Goal: Task Accomplishment & Management: Manage account settings

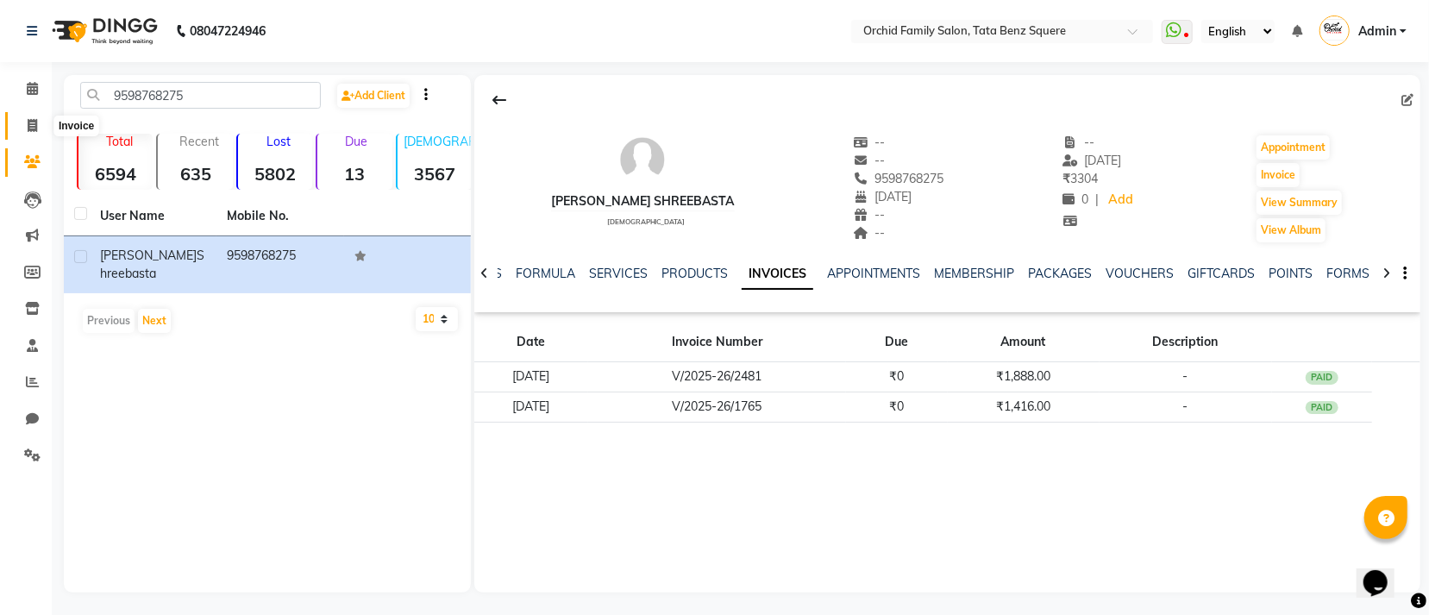
click at [41, 122] on span at bounding box center [32, 126] width 30 height 20
select select "service"
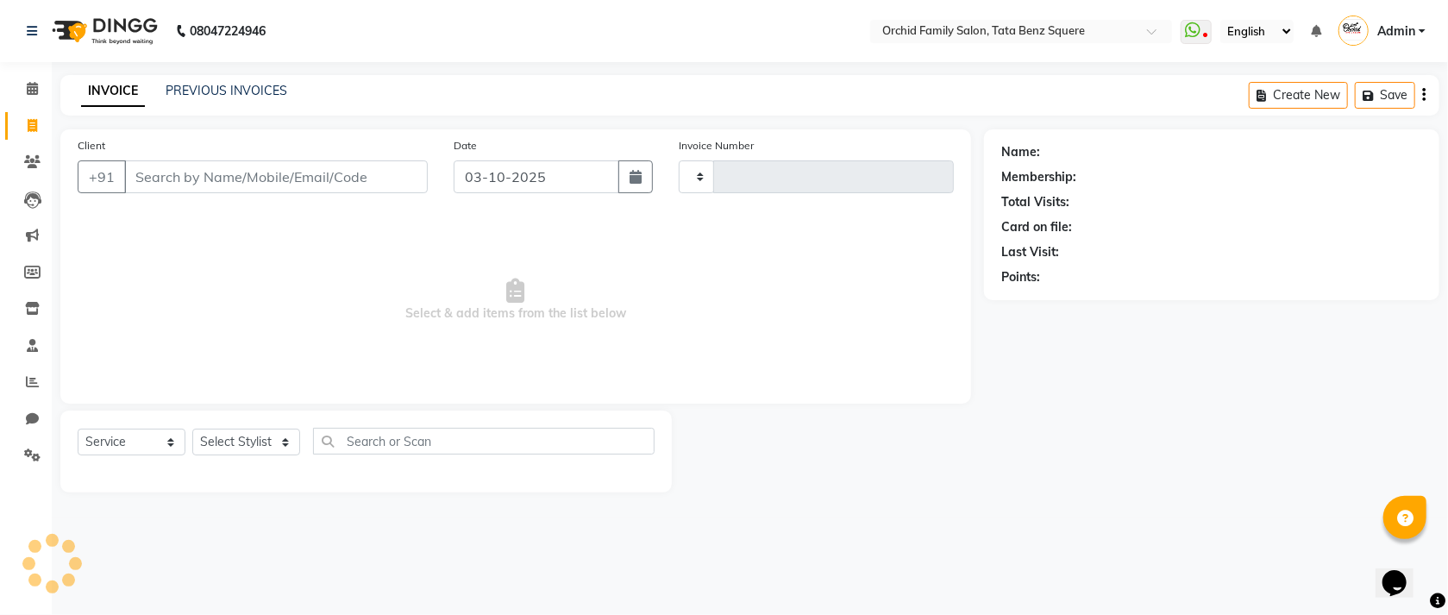
type input "2665"
select select "107"
click at [242, 453] on select "Select Stylist" at bounding box center [246, 442] width 108 height 27
click at [244, 449] on select "Select Stylist" at bounding box center [246, 442] width 108 height 27
click at [245, 449] on select "Select Stylist" at bounding box center [246, 442] width 108 height 27
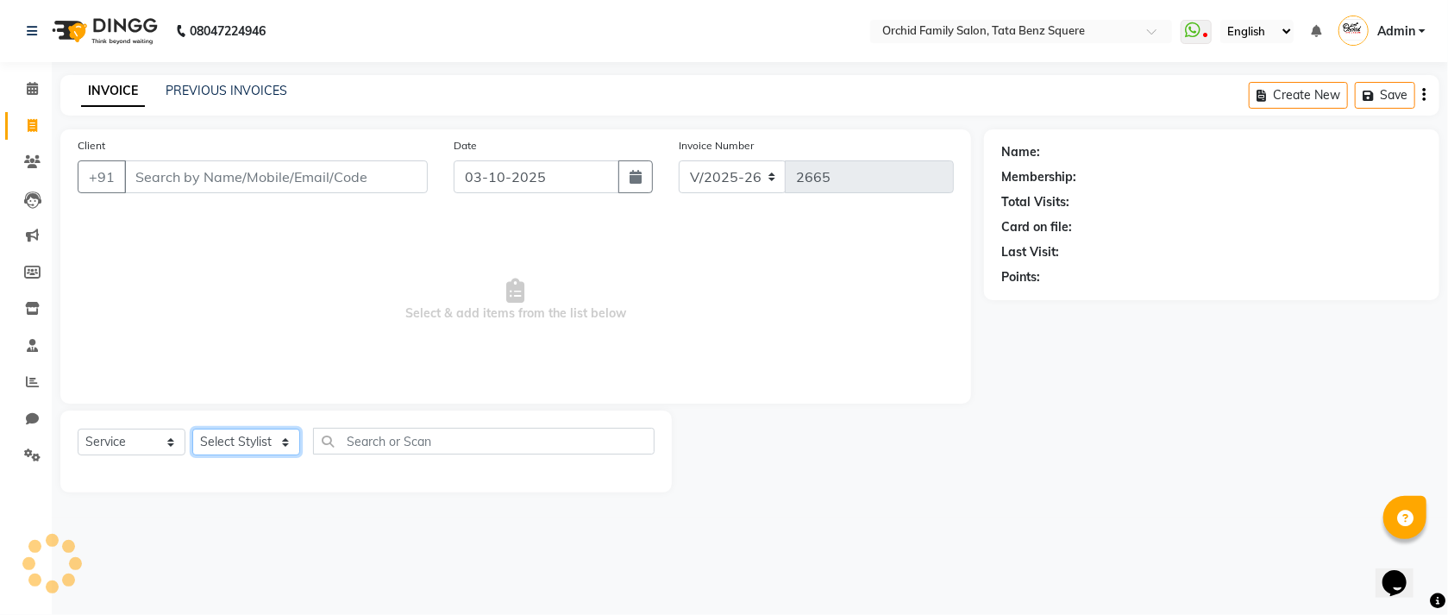
click at [245, 449] on select "Select Stylist" at bounding box center [246, 442] width 108 height 27
click at [245, 455] on select "Select Stylist" at bounding box center [246, 442] width 108 height 27
click at [242, 455] on select "Select Stylist Accountant [PERSON_NAME] [PERSON_NAME] [PERSON_NAME] [PERSON_NAM…" at bounding box center [246, 442] width 108 height 27
select select "45556"
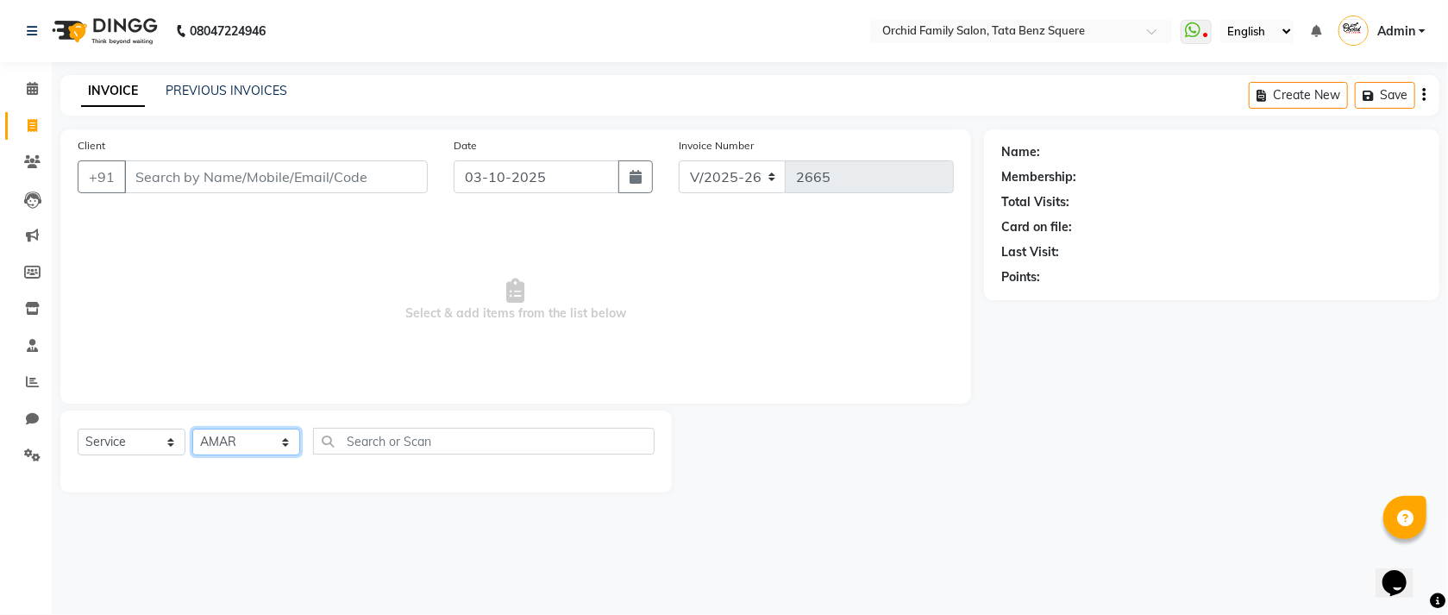
click at [192, 430] on select "Select Stylist Accountant [PERSON_NAME] [PERSON_NAME] [PERSON_NAME] [PERSON_NAM…" at bounding box center [246, 442] width 108 height 27
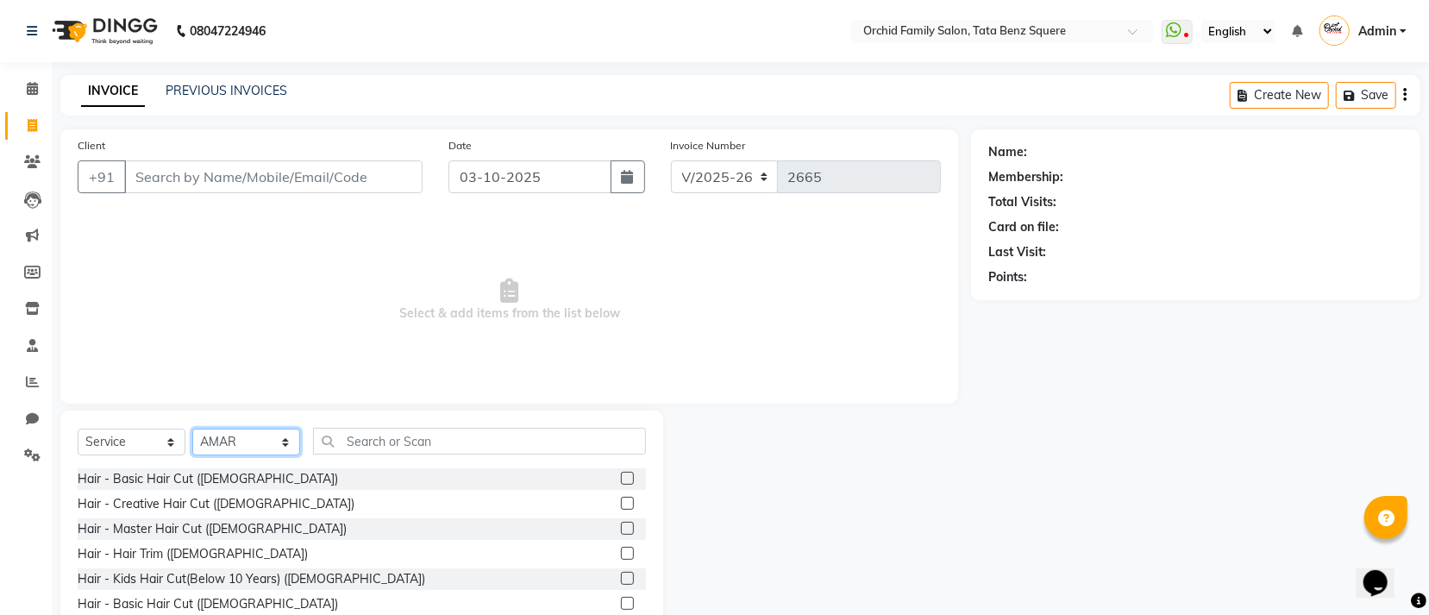
scroll to position [77, 0]
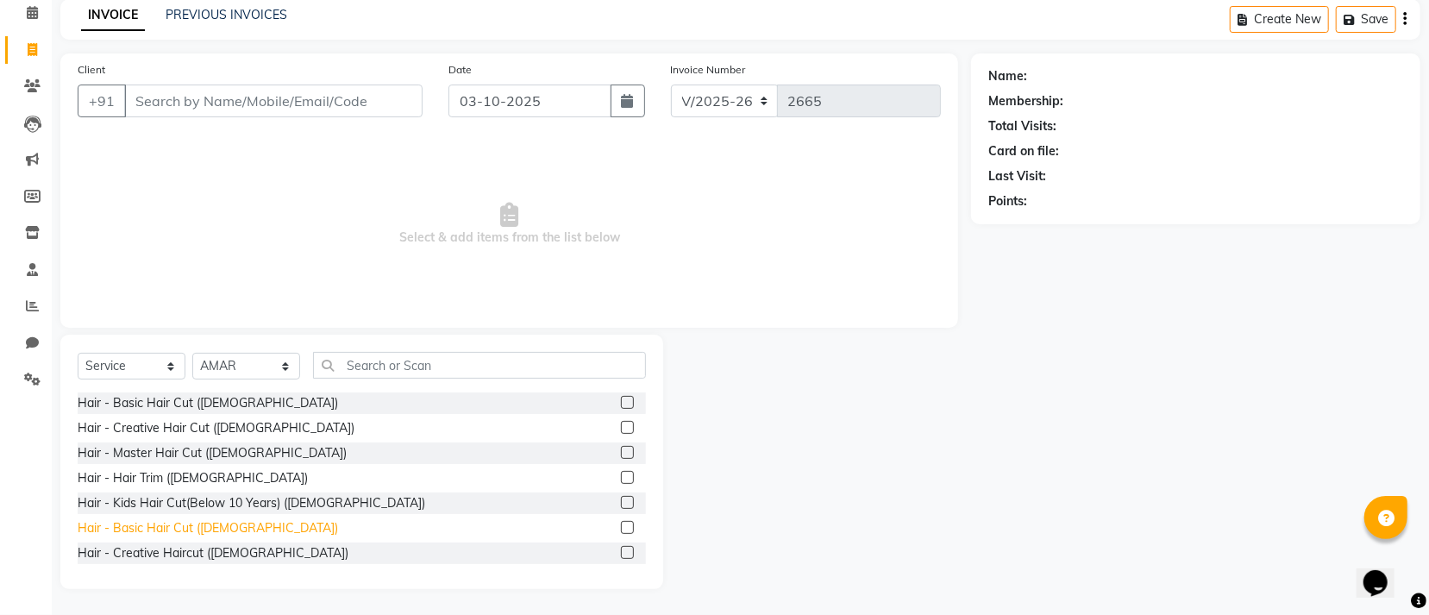
click at [214, 523] on div "Hair - Basic Hair Cut (Male)" at bounding box center [208, 528] width 260 height 18
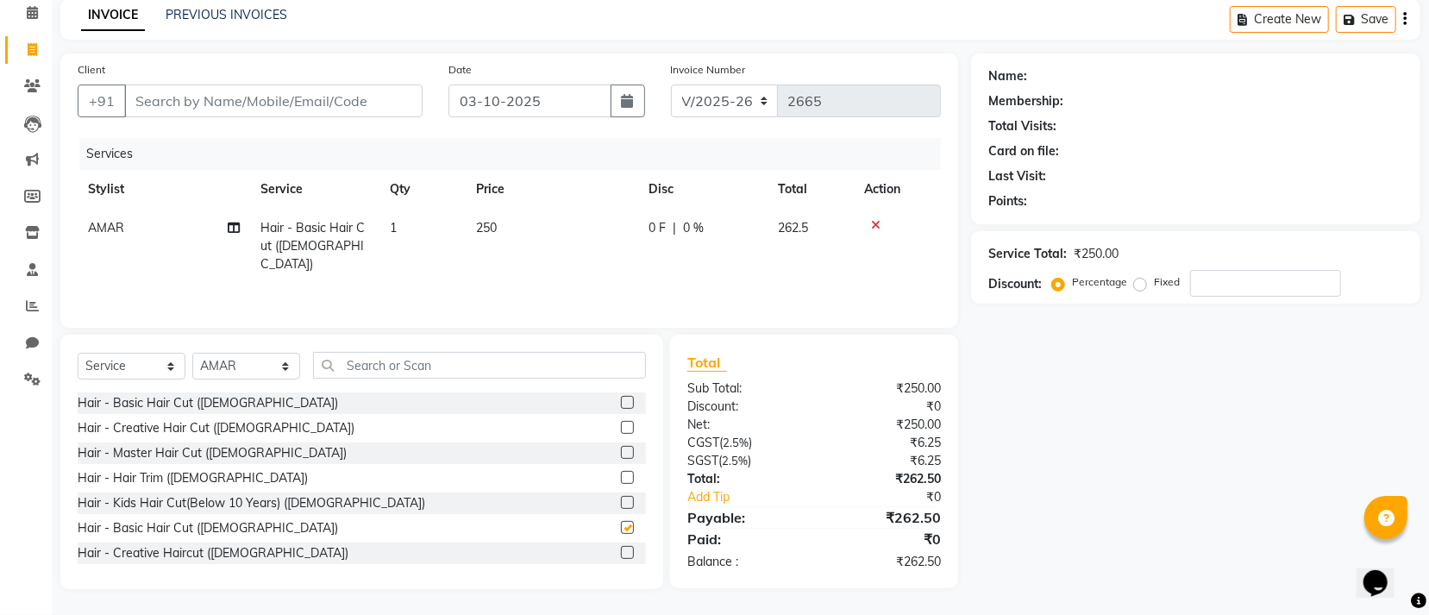
checkbox input "false"
click at [460, 373] on input "text" at bounding box center [479, 365] width 333 height 27
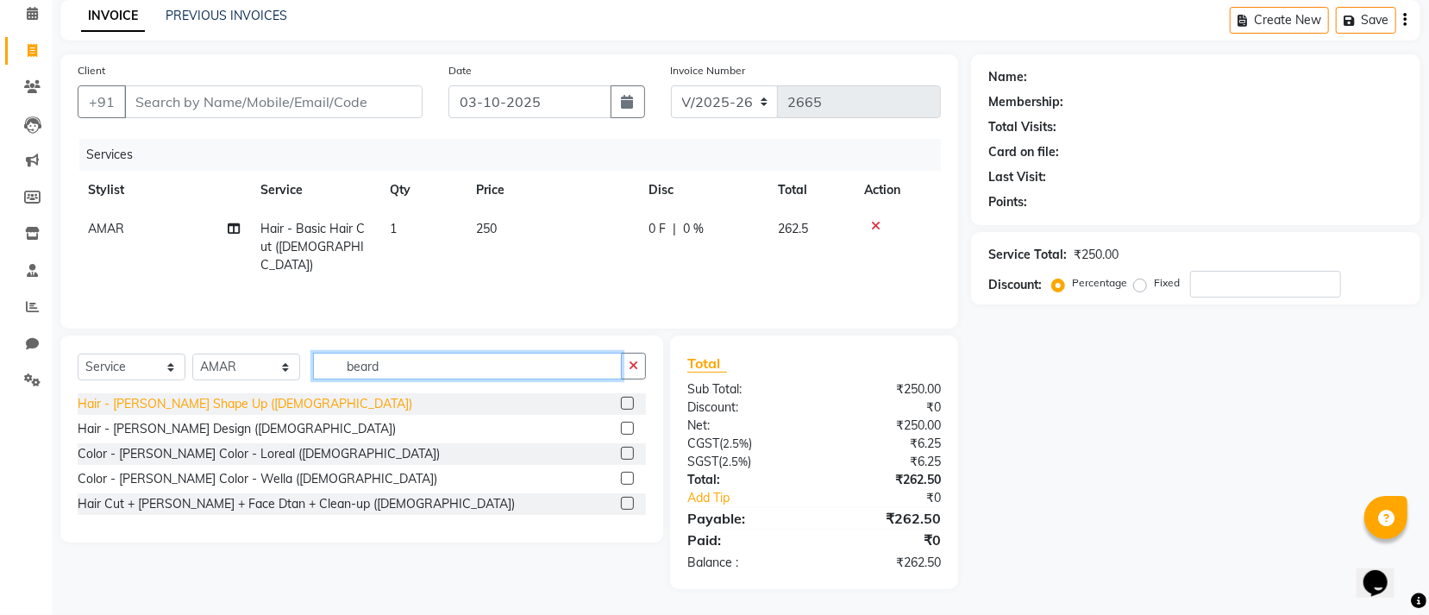
type input "beard"
click at [210, 405] on div "Hair - Beard Shape Up (Male)" at bounding box center [245, 404] width 335 height 18
checkbox input "false"
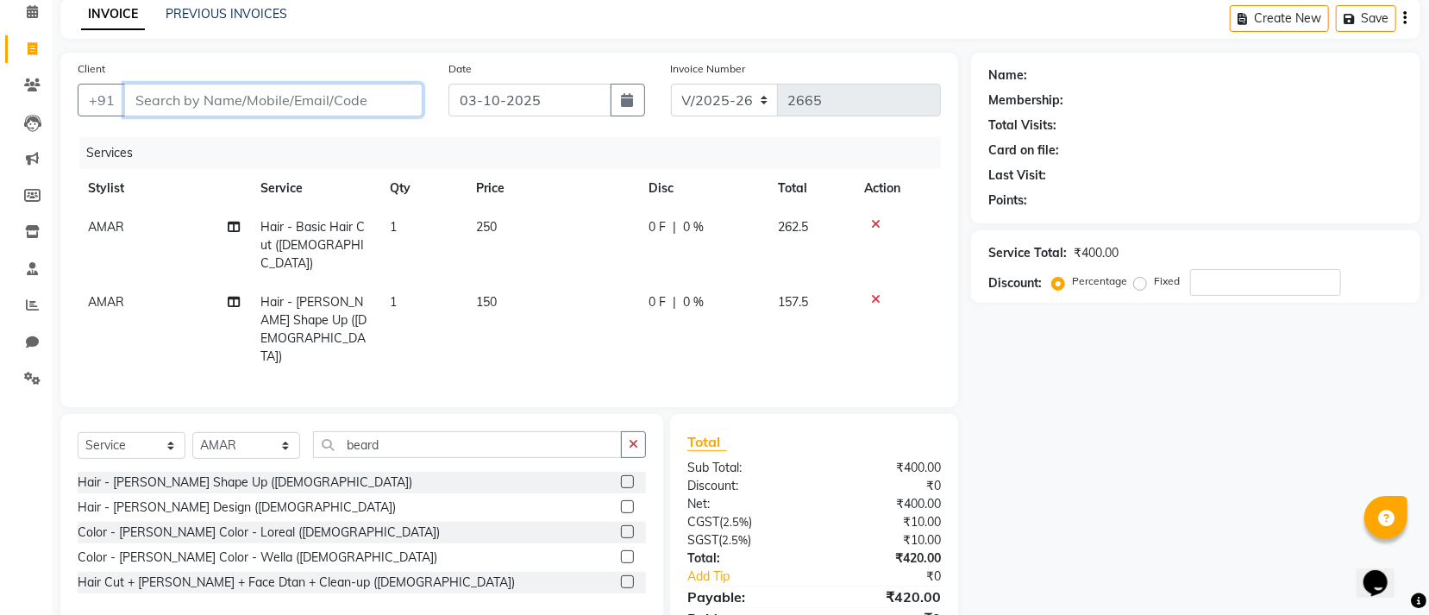
click at [386, 102] on input "Client" at bounding box center [273, 100] width 298 height 33
type input "7"
type input "0"
click at [170, 102] on input "761821788" at bounding box center [229, 100] width 210 height 33
click at [166, 100] on input "761521788" at bounding box center [229, 100] width 210 height 33
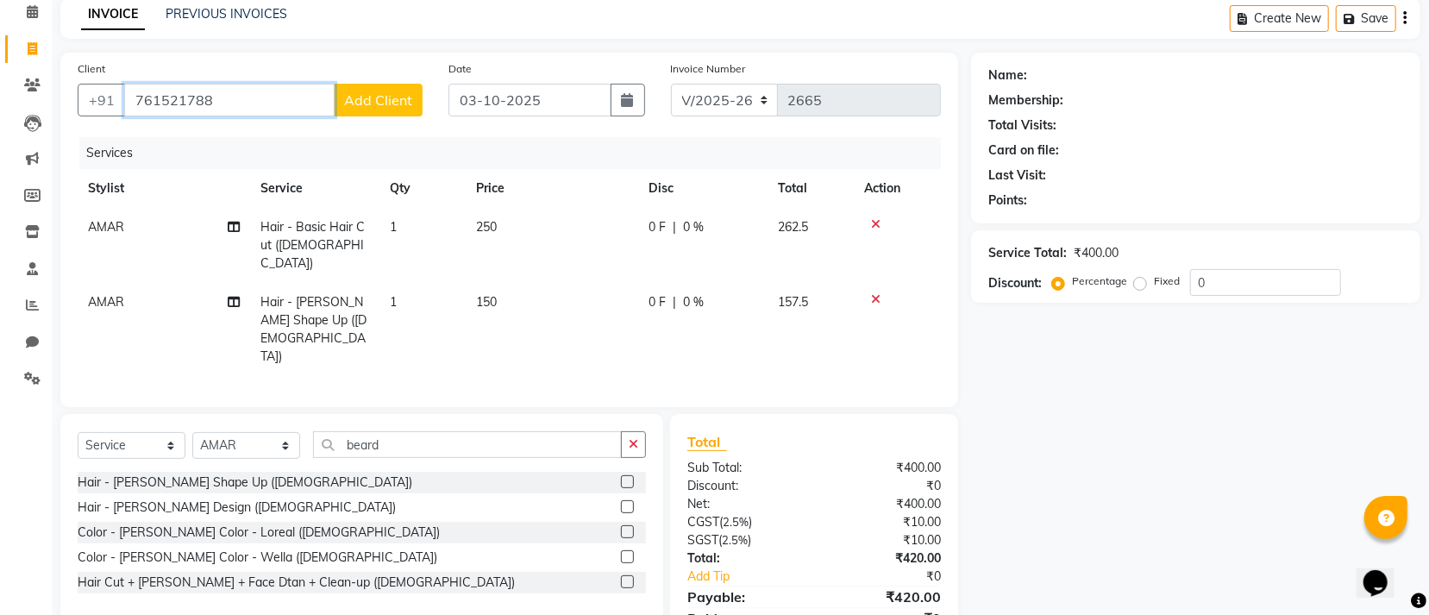
click at [241, 101] on input "761521788" at bounding box center [229, 100] width 210 height 33
type input "7"
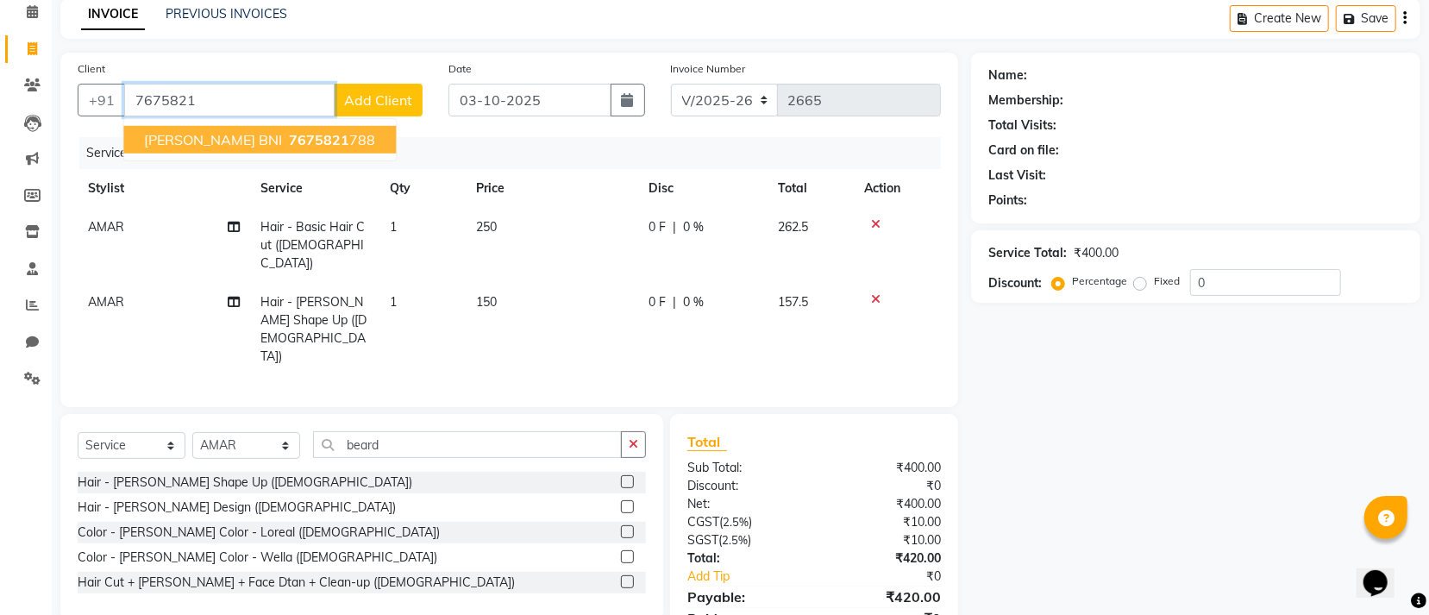
click at [303, 134] on span "7675821" at bounding box center [319, 139] width 60 height 17
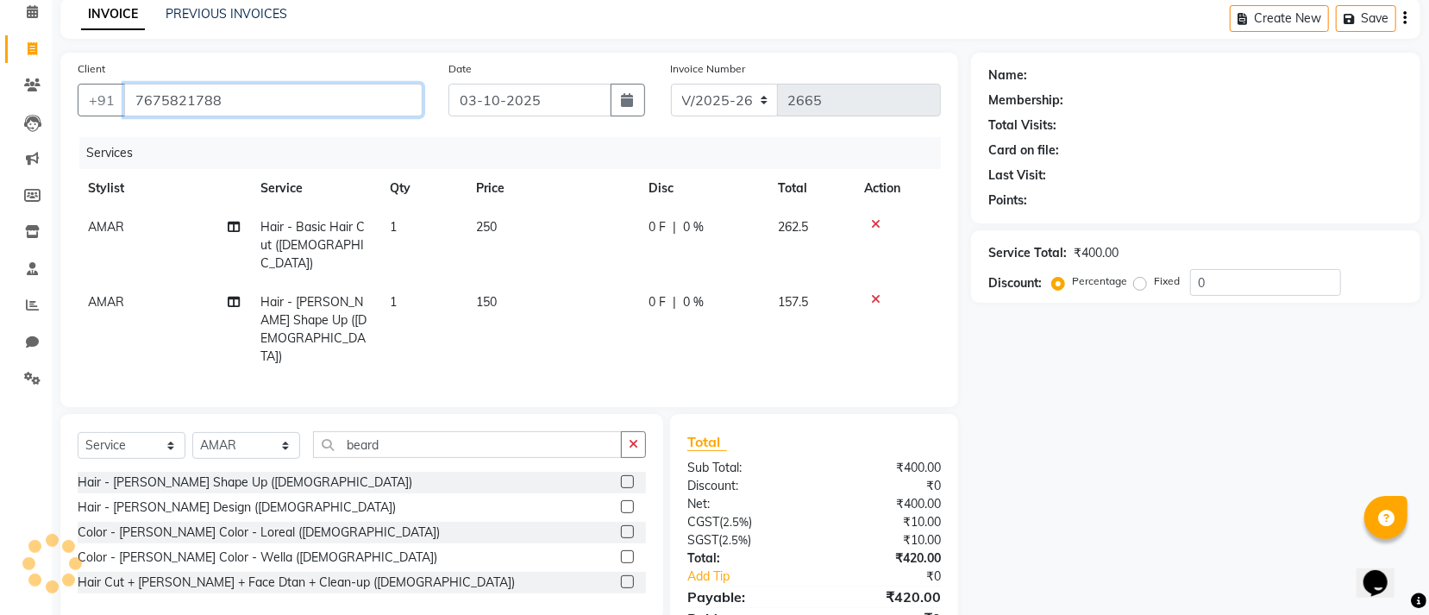
type input "7675821788"
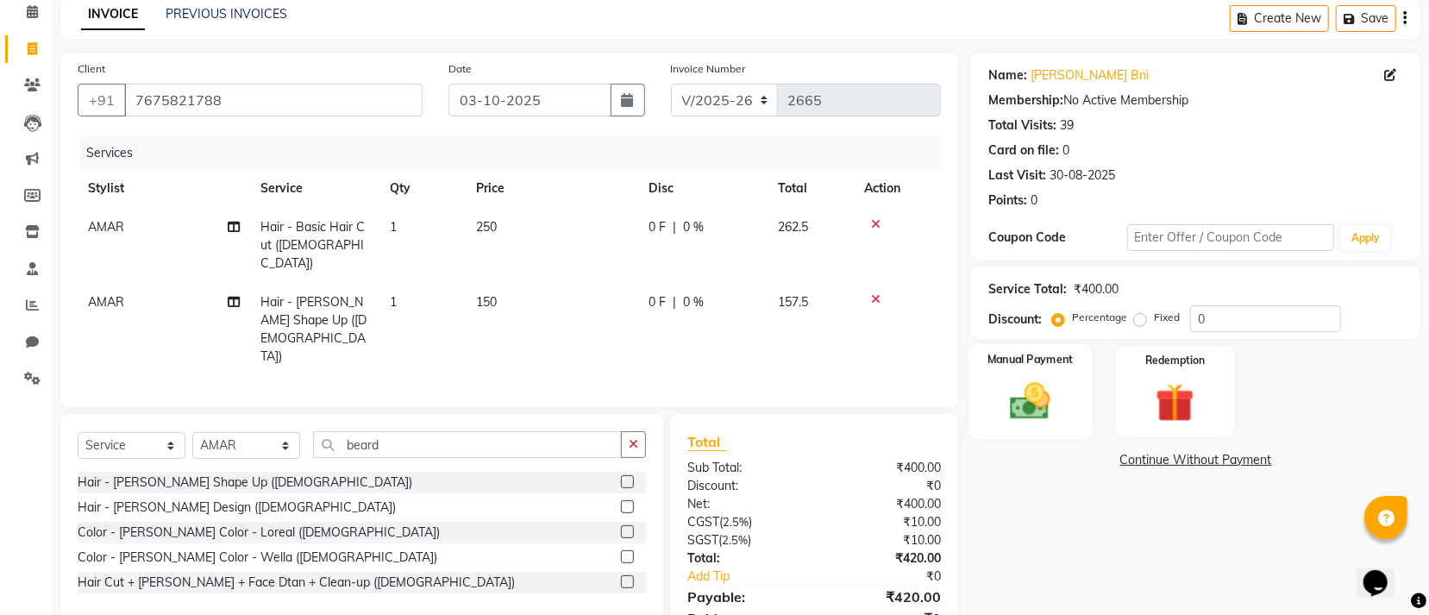
click at [1070, 401] on div "Manual Payment" at bounding box center [1030, 391] width 123 height 95
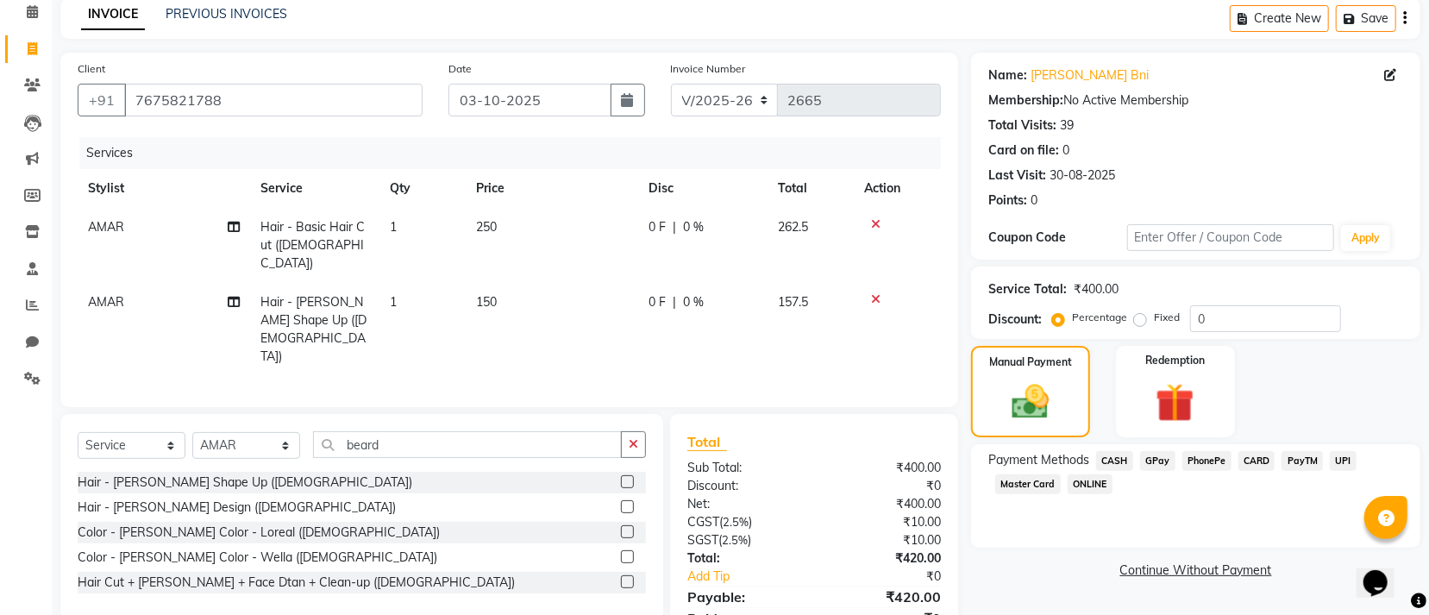
click at [1120, 467] on span "CASH" at bounding box center [1114, 461] width 37 height 20
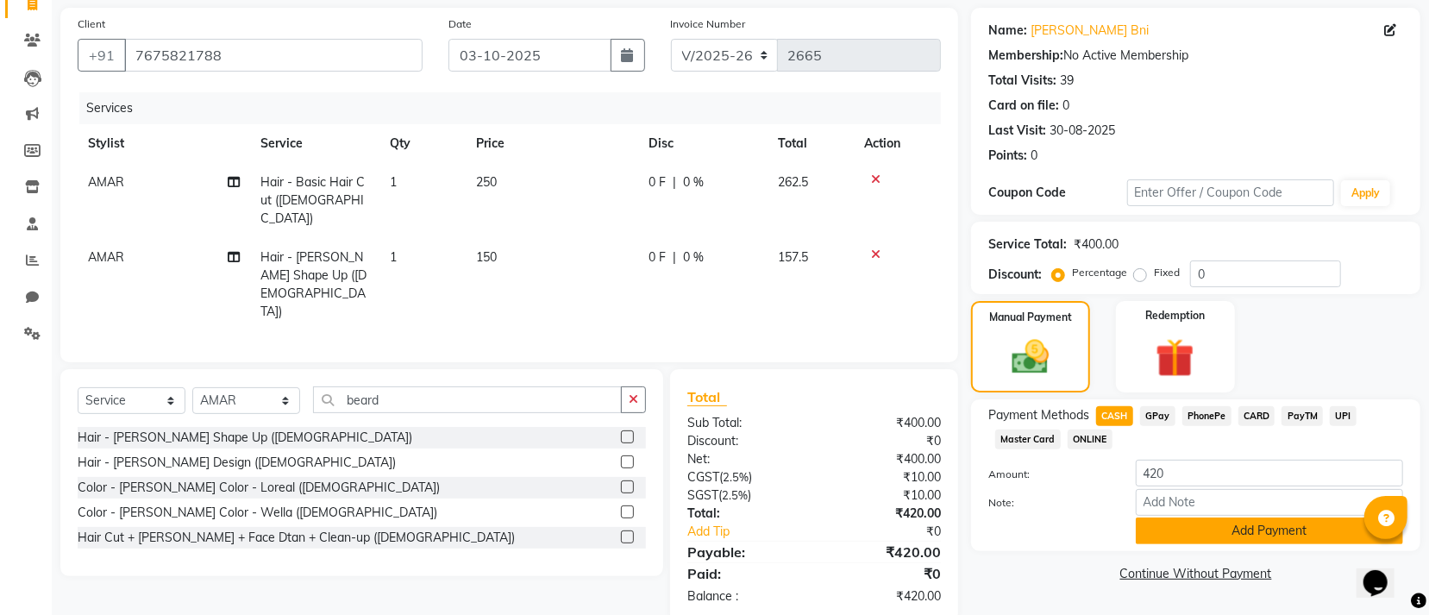
click at [1193, 534] on button "Add Payment" at bounding box center [1269, 531] width 267 height 27
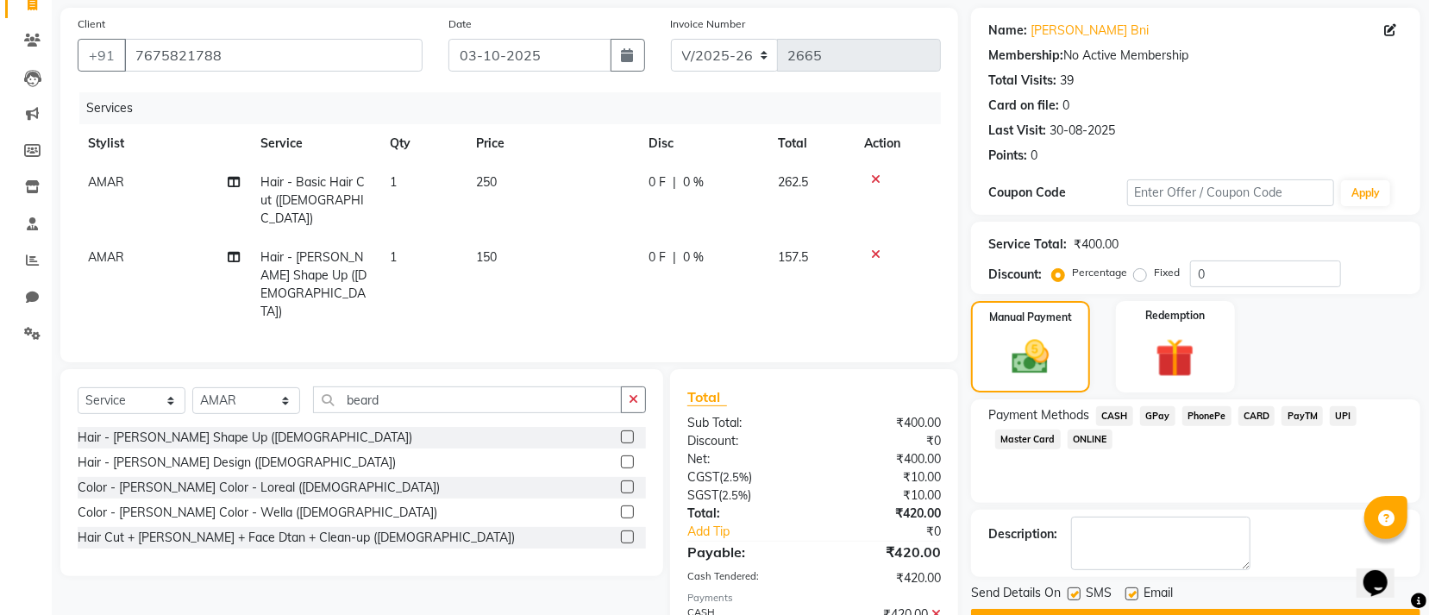
scroll to position [182, 0]
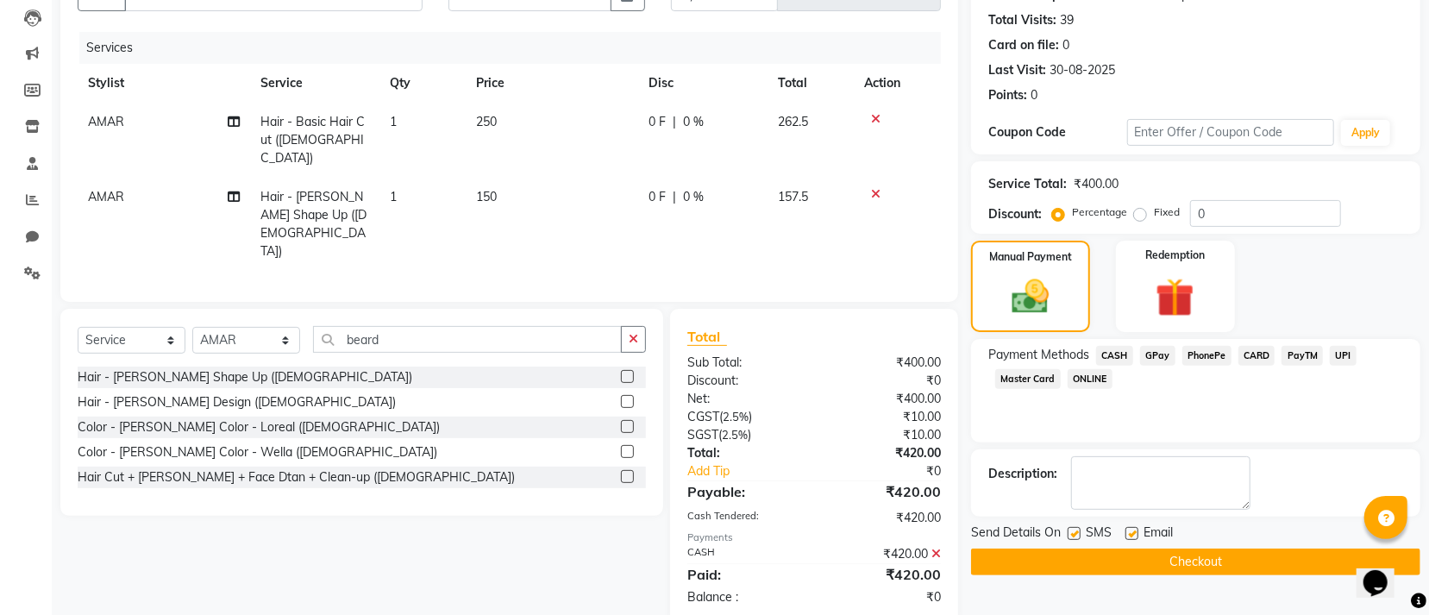
drag, startPoint x: 1093, startPoint y: 554, endPoint x: 1076, endPoint y: 446, distance: 109.1
click at [1091, 554] on button "Checkout" at bounding box center [1195, 562] width 449 height 27
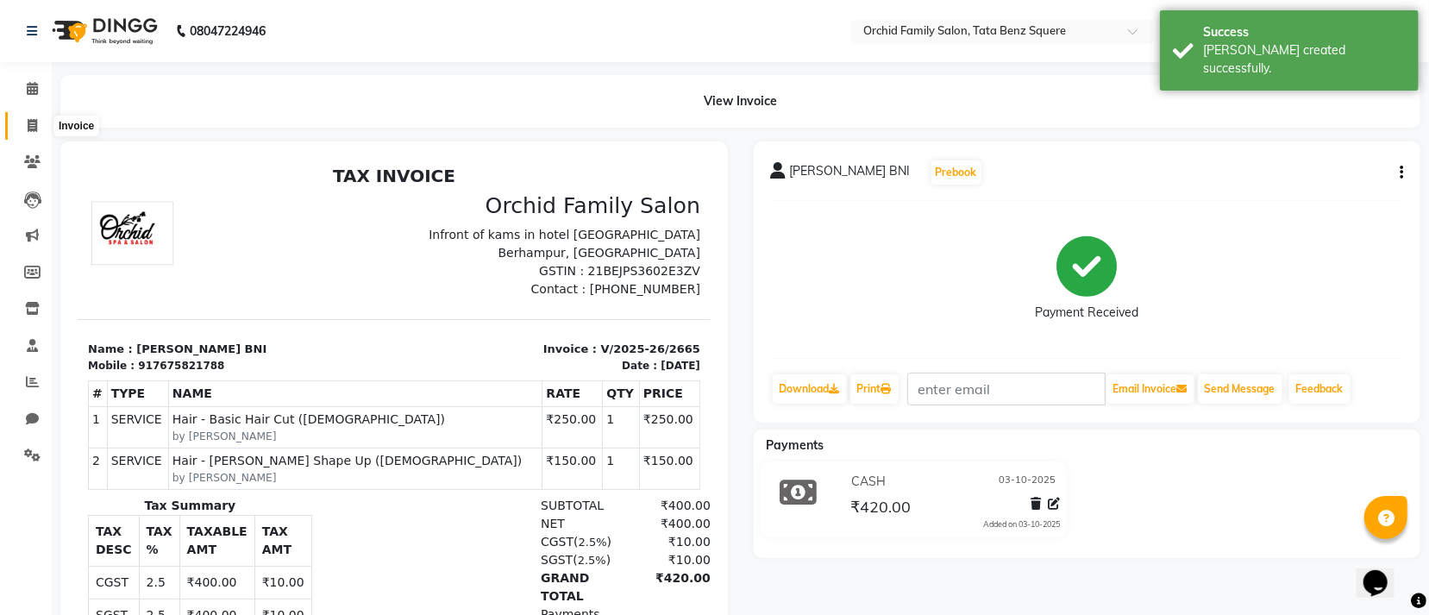
click at [38, 124] on span at bounding box center [32, 126] width 30 height 20
select select "service"
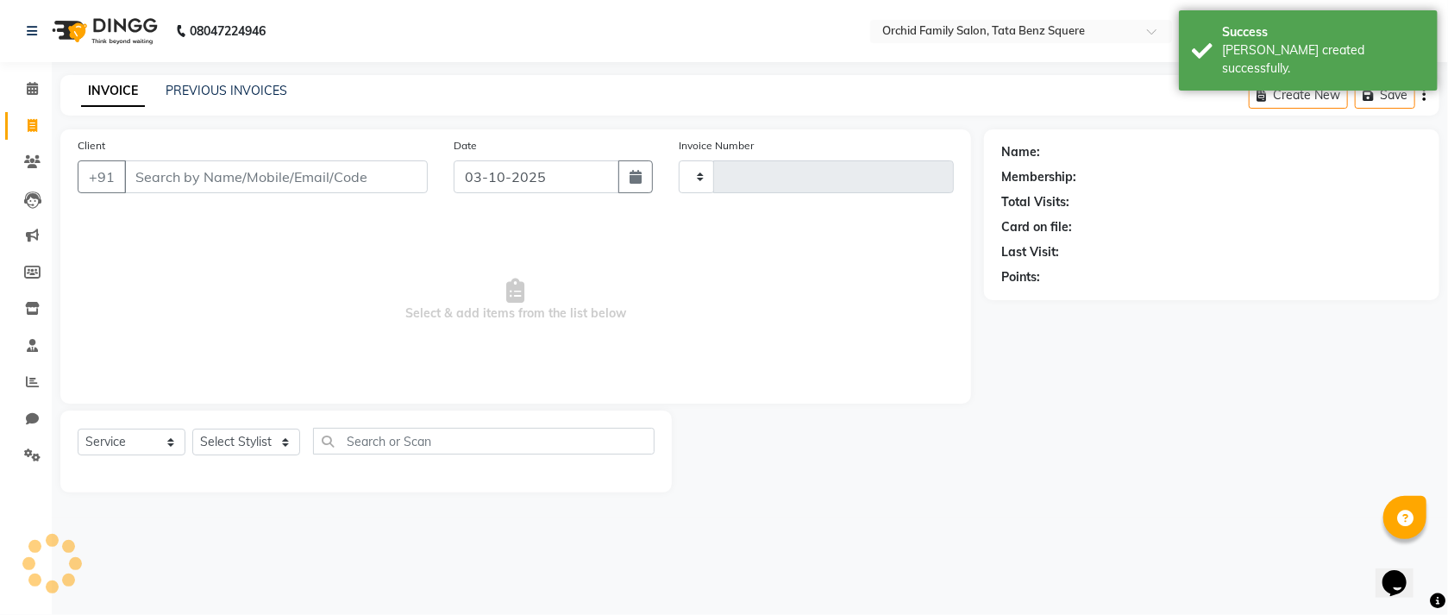
type input "2666"
select select "107"
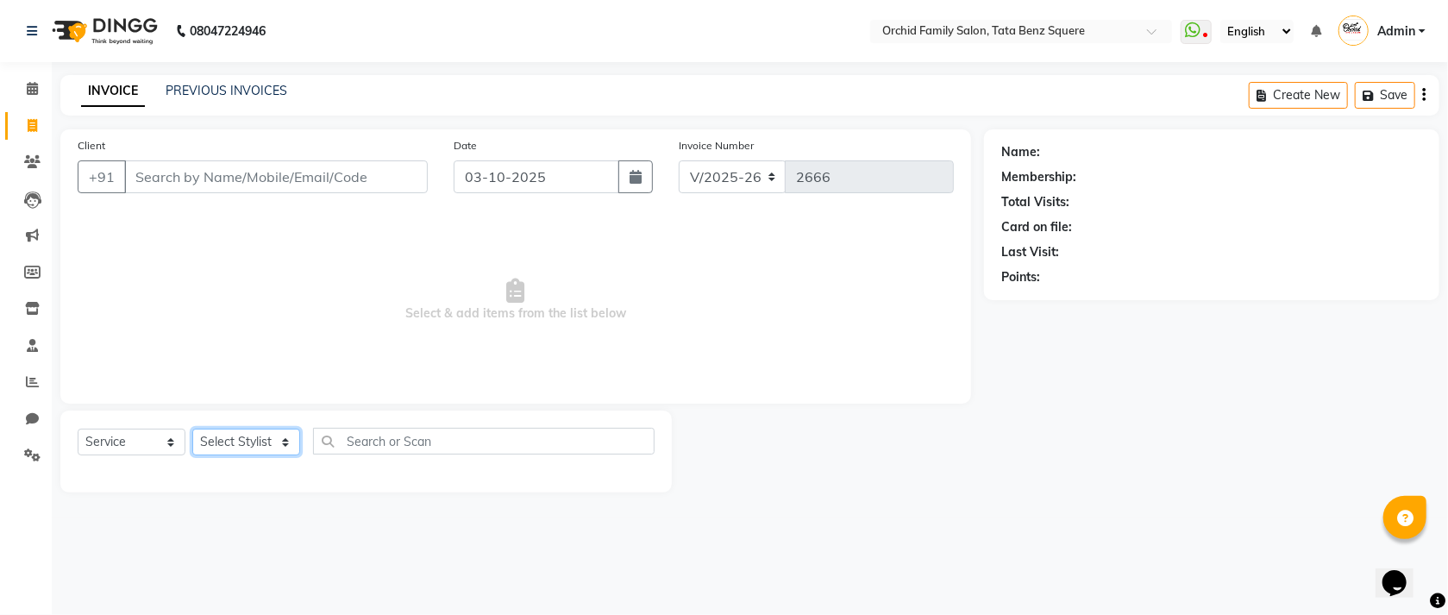
click at [244, 446] on select "Select Stylist Accountant AJAYA AMAR BHARATI BINDIYA JHUMA KALYANI SATAPATHY KH…" at bounding box center [246, 442] width 108 height 27
click at [192, 430] on select "Select Stylist Accountant AJAYA AMAR BHARATI BINDIYA JHUMA KALYANI SATAPATHY KH…" at bounding box center [246, 442] width 108 height 27
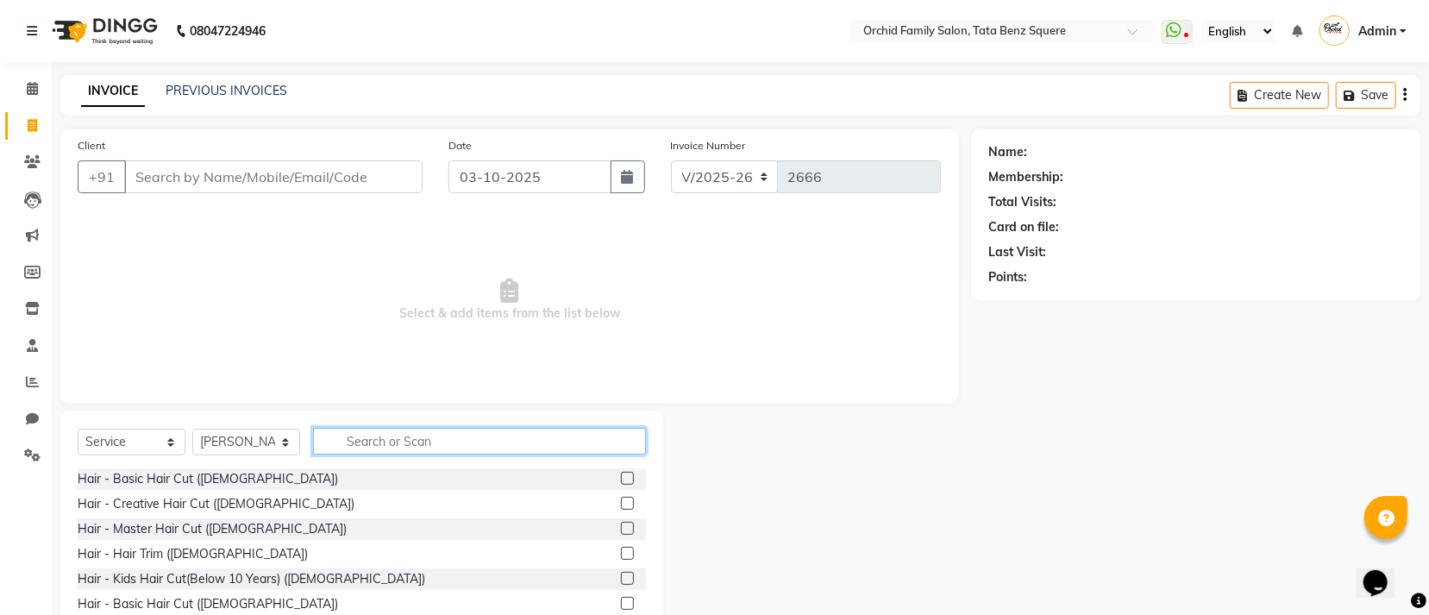
click at [362, 446] on input "text" at bounding box center [479, 441] width 333 height 27
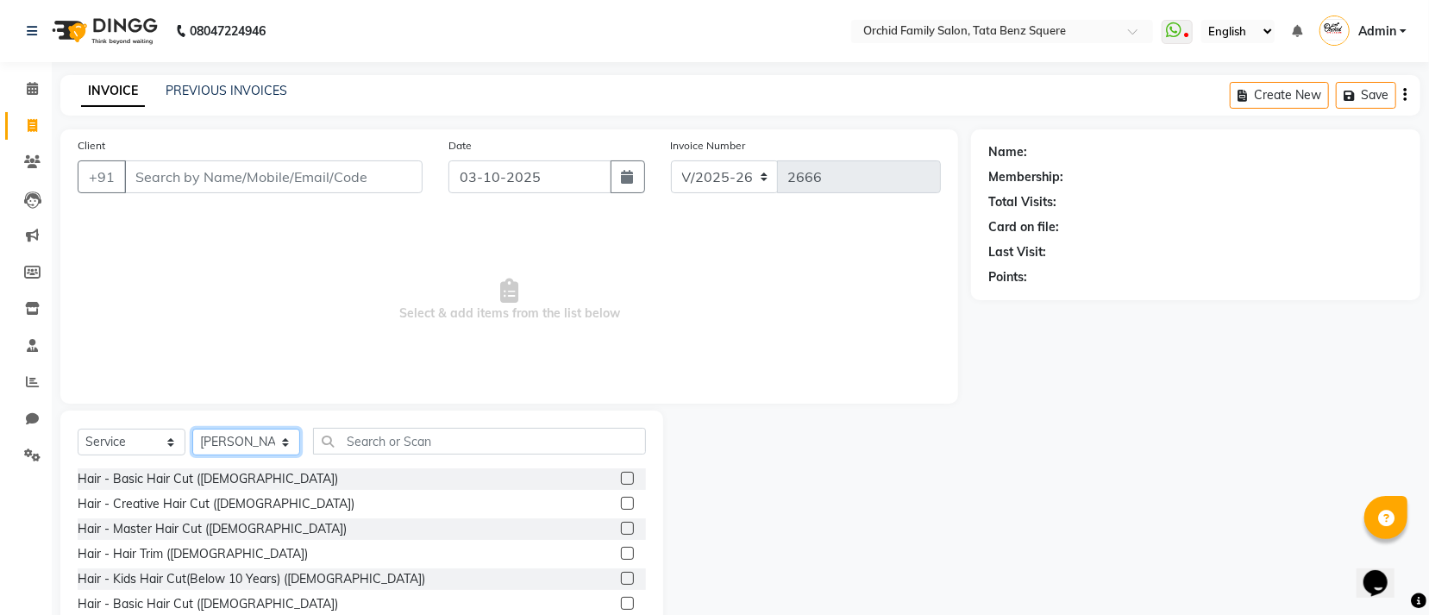
click at [257, 440] on select "Select Stylist Accountant AJAYA AMAR BHARATI BINDIYA JHUMA KALYANI SATAPATHY KH…" at bounding box center [246, 442] width 108 height 27
select select "40047"
click at [192, 430] on select "Select Stylist Accountant AJAYA AMAR BHARATI BINDIYA JHUMA KALYANI SATAPATHY KH…" at bounding box center [246, 442] width 108 height 27
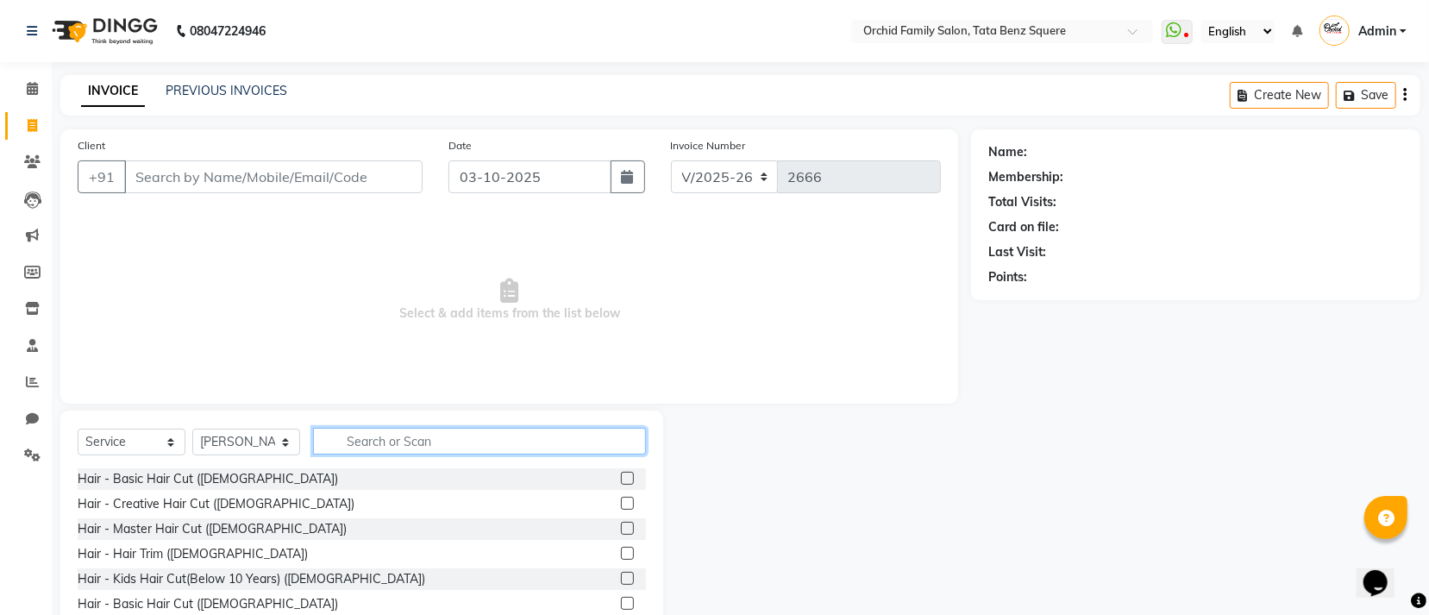
click at [427, 433] on input "text" at bounding box center [479, 441] width 333 height 27
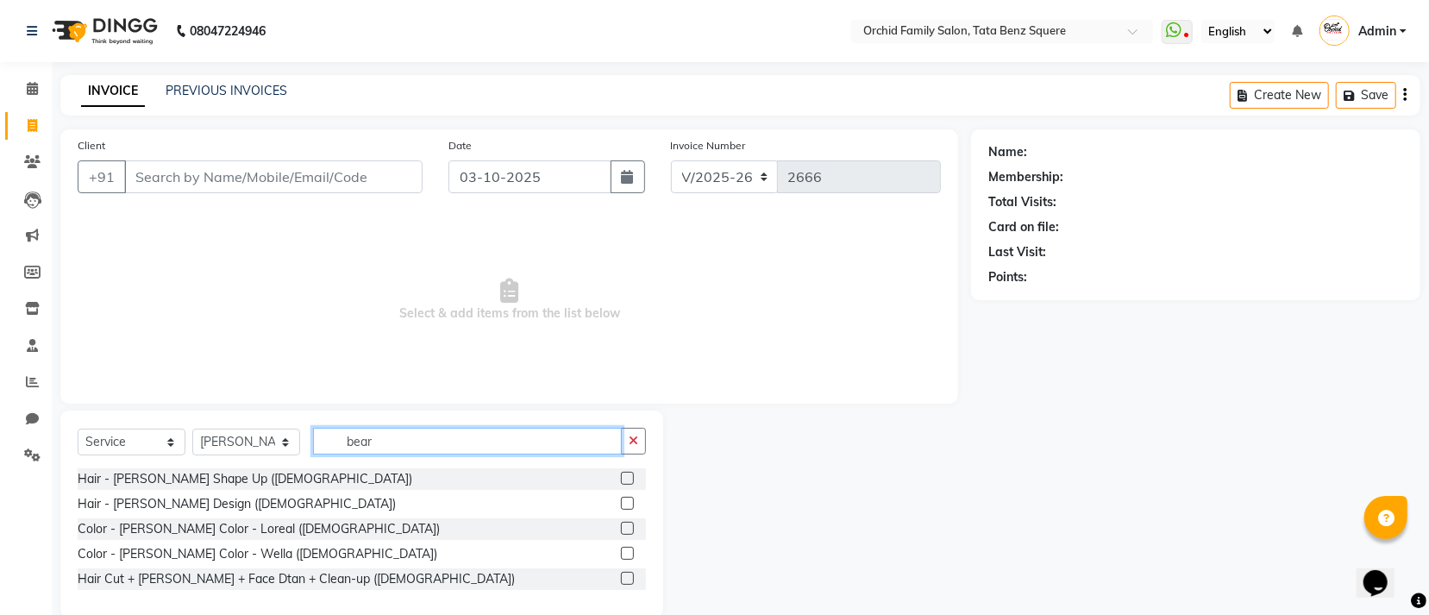
type input "bear"
click at [633, 483] on label at bounding box center [627, 478] width 13 height 13
click at [632, 483] on input "checkbox" at bounding box center [626, 479] width 11 height 11
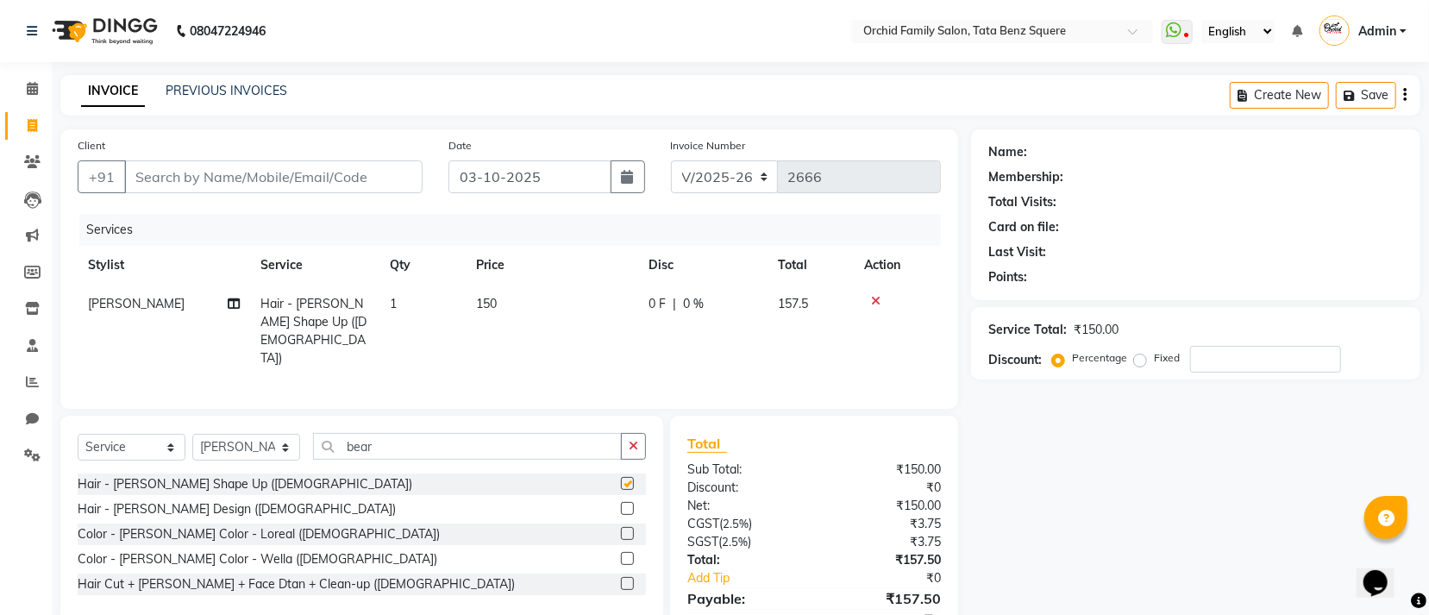
checkbox input "false"
click at [444, 436] on input "bear" at bounding box center [467, 446] width 309 height 27
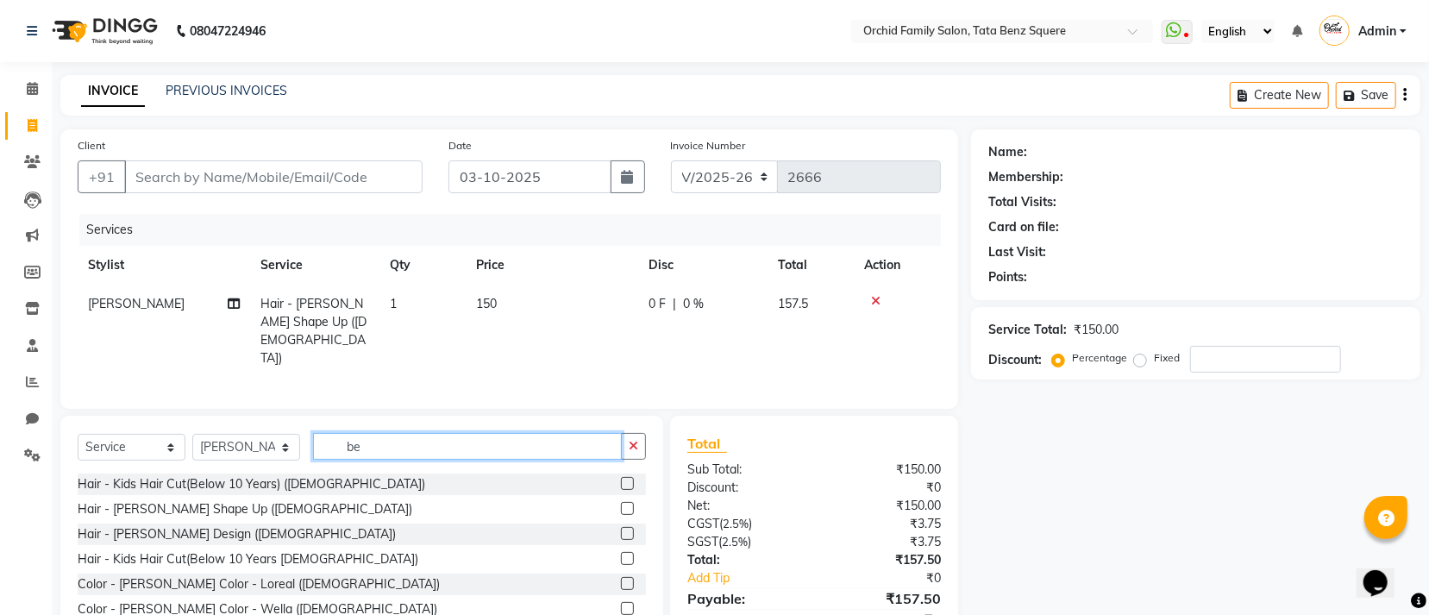
type input "b"
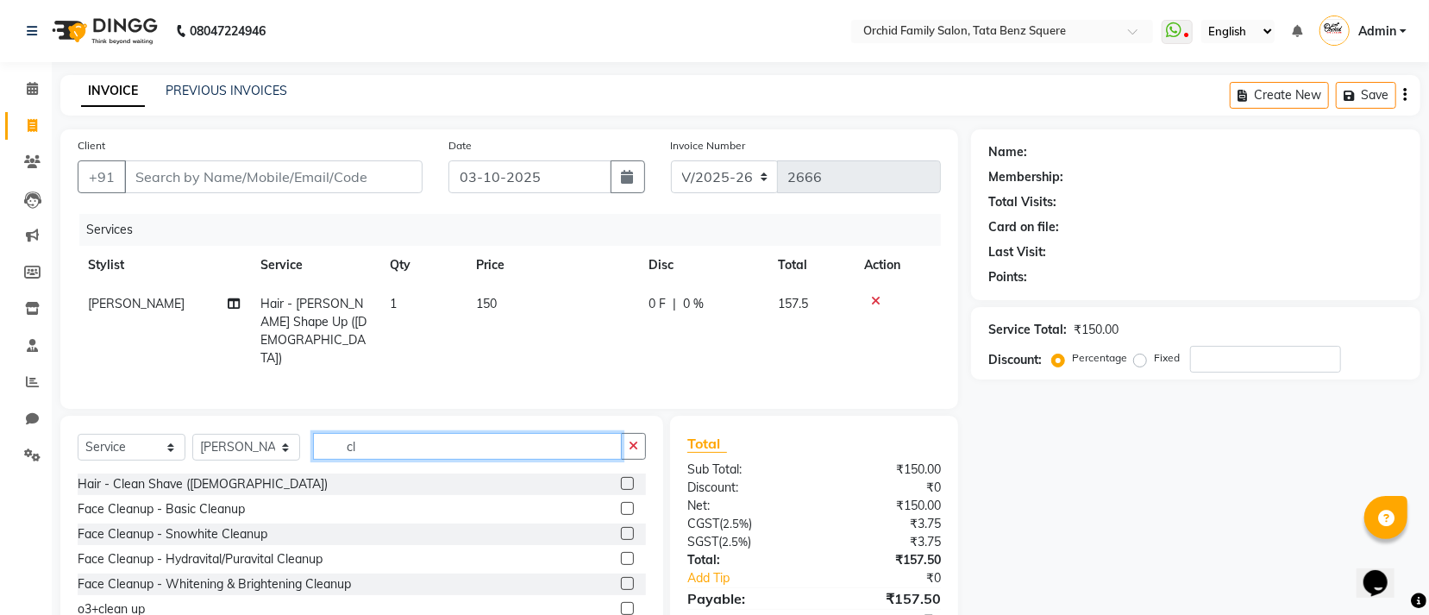
type input "c"
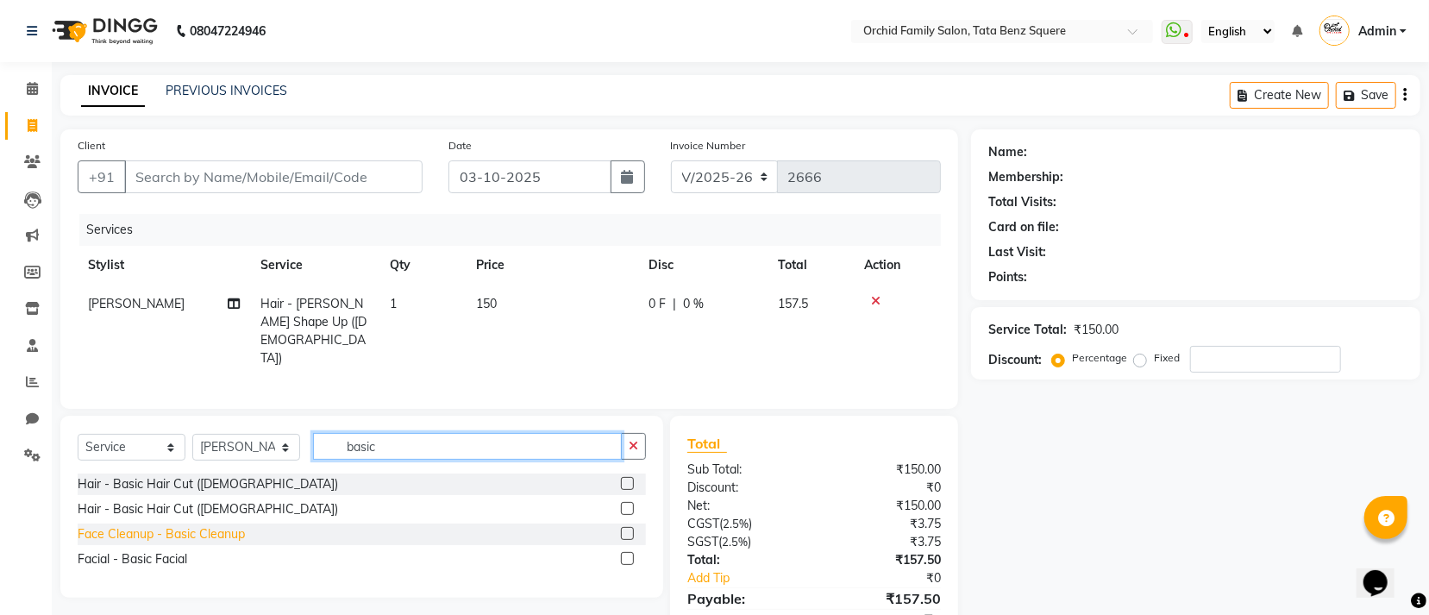
type input "basic"
click at [180, 527] on div "Face Cleanup - Basic Cleanup" at bounding box center [161, 534] width 167 height 18
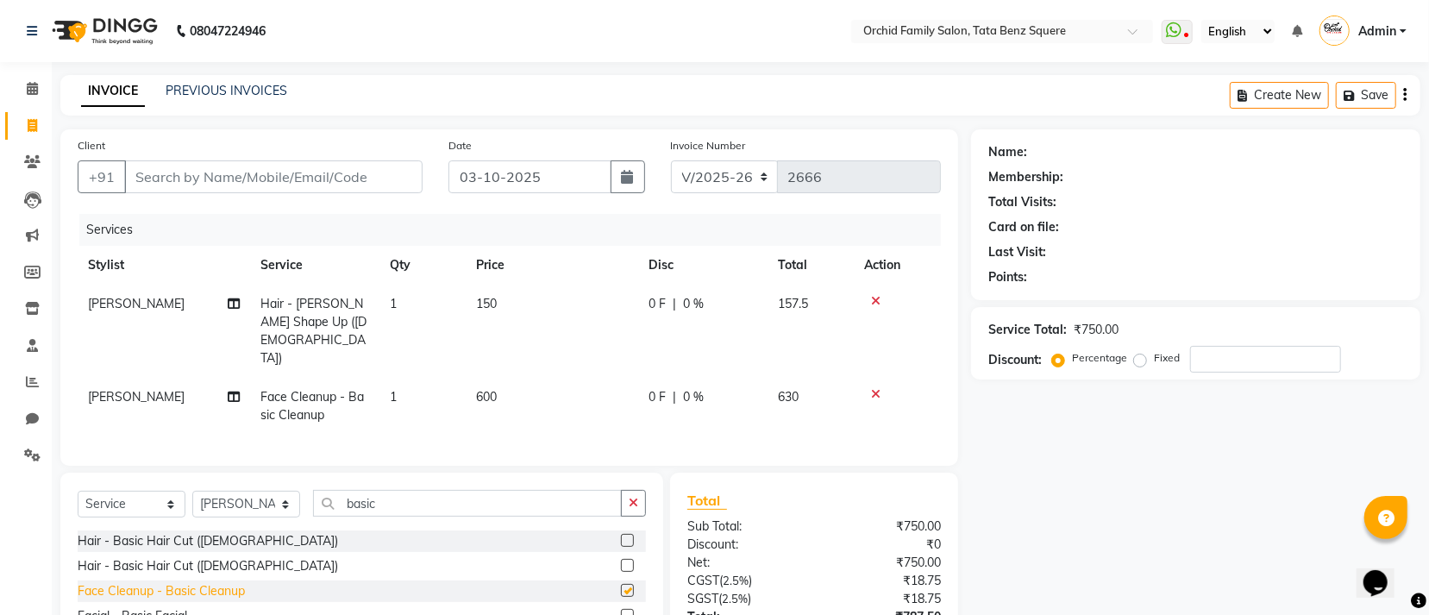
checkbox input "false"
click at [501, 378] on td "600" at bounding box center [552, 406] width 173 height 57
select select "40047"
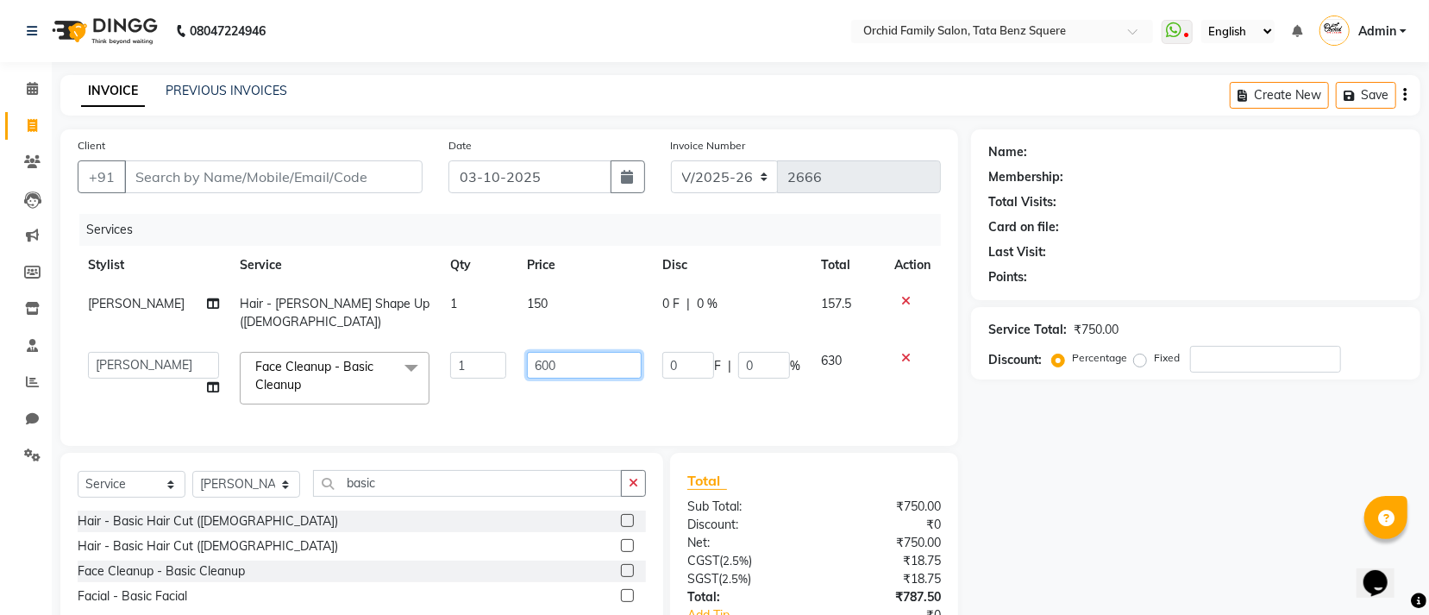
click at [556, 352] on input "600" at bounding box center [584, 365] width 115 height 27
type input "6"
type input "700"
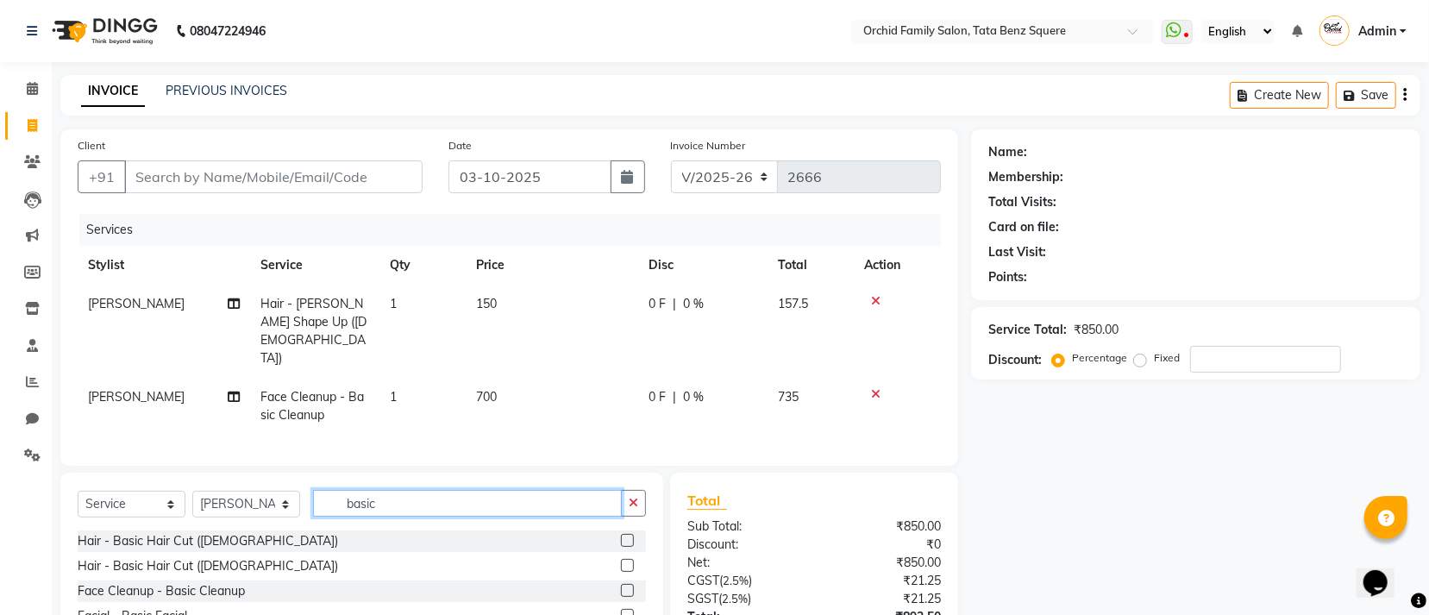
click at [485, 490] on input "basic" at bounding box center [467, 503] width 309 height 27
type input "b"
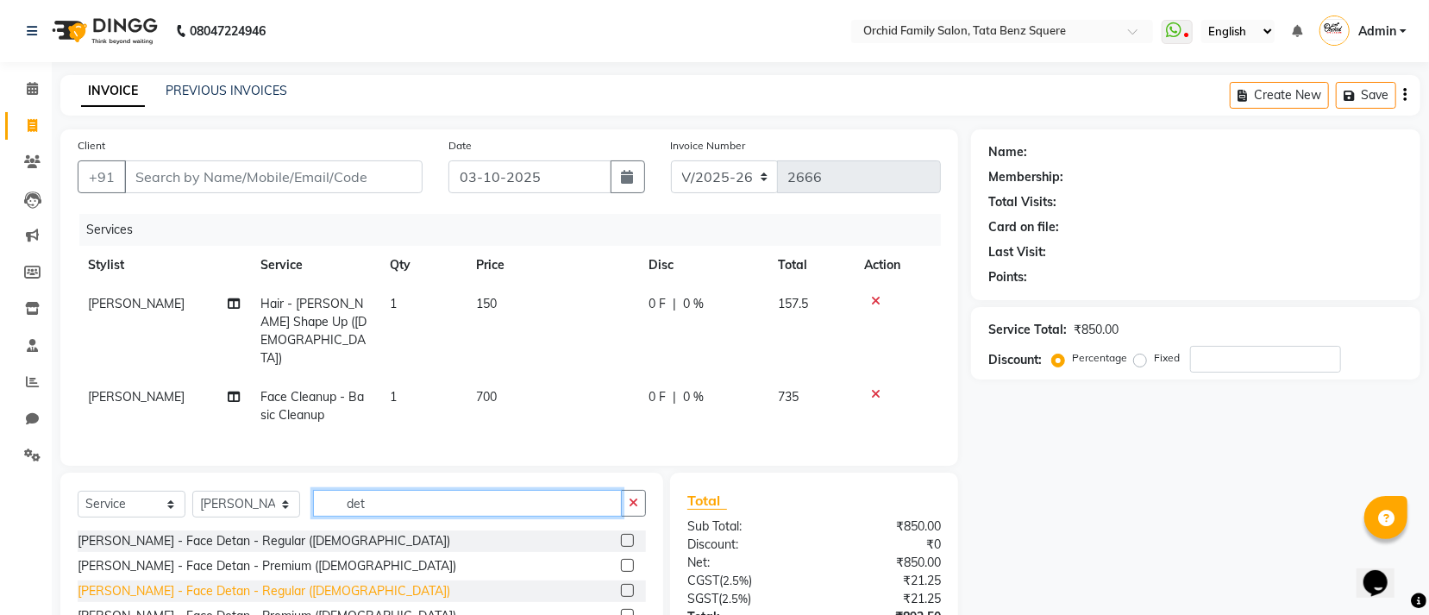
type input "det"
click at [279, 582] on div "De-Tan - Face Detan - Regular (Male)" at bounding box center [264, 591] width 373 height 18
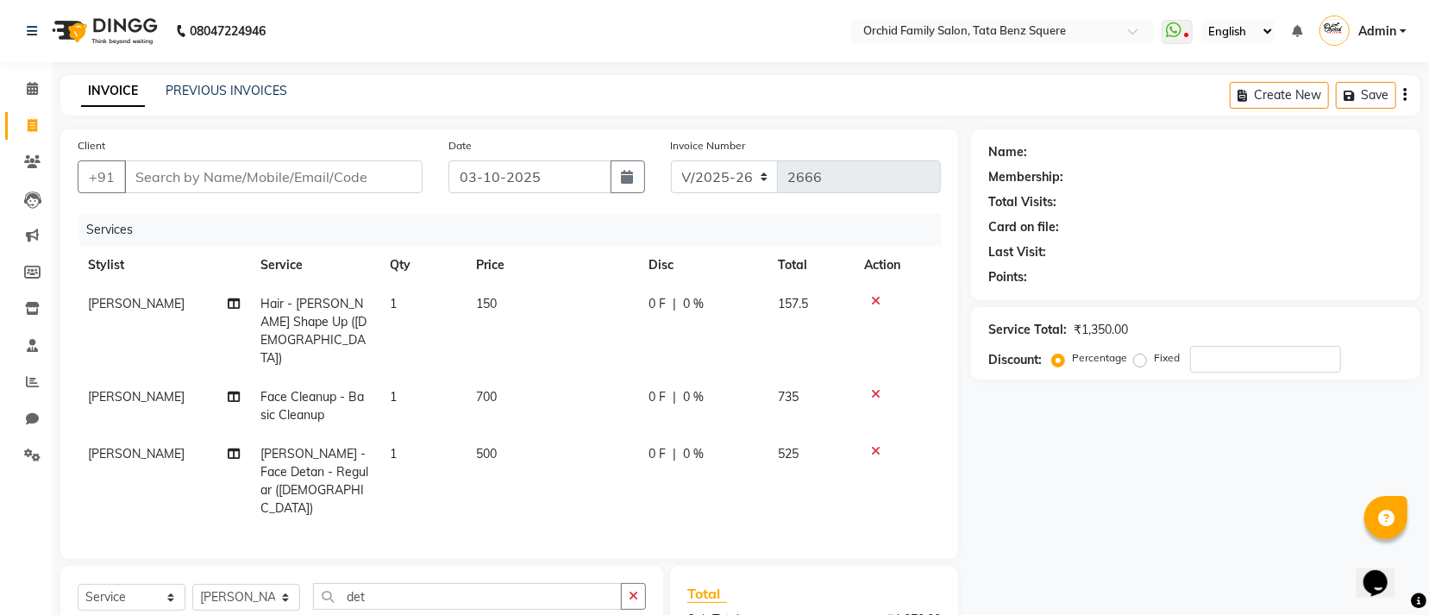
checkbox input "false"
click at [169, 178] on input "Client" at bounding box center [273, 176] width 298 height 33
click at [137, 167] on input "Client" at bounding box center [273, 176] width 298 height 33
type input "9"
type input "0"
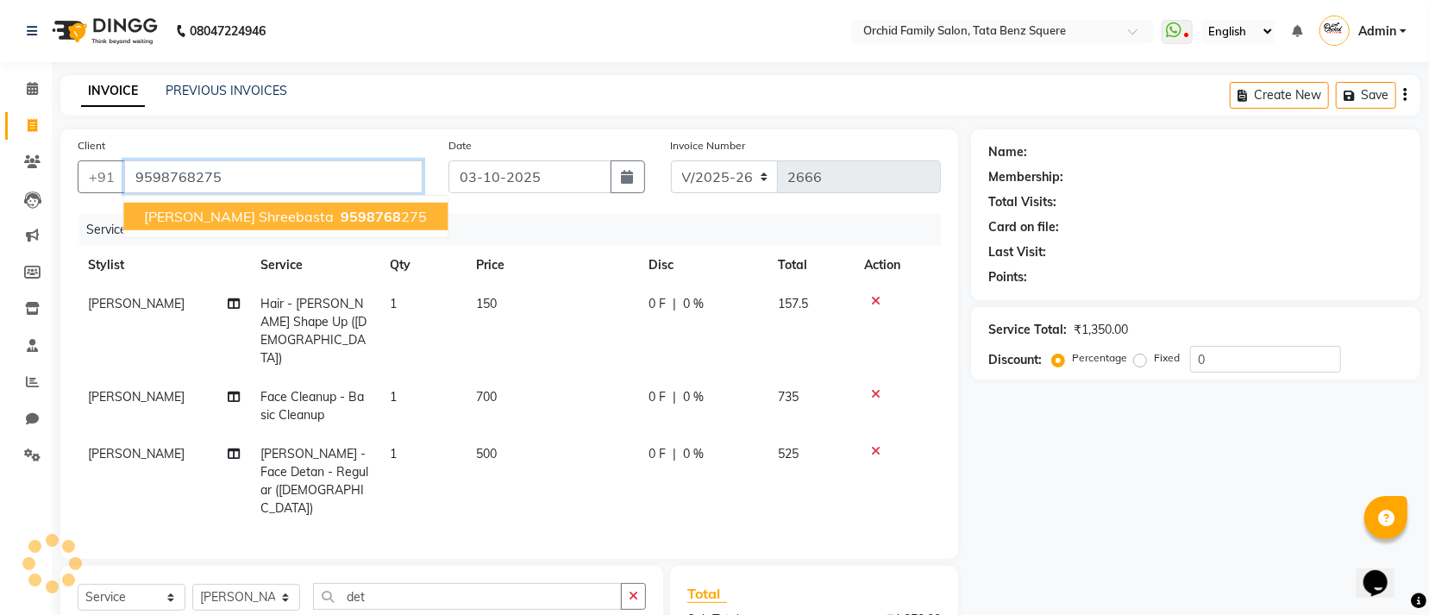
type input "9598768275"
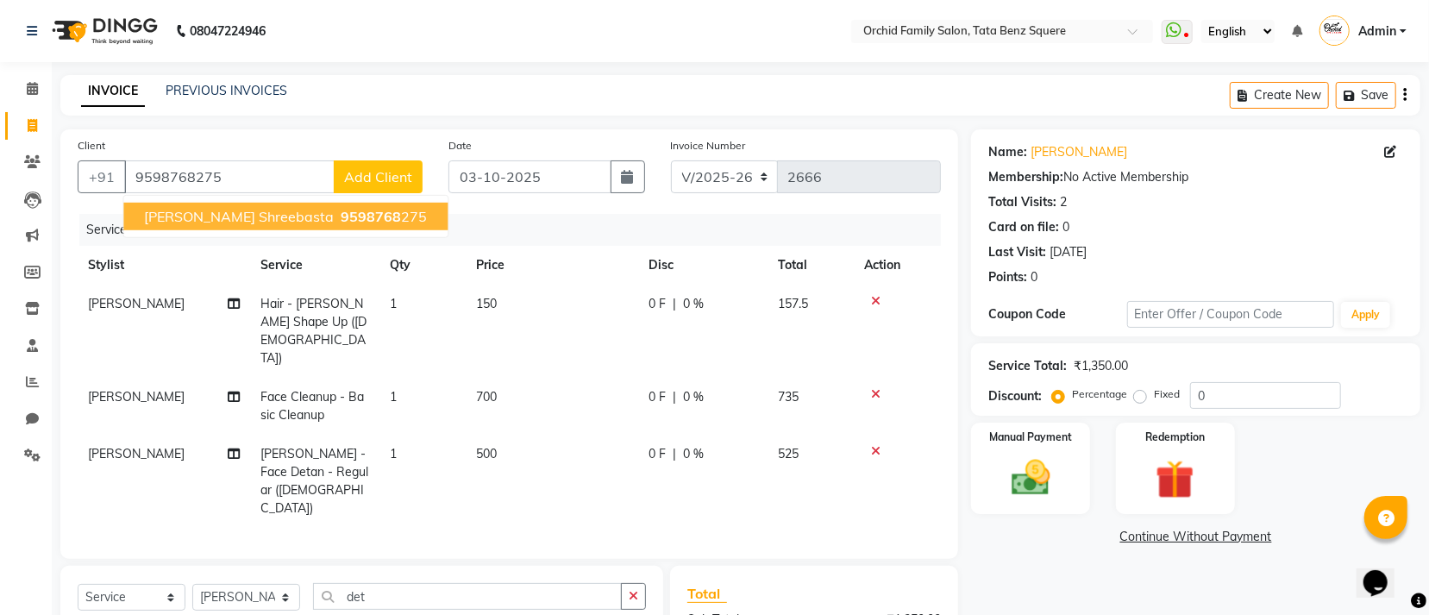
click at [260, 223] on span "shubham shreebasta" at bounding box center [239, 216] width 190 height 17
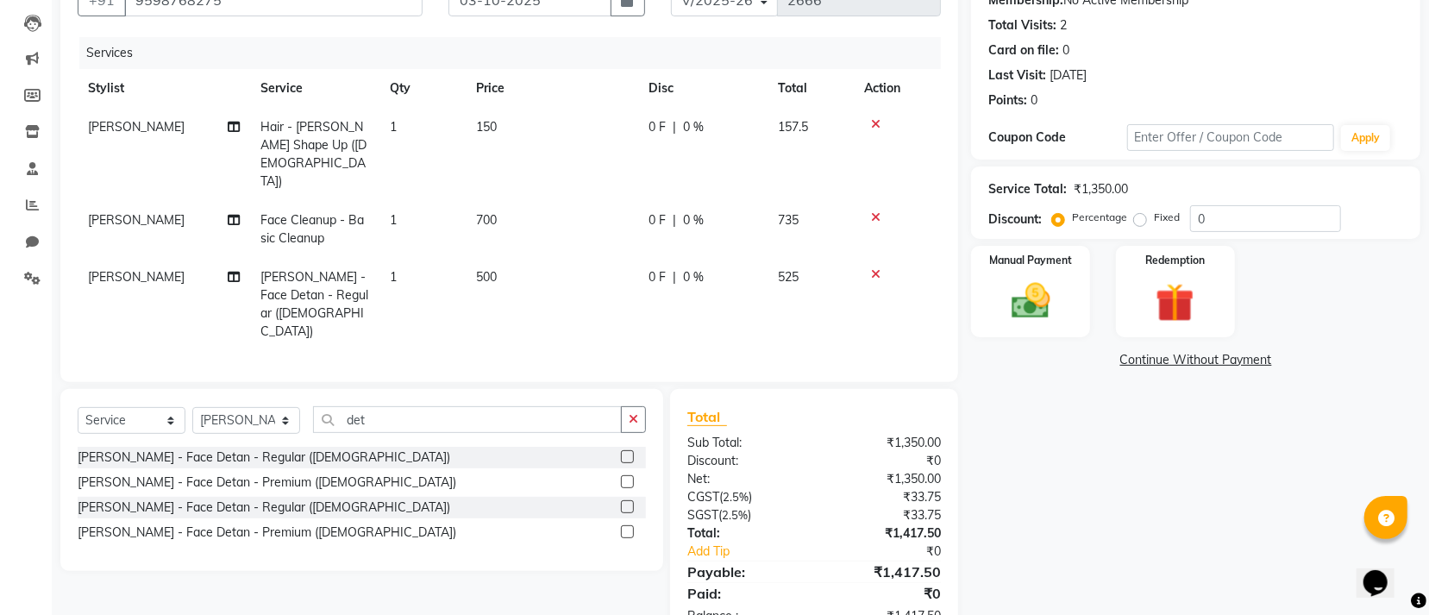
scroll to position [178, 0]
click at [1051, 311] on img at bounding box center [1031, 300] width 66 height 47
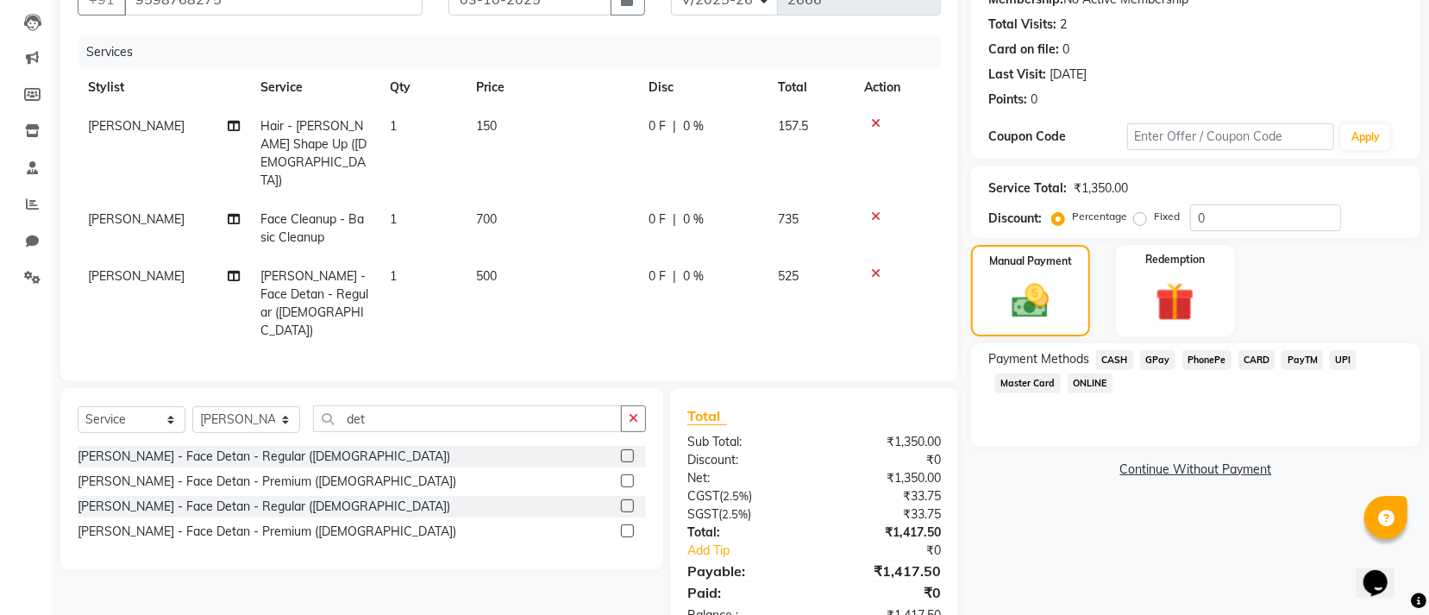
click at [1146, 355] on span "GPay" at bounding box center [1157, 360] width 35 height 20
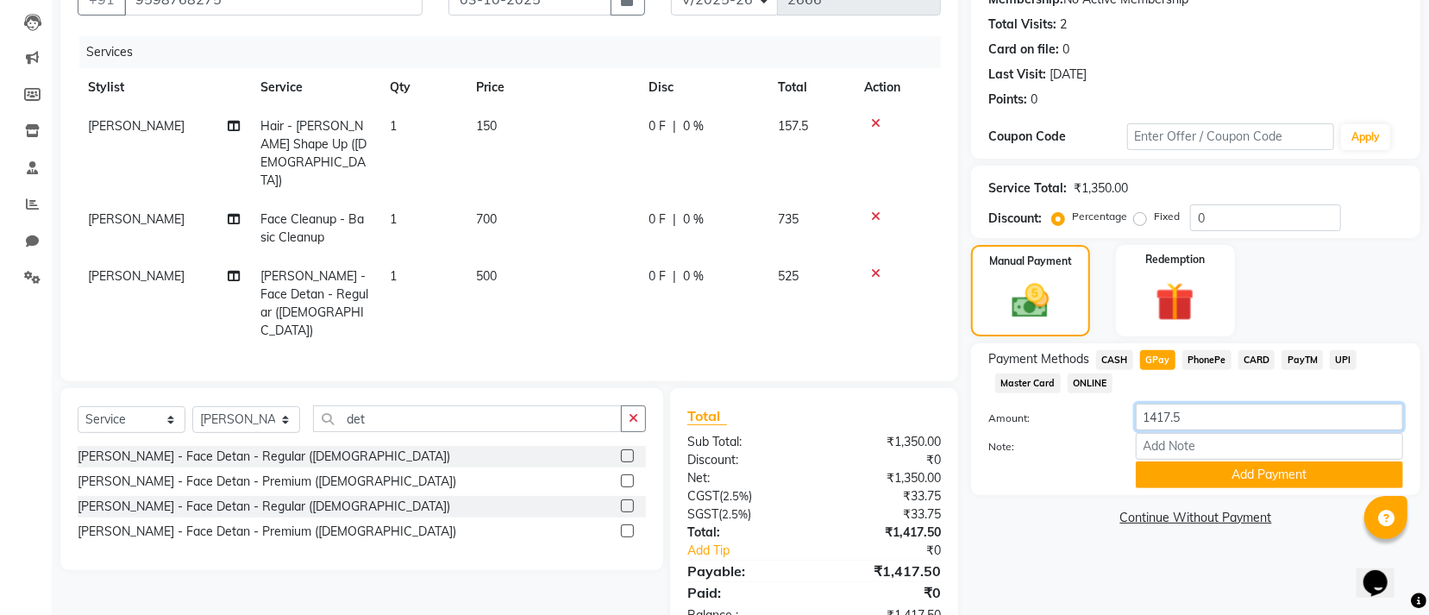
click at [1235, 430] on input "1417.5" at bounding box center [1269, 417] width 267 height 27
type input "1418"
click at [1224, 473] on button "Add Payment" at bounding box center [1269, 474] width 267 height 27
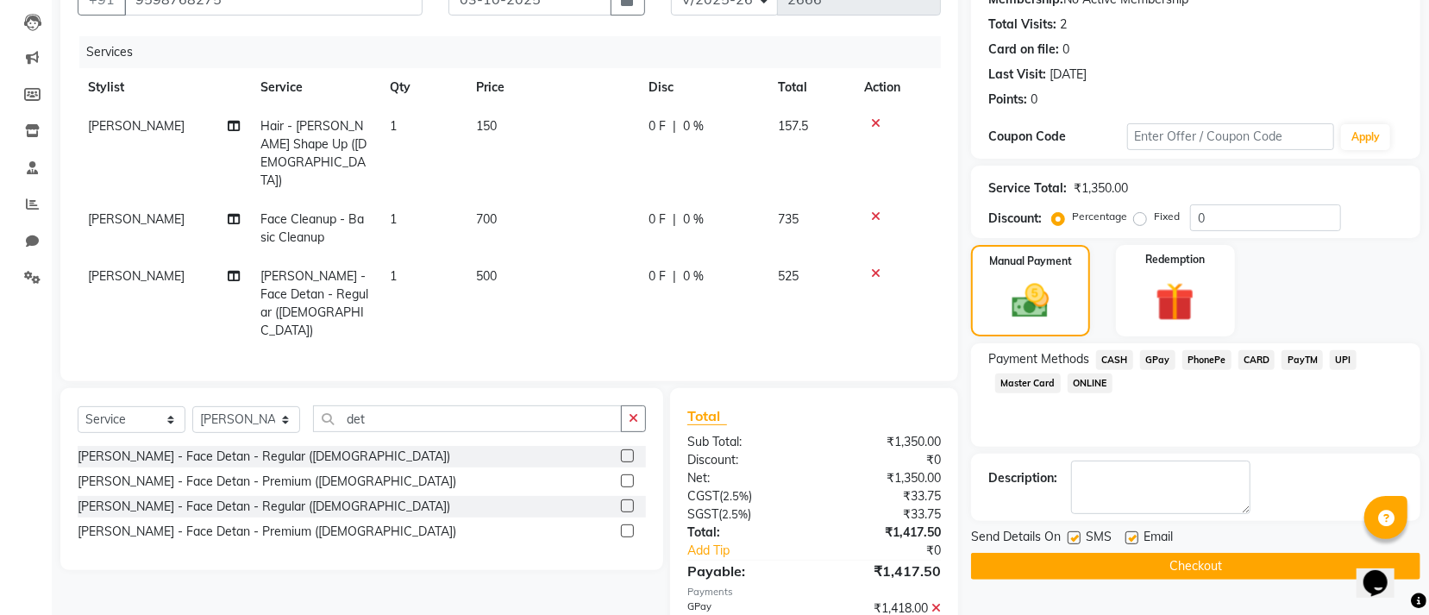
scroll to position [229, 0]
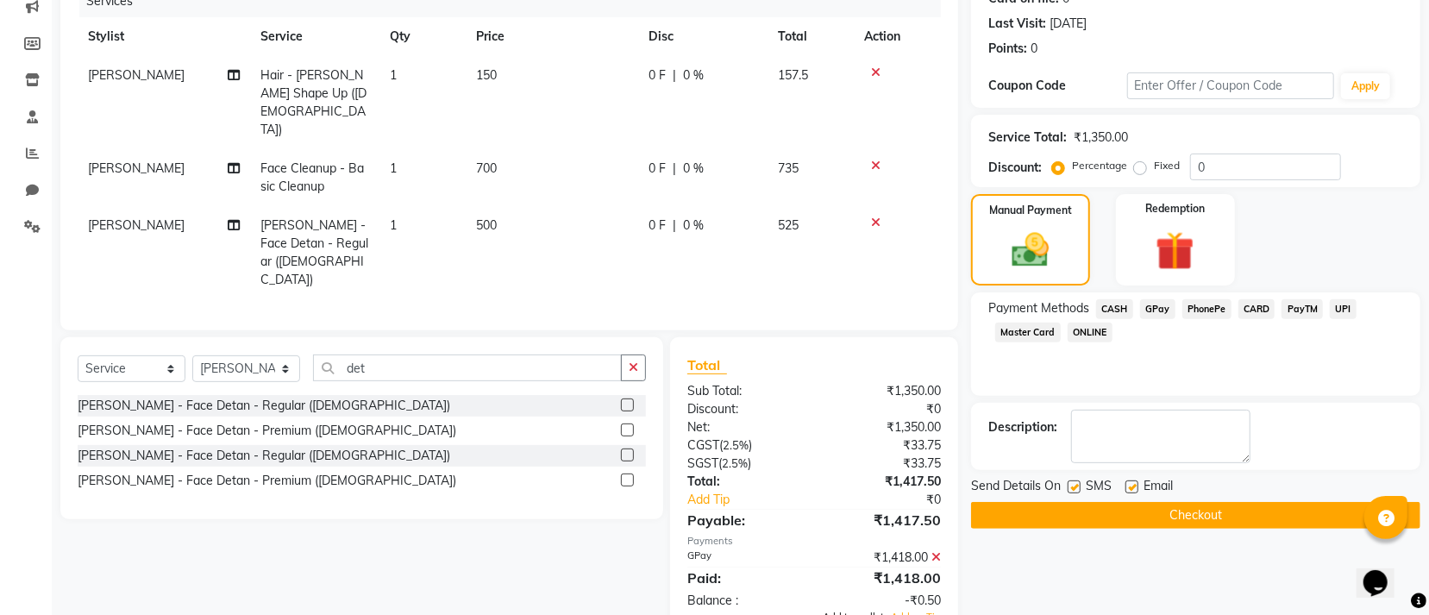
click at [839, 611] on span "Add to wallet" at bounding box center [853, 617] width 61 height 12
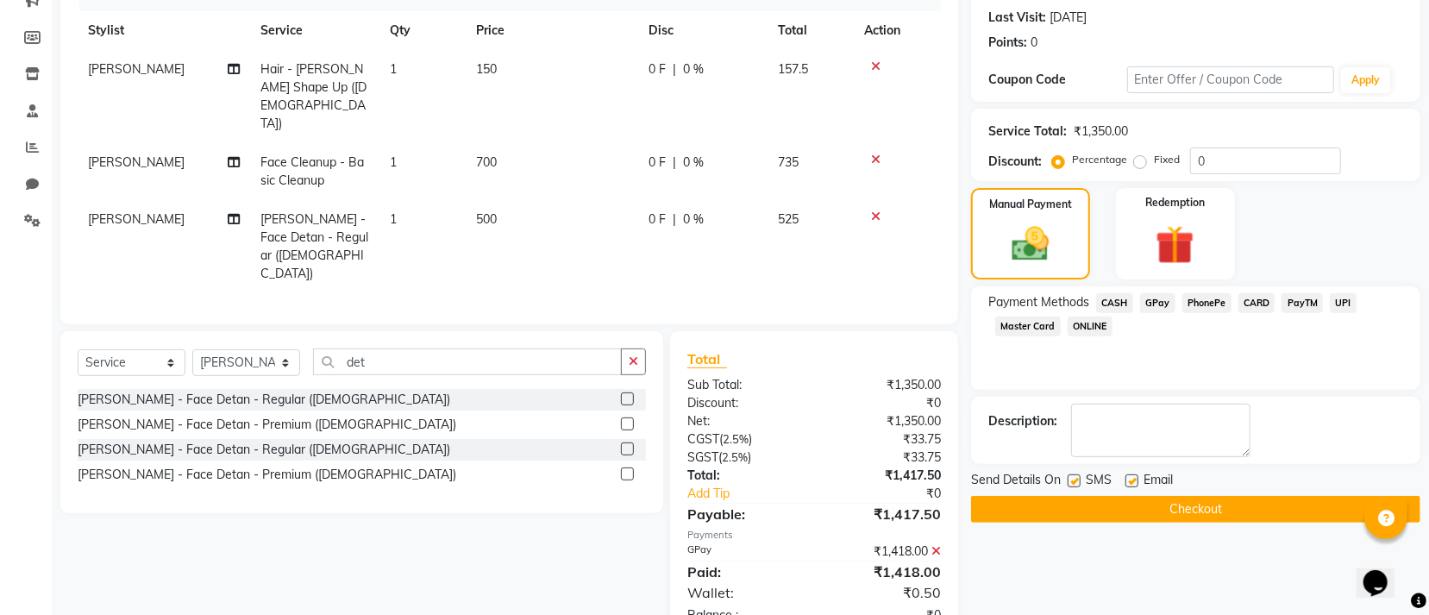
click at [1173, 506] on button "Checkout" at bounding box center [1195, 509] width 449 height 27
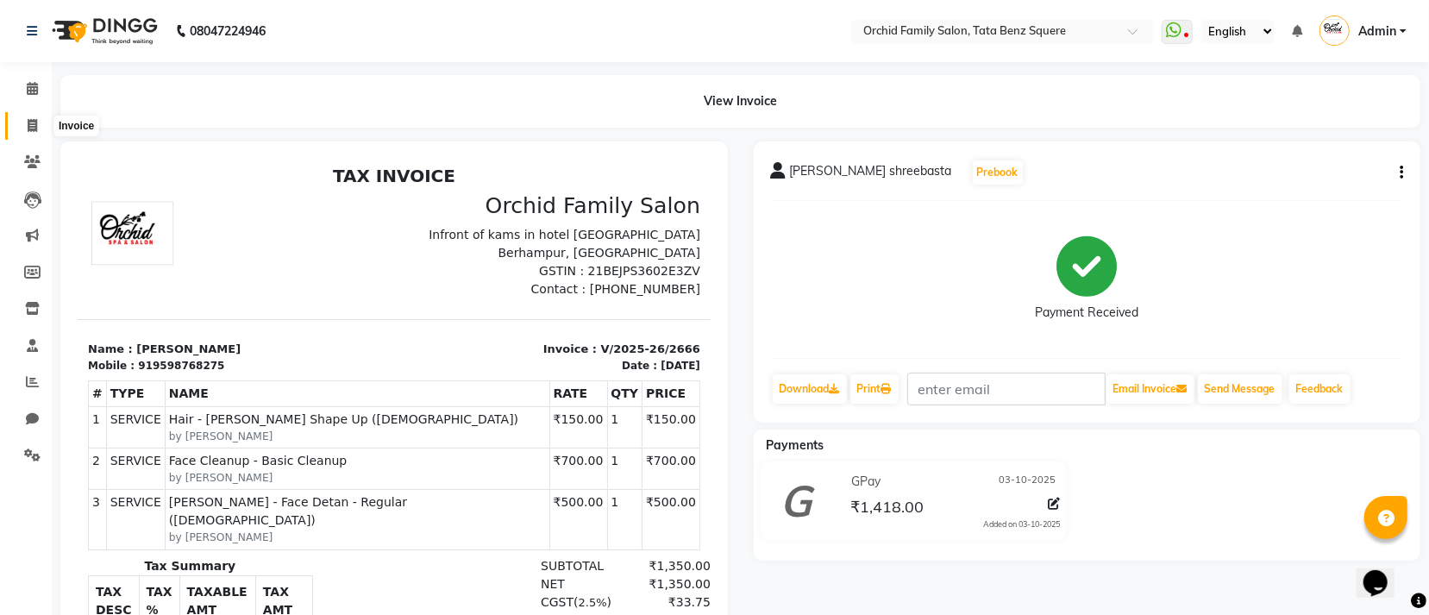
click at [35, 121] on icon at bounding box center [32, 125] width 9 height 13
select select "service"
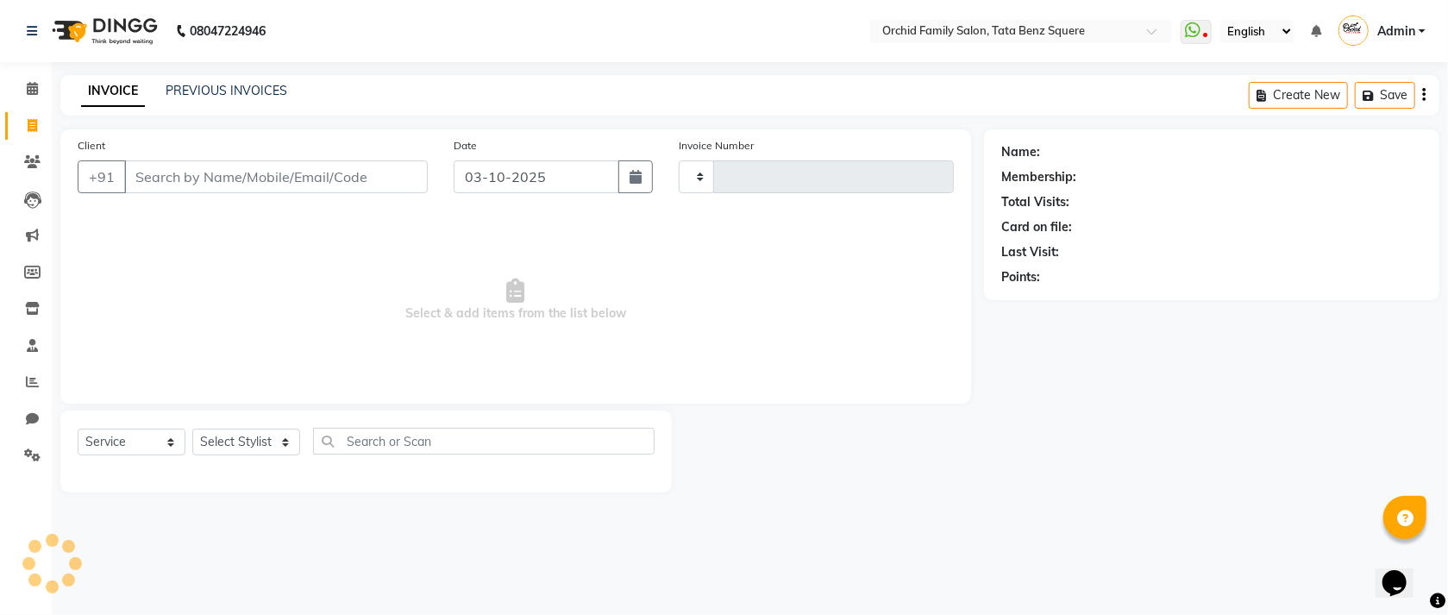
type input "2667"
select select "107"
click at [246, 436] on select "Select Stylist Accountant AJAYA AMAR BHARATI BINDIYA JHUMA KALYANI SATAPATHY KH…" at bounding box center [246, 442] width 108 height 27
select select "11441"
click at [192, 430] on select "Select Stylist Accountant AJAYA AMAR BHARATI BINDIYA JHUMA KALYANI SATAPATHY KH…" at bounding box center [246, 442] width 108 height 27
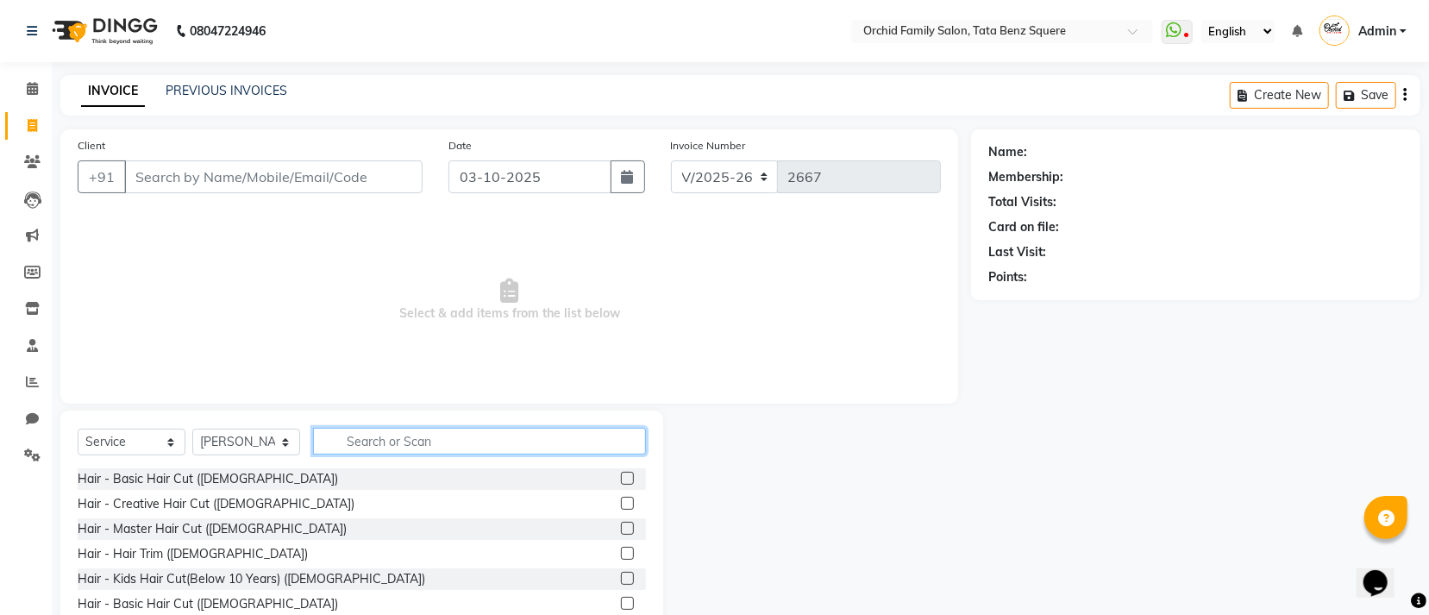
click at [386, 446] on input "text" at bounding box center [479, 441] width 333 height 27
type input "HAIR"
click at [621, 605] on label at bounding box center [627, 603] width 13 height 13
click at [621, 605] on input "checkbox" at bounding box center [626, 604] width 11 height 11
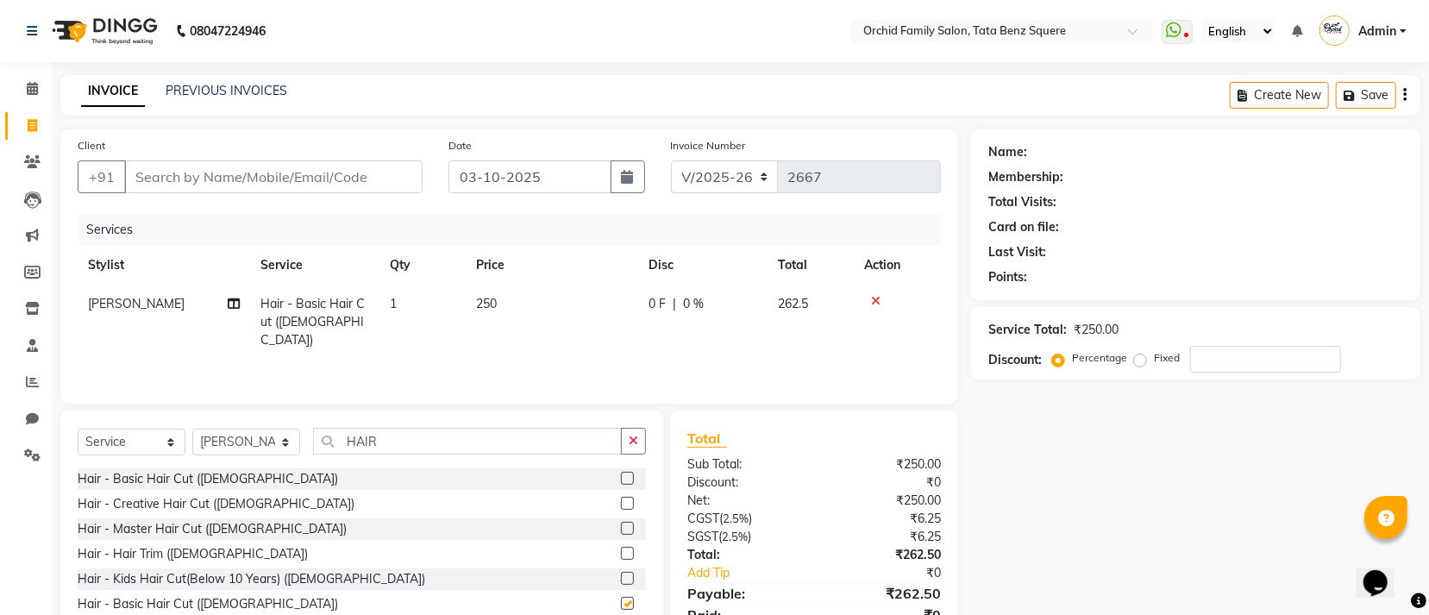
checkbox input "false"
click at [210, 171] on input "Client" at bounding box center [273, 176] width 298 height 33
type input "9"
type input "0"
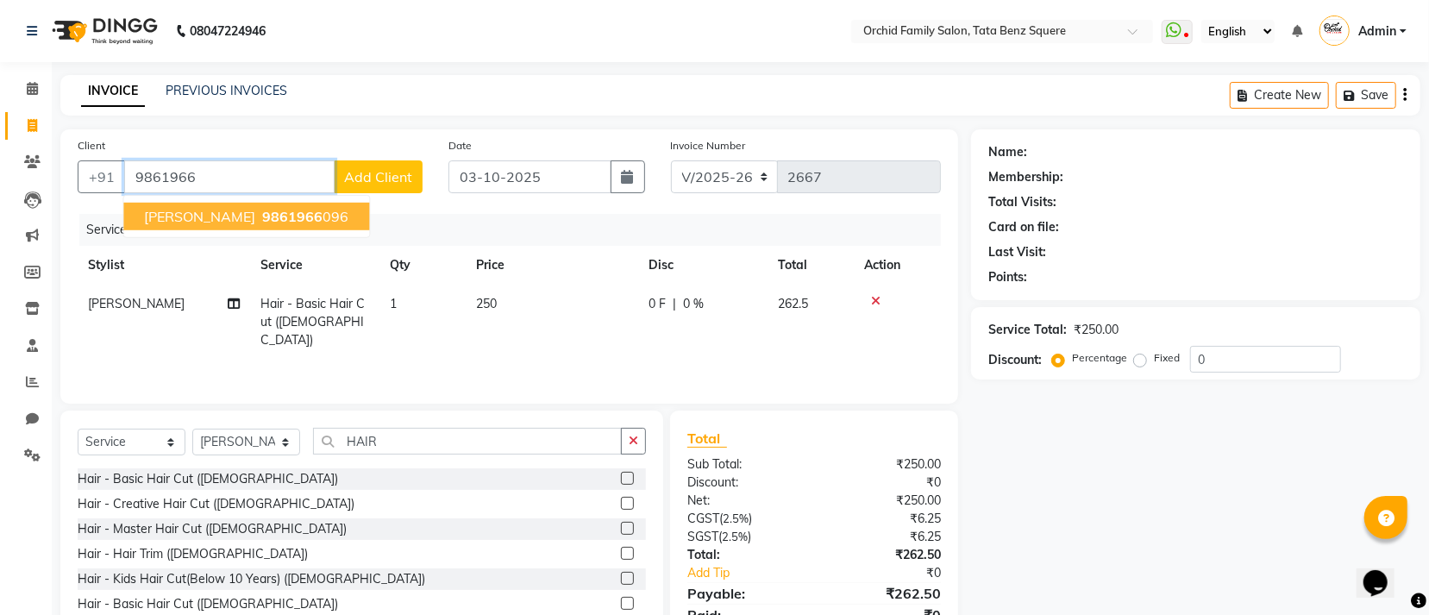
click at [199, 216] on span "parthav panigrahi" at bounding box center [199, 216] width 111 height 17
type input "9861966096"
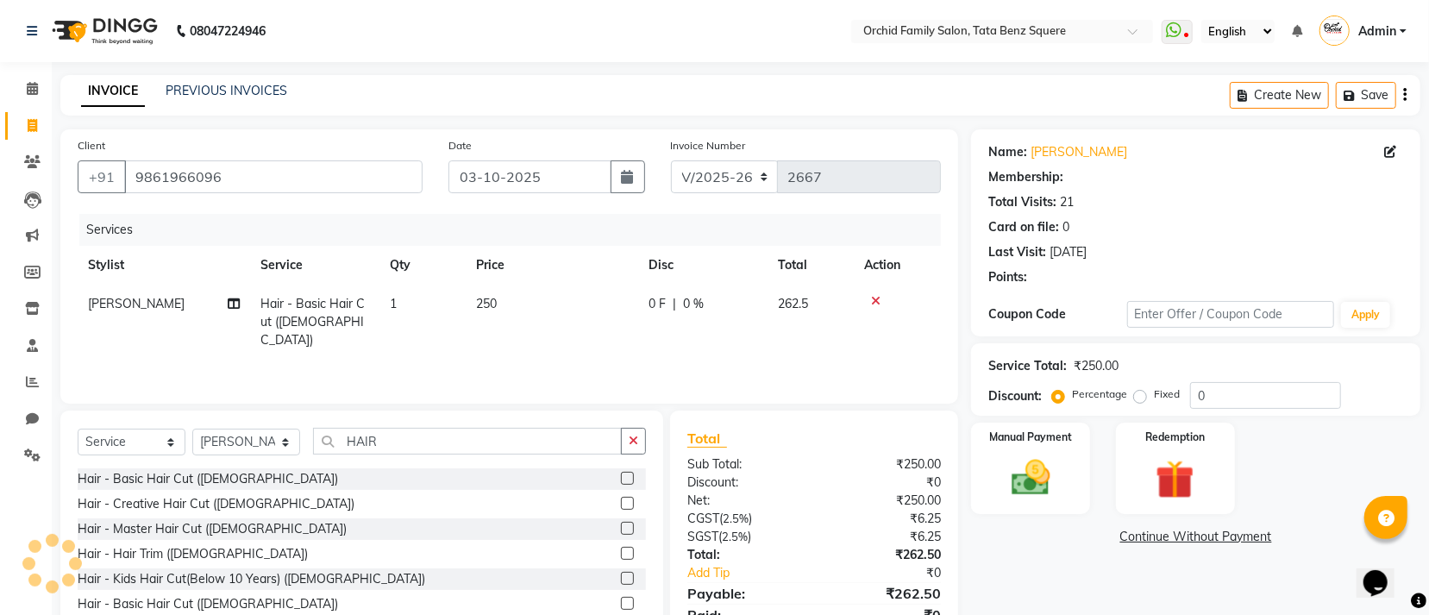
select select "1: Object"
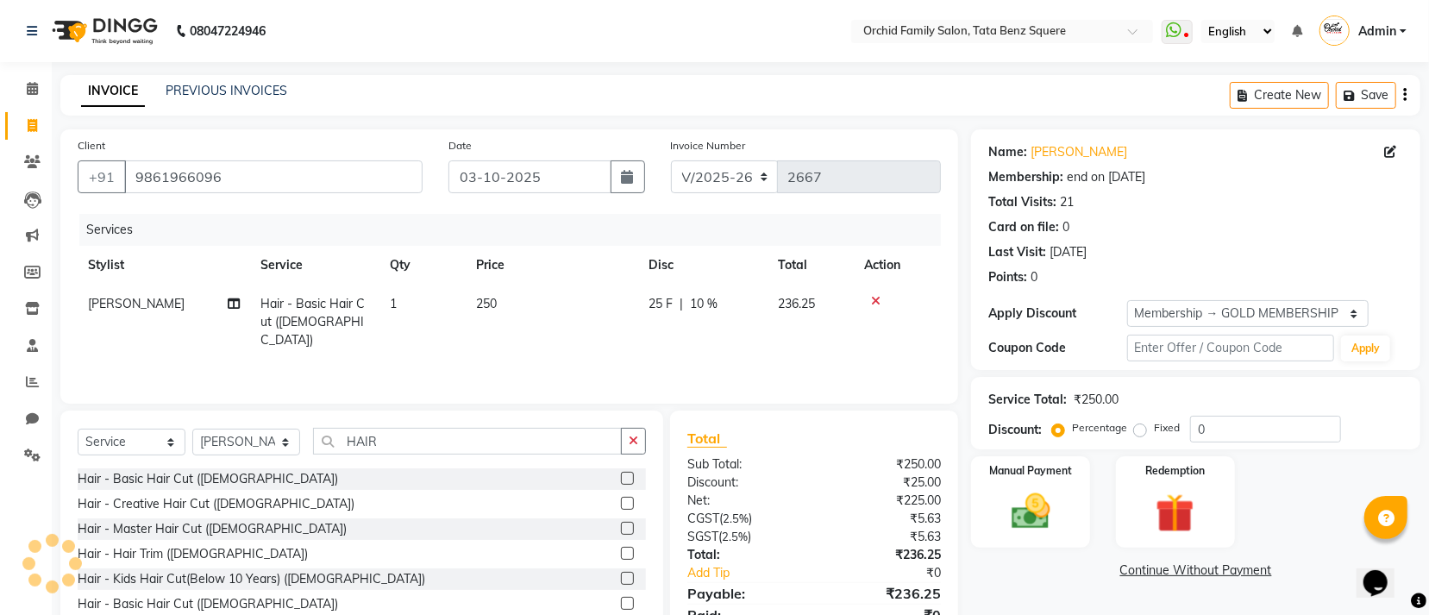
type input "10"
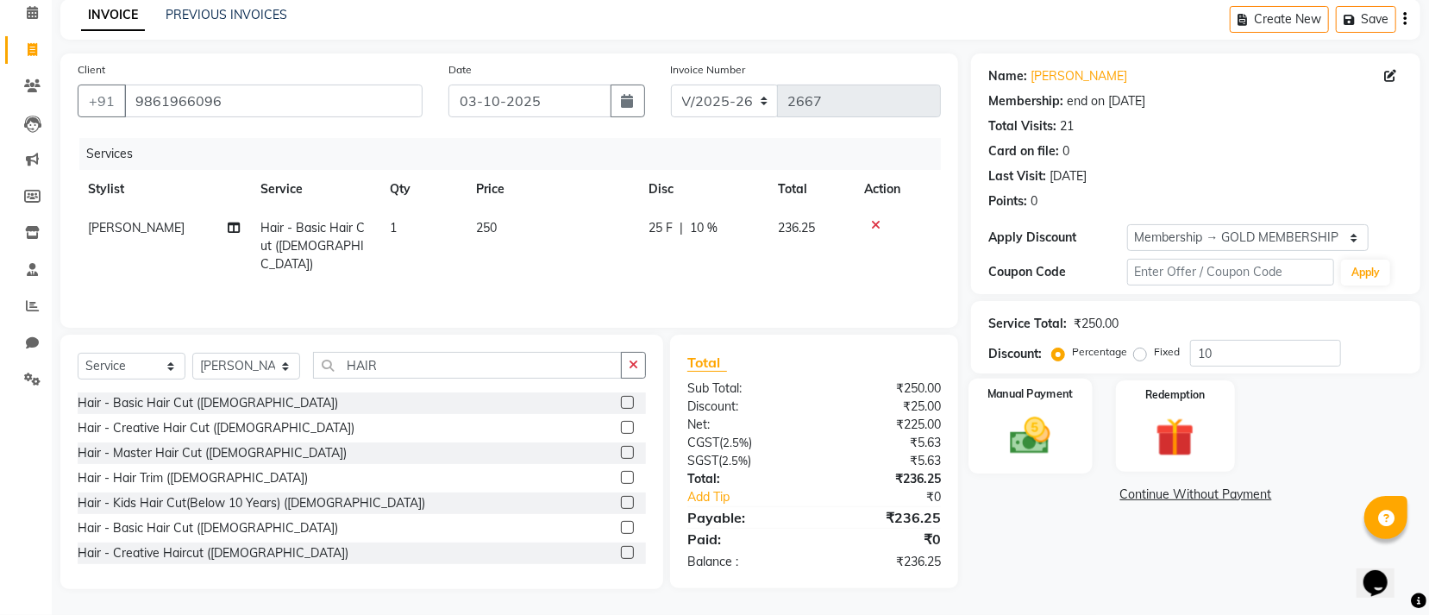
click at [1032, 429] on img at bounding box center [1031, 435] width 66 height 47
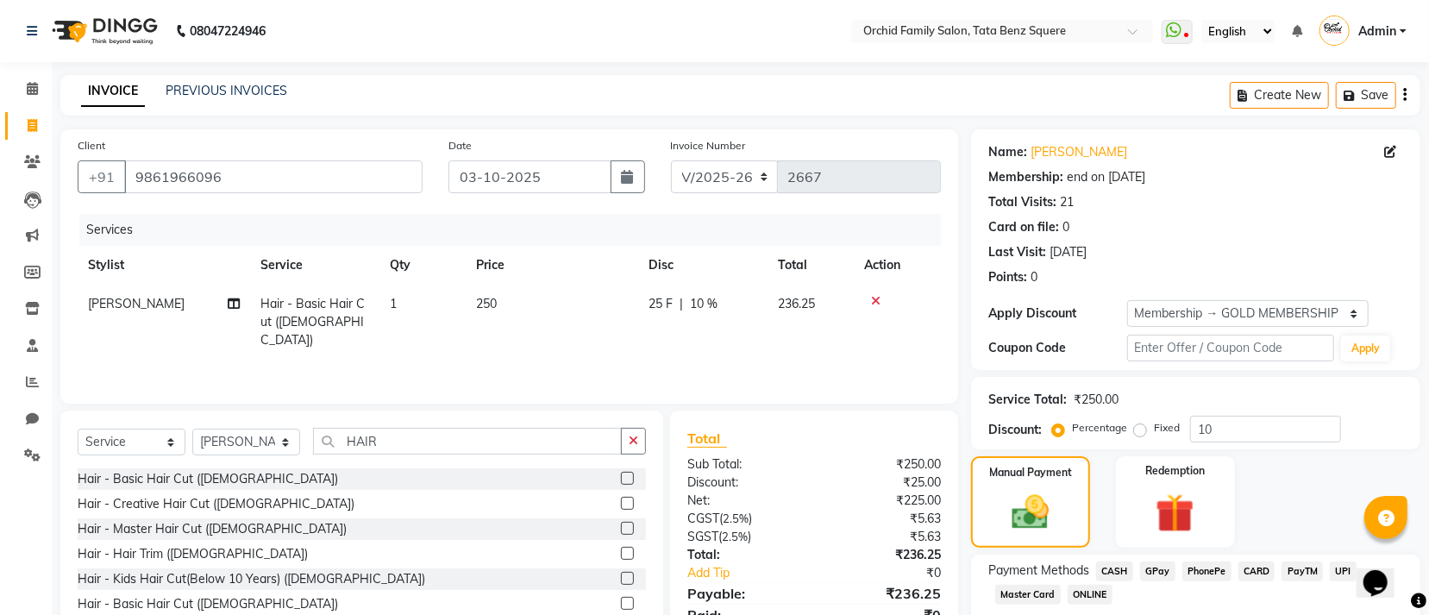
scroll to position [104, 0]
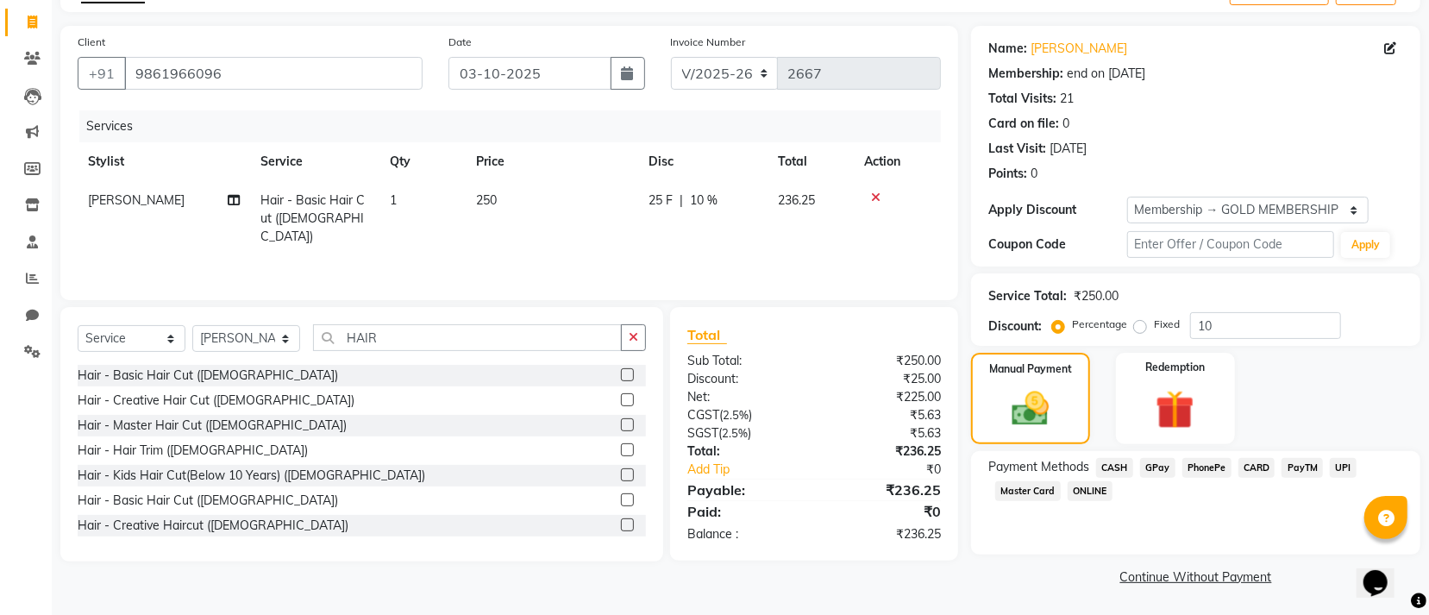
click at [1165, 465] on span "GPay" at bounding box center [1157, 468] width 35 height 20
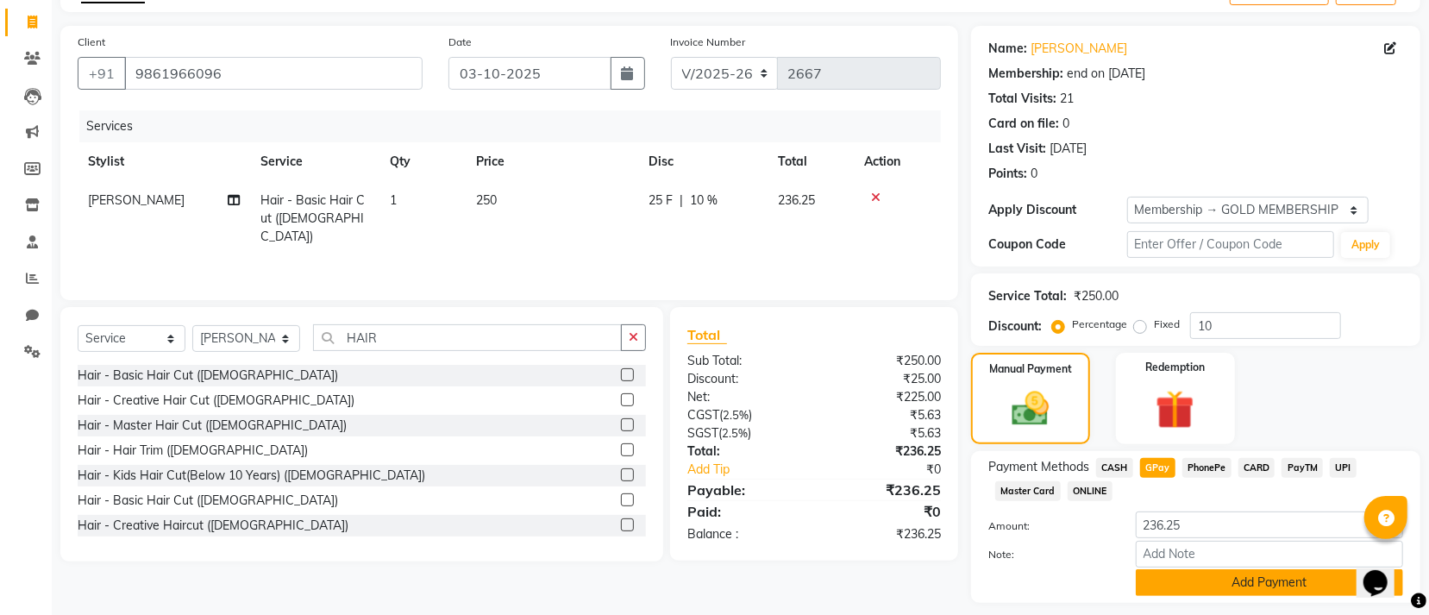
click at [1205, 580] on button "Add Payment" at bounding box center [1269, 582] width 267 height 27
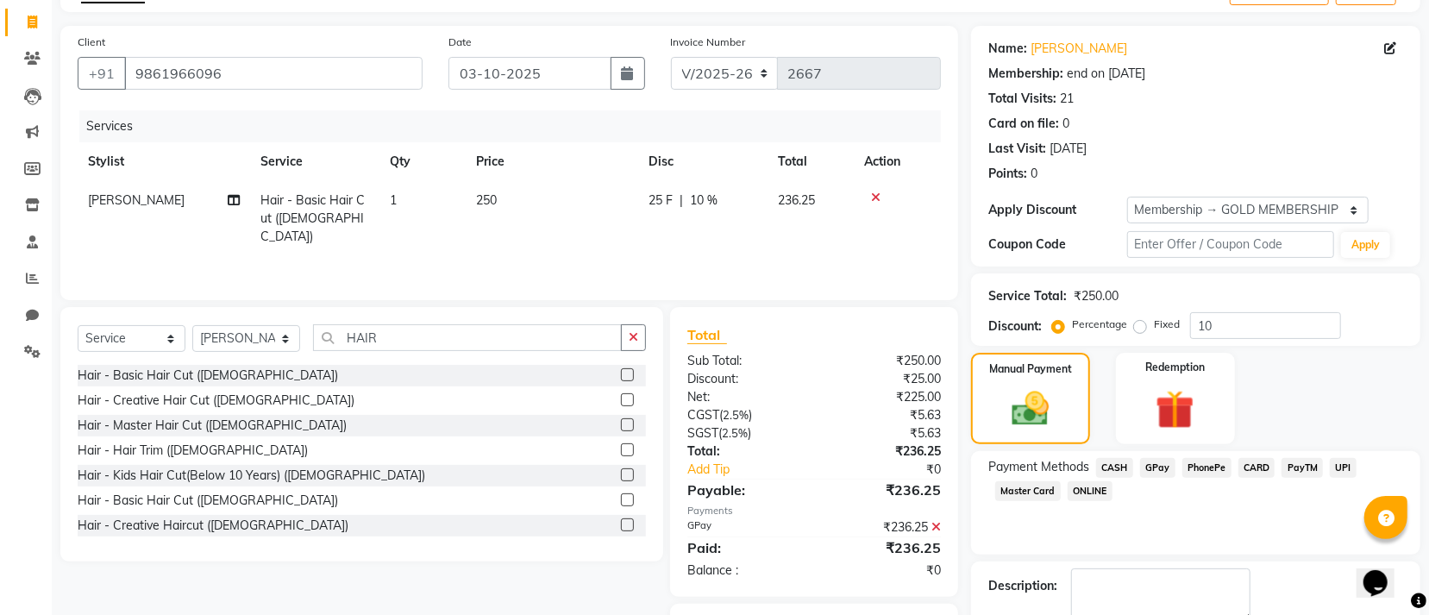
scroll to position [201, 0]
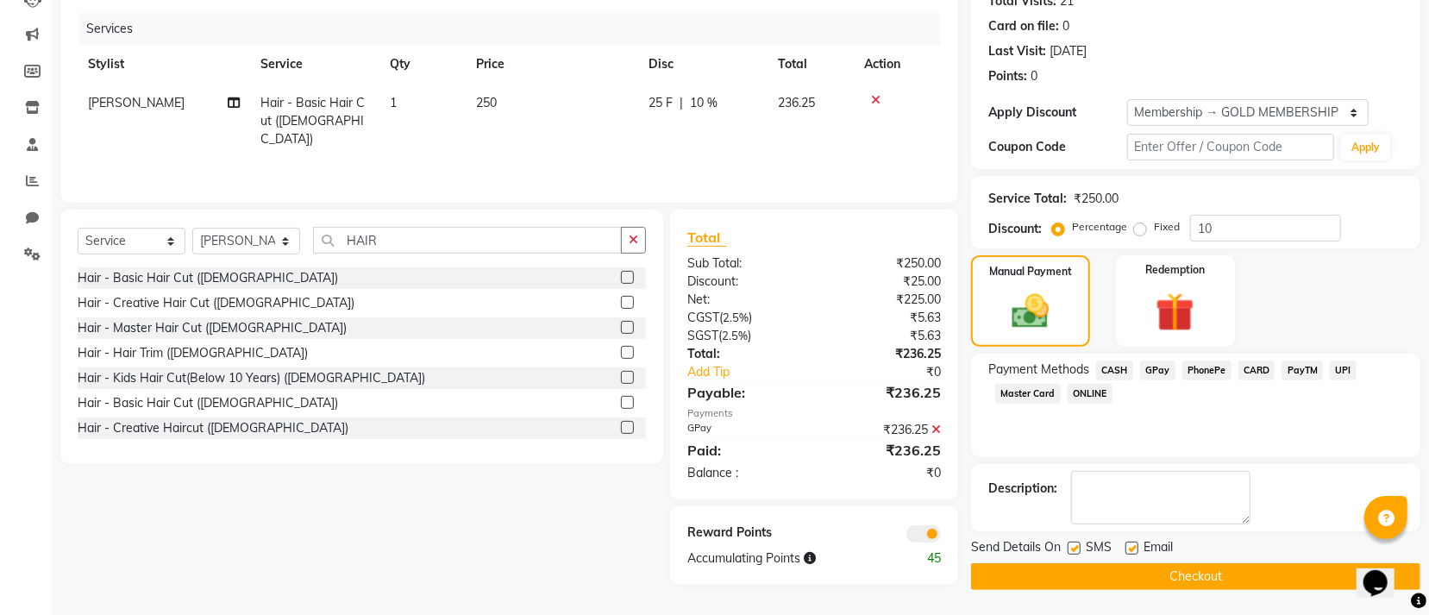
click at [1187, 577] on button "Checkout" at bounding box center [1195, 576] width 449 height 27
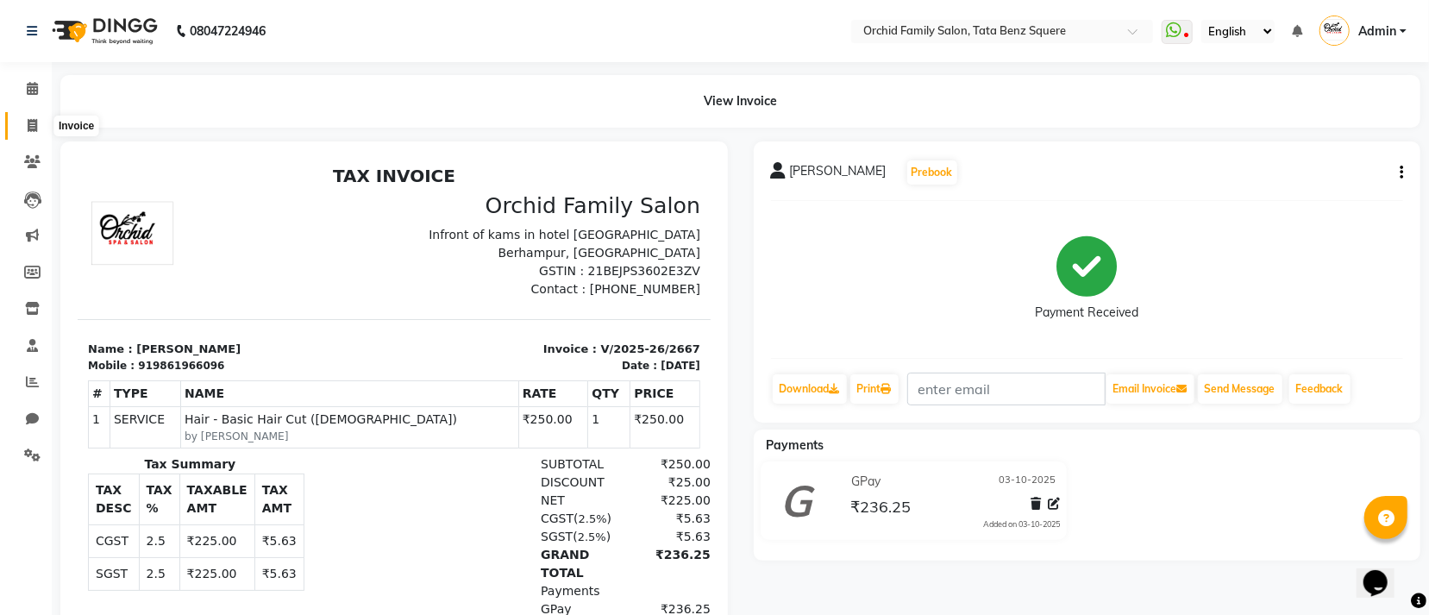
click at [28, 122] on icon at bounding box center [32, 125] width 9 height 13
select select "service"
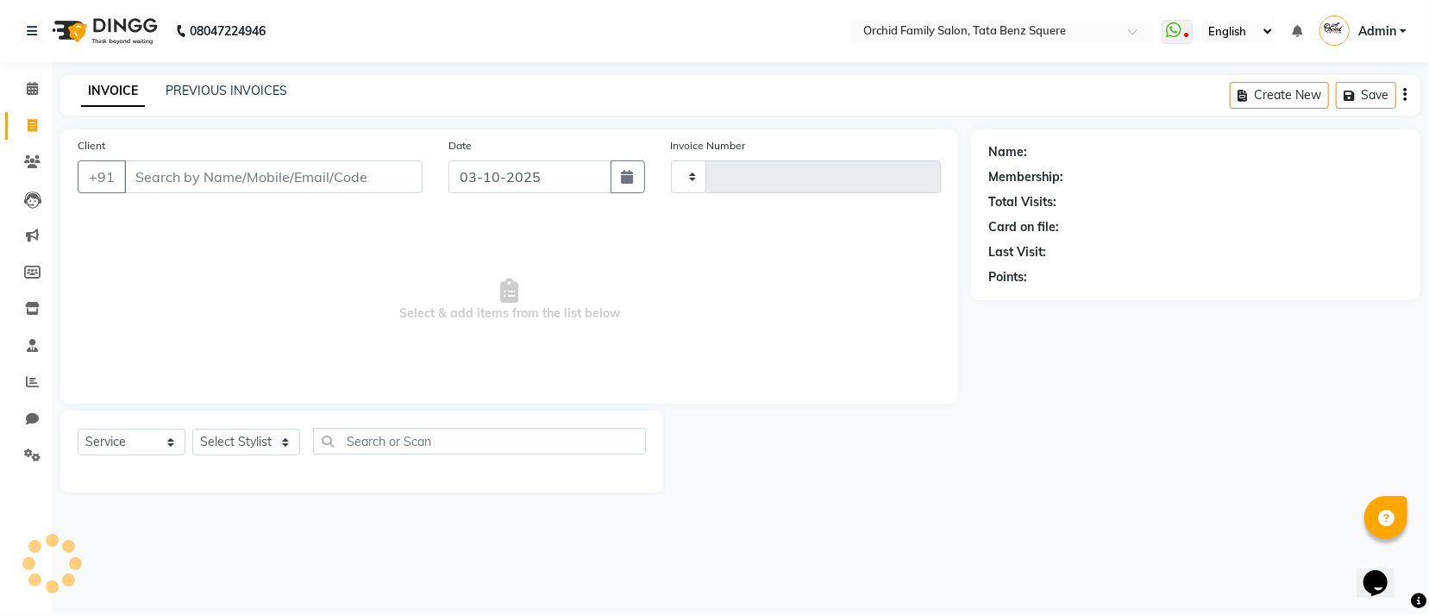
type input "2668"
select select "107"
click at [248, 440] on select "Select Stylist" at bounding box center [246, 442] width 108 height 27
select select "40047"
click at [192, 430] on select "Select Stylist Accountant AJAYA AMAR BHARATI BINDIYA JHUMA KALYANI SATAPATHY KH…" at bounding box center [246, 442] width 108 height 27
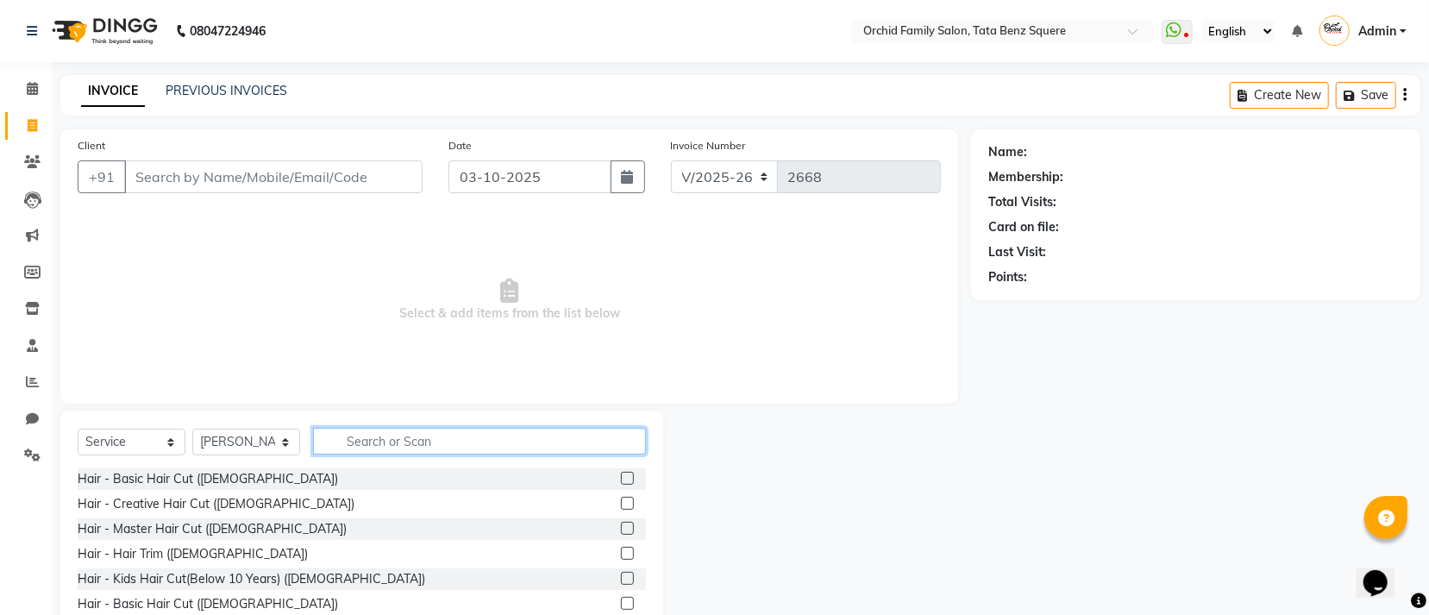
click at [392, 439] on input "text" at bounding box center [479, 441] width 333 height 27
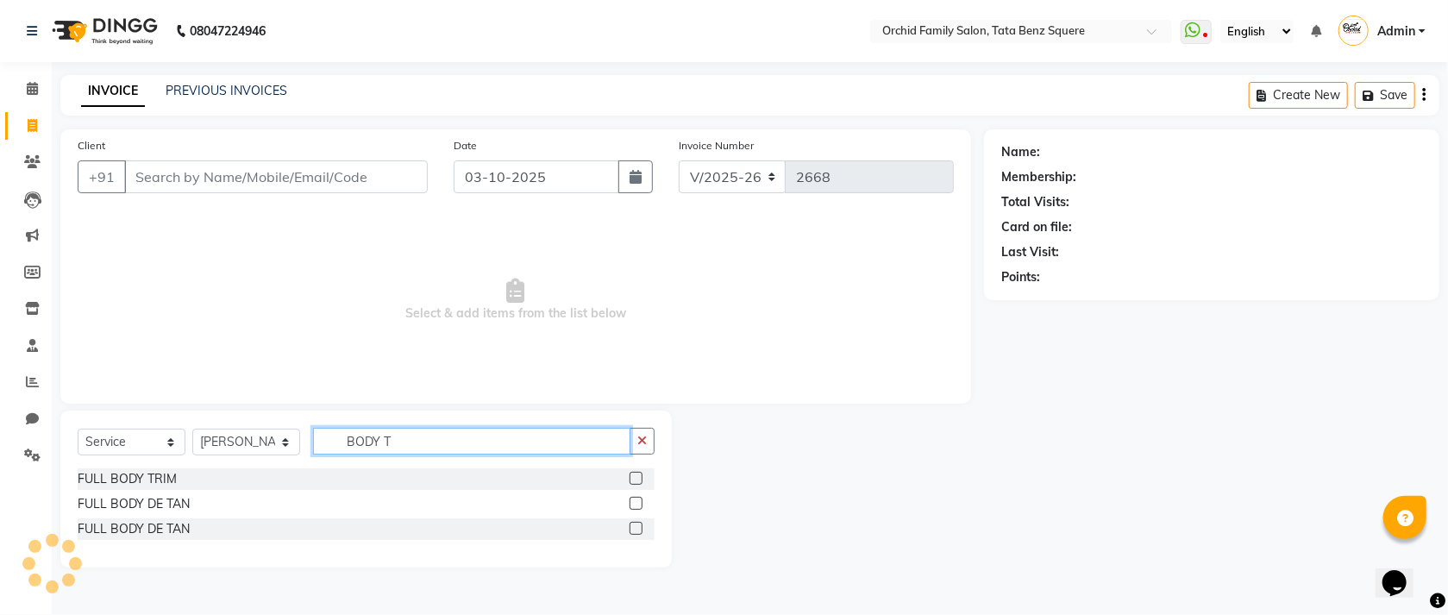
type input "BODY T"
click at [638, 482] on label at bounding box center [636, 478] width 13 height 13
click at [638, 482] on input "checkbox" at bounding box center [635, 479] width 11 height 11
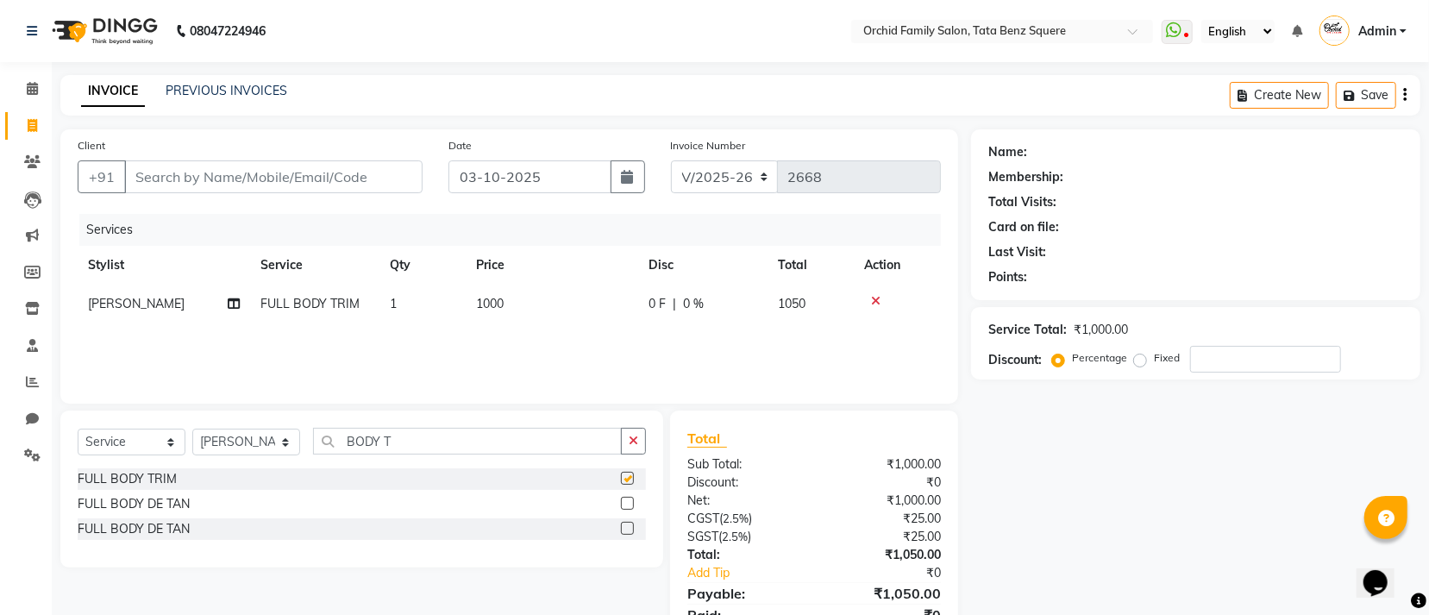
checkbox input "false"
click at [233, 178] on input "Client" at bounding box center [273, 176] width 298 height 33
click at [440, 445] on input "BODY T" at bounding box center [467, 441] width 309 height 27
type input "B"
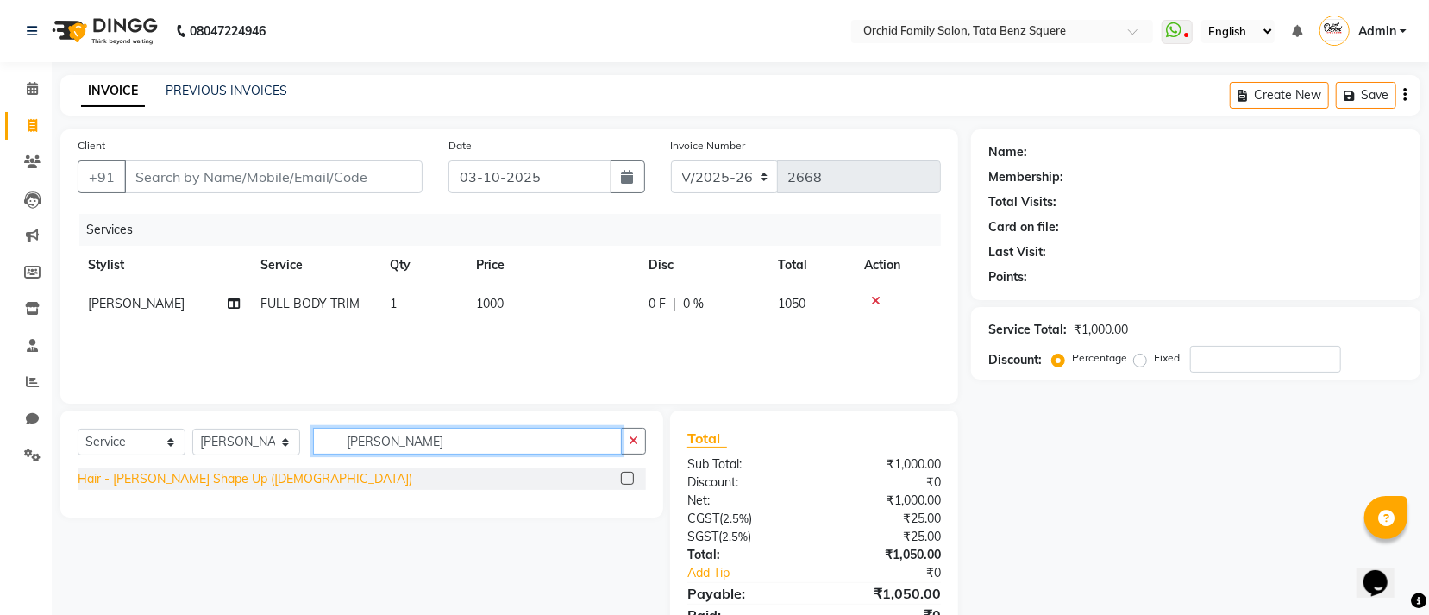
type input "BEARD SH"
click at [135, 482] on div "Hair - Beard Shape Up (Male)" at bounding box center [245, 479] width 335 height 18
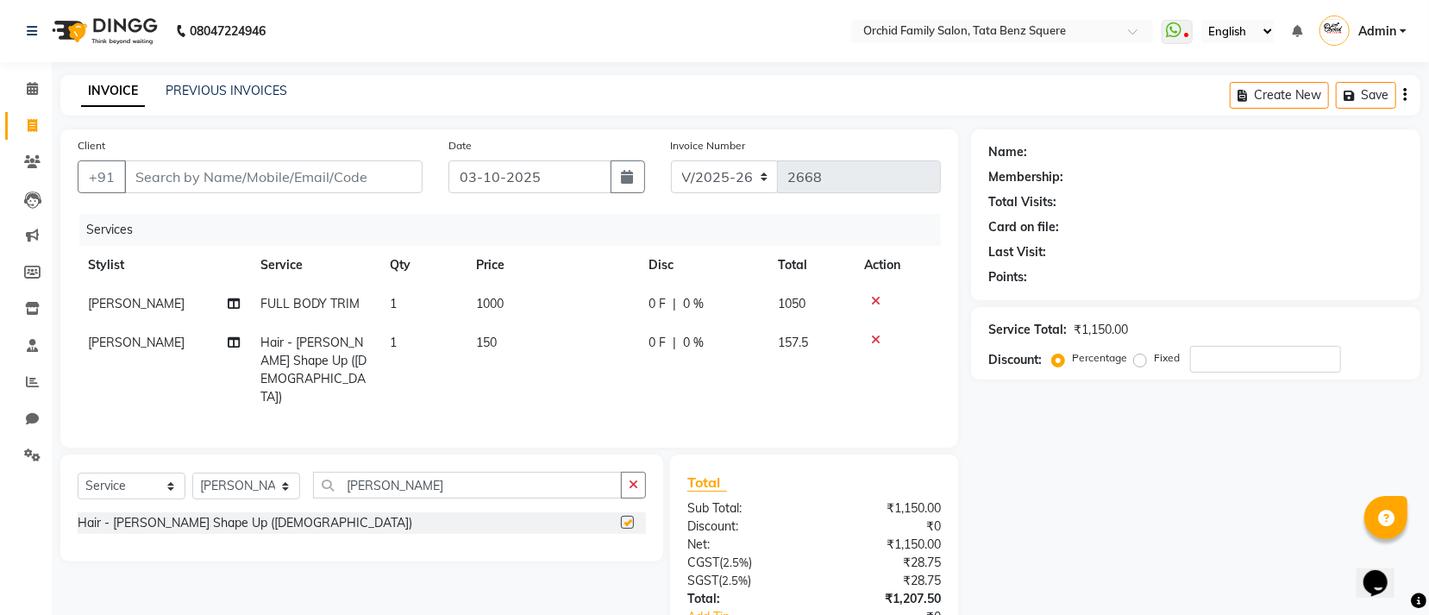
checkbox input "false"
click at [371, 175] on input "Client" at bounding box center [273, 176] width 298 height 33
click at [252, 474] on select "Select Stylist Accountant AJAYA AMAR BHARATI BINDIYA JHUMA KALYANI SATAPATHY KH…" at bounding box center [246, 486] width 108 height 27
select select "90905"
click at [192, 473] on select "Select Stylist Accountant AJAYA AMAR BHARATI BINDIYA JHUMA KALYANI SATAPATHY KH…" at bounding box center [246, 486] width 108 height 27
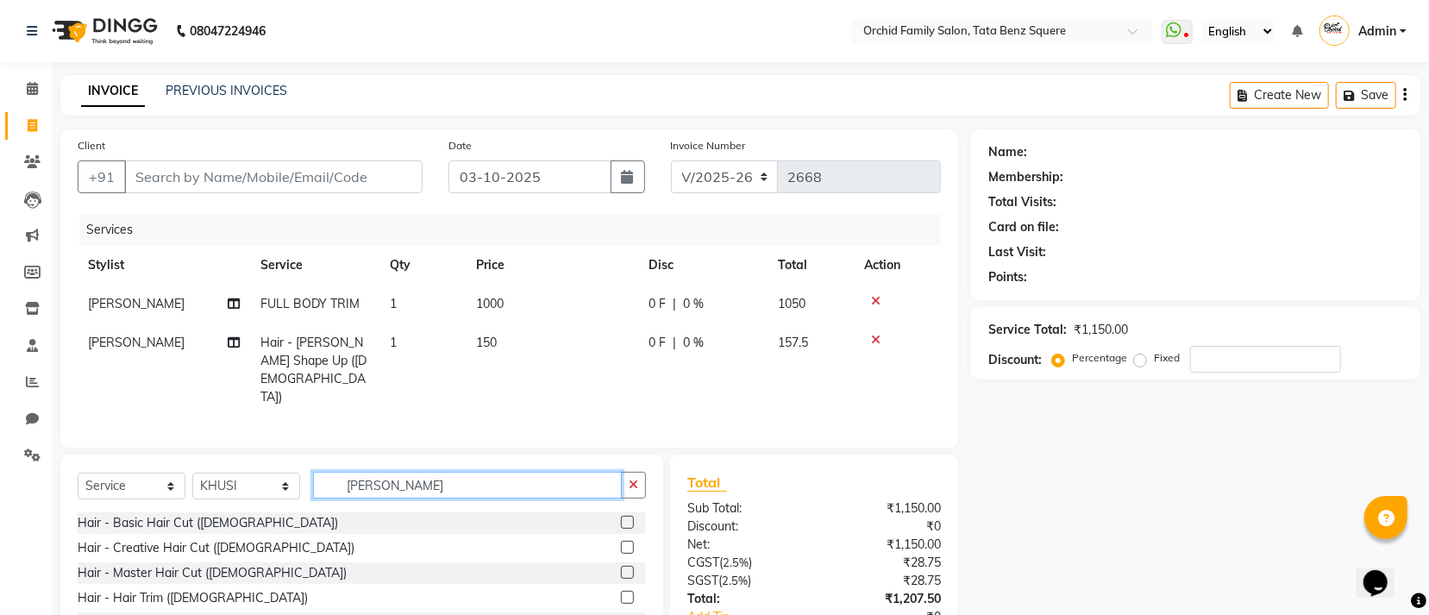
click at [490, 473] on input "BEARD SH" at bounding box center [467, 485] width 309 height 27
type input "B"
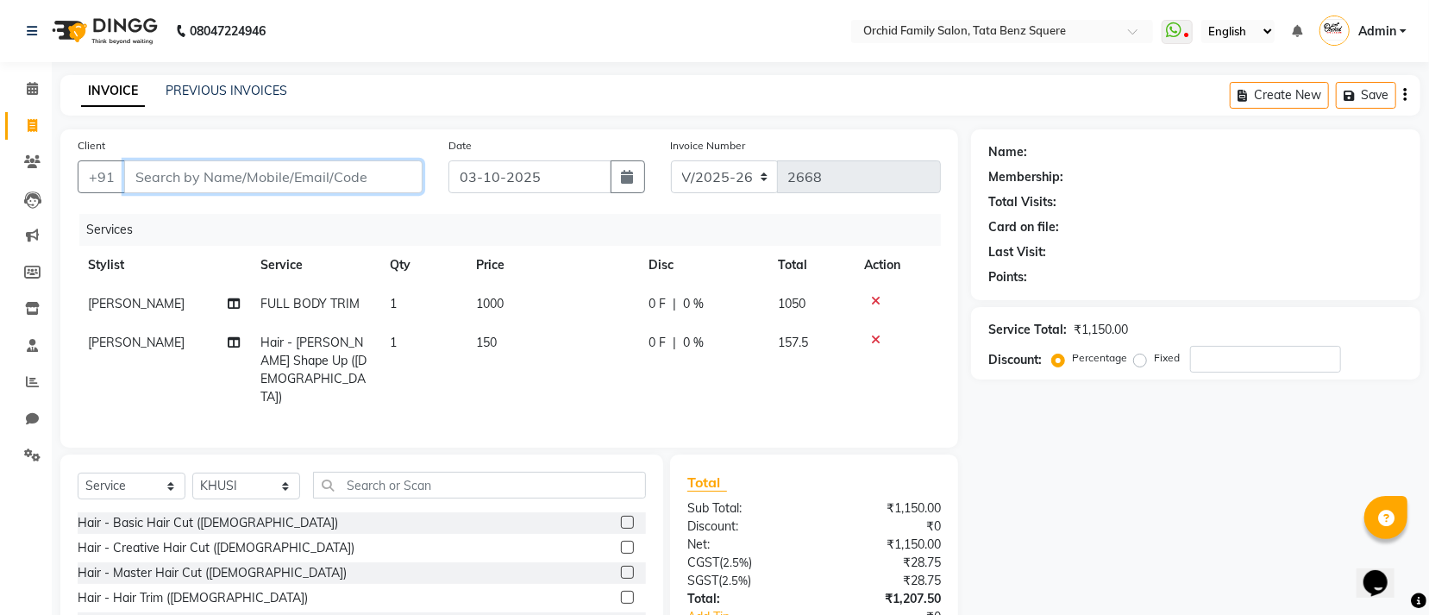
click at [335, 181] on input "Client" at bounding box center [273, 176] width 298 height 33
type input "S"
type input "0"
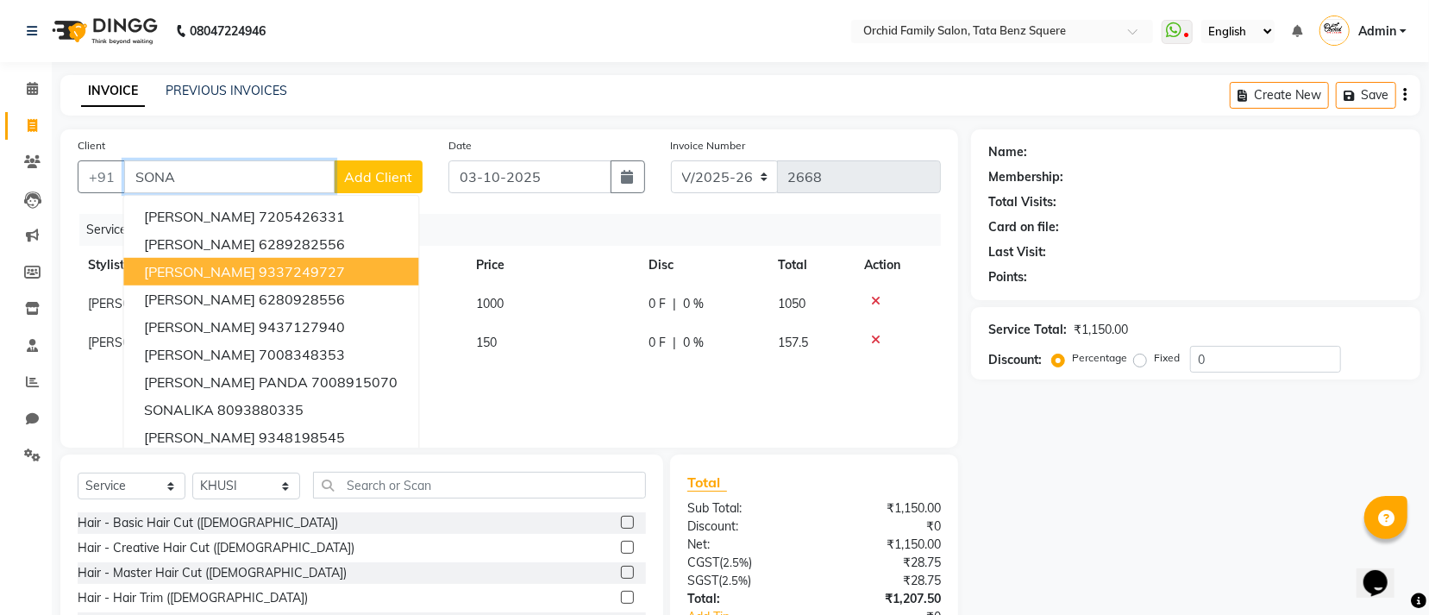
click at [270, 285] on button "Sonali khadanga 9337249727" at bounding box center [270, 272] width 295 height 28
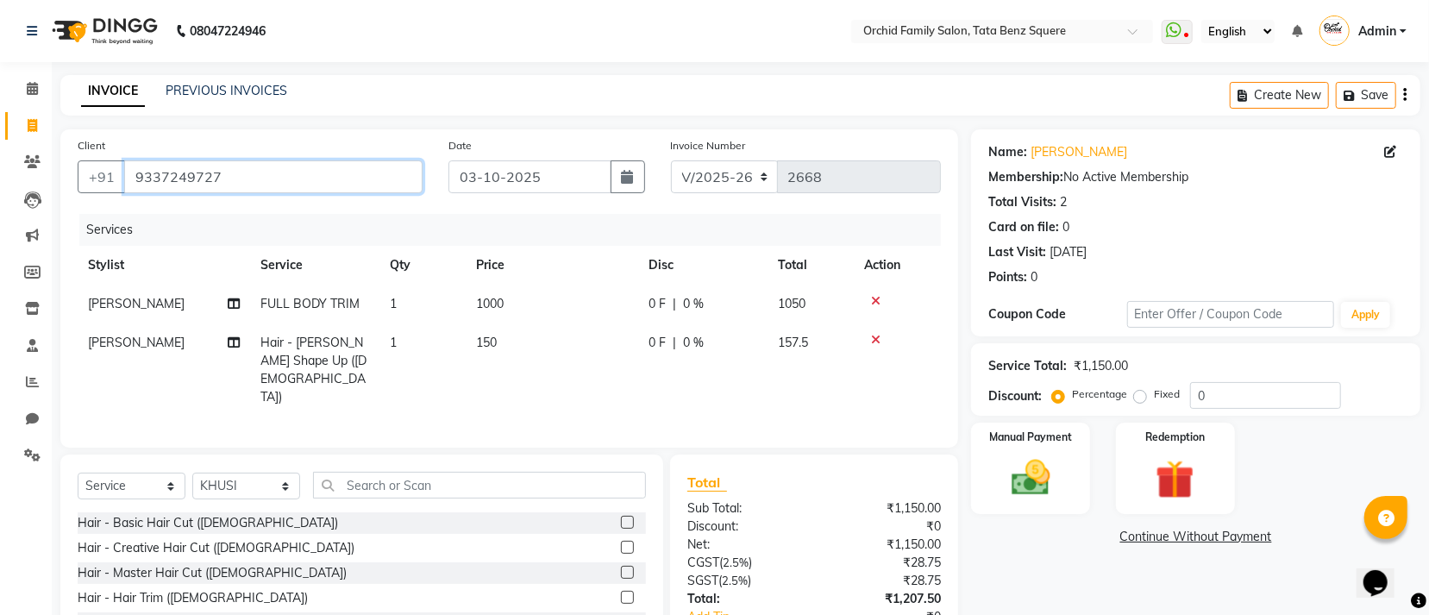
click at [263, 169] on input "9337249727" at bounding box center [273, 176] width 298 height 33
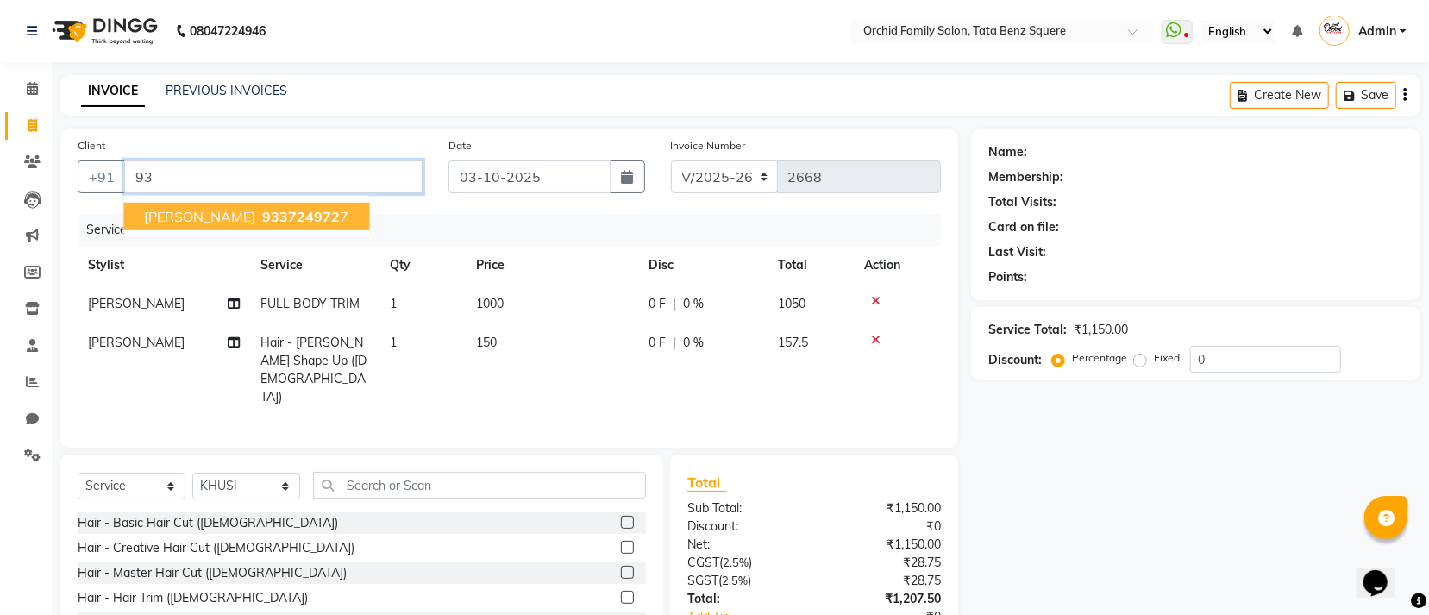
type input "9"
click at [279, 220] on ngb-highlight "6280928556" at bounding box center [302, 216] width 86 height 17
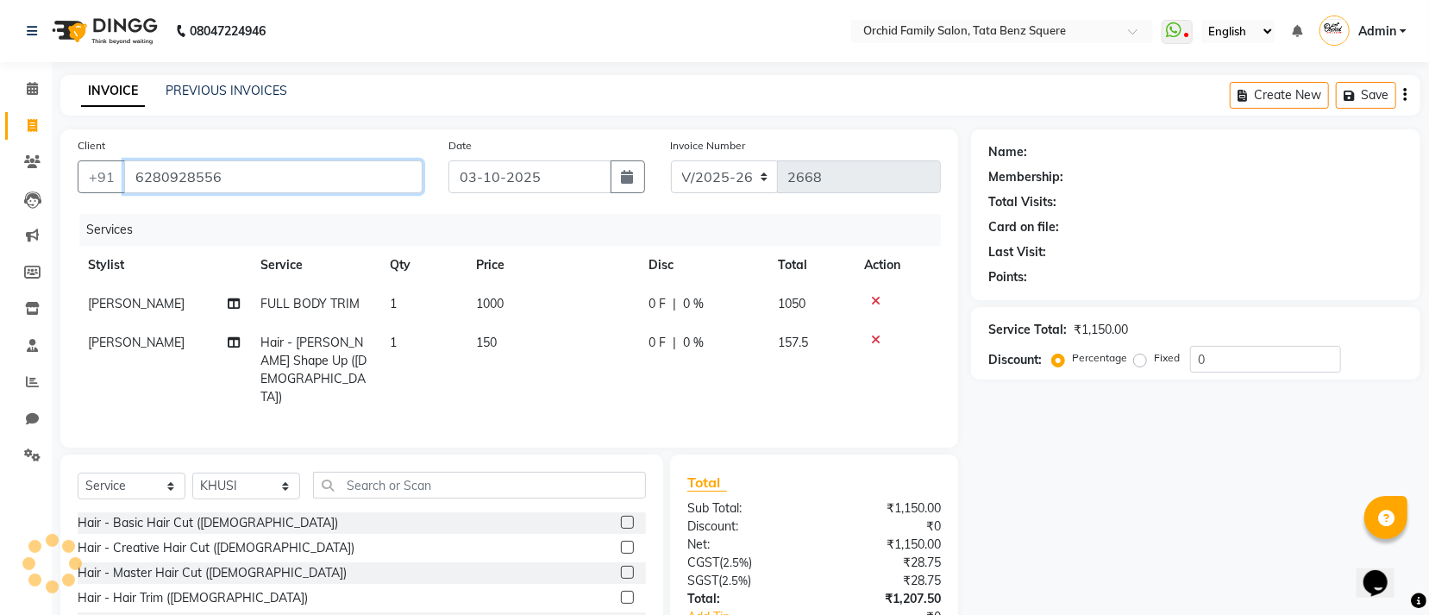
type input "6280928556"
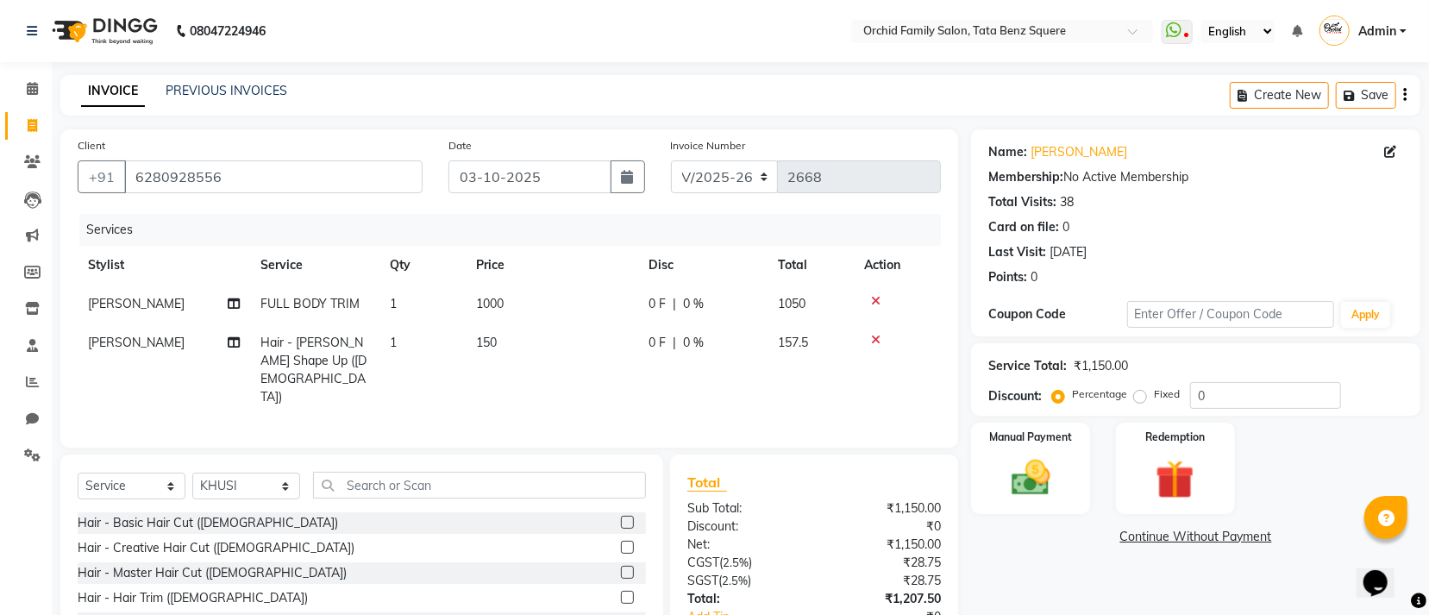
scroll to position [103, 0]
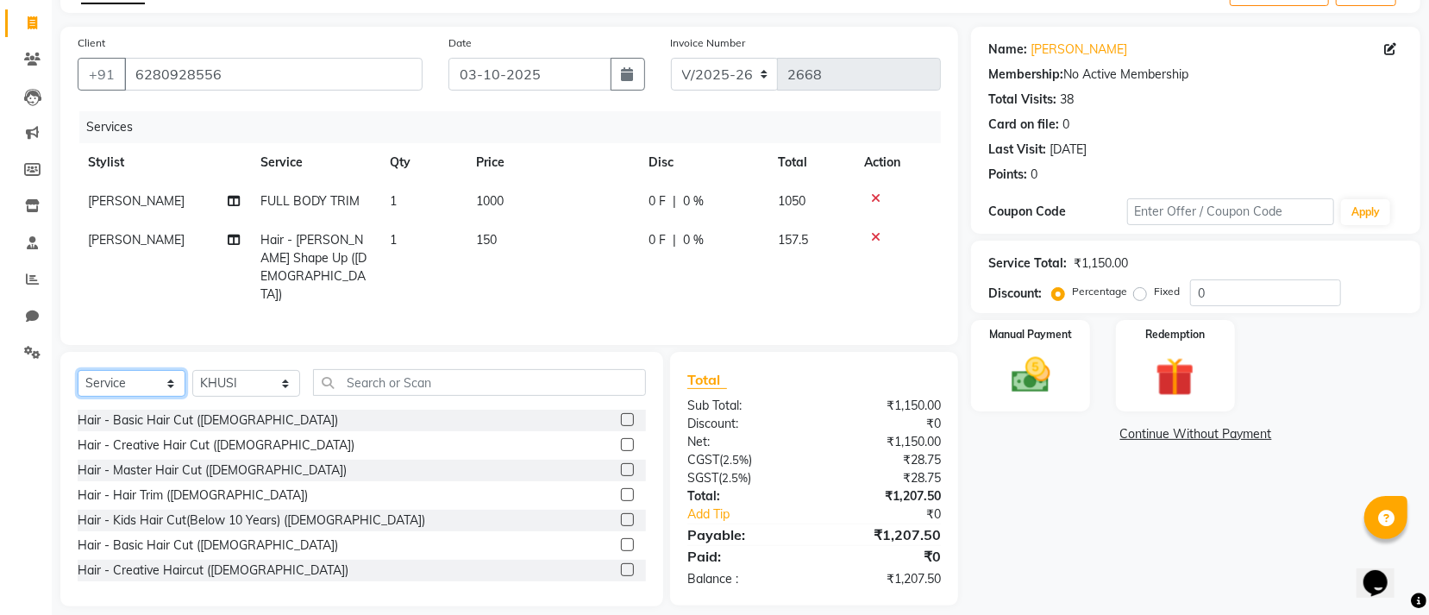
click at [122, 372] on select "Select Service Product Membership Package Voucher Prepaid Gift Card" at bounding box center [132, 383] width 108 height 27
select select "membership"
click at [78, 370] on select "Select Service Product Membership Package Voucher Prepaid Gift Card" at bounding box center [132, 383] width 108 height 27
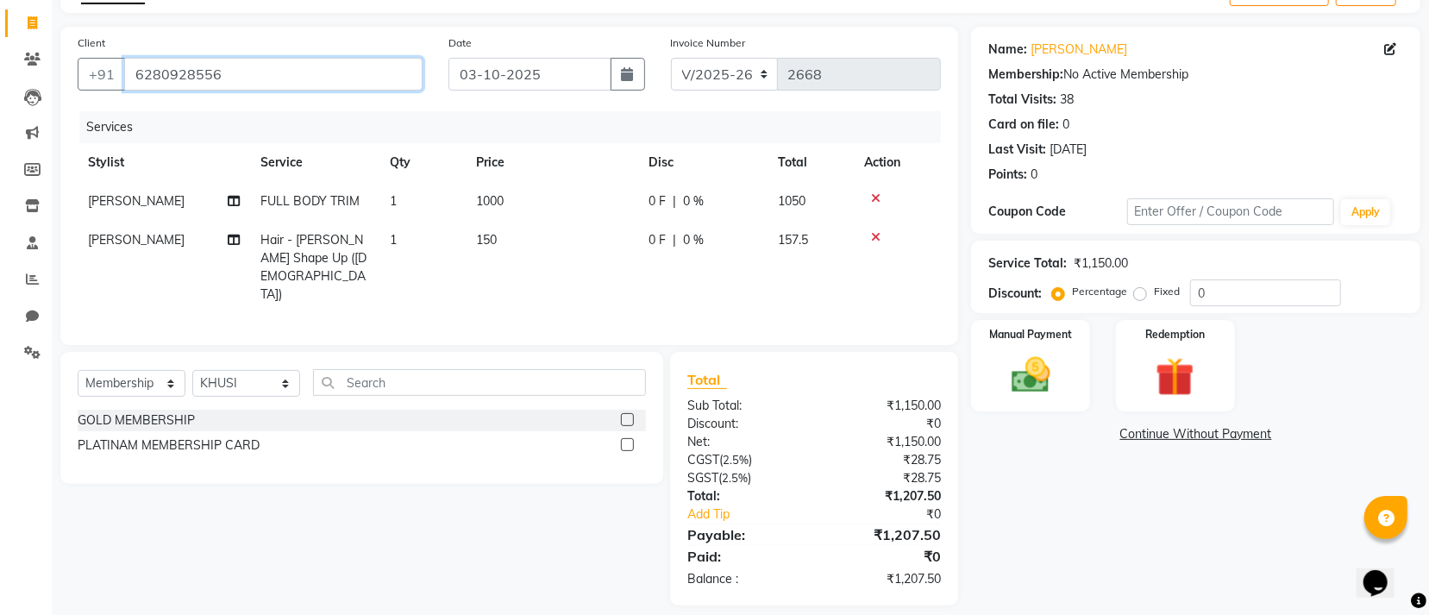
click at [328, 79] on input "6280928556" at bounding box center [273, 74] width 298 height 33
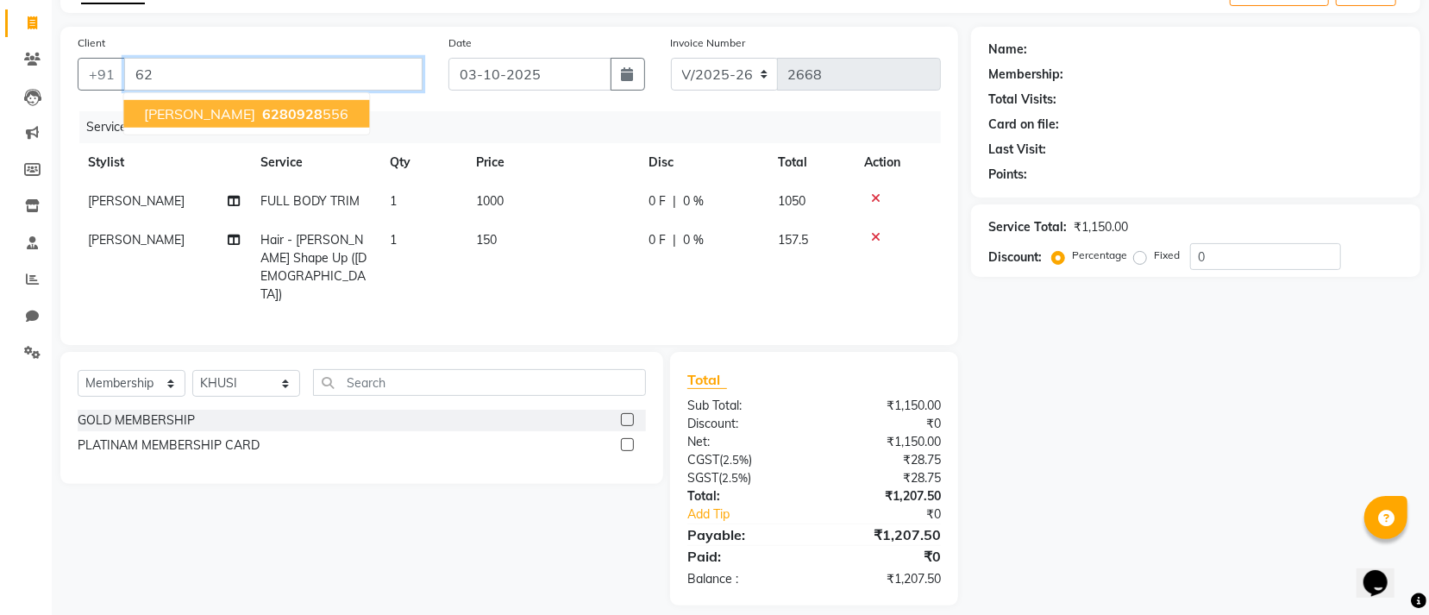
type input "6"
type input "7"
click at [294, 116] on ngb-highlight "62809 28556" at bounding box center [304, 113] width 90 height 17
type input "6280928556"
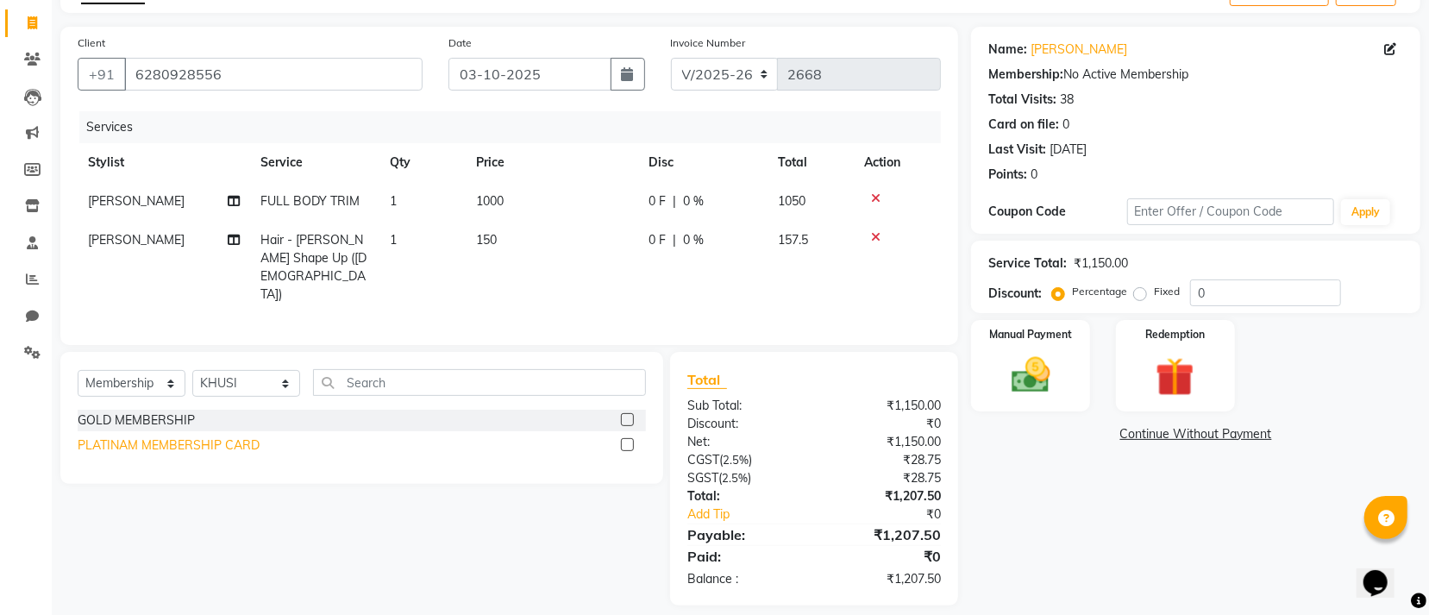
click at [204, 436] on div "PLATINAM MEMBERSHIP CARD" at bounding box center [169, 445] width 182 height 18
select select "select"
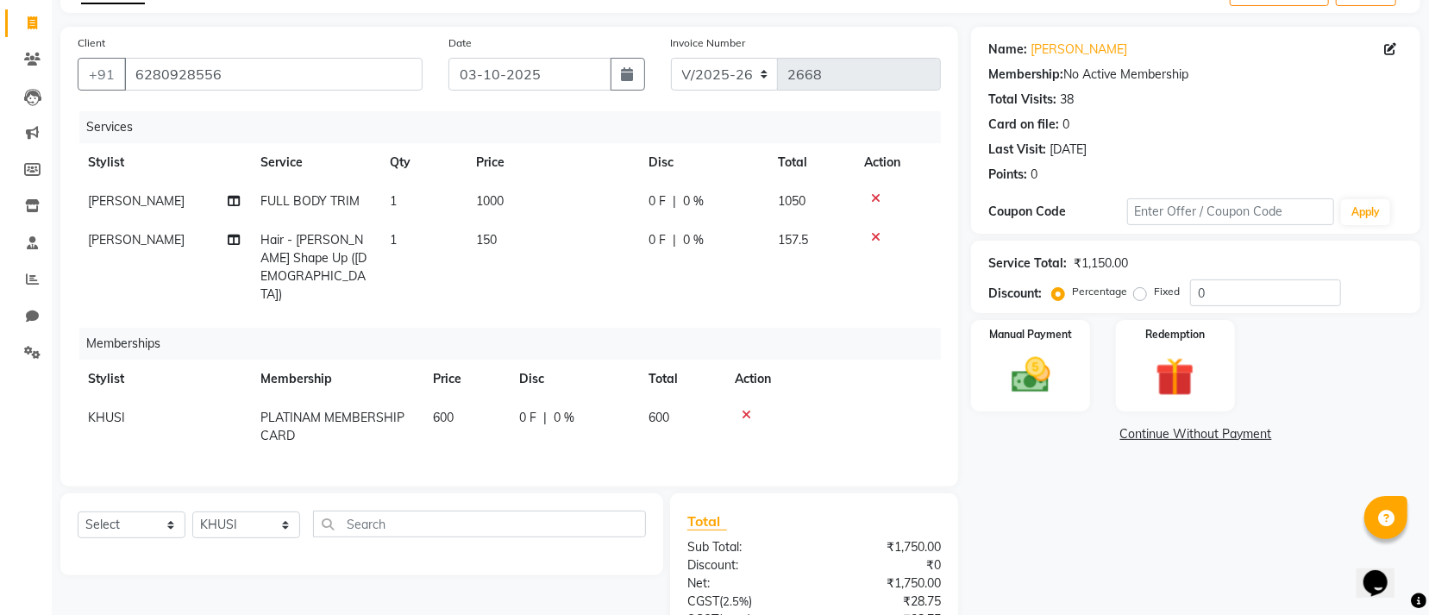
click at [176, 398] on td "KHUSI" at bounding box center [164, 426] width 173 height 57
select select "90905"
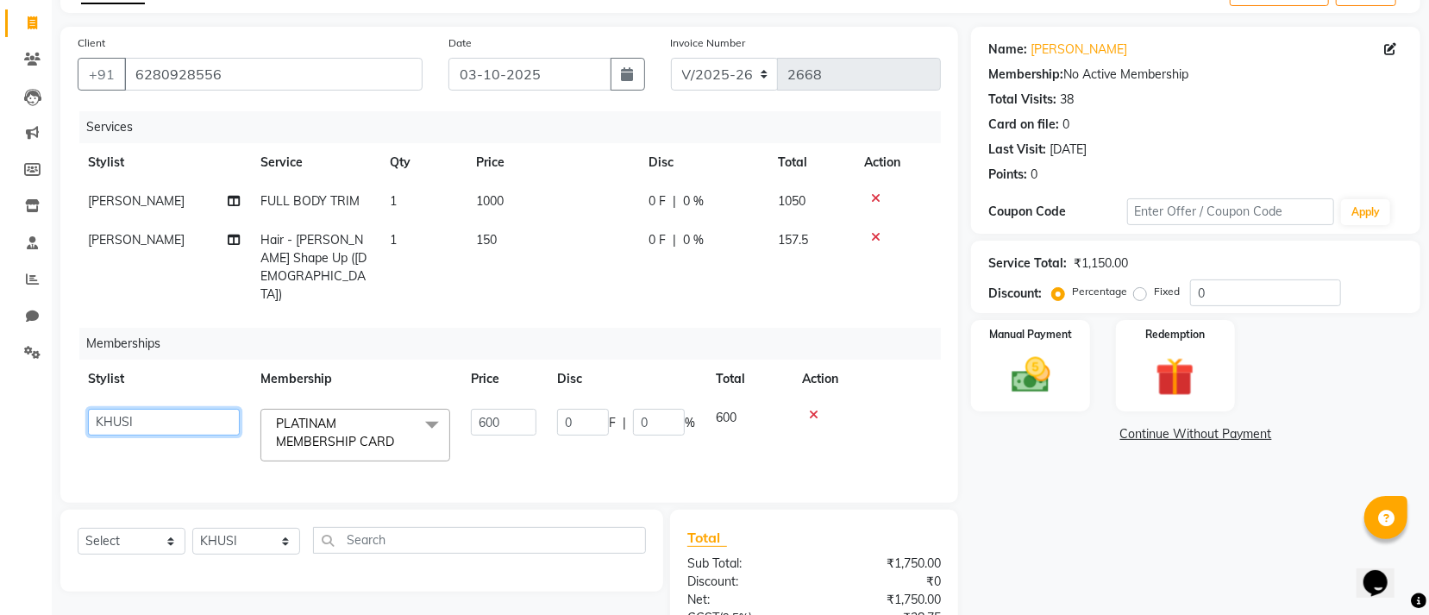
click at [176, 409] on select "Accountant AJAYA AMAR BHARATI BINDIYA JHUMA KALYANI SATAPATHY KHUSI KRISHNA PRA…" at bounding box center [164, 422] width 152 height 27
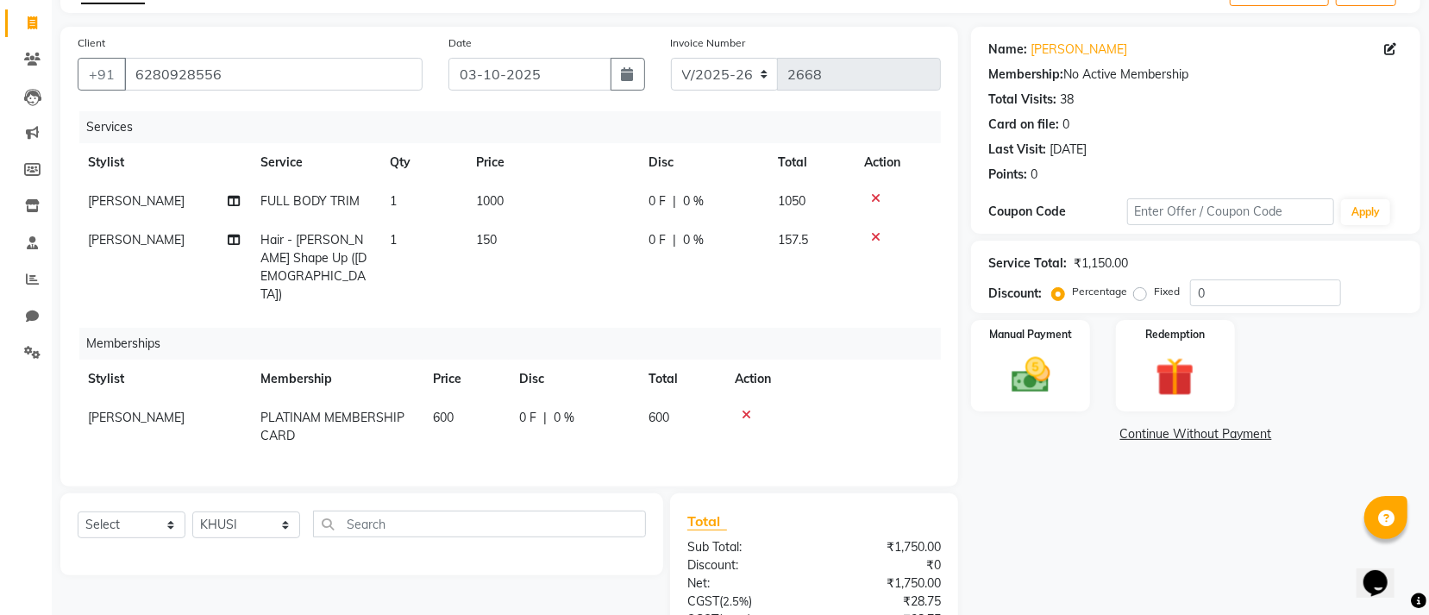
scroll to position [245, 0]
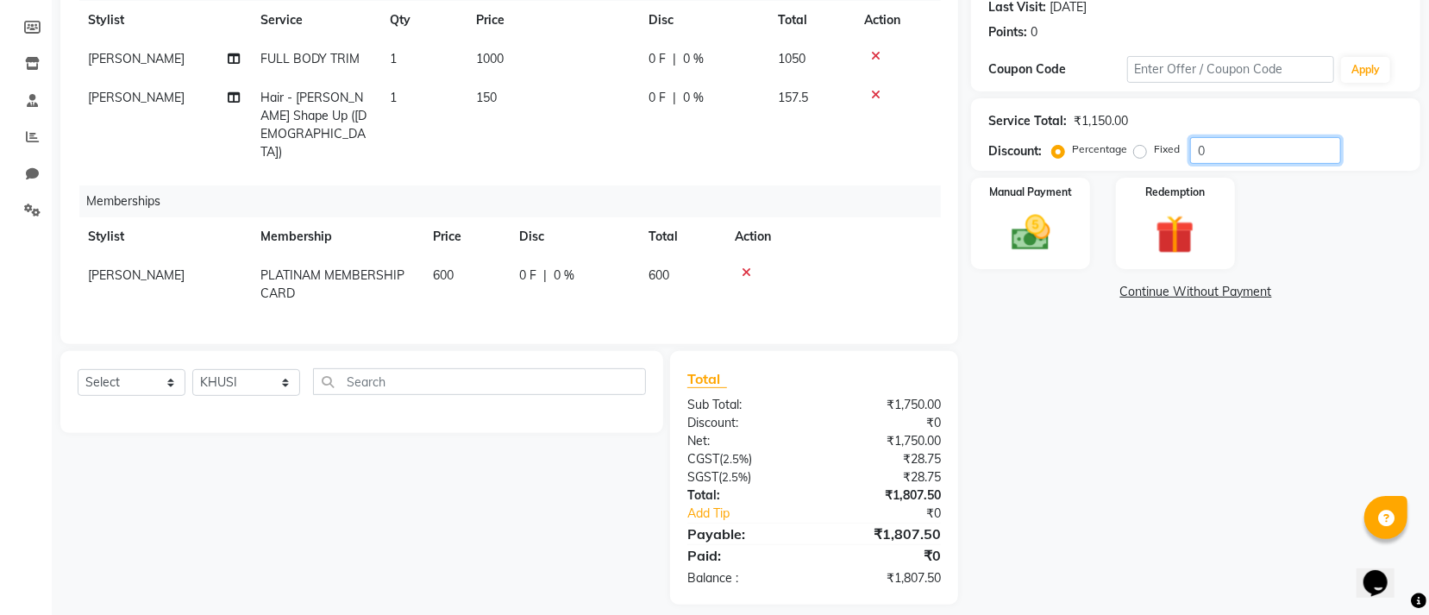
click at [1256, 154] on input "0" at bounding box center [1265, 150] width 151 height 27
type input "015"
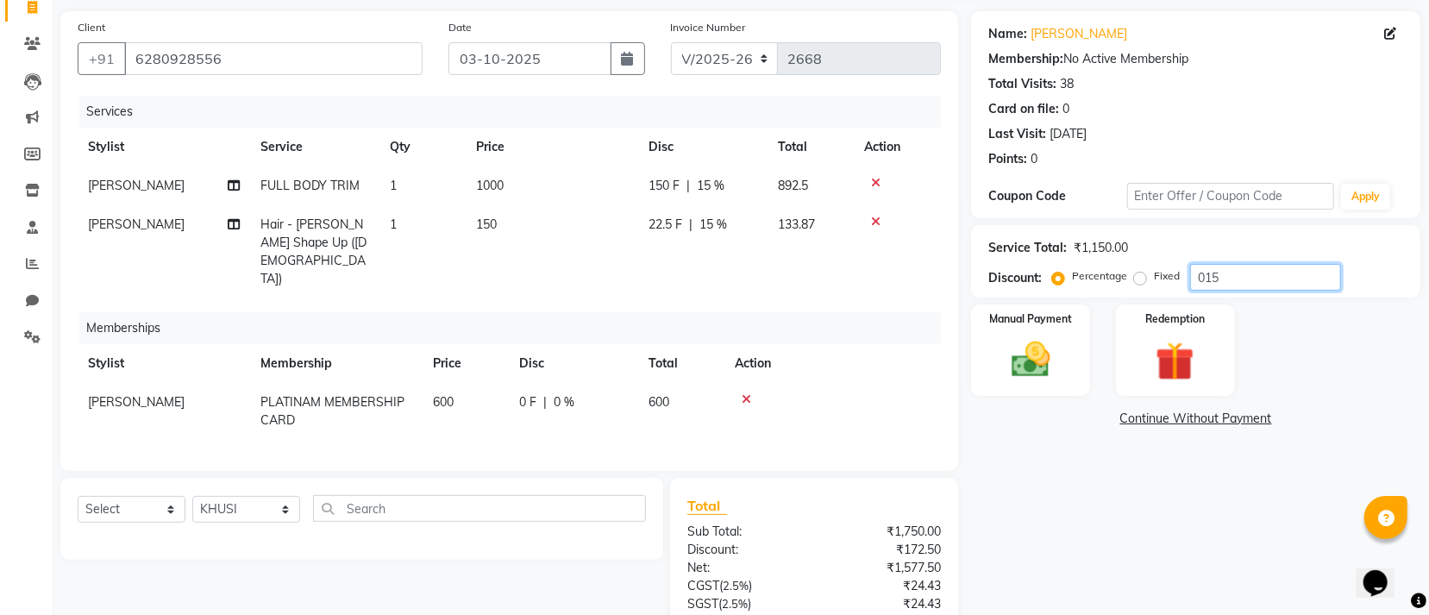
scroll to position [116, 0]
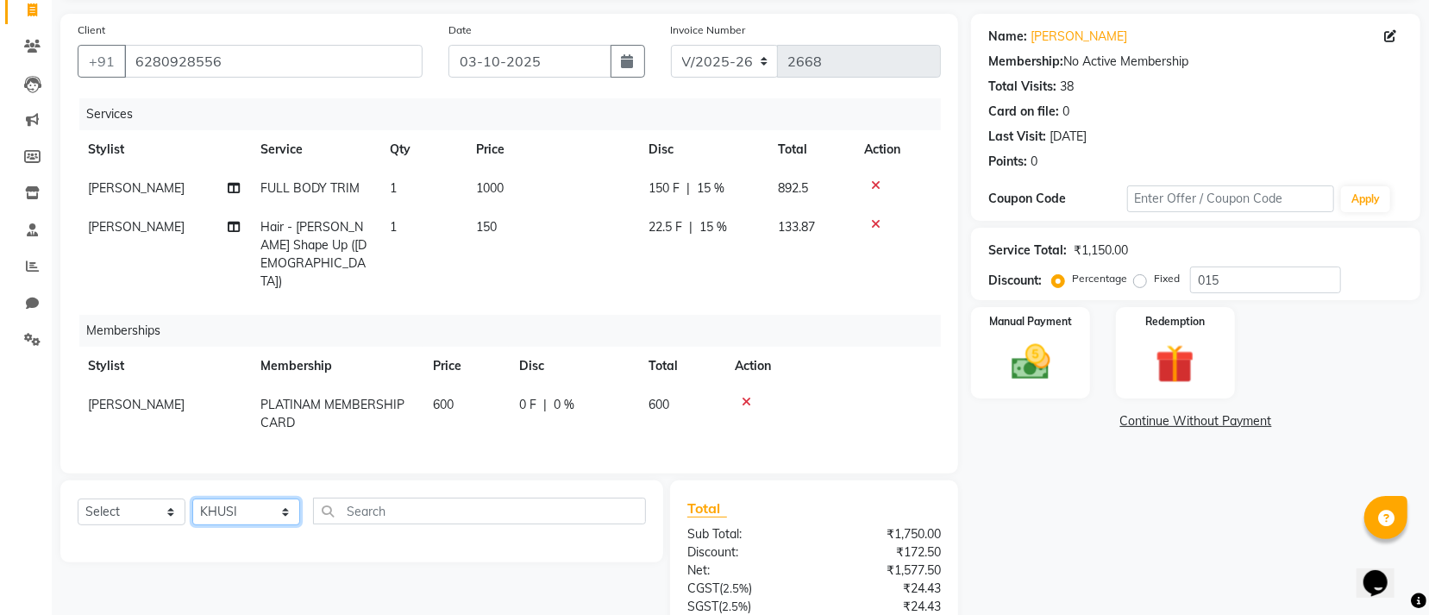
click at [260, 499] on select "Select Stylist Accountant AJAYA AMAR BHARATI BINDIYA JHUMA KALYANI SATAPATHY KH…" at bounding box center [246, 512] width 108 height 27
click at [131, 499] on select "Select Service Product Package Voucher Prepaid Gift Card" at bounding box center [132, 512] width 108 height 27
select select "service"
click at [78, 499] on select "Select Service Product Package Voucher Prepaid Gift Card" at bounding box center [132, 512] width 108 height 27
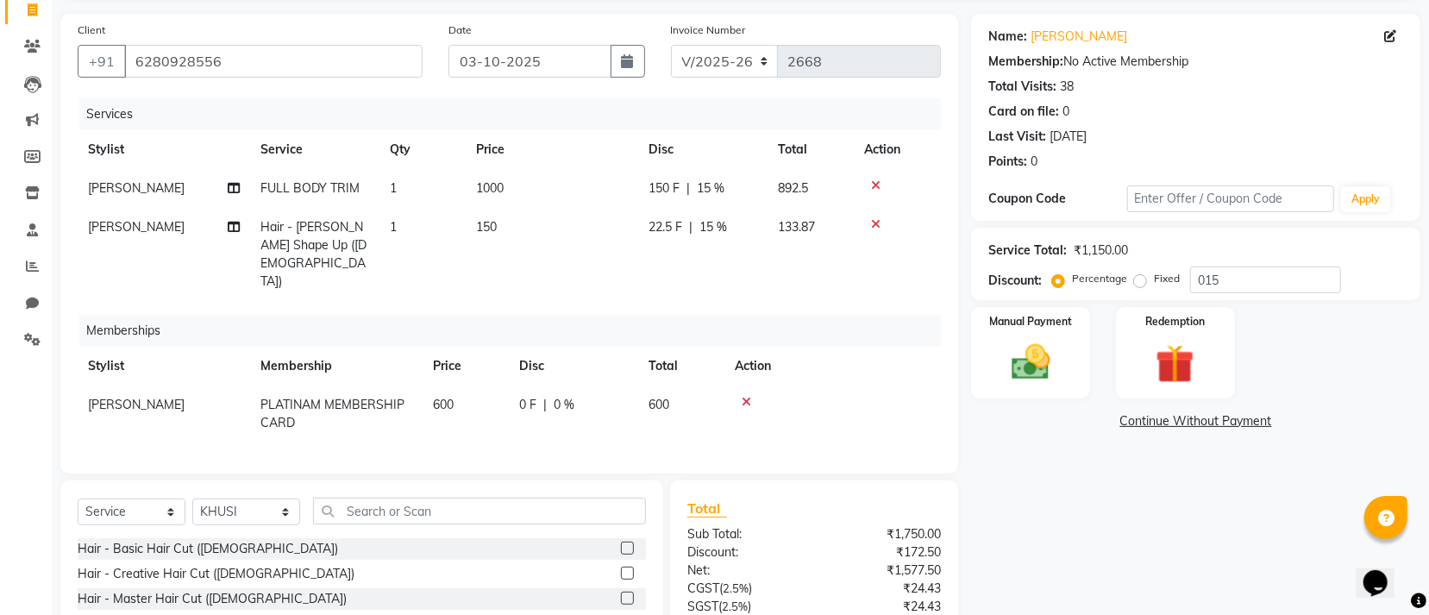
click at [453, 480] on div "Select Service Product Package Voucher Prepaid Gift Card Select Stylist Account…" at bounding box center [361, 607] width 603 height 254
click at [442, 505] on input "text" at bounding box center [479, 511] width 333 height 27
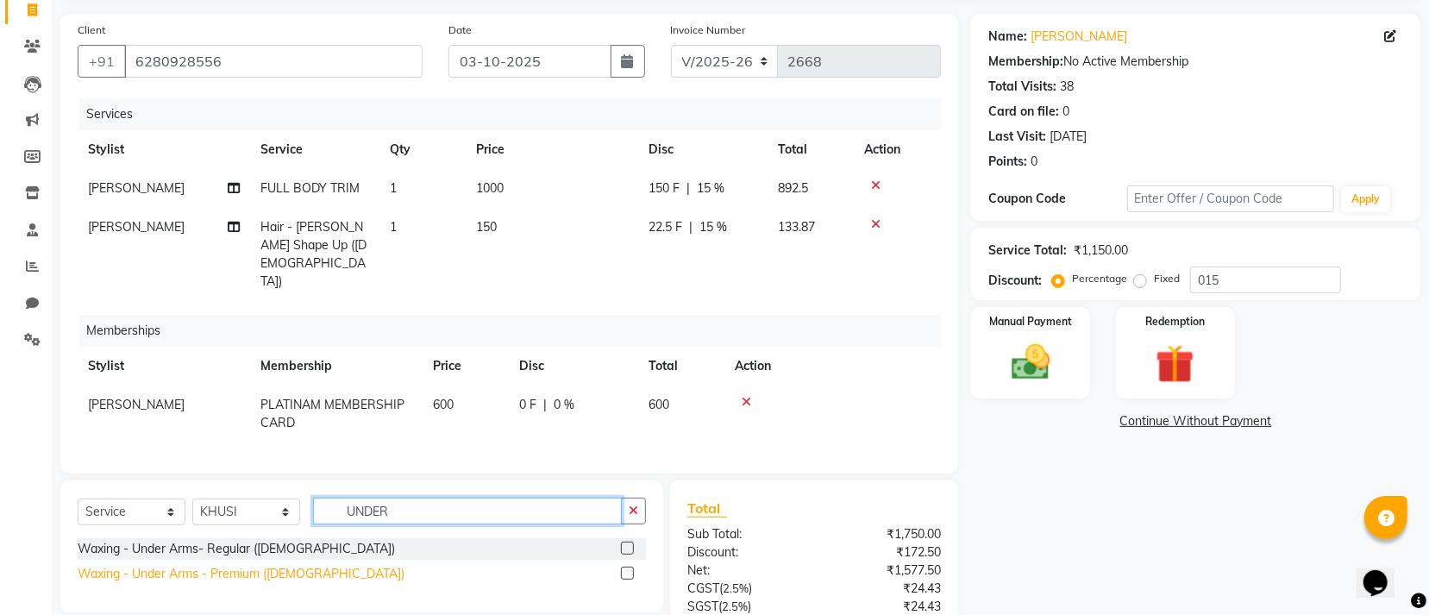
type input "UNDER"
click at [285, 565] on div "Waxing - Under Arms - Premium ([DEMOGRAPHIC_DATA])" at bounding box center [241, 574] width 327 height 18
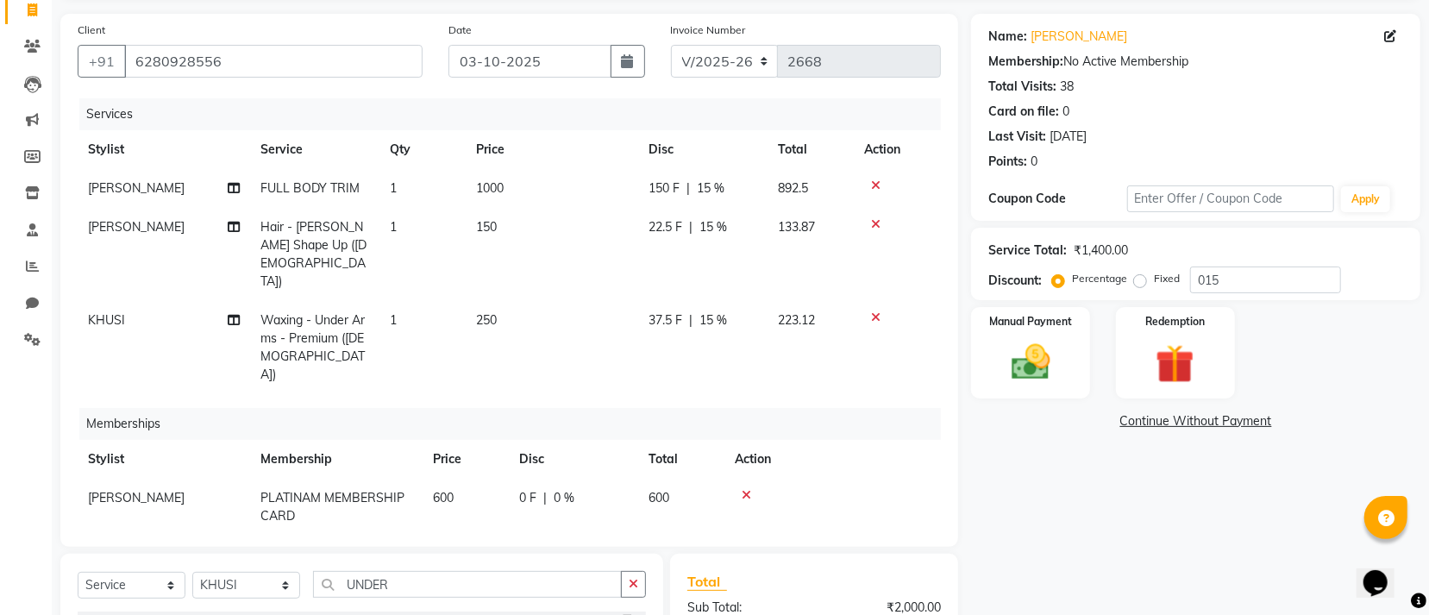
checkbox input "false"
click at [467, 572] on input "UNDER" at bounding box center [467, 584] width 309 height 27
type input "U"
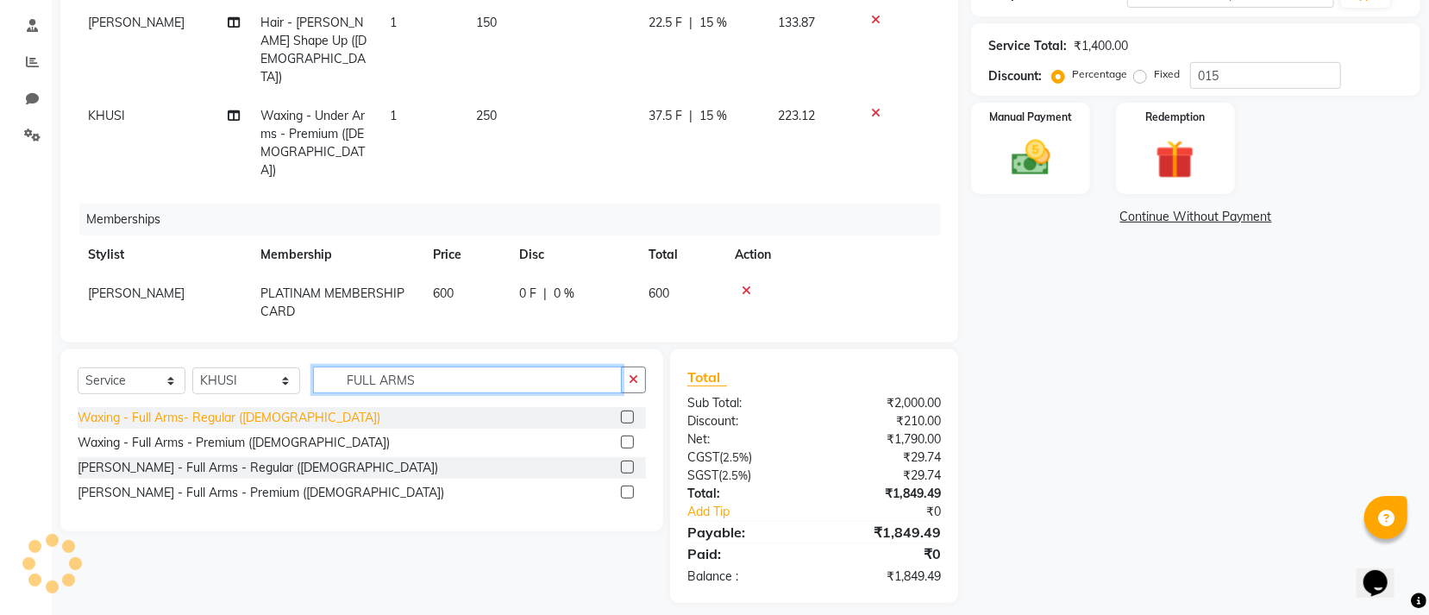
type input "FULL ARMS"
click at [226, 409] on div "Waxing - Full Arms- Regular (Female)" at bounding box center [229, 418] width 303 height 18
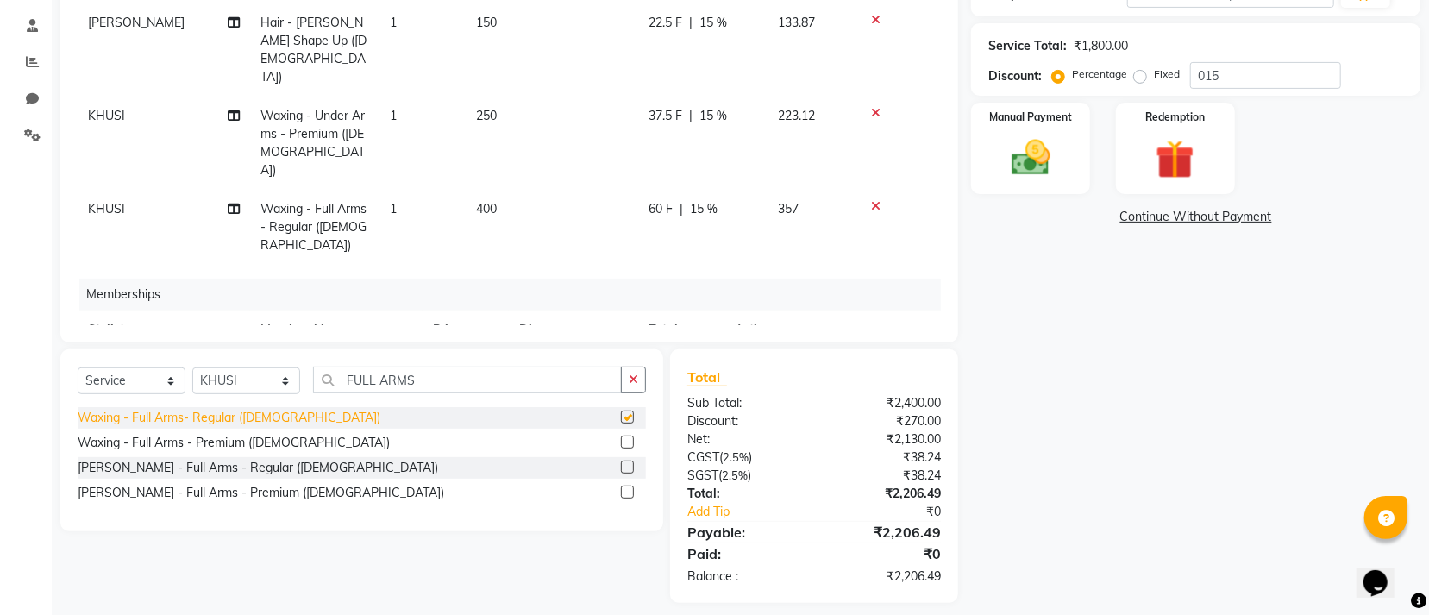
checkbox input "false"
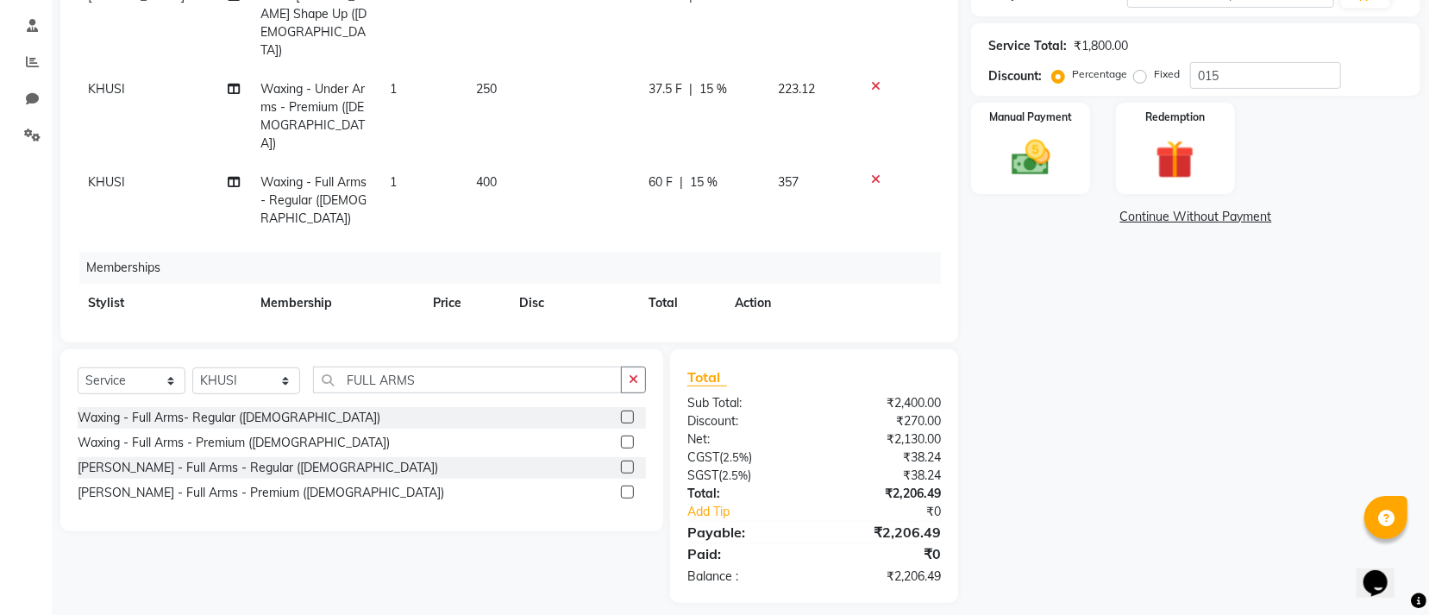
scroll to position [41, 0]
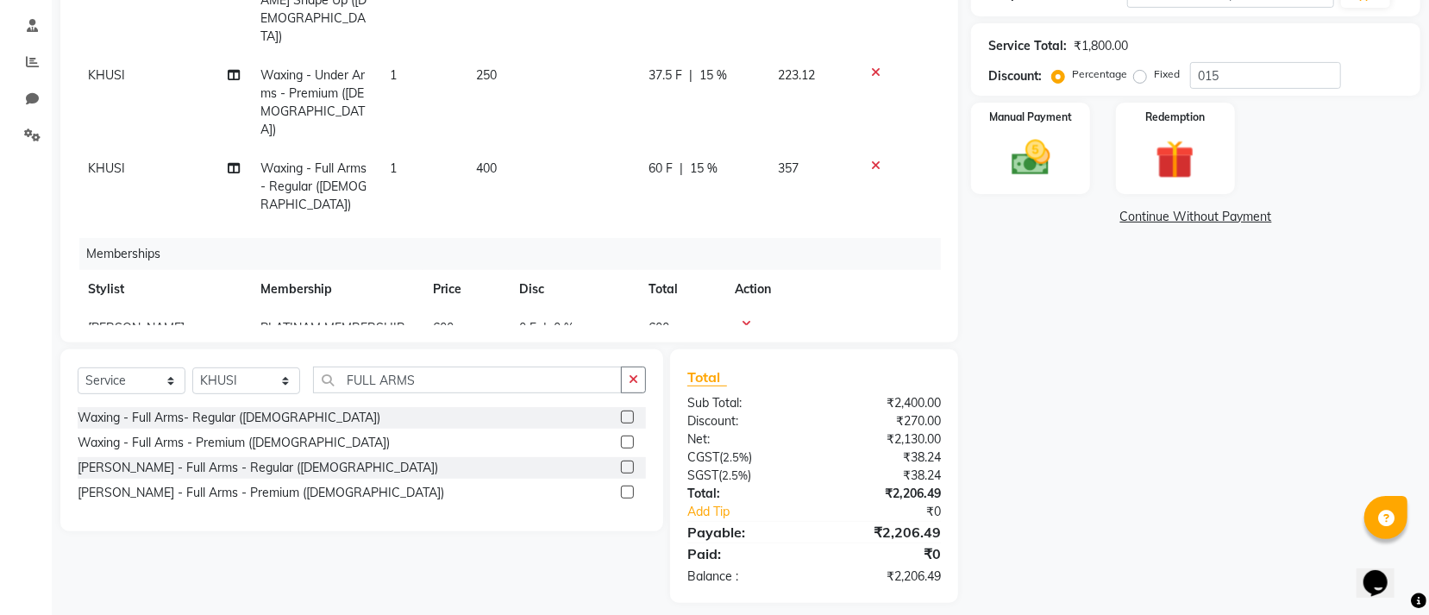
click at [875, 160] on icon at bounding box center [875, 166] width 9 height 12
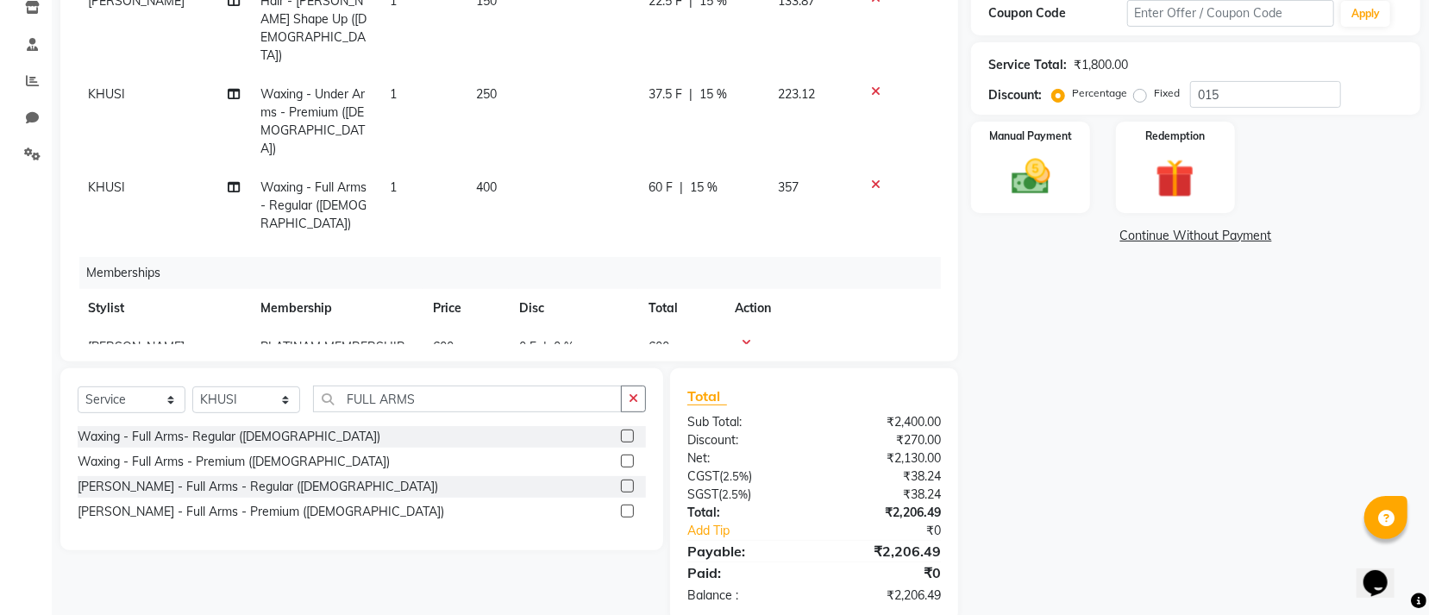
scroll to position [0, 0]
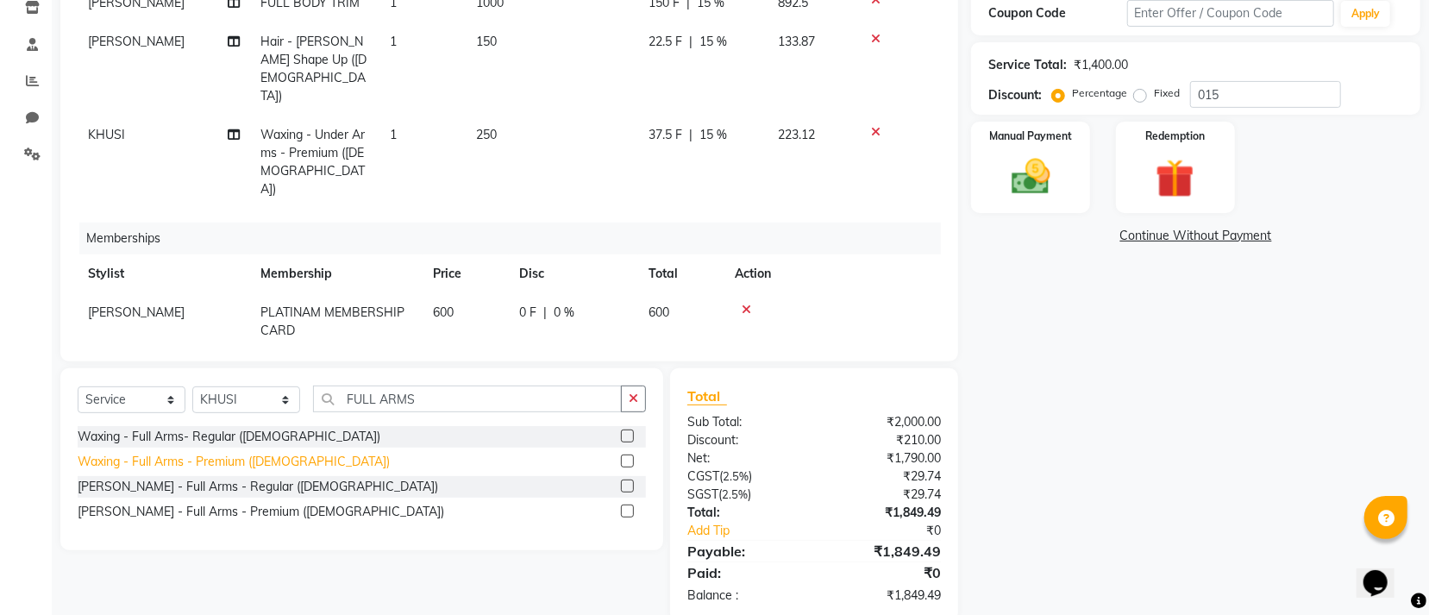
click at [249, 453] on div "Waxing - Full Arms - Premium ([DEMOGRAPHIC_DATA])" at bounding box center [234, 462] width 312 height 18
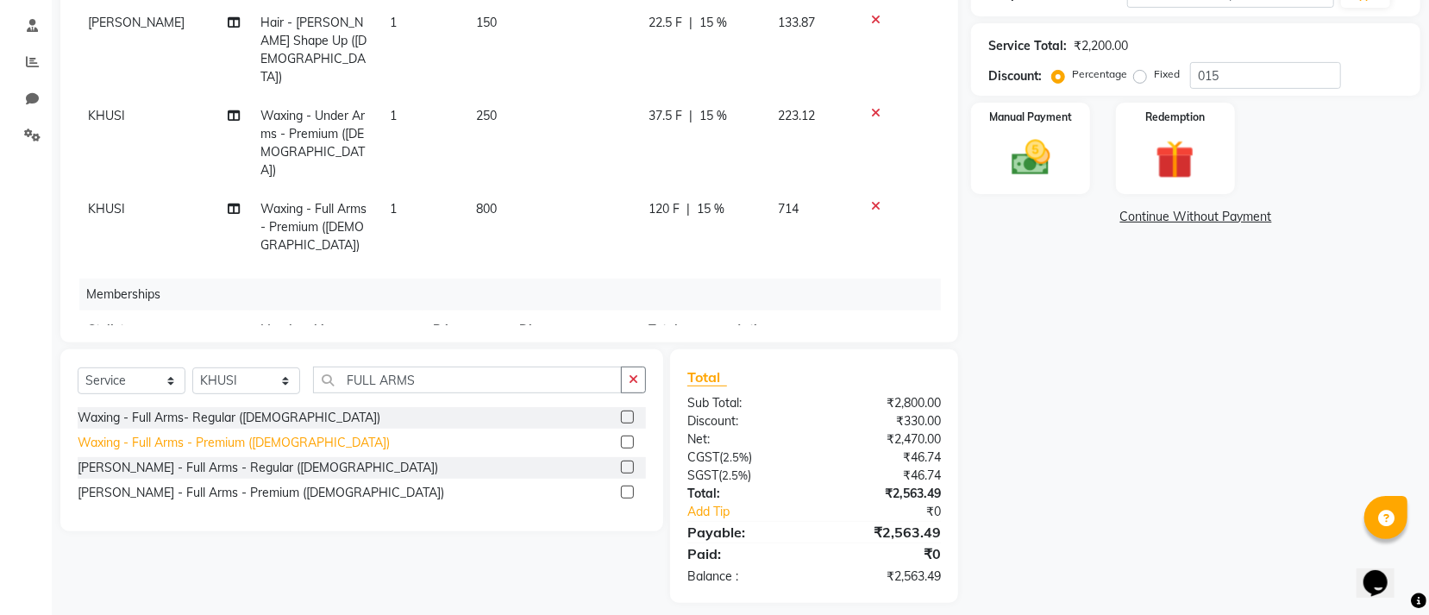
checkbox input "false"
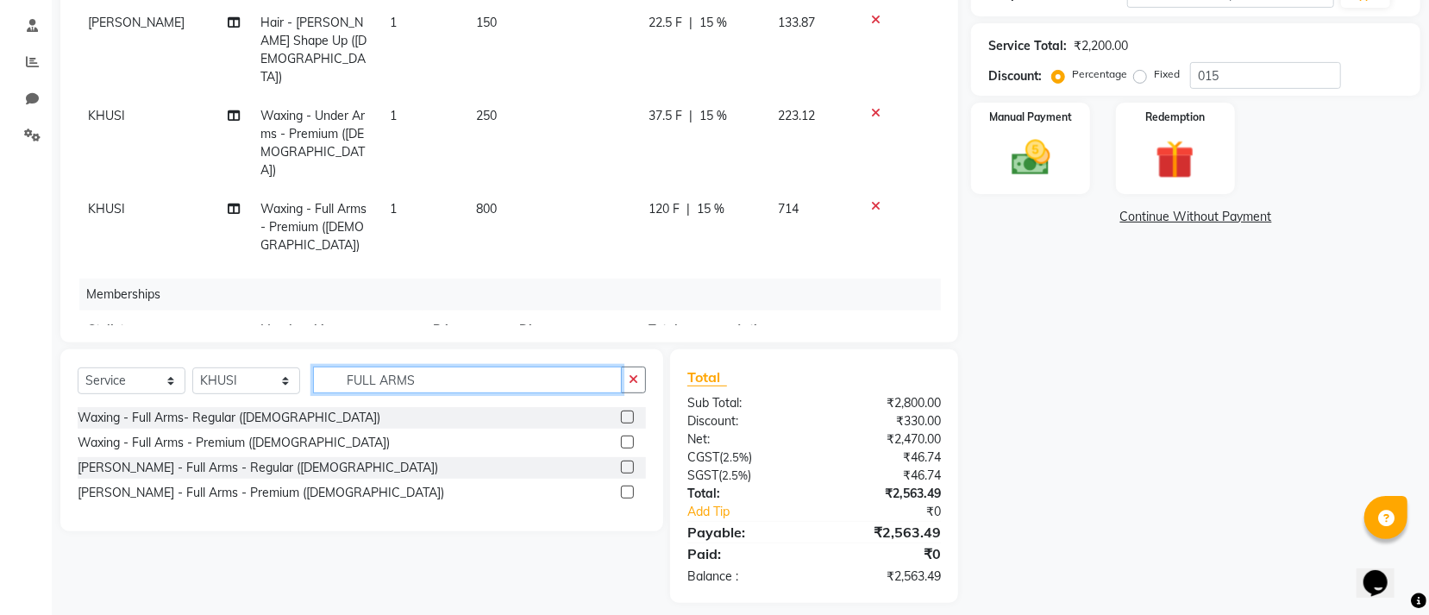
click at [454, 377] on input "FULL ARMS" at bounding box center [467, 380] width 309 height 27
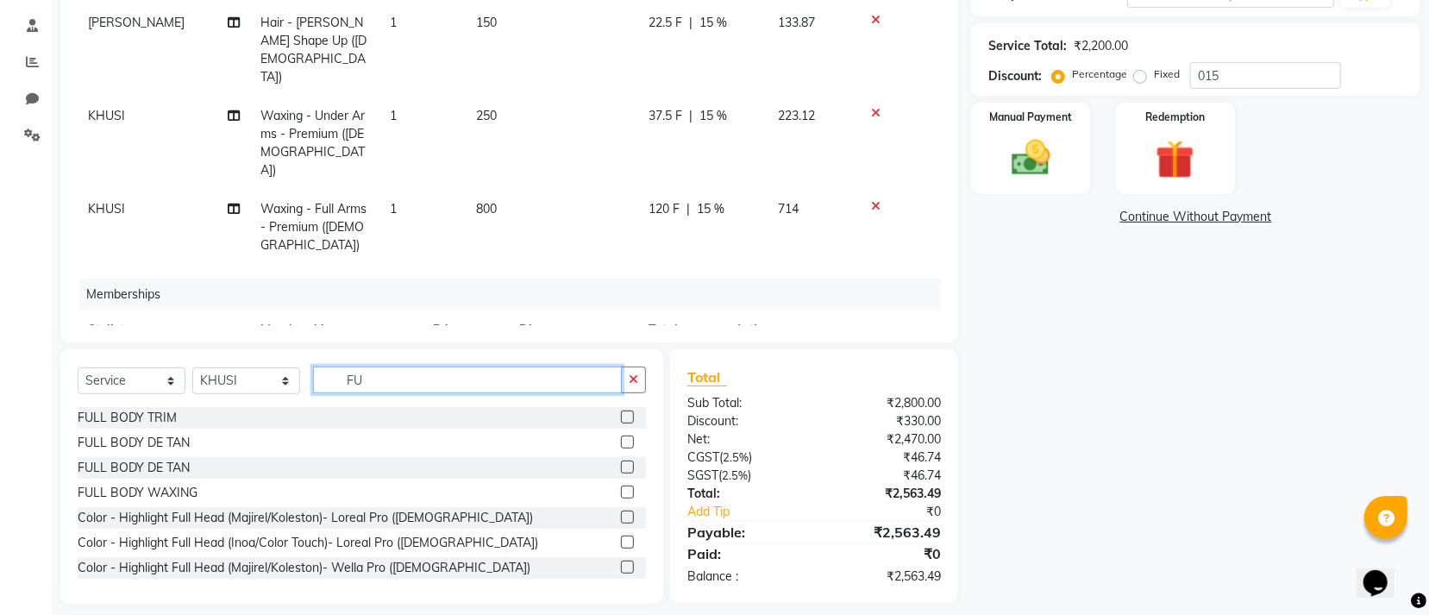
type input "F"
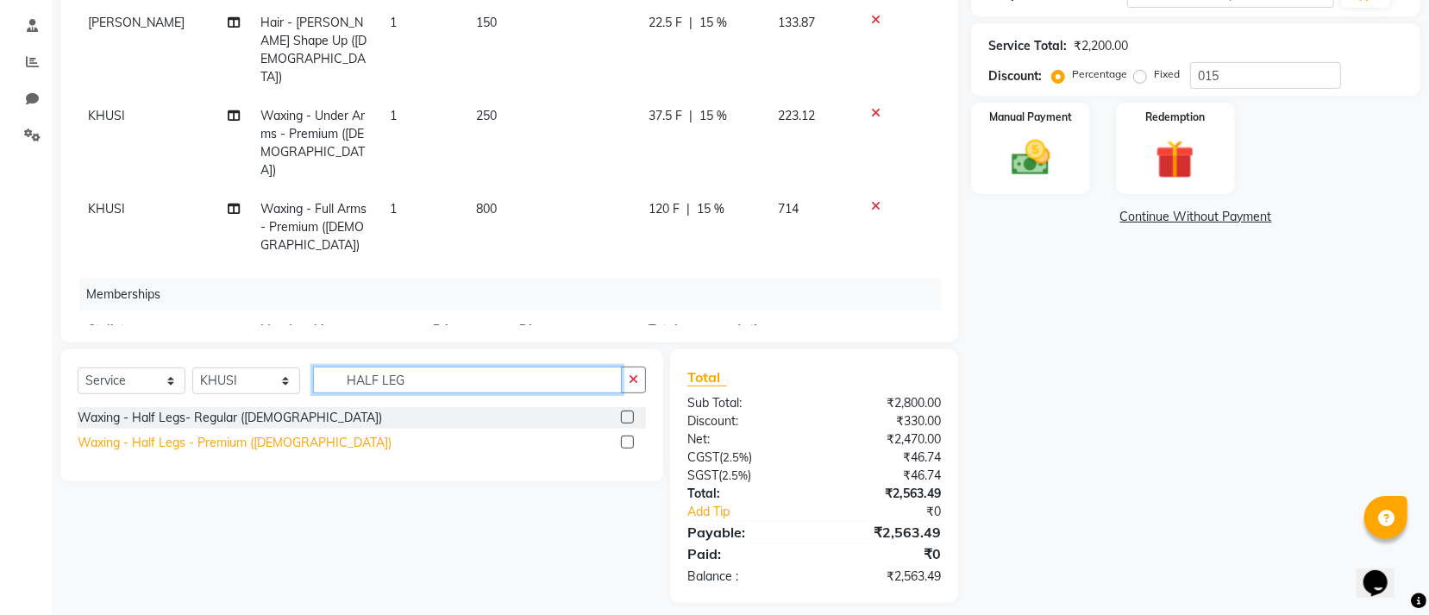
type input "HALF LEG"
click at [262, 444] on div "Waxing - Half Legs - Premium (Female)" at bounding box center [235, 443] width 314 height 18
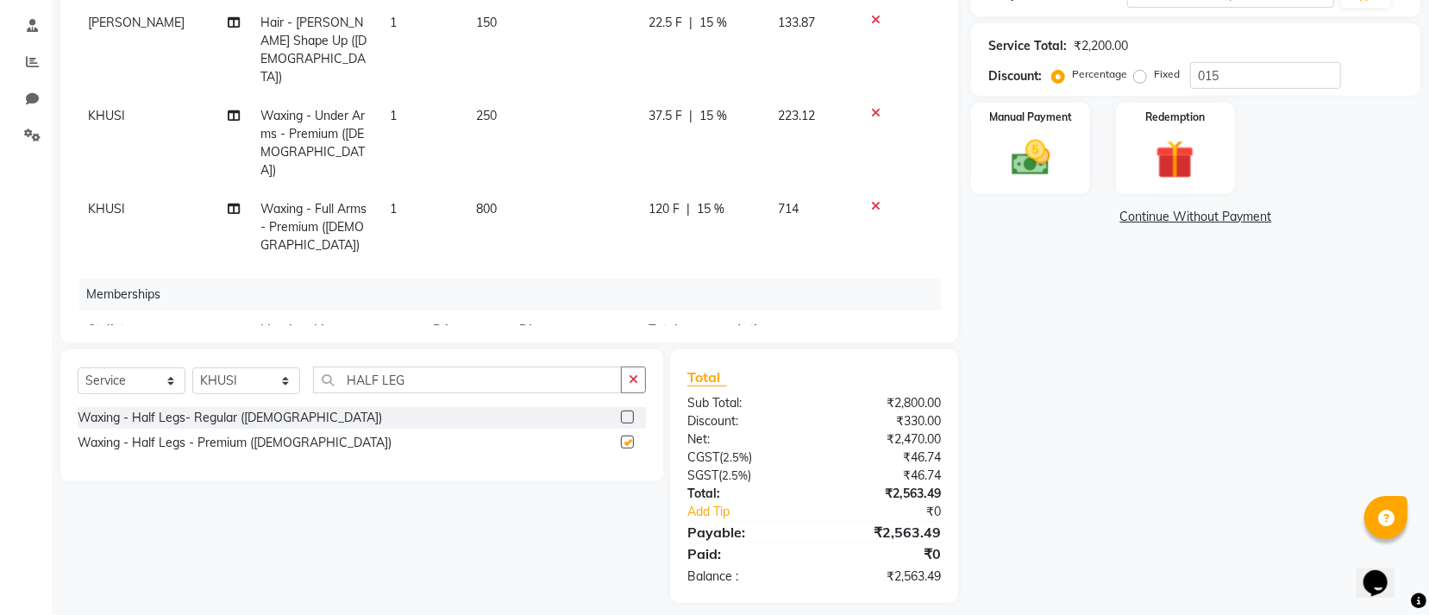
checkbox input "false"
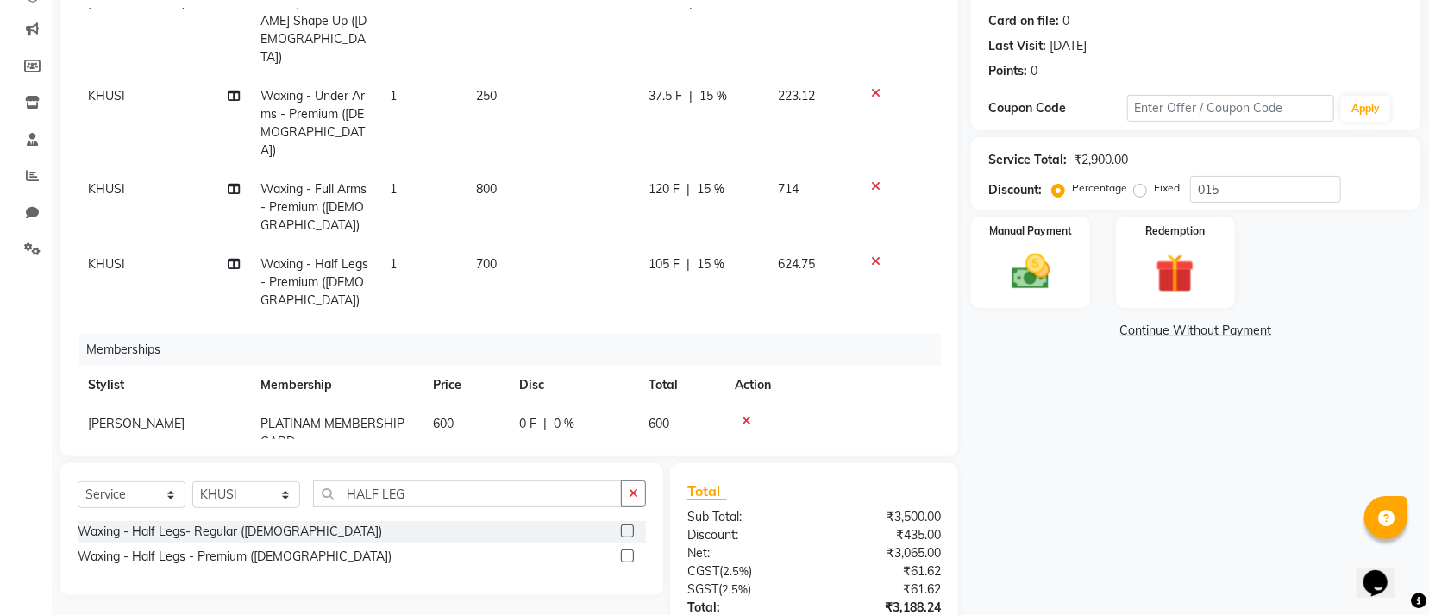
scroll to position [336, 0]
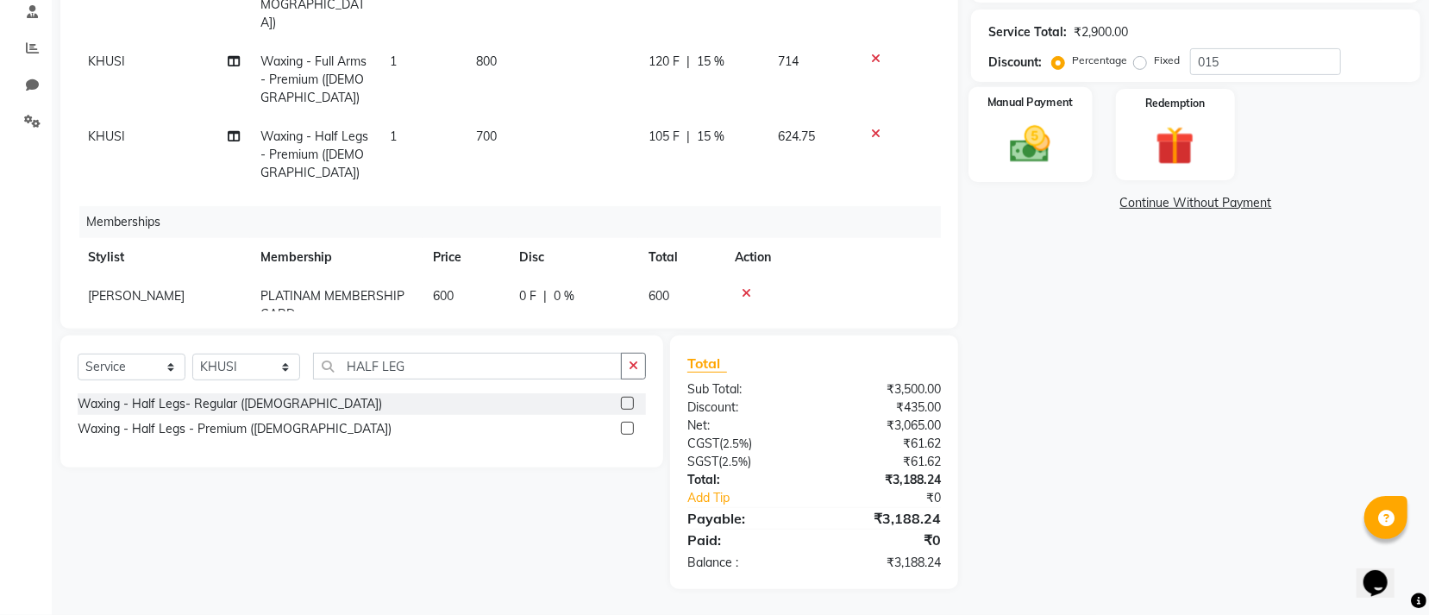
click at [1045, 110] on div "Manual Payment" at bounding box center [1030, 134] width 123 height 95
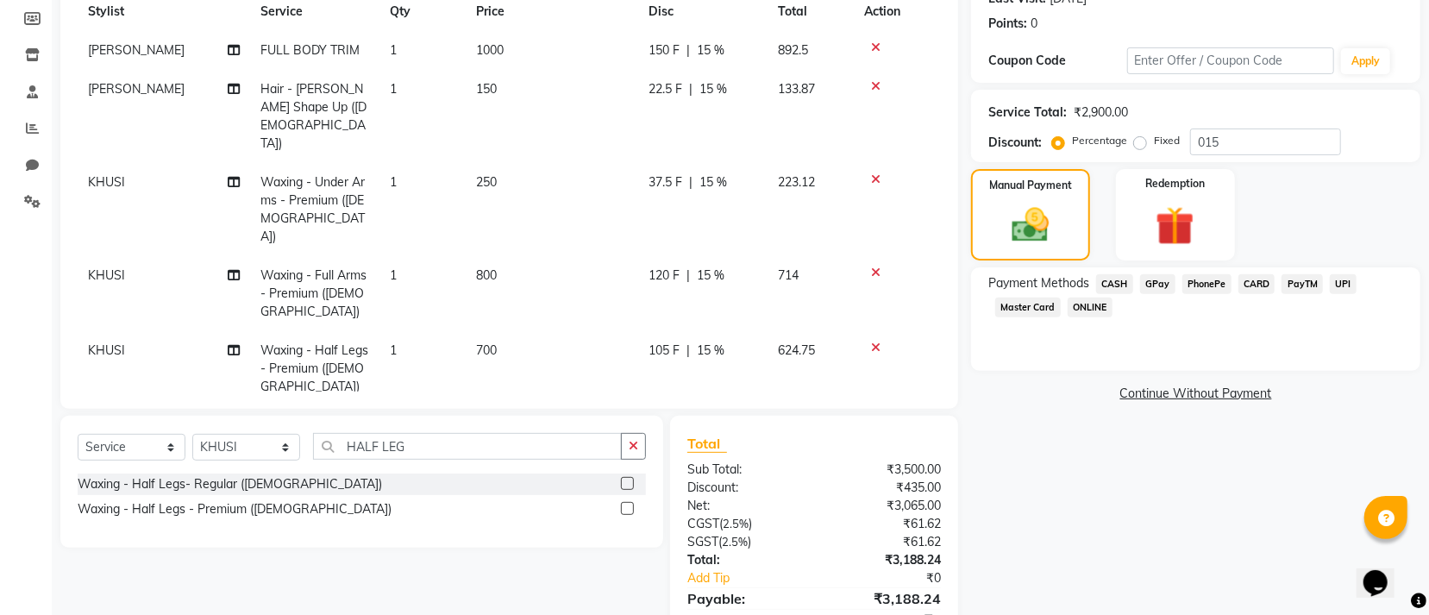
scroll to position [259, 0]
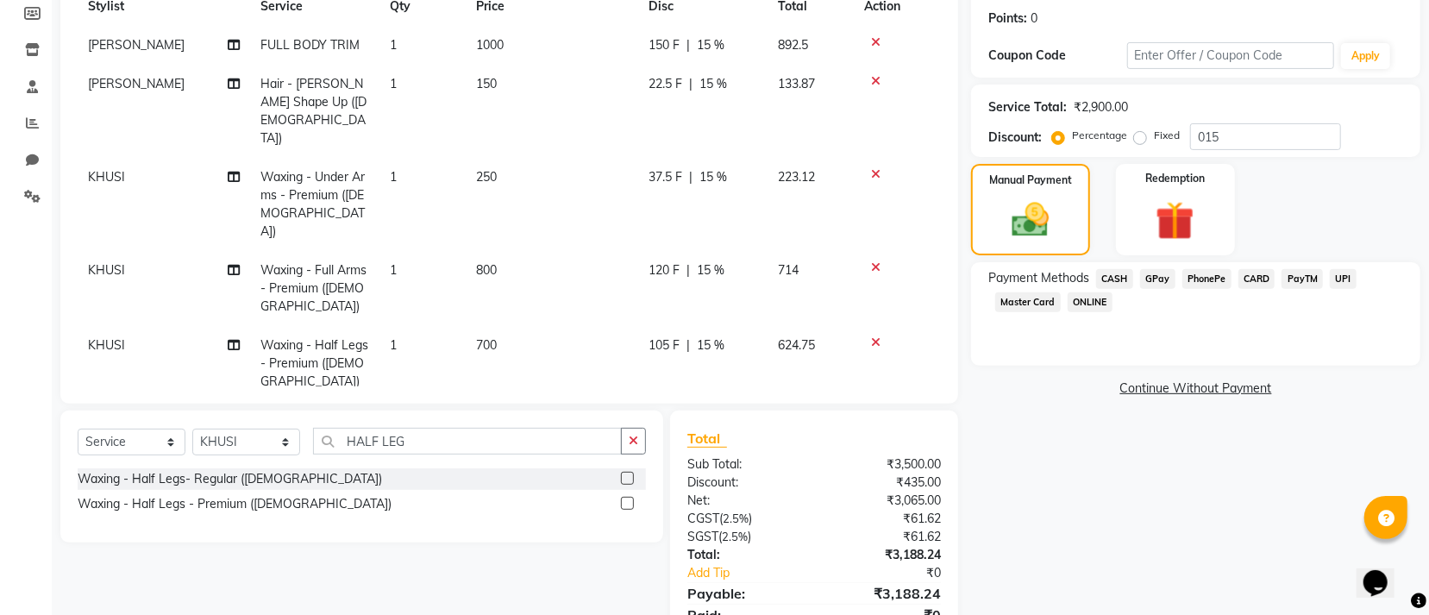
click at [1248, 276] on span "CARD" at bounding box center [1257, 279] width 37 height 20
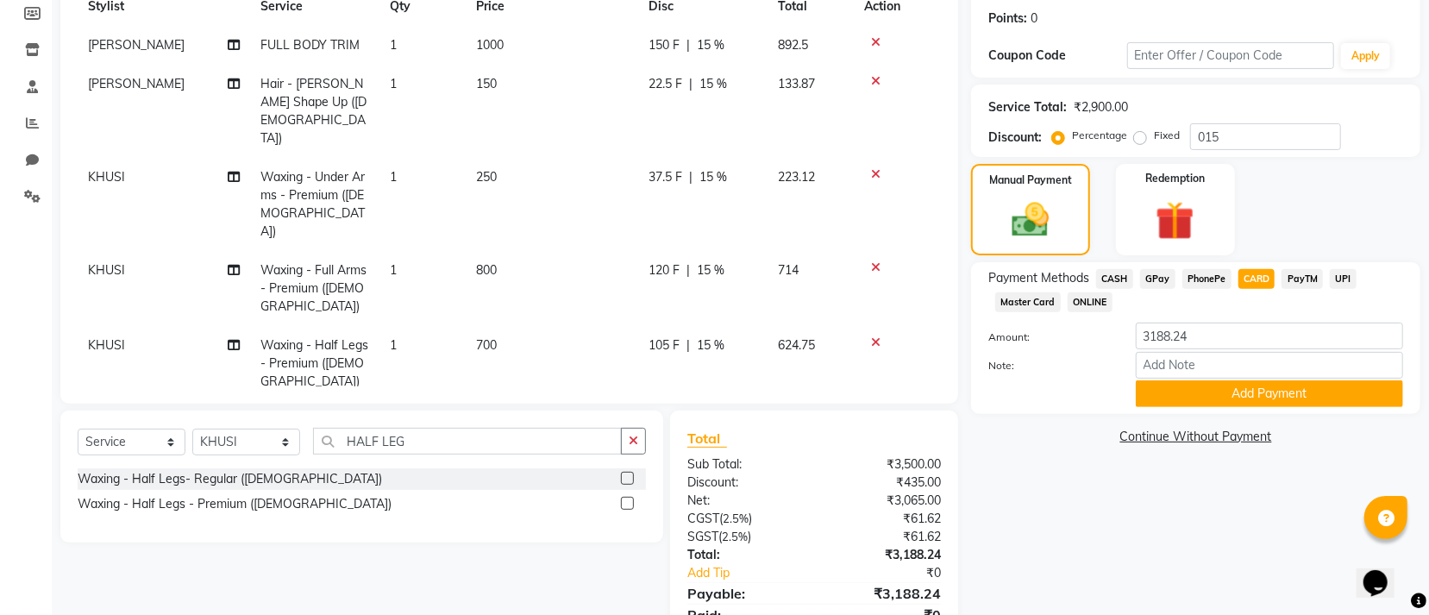
scroll to position [336, 0]
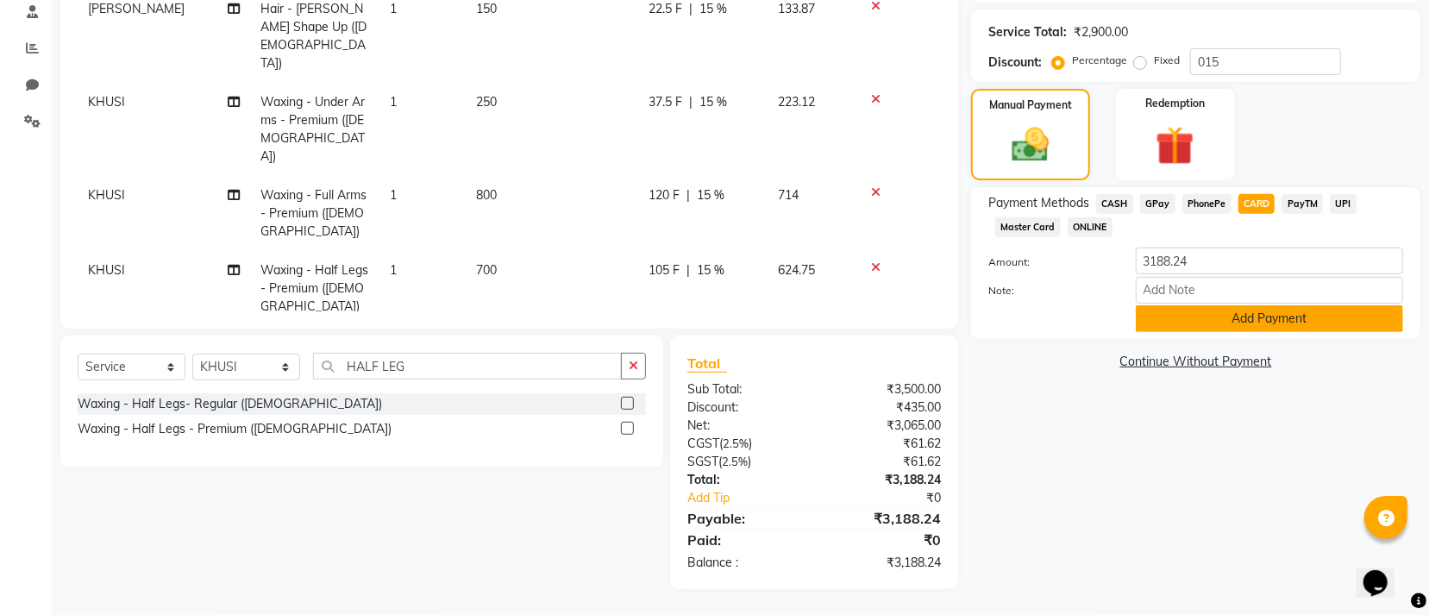
click at [1220, 320] on button "Add Payment" at bounding box center [1269, 318] width 267 height 27
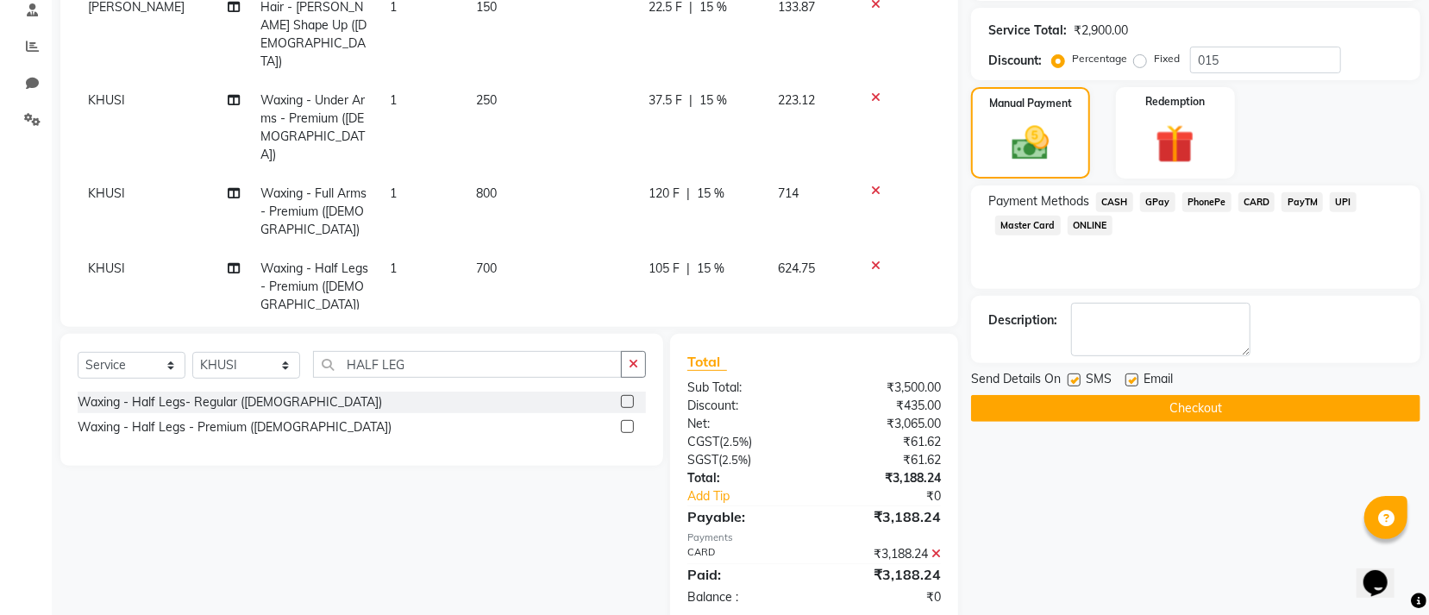
scroll to position [372, 0]
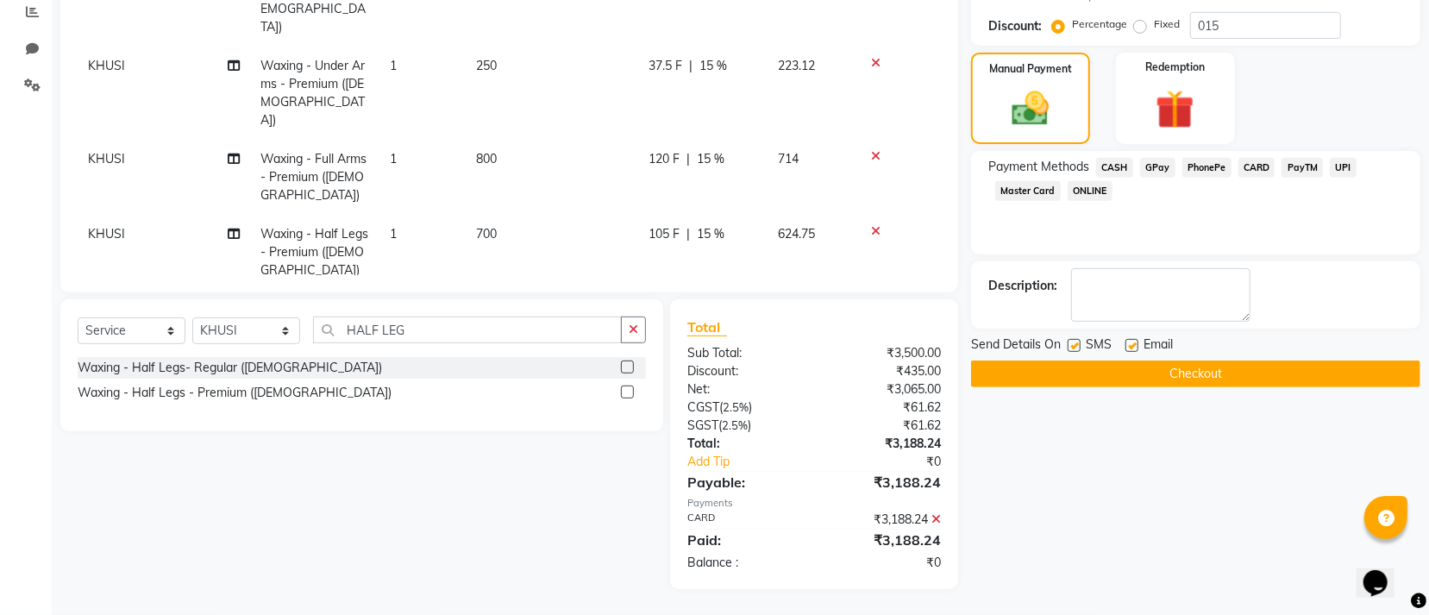
click at [1078, 365] on button "Checkout" at bounding box center [1195, 374] width 449 height 27
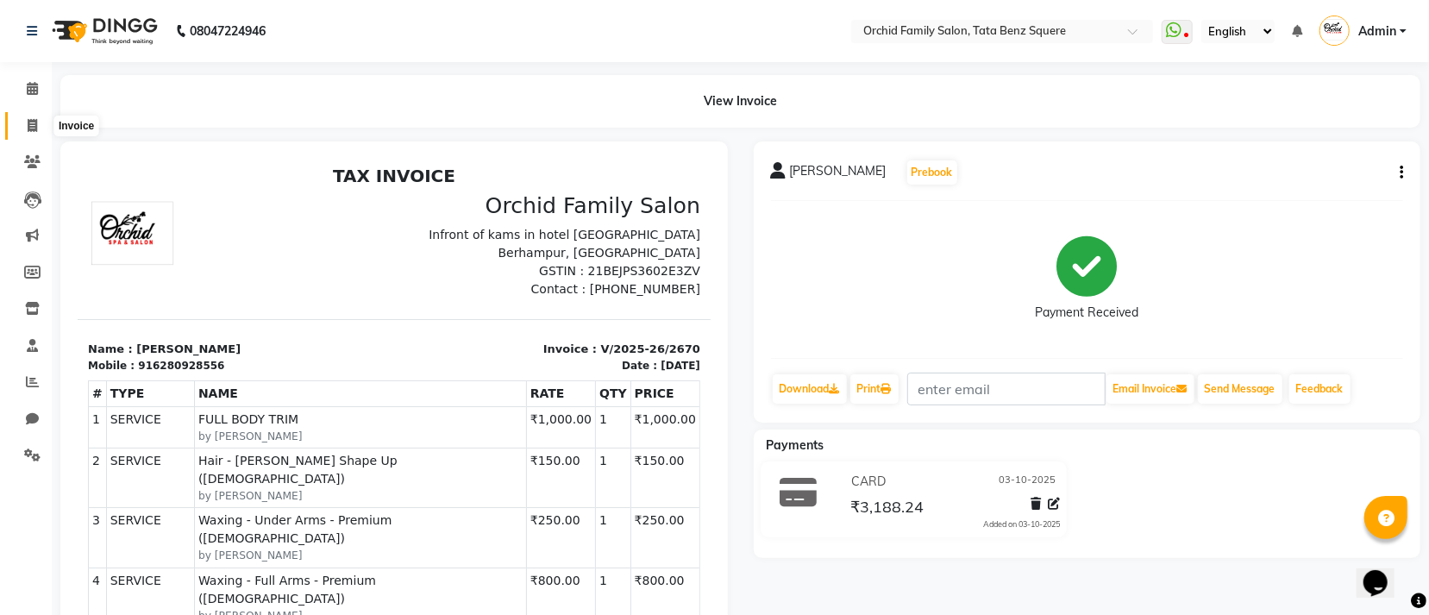
click at [35, 119] on icon at bounding box center [32, 125] width 9 height 13
select select "service"
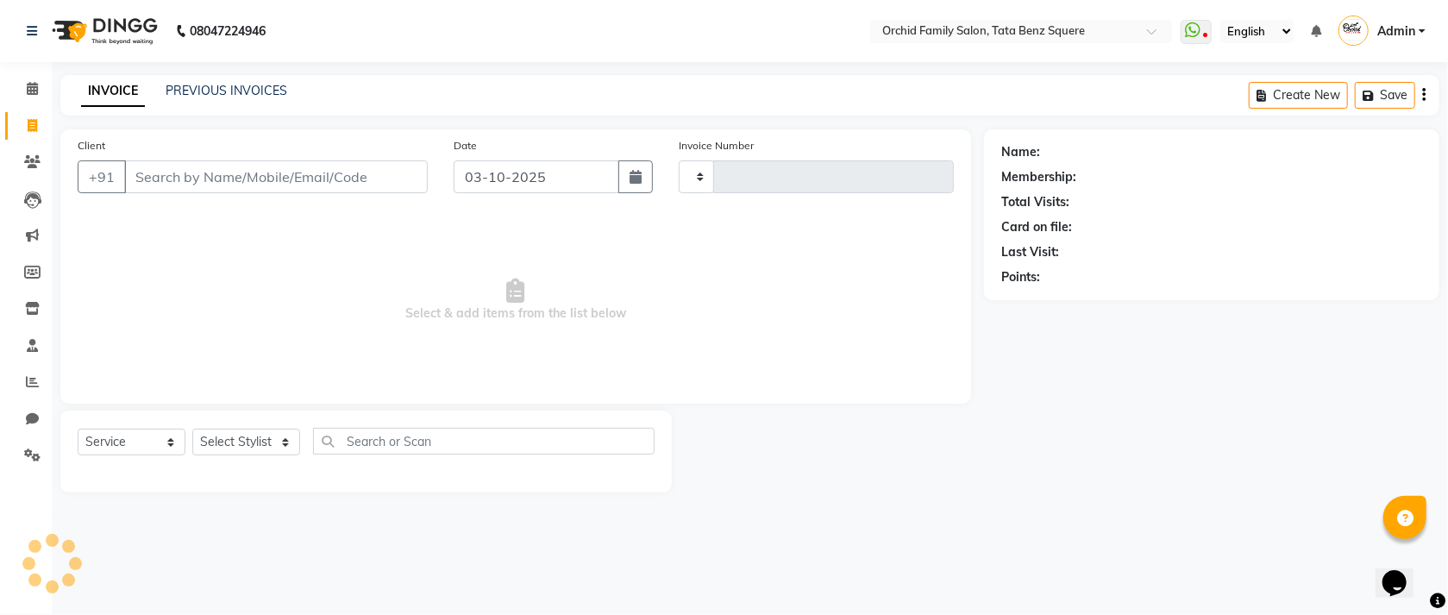
type input "2671"
select select "107"
click at [235, 445] on select "Select Stylist Accountant AJAYA AMAR BHARATI BINDIYA JHUMA KALYANI SATAPATHY KH…" at bounding box center [246, 442] width 108 height 27
click at [445, 79] on div "INVOICE PREVIOUS INVOICES Create New Save" at bounding box center [749, 95] width 1379 height 41
click at [262, 440] on select "Select Stylist Accountant AJAYA AMAR BHARATI BINDIYA JHUMA KALYANI SATAPATHY KH…" at bounding box center [246, 442] width 108 height 27
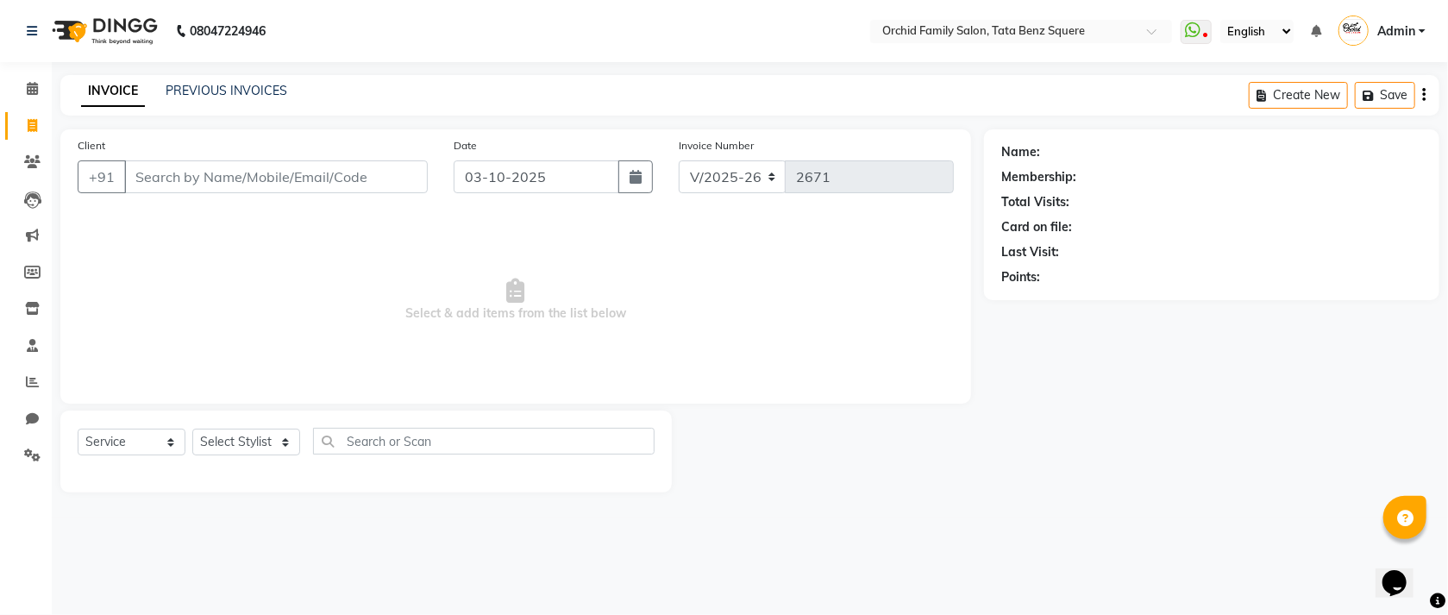
click at [681, 253] on span "Select & add items from the list below" at bounding box center [516, 300] width 876 height 173
click at [243, 448] on select "Select Stylist Accountant AJAYA AMAR BHARATI BINDIYA JHUMA KALYANI SATAPATHY KH…" at bounding box center [246, 442] width 108 height 27
select select "90135"
click at [192, 430] on select "Select Stylist Accountant AJAYA AMAR BHARATI BINDIYA JHUMA KALYANI SATAPATHY KH…" at bounding box center [246, 442] width 108 height 27
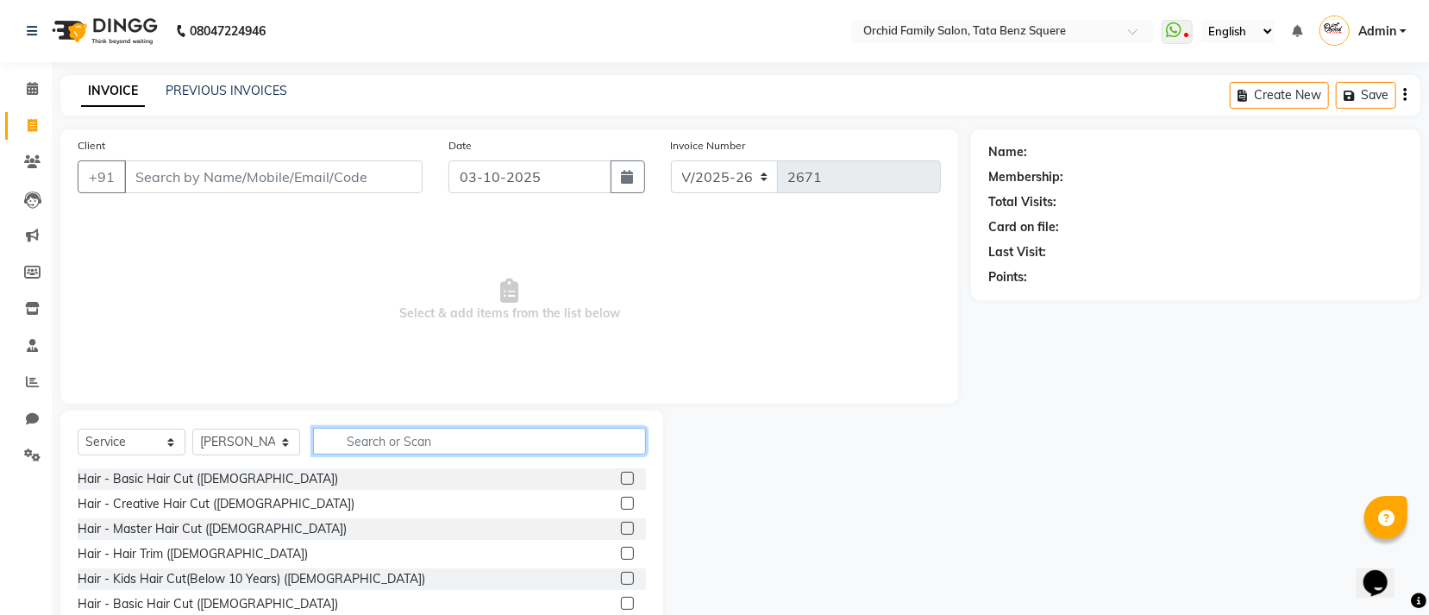
click at [447, 438] on input "text" at bounding box center [479, 441] width 333 height 27
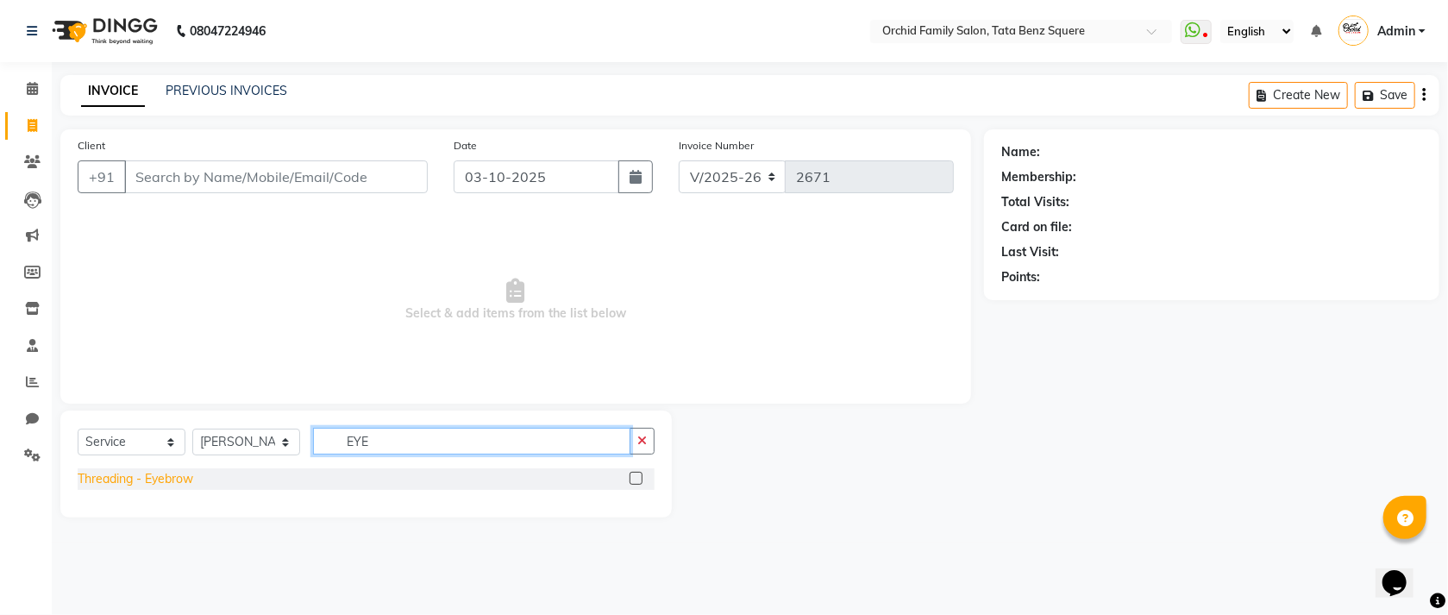
type input "EYE"
click at [148, 484] on div "Threading - Eyebrow" at bounding box center [136, 479] width 116 height 18
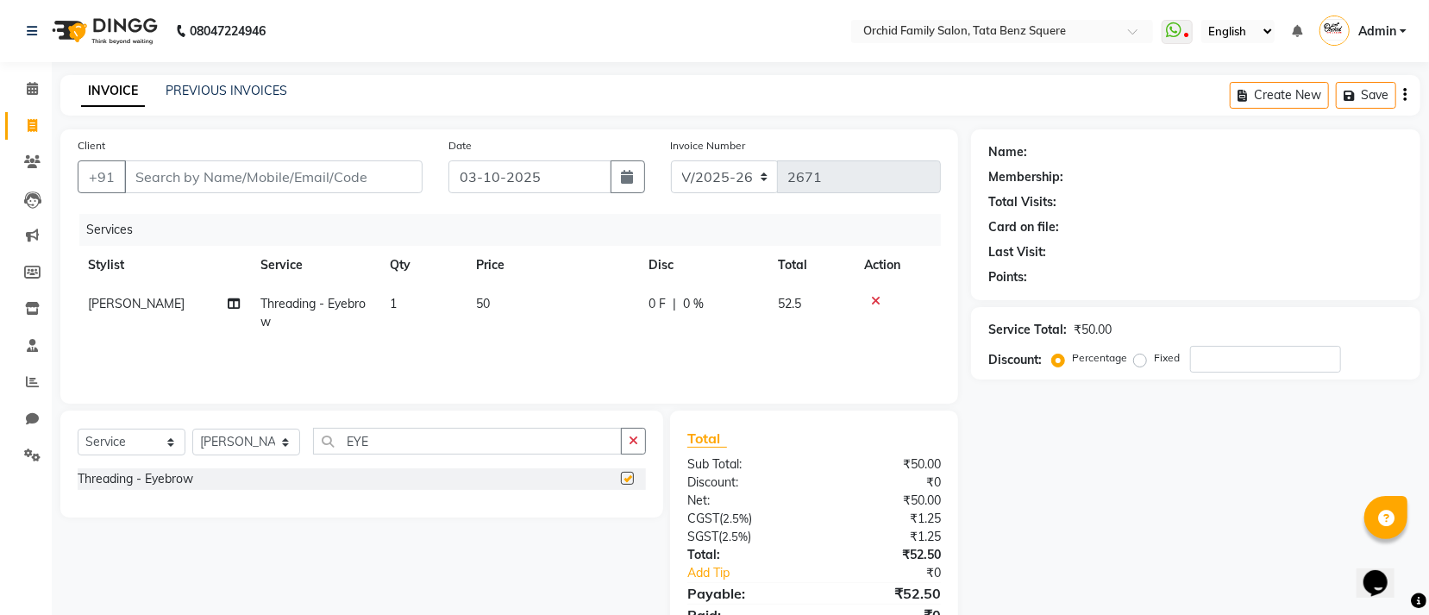
checkbox input "false"
click at [499, 457] on div "Select Service Product Membership Package Voucher Prepaid Gift Card Select Styl…" at bounding box center [362, 448] width 568 height 41
click at [502, 448] on input "EYE" at bounding box center [467, 441] width 309 height 27
type input "E"
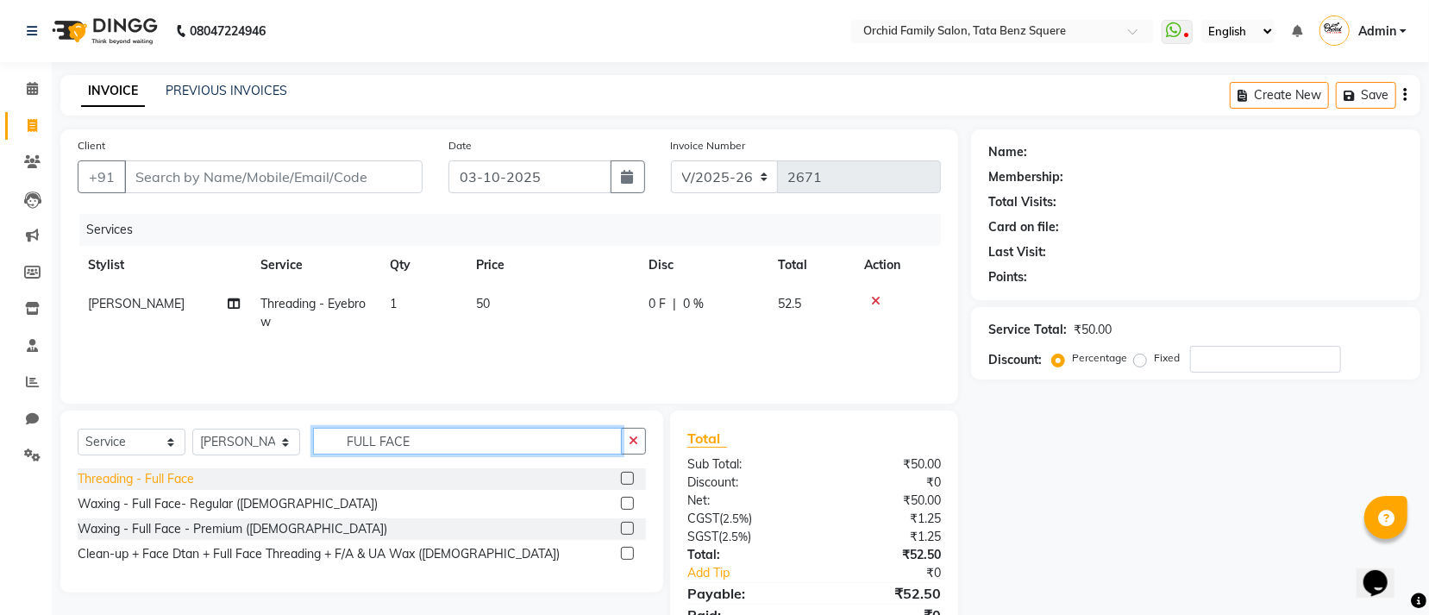
type input "FULL FACE"
click at [179, 484] on div "Threading - Full Face" at bounding box center [136, 479] width 116 height 18
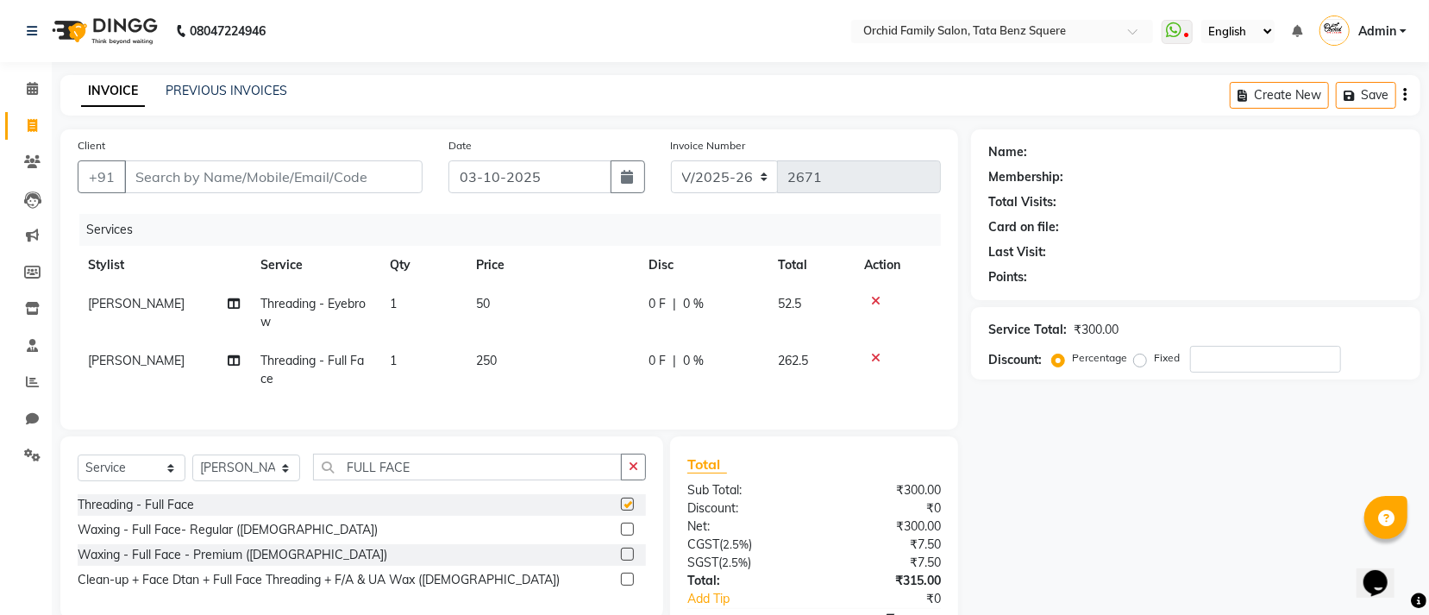
checkbox input "false"
click at [460, 480] on input "FULL FACE" at bounding box center [467, 467] width 309 height 27
type input "F"
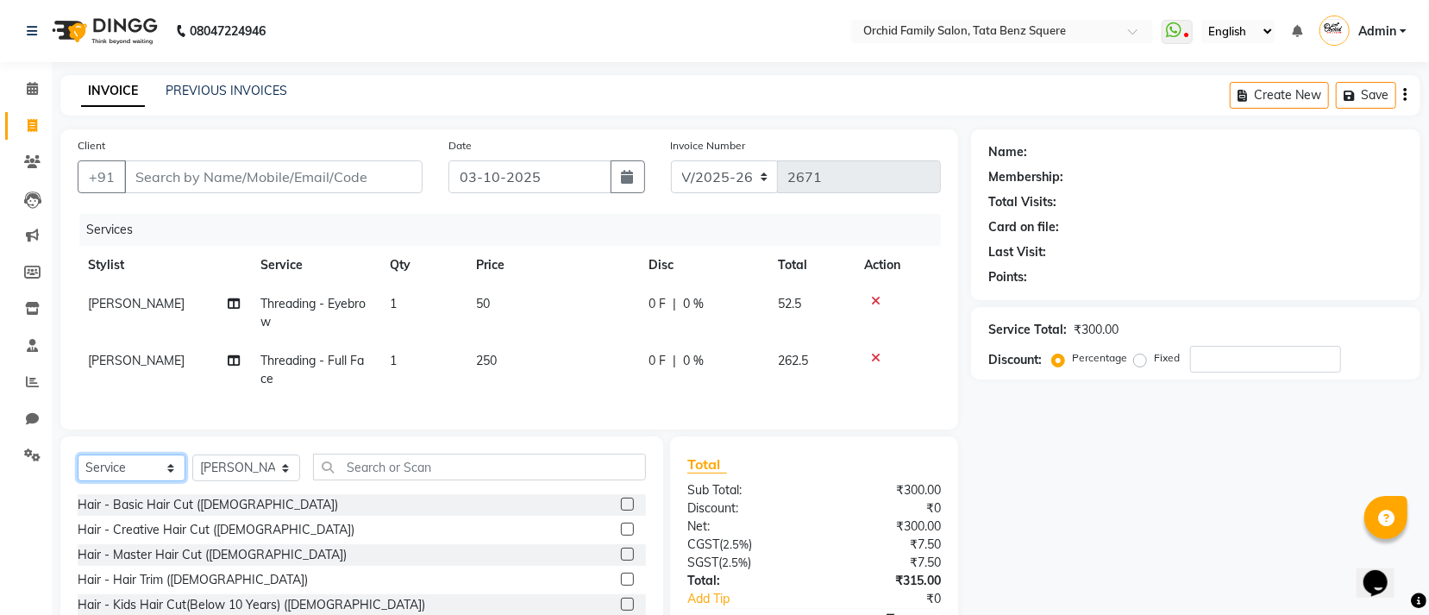
click at [110, 481] on select "Select Service Product Membership Package Voucher Prepaid Gift Card" at bounding box center [132, 468] width 108 height 27
click at [242, 229] on div "Services" at bounding box center [516, 230] width 875 height 32
click at [124, 481] on select "Select Service Product Membership Package Voucher Prepaid Gift Card" at bounding box center [132, 468] width 108 height 27
select select "product"
click at [78, 474] on select "Select Service Product Membership Package Voucher Prepaid Gift Card" at bounding box center [132, 468] width 108 height 27
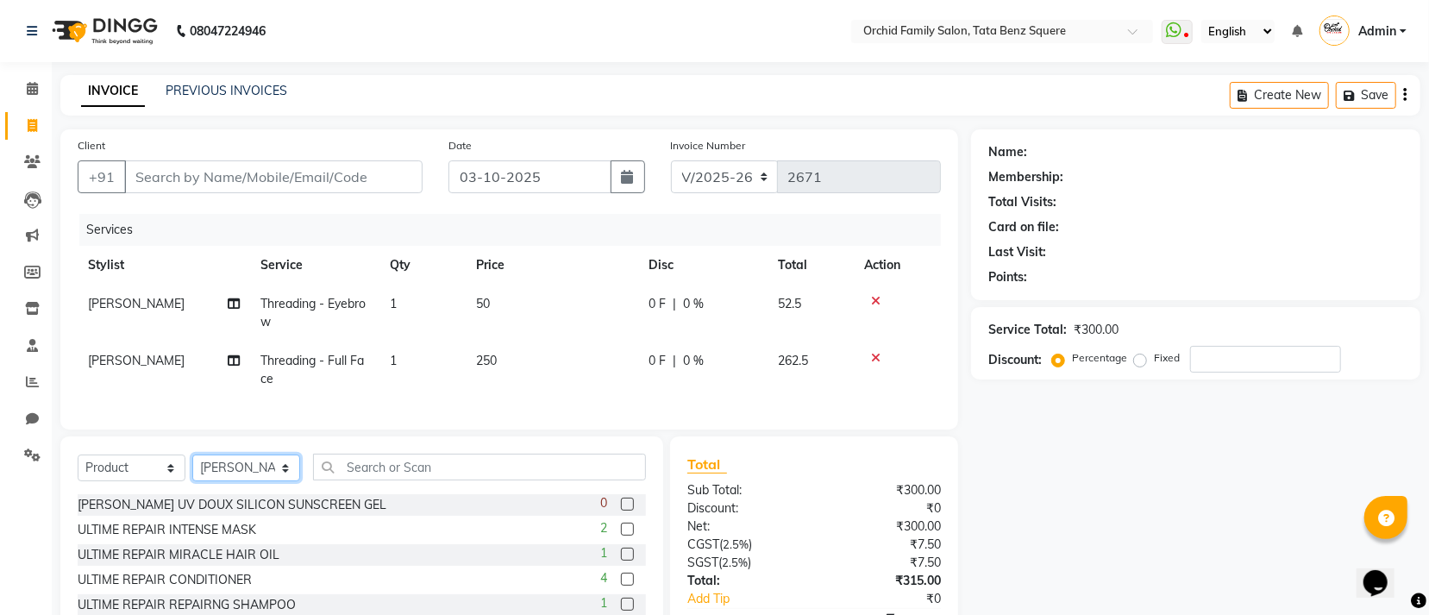
click at [237, 481] on select "Select Stylist Accountant AJAYA AMAR BHARATI BINDIYA JHUMA KALYANI SATAPATHY KH…" at bounding box center [246, 468] width 108 height 27
select select "7335"
click at [192, 474] on select "Select Stylist Accountant AJAYA AMAR BHARATI BINDIYA JHUMA KALYANI SATAPATHY KH…" at bounding box center [246, 468] width 108 height 27
click at [489, 480] on input "text" at bounding box center [479, 467] width 333 height 27
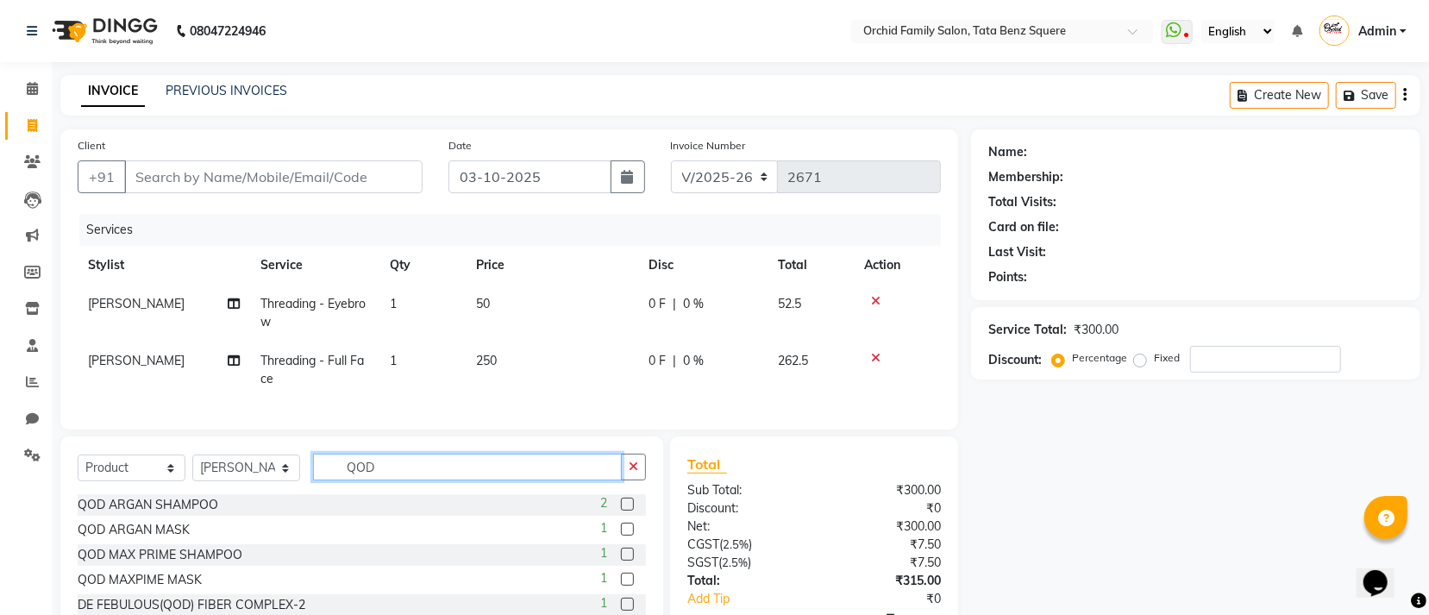
scroll to position [122, 0]
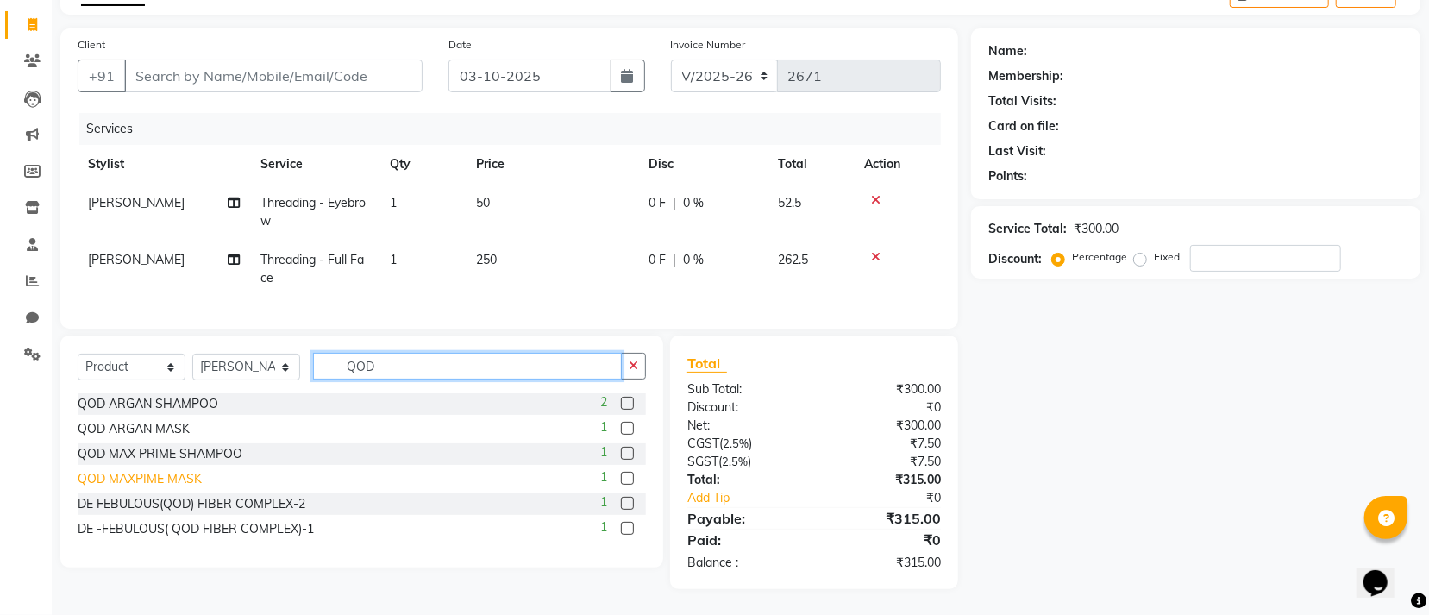
type input "QOD"
click at [119, 475] on div "QOD MAXPIME MASK" at bounding box center [140, 479] width 124 height 18
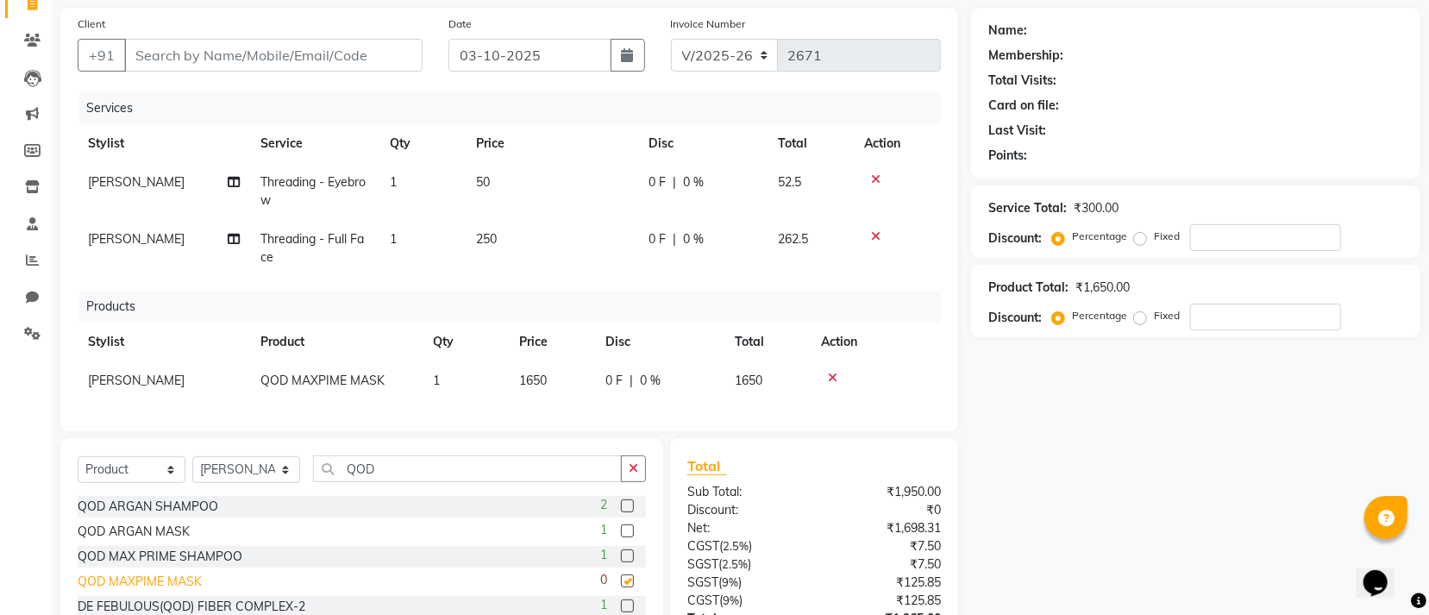
checkbox input "false"
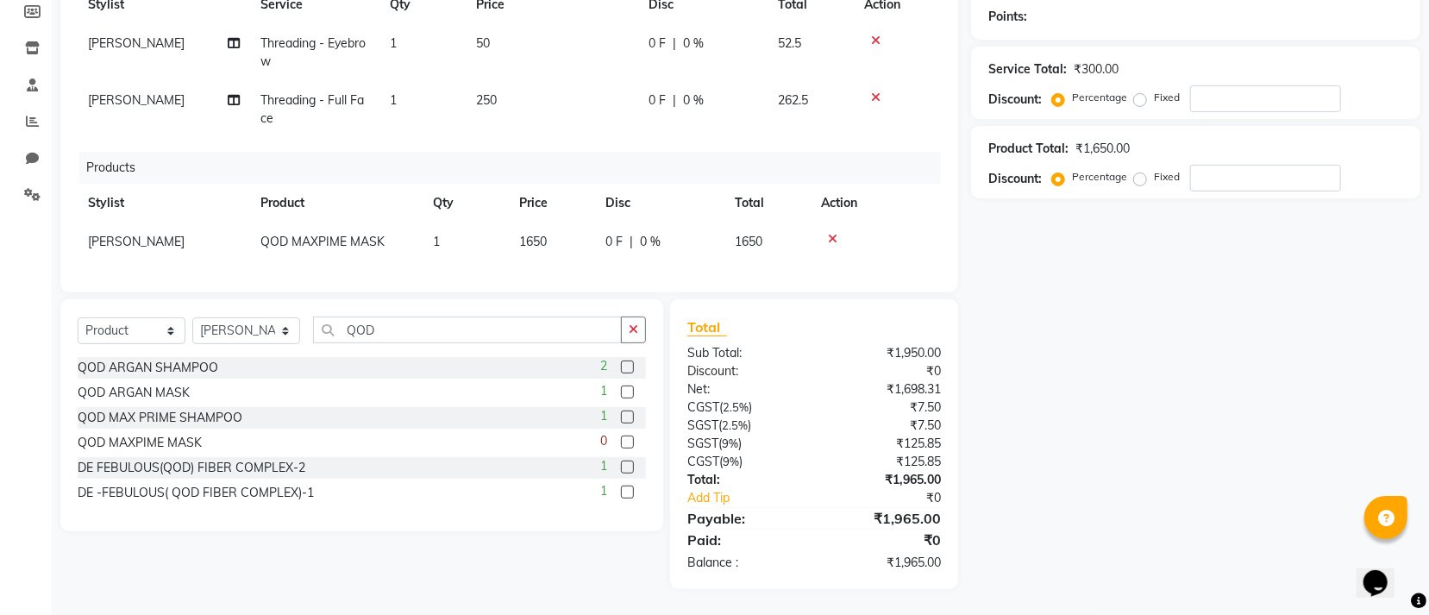
scroll to position [282, 0]
click at [189, 409] on div "QOD MAX PRIME SHAMPOO" at bounding box center [160, 418] width 165 height 18
checkbox input "false"
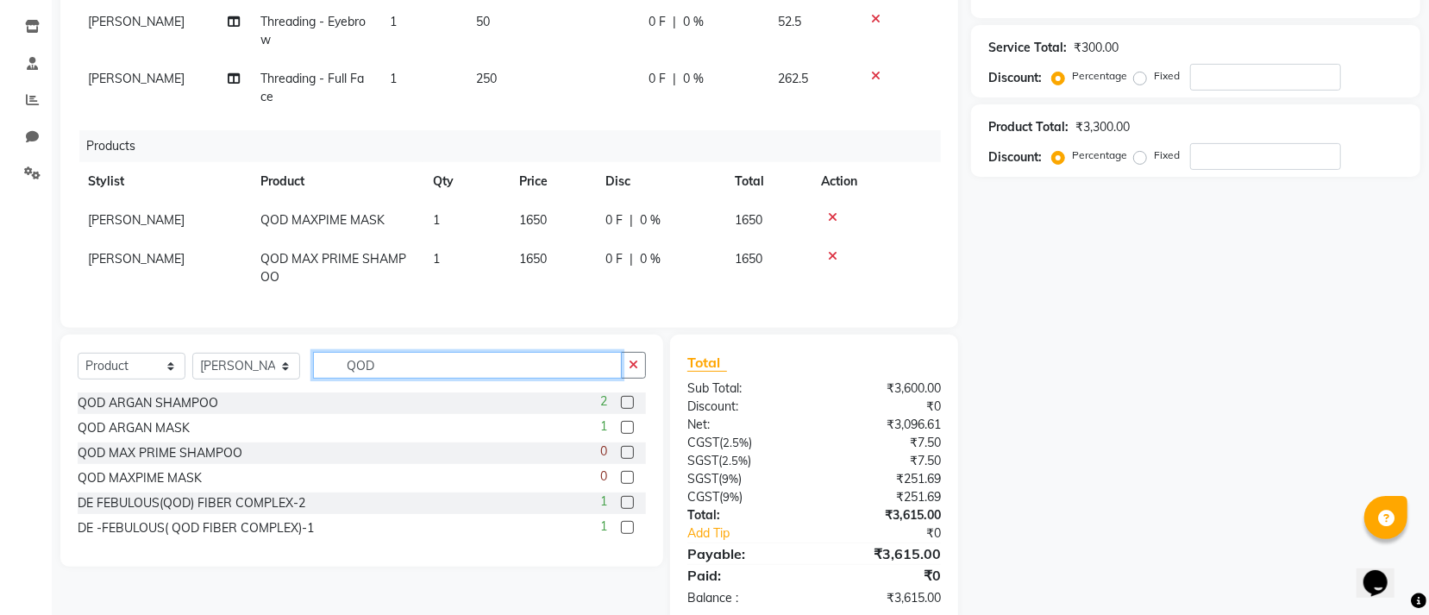
click at [397, 379] on input "QOD" at bounding box center [467, 365] width 309 height 27
type input "Q"
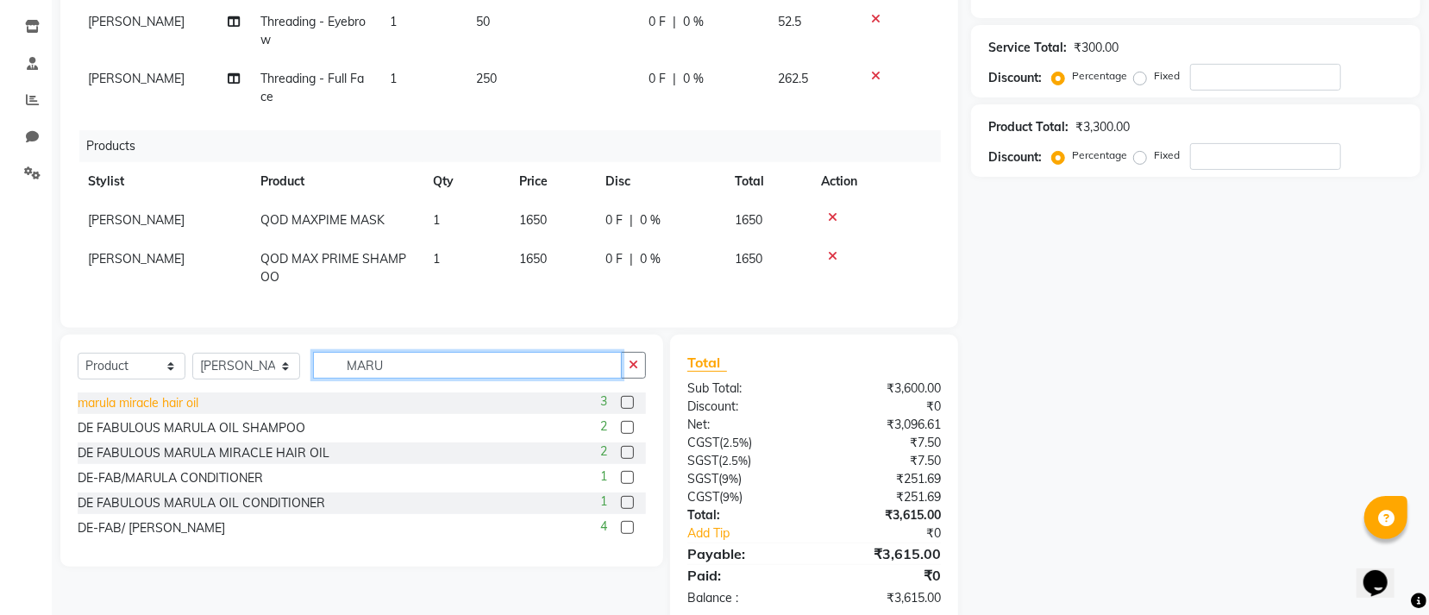
type input "MARU"
click at [191, 412] on div "marula miracle hair oil" at bounding box center [138, 403] width 121 height 18
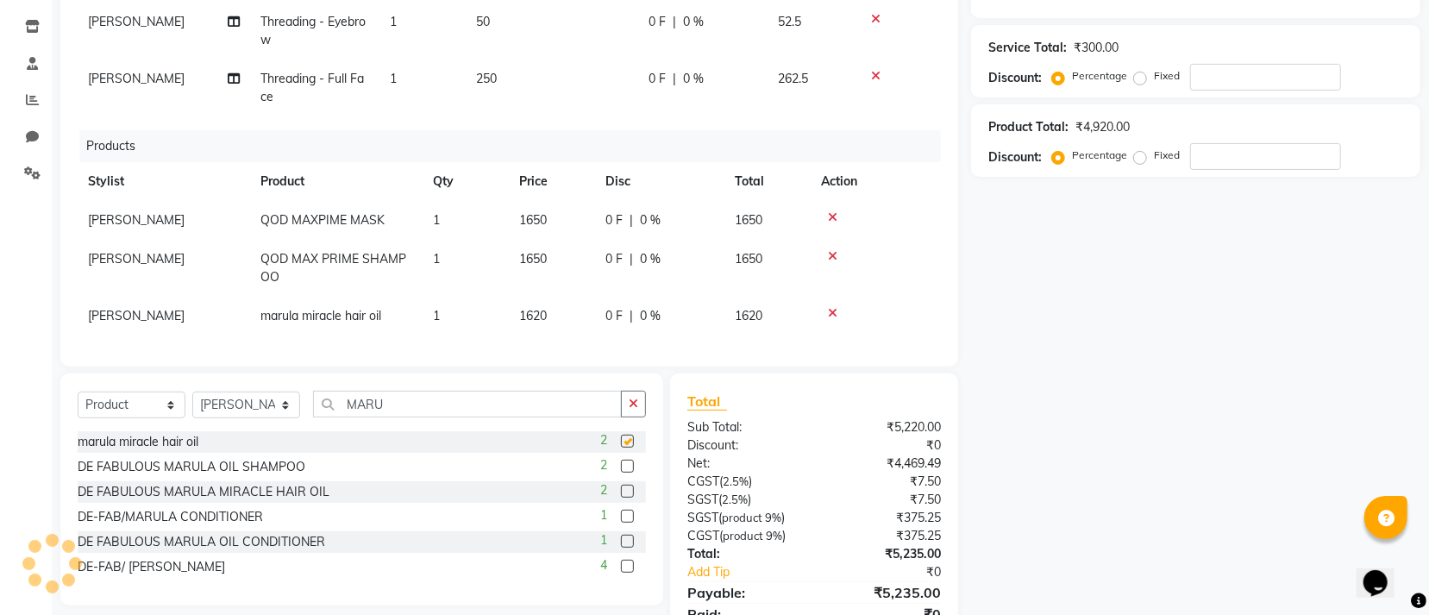
checkbox input "false"
click at [833, 211] on icon at bounding box center [832, 217] width 9 height 12
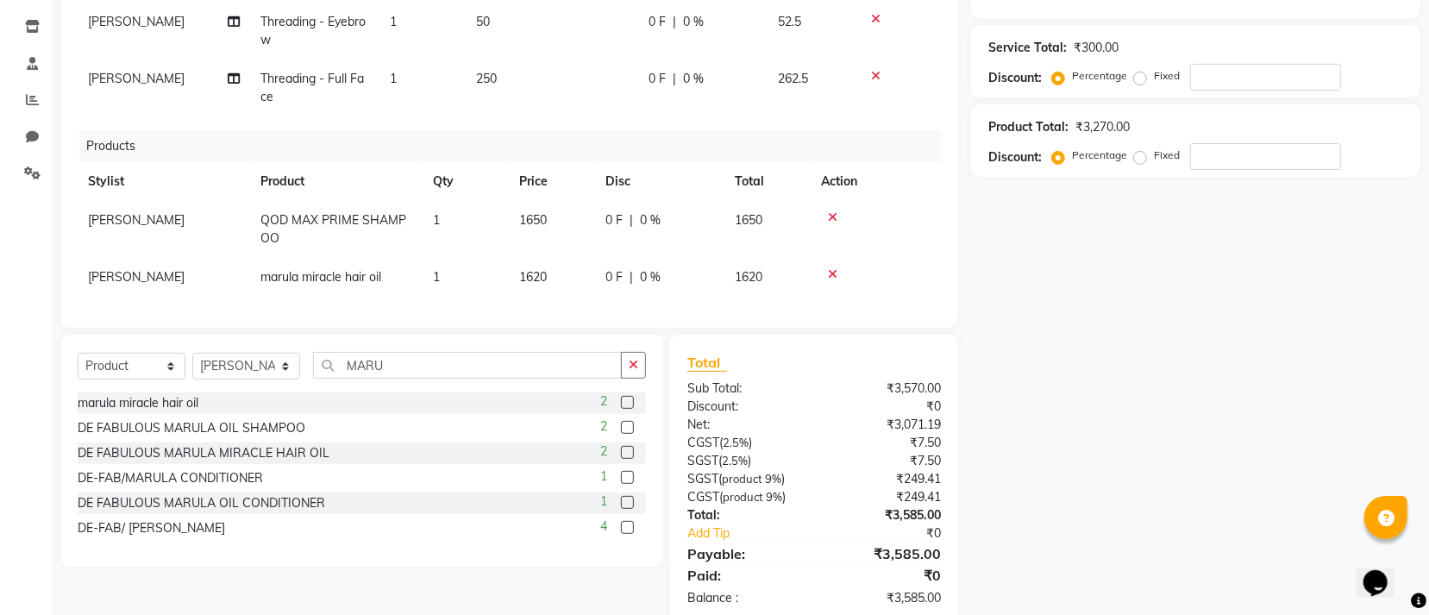
click at [833, 210] on td at bounding box center [876, 229] width 130 height 57
click at [831, 213] on icon at bounding box center [832, 217] width 9 height 12
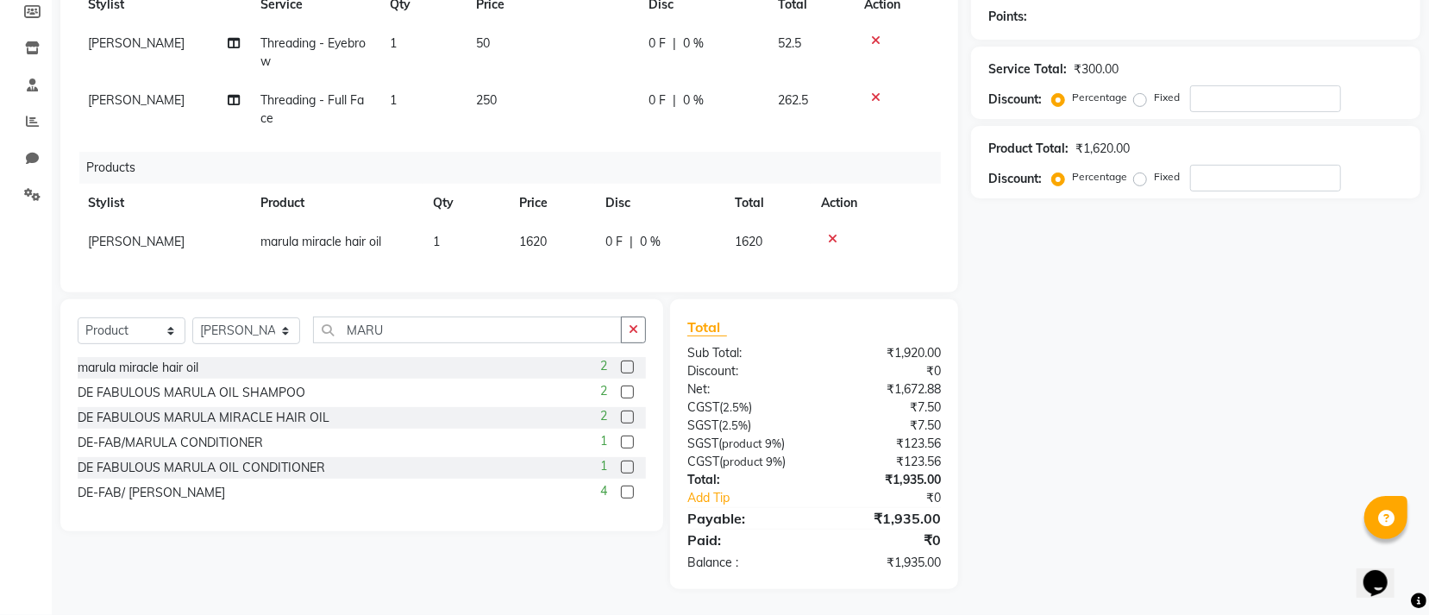
click at [837, 233] on icon at bounding box center [832, 239] width 9 height 12
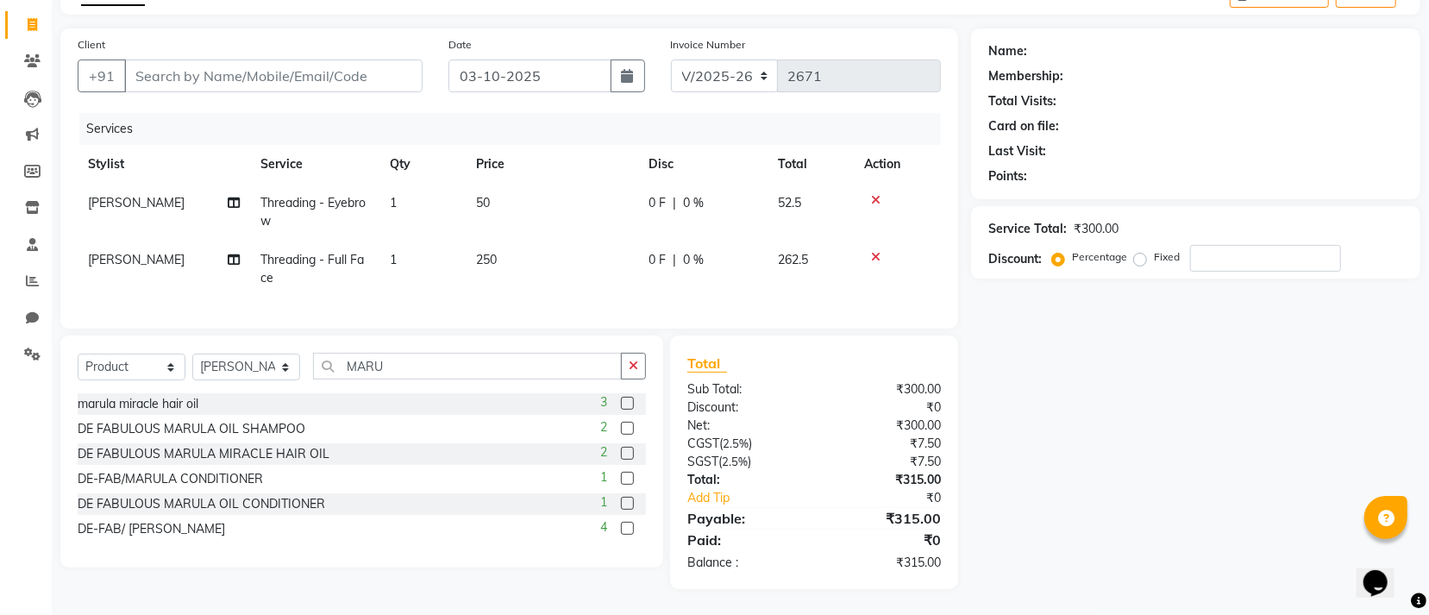
scroll to position [122, 0]
click at [427, 369] on input "MARU" at bounding box center [467, 366] width 309 height 27
type input "M"
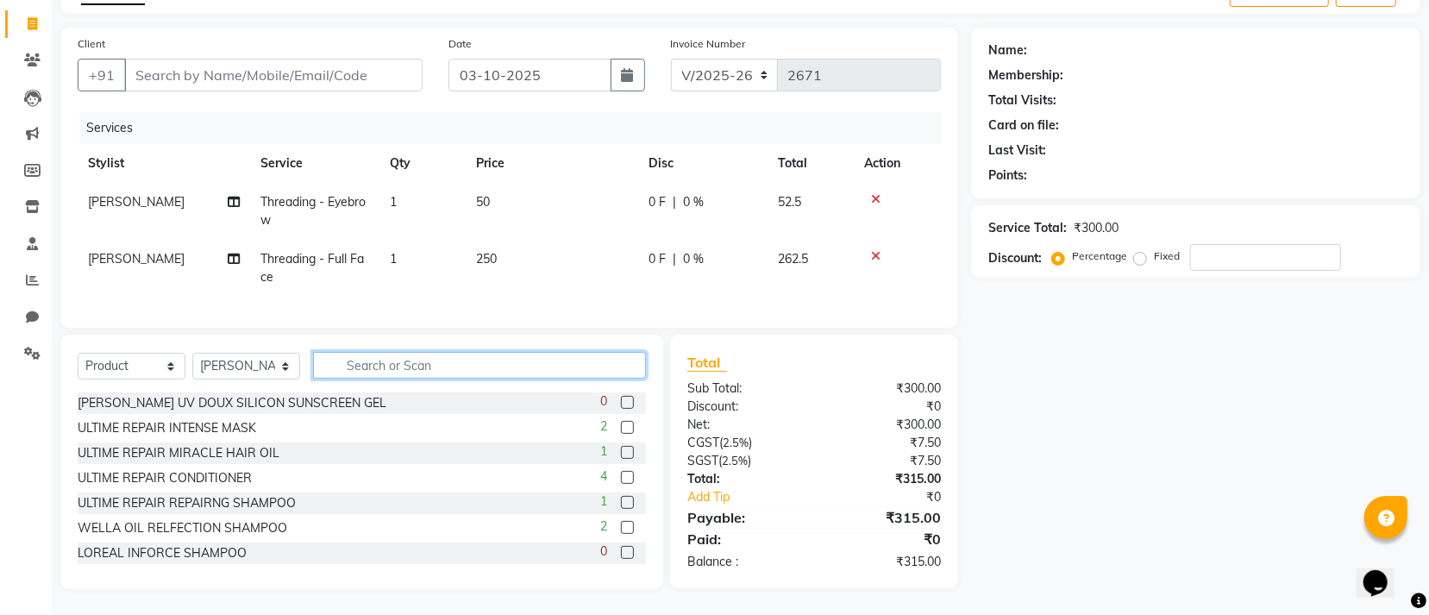
click at [442, 358] on input "text" at bounding box center [479, 365] width 333 height 27
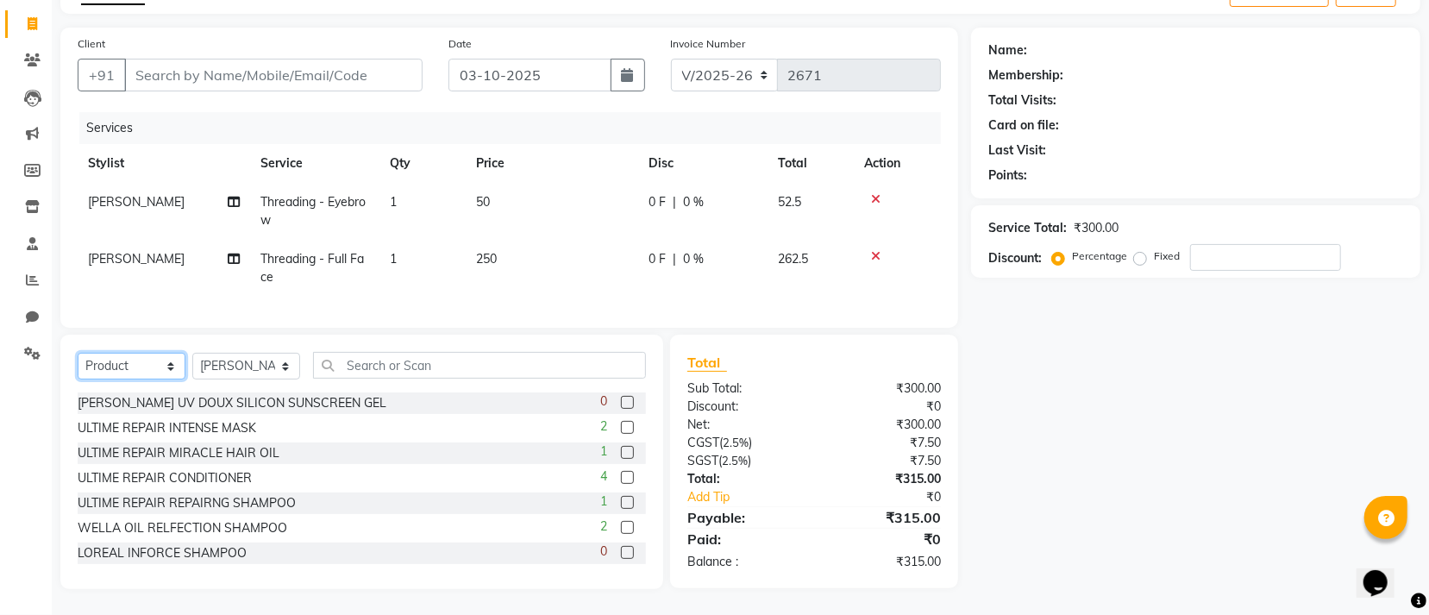
click at [91, 359] on select "Select Service Product Membership Package Voucher Prepaid Gift Card" at bounding box center [132, 366] width 108 height 27
select select "service"
click at [78, 353] on select "Select Service Product Membership Package Voucher Prepaid Gift Card" at bounding box center [132, 366] width 108 height 27
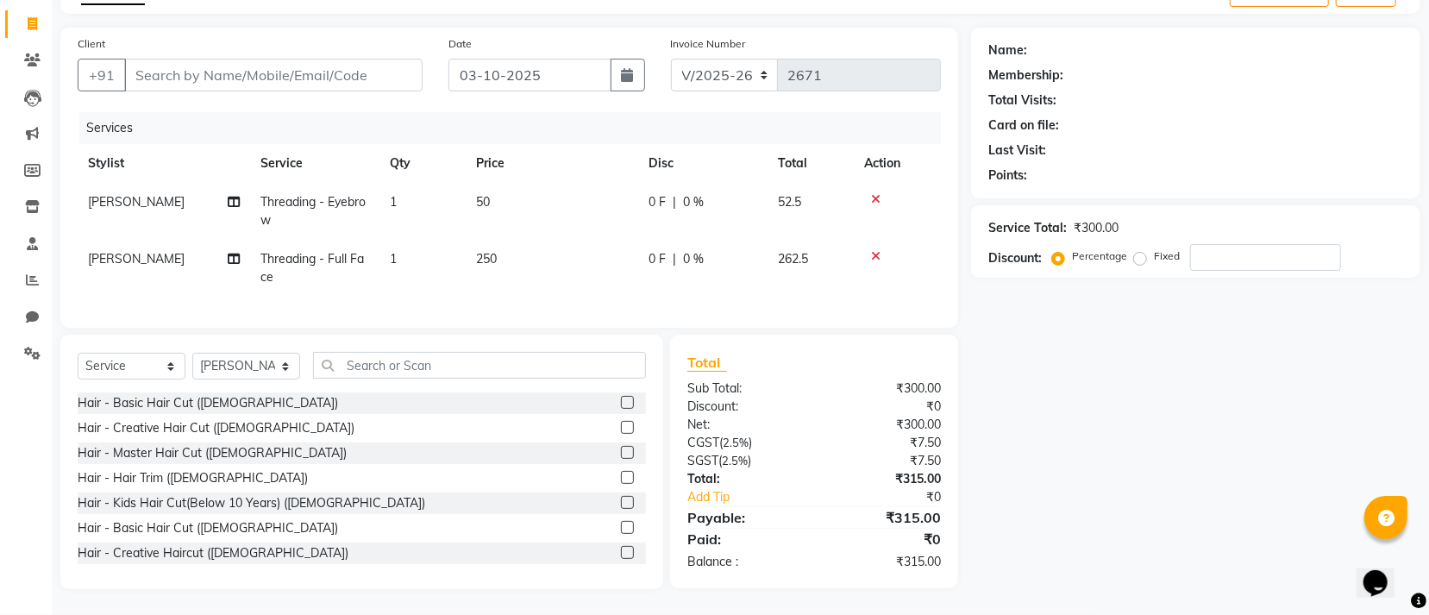
click at [496, 382] on div "Select Service Product Membership Package Voucher Prepaid Gift Card Select Styl…" at bounding box center [362, 372] width 568 height 41
click at [496, 376] on input "text" at bounding box center [479, 365] width 333 height 27
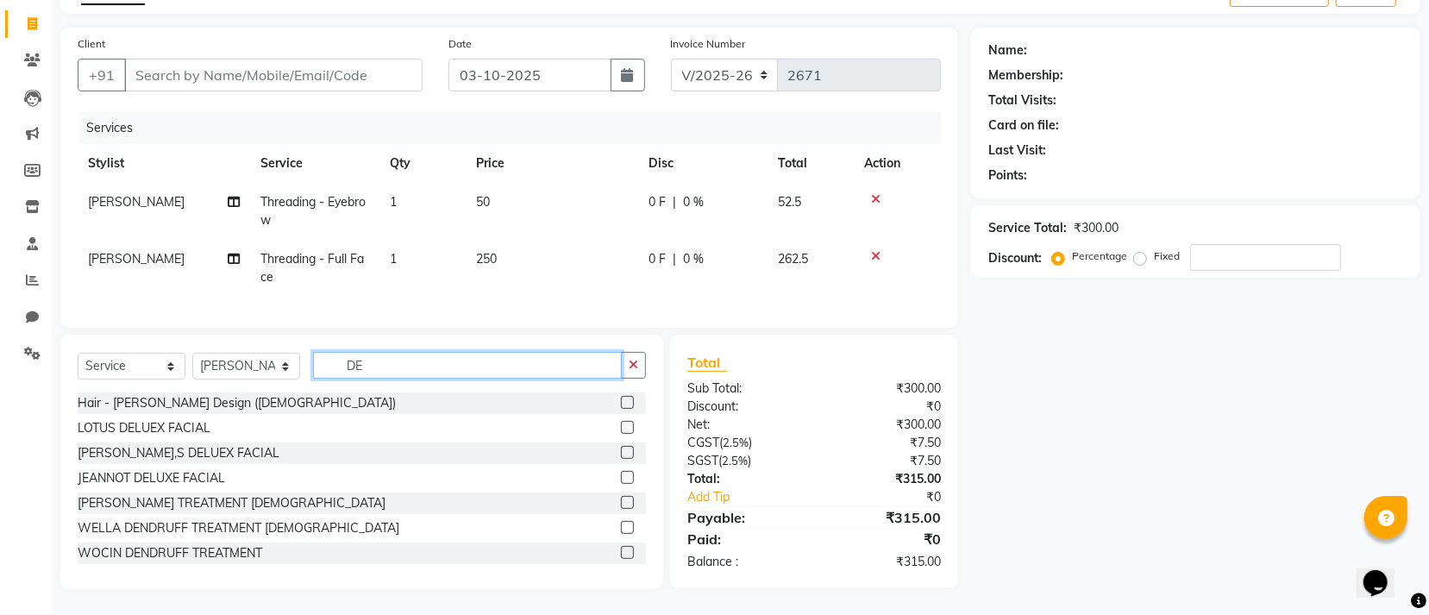
type input "D"
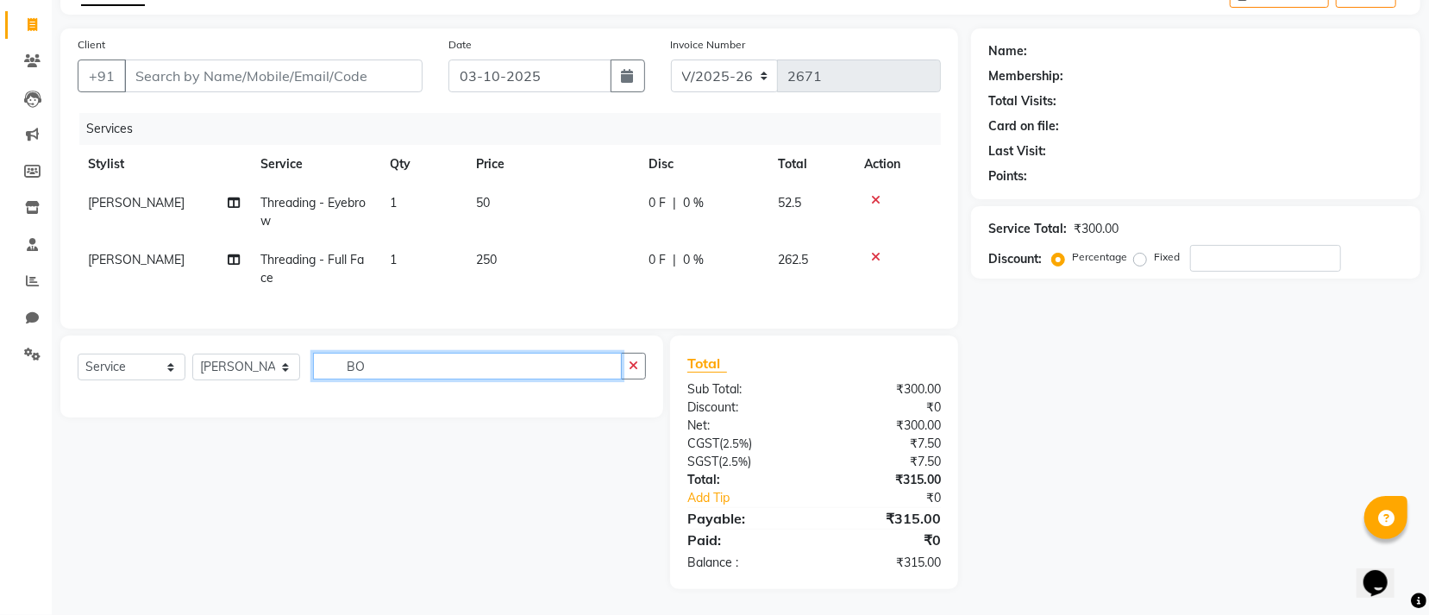
type input "B"
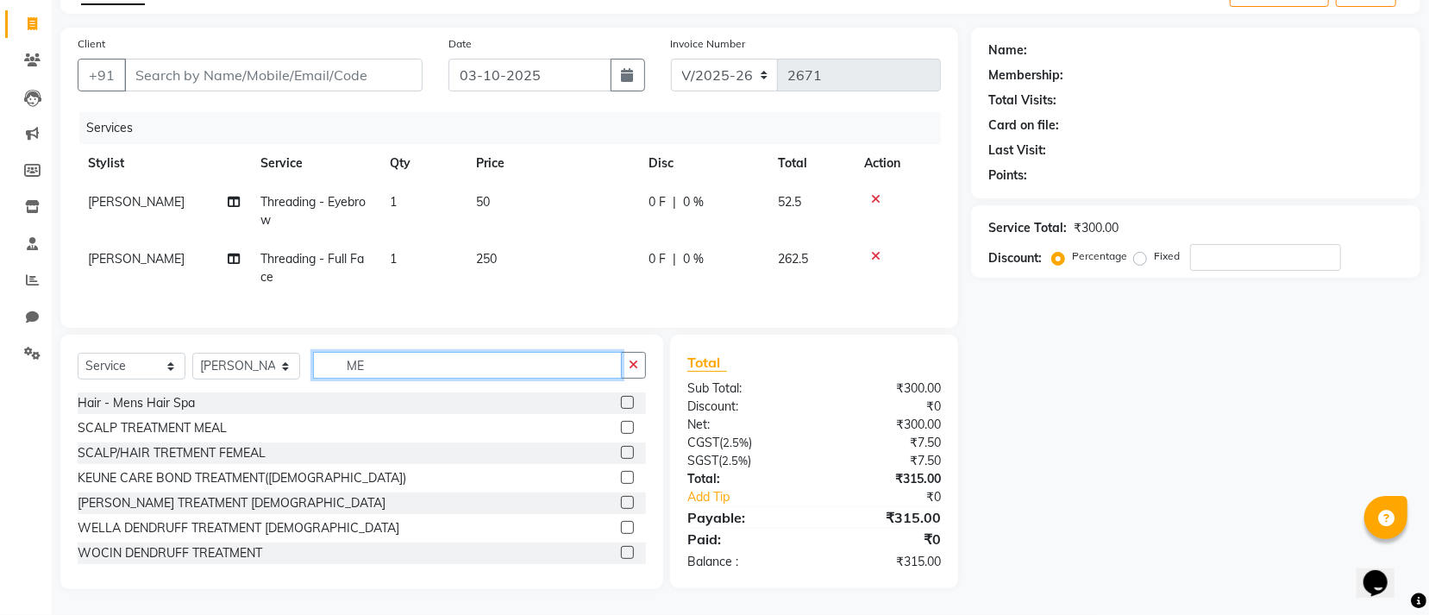
type input "M"
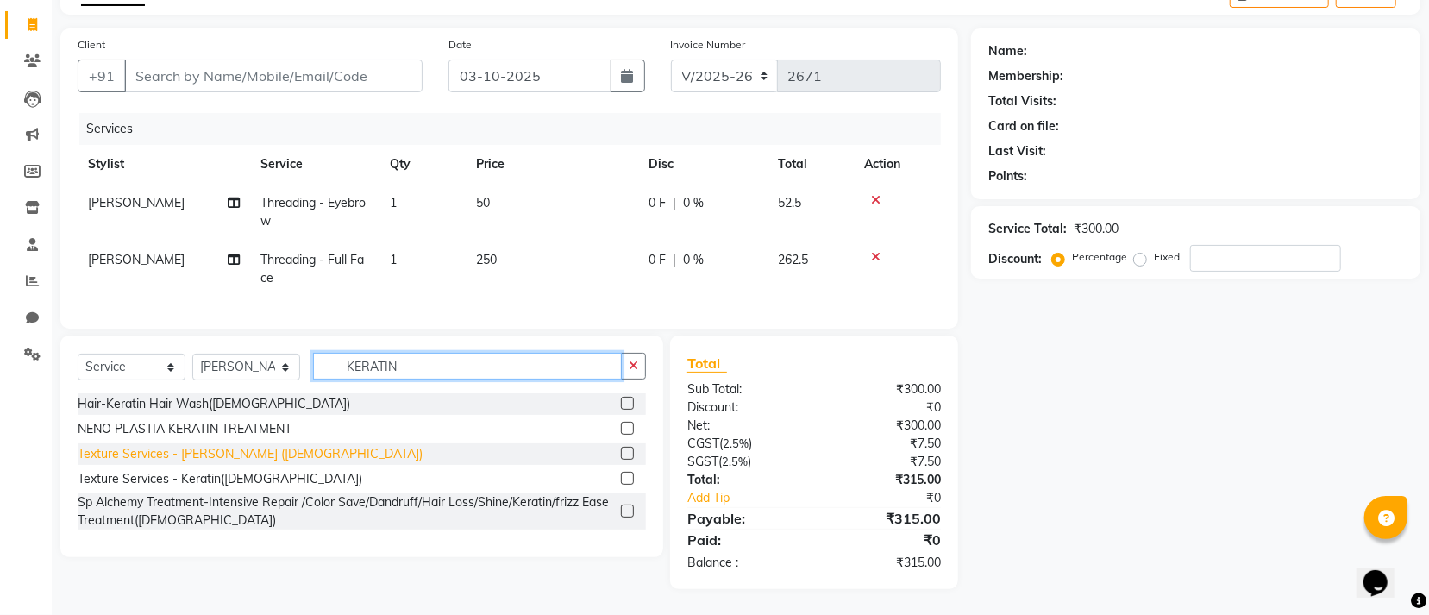
type input "KERATIN"
click at [186, 455] on div "Texture Services - Keratin (Female)" at bounding box center [250, 454] width 345 height 18
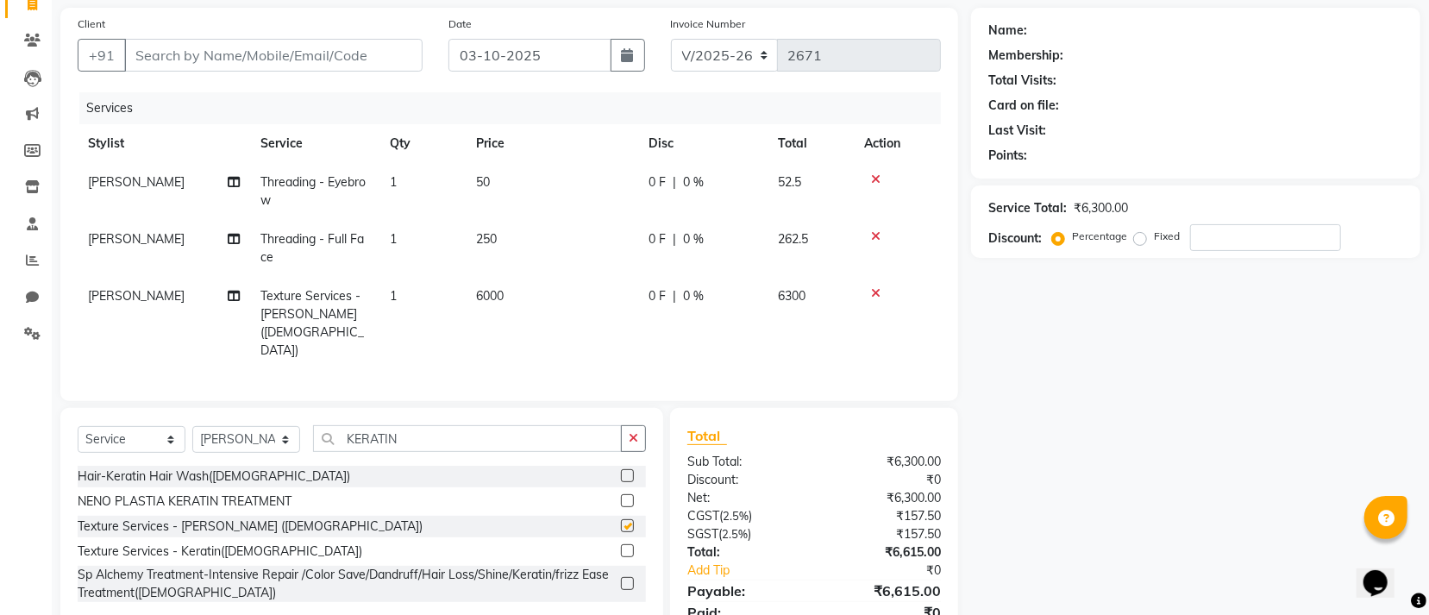
checkbox input "false"
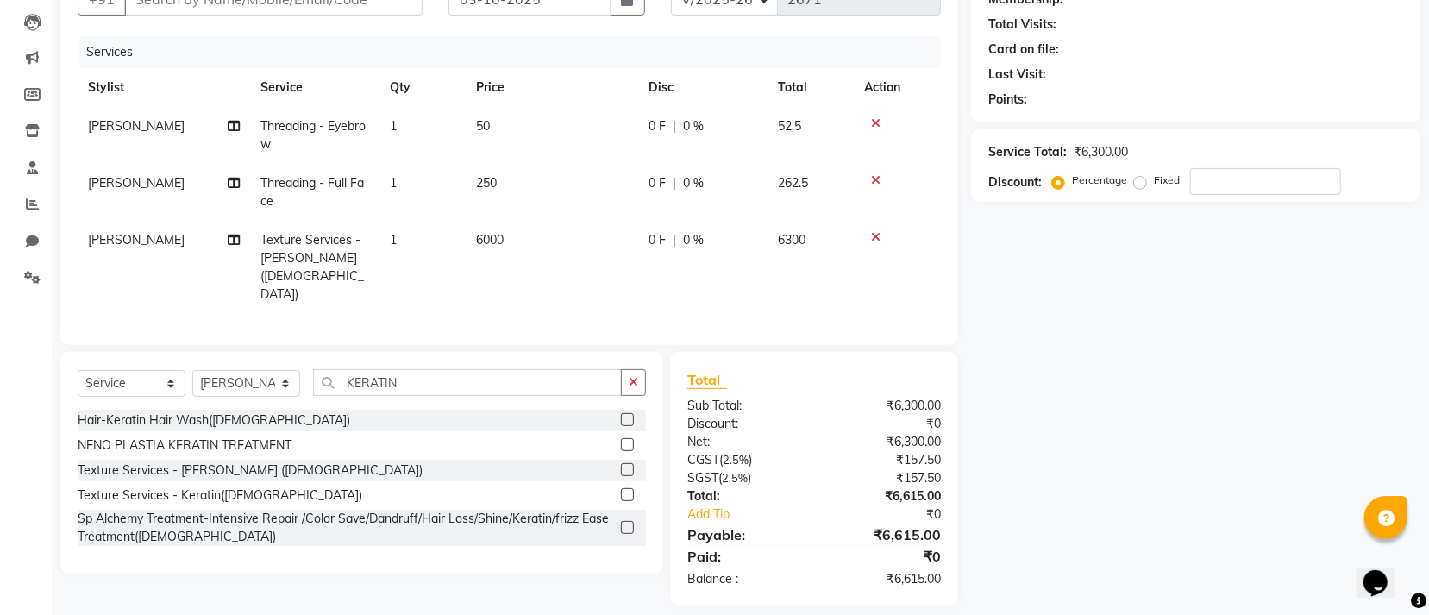
click at [537, 250] on td "6000" at bounding box center [552, 267] width 173 height 93
select select "7335"
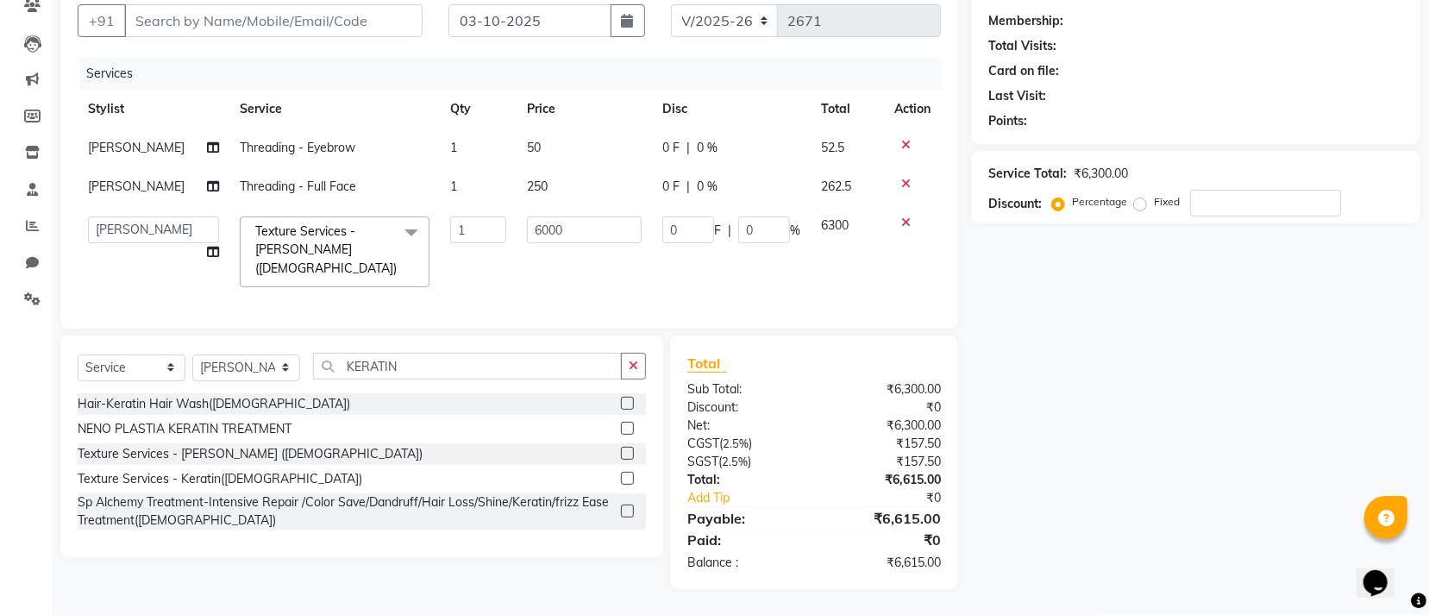
scroll to position [158, 0]
click at [559, 226] on input "6000" at bounding box center [584, 229] width 115 height 27
type input "6"
type input "5500"
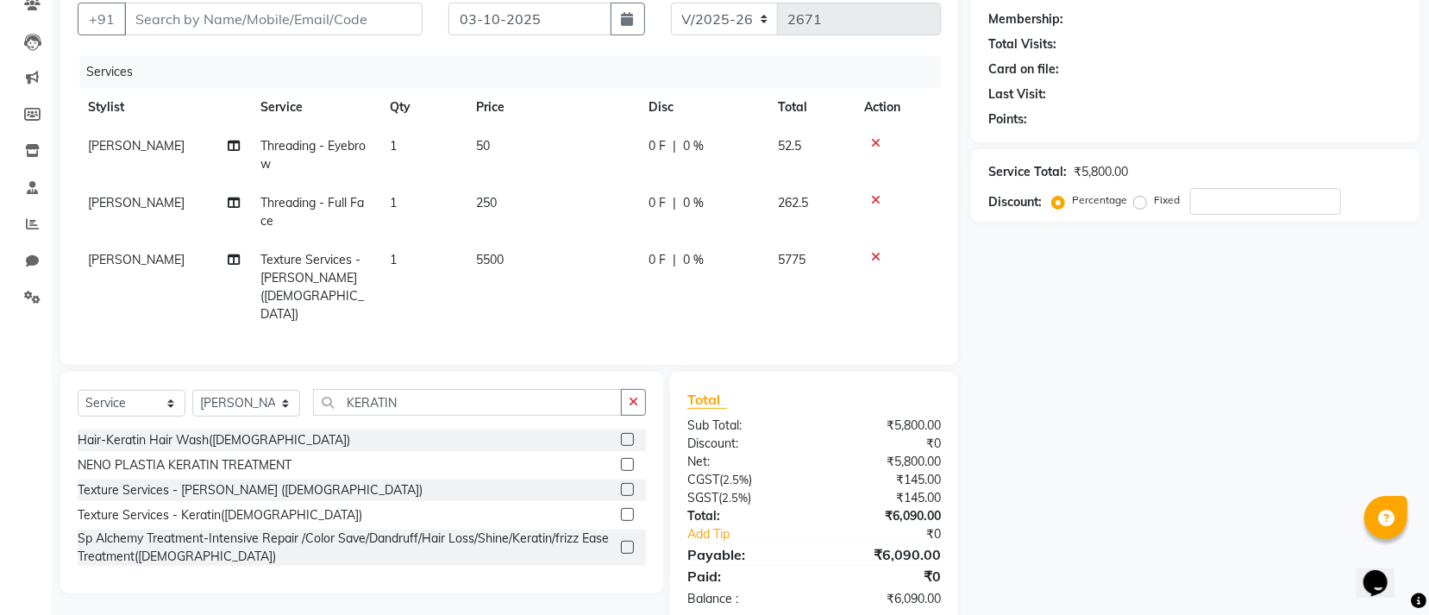
click at [641, 269] on tr "KRISHNA Texture Services - Keratin (Female) 1 5500 0 F | 0 % 5775" at bounding box center [509, 287] width 863 height 93
click at [437, 389] on input "KERATIN" at bounding box center [467, 402] width 309 height 27
type input "K"
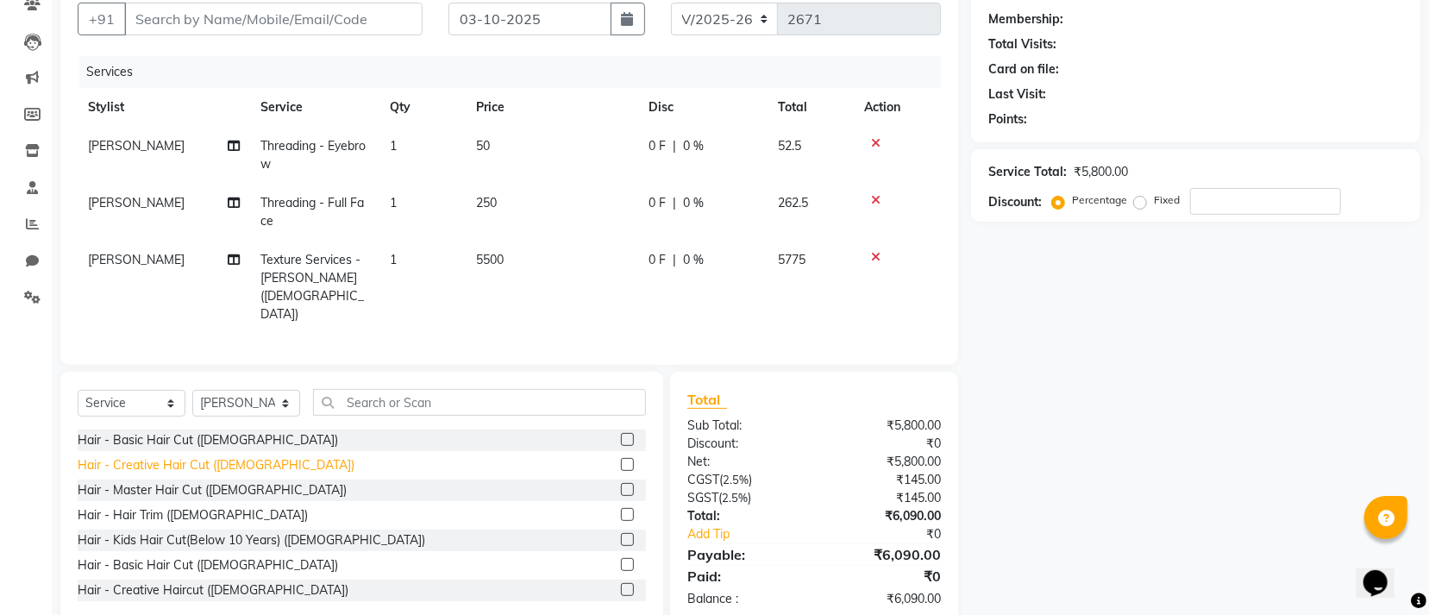
click at [174, 456] on div "Hair - Creative Hair Cut (Female)" at bounding box center [216, 465] width 277 height 18
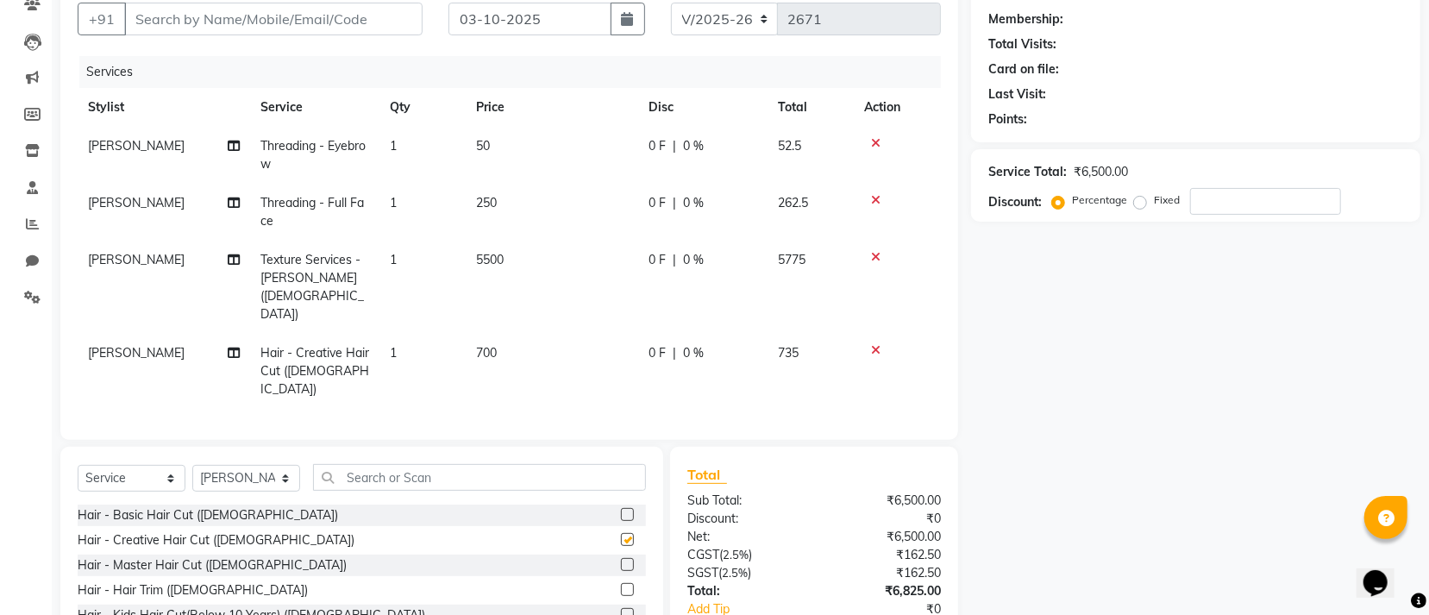
checkbox input "false"
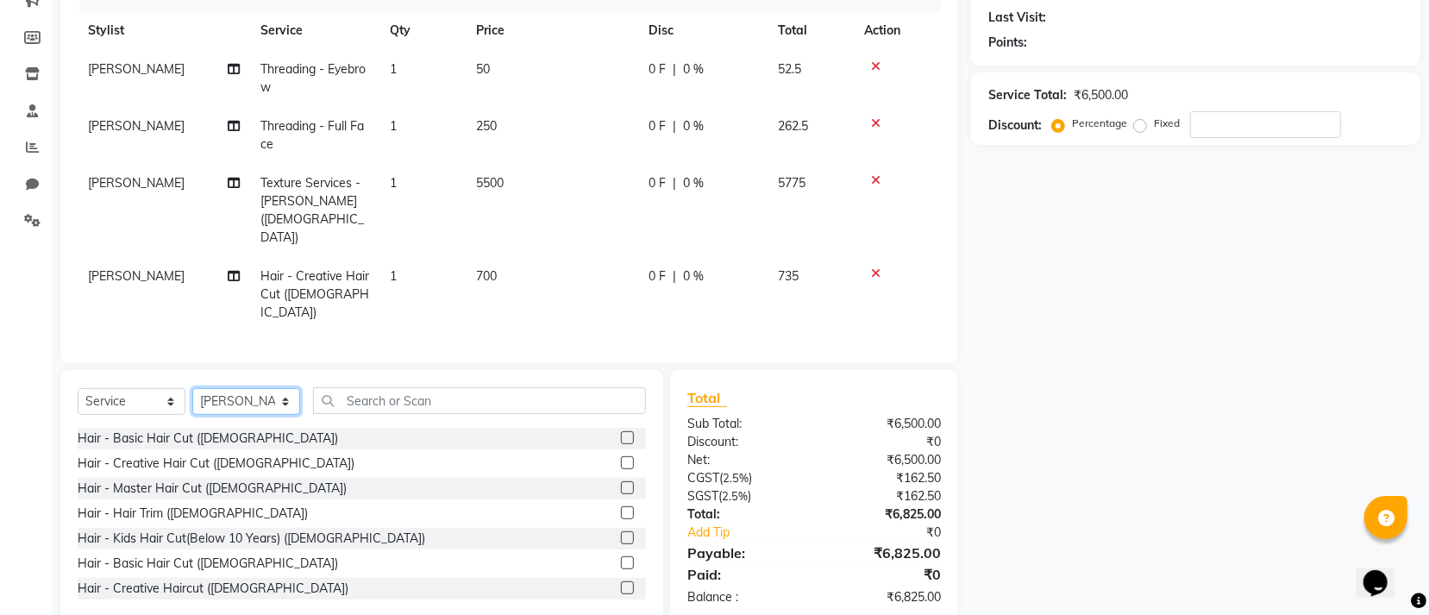
click at [259, 388] on select "Select Stylist Accountant AJAYA AMAR BHARATI BINDIYA JHUMA KALYANI SATAPATHY KH…" at bounding box center [246, 401] width 108 height 27
select select "90905"
click at [192, 388] on select "Select Stylist Accountant AJAYA AMAR BHARATI BINDIYA JHUMA KALYANI SATAPATHY KH…" at bounding box center [246, 401] width 108 height 27
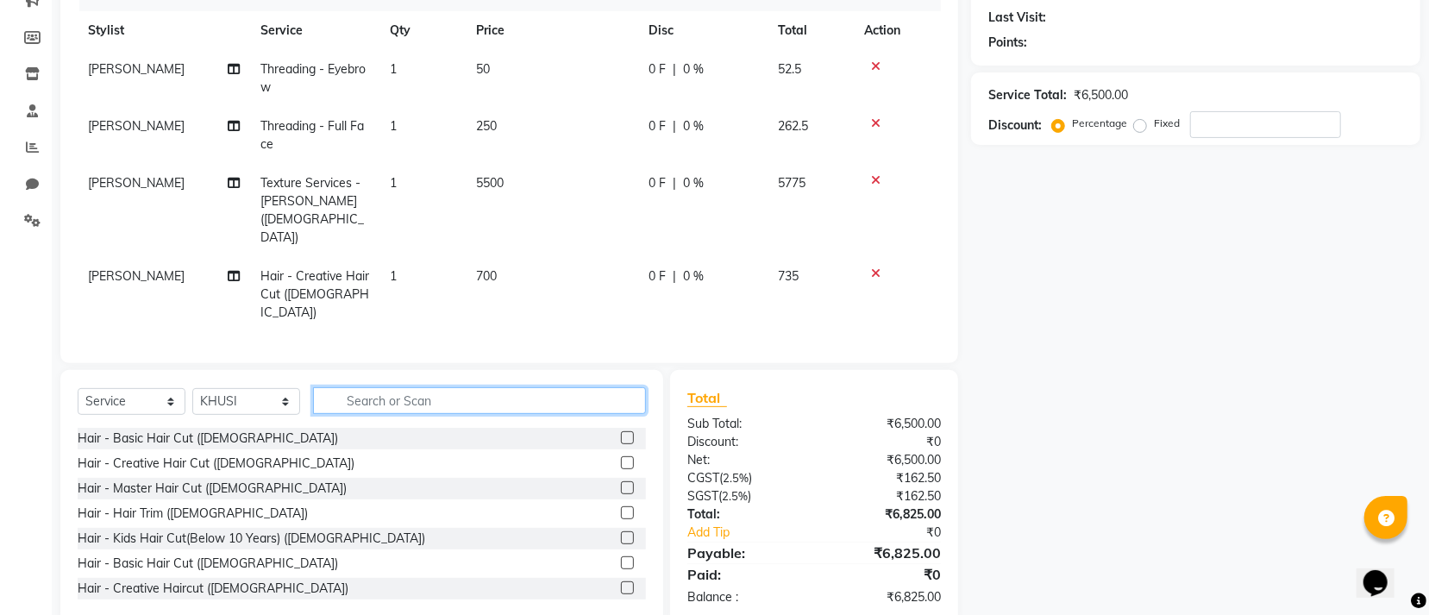
click at [482, 387] on input "text" at bounding box center [479, 400] width 333 height 27
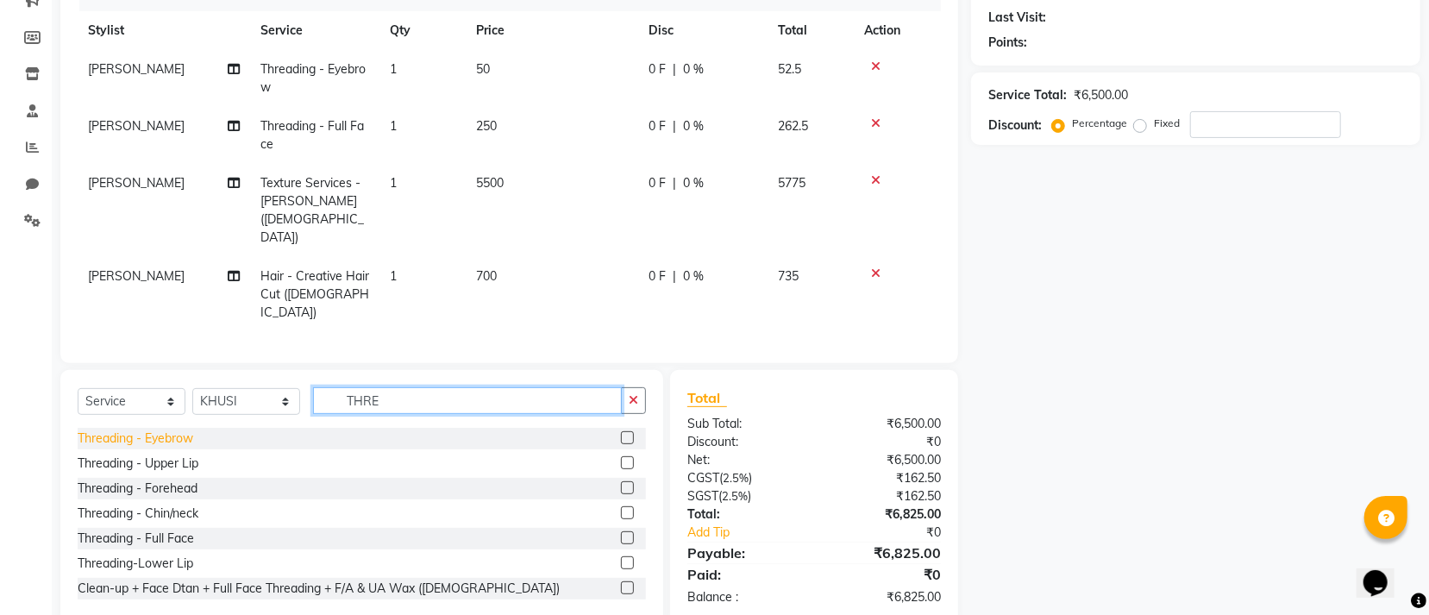
type input "THRE"
click at [150, 430] on div "Threading - Eyebrow" at bounding box center [136, 439] width 116 height 18
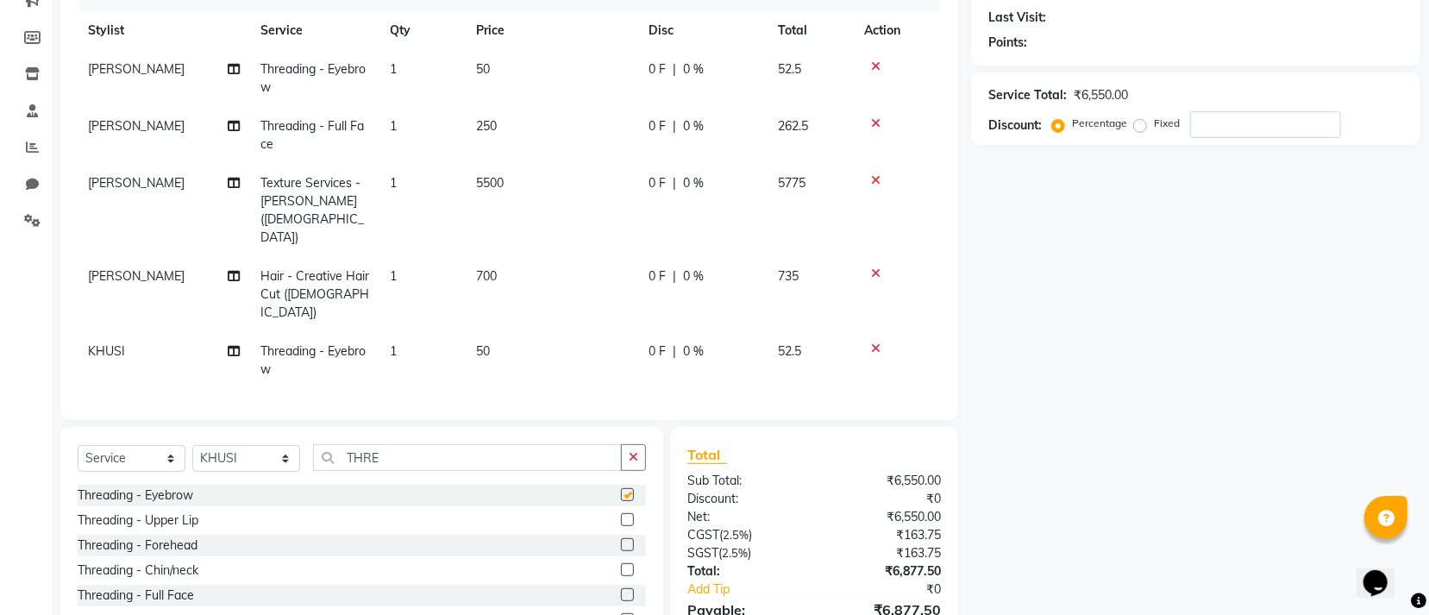
checkbox input "false"
click at [154, 536] on div "Threading - Forehead" at bounding box center [138, 545] width 120 height 18
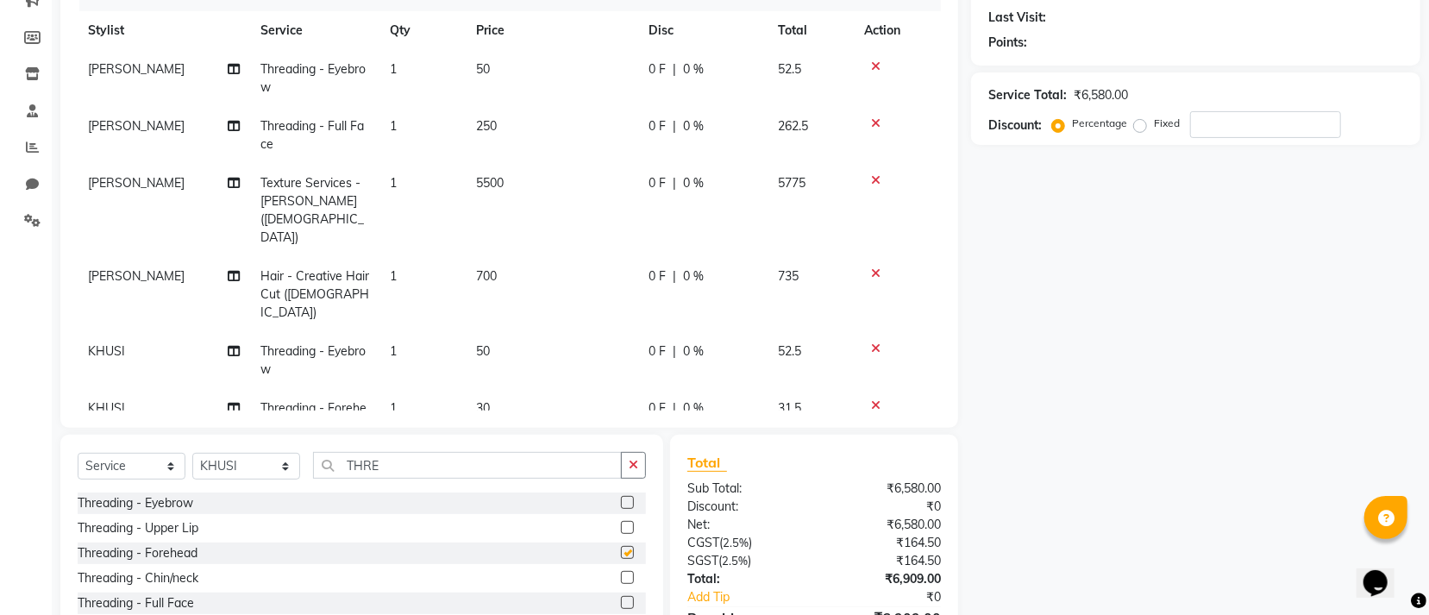
checkbox input "false"
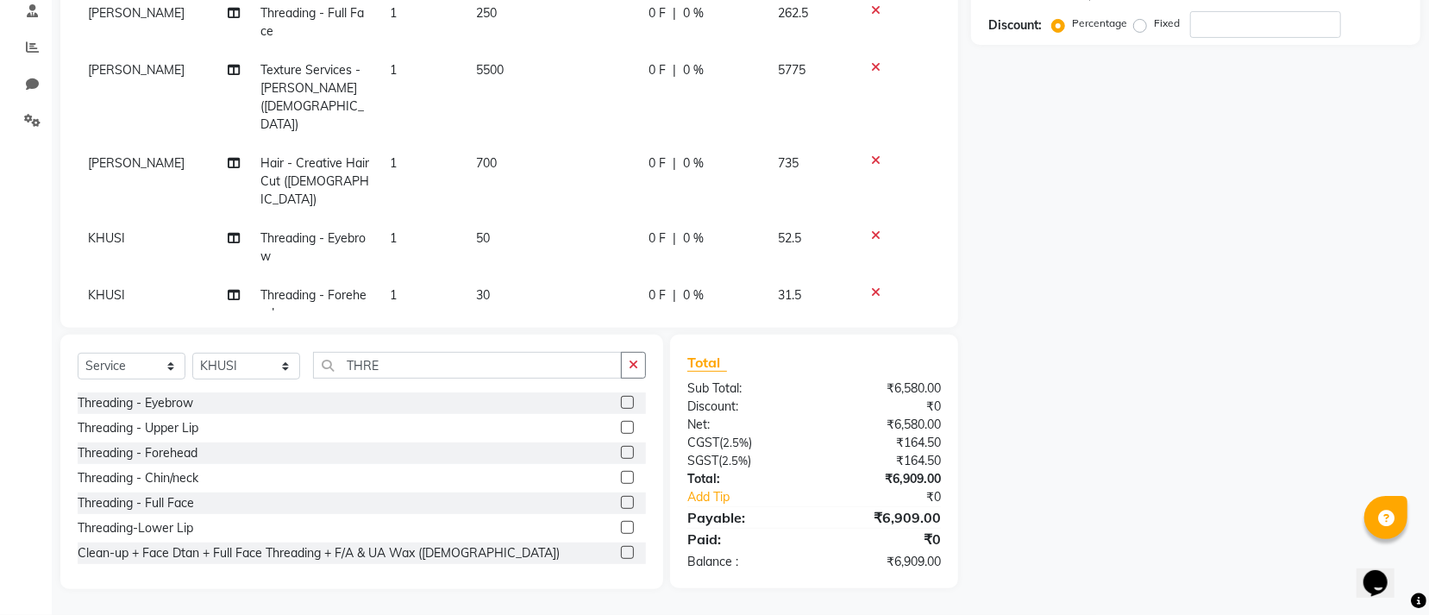
scroll to position [0, 0]
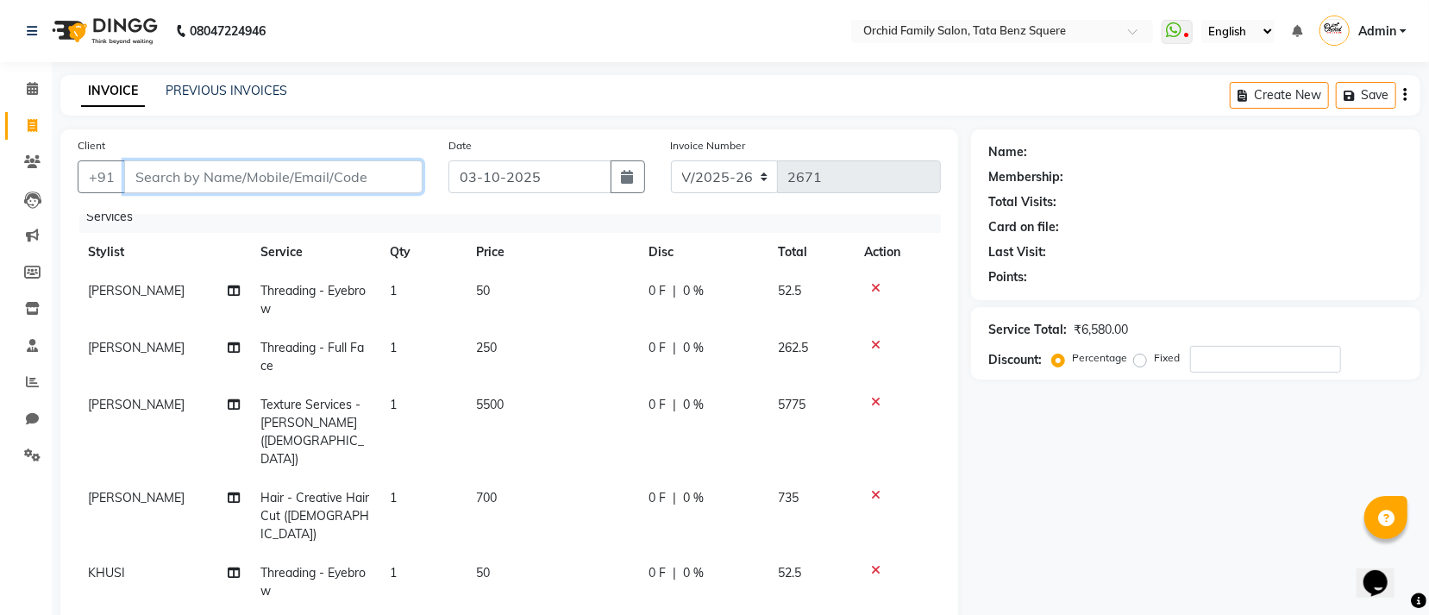
click at [341, 173] on input "Client" at bounding box center [273, 176] width 298 height 33
type input "7"
type input "0"
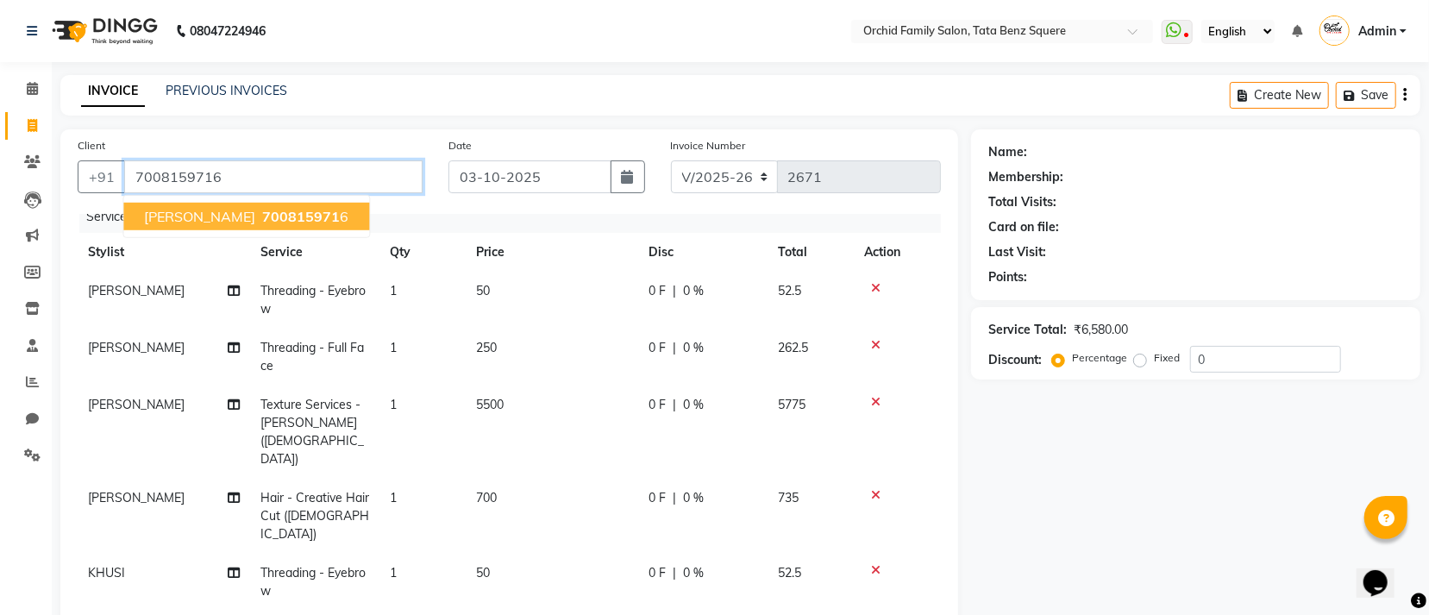
type input "7008159716"
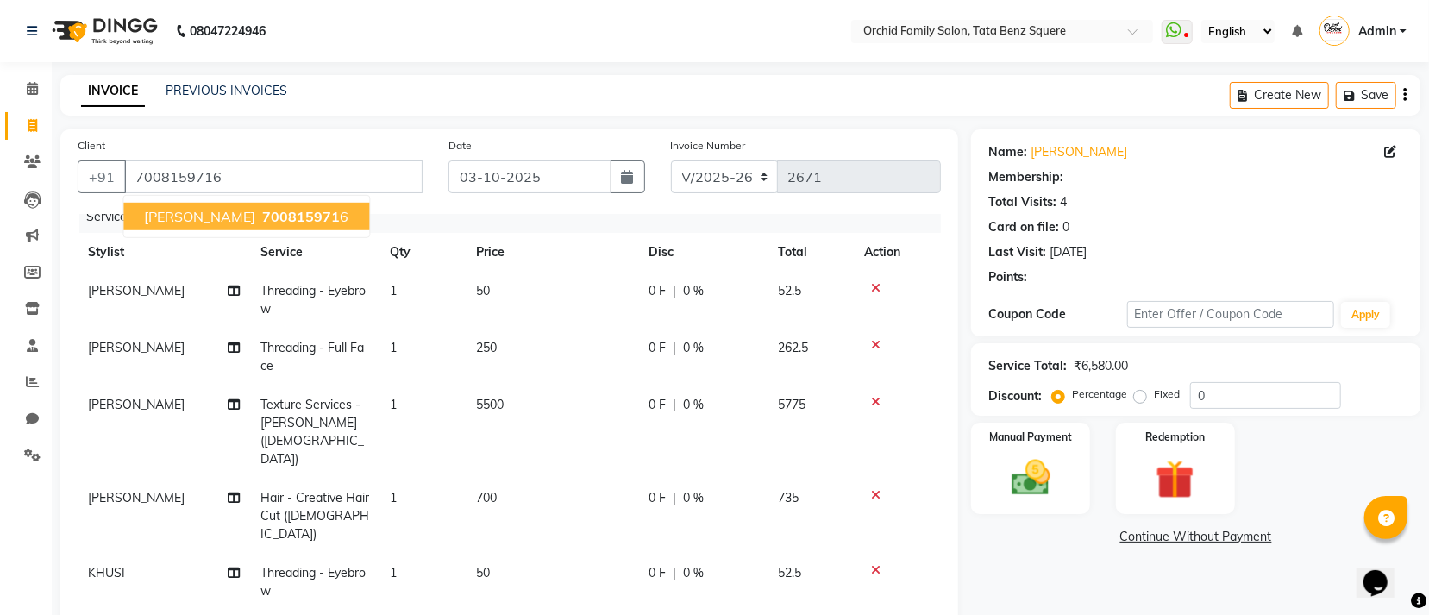
select select "1: Object"
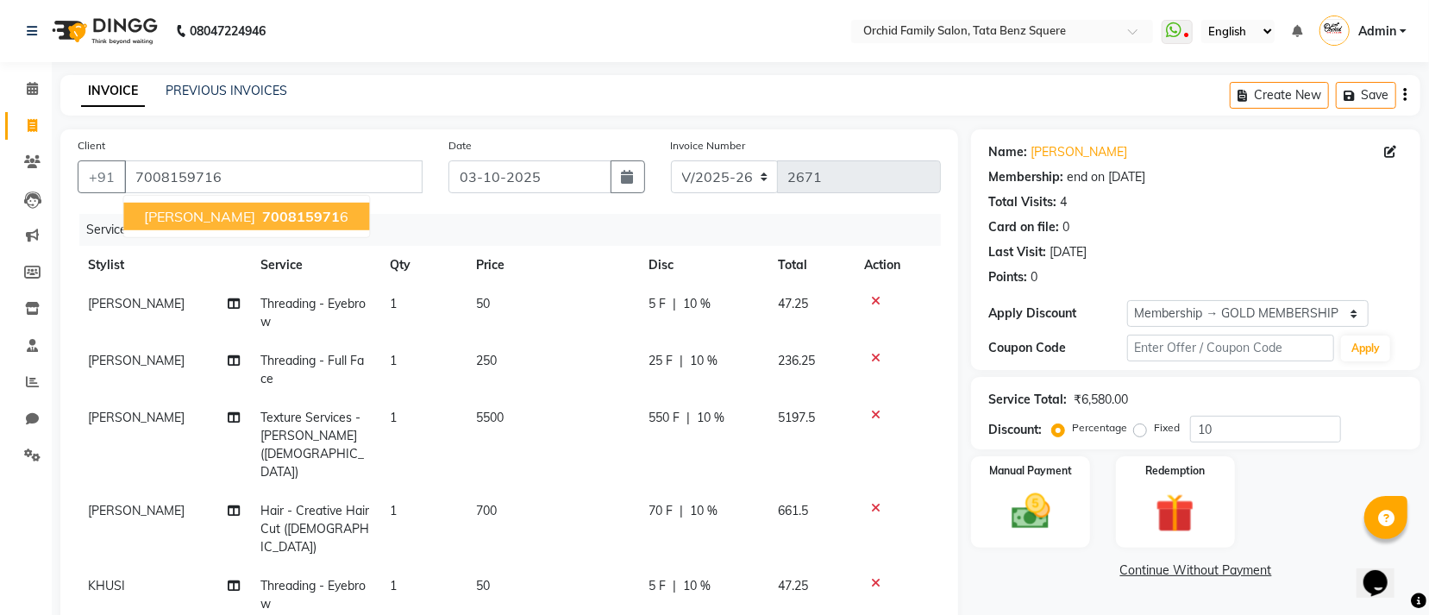
click at [321, 216] on span "700815971" at bounding box center [301, 216] width 78 height 17
type input "0"
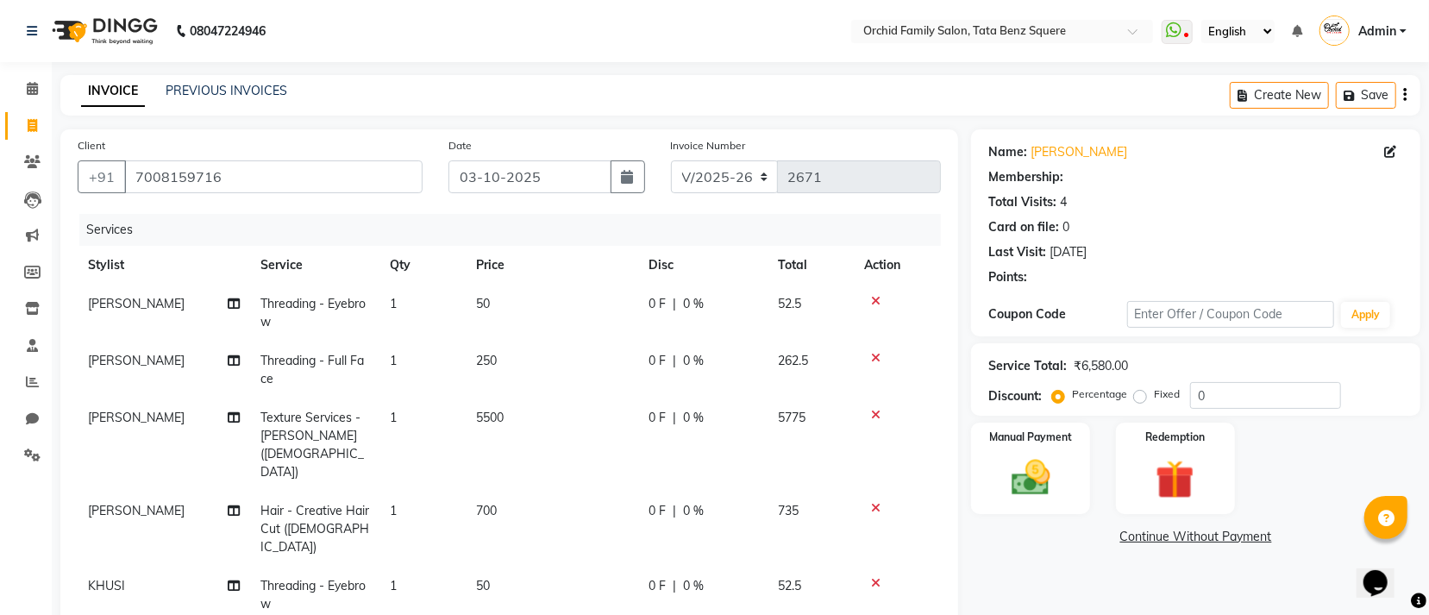
select select "1: Object"
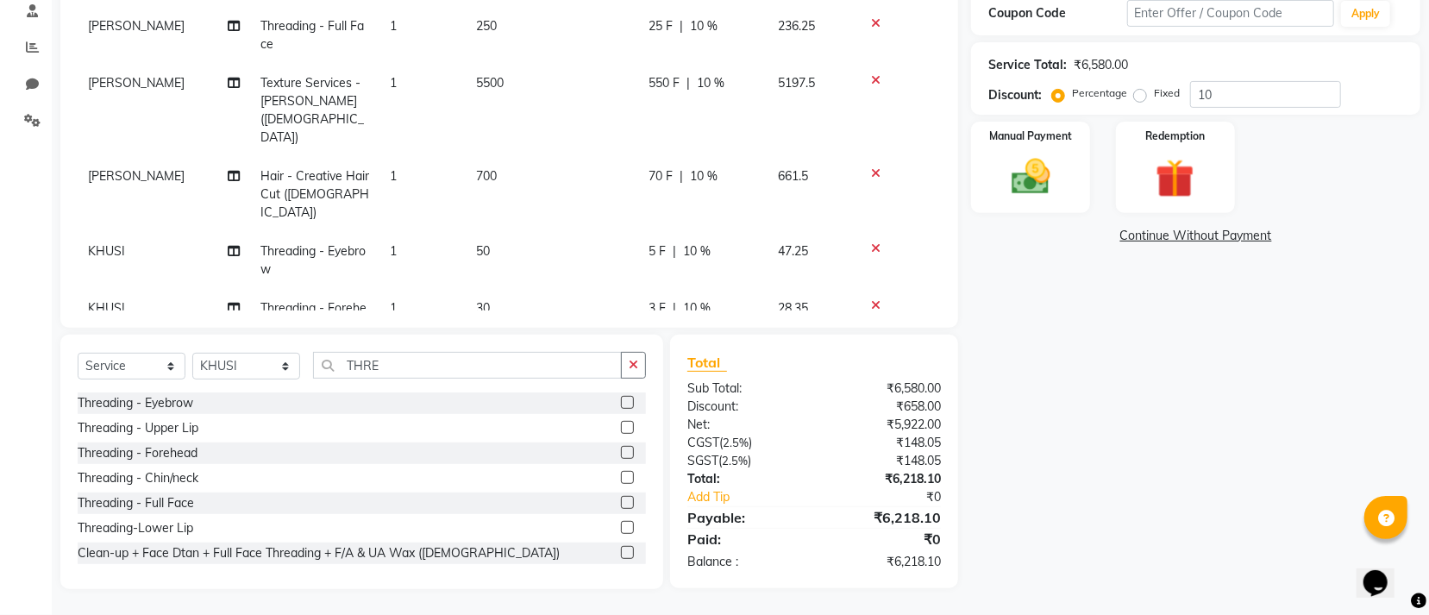
scroll to position [206, 0]
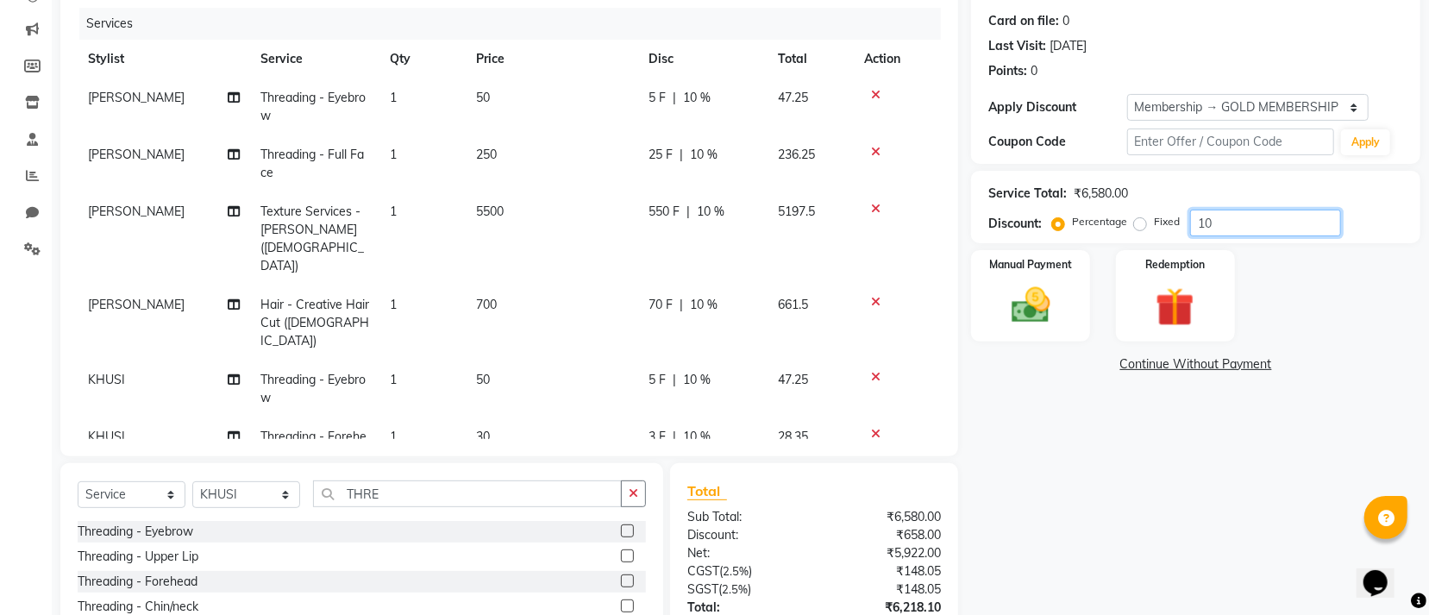
click at [1243, 210] on input "10" at bounding box center [1265, 223] width 151 height 27
type input "1"
click at [714, 199] on td "0 F | 0 %" at bounding box center [702, 238] width 129 height 93
select select "7335"
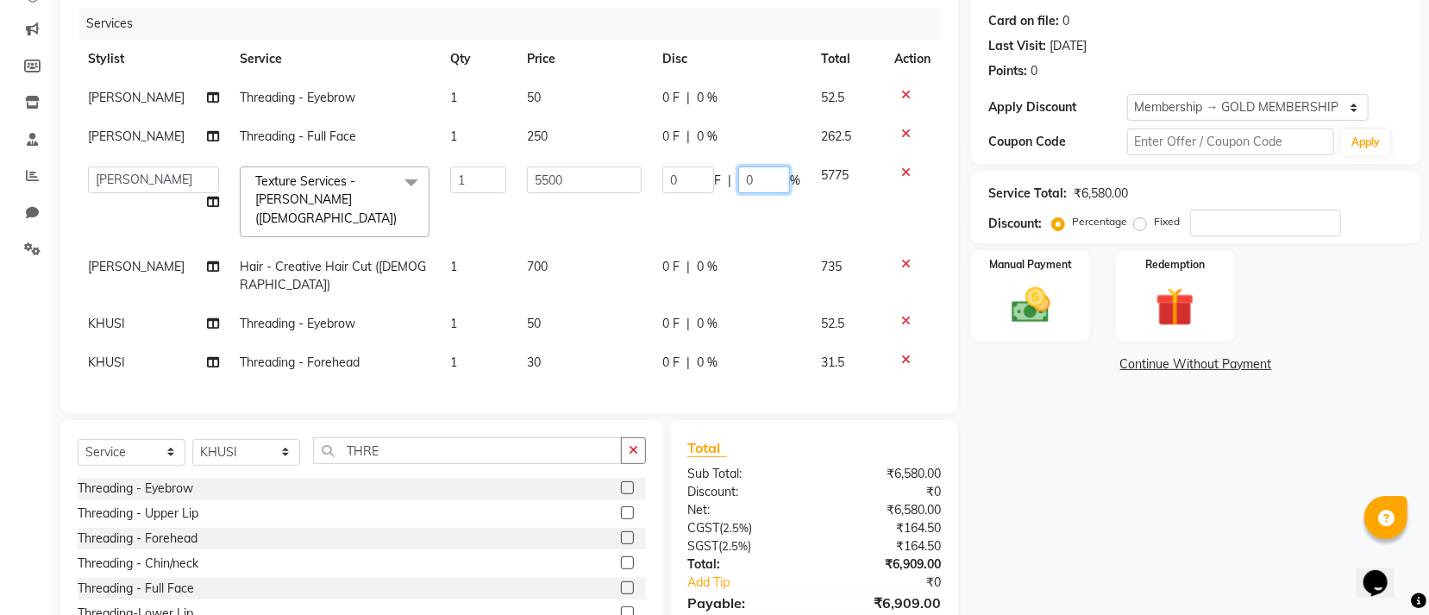
click at [760, 191] on input "0" at bounding box center [764, 179] width 52 height 27
type input "10"
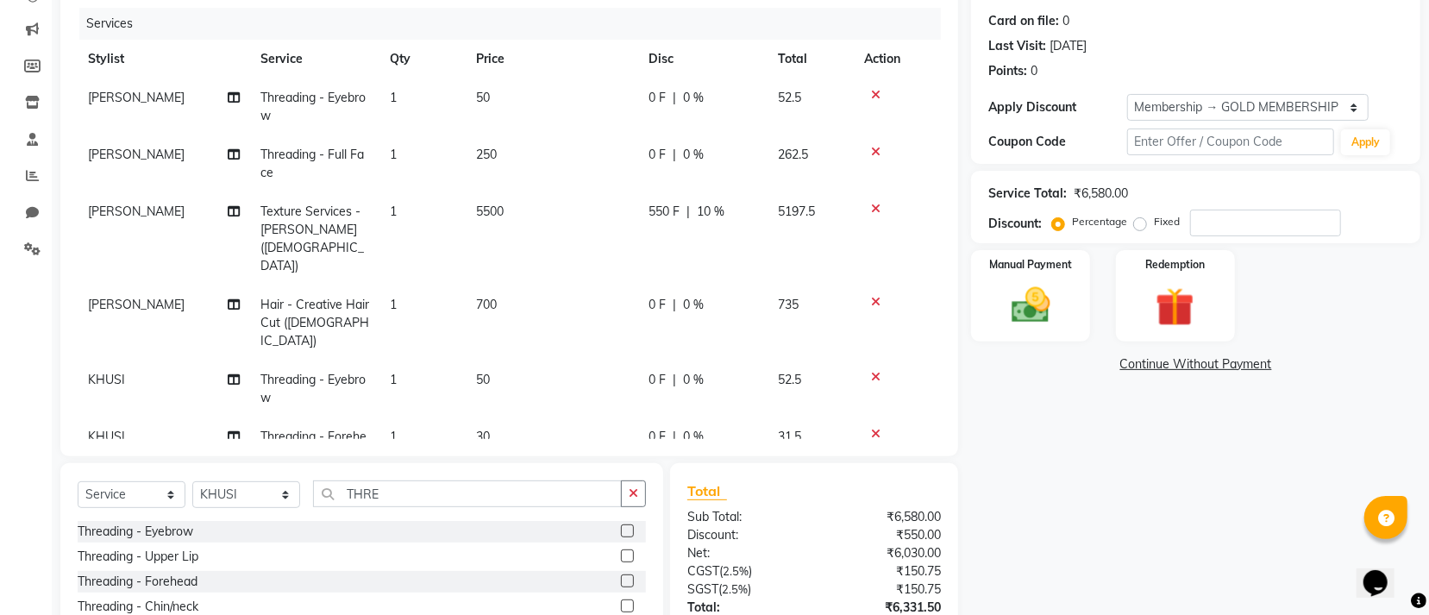
click at [743, 247] on tbody "RANI SAHA Threading - Eyebrow 1 50 0 F | 0 % 52.5 RANI SAHA Threading - Full Fa…" at bounding box center [509, 276] width 863 height 396
click at [721, 296] on div "0 F | 0 %" at bounding box center [703, 305] width 109 height 18
select select "7335"
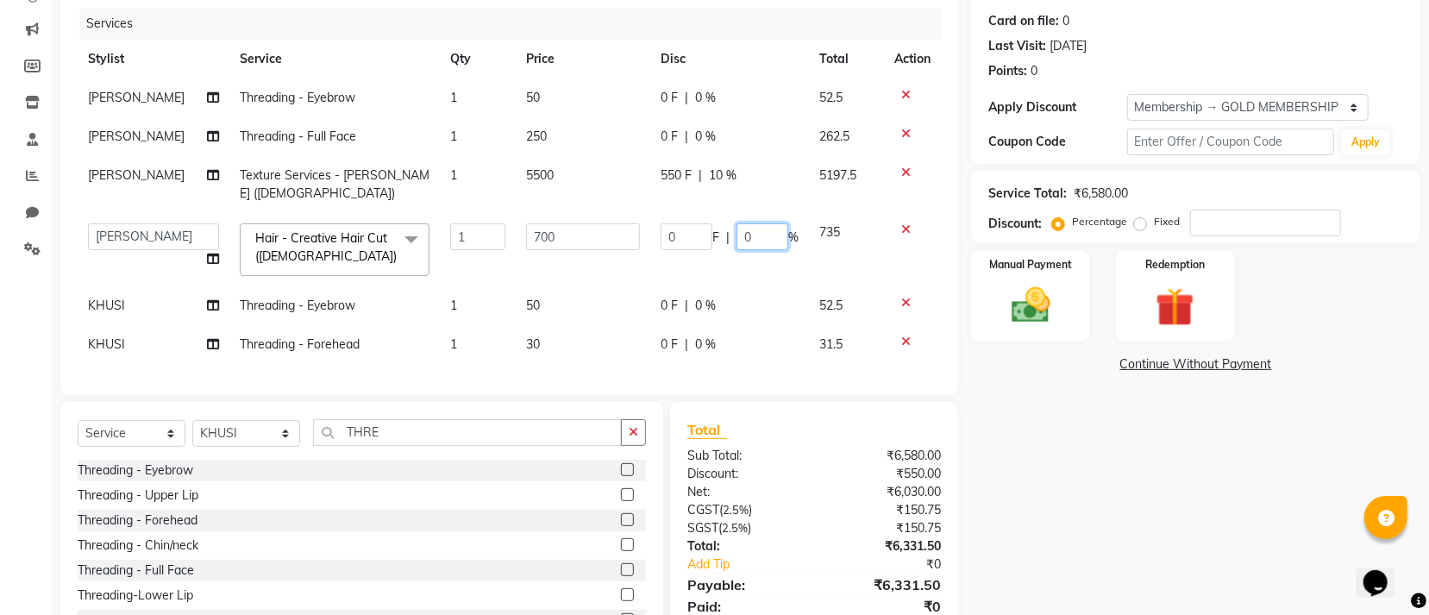
click at [762, 239] on input "0" at bounding box center [763, 236] width 52 height 27
type input "10"
click at [781, 143] on tr "RANI SAHA Threading - Full Face 1 250 0 F | 0 % 262.5" at bounding box center [509, 136] width 863 height 39
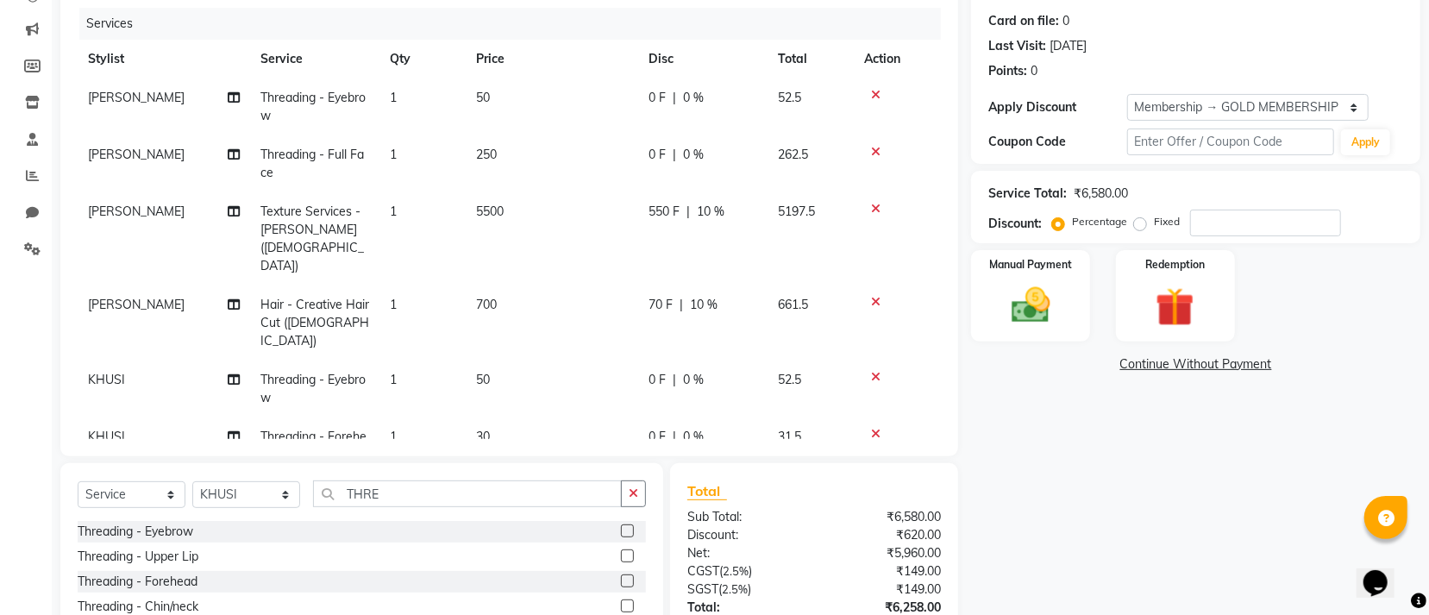
scroll to position [13, 0]
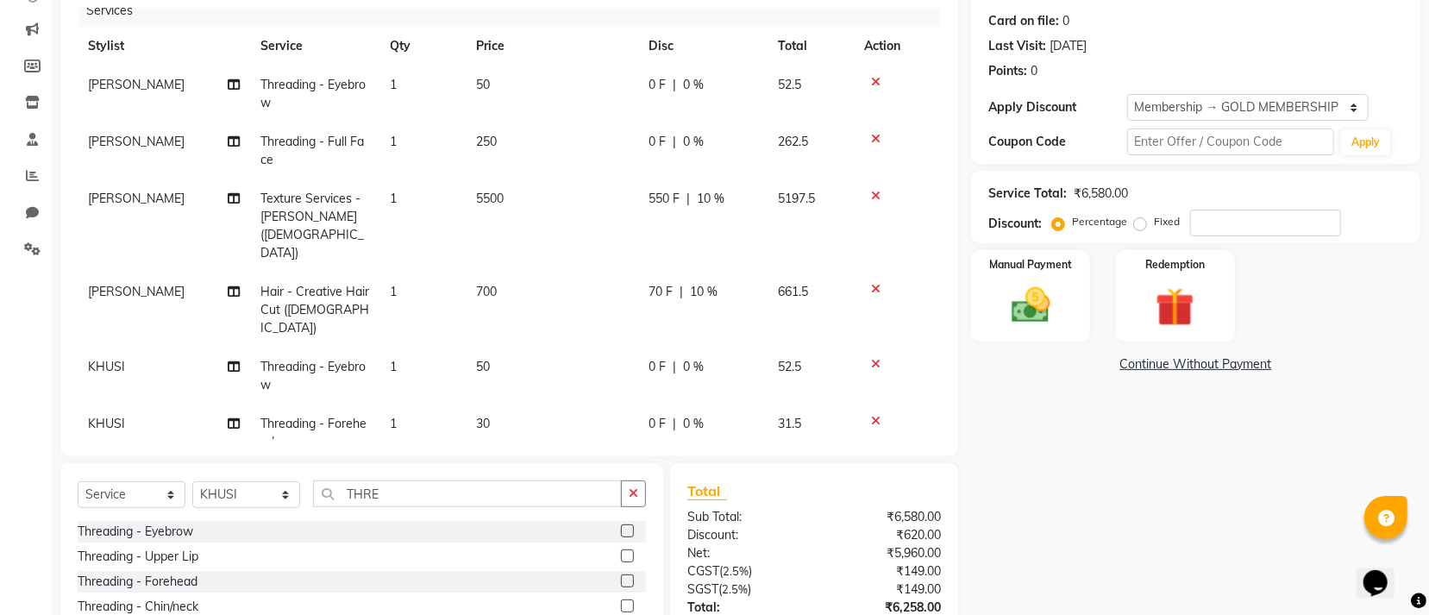
click at [768, 143] on td "262.5" at bounding box center [811, 150] width 86 height 57
select select "90135"
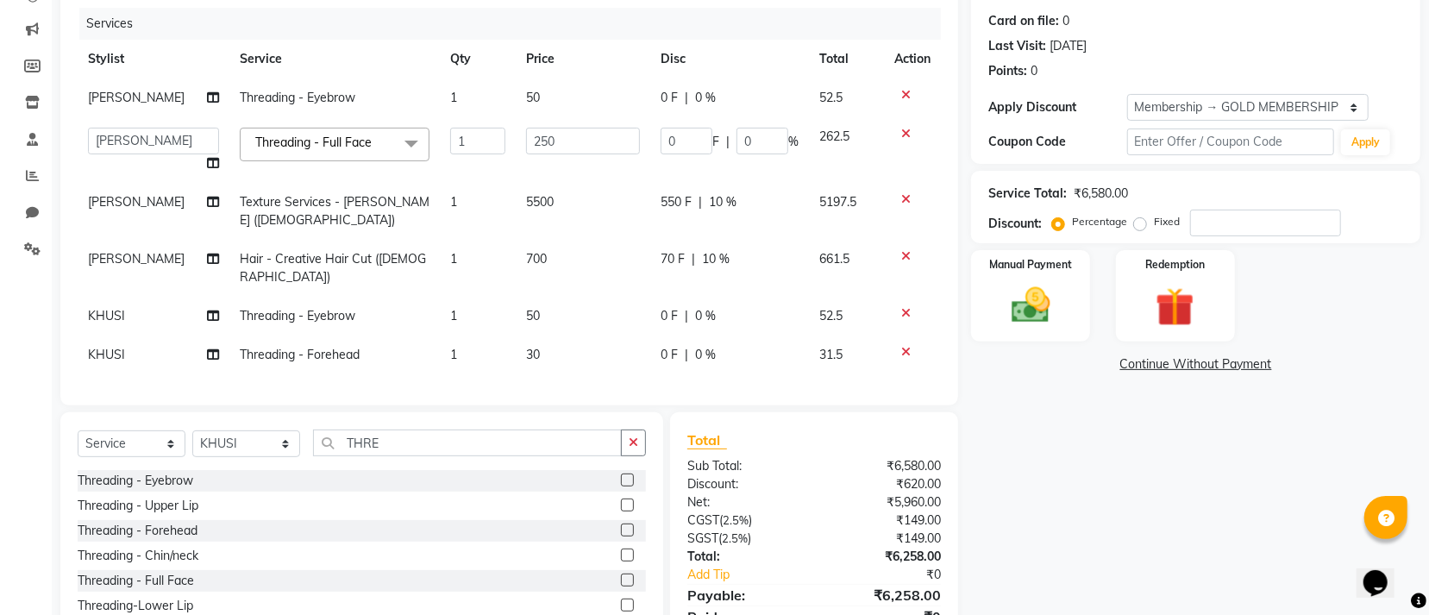
scroll to position [0, 0]
click at [768, 143] on input "0" at bounding box center [763, 141] width 52 height 27
type input "10"
click at [748, 89] on div "0 F | 0 %" at bounding box center [730, 98] width 138 height 18
select select "90135"
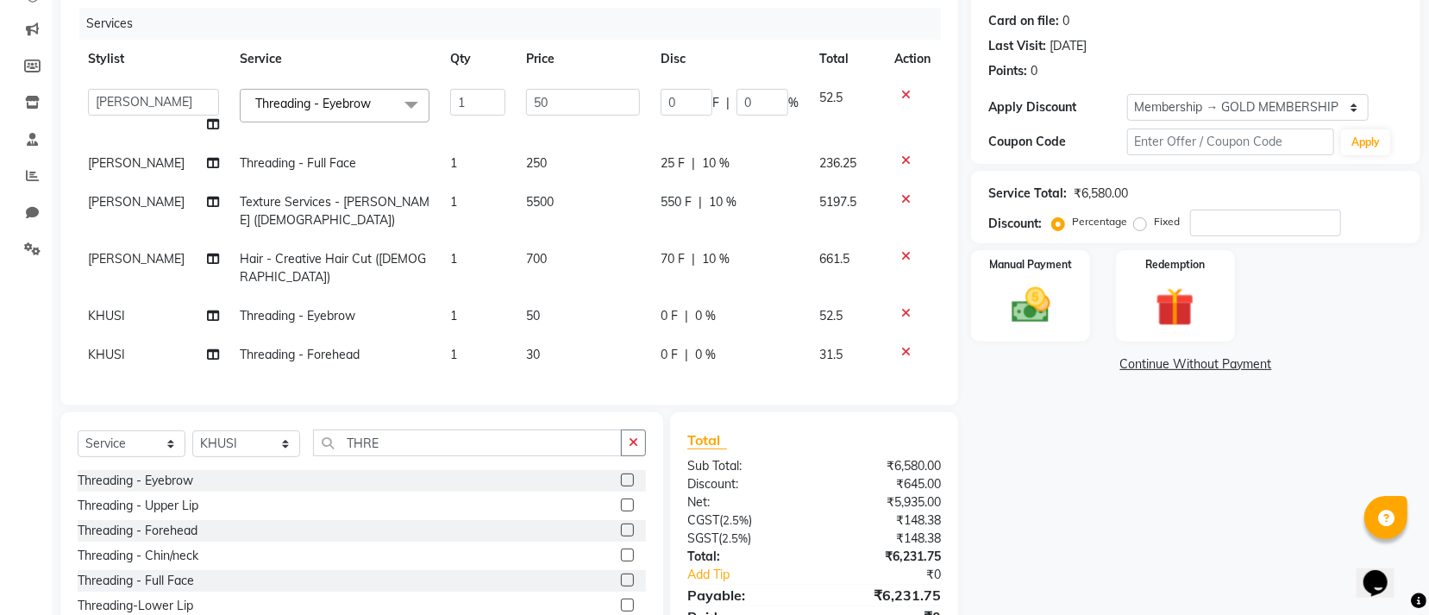
scroll to position [285, 0]
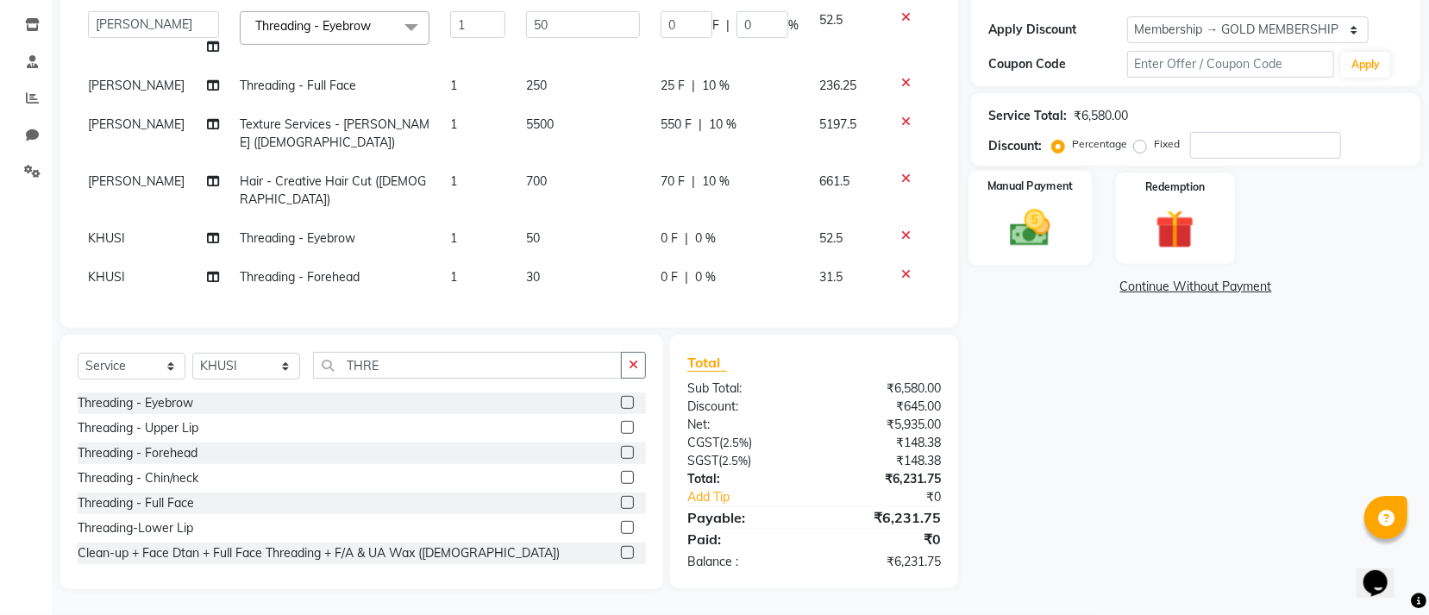
click at [1027, 247] on img at bounding box center [1031, 227] width 66 height 47
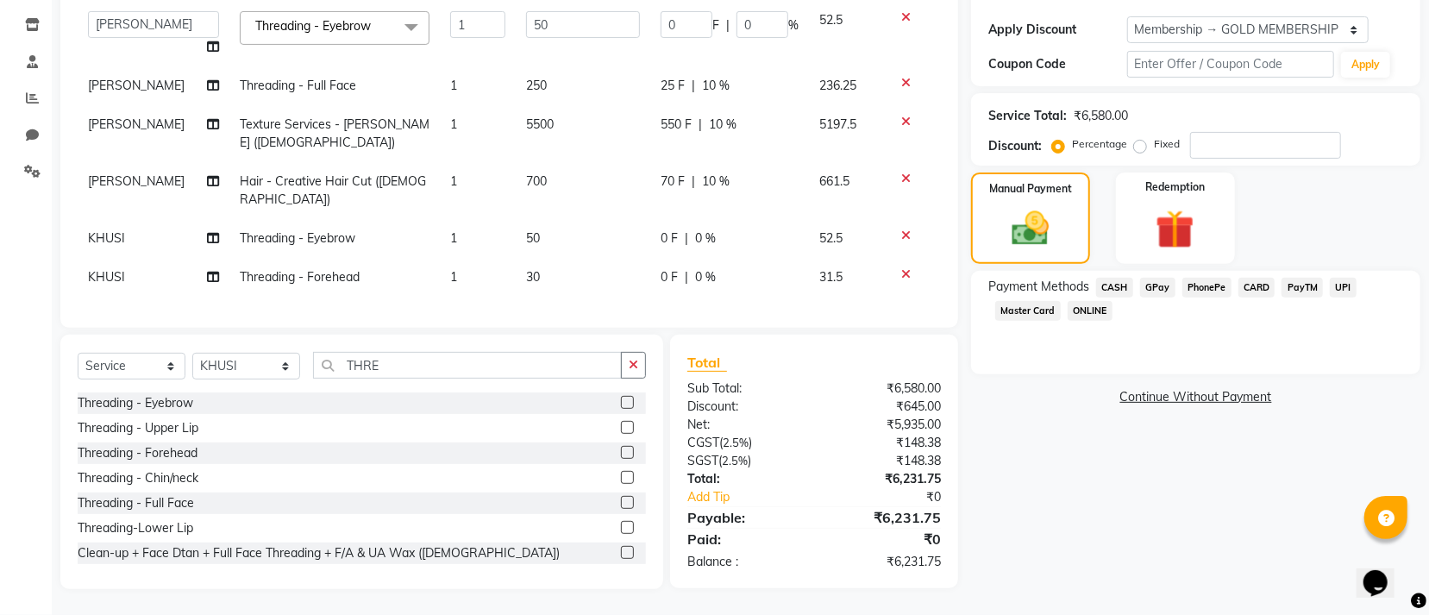
click at [1251, 278] on span "CARD" at bounding box center [1257, 288] width 37 height 20
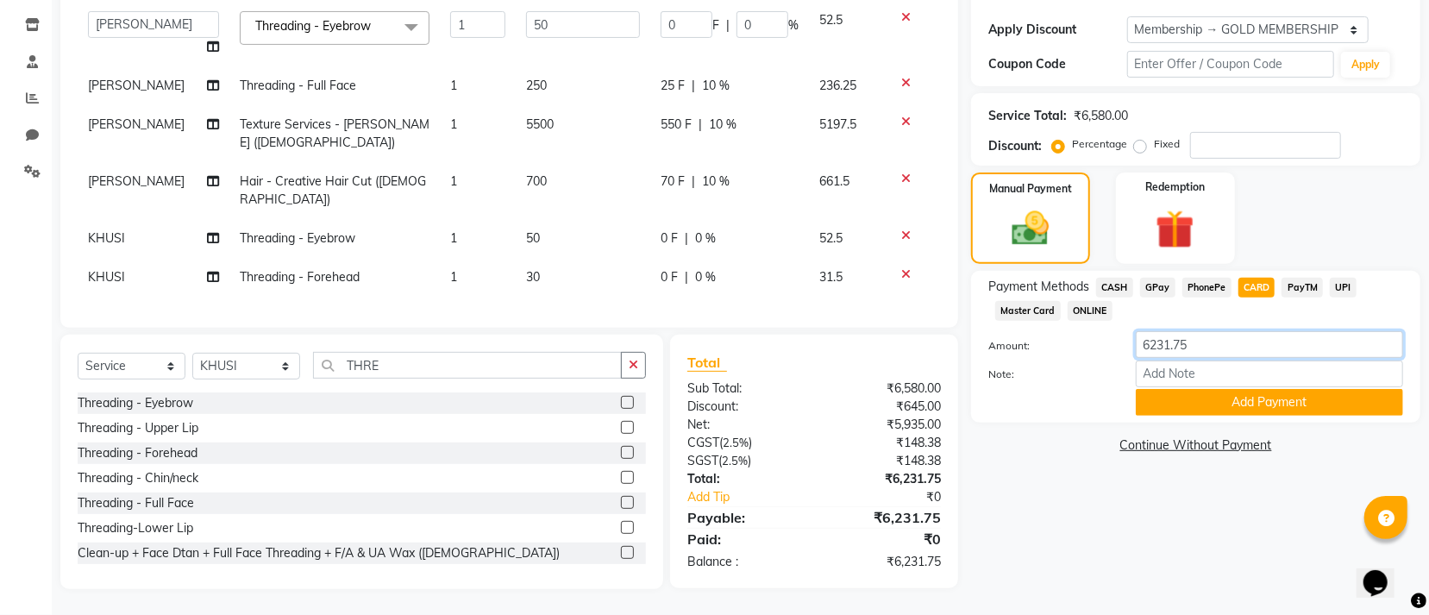
click at [1244, 353] on input "6231.75" at bounding box center [1269, 344] width 267 height 27
type input "6232"
click at [1190, 411] on button "Add Payment" at bounding box center [1269, 402] width 267 height 27
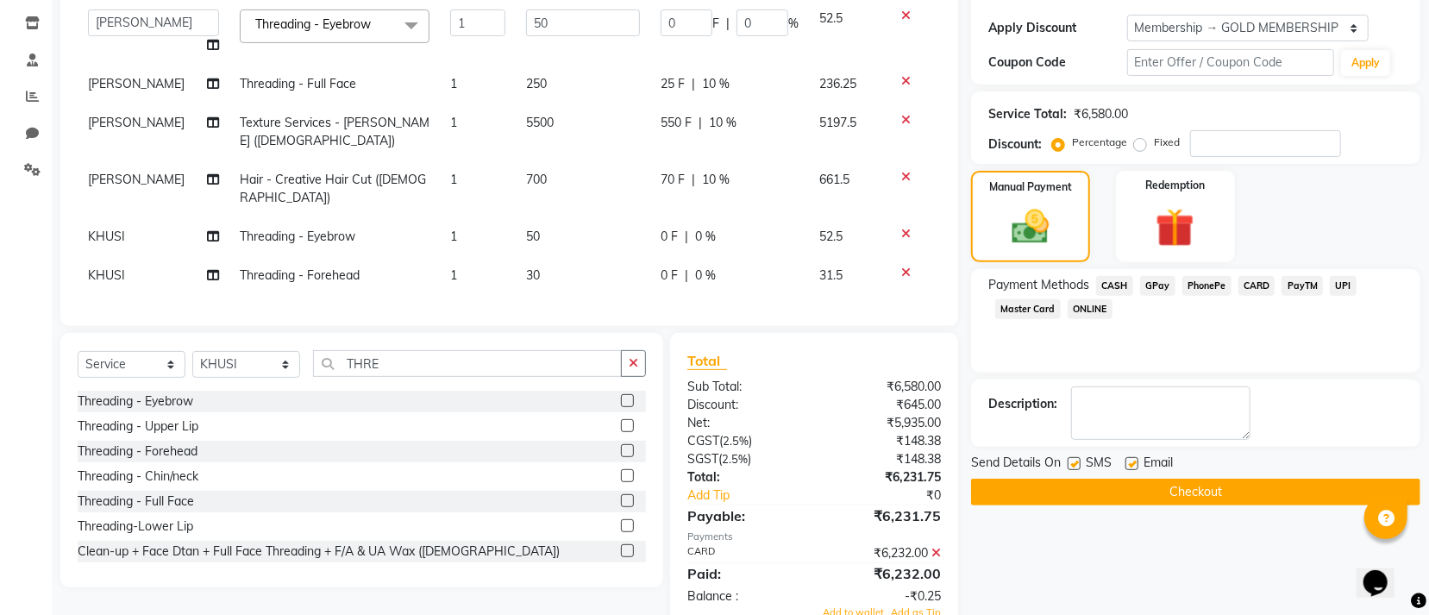
scroll to position [422, 0]
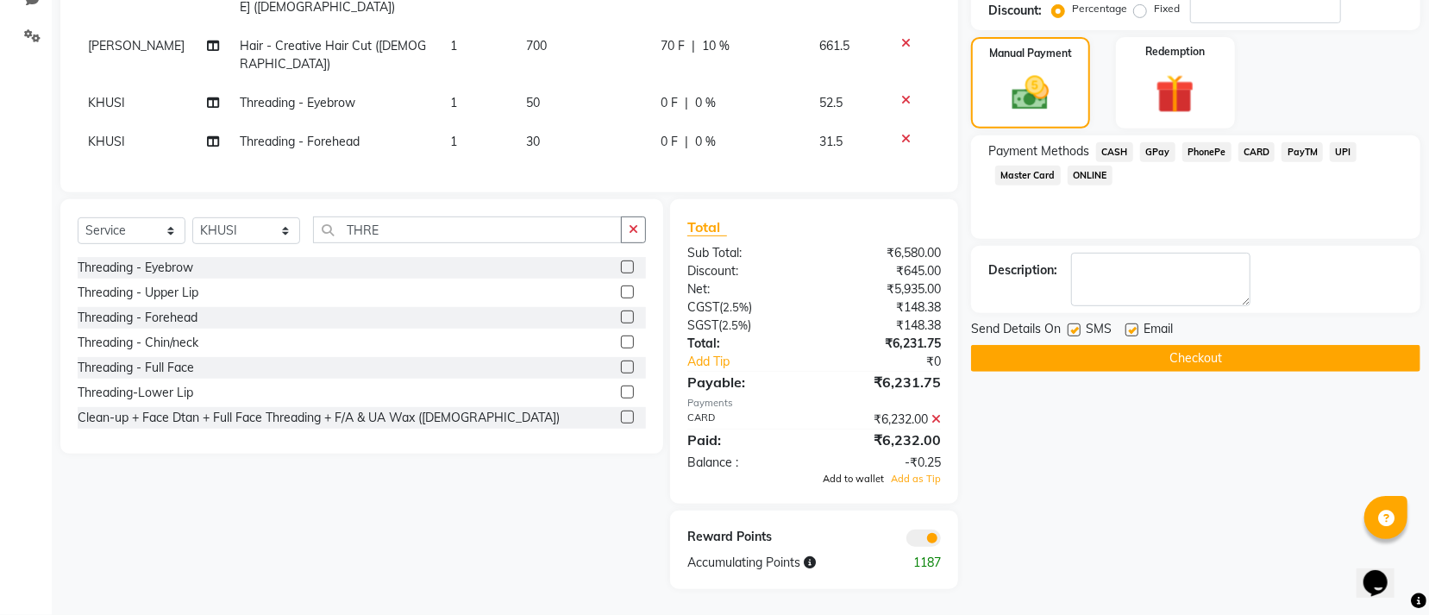
click at [874, 475] on span "Add to wallet" at bounding box center [853, 479] width 61 height 12
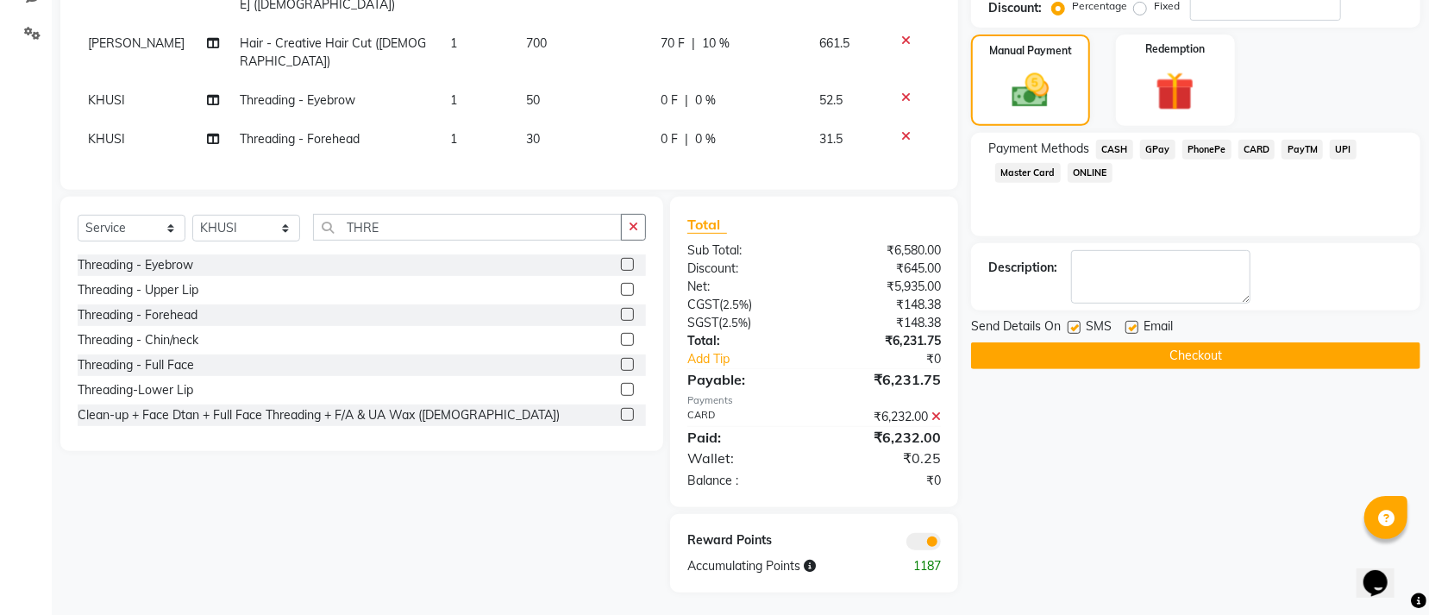
scroll to position [429, 0]
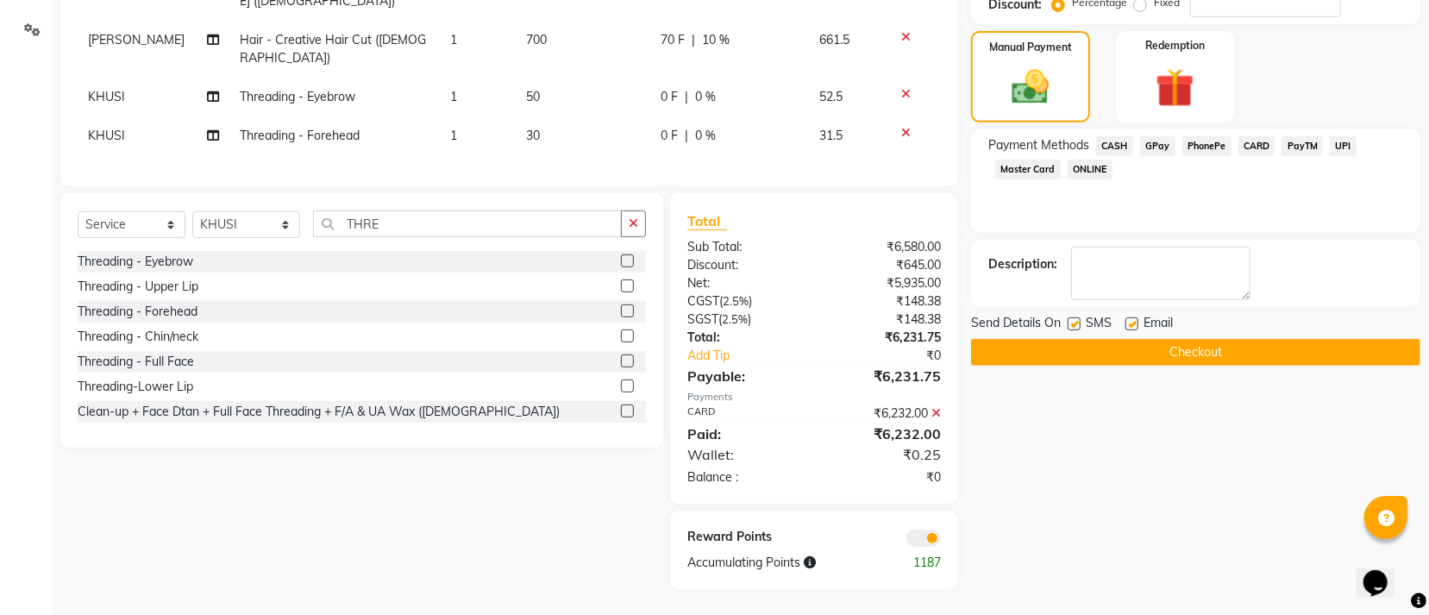
click at [1057, 339] on button "Checkout" at bounding box center [1195, 352] width 449 height 27
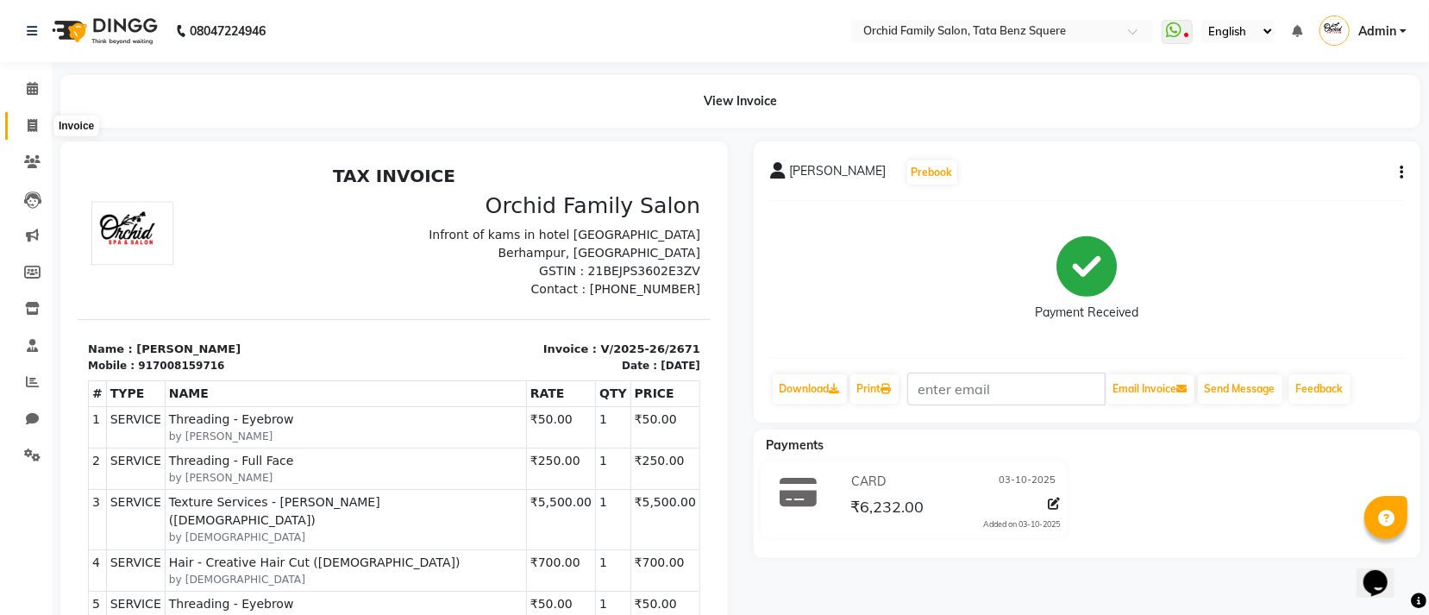
click at [41, 127] on span at bounding box center [32, 126] width 30 height 20
select select "service"
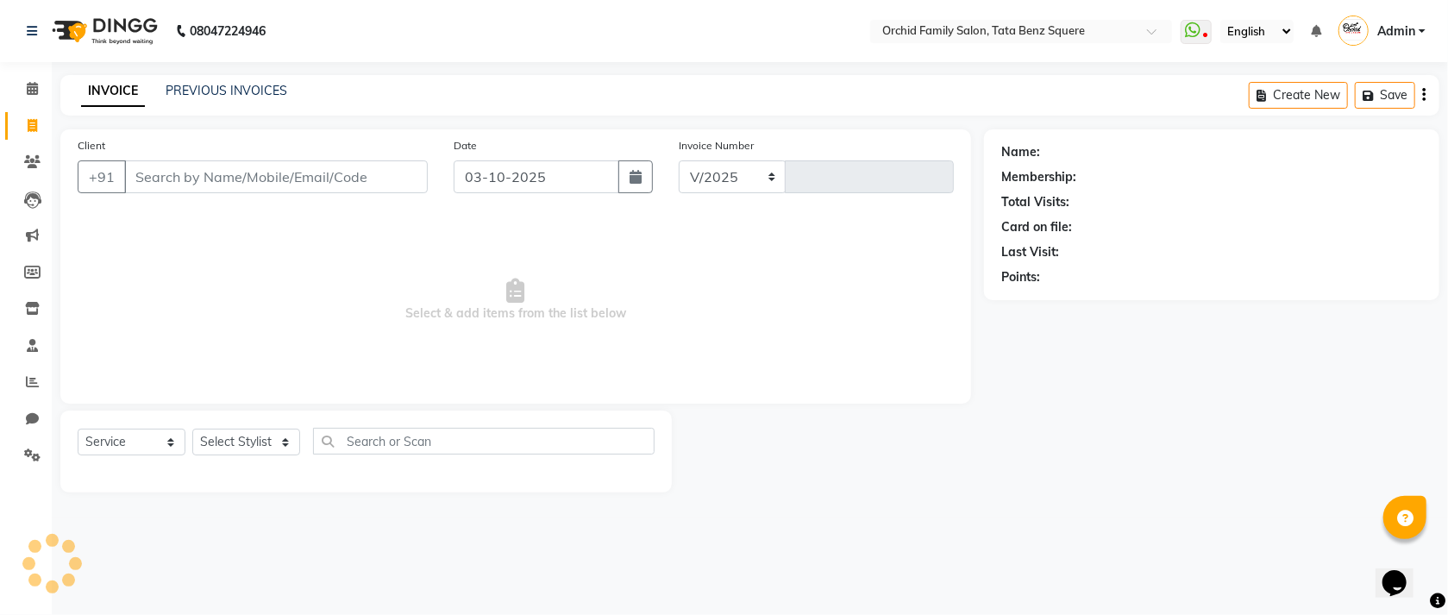
select select "107"
type input "2672"
click at [235, 447] on select "Select Stylist" at bounding box center [246, 442] width 108 height 27
click at [239, 435] on select "Select Stylist Accountant AJAYA AMAR BHARATI BINDIYA JHUMA KALYANI SATAPATHY KH…" at bounding box center [246, 442] width 108 height 27
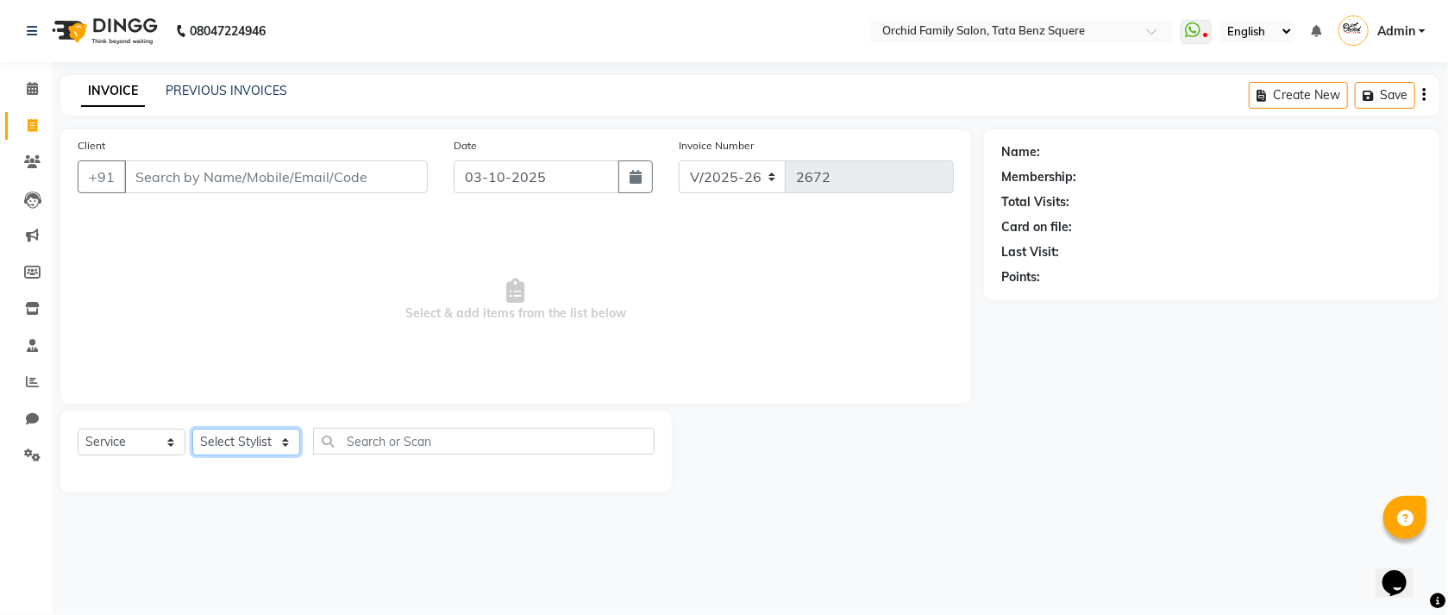
select select "90135"
click at [192, 430] on select "Select Stylist Accountant AJAYA AMAR BHARATI BINDIYA JHUMA KALYANI SATAPATHY KH…" at bounding box center [246, 442] width 108 height 27
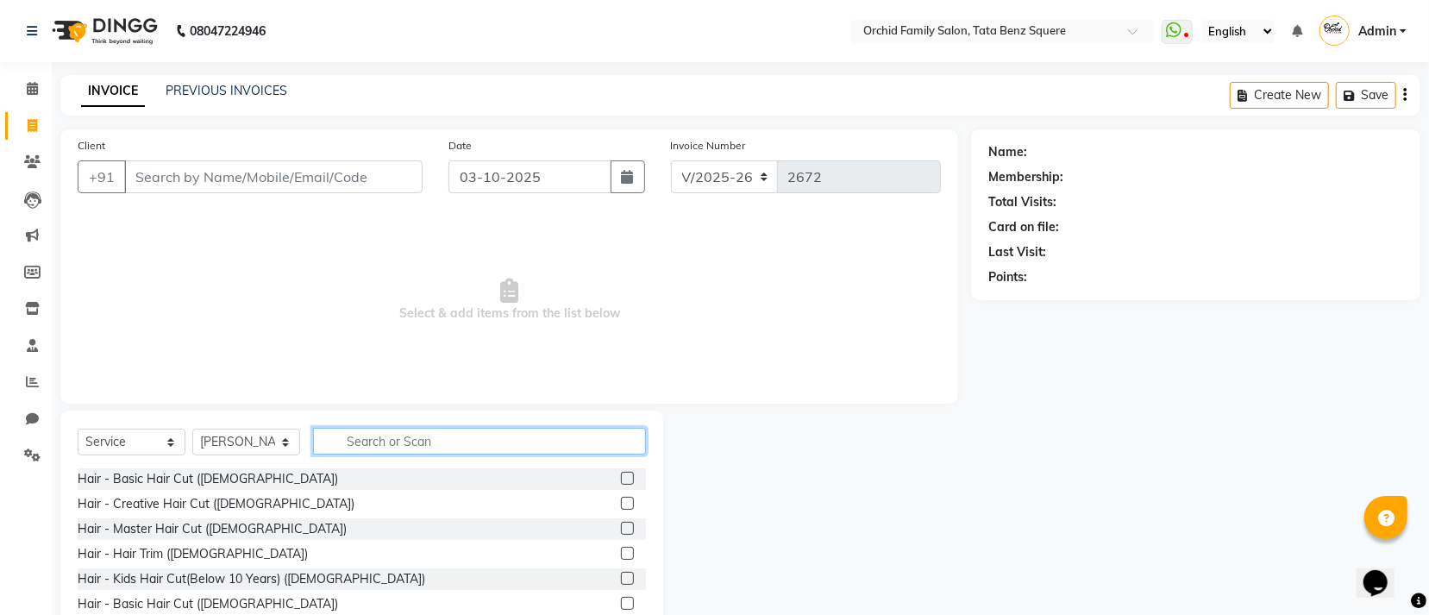
click at [427, 431] on input "text" at bounding box center [479, 441] width 333 height 27
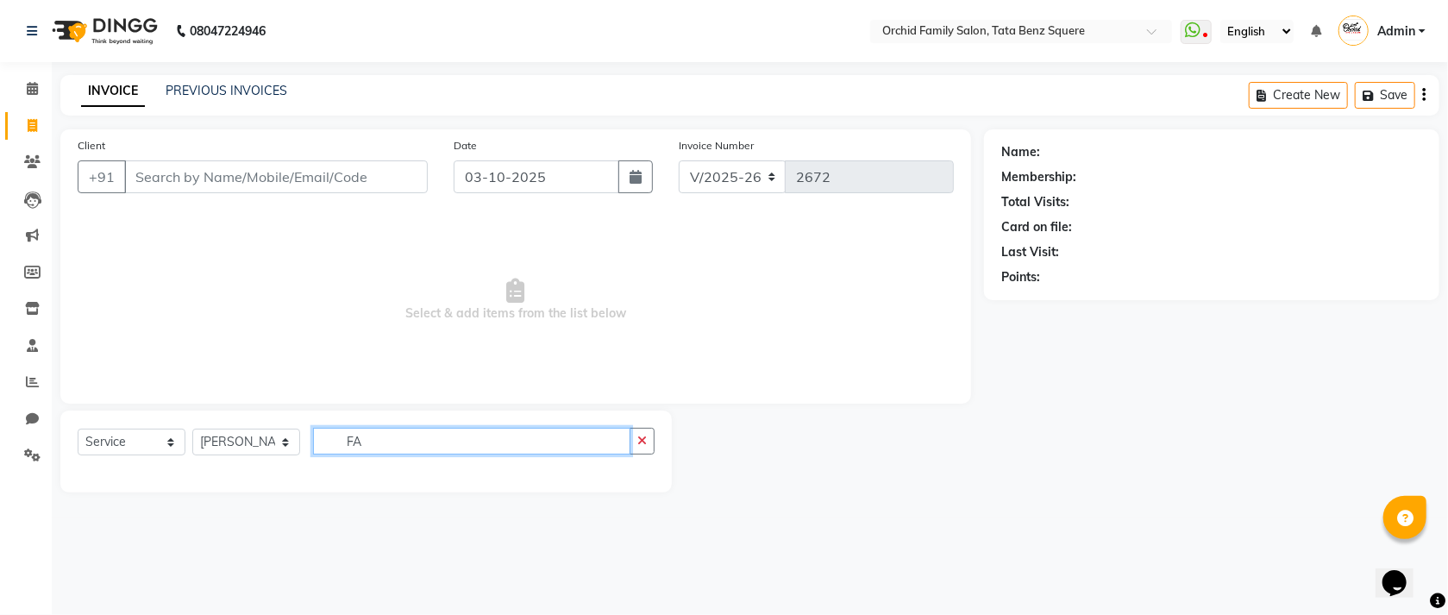
type input "F"
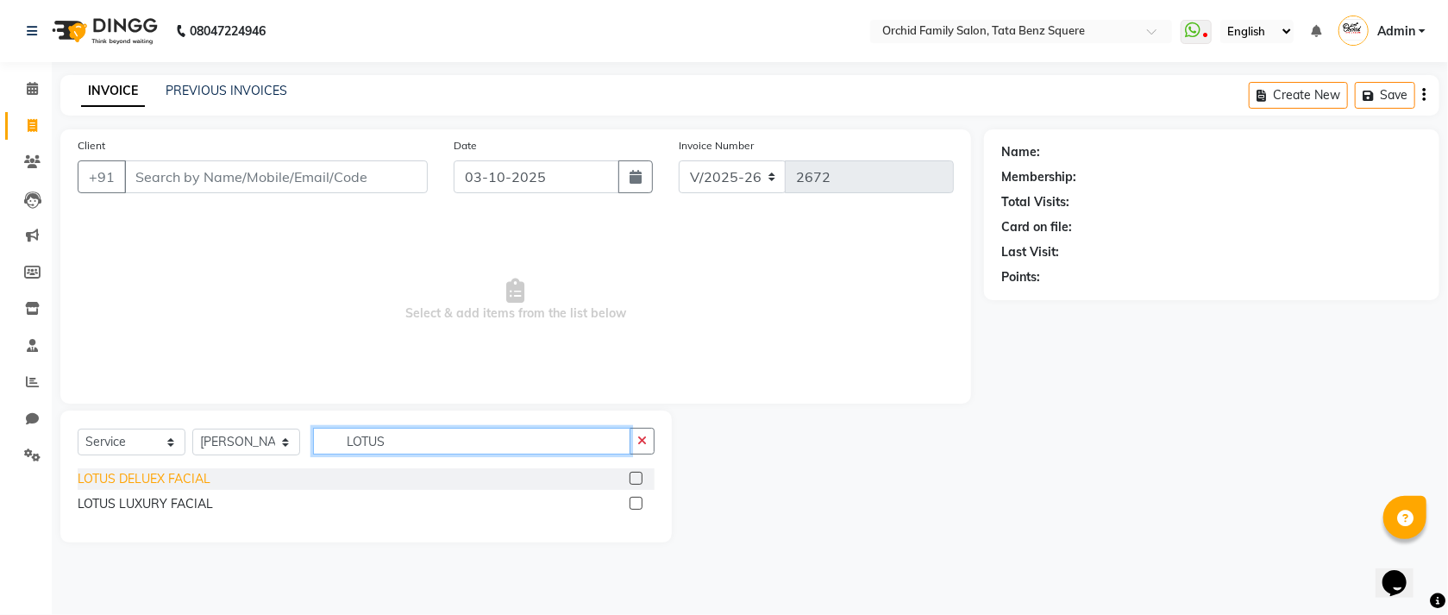
type input "LOTUS"
click at [164, 486] on div "LOTUS DELUEX FACIAL" at bounding box center [144, 479] width 133 height 18
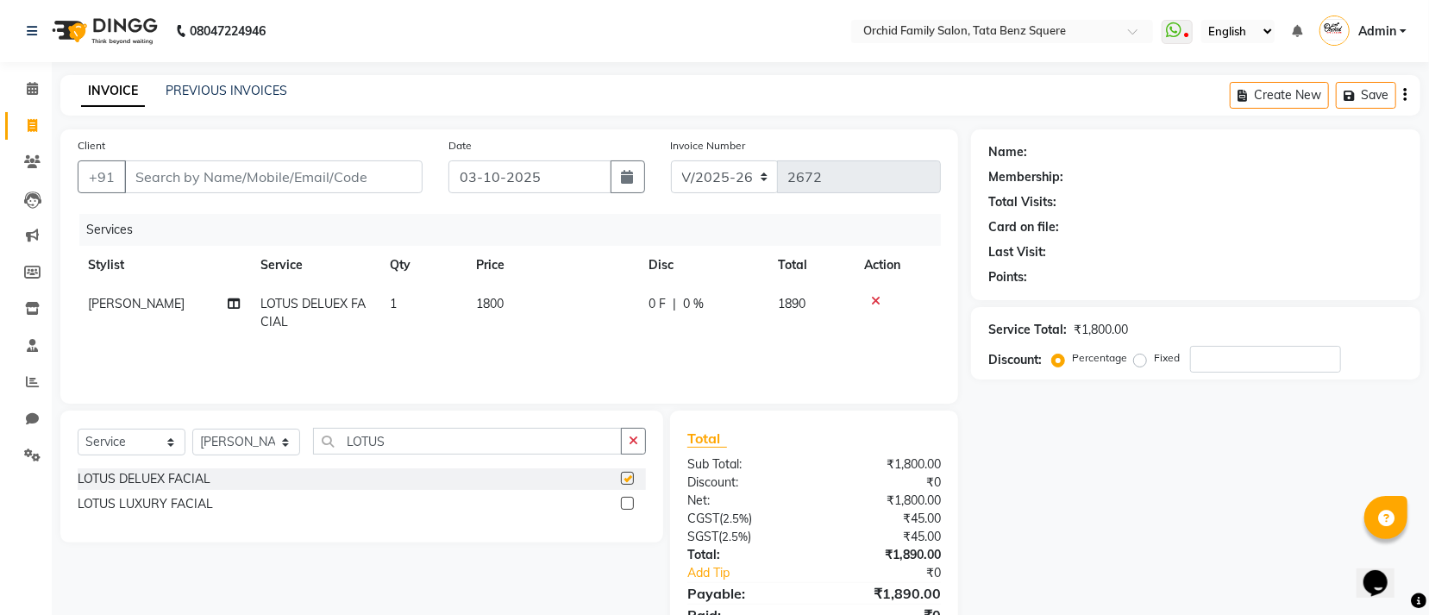
checkbox input "false"
click at [441, 444] on input "LOTUS" at bounding box center [467, 441] width 309 height 27
type input "L"
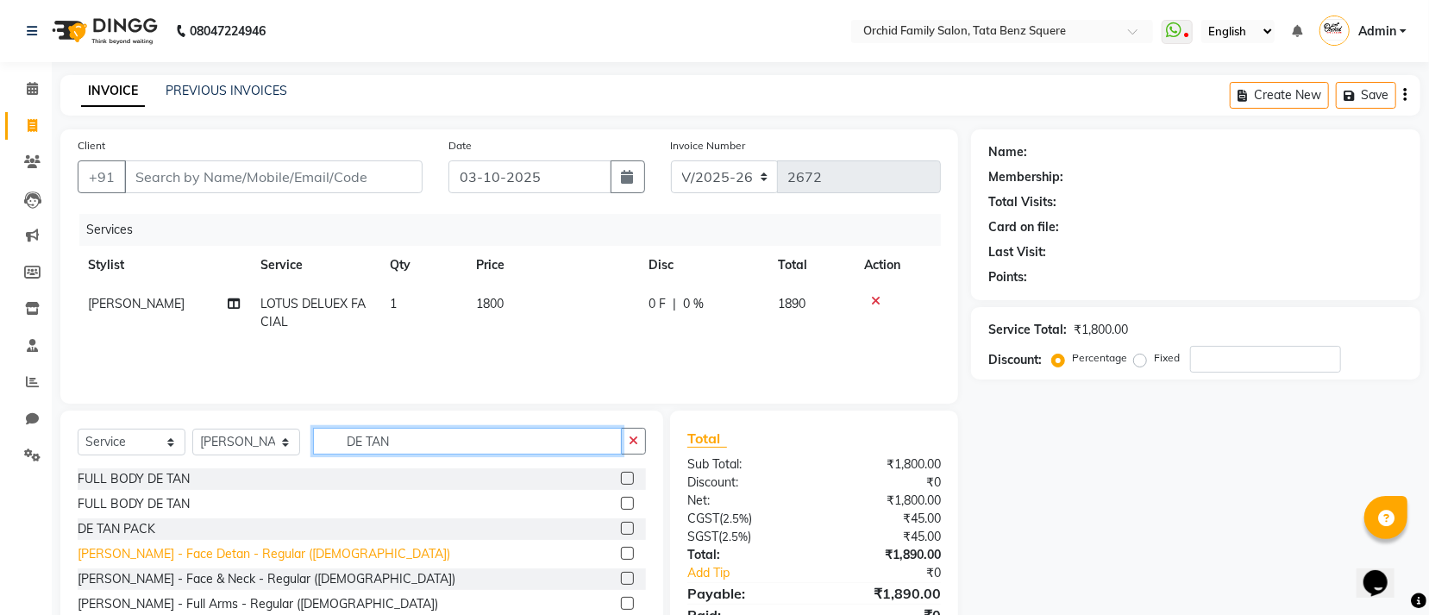
type input "DE TAN"
click at [229, 559] on div "[PERSON_NAME] - Face Detan - Regular ([DEMOGRAPHIC_DATA])" at bounding box center [264, 554] width 373 height 18
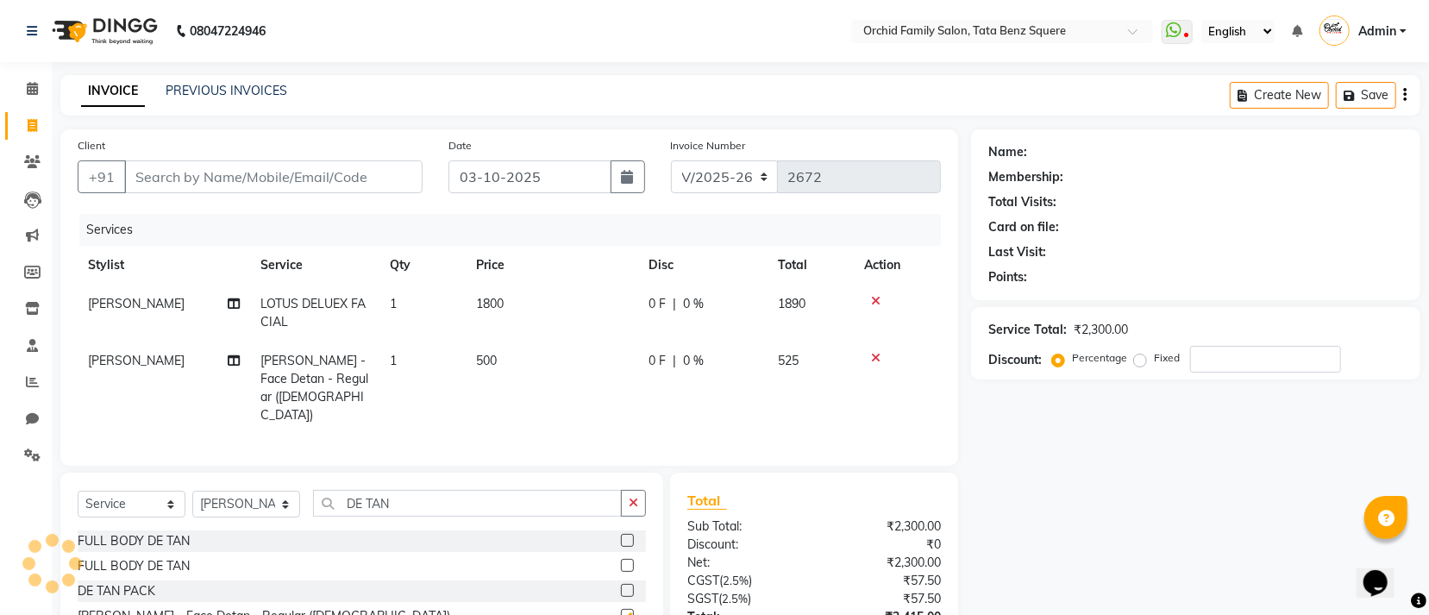
checkbox input "false"
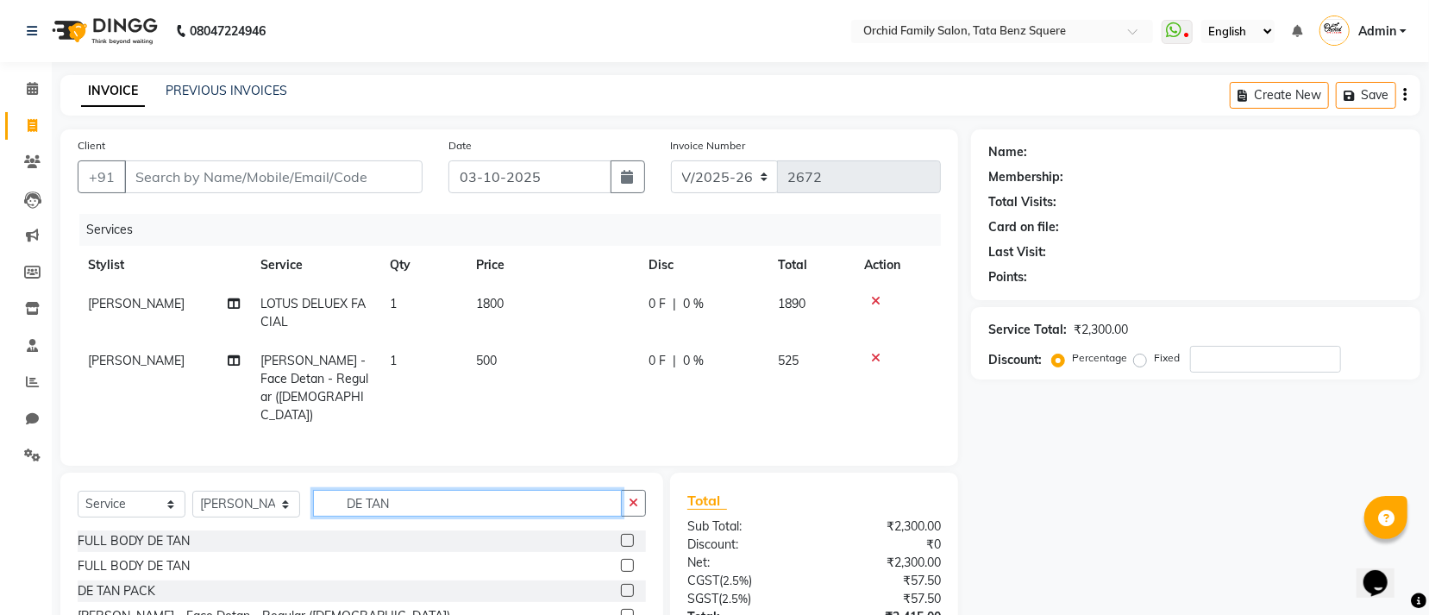
click at [466, 500] on input "DE TAN" at bounding box center [467, 503] width 309 height 27
type input "D"
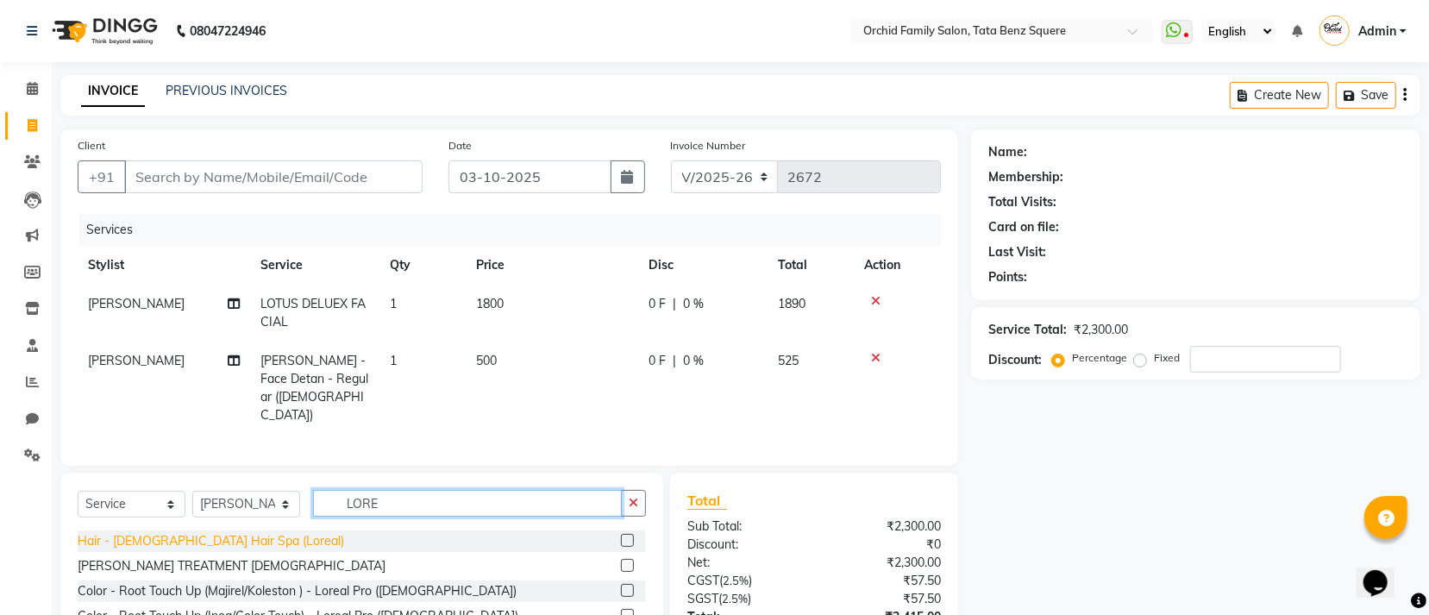
type input "LORE"
click at [163, 549] on div "Hair - Female Hair Spa (Loreal)" at bounding box center [211, 541] width 267 height 18
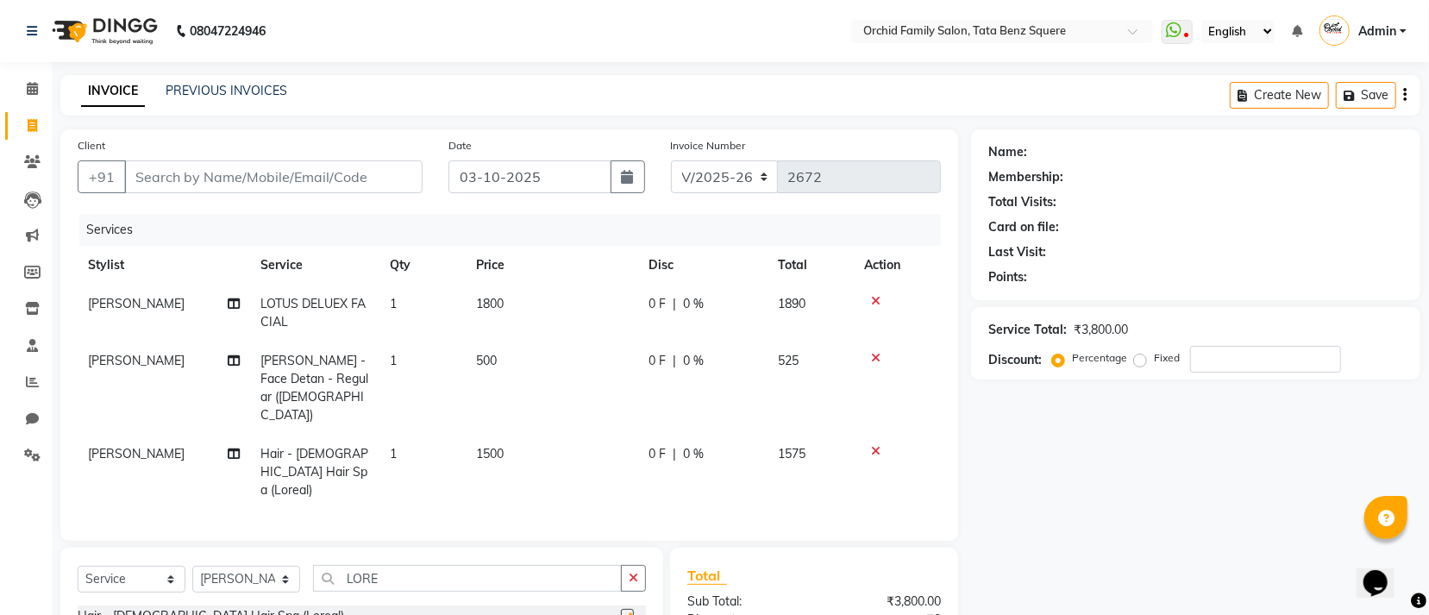
checkbox input "false"
click at [436, 565] on input "LORE" at bounding box center [467, 578] width 309 height 27
type input "L"
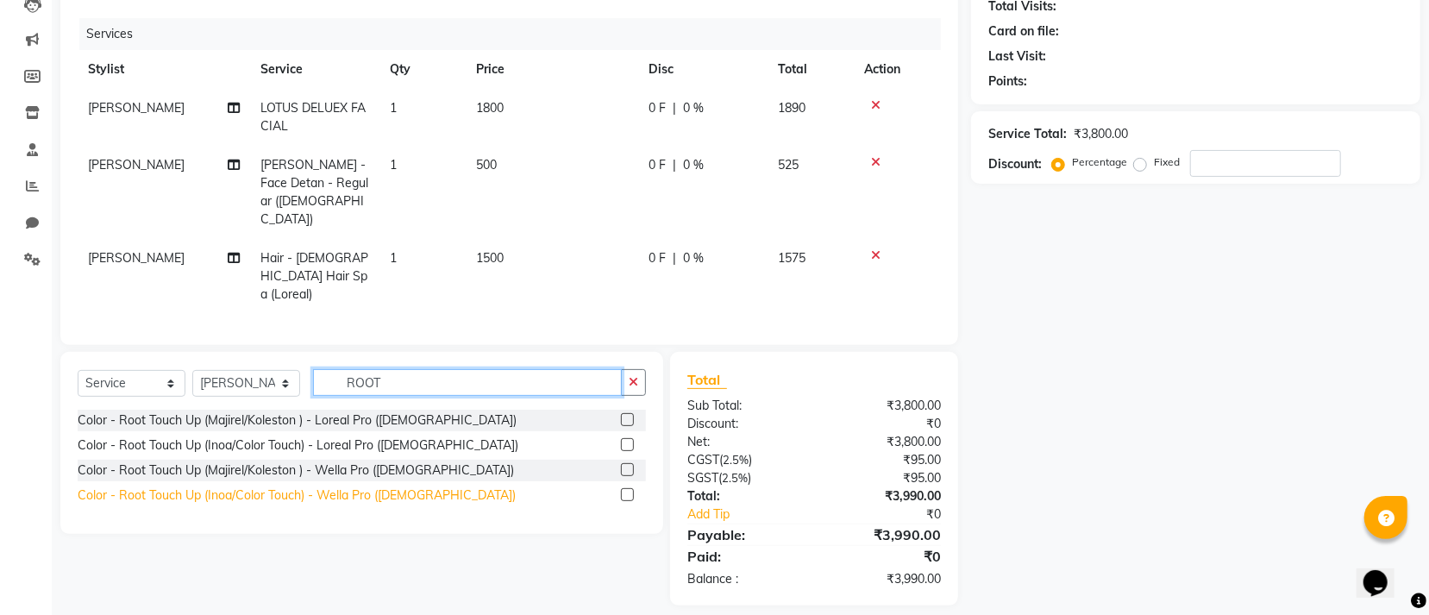
type input "ROOT"
click at [347, 486] on div "Color - Root Touch Up (Inoa/Color Touch) - Wella Pro ([DEMOGRAPHIC_DATA])" at bounding box center [297, 495] width 438 height 18
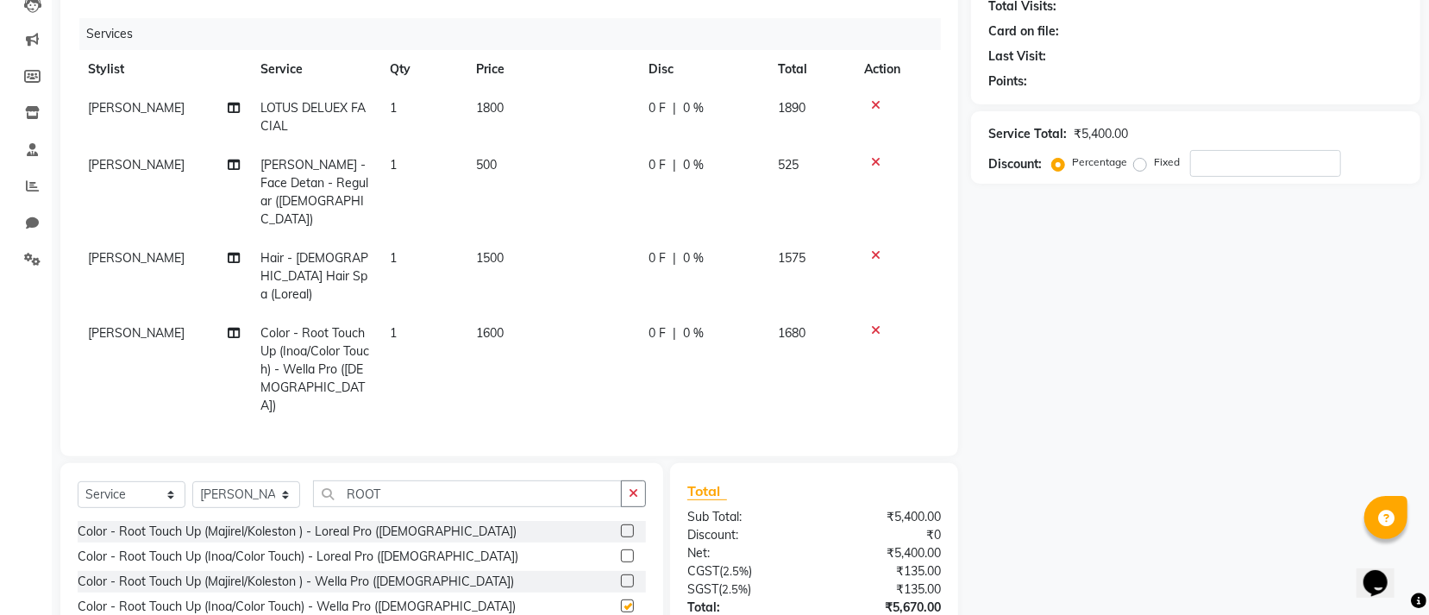
checkbox input "false"
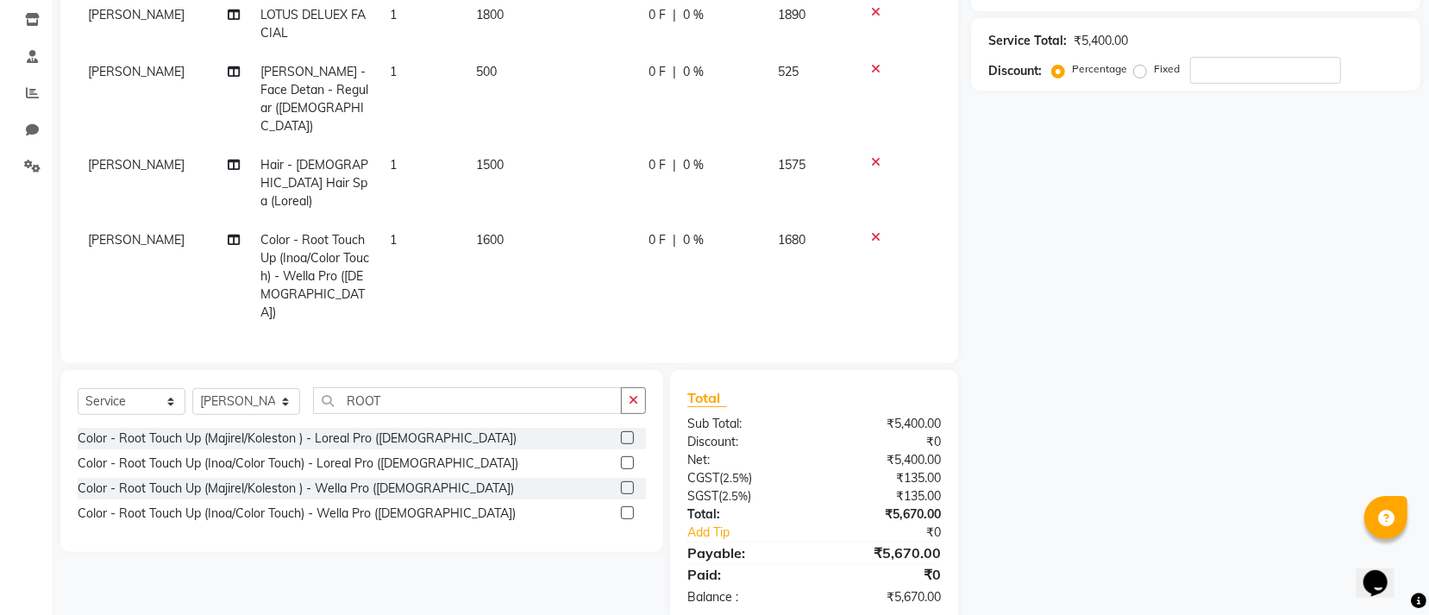
click at [539, 221] on td "1600" at bounding box center [552, 276] width 173 height 111
select select "90135"
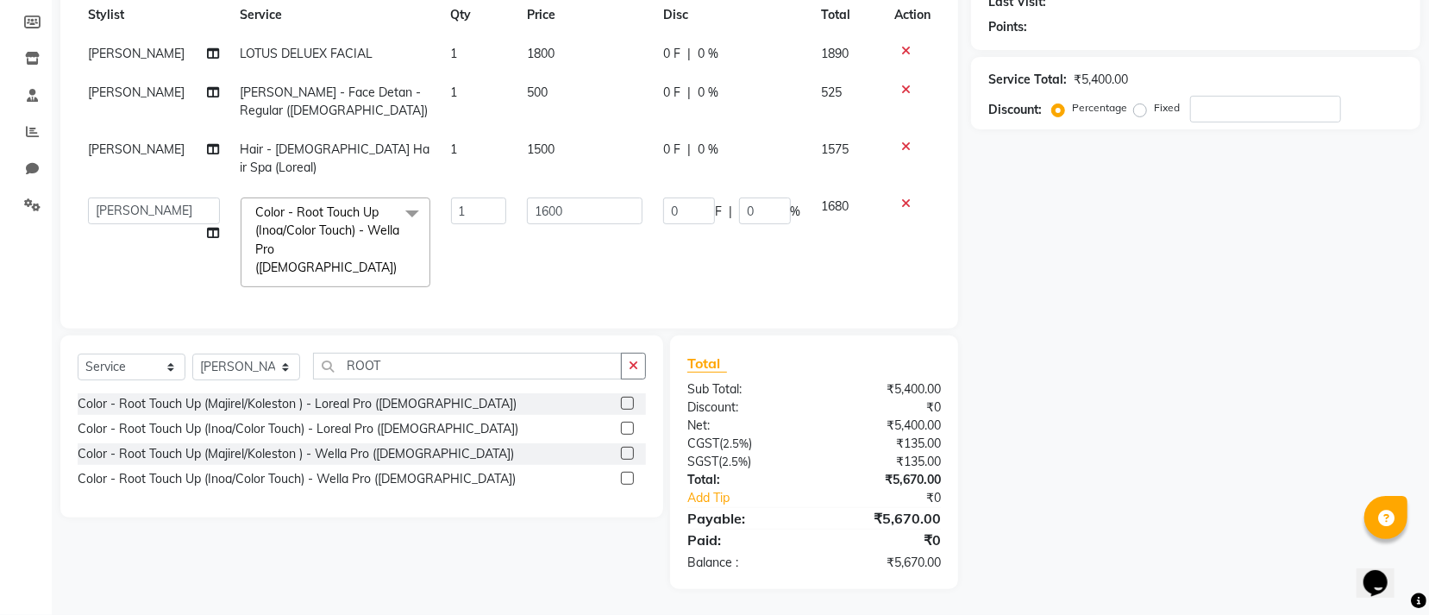
scroll to position [234, 0]
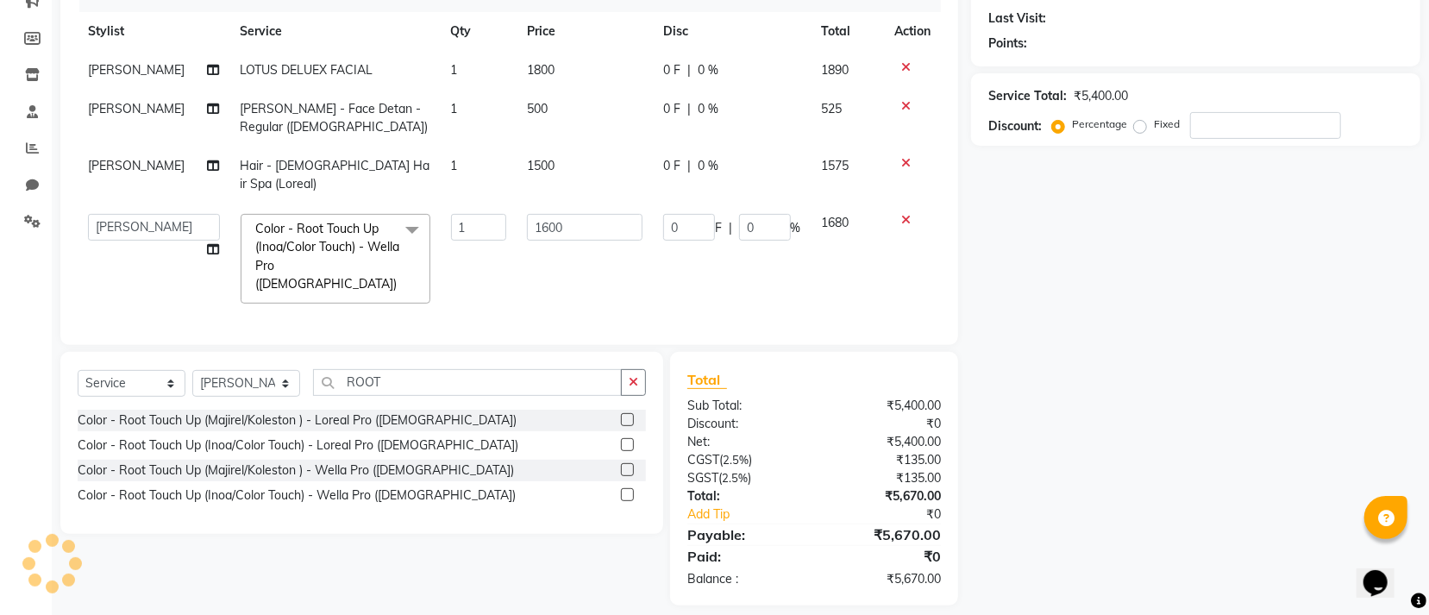
click at [907, 214] on icon at bounding box center [905, 220] width 9 height 12
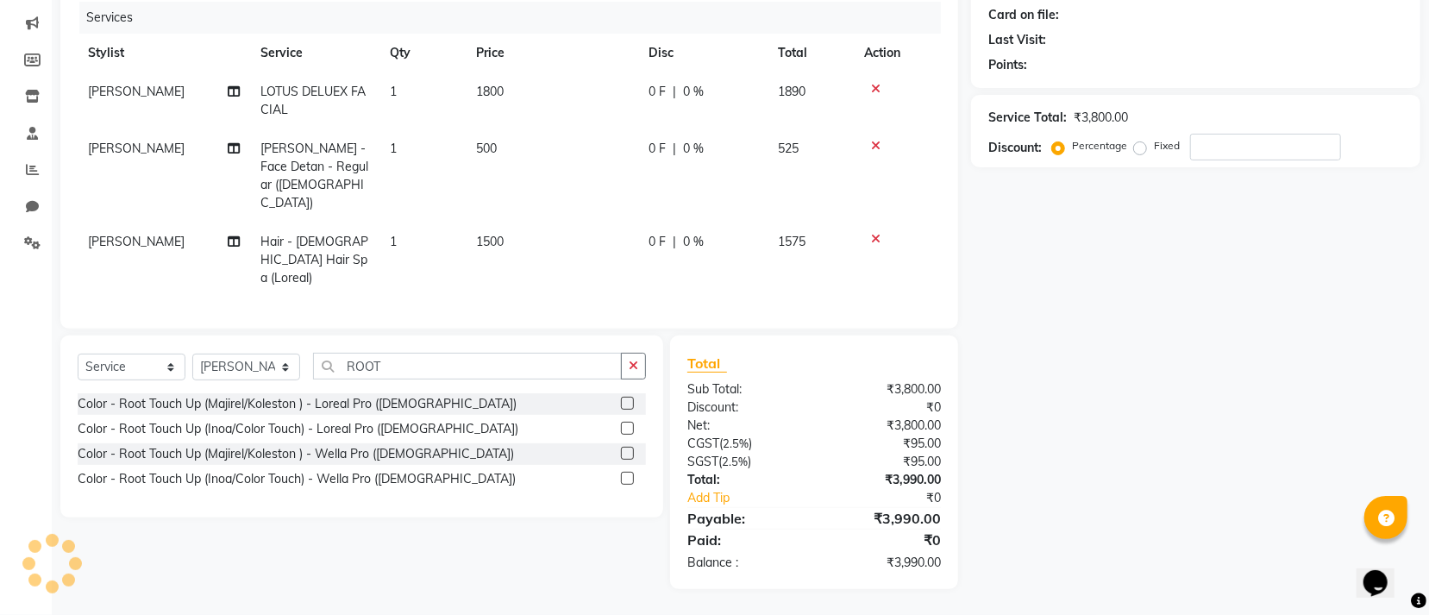
scroll to position [196, 0]
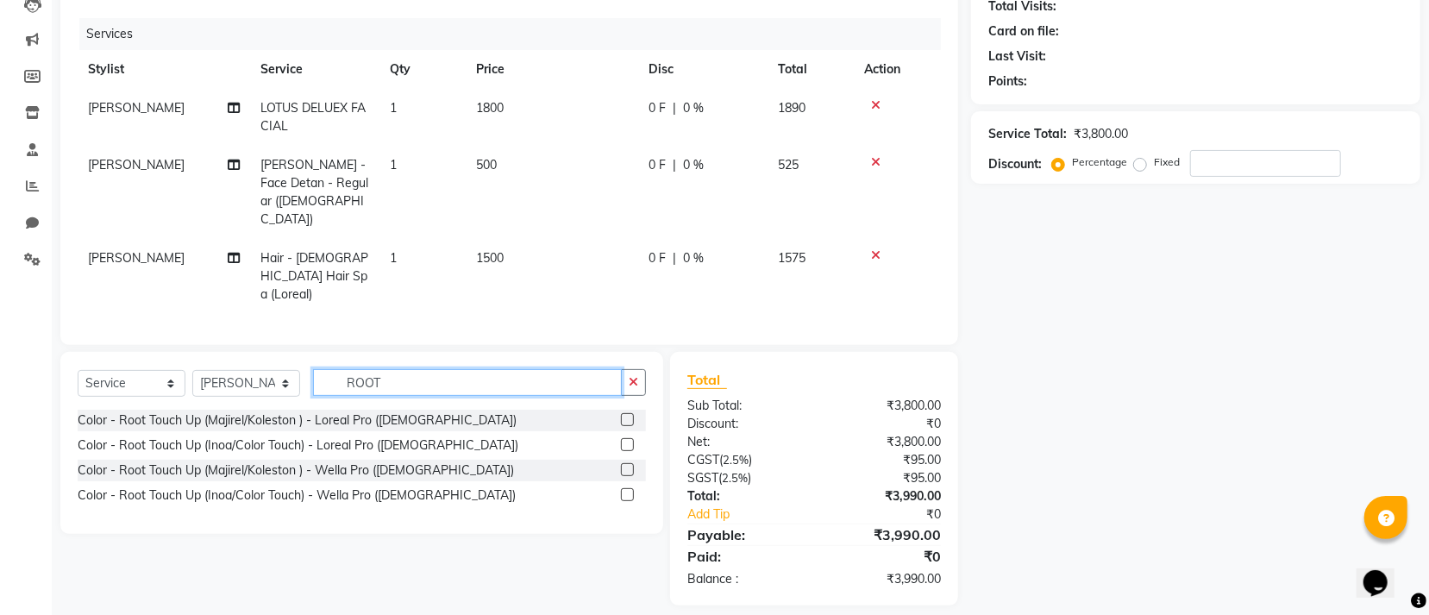
click at [467, 374] on input "ROOT" at bounding box center [467, 382] width 309 height 27
type input "R"
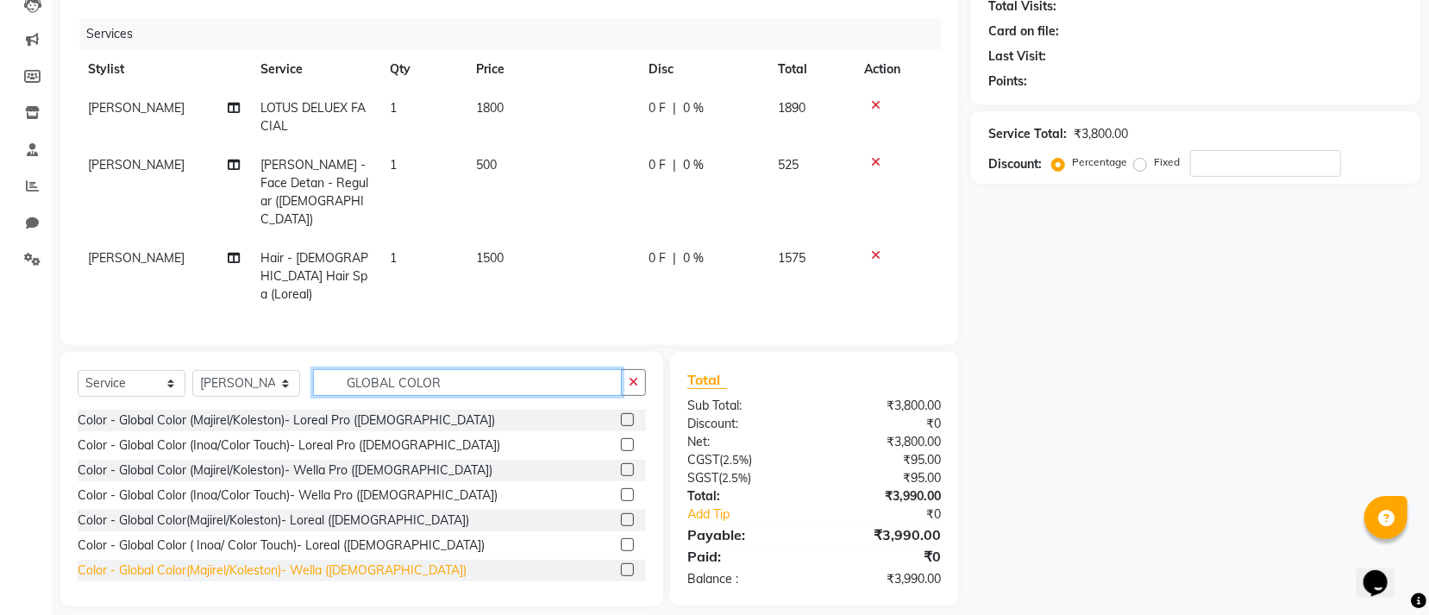
type input "GLOBAL COLOR"
click at [329, 562] on div "Color - Global Color(Majirel/Koleston)- Wella (Male)" at bounding box center [272, 571] width 389 height 18
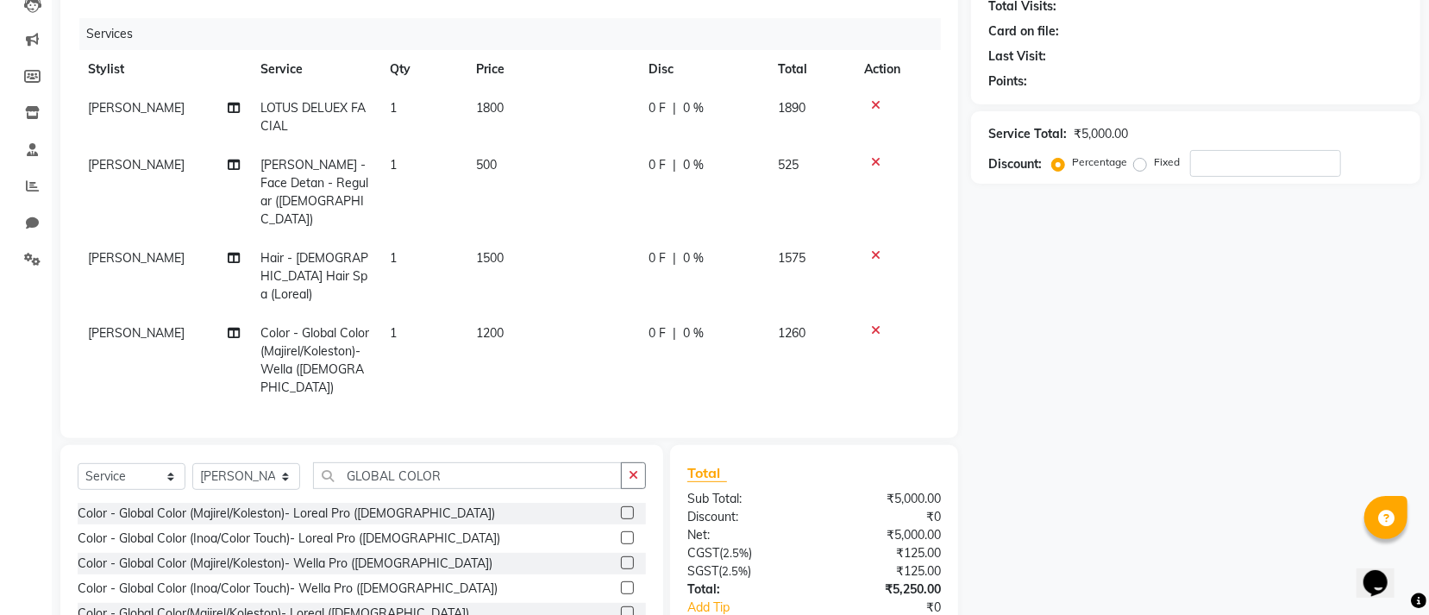
checkbox input "false"
click at [874, 324] on icon at bounding box center [875, 330] width 9 height 12
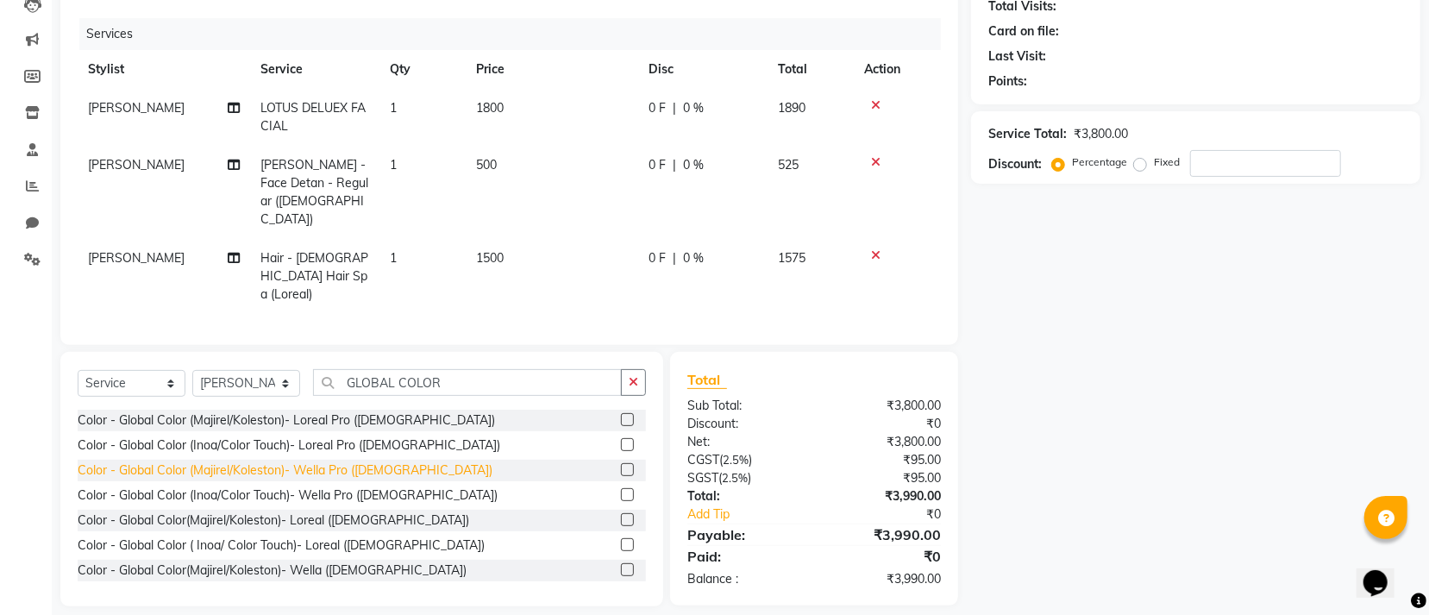
click at [317, 461] on div "Color - Global Color (Majirel/Koleston)- Wella Pro (Female)" at bounding box center [285, 470] width 415 height 18
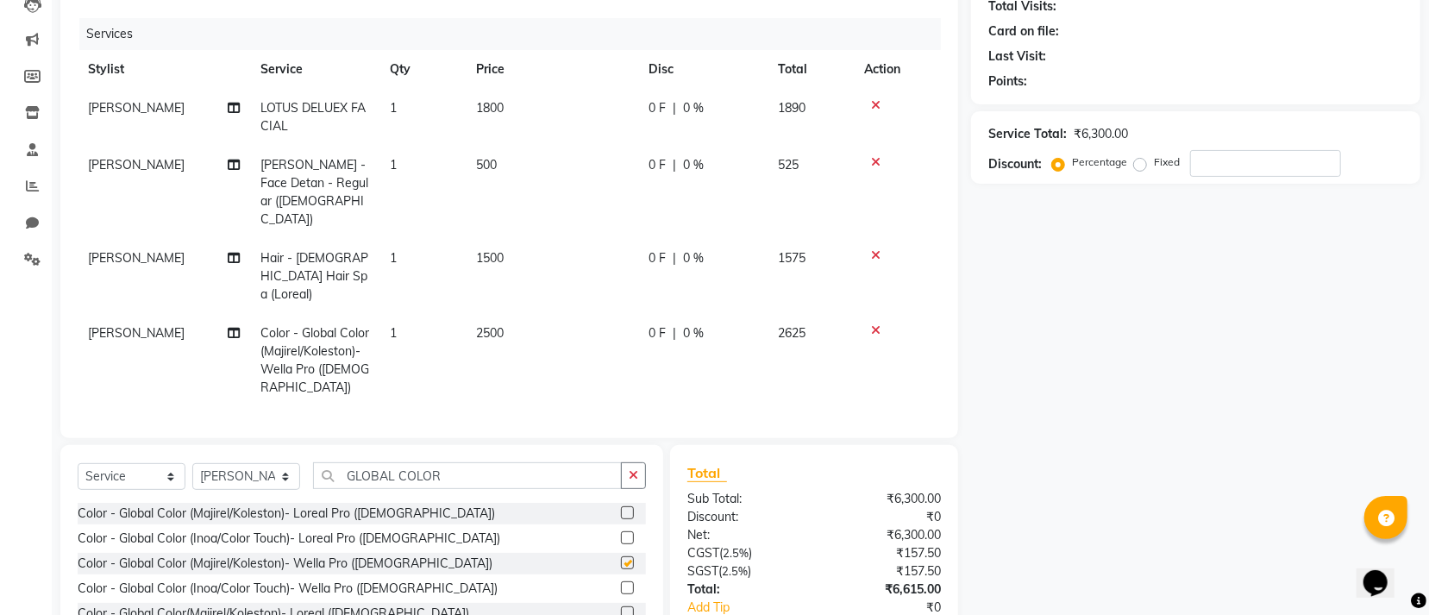
checkbox input "false"
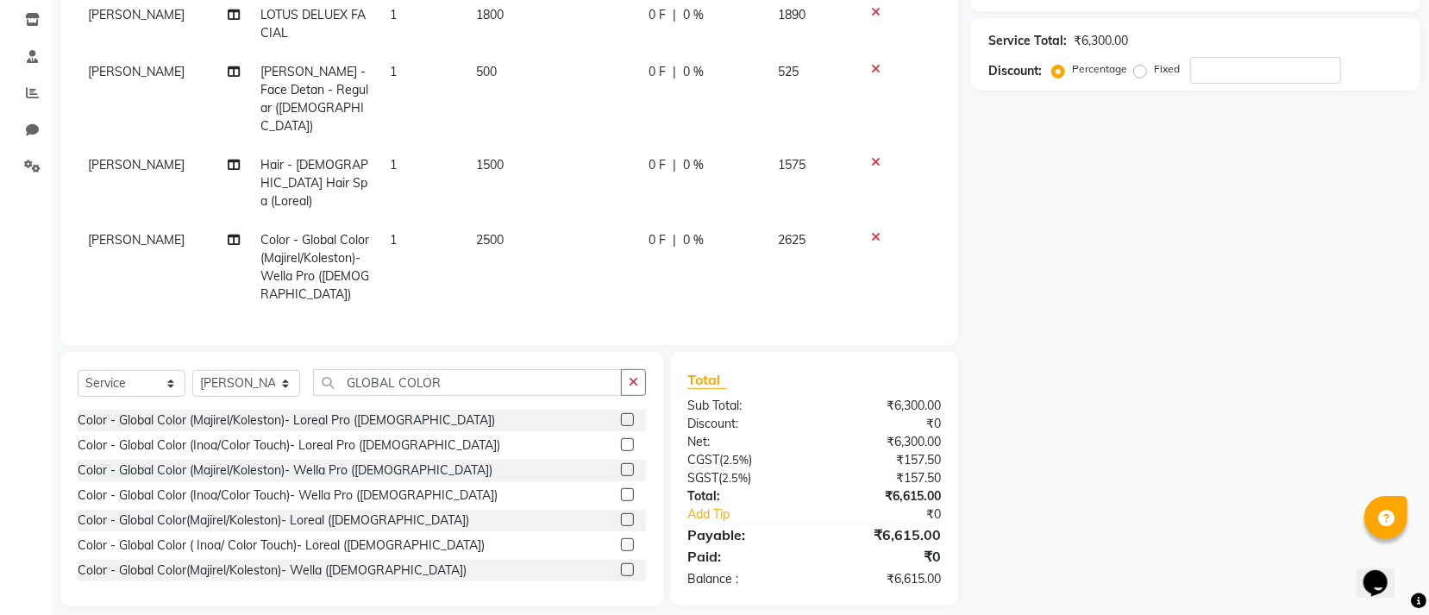
click at [604, 221] on td "2500" at bounding box center [552, 267] width 173 height 93
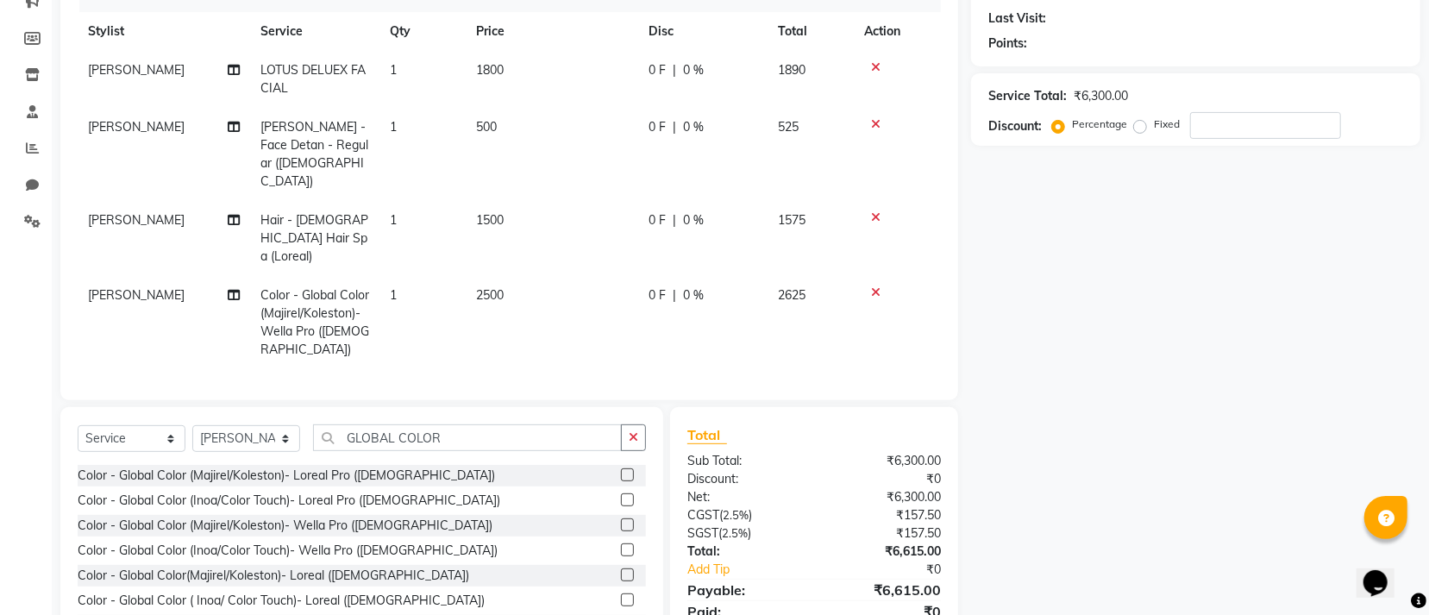
select select "90135"
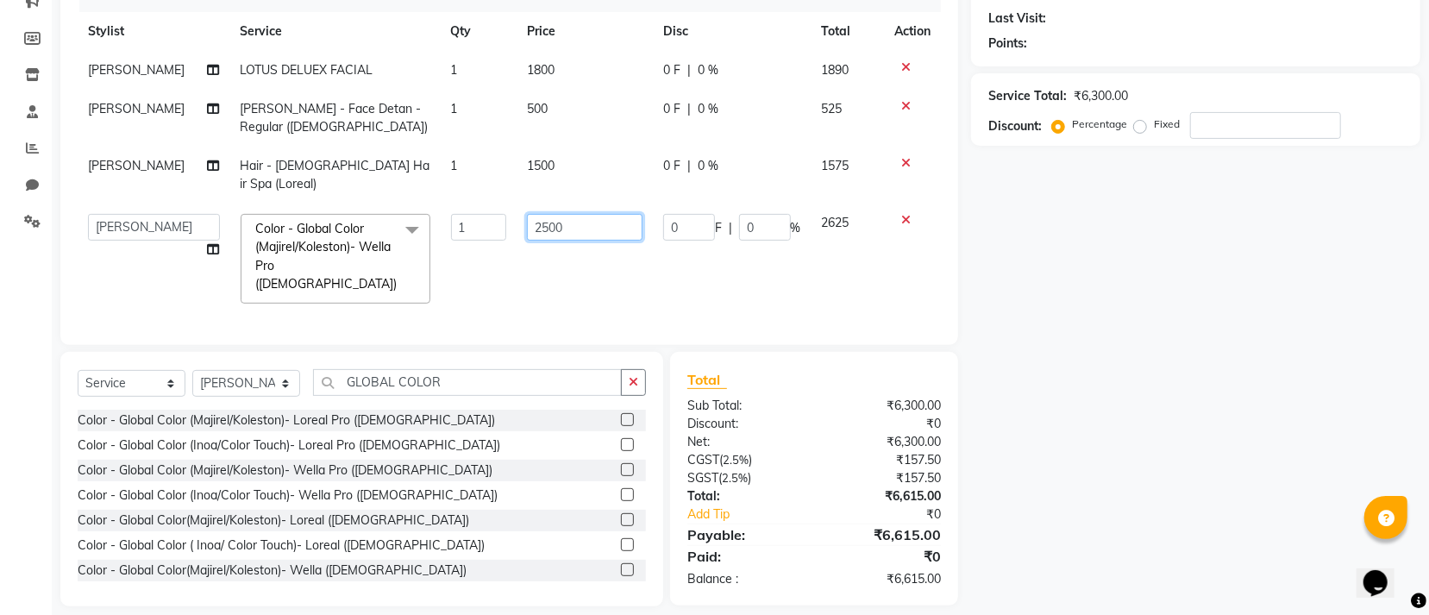
click at [604, 214] on input "2500" at bounding box center [585, 227] width 116 height 27
type input "2"
type input "3500"
click at [580, 250] on td "3500" at bounding box center [585, 259] width 136 height 110
select select "90135"
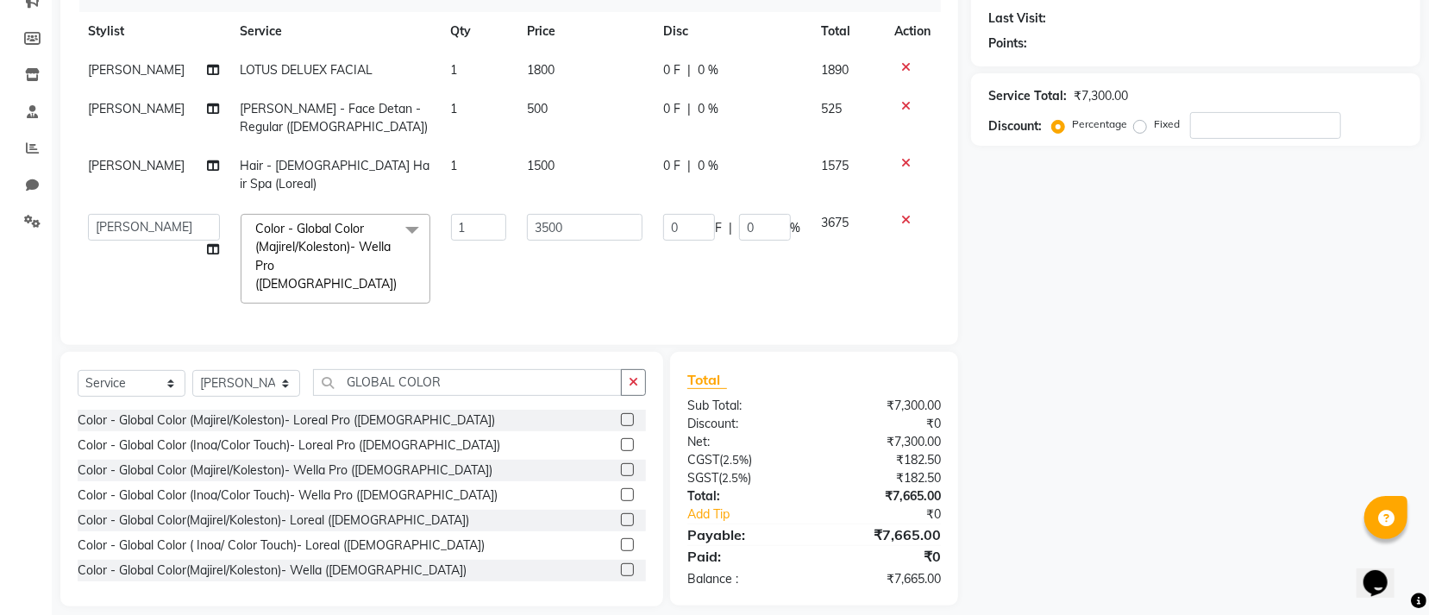
click at [474, 380] on div "Select Service Product Membership Package Voucher Prepaid Gift Card Select Styl…" at bounding box center [362, 389] width 568 height 41
click at [484, 378] on input "GLOBAL COLOR" at bounding box center [467, 382] width 309 height 27
type input "G"
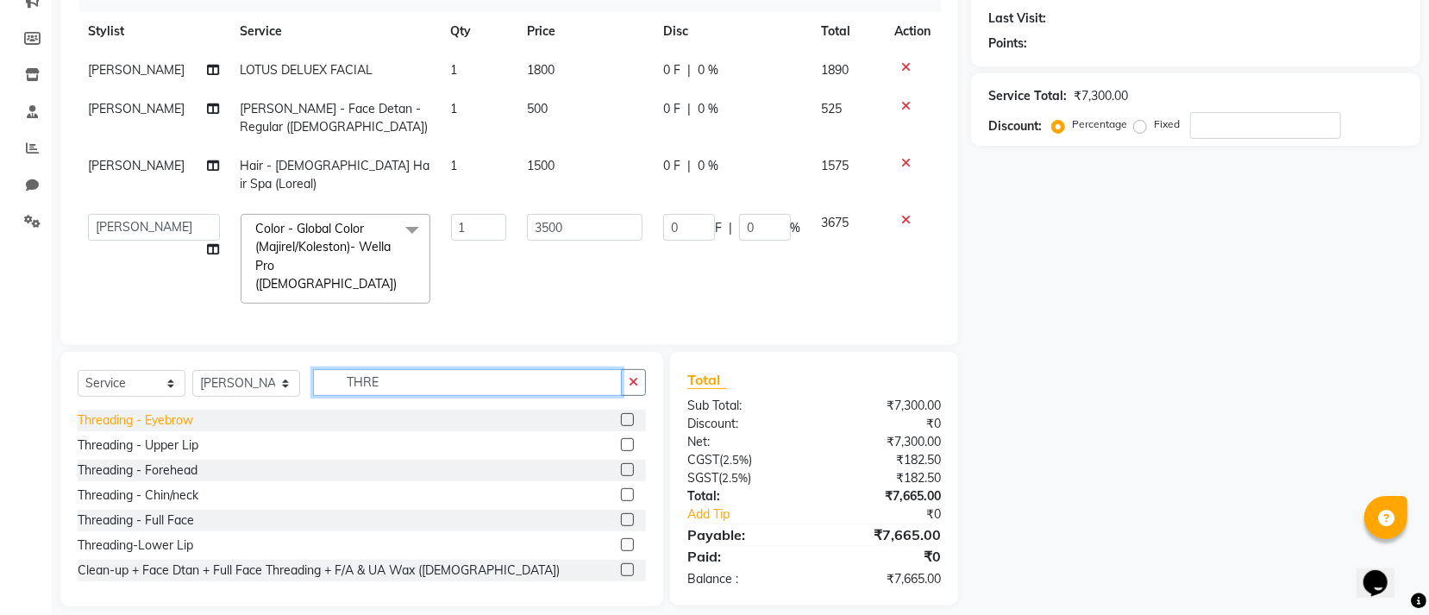
type input "THRE"
click at [154, 411] on div "Threading - Eyebrow" at bounding box center [136, 420] width 116 height 18
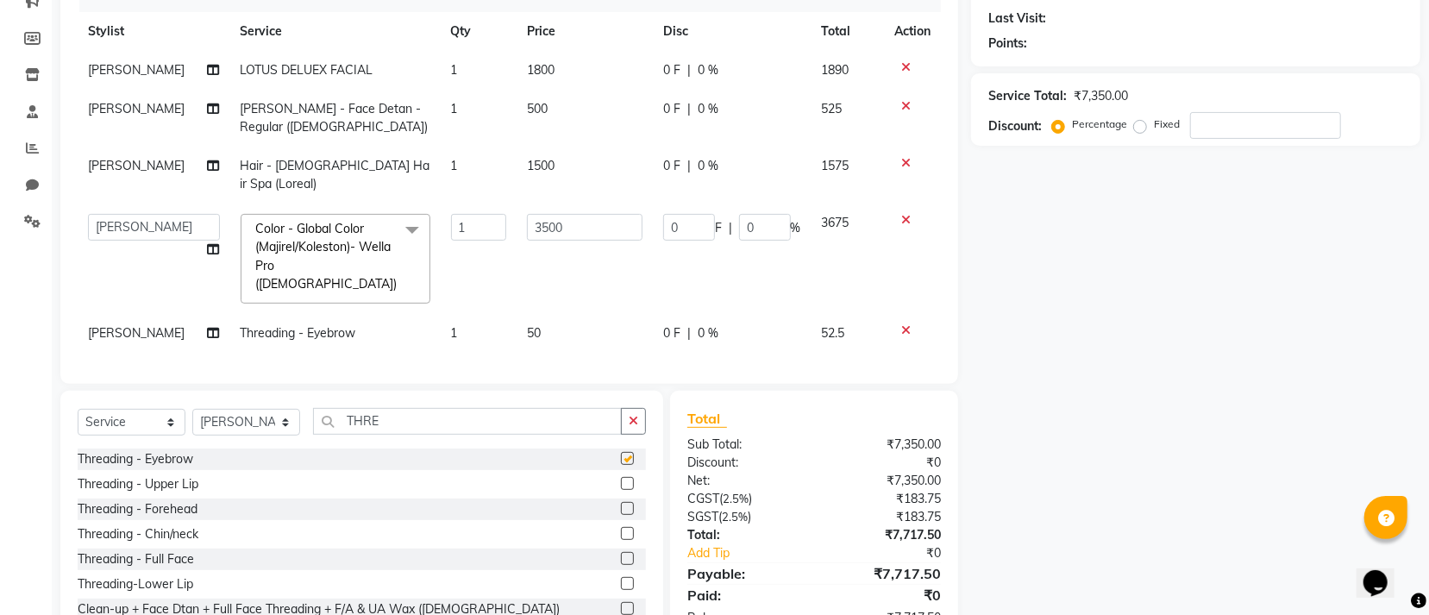
checkbox input "false"
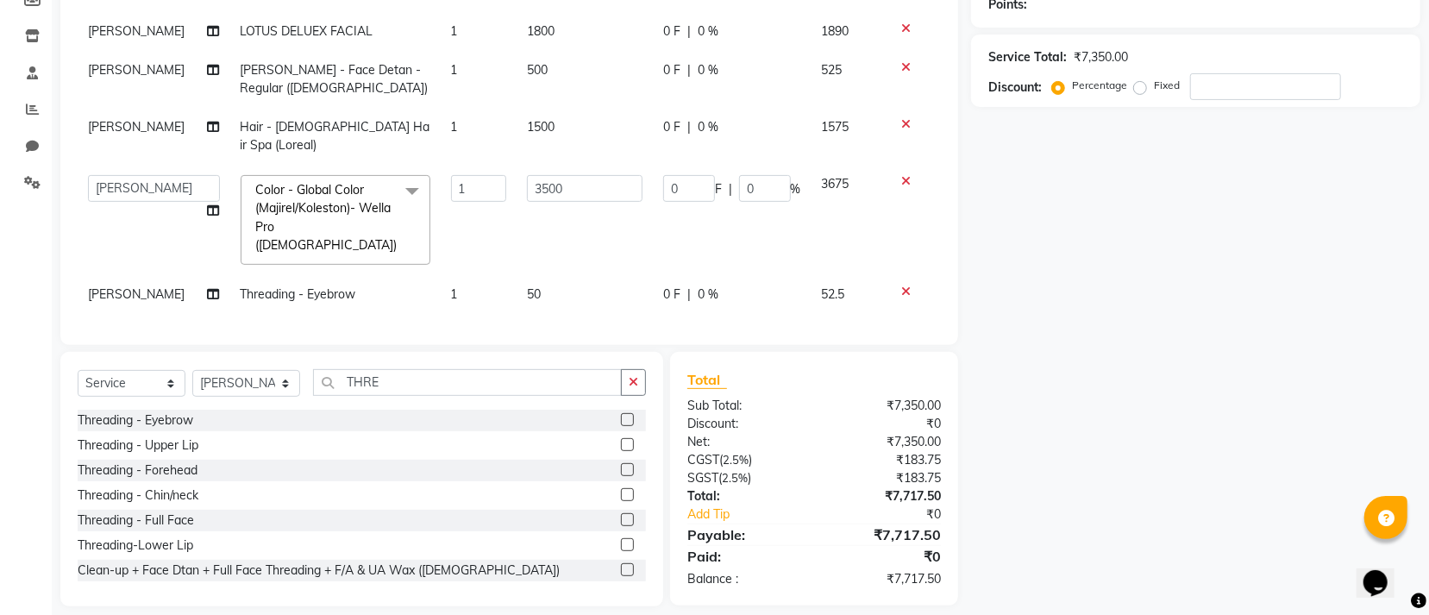
scroll to position [0, 0]
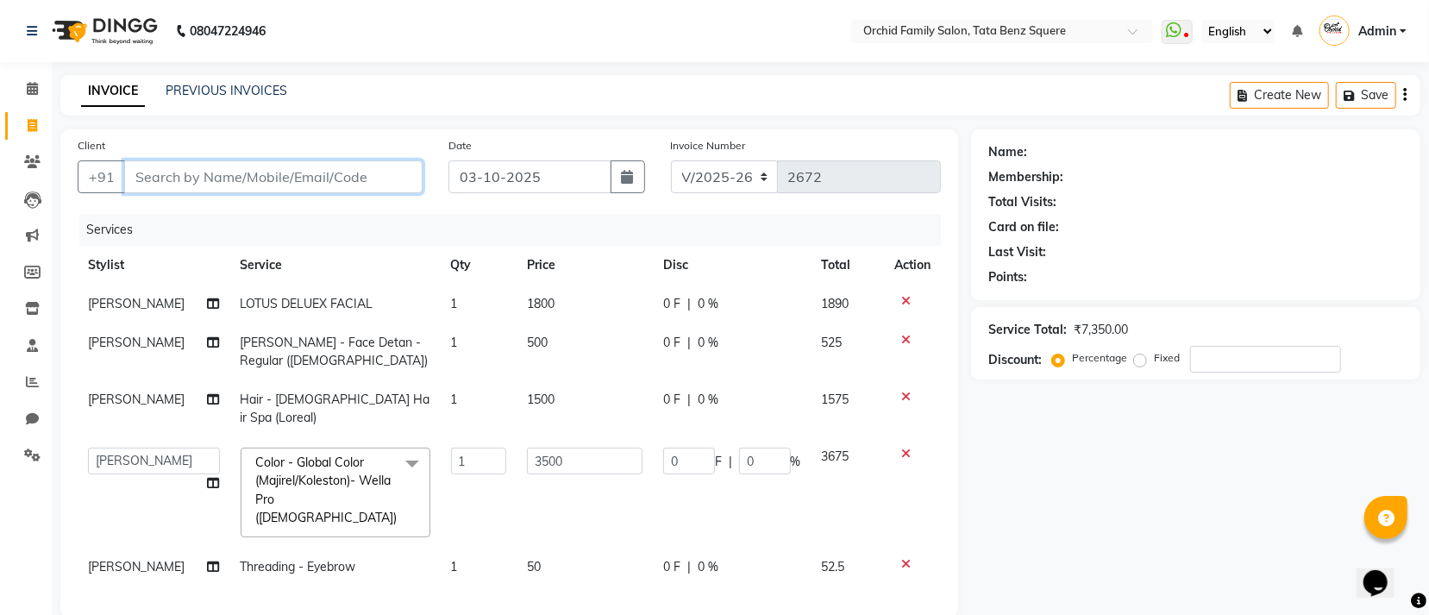
click at [359, 178] on input "Client" at bounding box center [273, 176] width 298 height 33
type input "9"
type input "0"
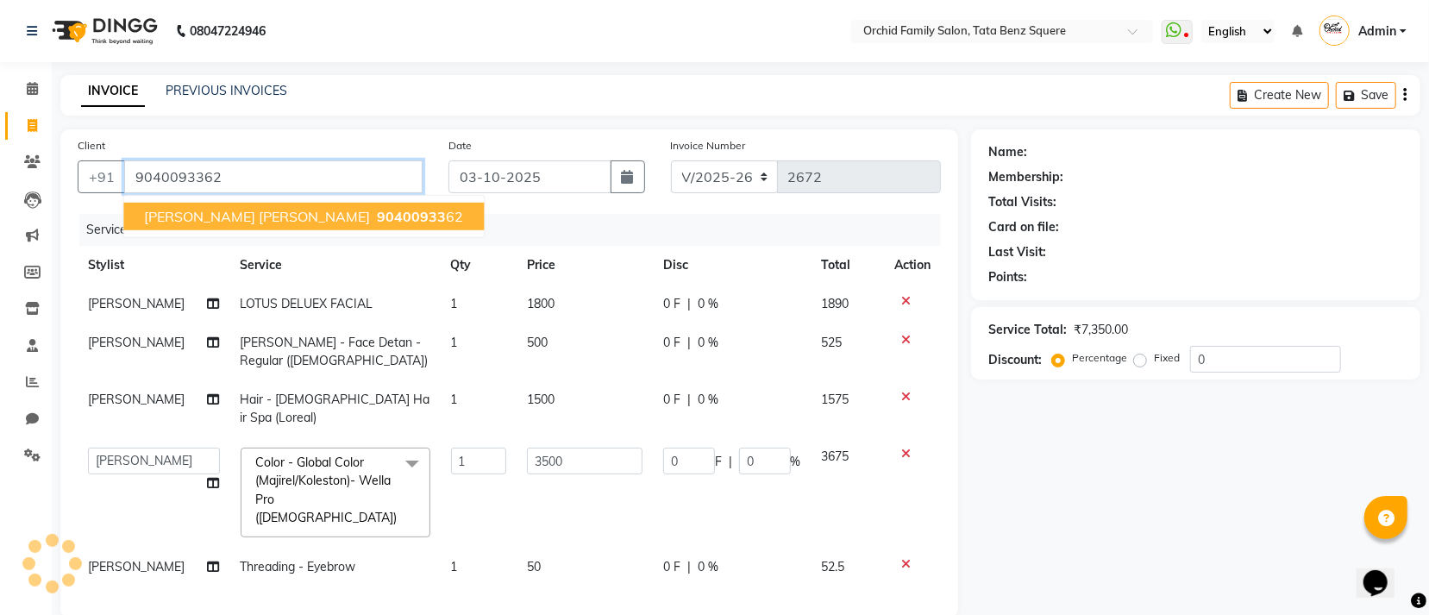
type input "9040093362"
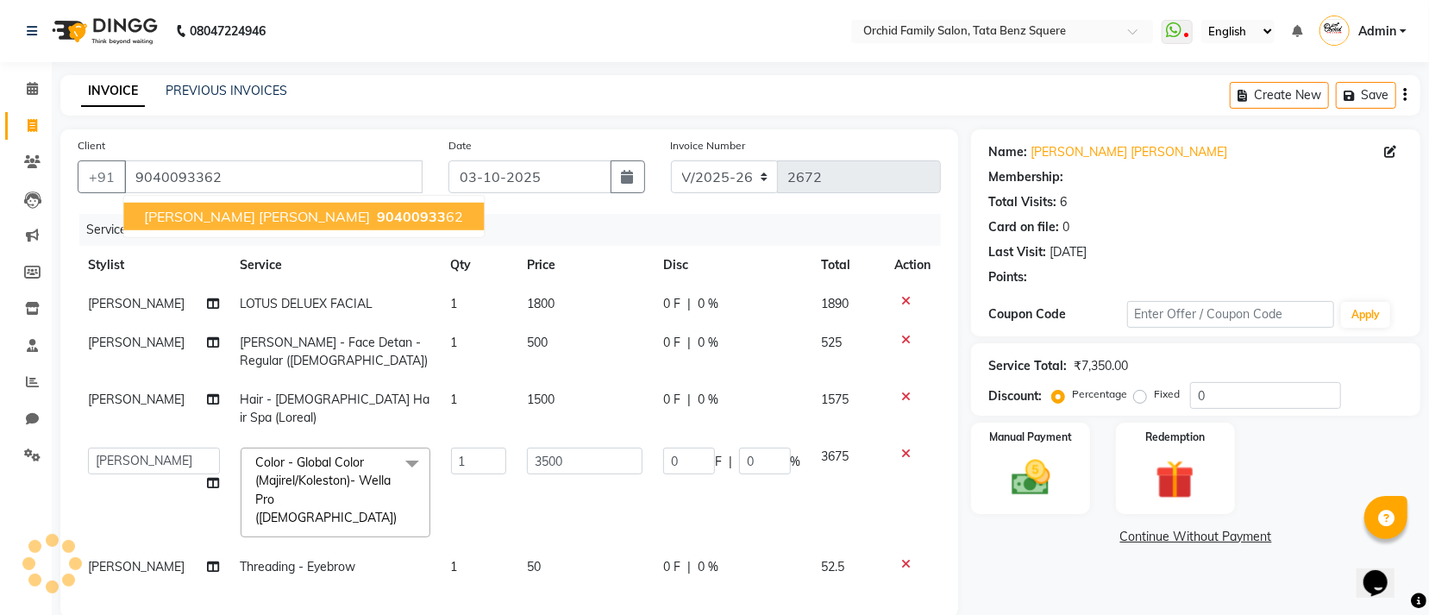
type input "350"
type input "10"
select select "1: Object"
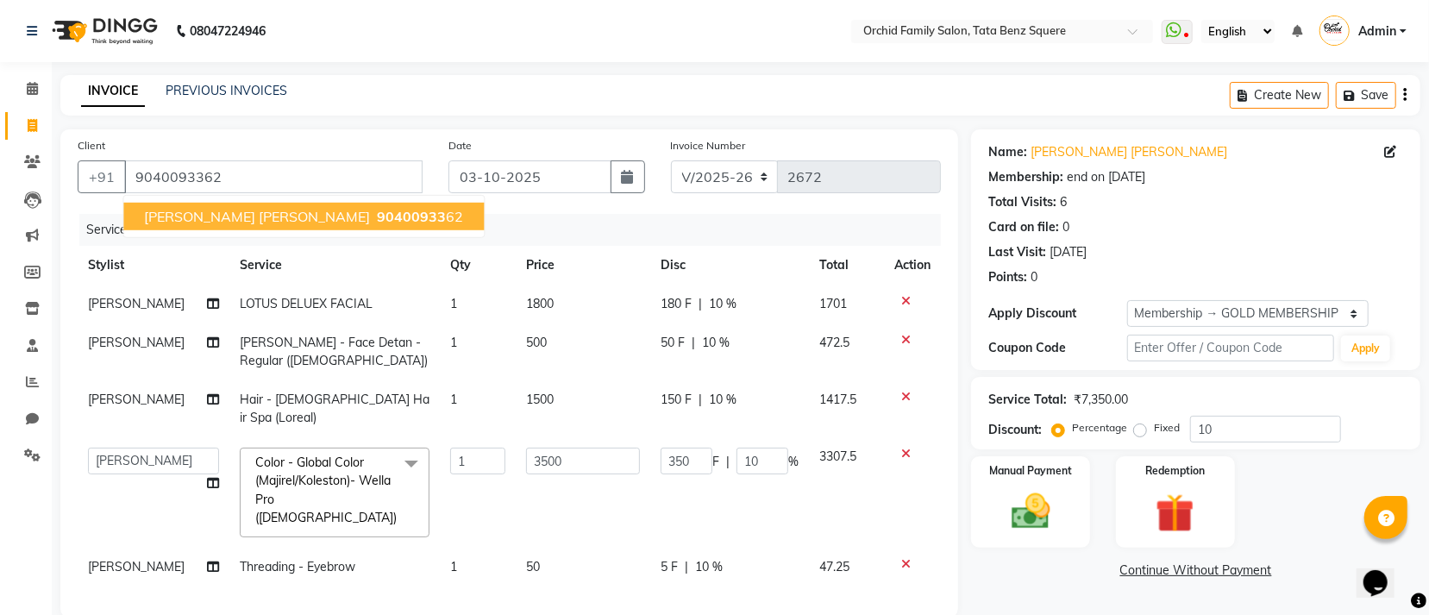
click at [377, 220] on span "90400933" at bounding box center [411, 216] width 69 height 17
type input "0"
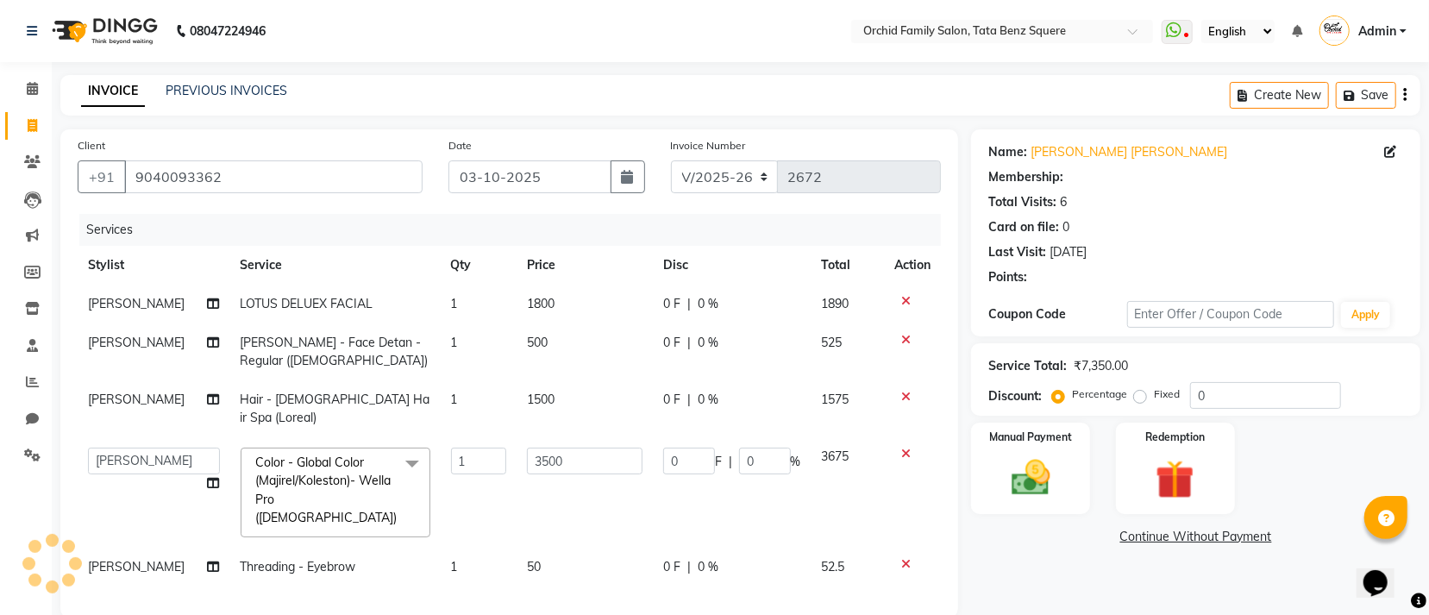
type input "350"
type input "10"
select select "1: Object"
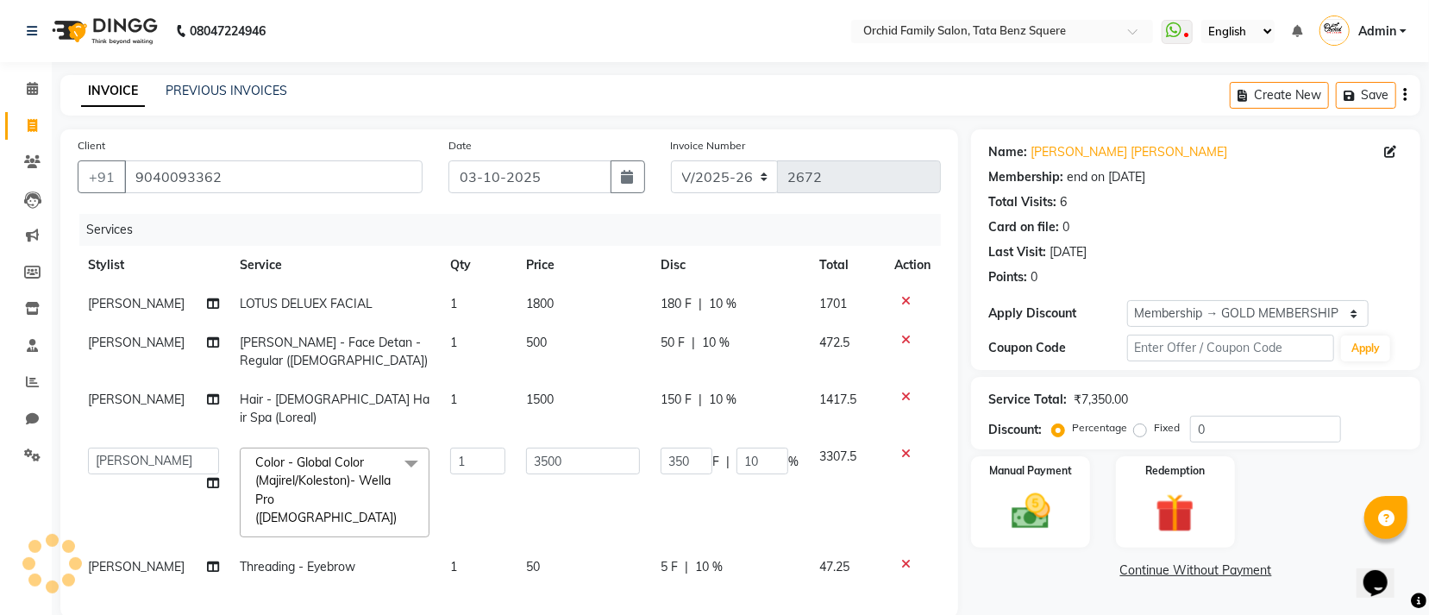
type input "10"
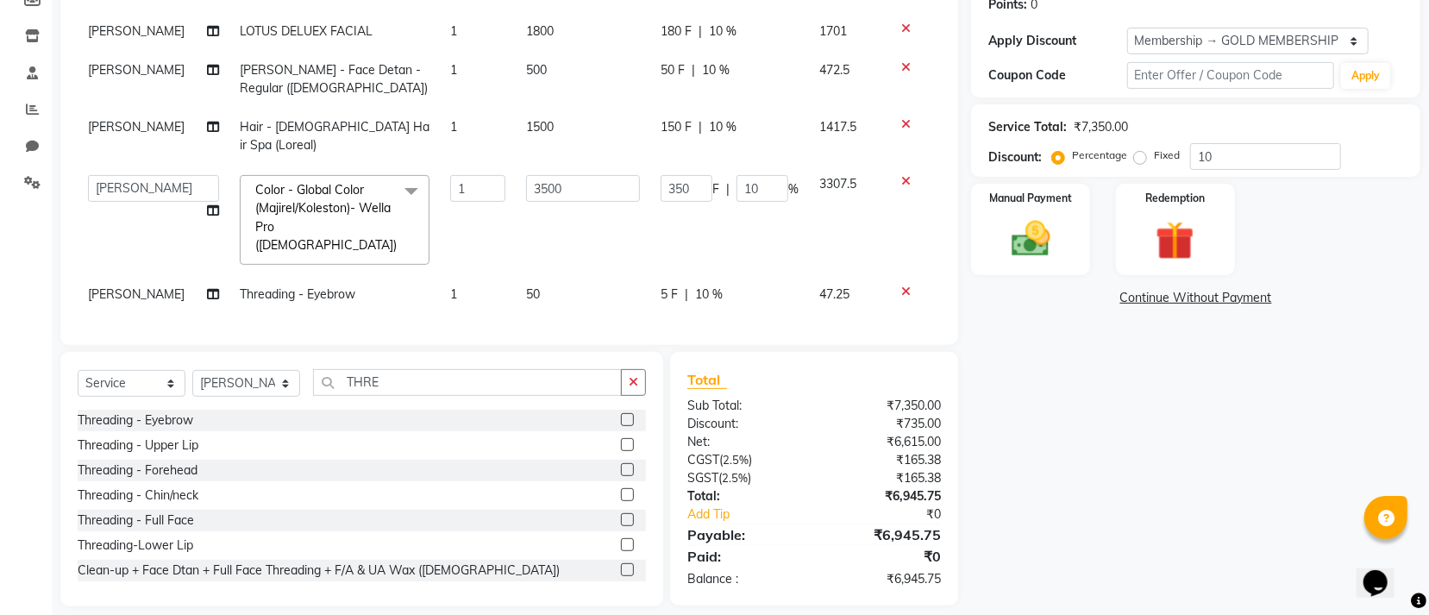
click at [756, 285] on div "5 F | 10 %" at bounding box center [730, 294] width 138 height 18
select select "90135"
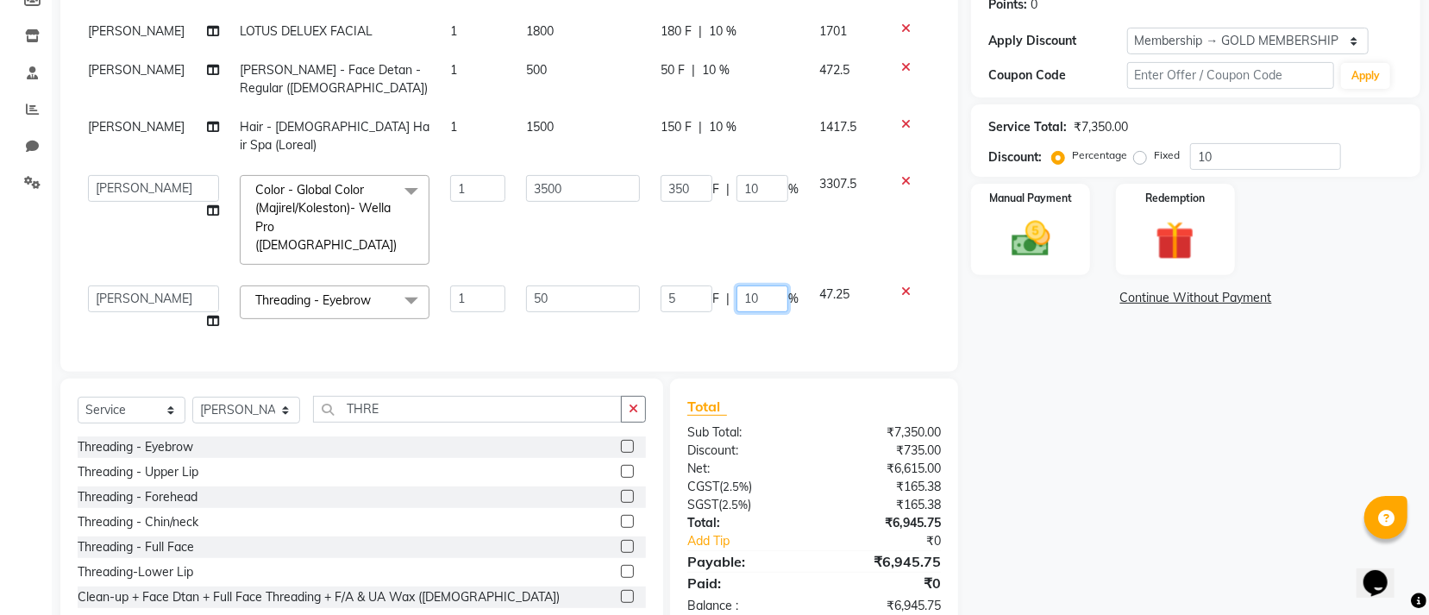
click at [760, 285] on input "10" at bounding box center [763, 298] width 52 height 27
type input "1"
type input "0"
click at [778, 287] on div "Services Stylist Service Qty Price Disc Total Action RANI SAHA LOTUS DELUEX FAC…" at bounding box center [509, 147] width 863 height 413
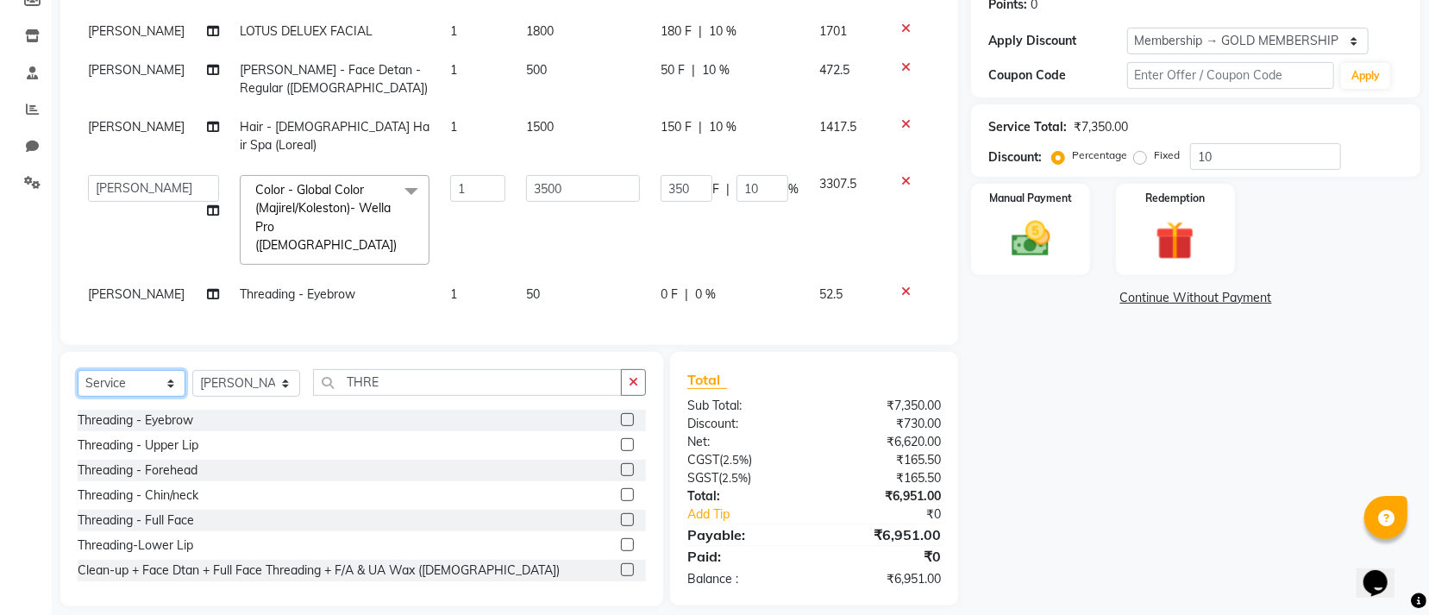
click at [154, 373] on select "Select Service Product Membership Package Voucher Prepaid Gift Card" at bounding box center [132, 383] width 108 height 27
select select "product"
click at [78, 370] on select "Select Service Product Membership Package Voucher Prepaid Gift Card" at bounding box center [132, 383] width 108 height 27
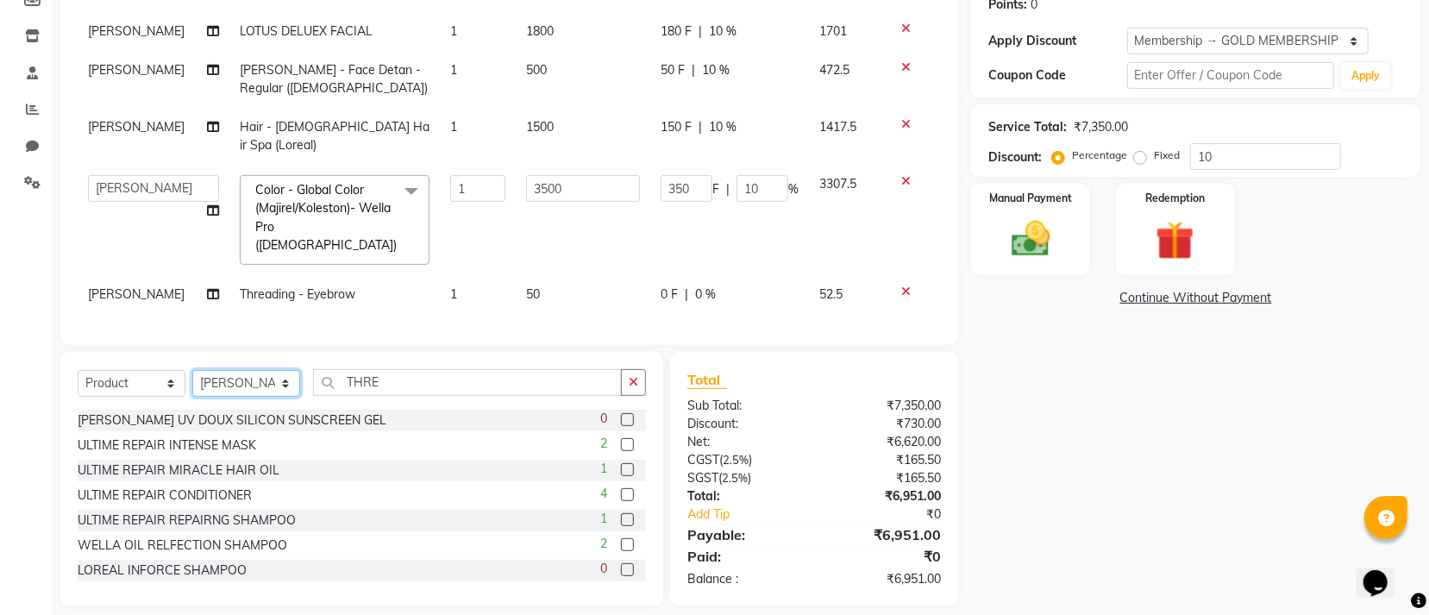
click at [245, 370] on select "Select Stylist Accountant AJAYA AMAR BHARATI BINDIYA JHUMA KALYANI SATAPATHY KH…" at bounding box center [246, 383] width 108 height 27
click at [405, 369] on input "THRE" at bounding box center [467, 382] width 309 height 27
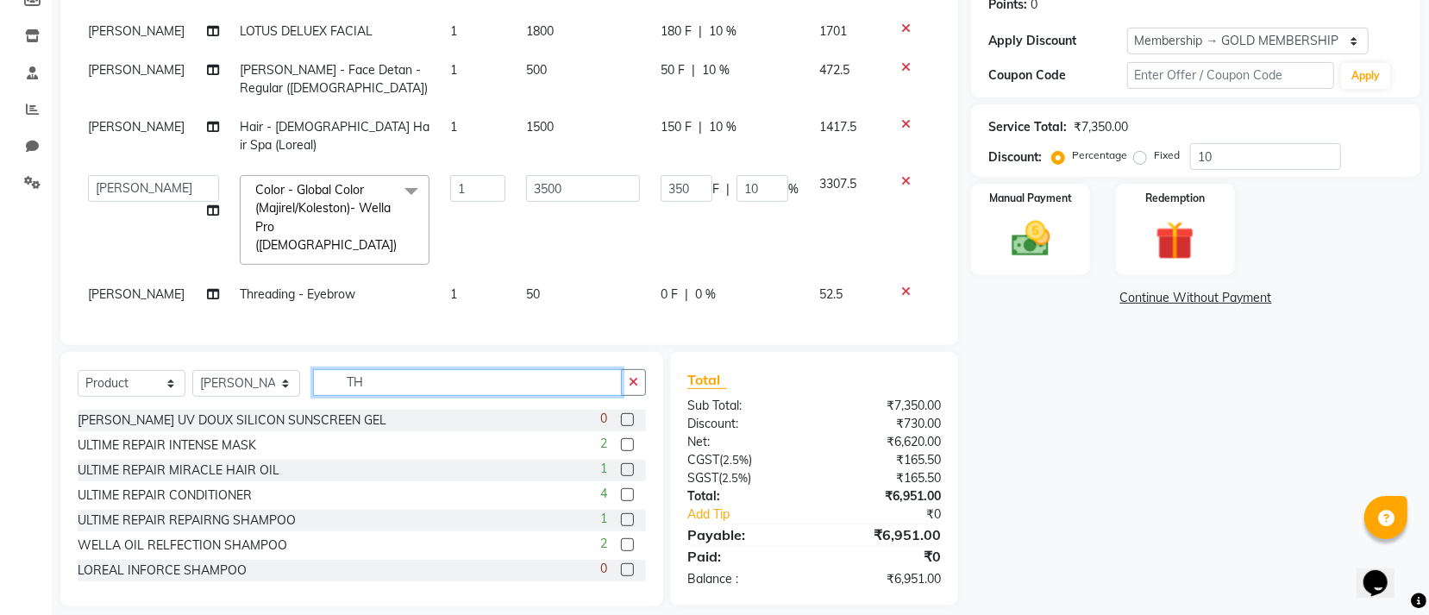
type input "T"
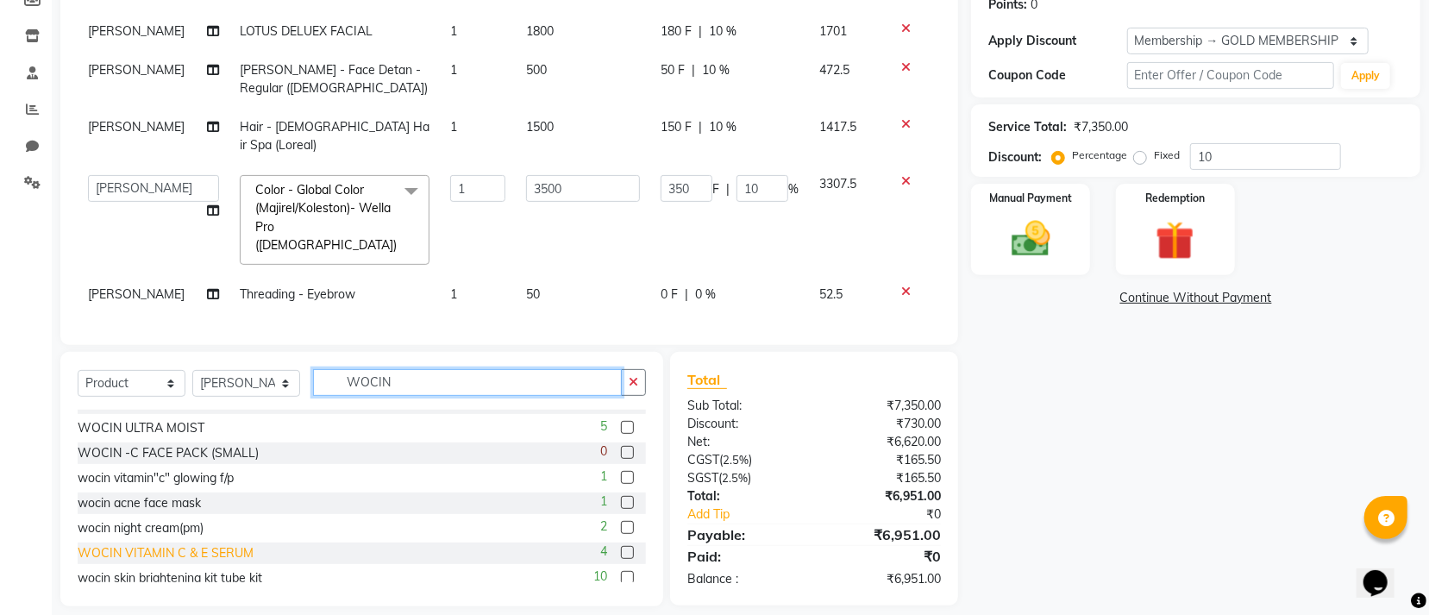
scroll to position [527, 0]
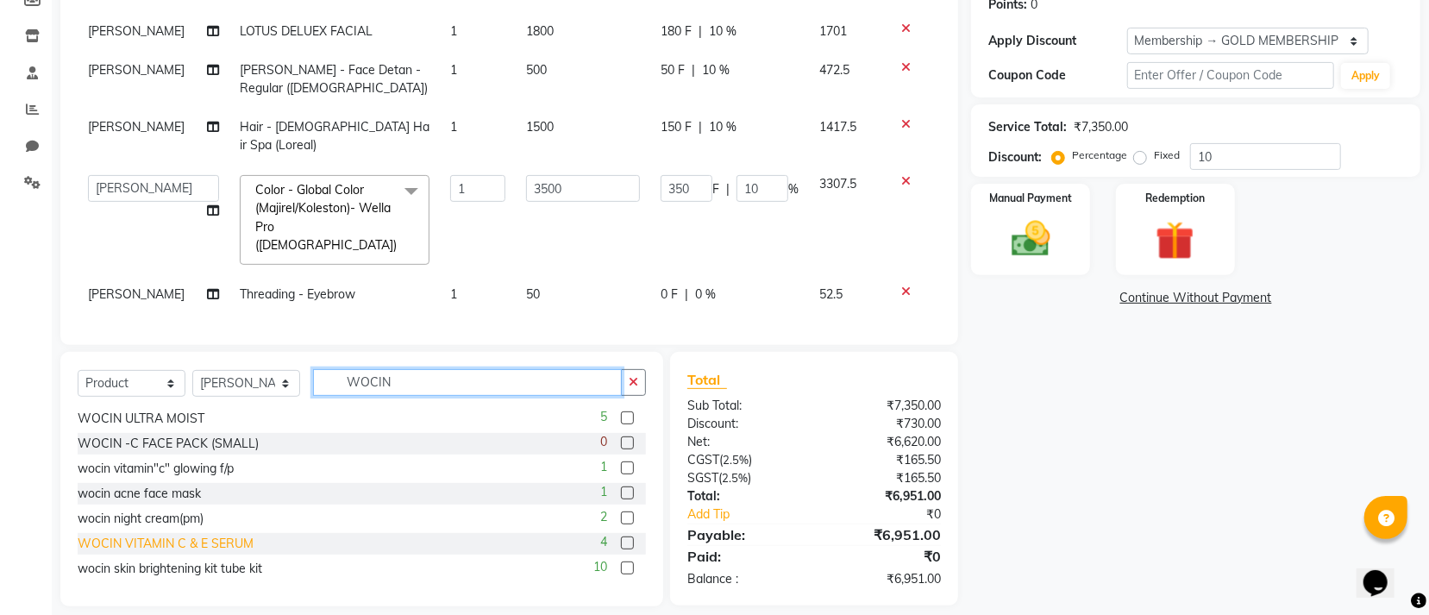
type input "WOCIN"
click at [197, 535] on div "WOCIN VITAMIN C & E SERUM" at bounding box center [166, 544] width 176 height 18
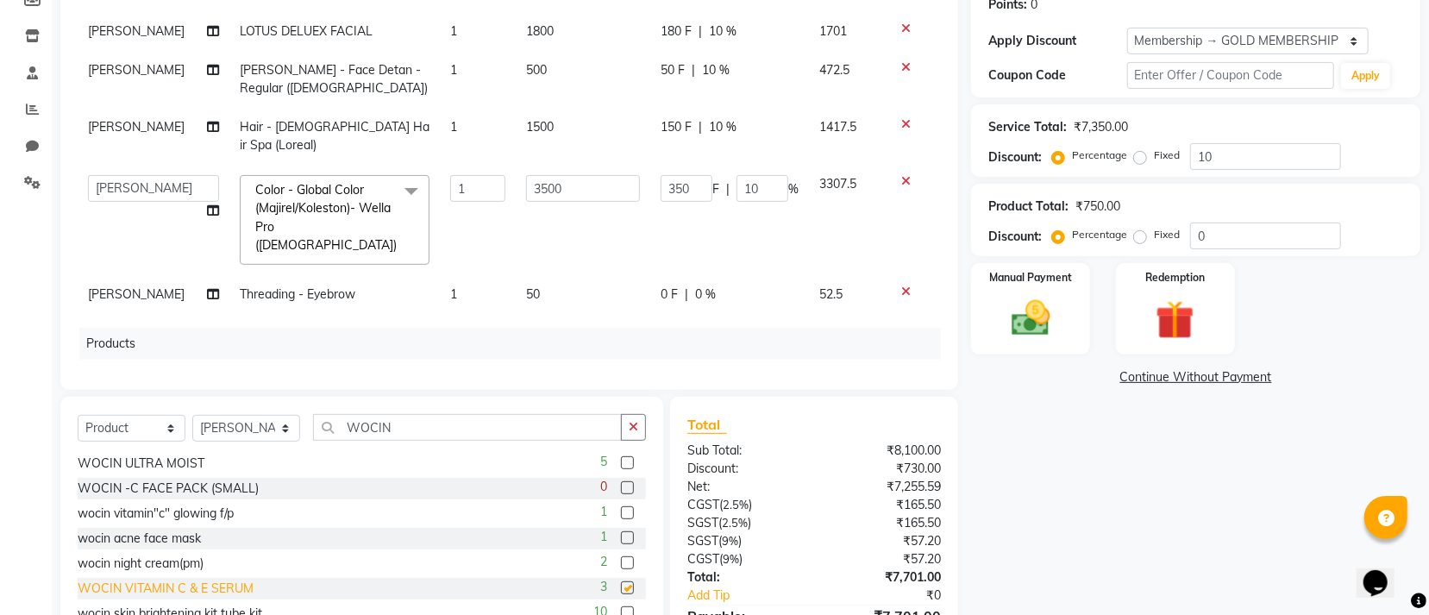
checkbox input "false"
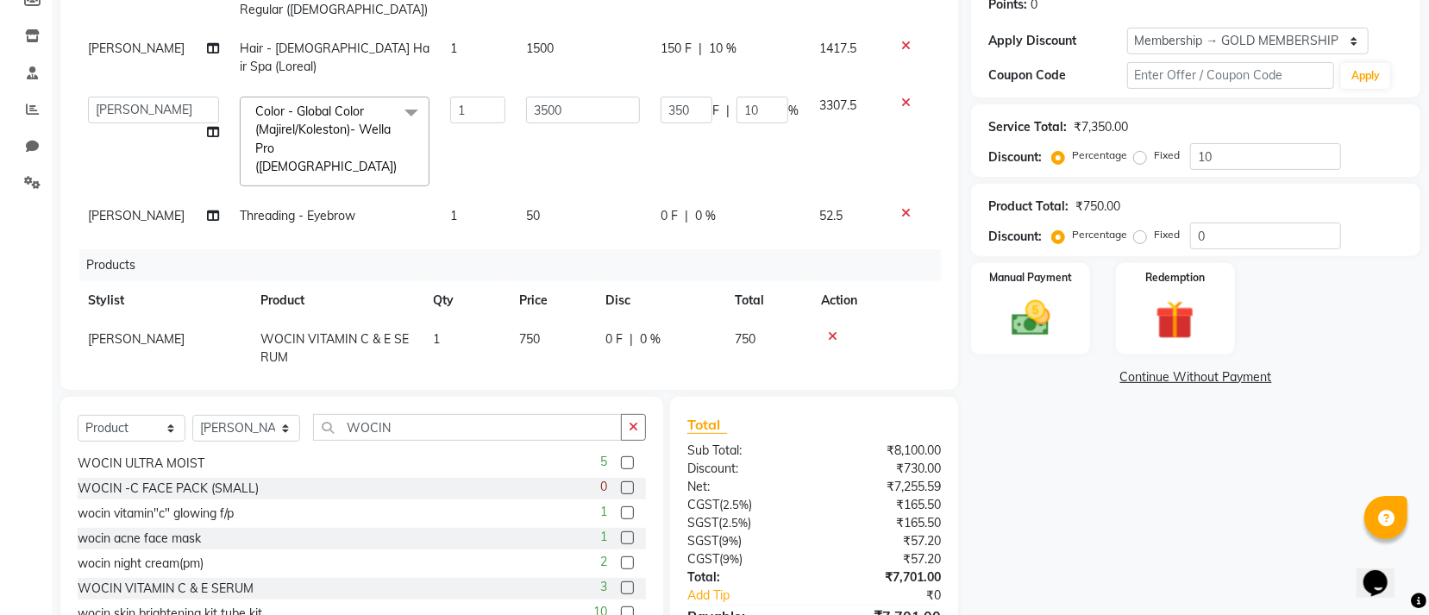
click at [550, 320] on td "750" at bounding box center [552, 348] width 86 height 57
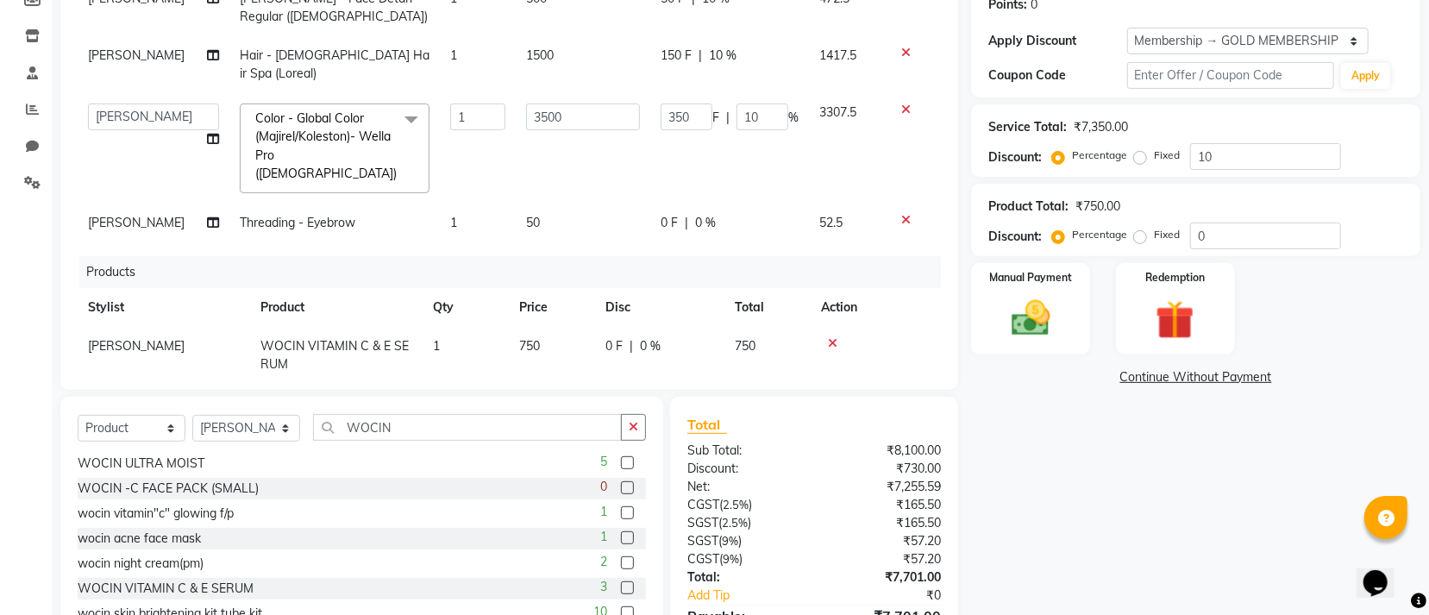
select select "90135"
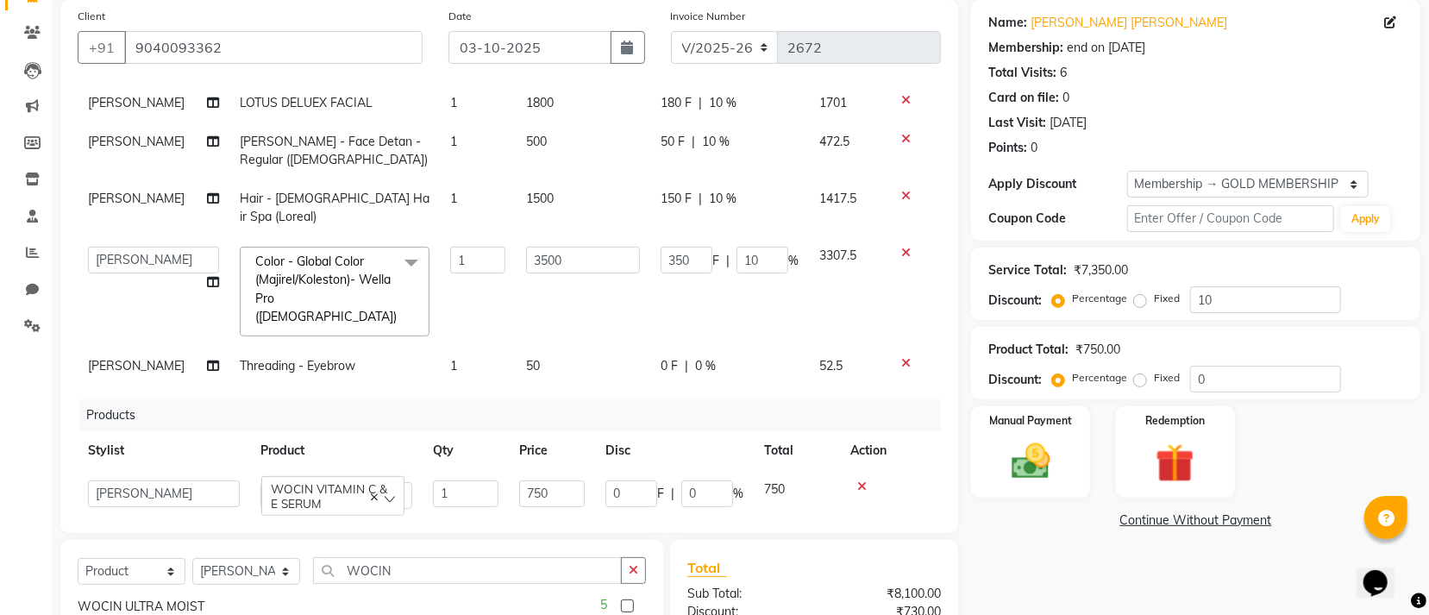
scroll to position [373, 0]
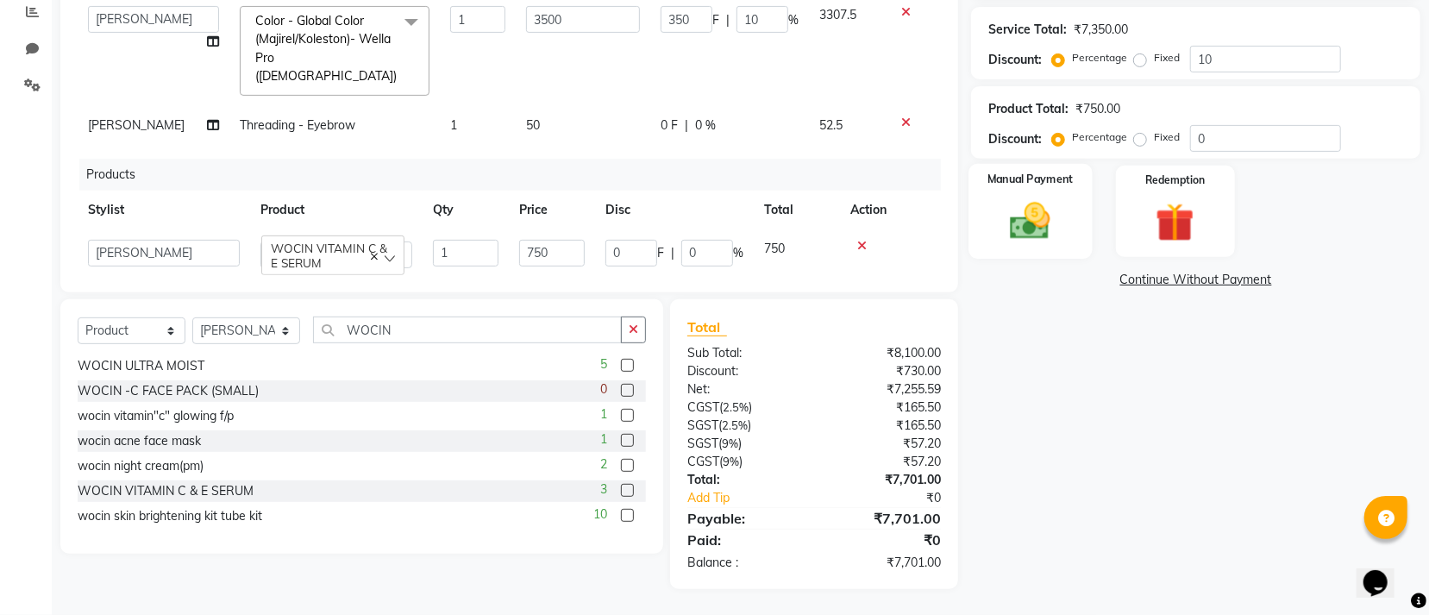
click at [1017, 198] on img at bounding box center [1031, 221] width 66 height 47
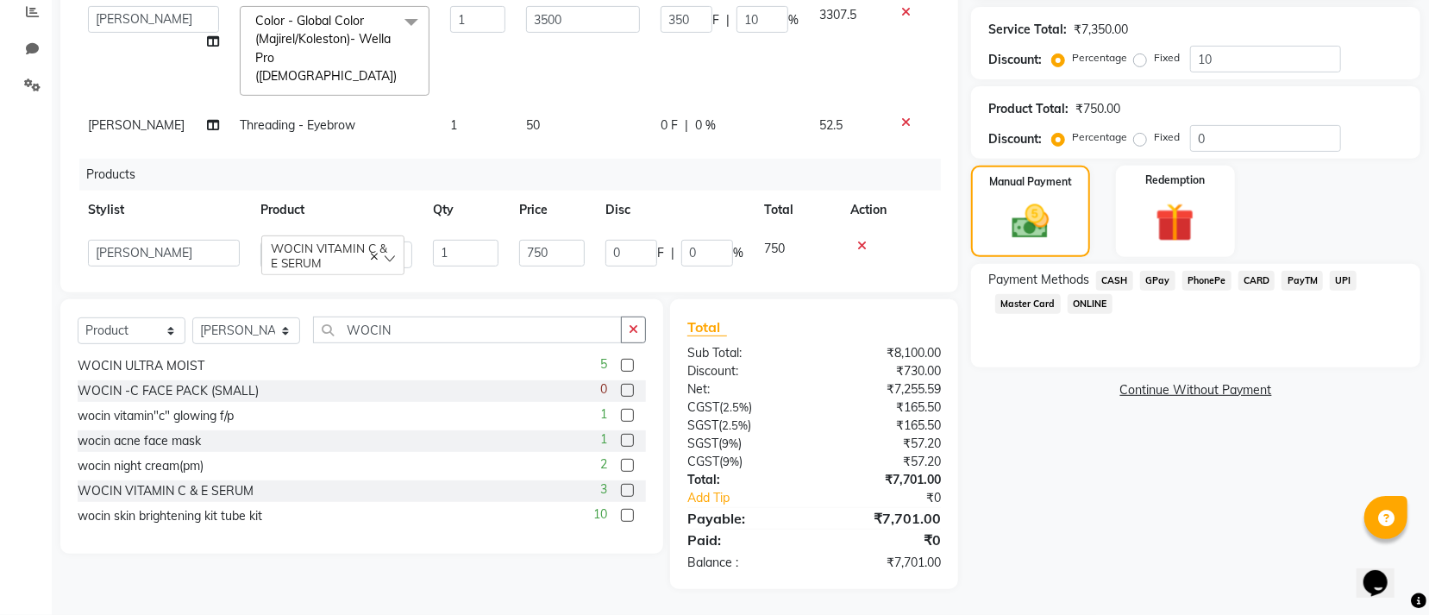
click at [1246, 276] on span "CARD" at bounding box center [1257, 281] width 37 height 20
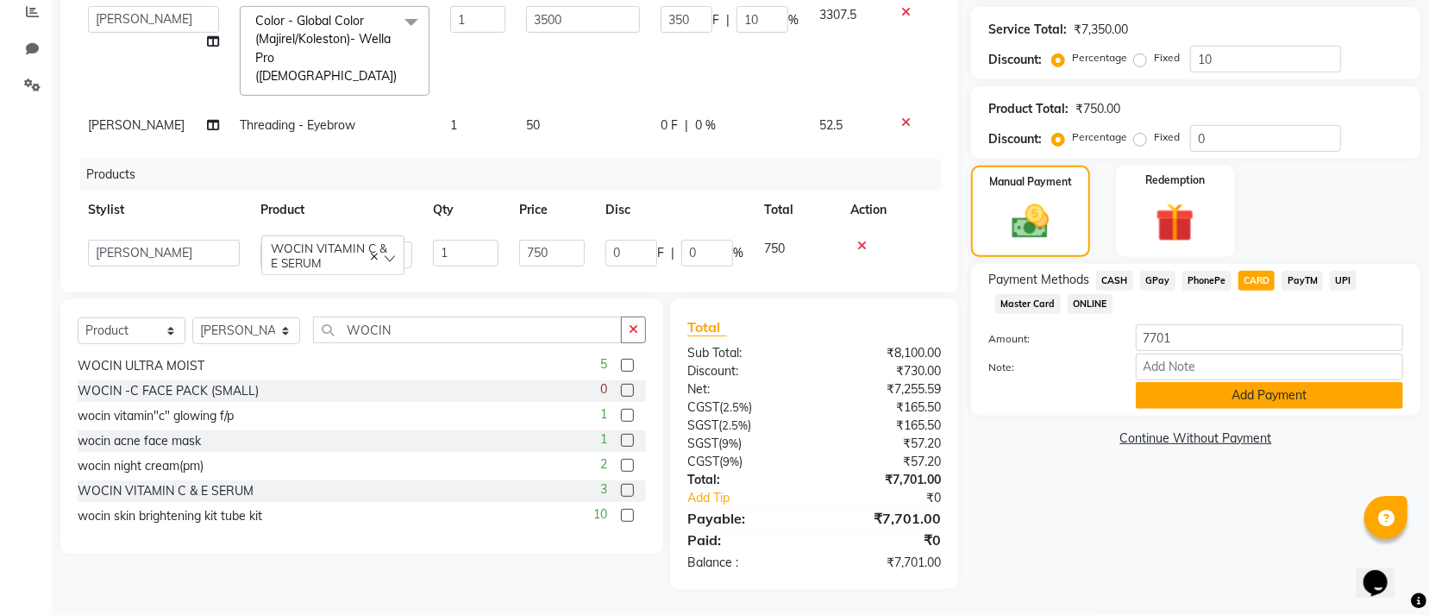
click at [1208, 392] on button "Add Payment" at bounding box center [1269, 395] width 267 height 27
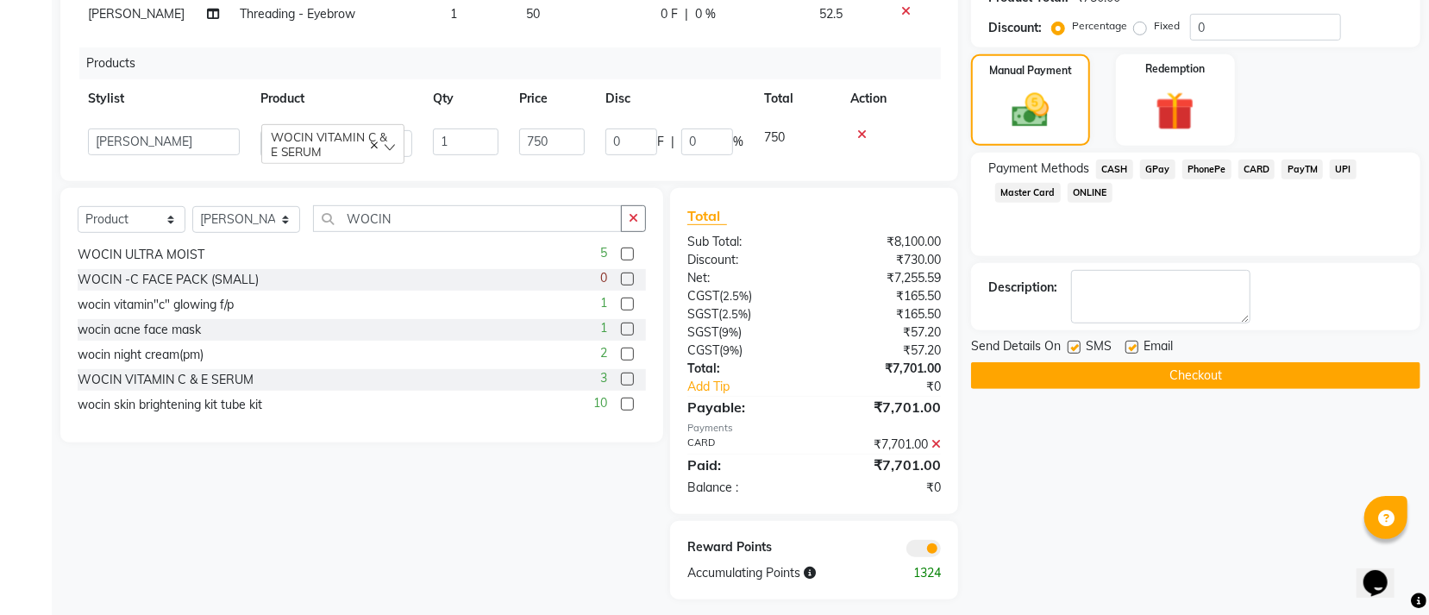
scroll to position [494, 0]
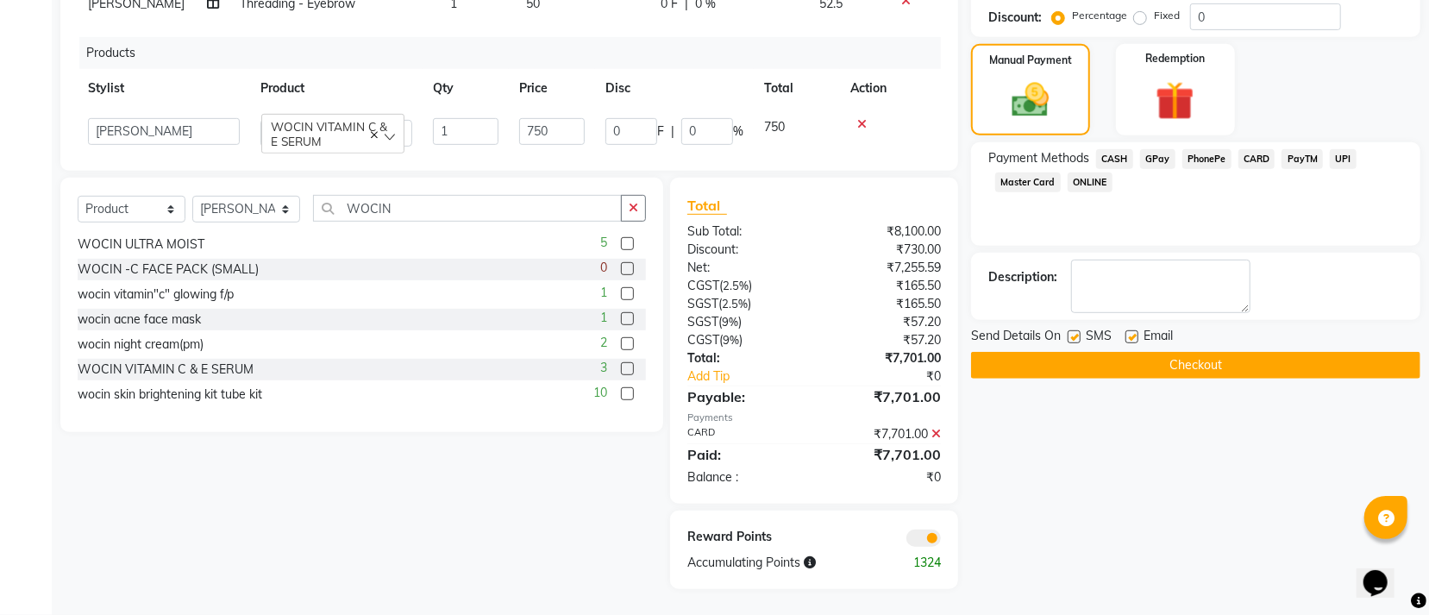
click at [1125, 363] on button "Checkout" at bounding box center [1195, 365] width 449 height 27
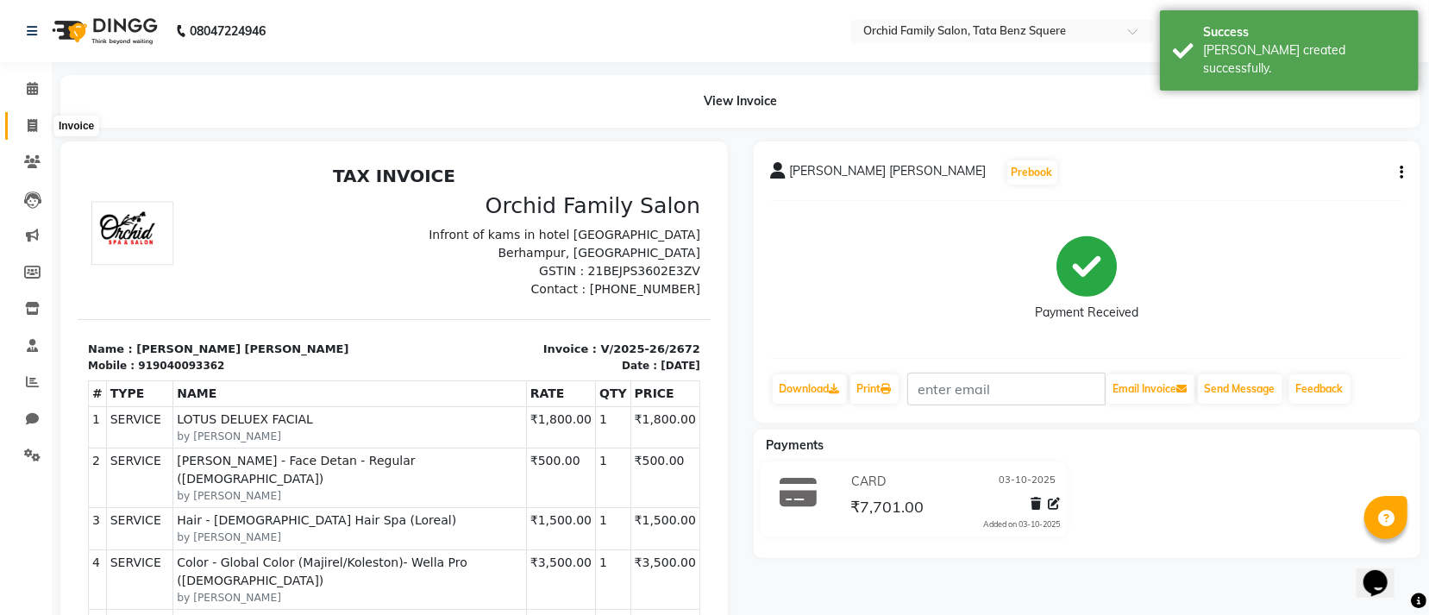
click at [23, 118] on span at bounding box center [32, 126] width 30 height 20
select select "service"
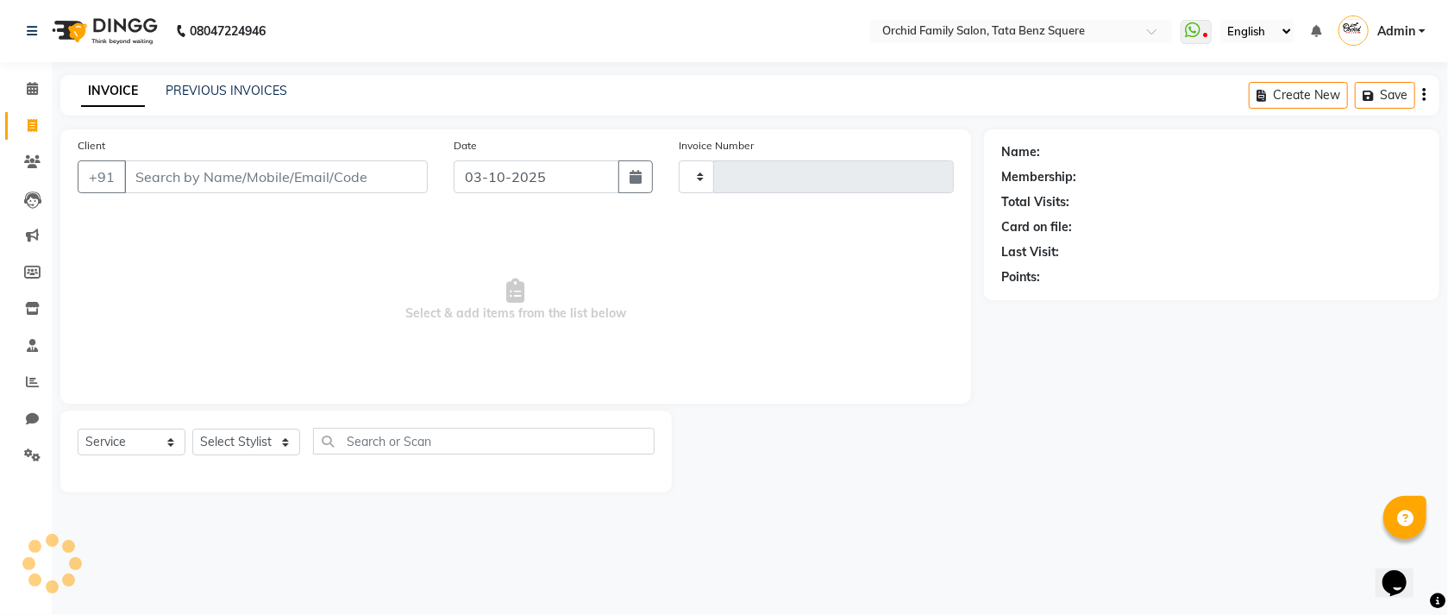
type input "2673"
select select "107"
click at [201, 94] on link "PREVIOUS INVOICES" at bounding box center [227, 91] width 122 height 16
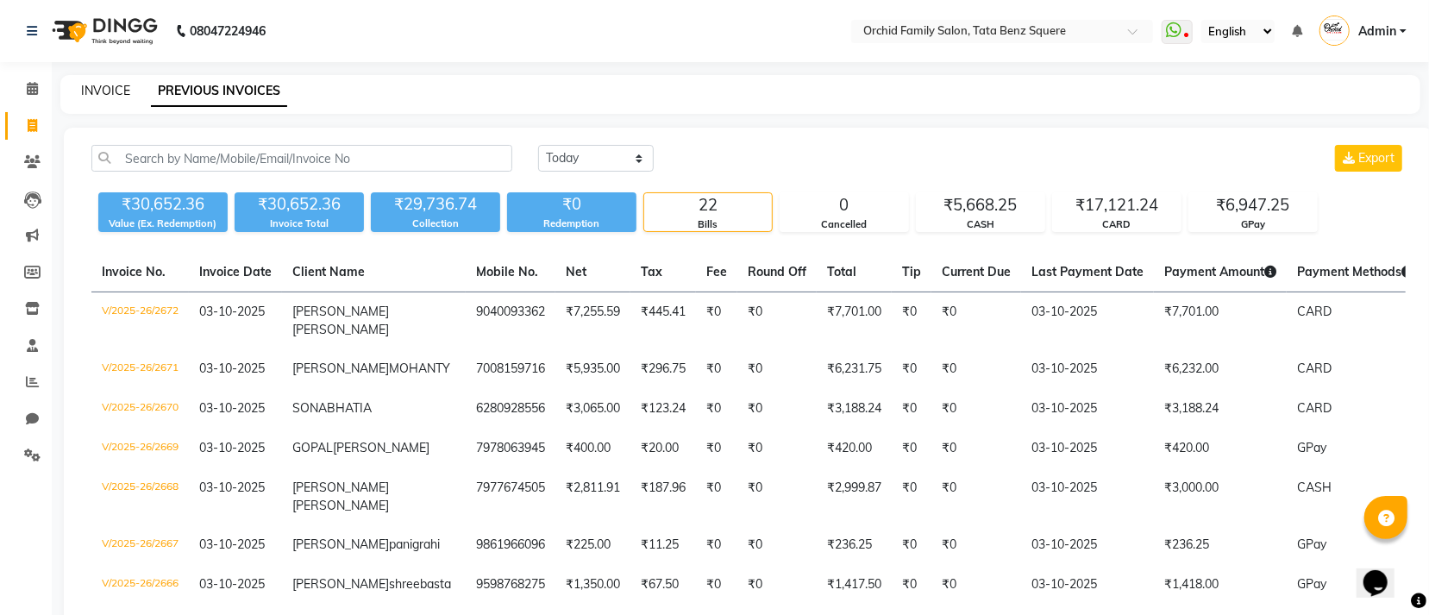
click at [105, 96] on link "INVOICE" at bounding box center [105, 91] width 49 height 16
select select "service"
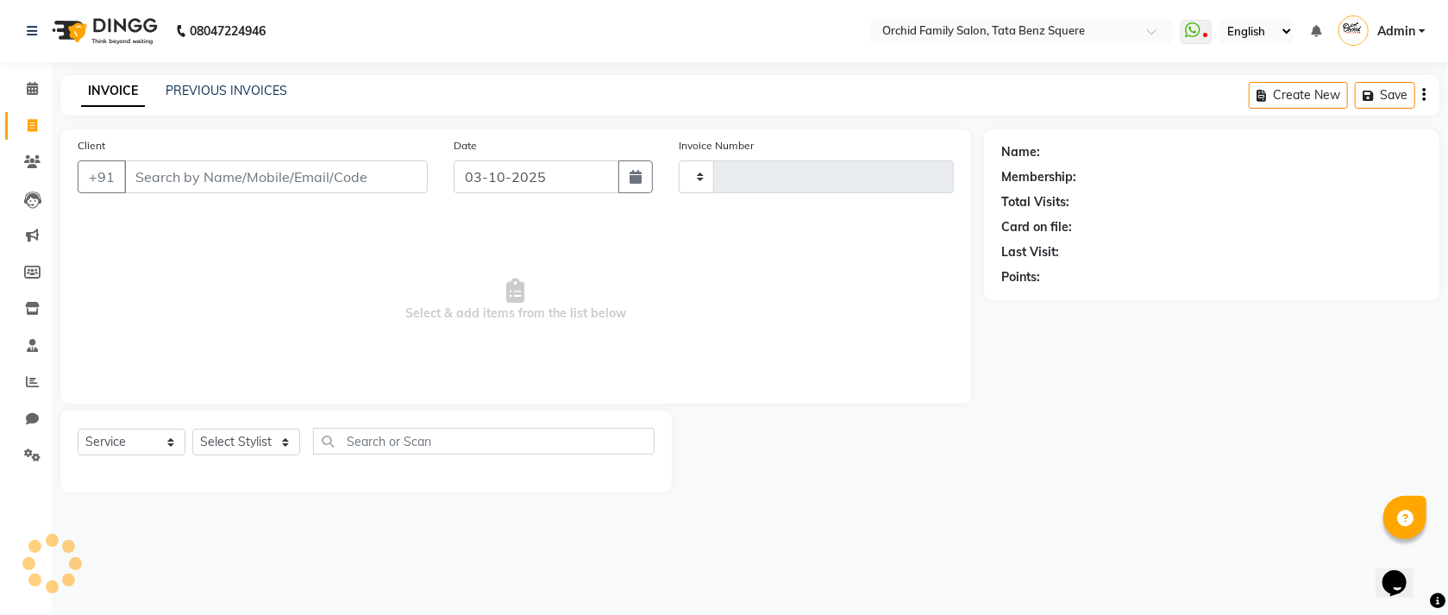
type input "2673"
select select "107"
click at [246, 85] on link "PREVIOUS INVOICES" at bounding box center [227, 91] width 122 height 16
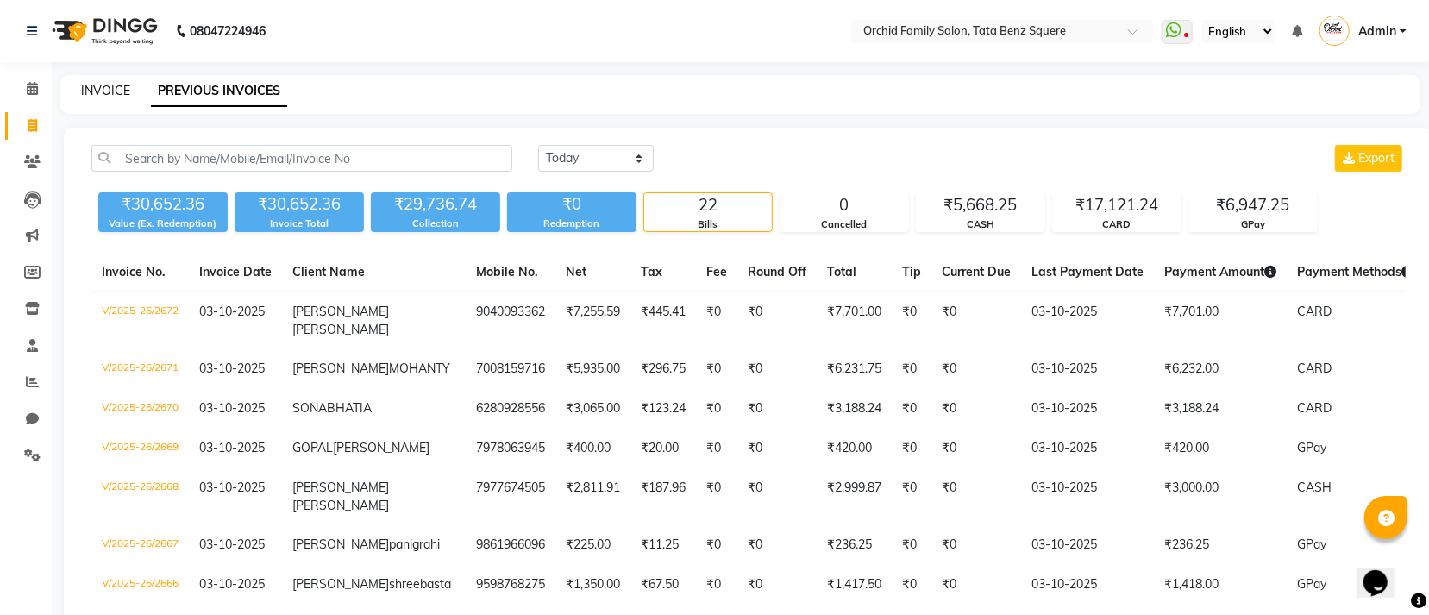
click at [122, 89] on link "INVOICE" at bounding box center [105, 91] width 49 height 16
select select "service"
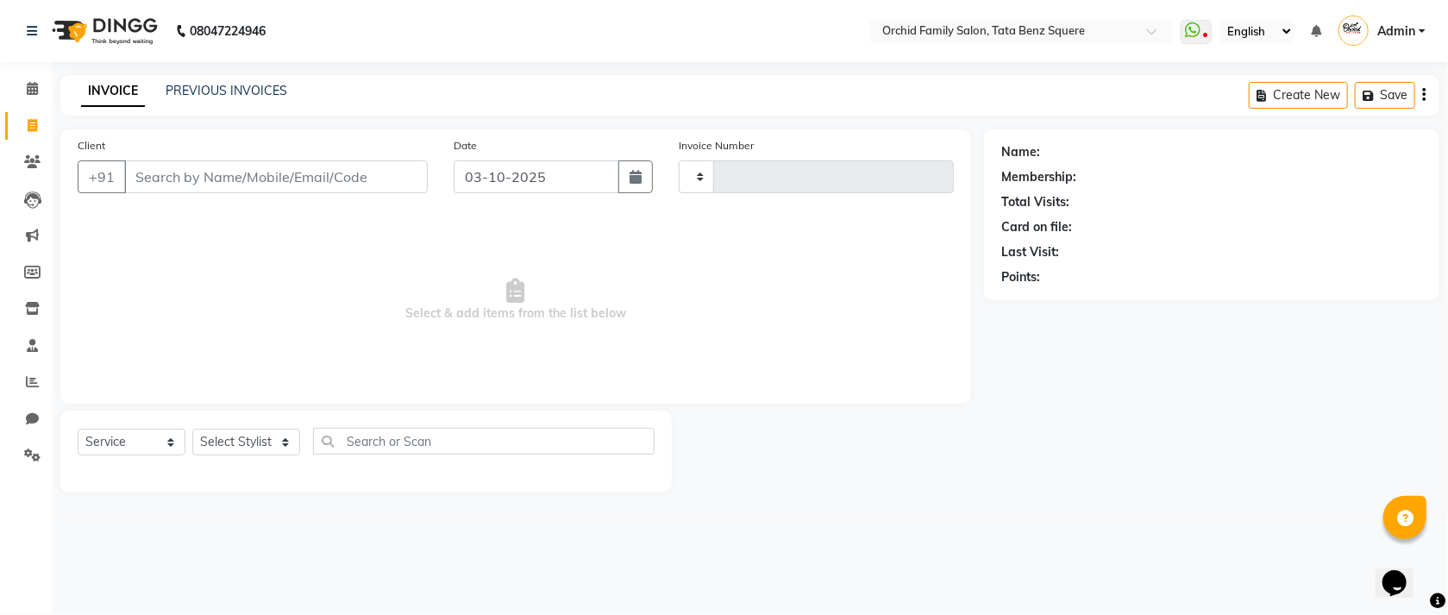
type input "2673"
select select "107"
click at [33, 158] on icon at bounding box center [32, 161] width 16 height 13
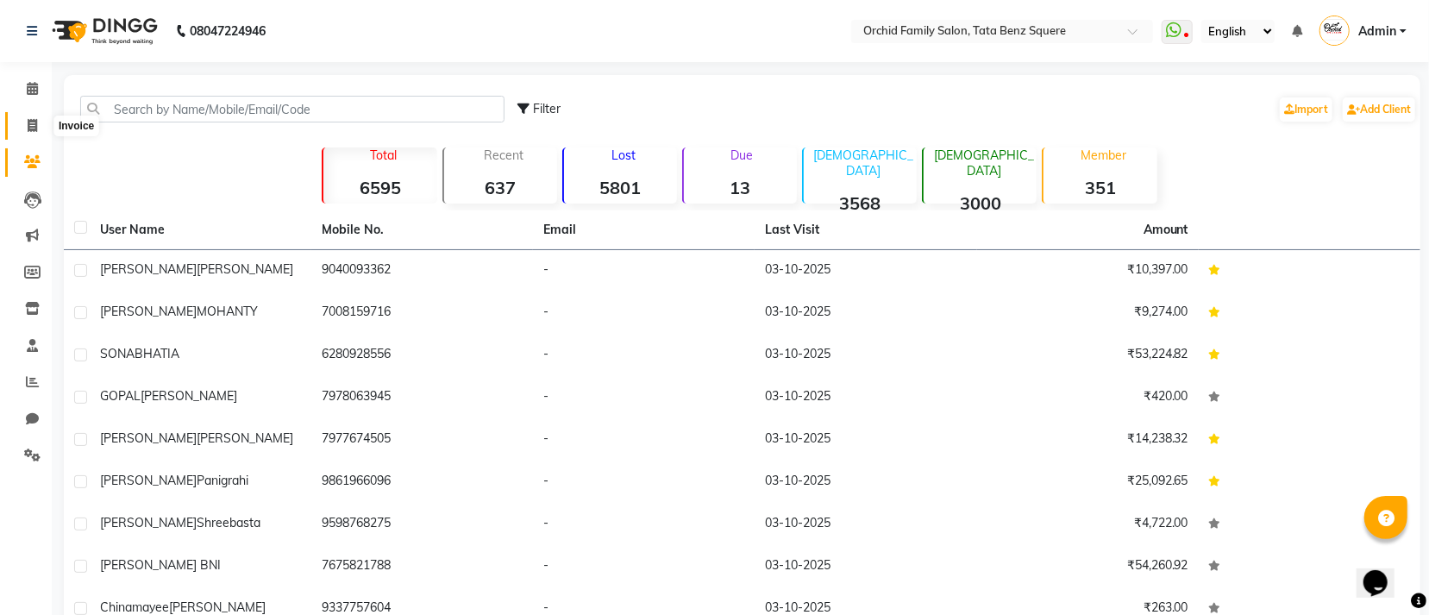
click at [28, 119] on icon at bounding box center [32, 125] width 9 height 13
select select "service"
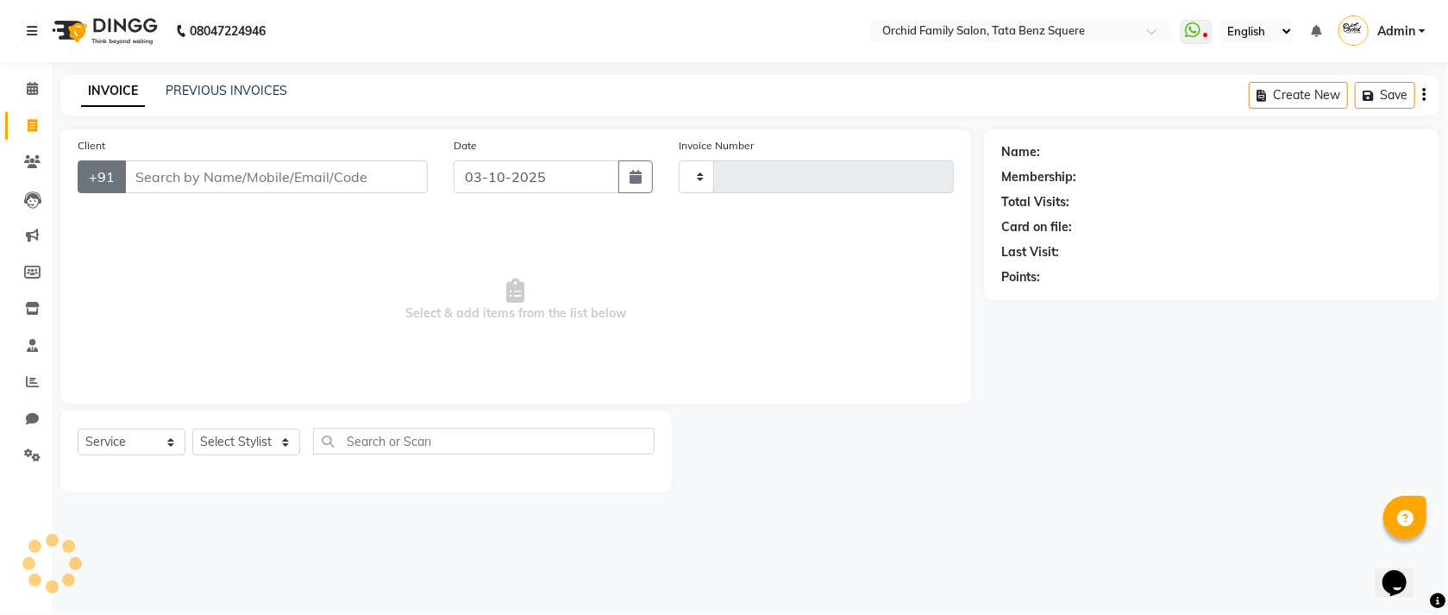
type input "2673"
select select "107"
click at [231, 448] on select "Select Stylist" at bounding box center [246, 442] width 108 height 27
select select "40047"
click at [192, 430] on select "Select Stylist Accountant AJAYA AMAR BHARATI BINDIYA JHUMA KALYANI SATAPATHY KH…" at bounding box center [246, 442] width 108 height 27
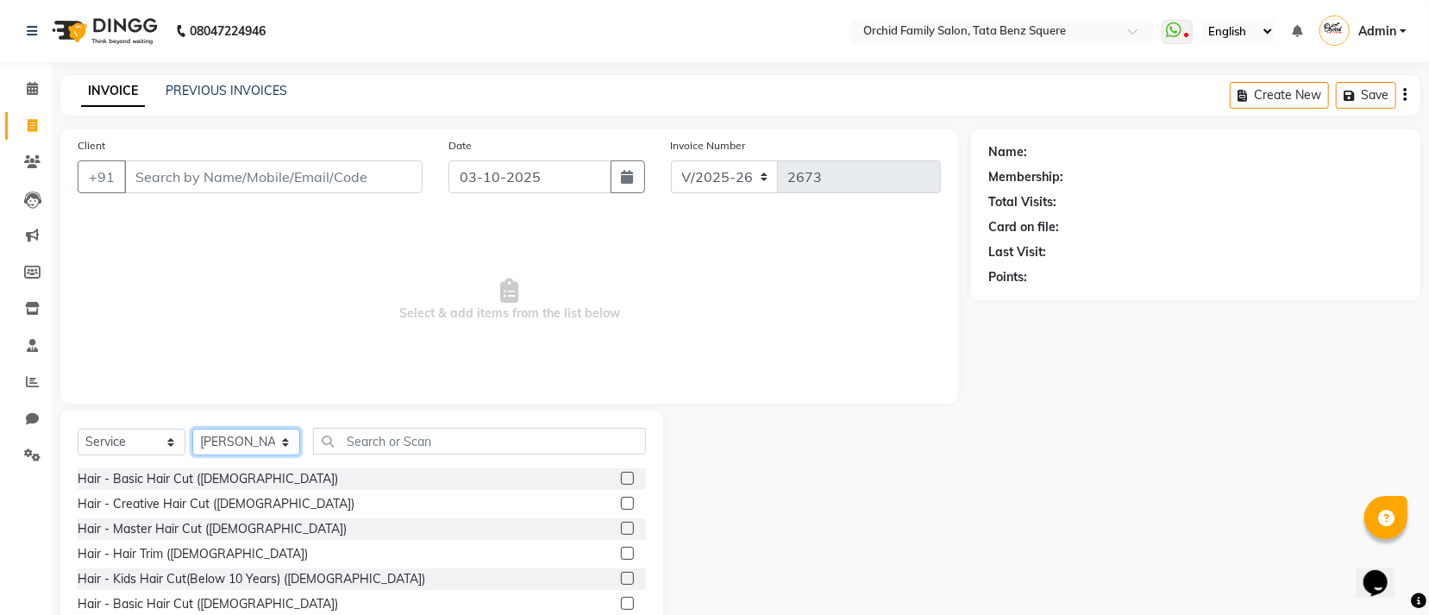
scroll to position [77, 0]
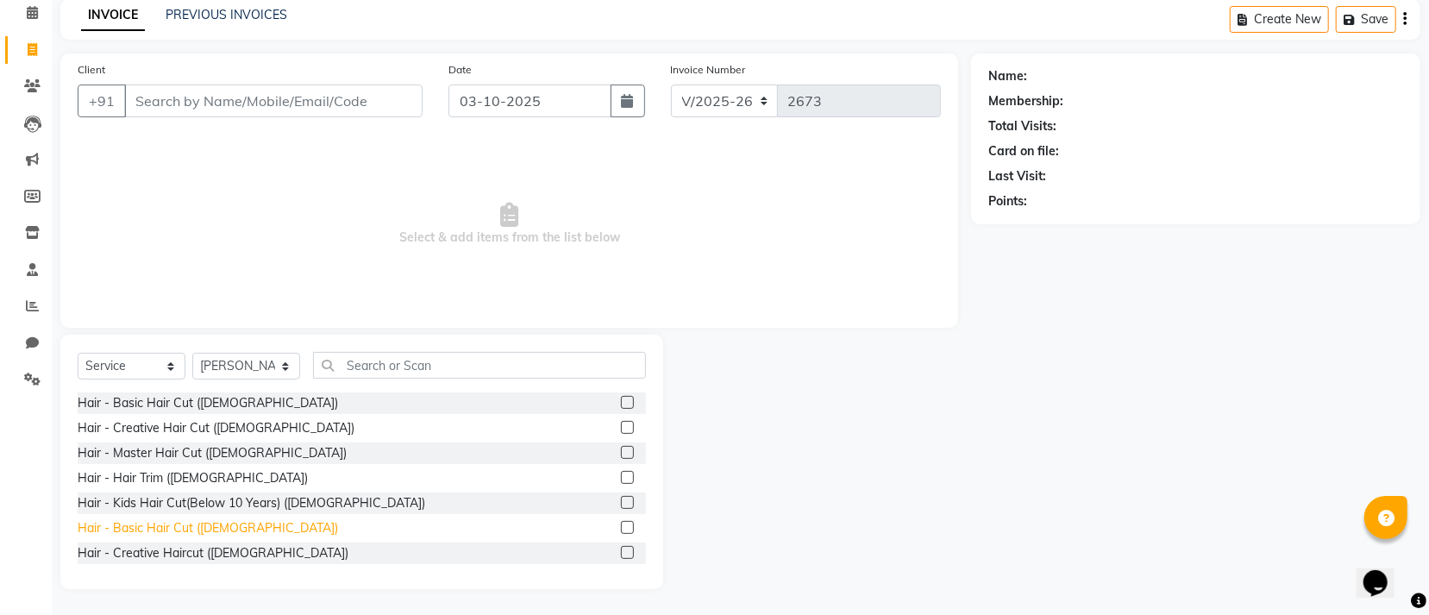
click at [184, 527] on div "Hair - Basic Hair Cut (Male)" at bounding box center [208, 528] width 260 height 18
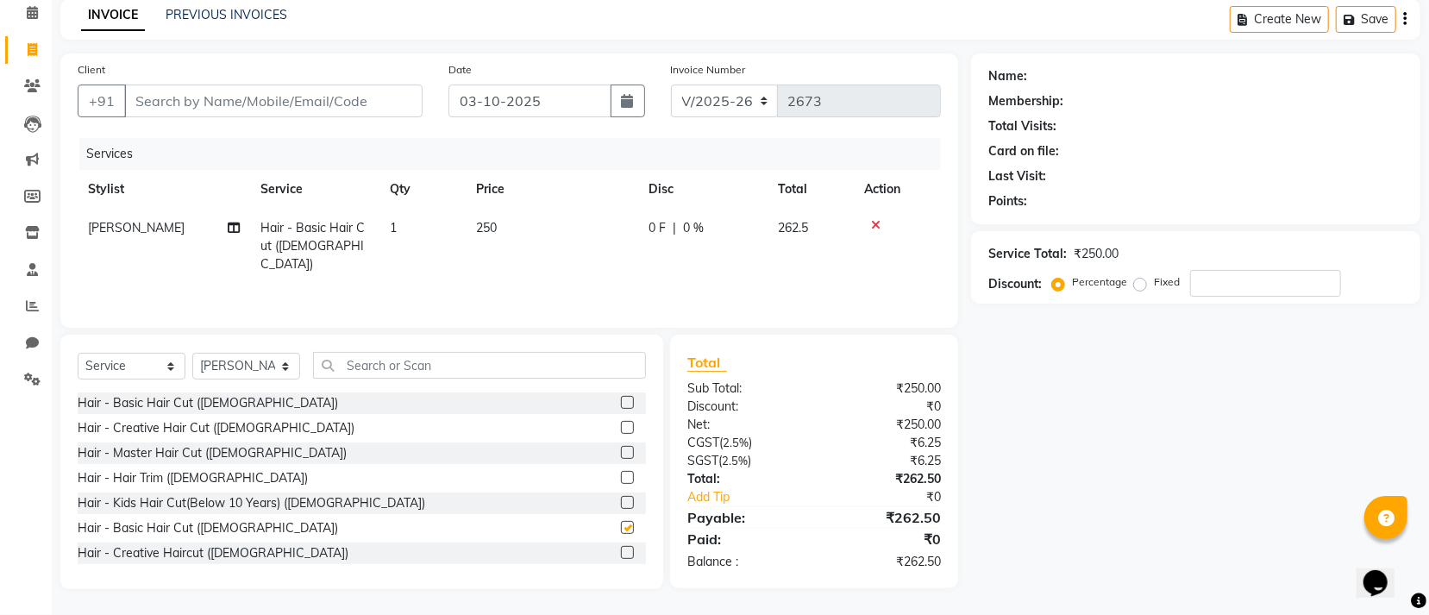
checkbox input "false"
click at [450, 384] on div "Select Service Product Membership Package Voucher Prepaid Gift Card Select Styl…" at bounding box center [362, 372] width 568 height 41
click at [467, 373] on input "text" at bounding box center [479, 365] width 333 height 27
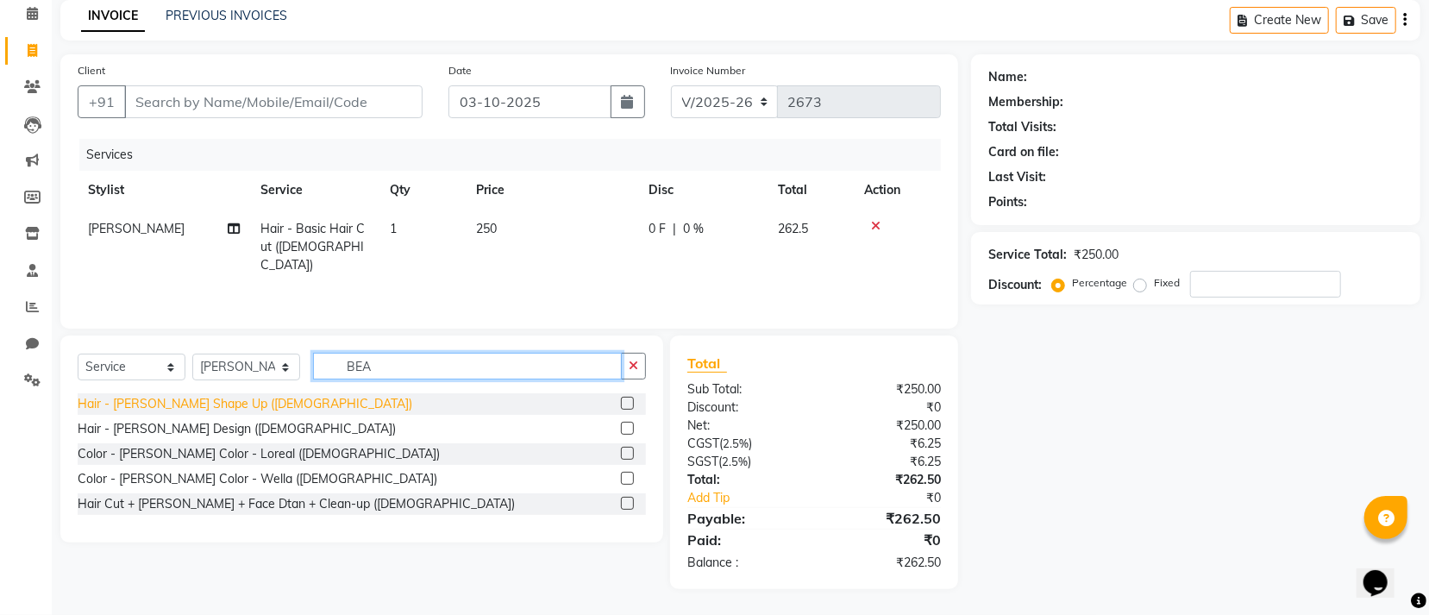
type input "BEA"
click at [174, 408] on div "Hair - Beard Shape Up (Male)" at bounding box center [245, 404] width 335 height 18
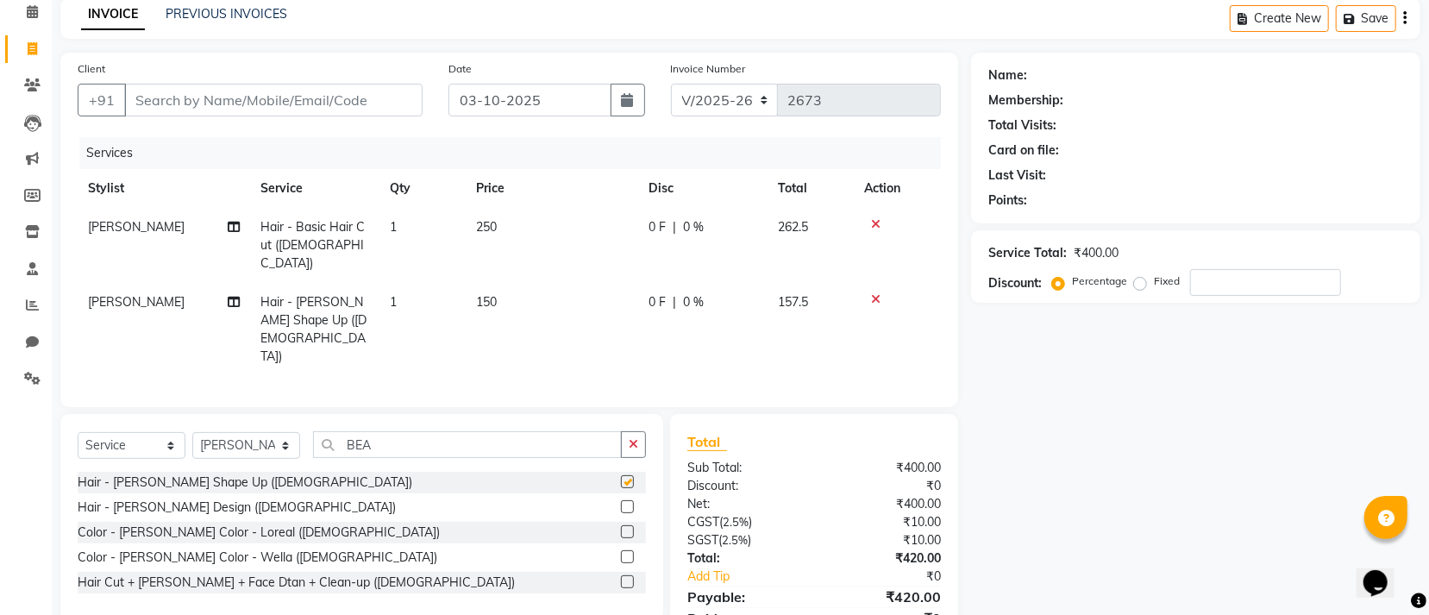
checkbox input "false"
click at [229, 432] on select "Select Stylist Accountant AJAYA AMAR BHARATI BINDIYA JHUMA KALYANI SATAPATHY KH…" at bounding box center [246, 445] width 108 height 27
select select "11441"
click at [192, 432] on select "Select Stylist Accountant AJAYA AMAR BHARATI BINDIYA JHUMA KALYANI SATAPATHY KH…" at bounding box center [246, 445] width 108 height 27
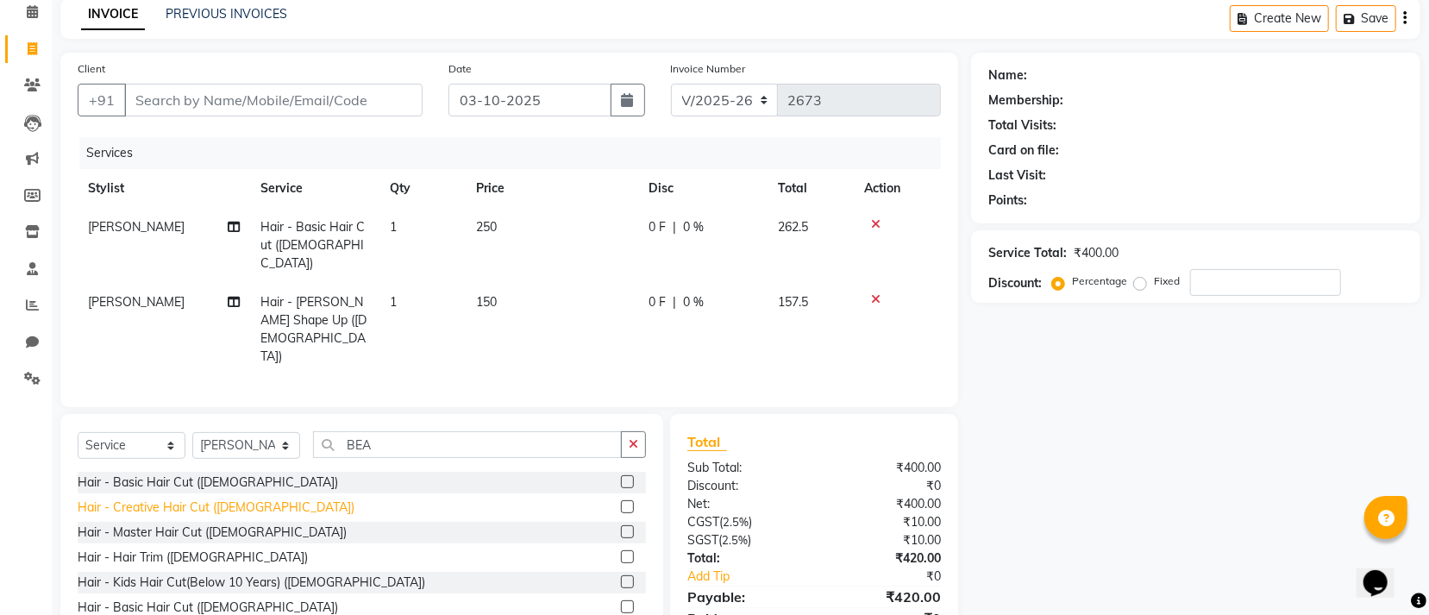
drag, startPoint x: 179, startPoint y: 577, endPoint x: 196, endPoint y: 538, distance: 42.1
click at [179, 599] on div "Hair - Basic Hair Cut (Male)" at bounding box center [208, 608] width 260 height 18
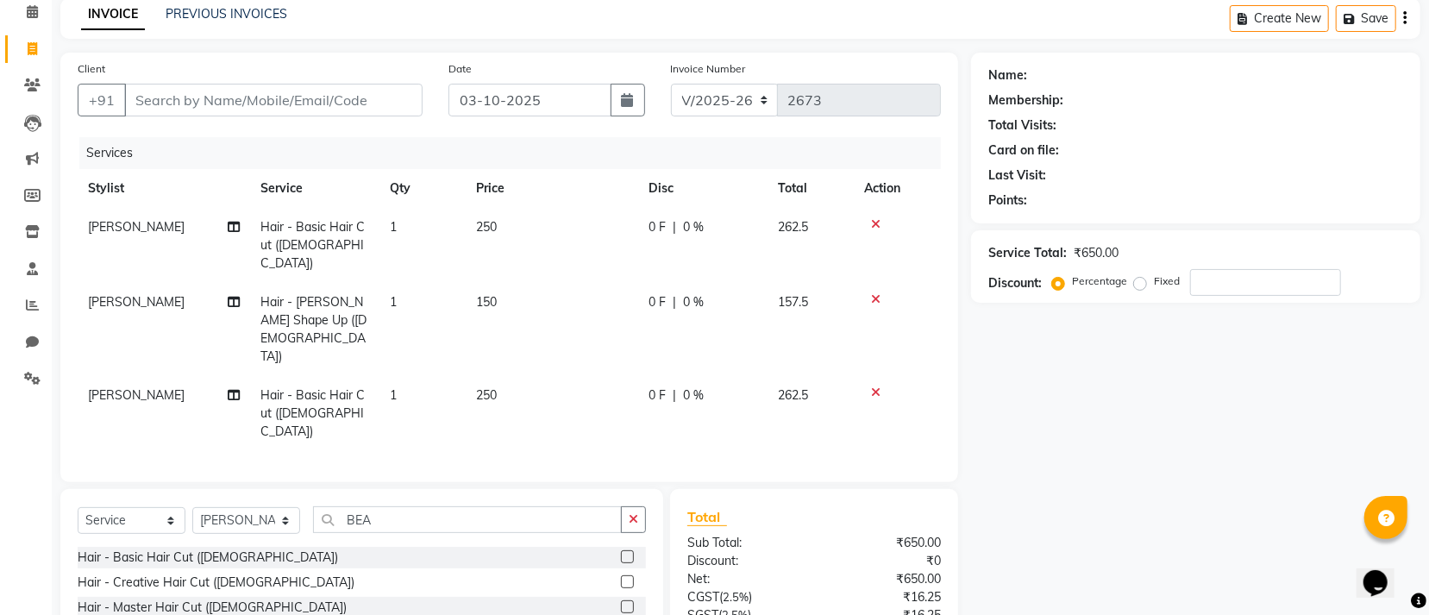
checkbox input "false"
click at [440, 506] on input "BEA" at bounding box center [467, 519] width 309 height 27
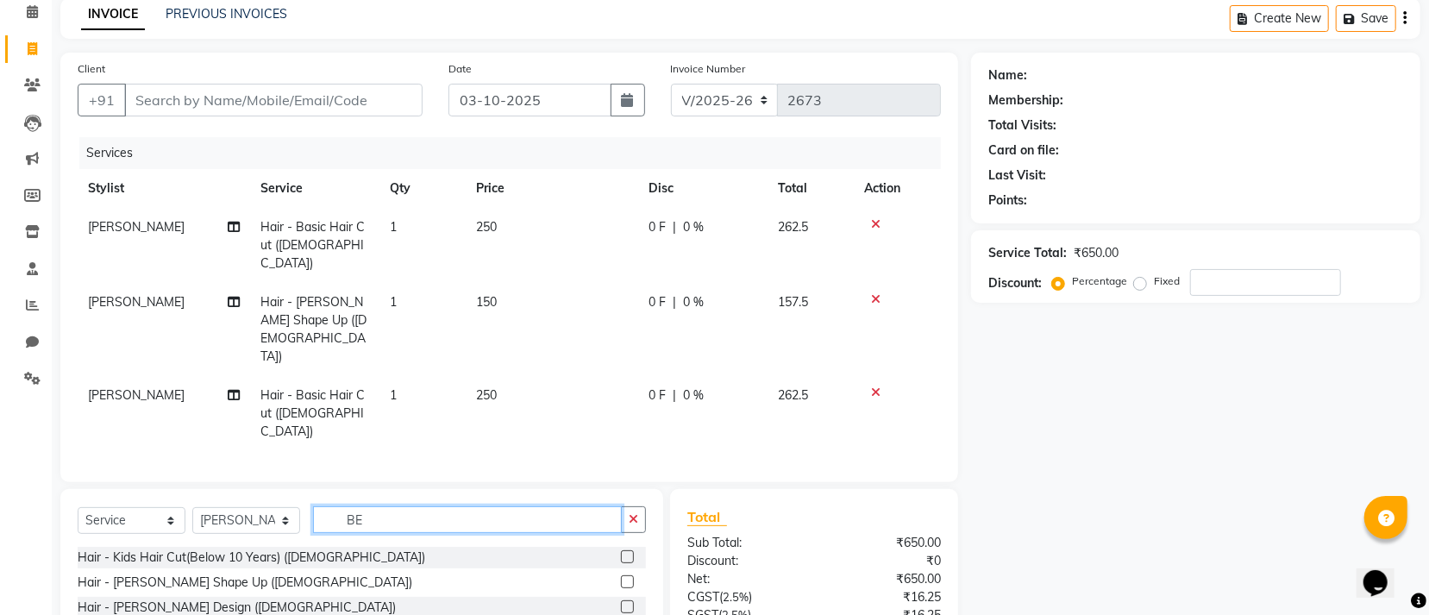
type input "BEA"
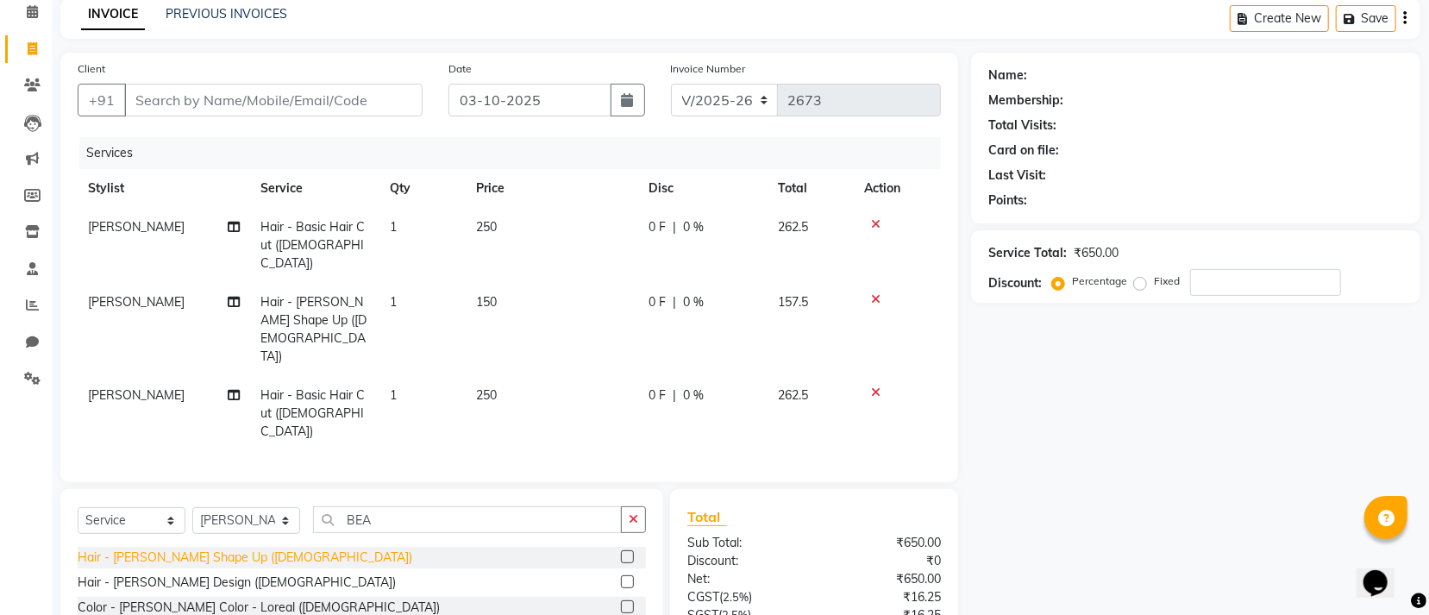
click at [186, 549] on div "Hair - Beard Shape Up (Male)" at bounding box center [245, 558] width 335 height 18
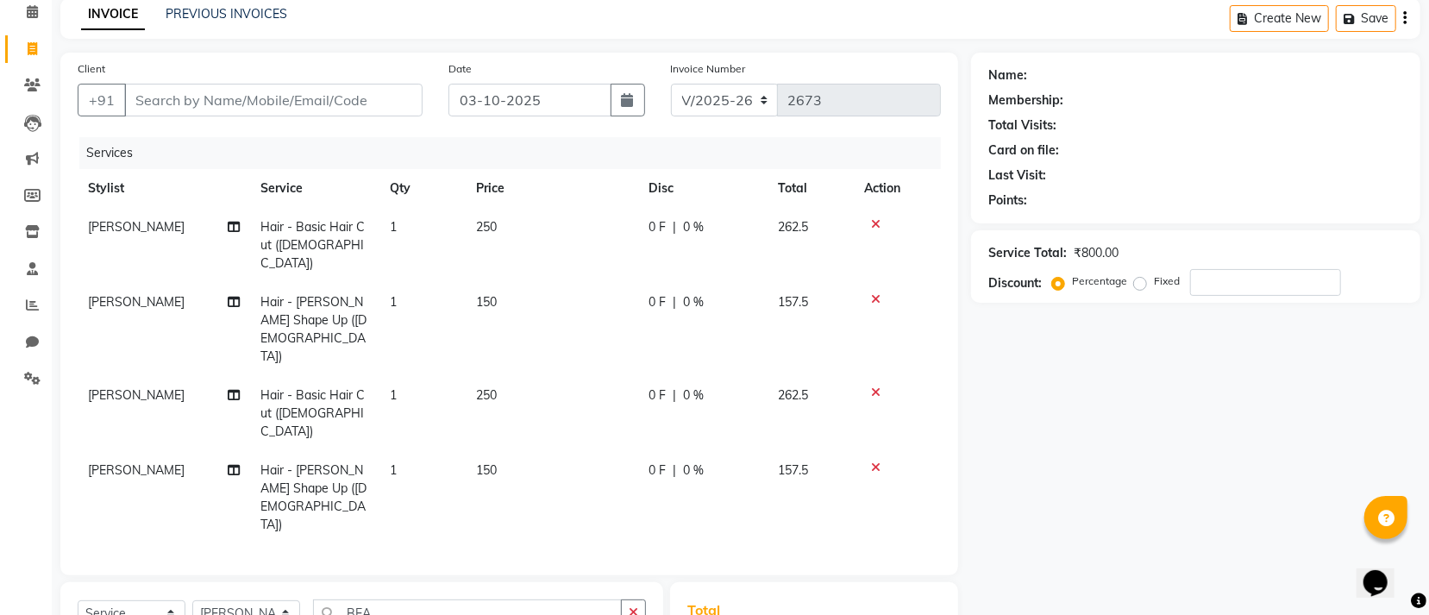
checkbox input "false"
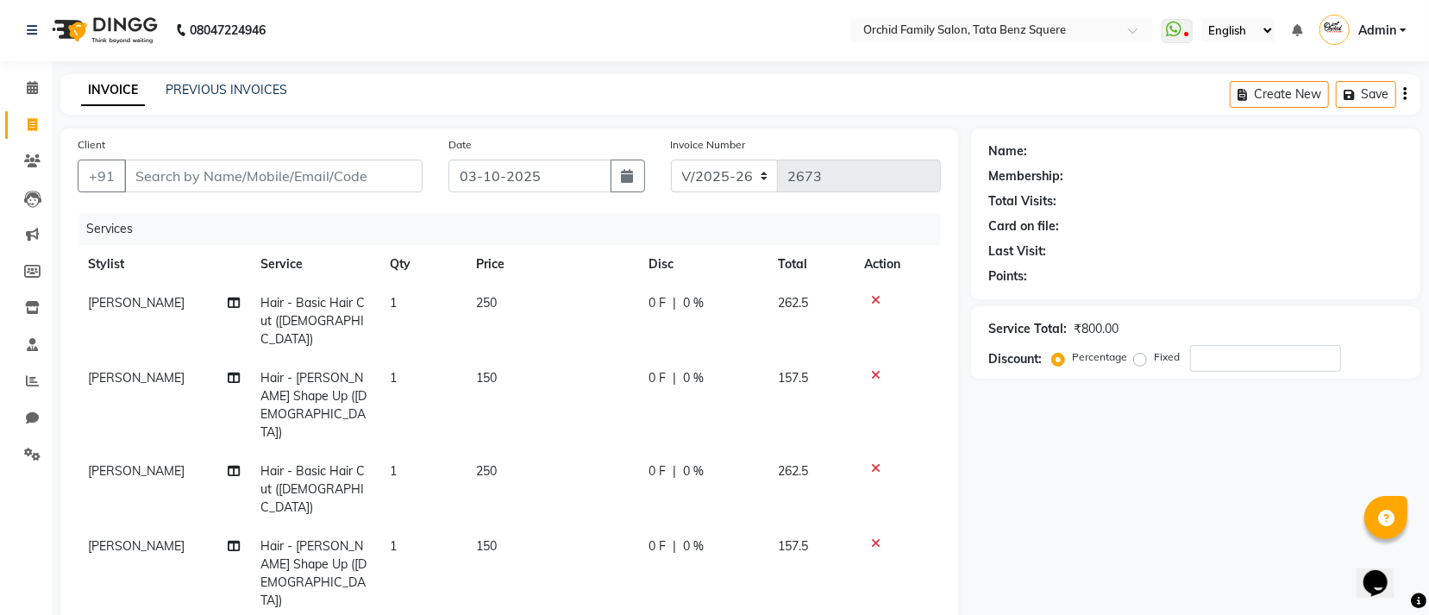
scroll to position [0, 0]
click at [386, 173] on input "Client" at bounding box center [273, 176] width 298 height 33
type input "7"
type input "0"
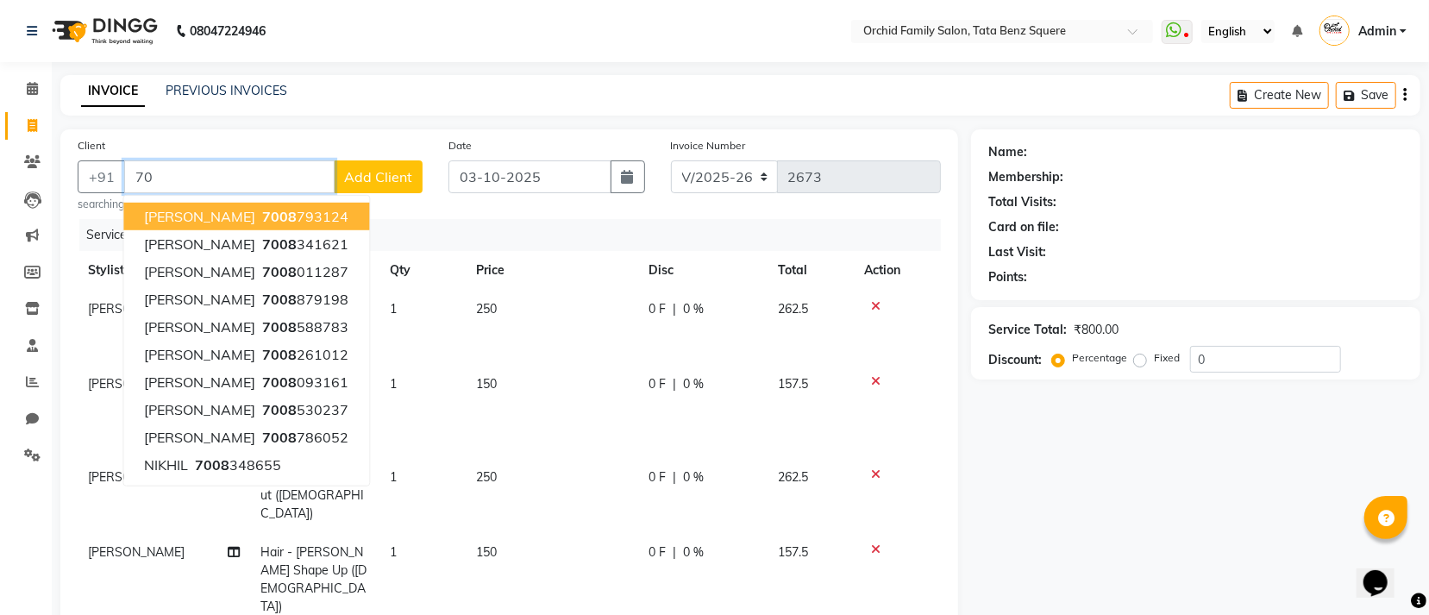
type input "7"
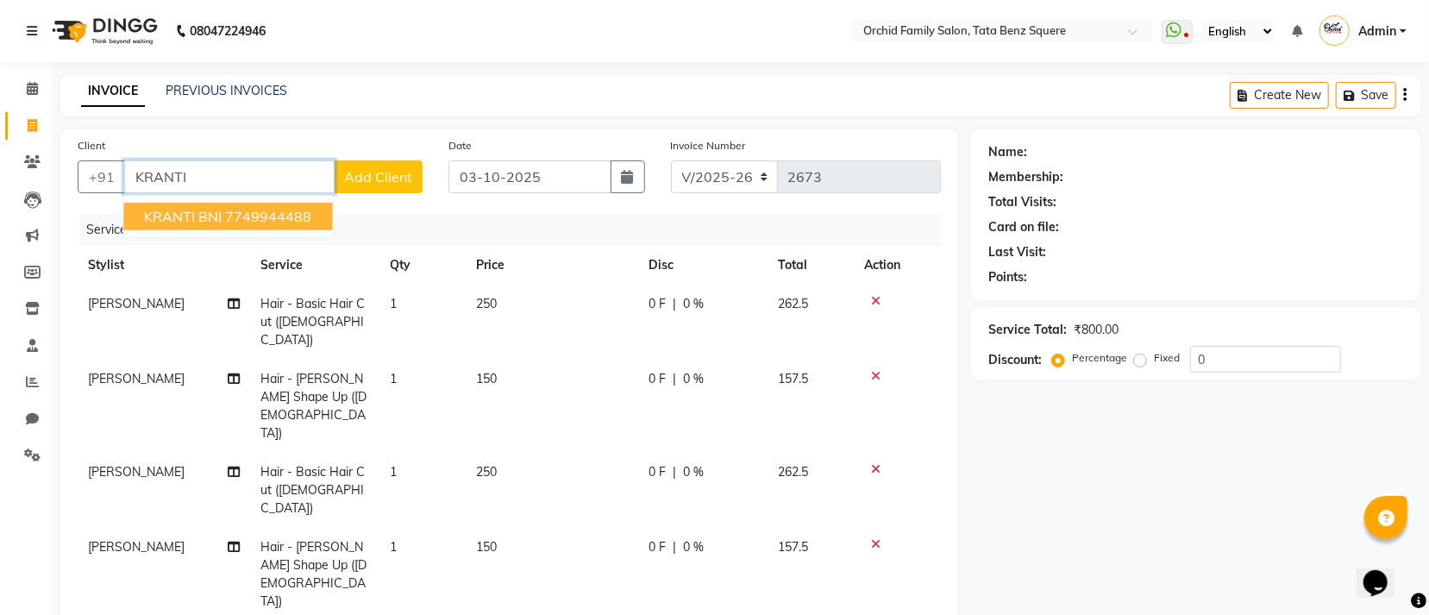
click at [313, 210] on button "KRANTI BNI 7749944488" at bounding box center [227, 217] width 209 height 28
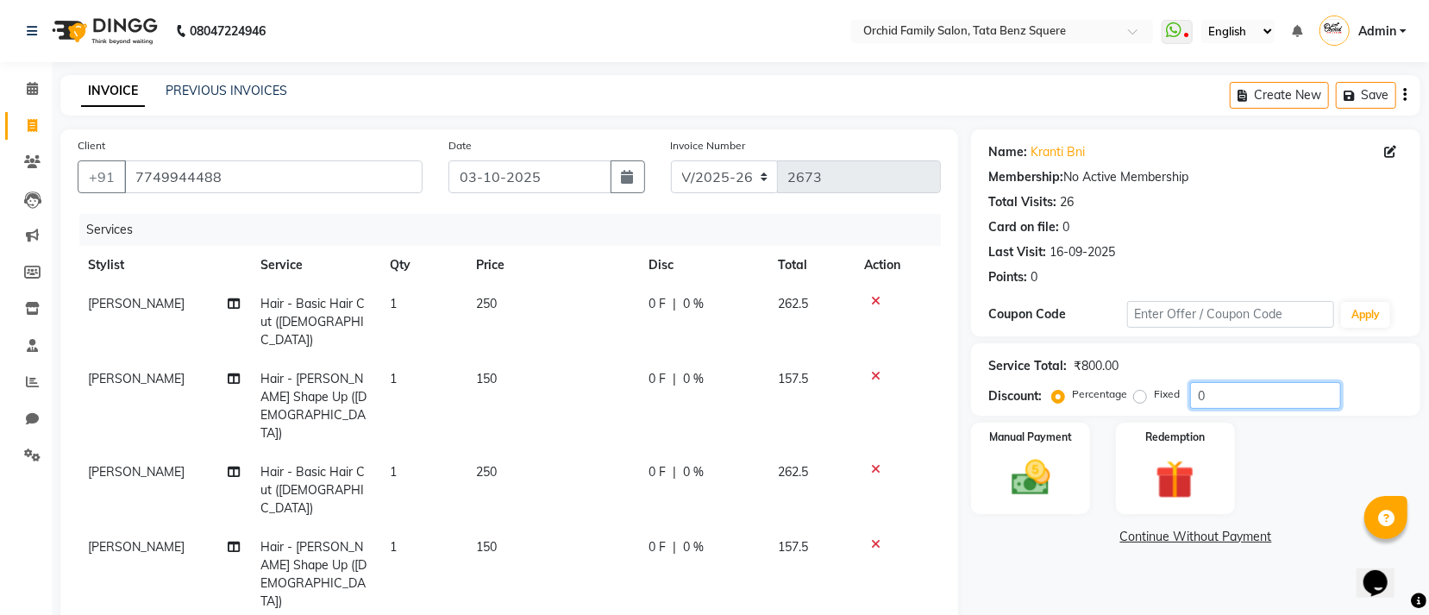
click at [1243, 390] on input "0" at bounding box center [1265, 395] width 151 height 27
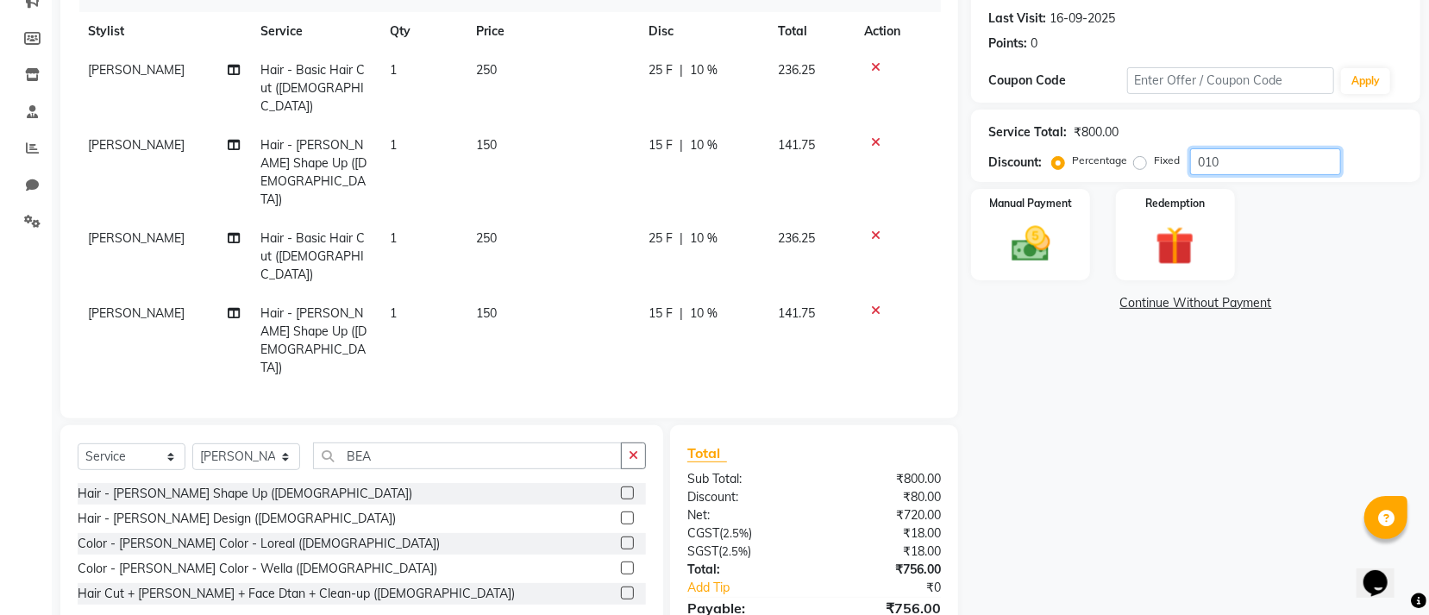
scroll to position [235, 0]
click at [1038, 245] on img at bounding box center [1031, 243] width 66 height 47
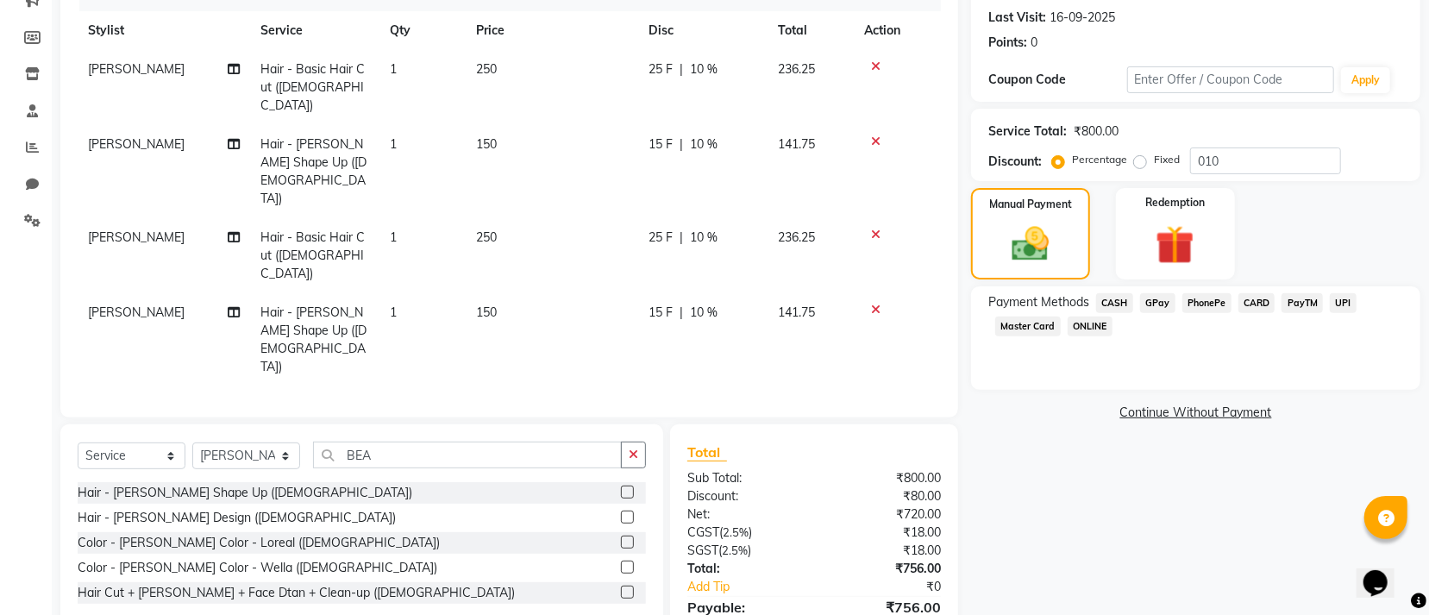
click at [1155, 303] on span "GPay" at bounding box center [1157, 303] width 35 height 20
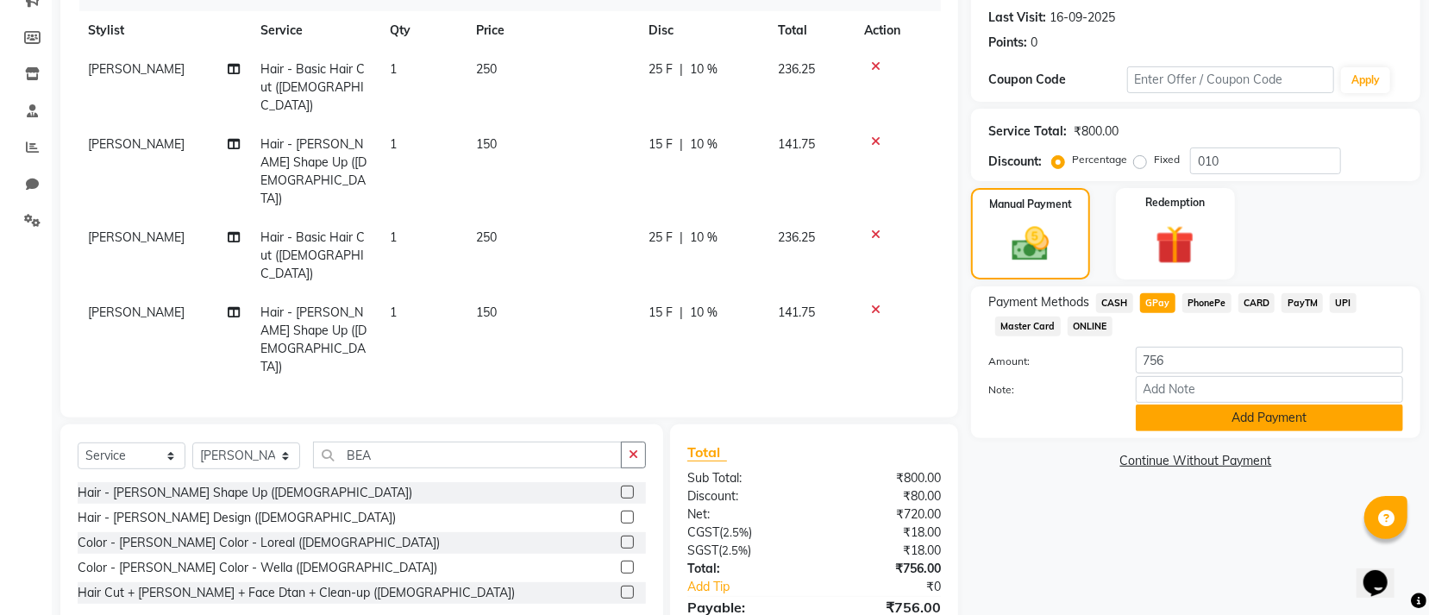
click at [1189, 412] on button "Add Payment" at bounding box center [1269, 418] width 267 height 27
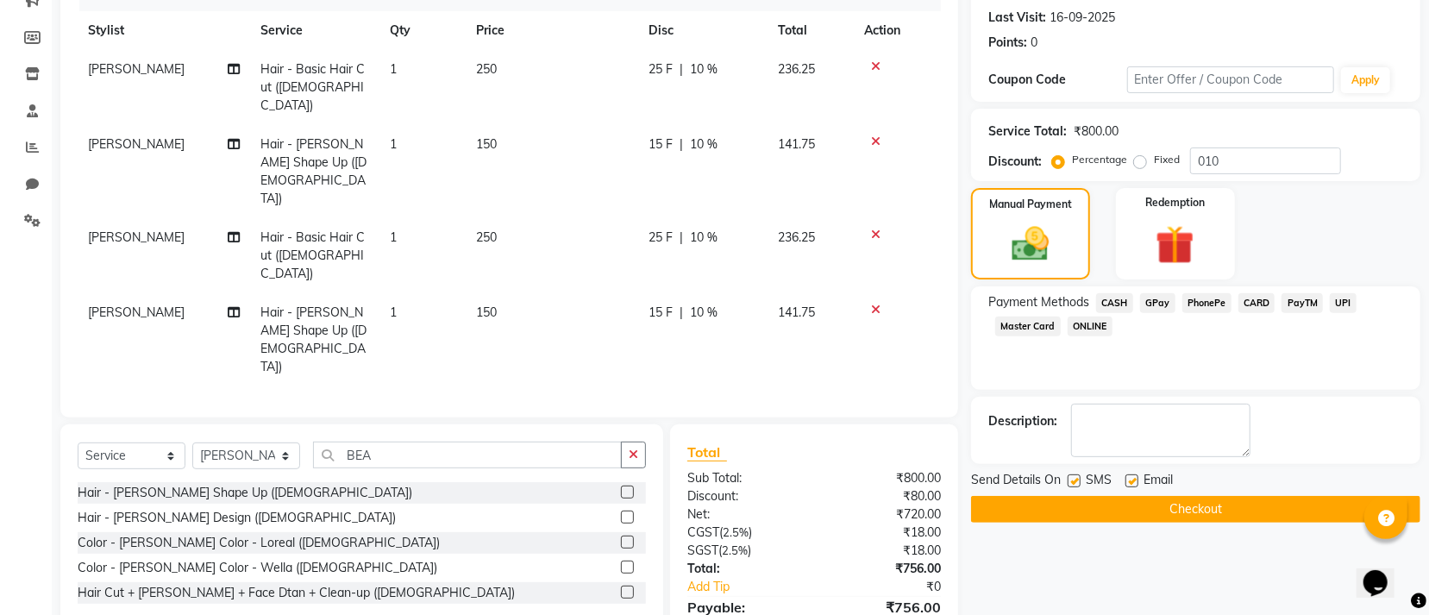
scroll to position [271, 0]
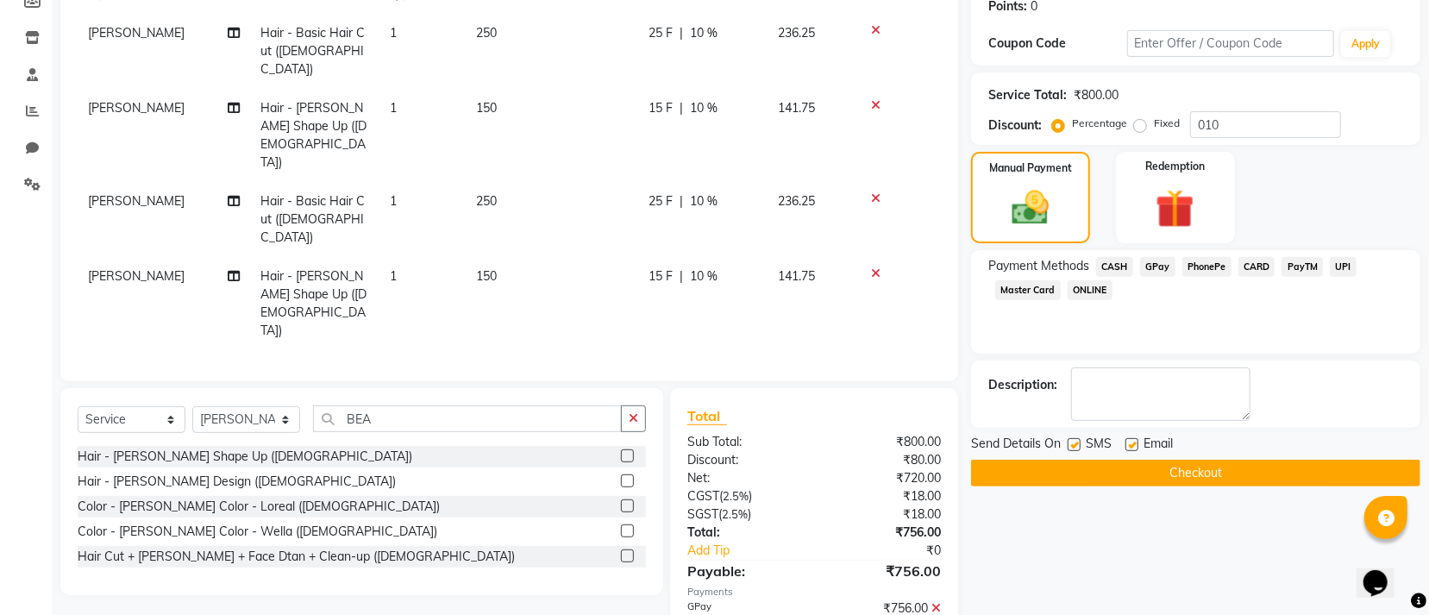
click at [935, 602] on icon at bounding box center [936, 608] width 9 height 12
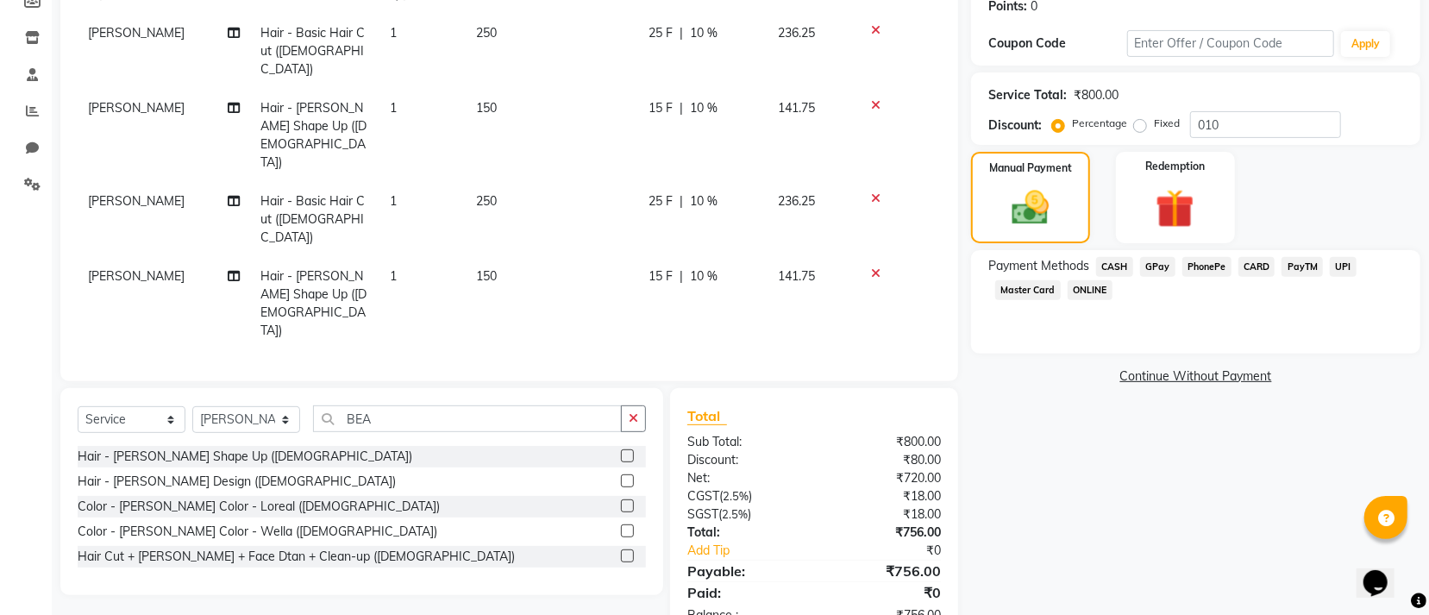
scroll to position [235, 0]
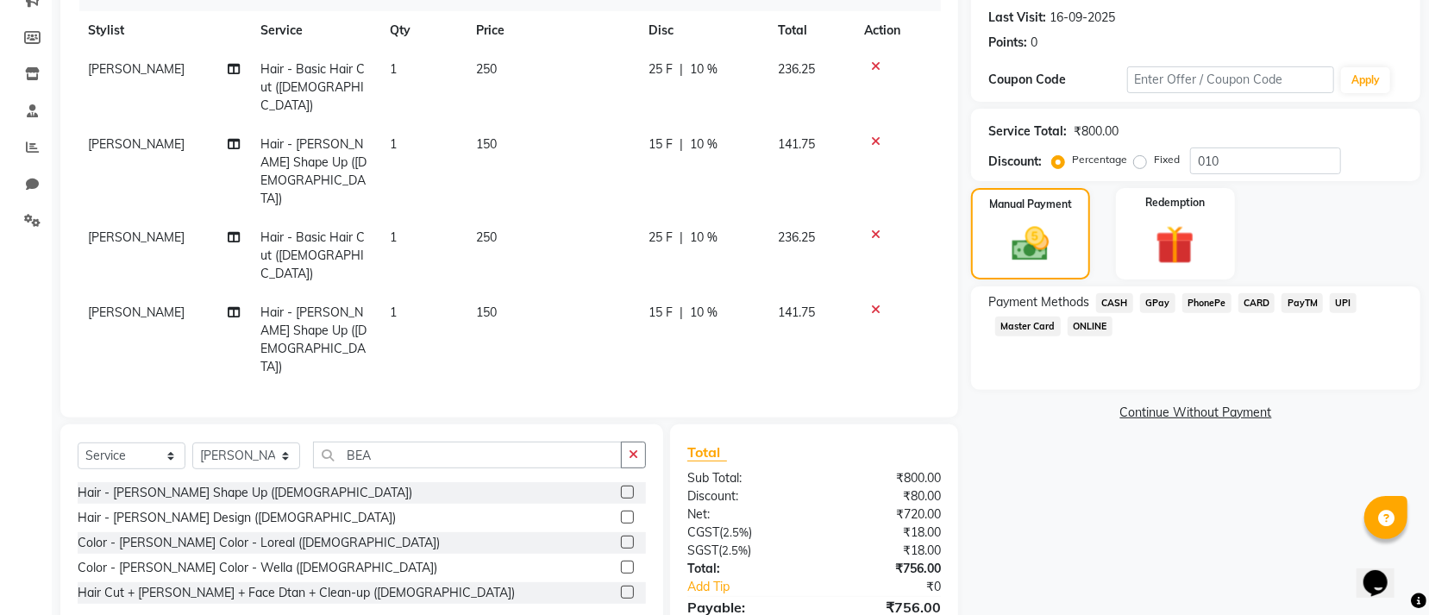
click at [1118, 303] on span "CASH" at bounding box center [1114, 303] width 37 height 20
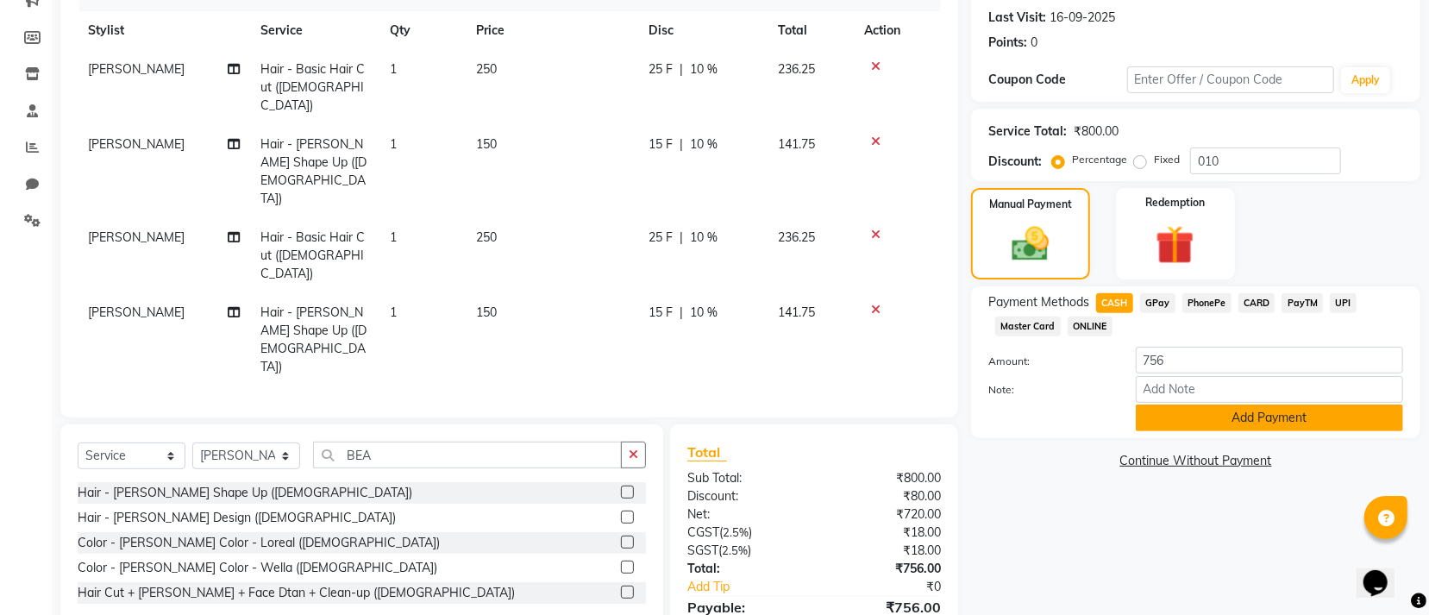
click at [1151, 422] on button "Add Payment" at bounding box center [1269, 418] width 267 height 27
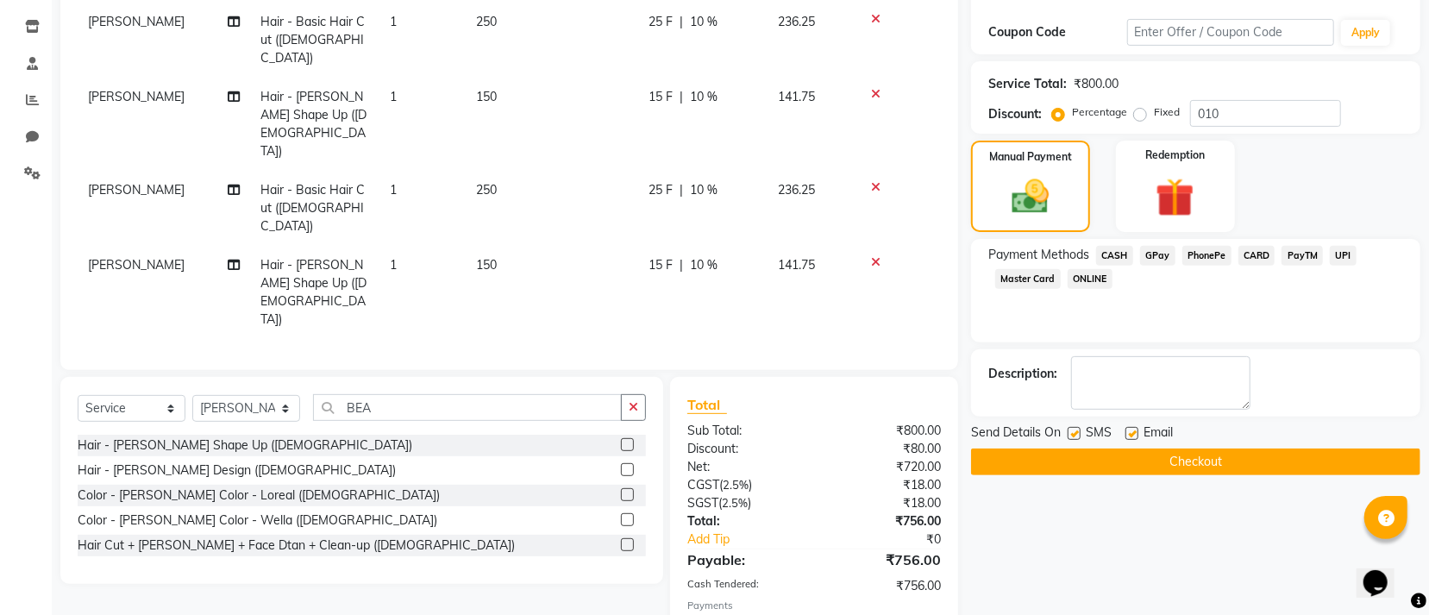
scroll to position [297, 0]
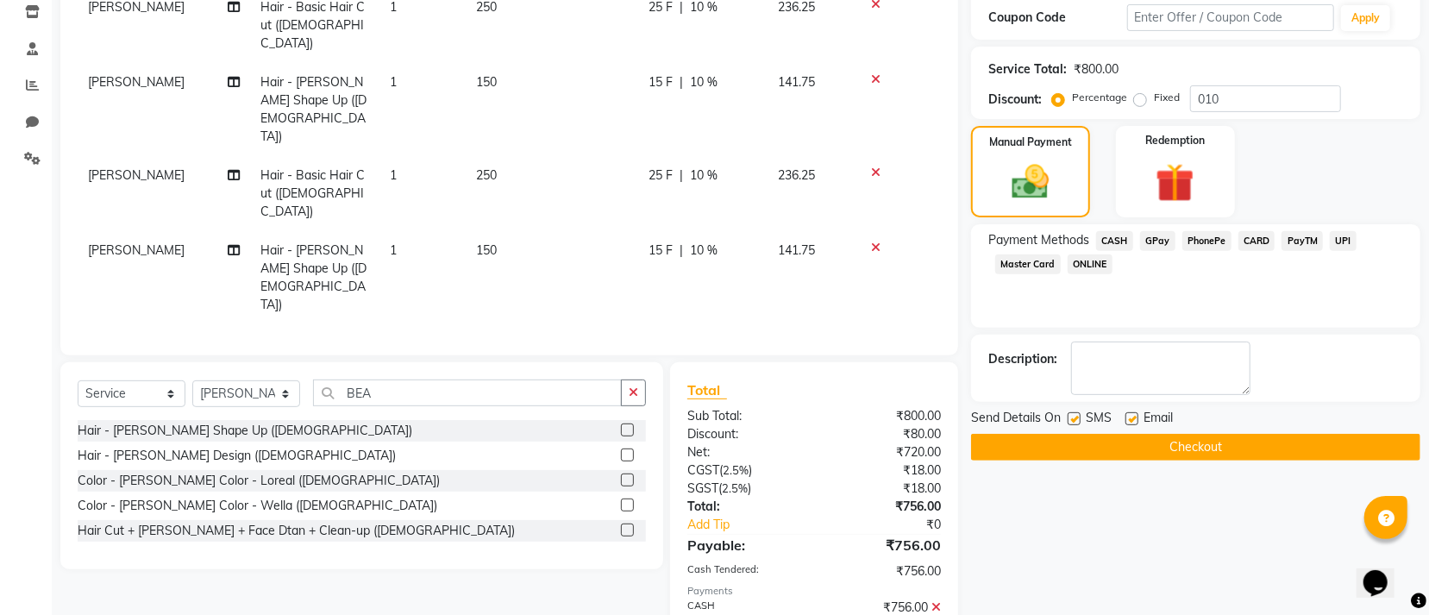
click at [1120, 442] on button "Checkout" at bounding box center [1195, 447] width 449 height 27
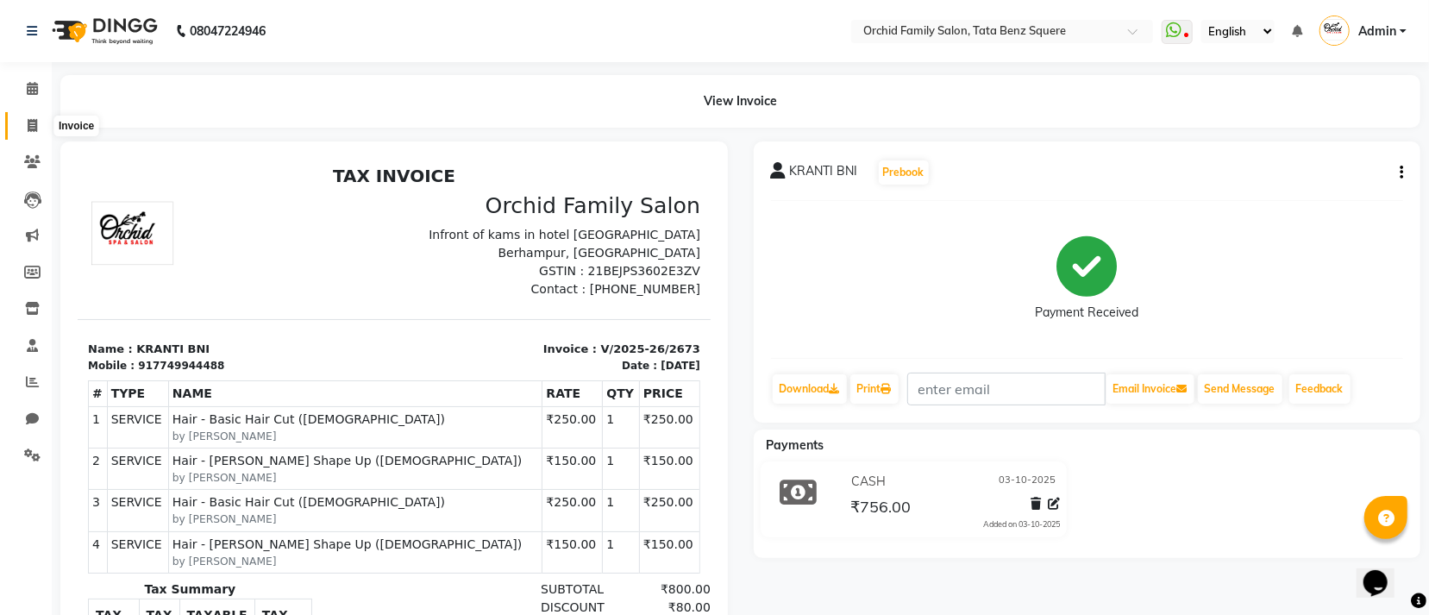
click at [21, 124] on span at bounding box center [32, 126] width 30 height 20
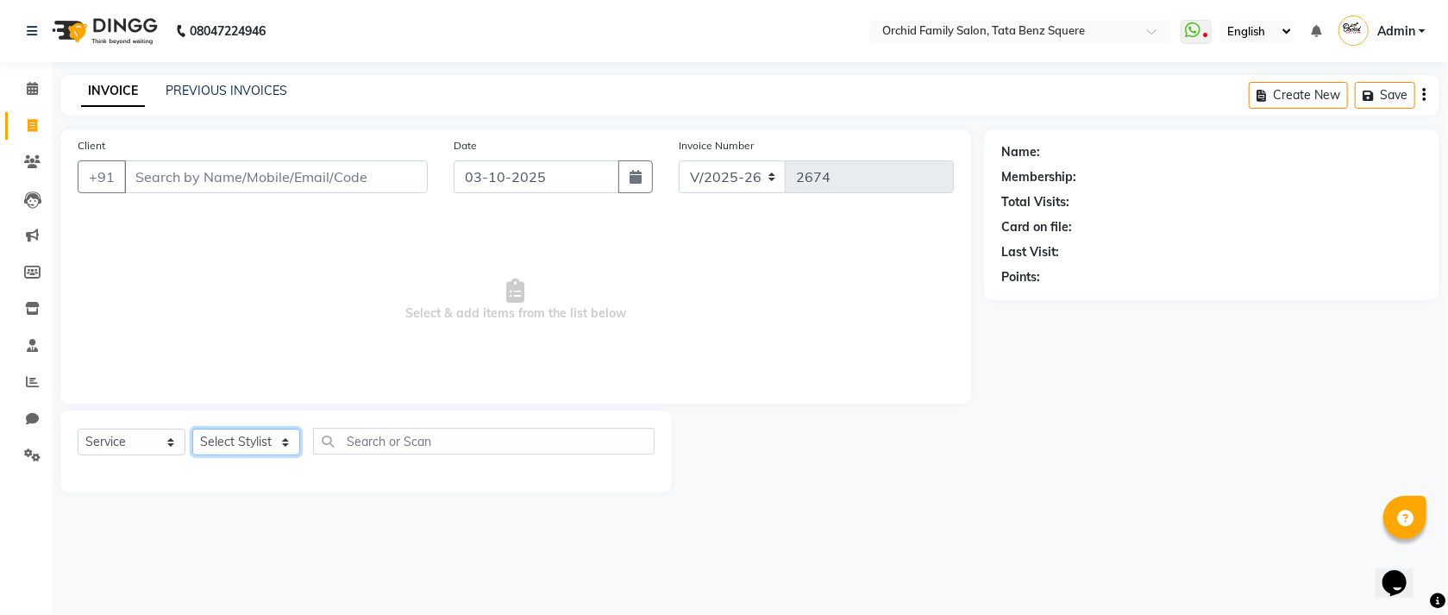
click at [236, 437] on select "Select Stylist" at bounding box center [246, 442] width 108 height 27
click at [242, 441] on select "Select Stylist Accountant AJAYA AMAR BHARATI BINDIYA JHUMA KALYANI SATAPATHY KH…" at bounding box center [246, 442] width 108 height 27
click at [192, 430] on select "Select Stylist Accountant AJAYA AMAR BHARATI BINDIYA JHUMA KALYANI SATAPATHY KH…" at bounding box center [246, 442] width 108 height 27
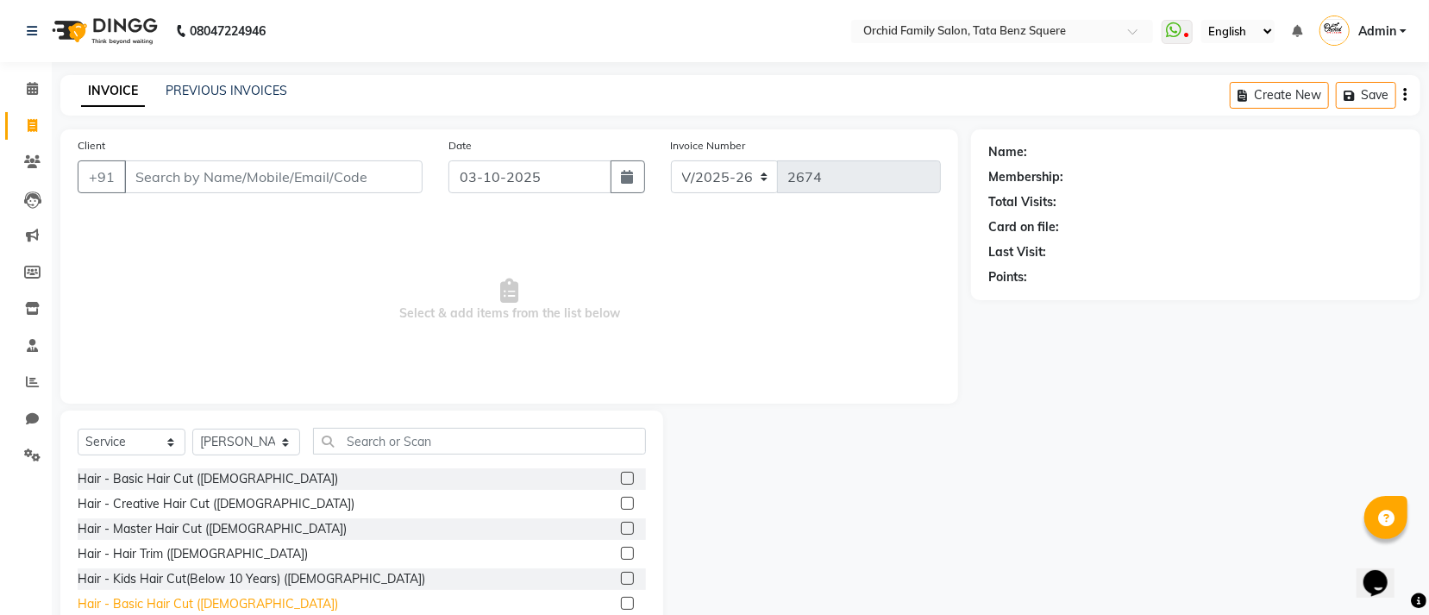
click at [211, 599] on div "Hair - Basic Hair Cut (Male)" at bounding box center [208, 604] width 260 height 18
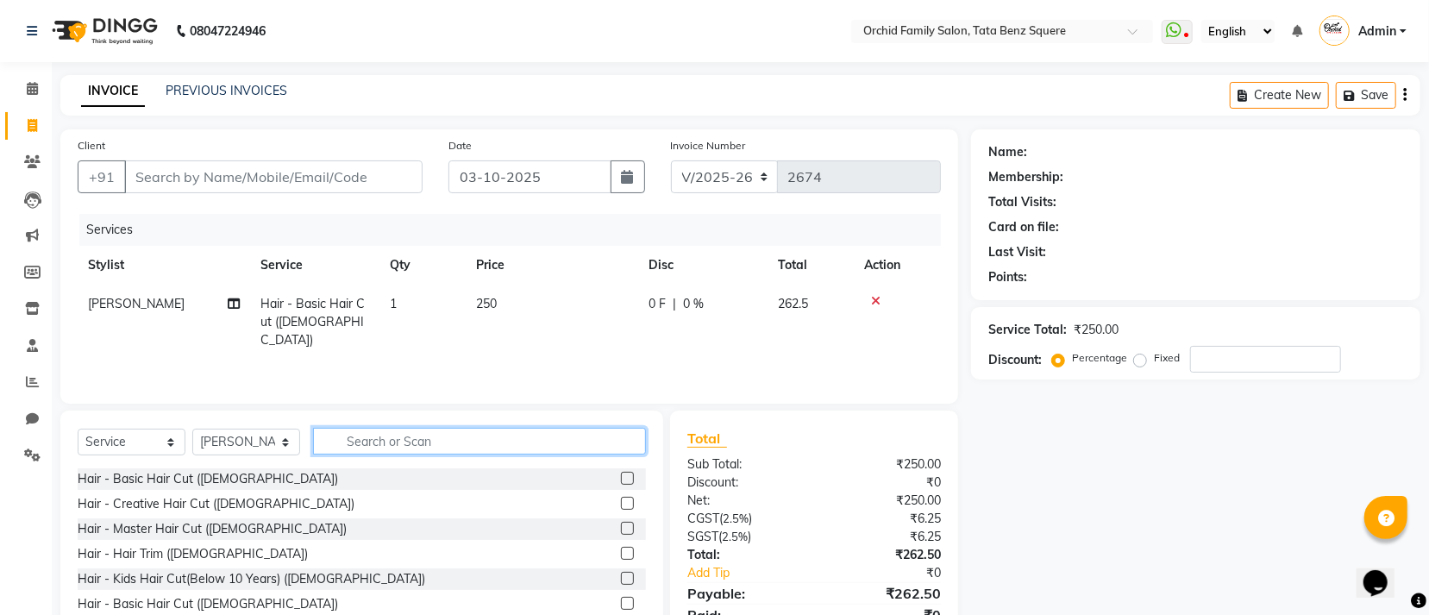
click at [521, 435] on input "text" at bounding box center [479, 441] width 333 height 27
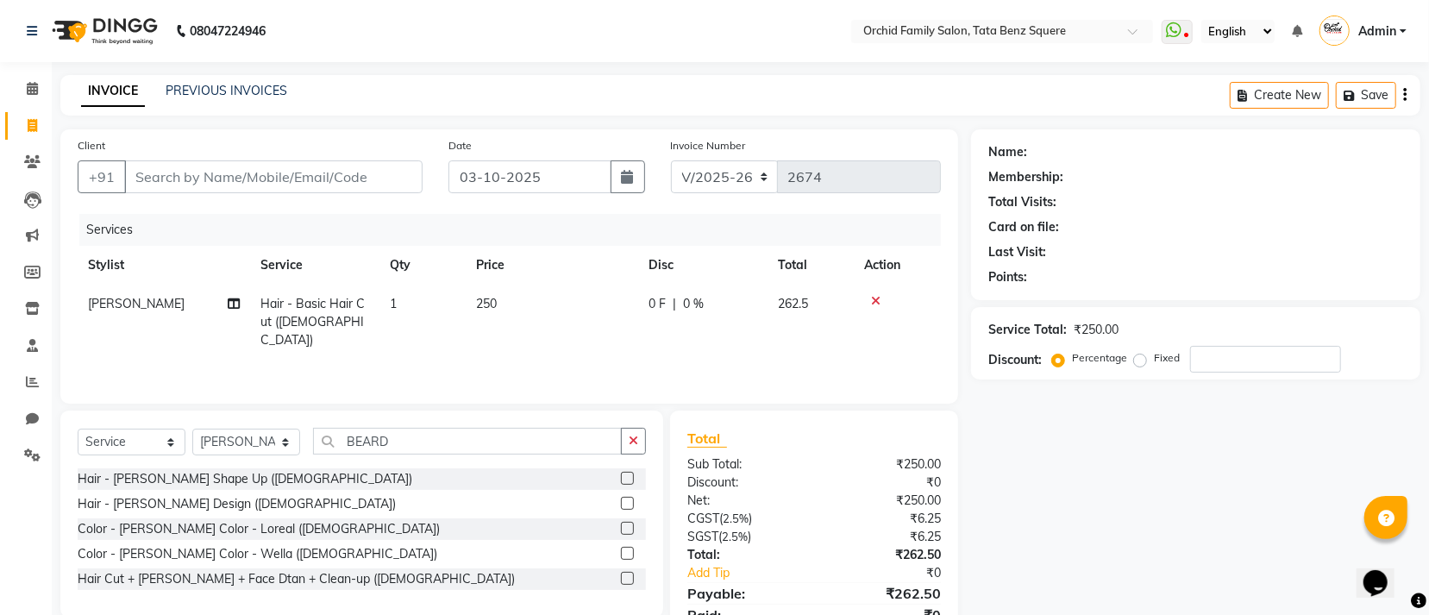
click at [881, 297] on div at bounding box center [897, 301] width 66 height 12
click at [224, 477] on div "Hair - Beard Shape Up (Male)" at bounding box center [245, 479] width 335 height 18
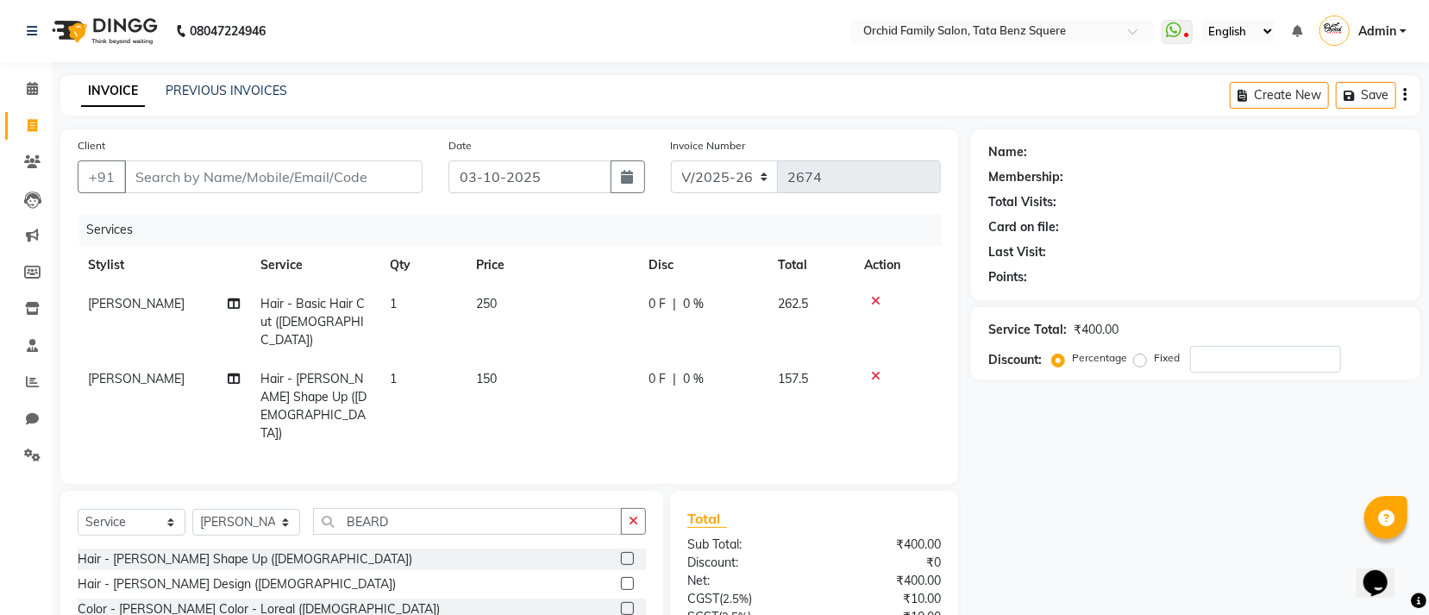
click at [875, 295] on icon at bounding box center [875, 301] width 9 height 12
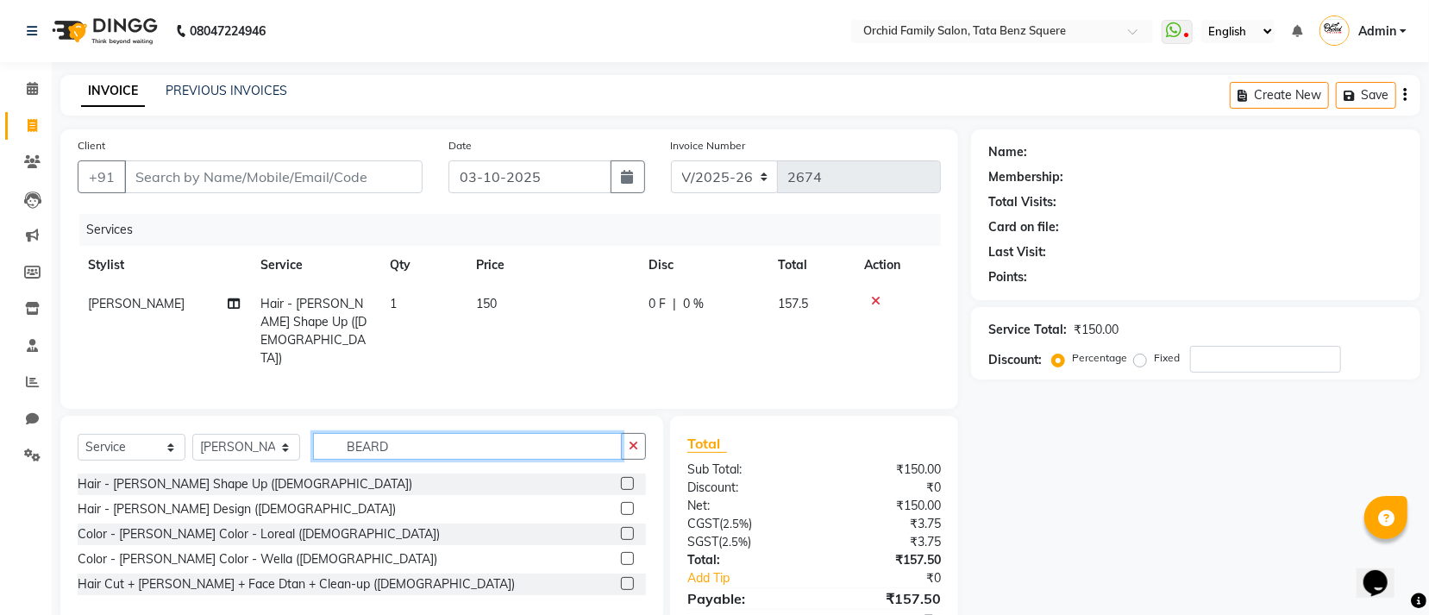
click at [418, 440] on input "BEARD" at bounding box center [467, 446] width 309 height 27
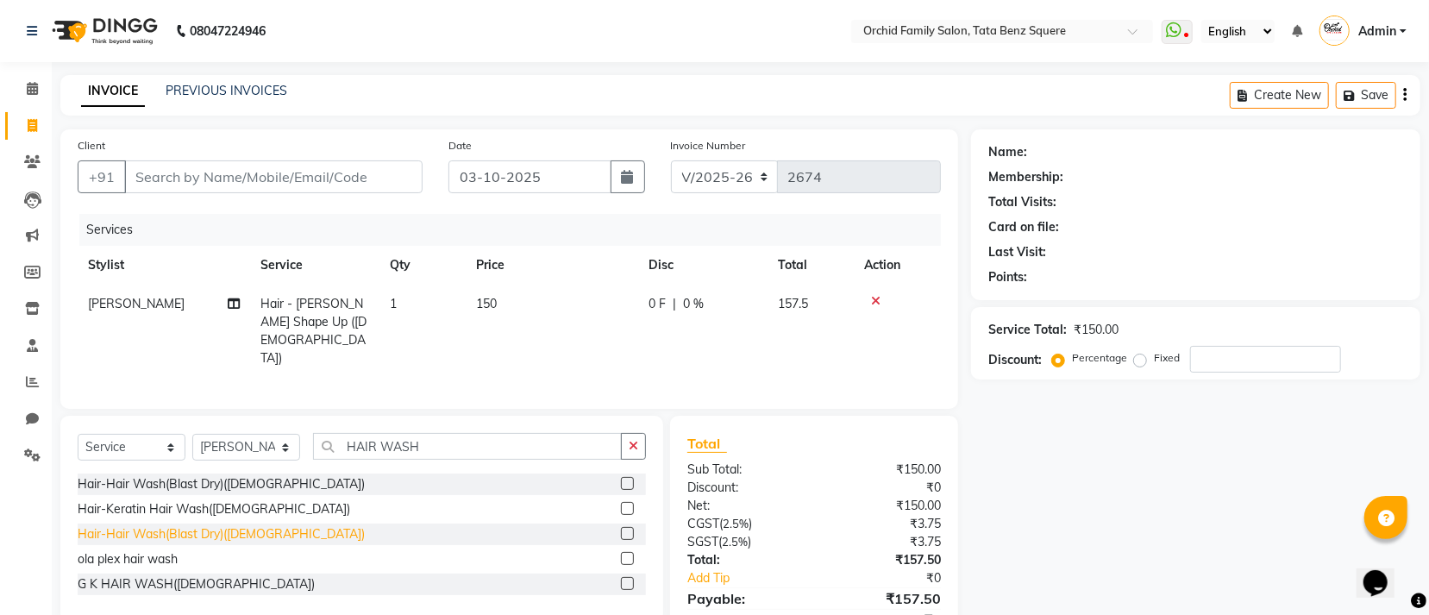
click at [198, 533] on div "Hair-Hair Wash(Blast Dry)(Male)" at bounding box center [221, 534] width 287 height 18
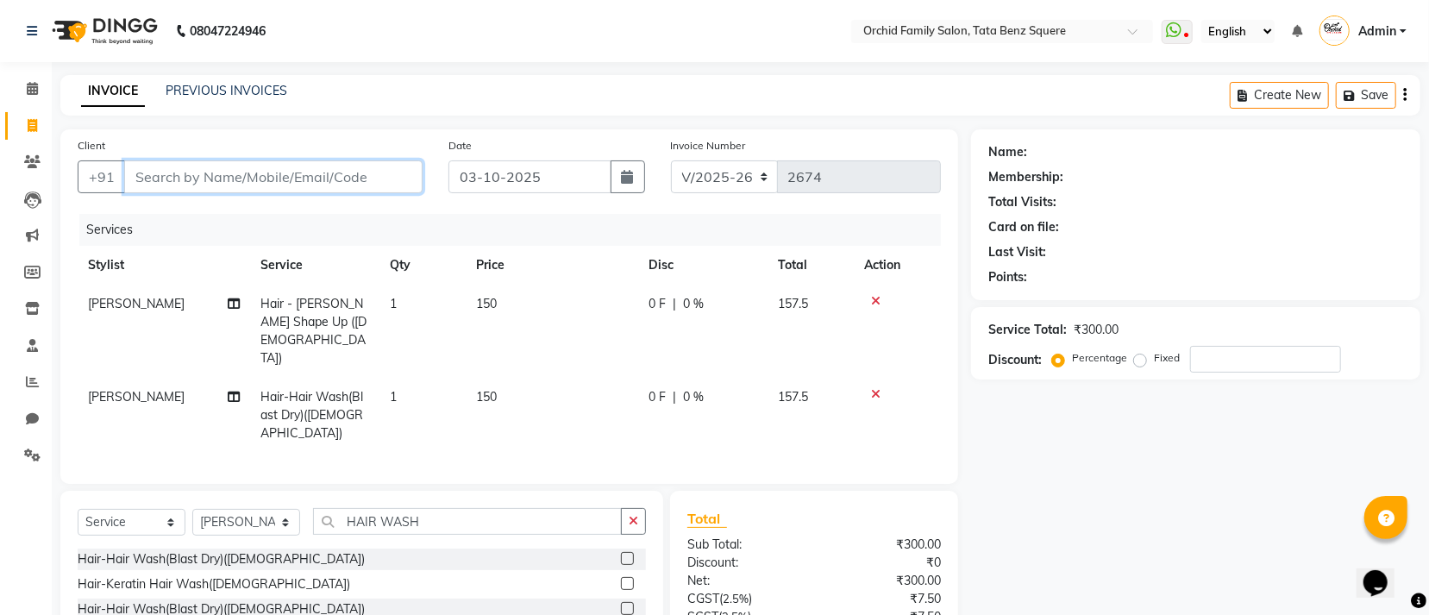
drag, startPoint x: 410, startPoint y: 194, endPoint x: 405, endPoint y: 174, distance: 20.5
click at [408, 188] on div "Client +91" at bounding box center [250, 171] width 371 height 71
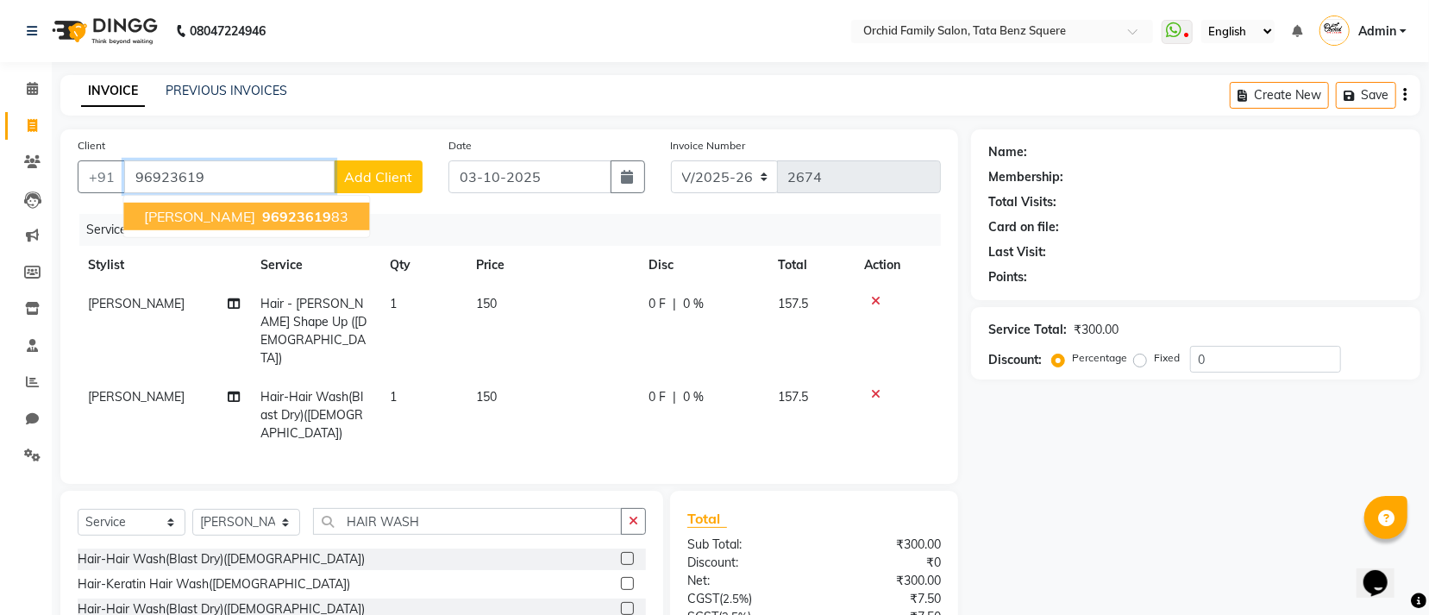
click at [329, 218] on span "96923619" at bounding box center [296, 216] width 69 height 17
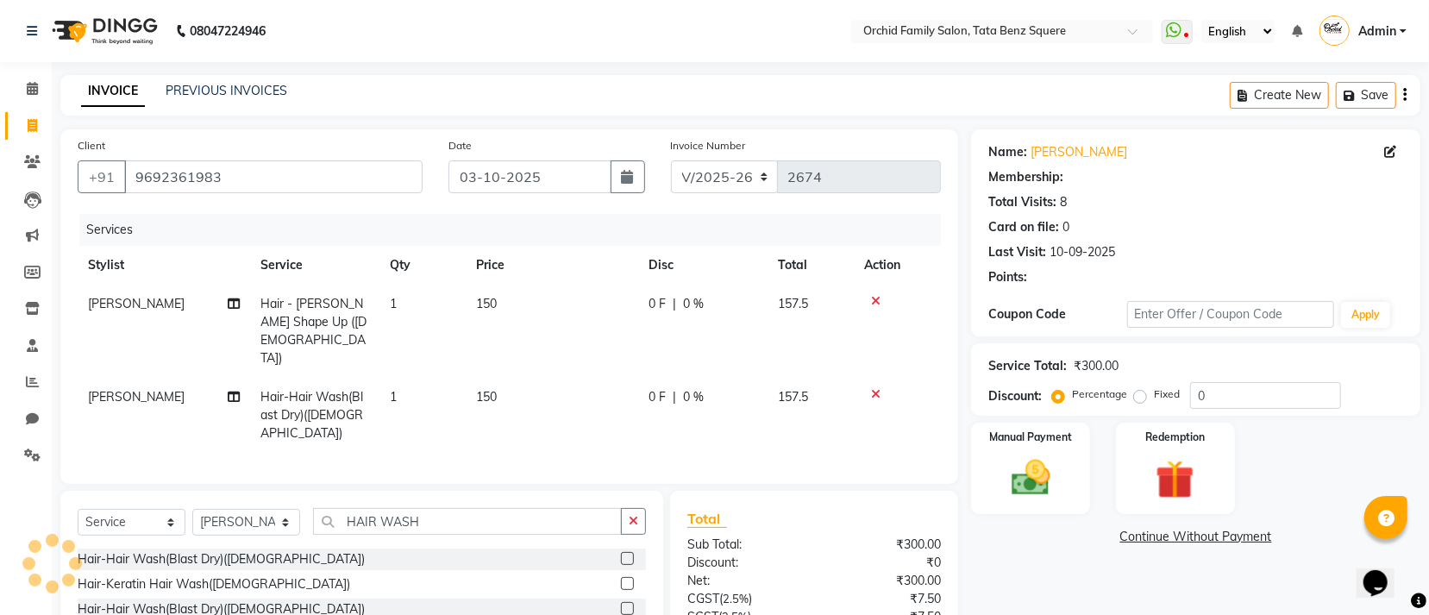
scroll to position [122, 0]
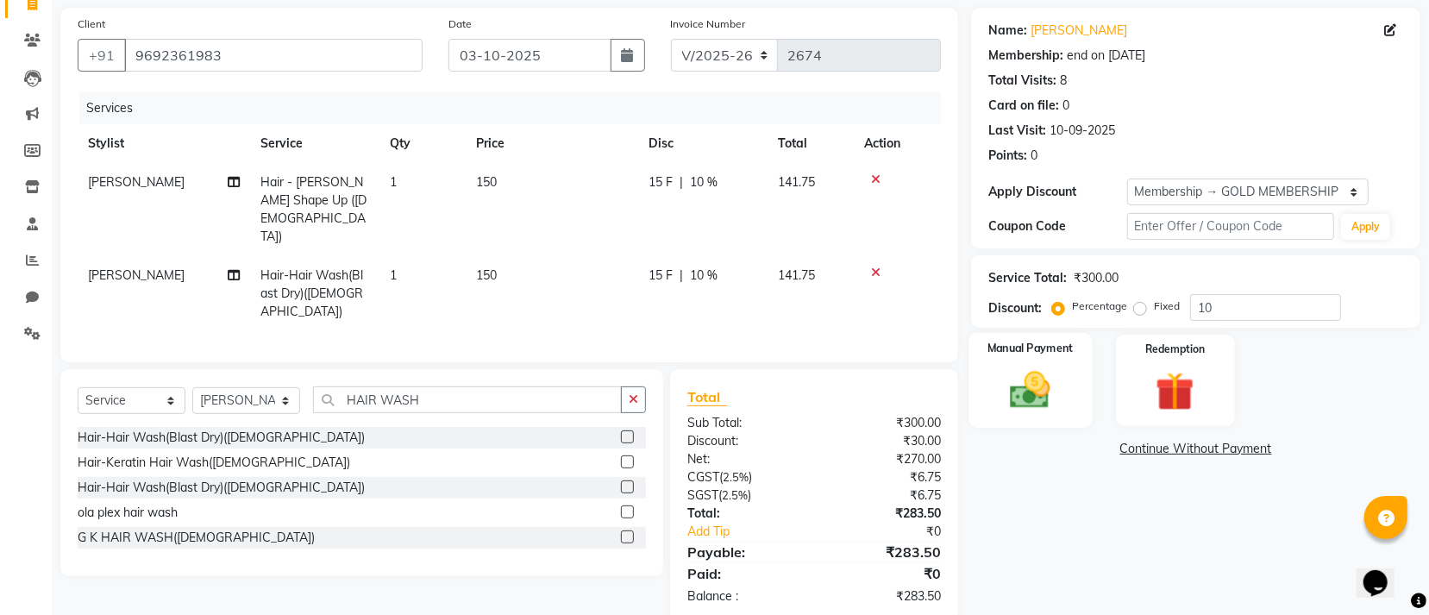
click at [1032, 398] on img at bounding box center [1031, 390] width 66 height 47
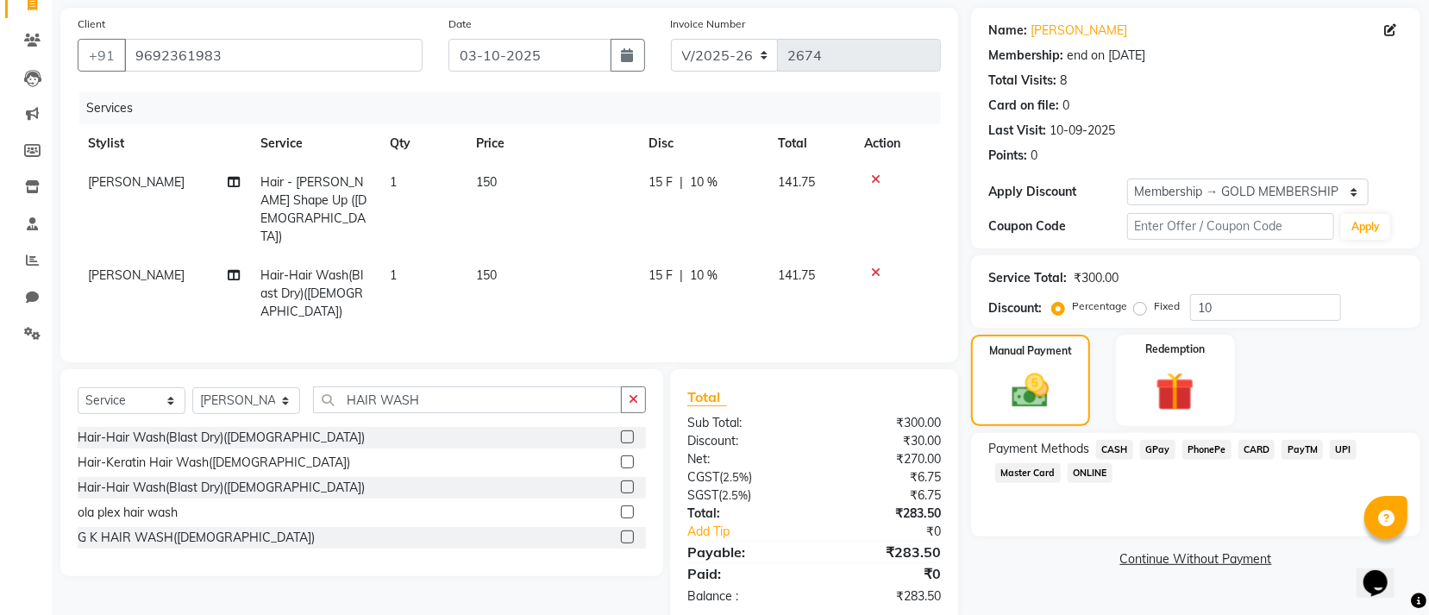
click at [1146, 448] on span "GPay" at bounding box center [1157, 450] width 35 height 20
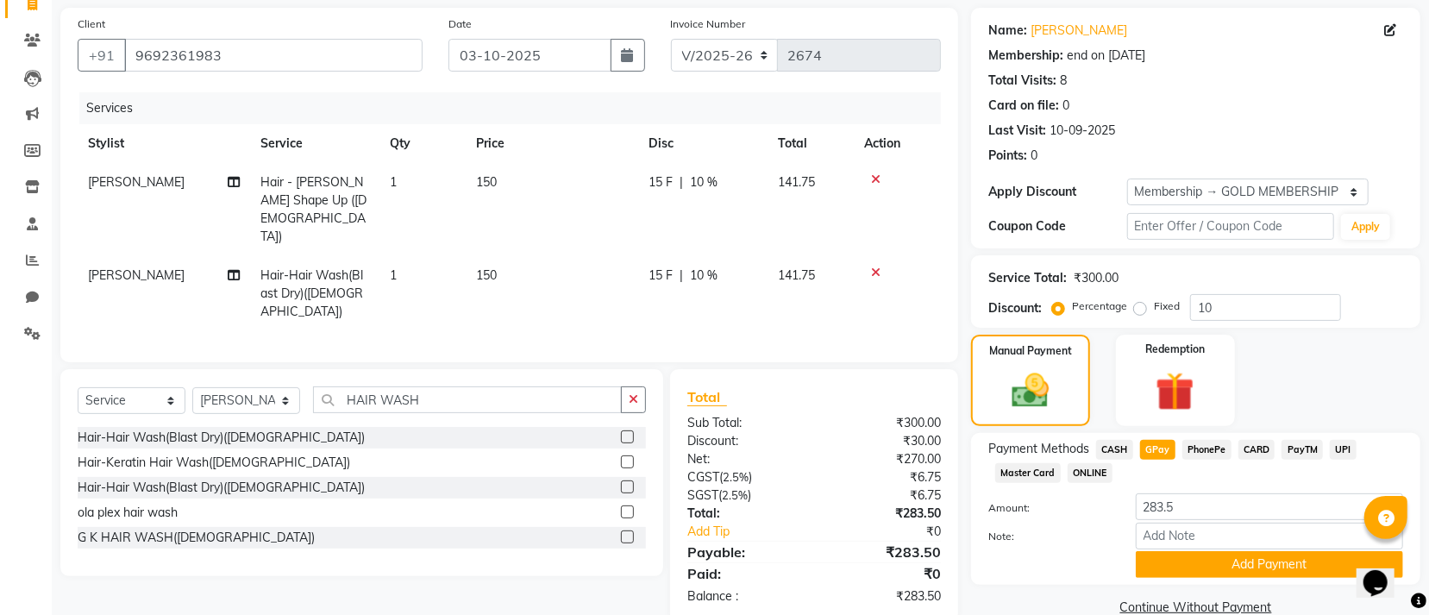
scroll to position [155, 0]
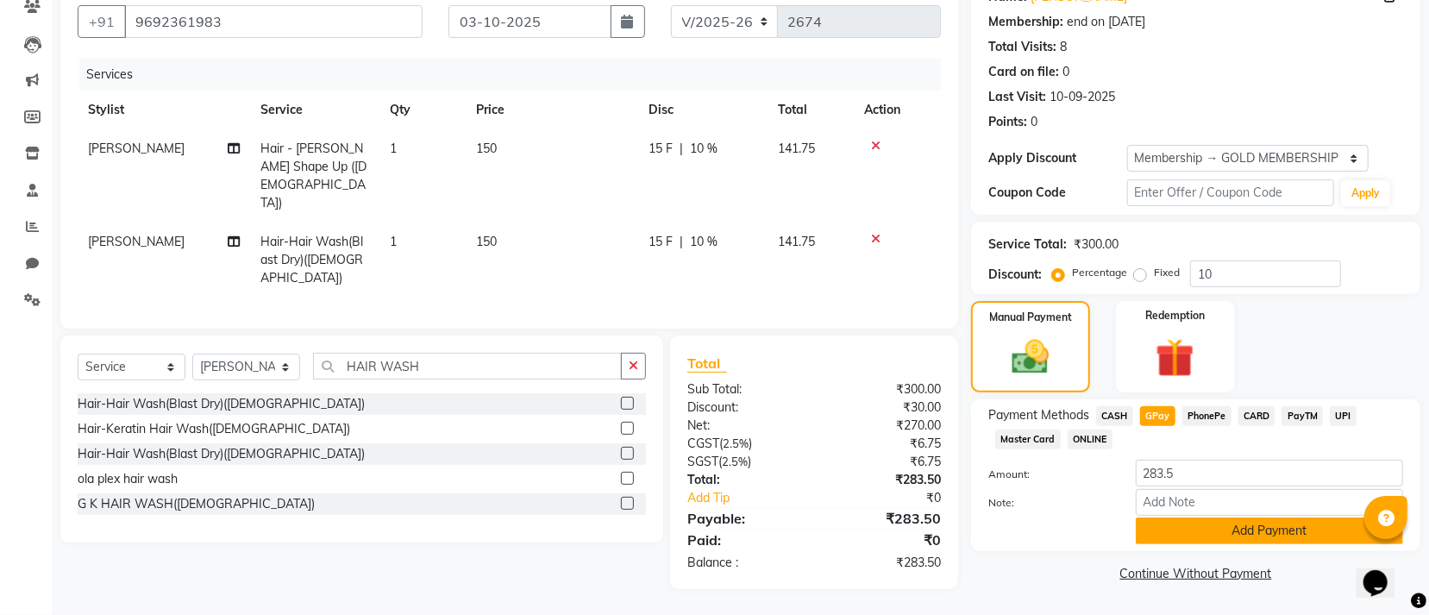
click at [1189, 536] on button "Add Payment" at bounding box center [1269, 531] width 267 height 27
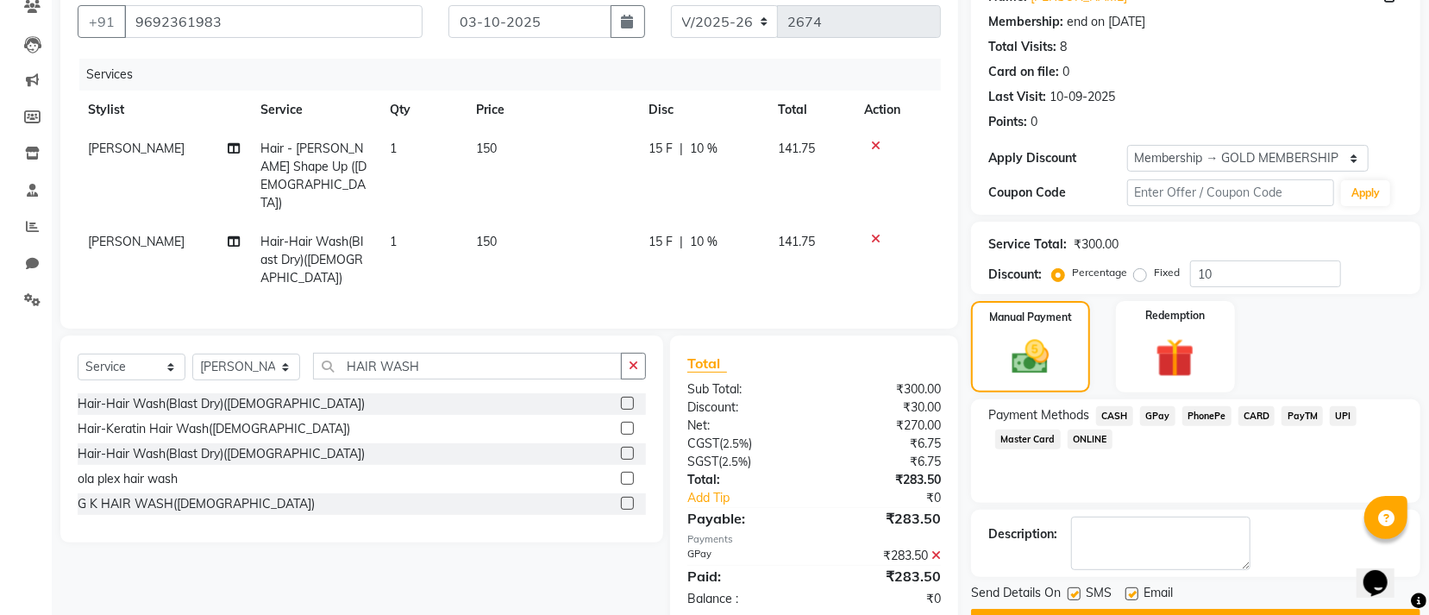
scroll to position [244, 0]
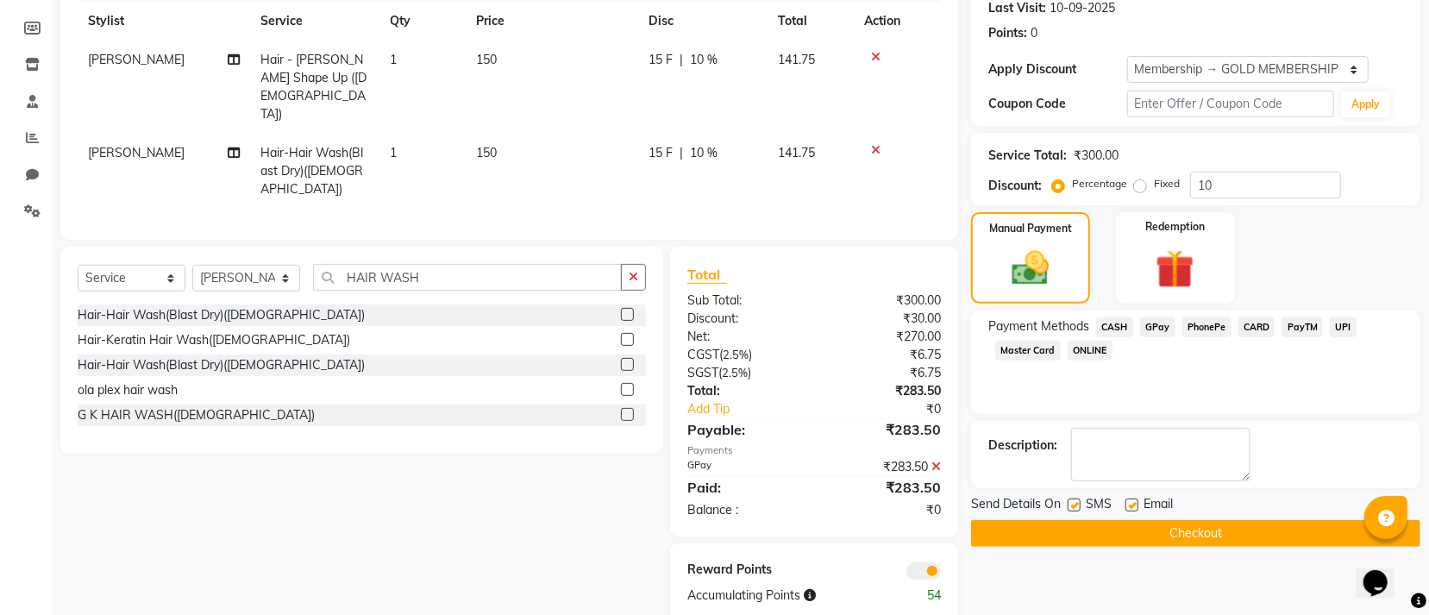
click at [1076, 522] on button "Checkout" at bounding box center [1195, 533] width 449 height 27
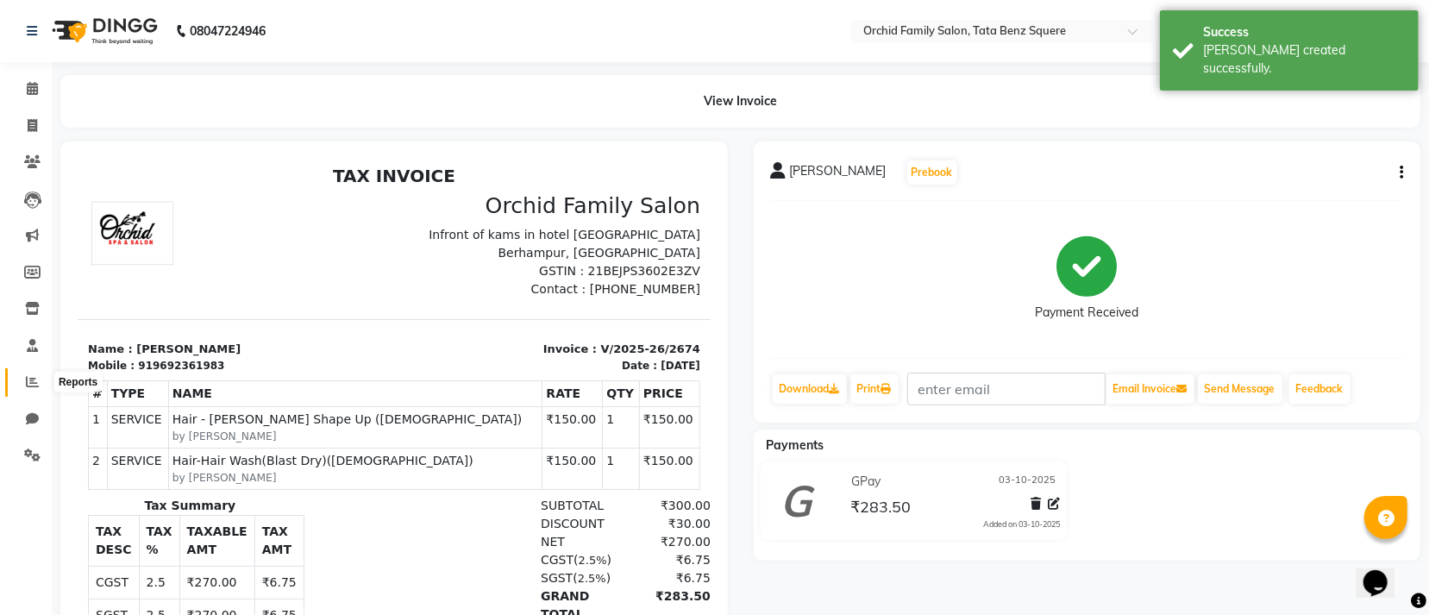
click at [33, 385] on icon at bounding box center [32, 381] width 13 height 13
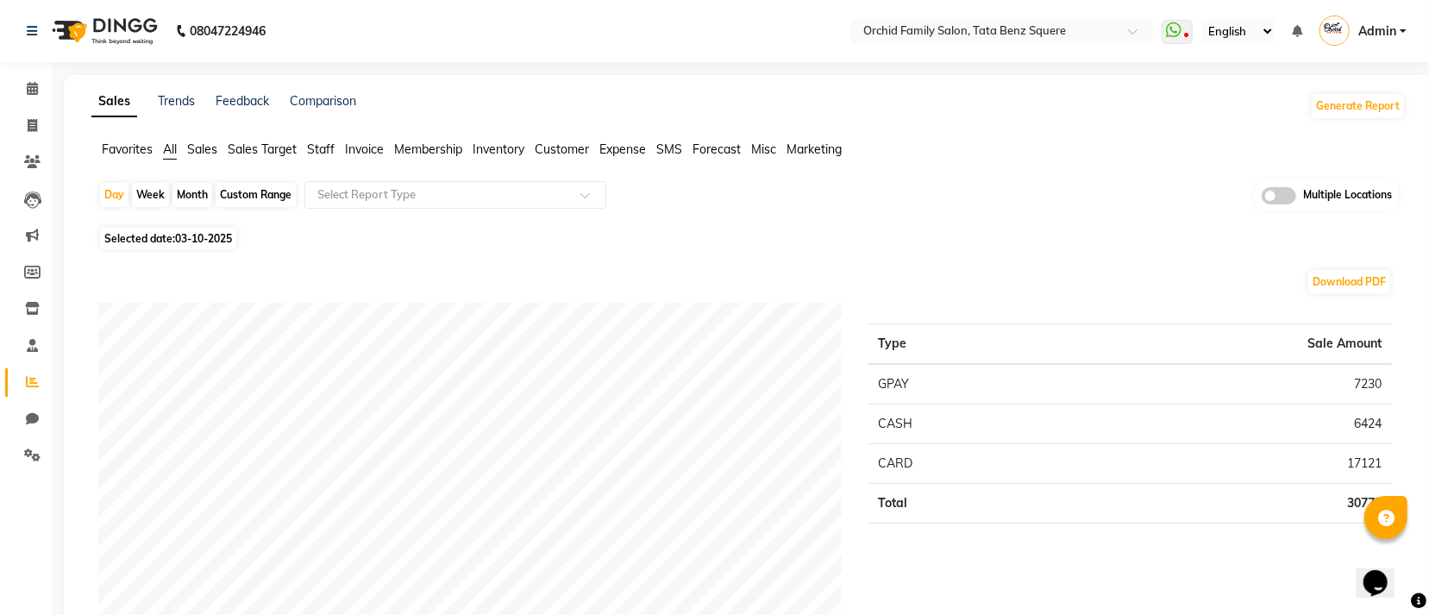
click at [197, 195] on div "Month" at bounding box center [193, 195] width 40 height 24
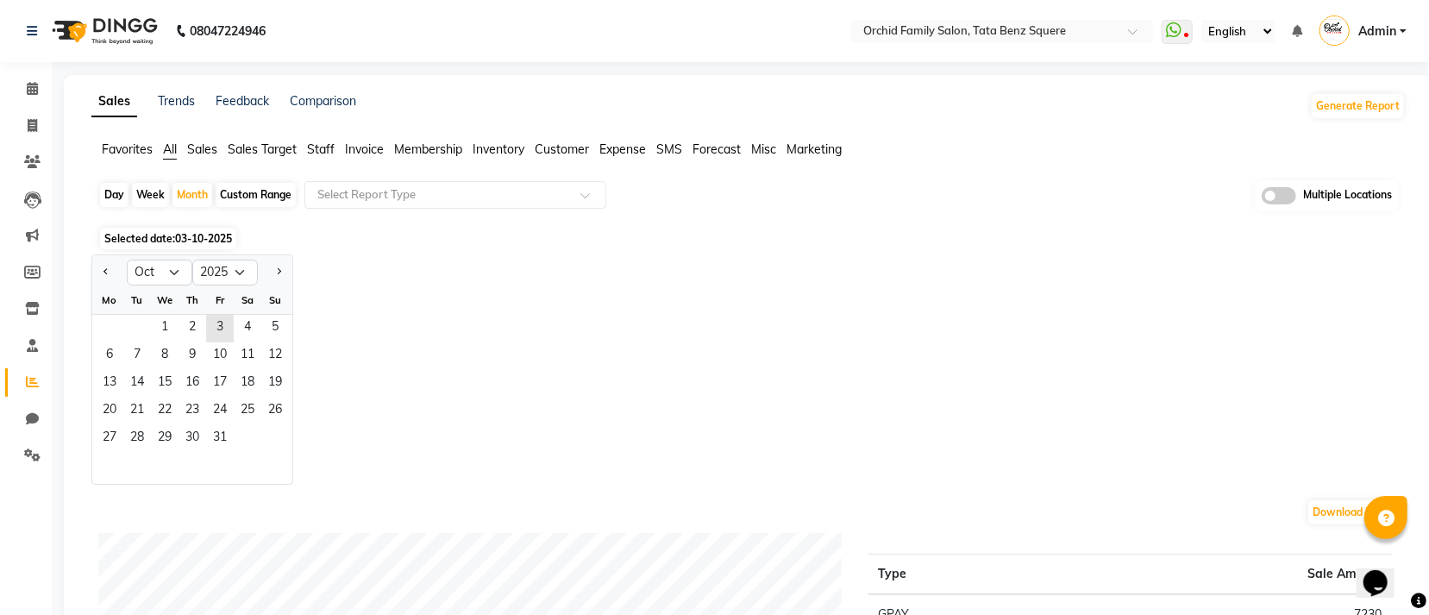
click at [120, 194] on div "Day" at bounding box center [114, 195] width 28 height 24
click at [218, 317] on ngb-datepicker-month "Mo Tu We Th Fr Sa Su 1 2 3 4 5 6 7 8 9 10 11 12 13 14 15 16 17 18 19 20 21 22 2…" at bounding box center [192, 385] width 200 height 198
click at [218, 322] on span "3" at bounding box center [220, 329] width 28 height 28
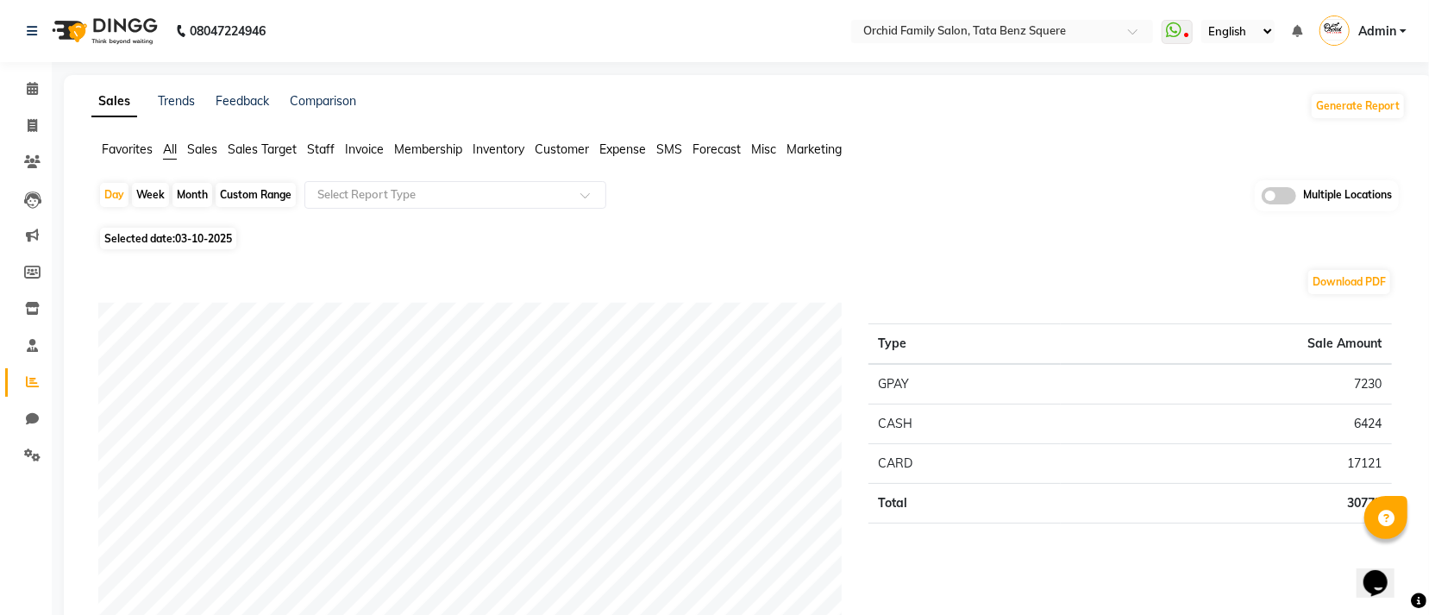
click at [323, 152] on span "Staff" at bounding box center [321, 149] width 28 height 16
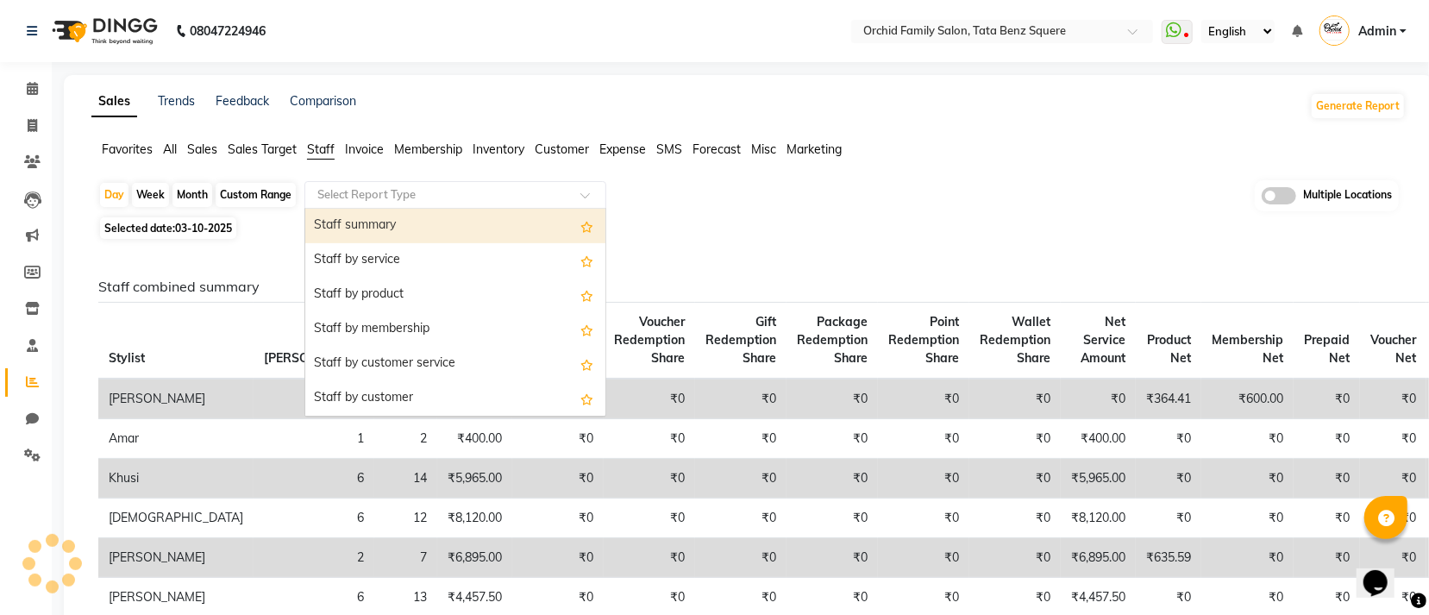
click at [349, 189] on input "text" at bounding box center [438, 194] width 248 height 17
click at [349, 225] on div "Staff summary" at bounding box center [455, 226] width 300 height 35
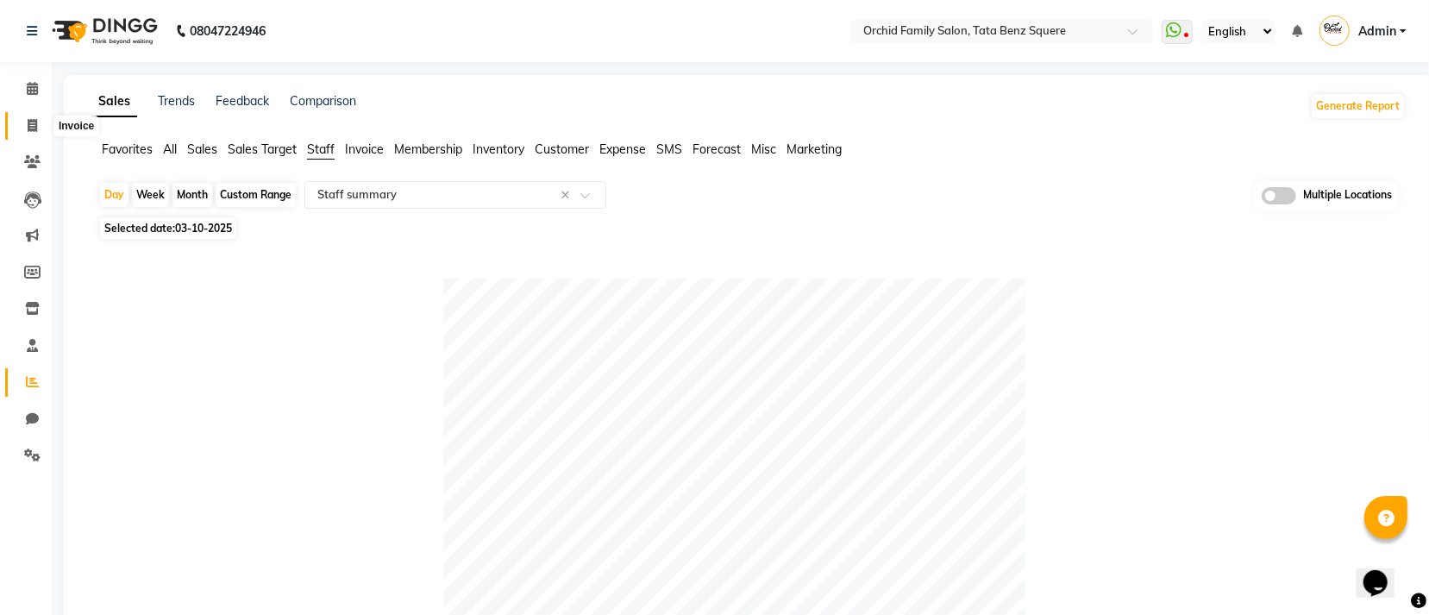
click at [26, 135] on span at bounding box center [32, 126] width 30 height 20
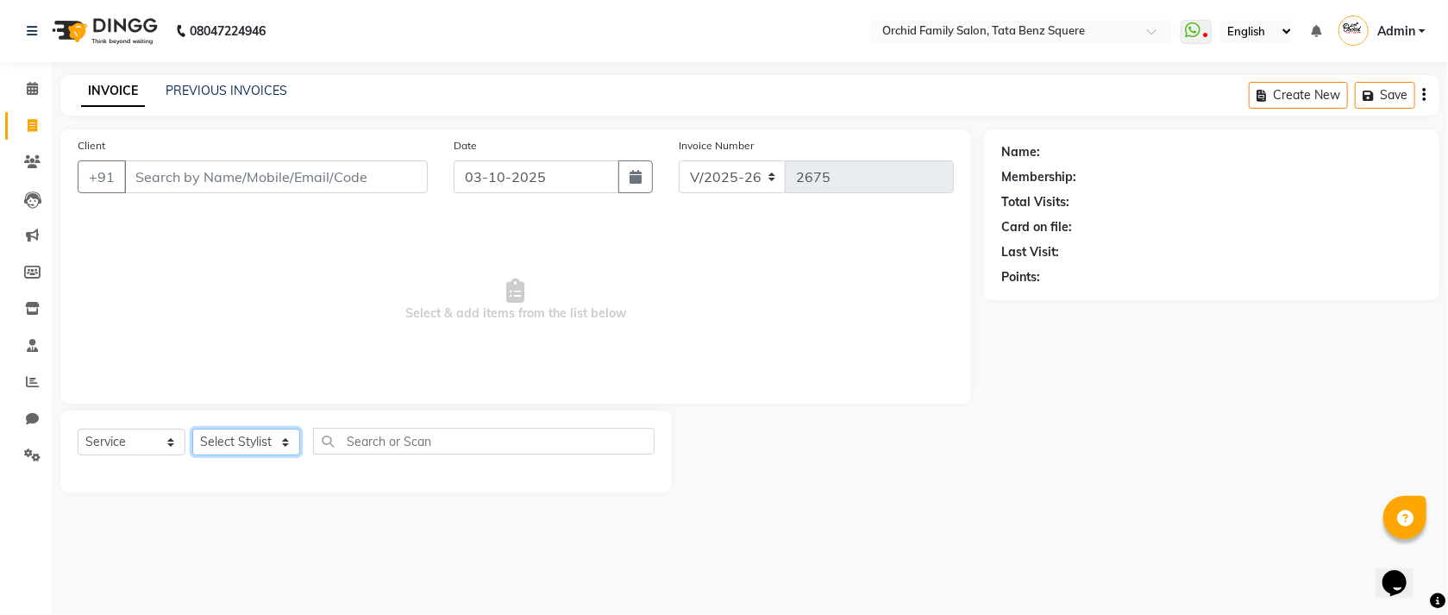
click at [254, 440] on select "Select Stylist Accountant AJAYA AMAR BHARATI BINDIYA JHUMA KALYANI SATAPATHY KH…" at bounding box center [246, 442] width 108 height 27
click at [192, 430] on select "Select Stylist Accountant AJAYA AMAR BHARATI BINDIYA JHUMA KALYANI SATAPATHY KH…" at bounding box center [246, 442] width 108 height 27
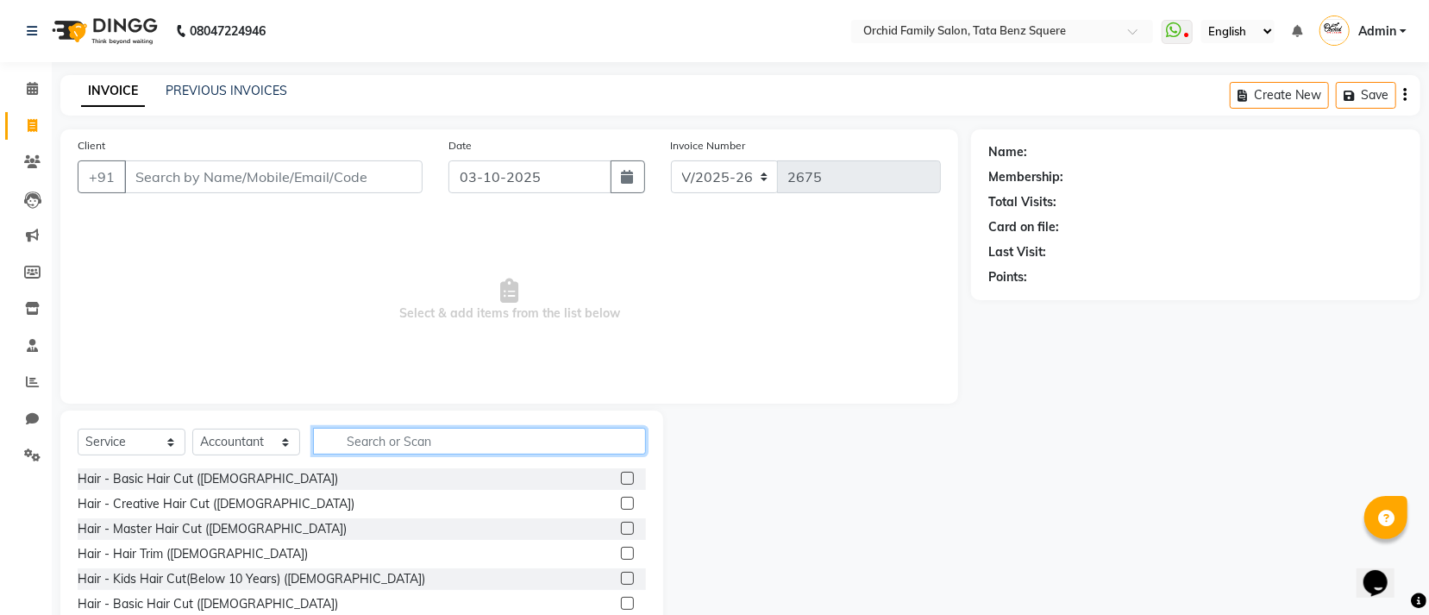
click at [355, 433] on input "text" at bounding box center [479, 441] width 333 height 27
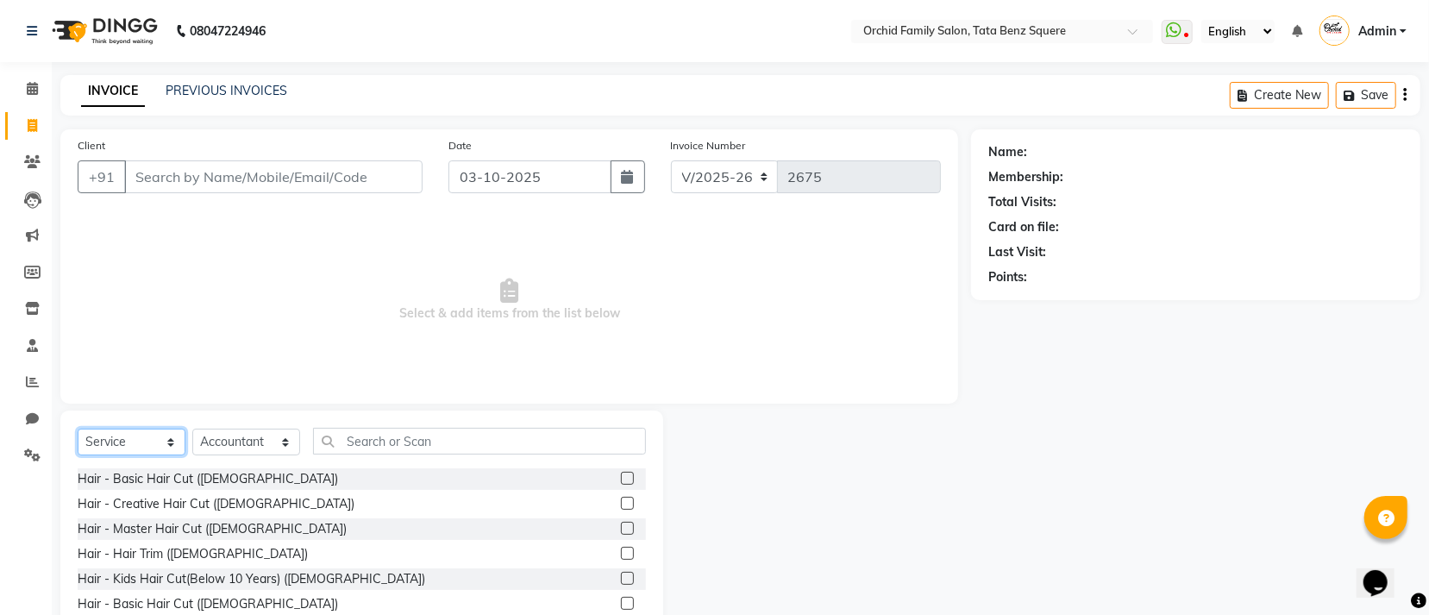
click at [104, 448] on select "Select Service Product Membership Package Voucher Prepaid Gift Card" at bounding box center [132, 442] width 108 height 27
click at [78, 430] on select "Select Service Product Membership Package Voucher Prepaid Gift Card" at bounding box center [132, 442] width 108 height 27
click at [101, 275] on span "Select & add items from the list below" at bounding box center [509, 300] width 863 height 173
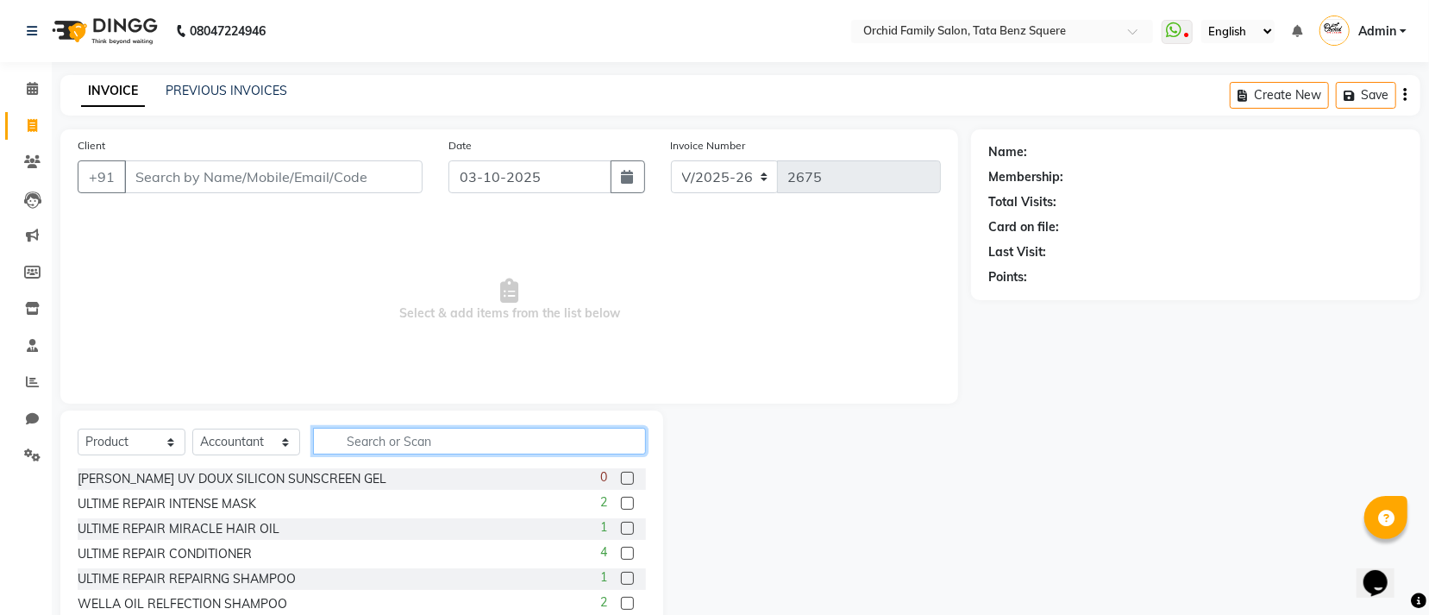
click at [411, 440] on input "text" at bounding box center [479, 441] width 333 height 27
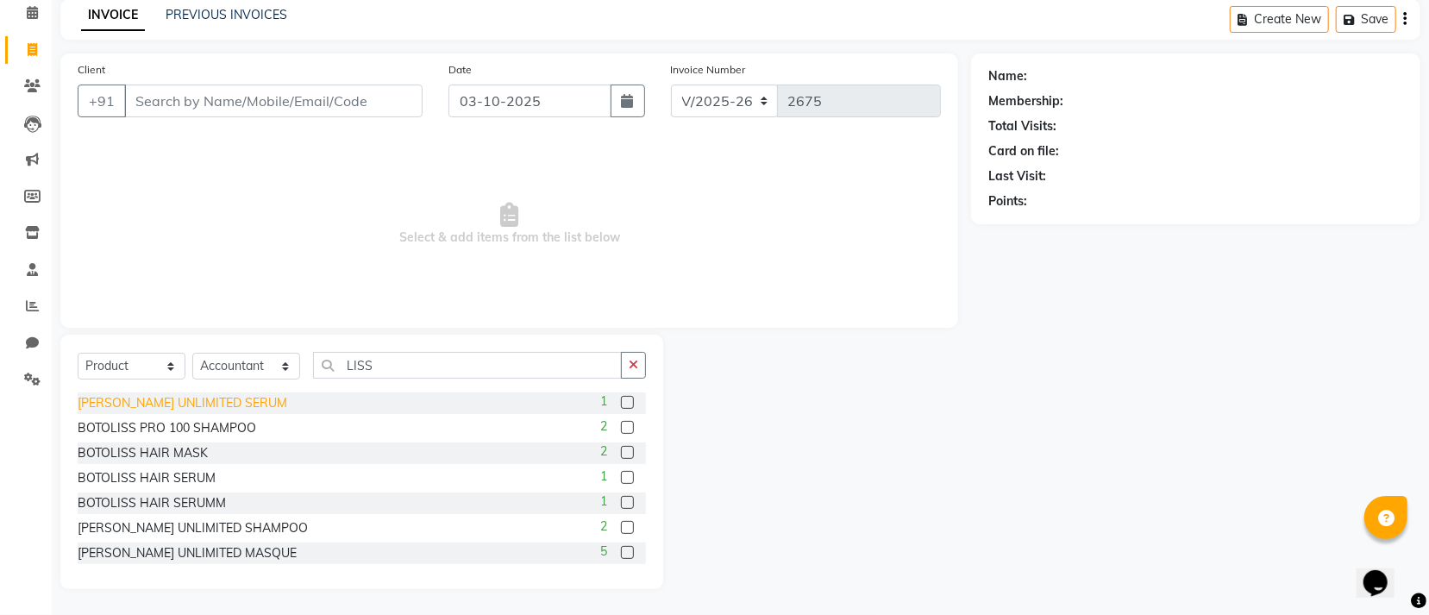
click at [218, 404] on div "LOREAL LISS UNLIMITED SERUM" at bounding box center [183, 403] width 210 height 18
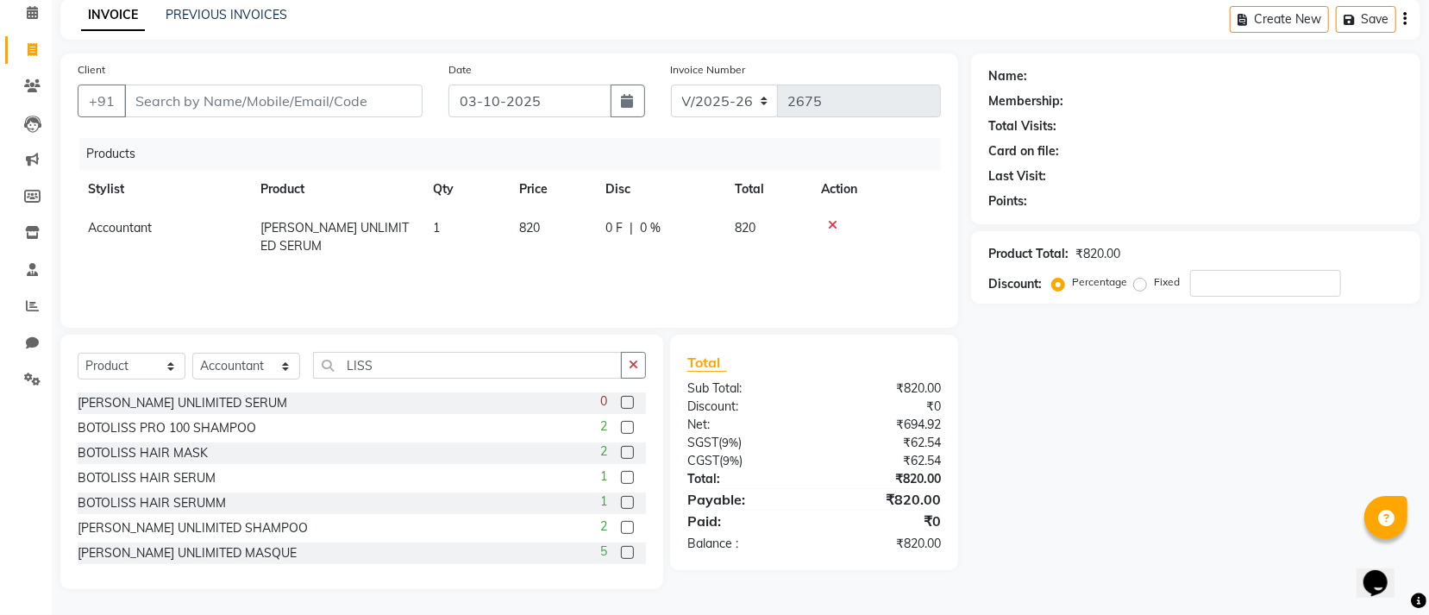
click at [549, 224] on td "820" at bounding box center [552, 237] width 86 height 57
click at [559, 224] on input "820" at bounding box center [552, 232] width 66 height 27
click at [561, 180] on th "Price" at bounding box center [552, 189] width 86 height 39
click at [283, 100] on input "Client" at bounding box center [273, 101] width 298 height 33
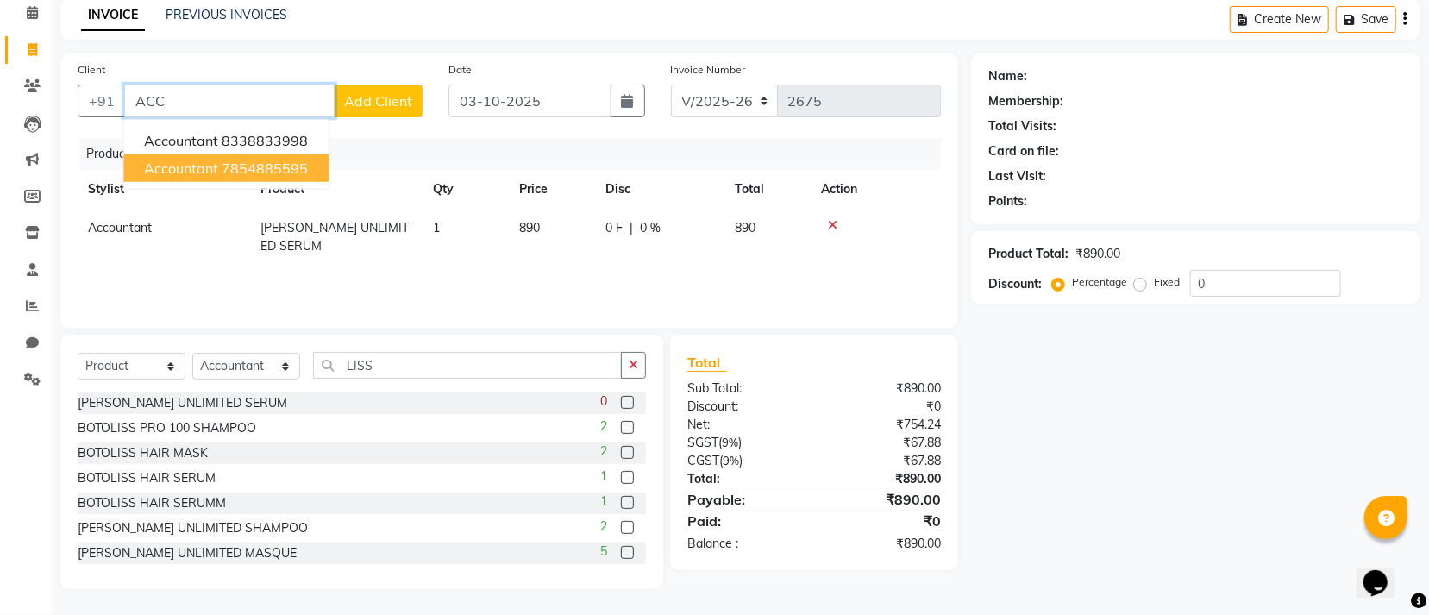
click at [268, 176] on button "Accountant 7854885595" at bounding box center [225, 168] width 205 height 28
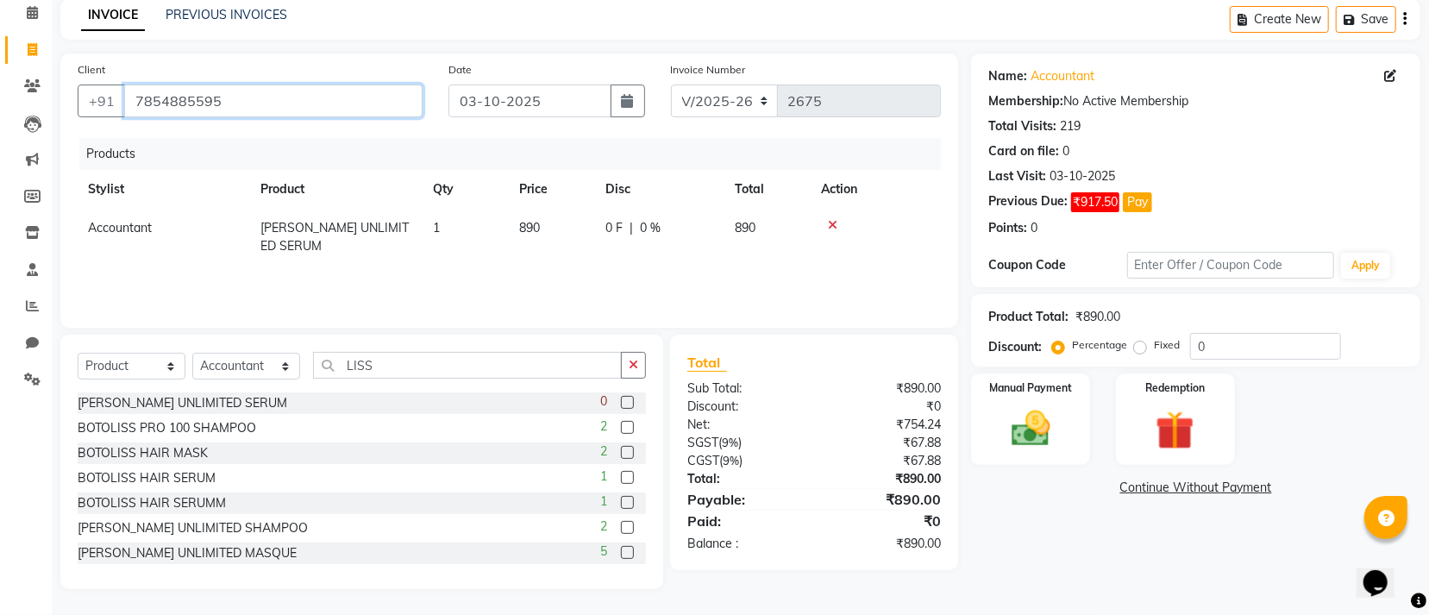
click at [365, 105] on input "7854885595" at bounding box center [273, 101] width 298 height 33
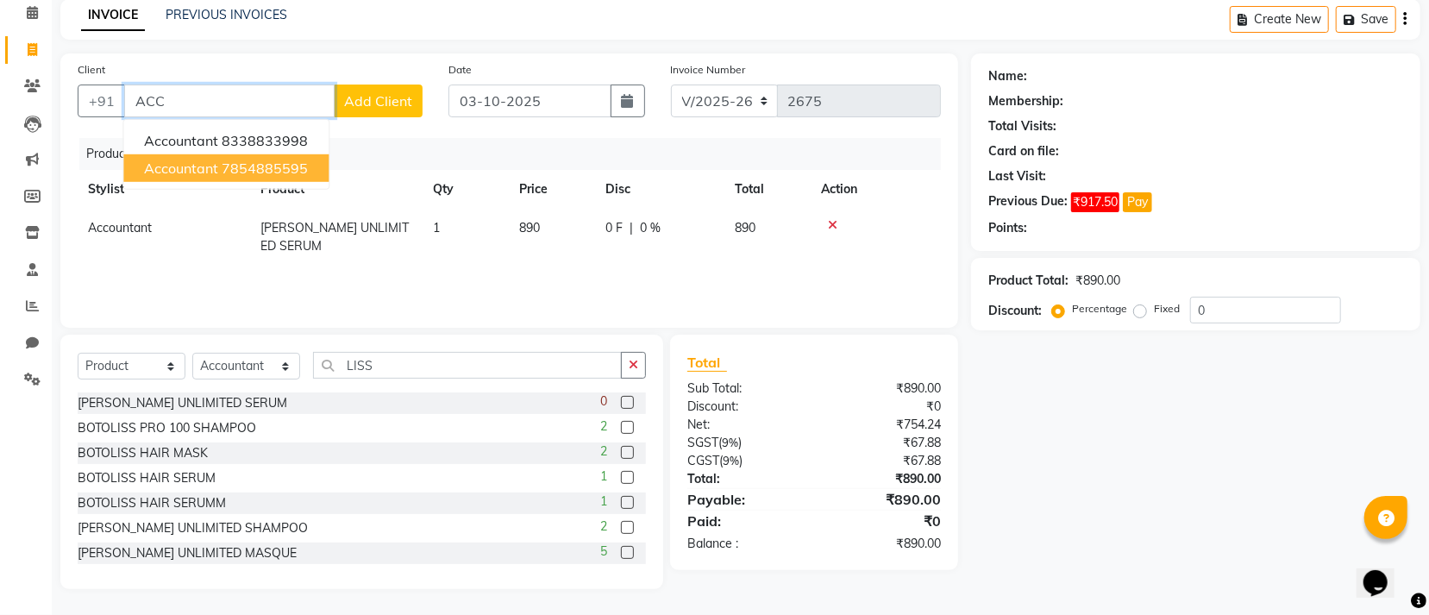
click at [313, 163] on button "Accountant 7854885595" at bounding box center [225, 168] width 205 height 28
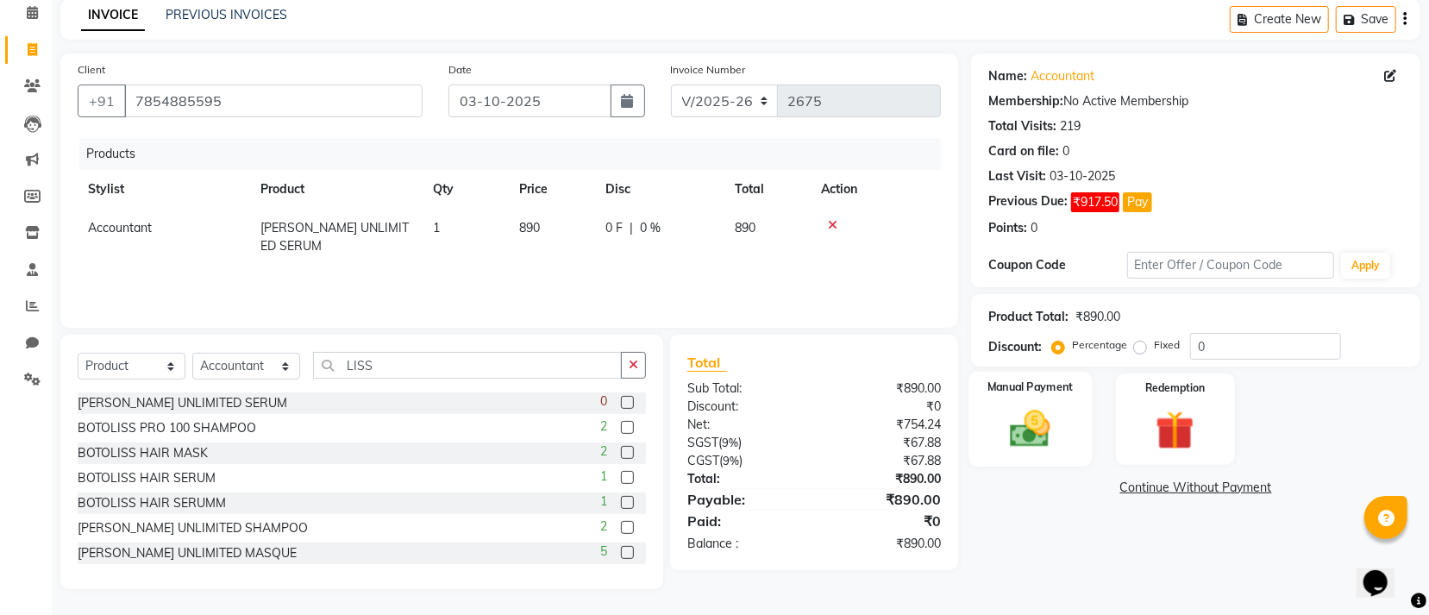
click at [1057, 428] on img at bounding box center [1031, 428] width 66 height 47
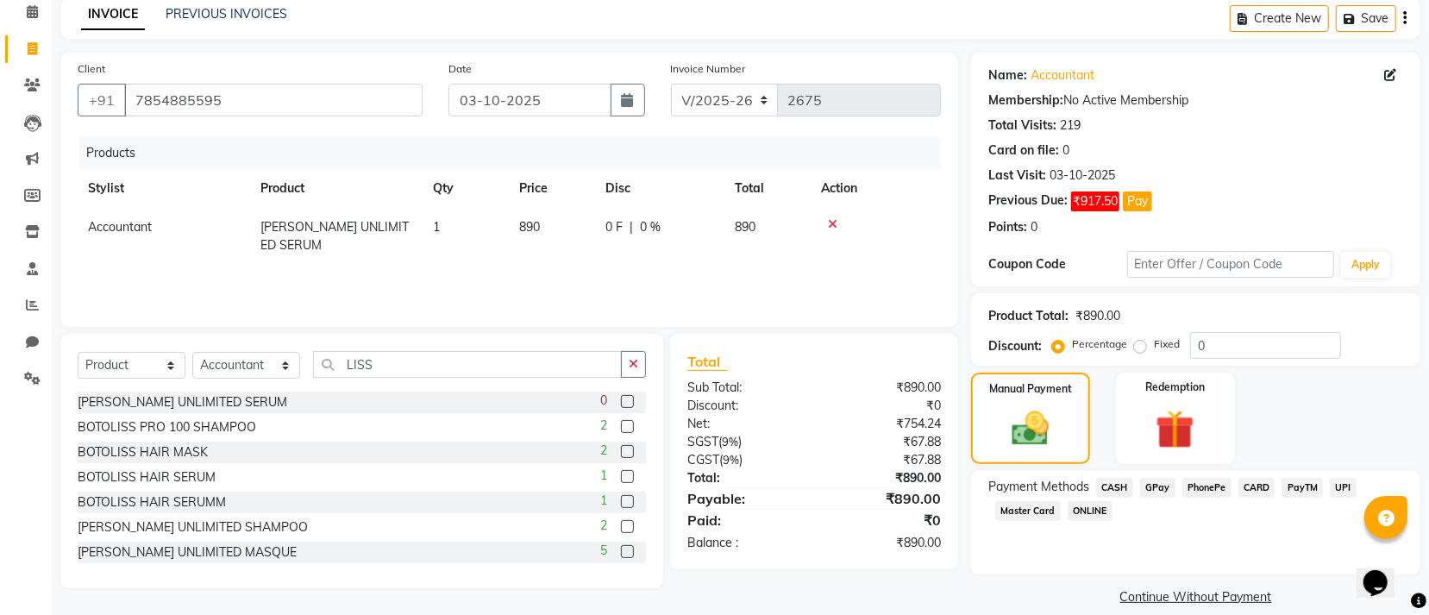
click at [1119, 486] on span "CASH" at bounding box center [1114, 488] width 37 height 20
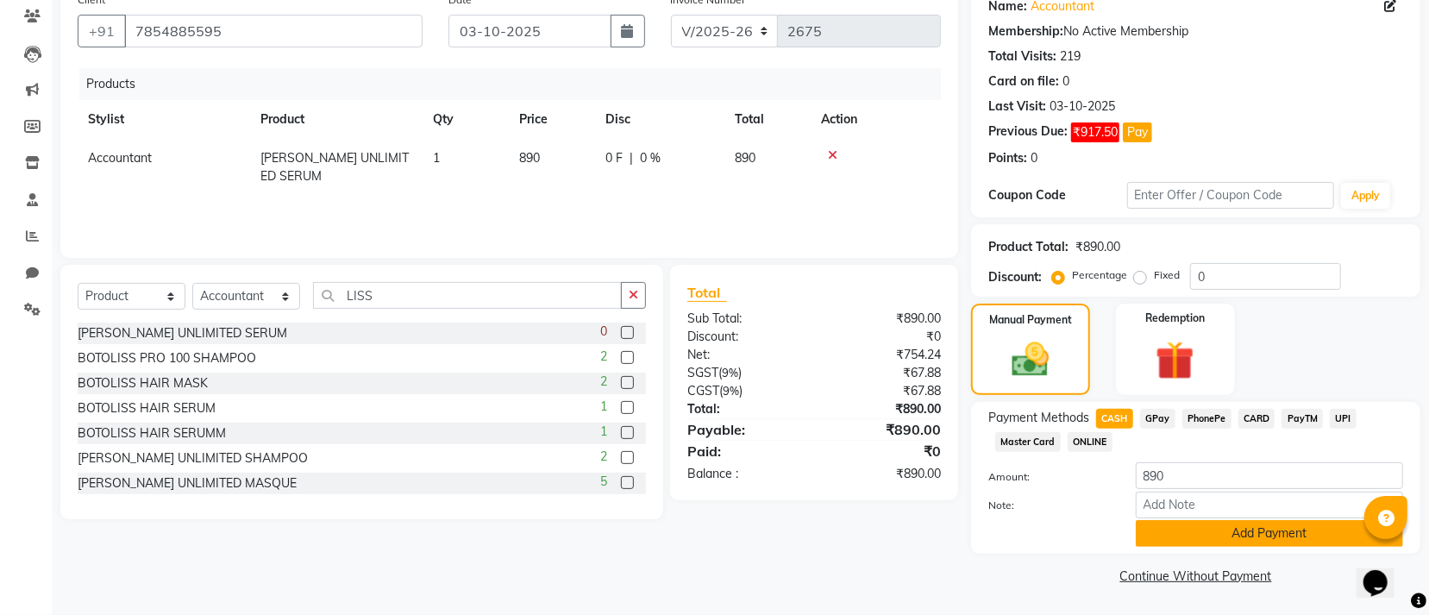
click at [1163, 542] on button "Add Payment" at bounding box center [1269, 533] width 267 height 27
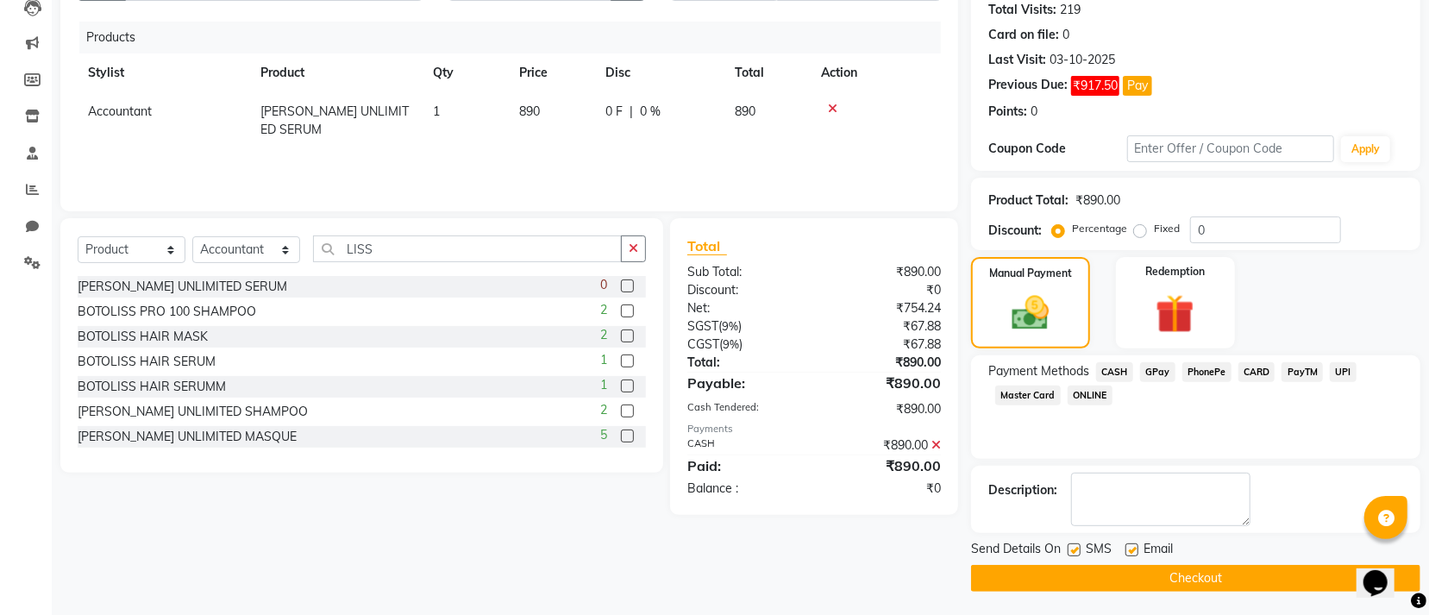
scroll to position [195, 0]
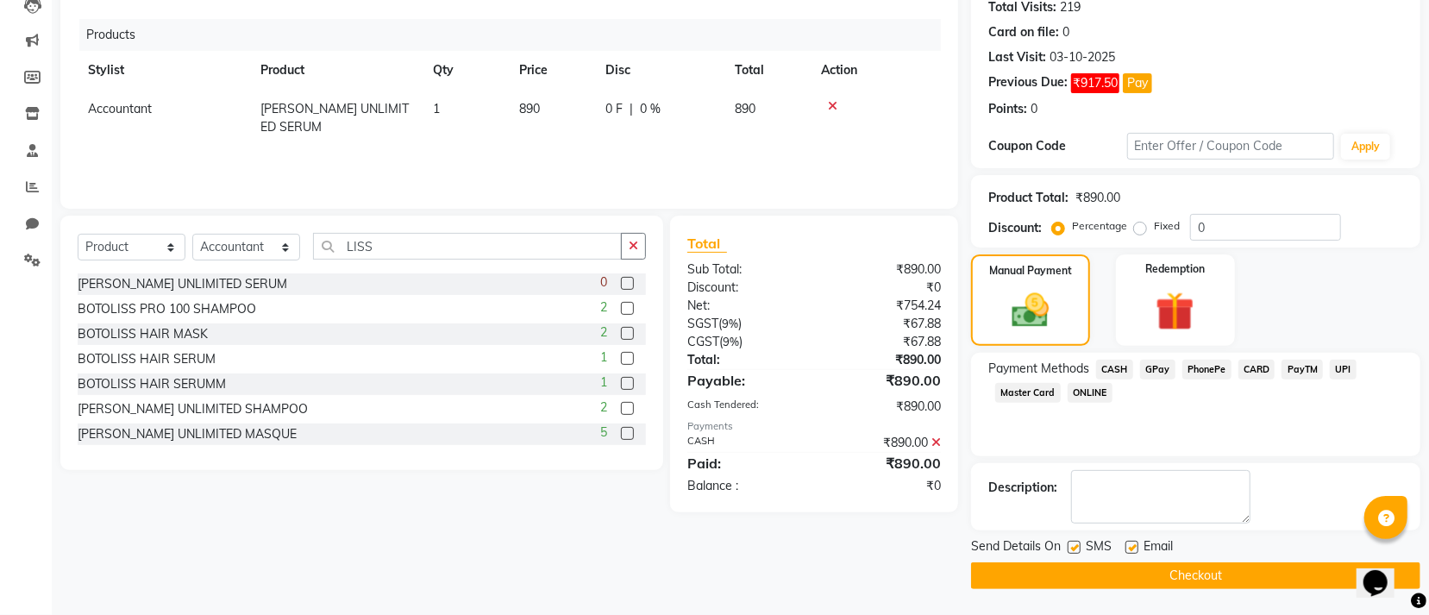
click at [1151, 578] on button "Checkout" at bounding box center [1195, 575] width 449 height 27
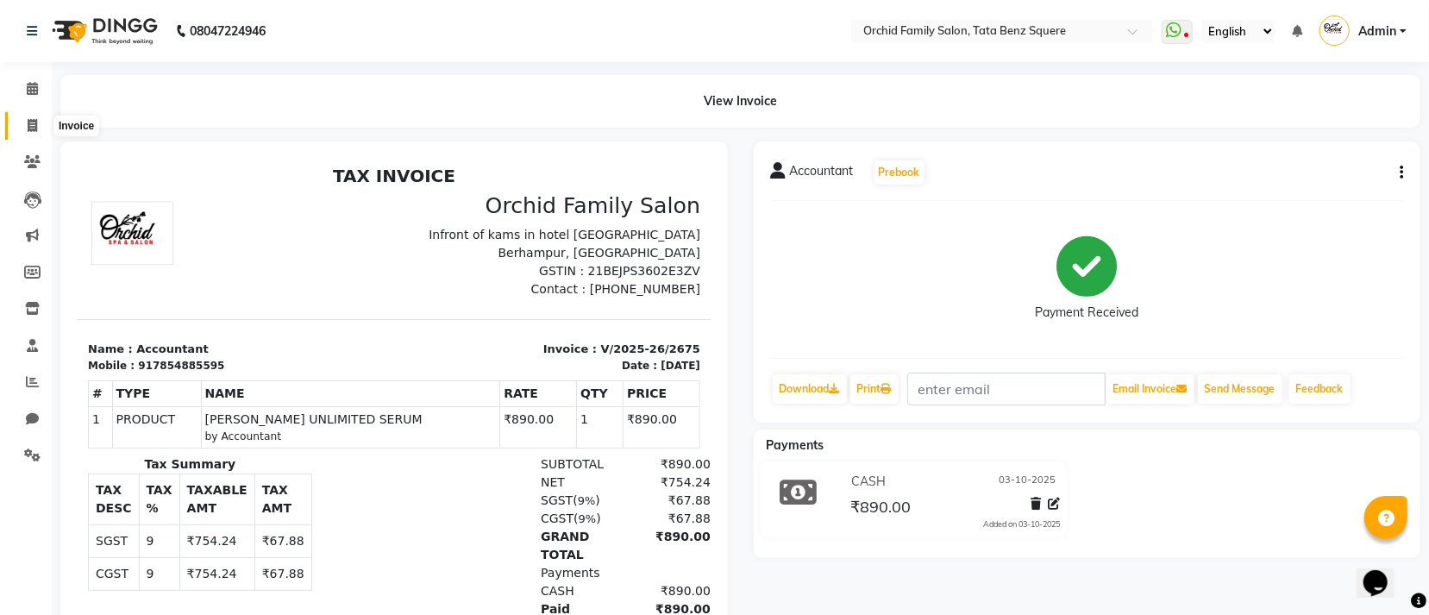
click at [17, 122] on span at bounding box center [32, 126] width 30 height 20
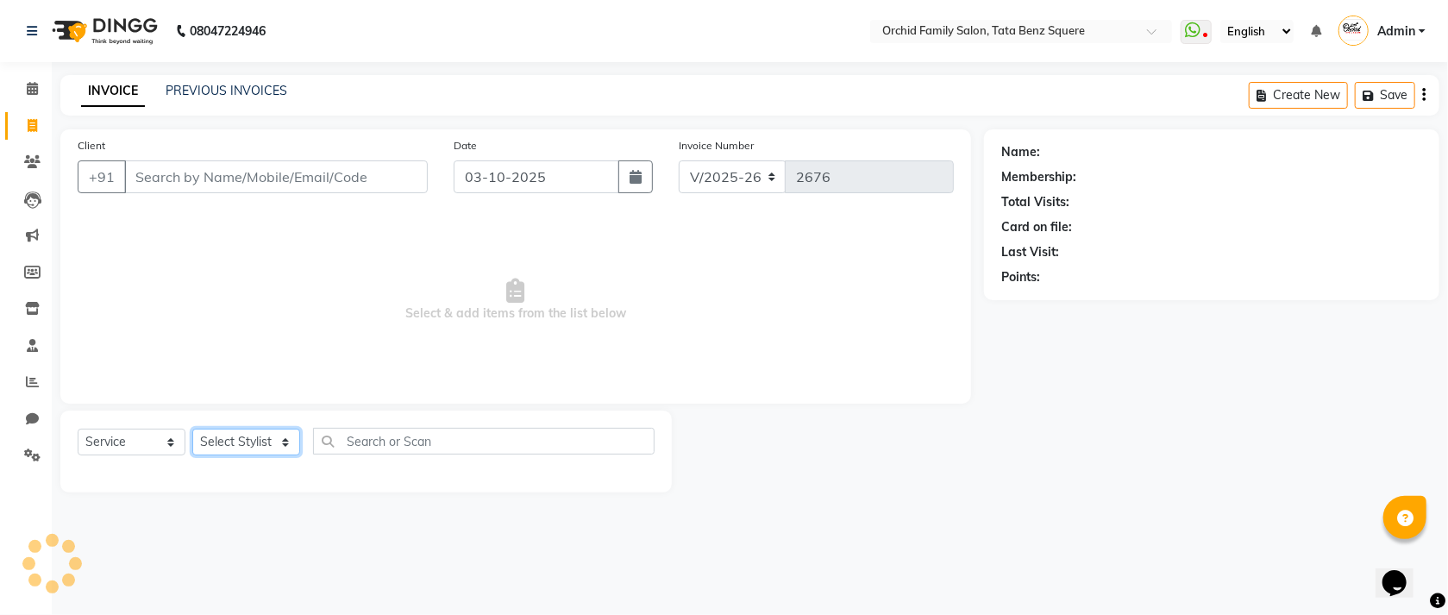
click at [216, 441] on select "Select Stylist" at bounding box center [246, 442] width 108 height 27
click at [192, 430] on select "Select Stylist Accountant AJAYA AMAR BHARATI BINDIYA JHUMA KALYANI SATAPATHY KH…" at bounding box center [246, 442] width 108 height 27
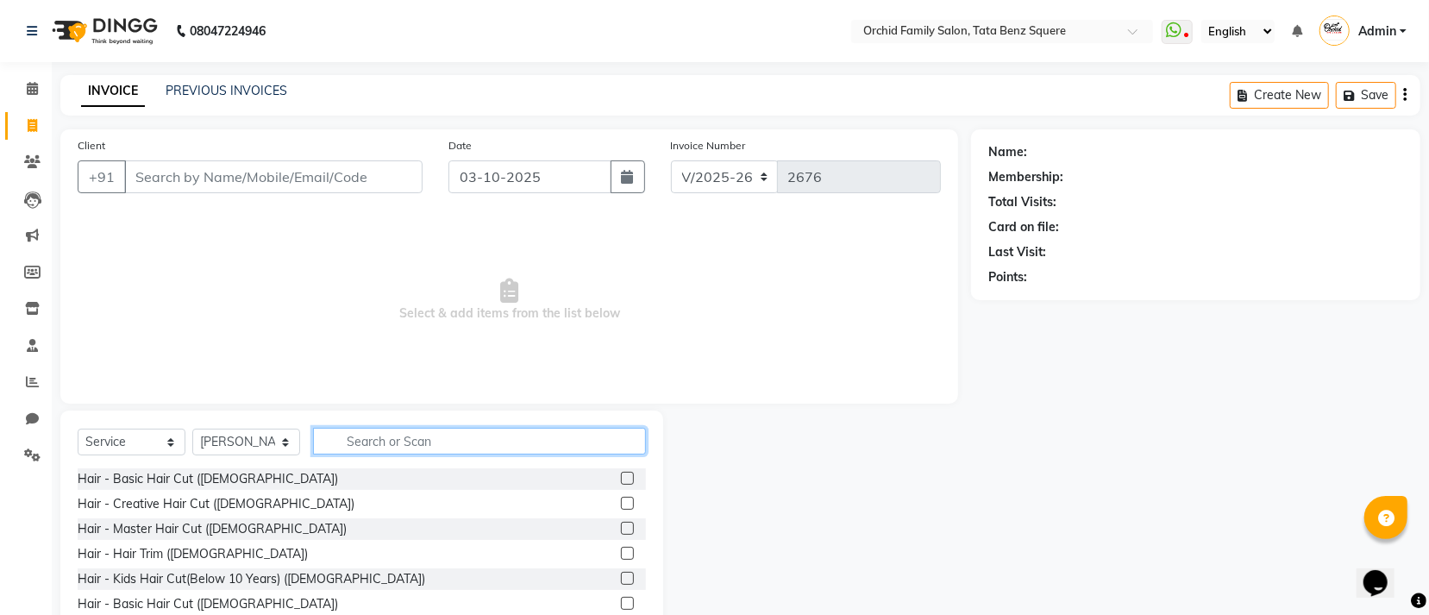
click at [407, 453] on input "text" at bounding box center [479, 441] width 333 height 27
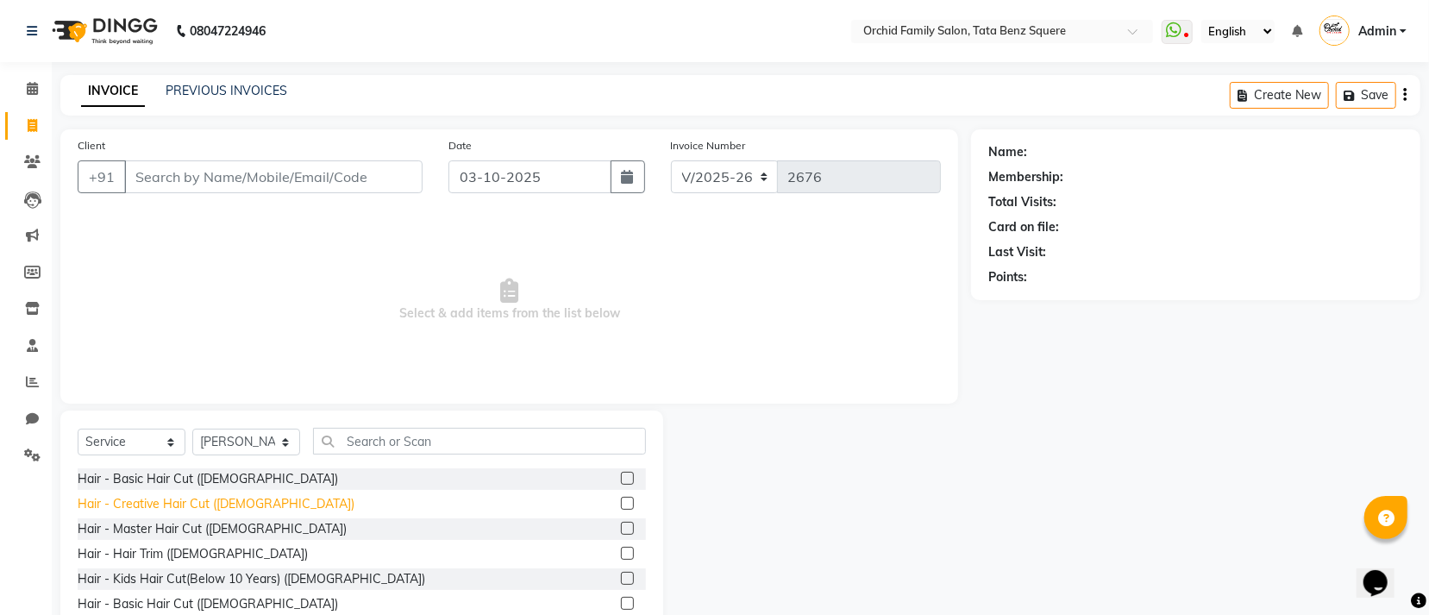
click at [236, 509] on div "Hair - Creative Hair Cut (Female)" at bounding box center [216, 504] width 277 height 18
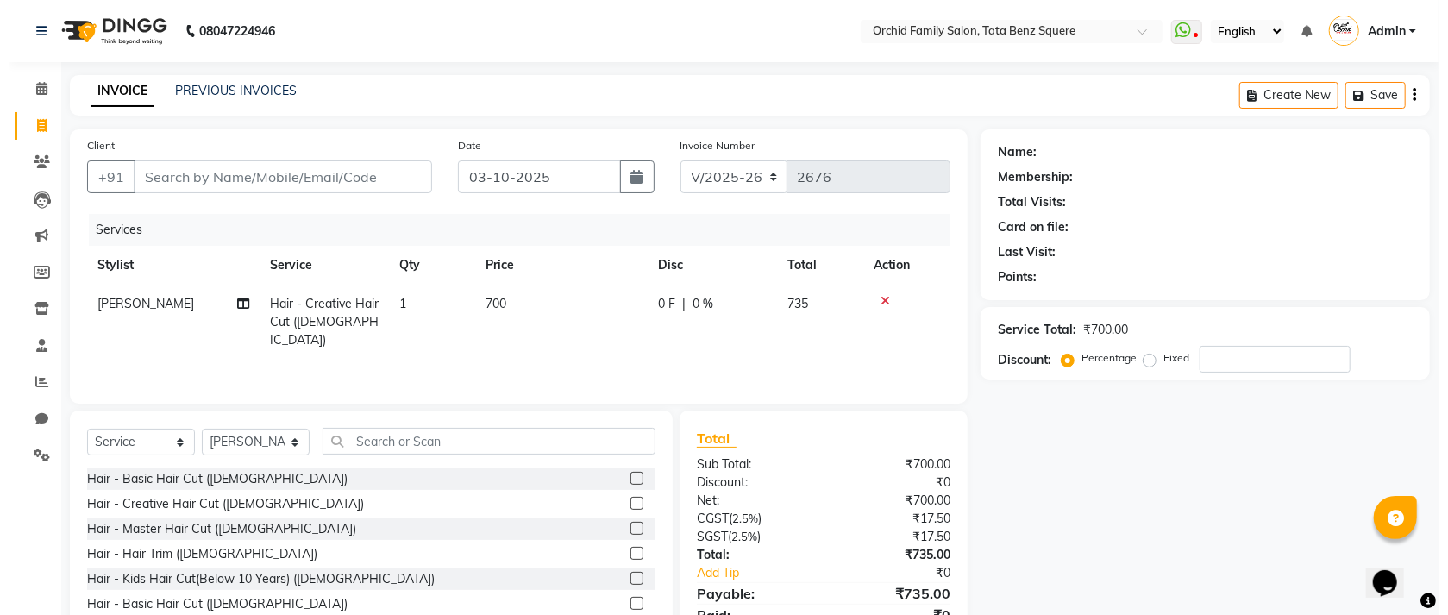
scroll to position [77, 0]
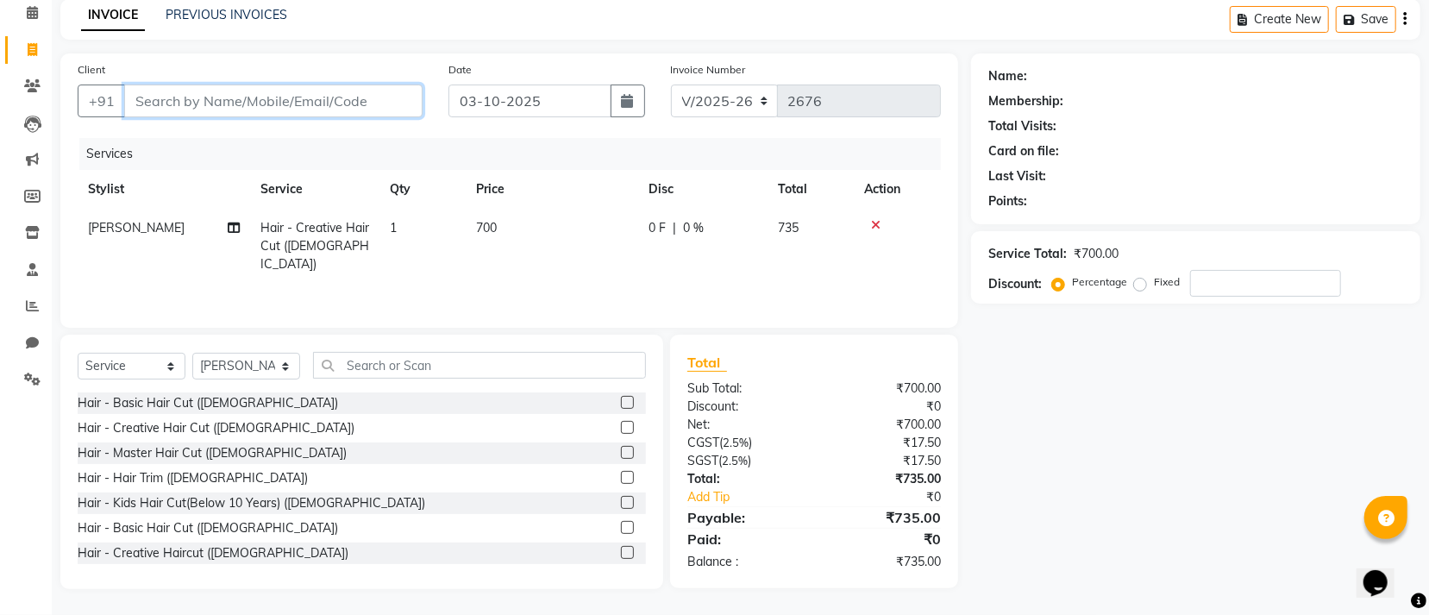
click at [327, 101] on input "Client" at bounding box center [273, 101] width 298 height 33
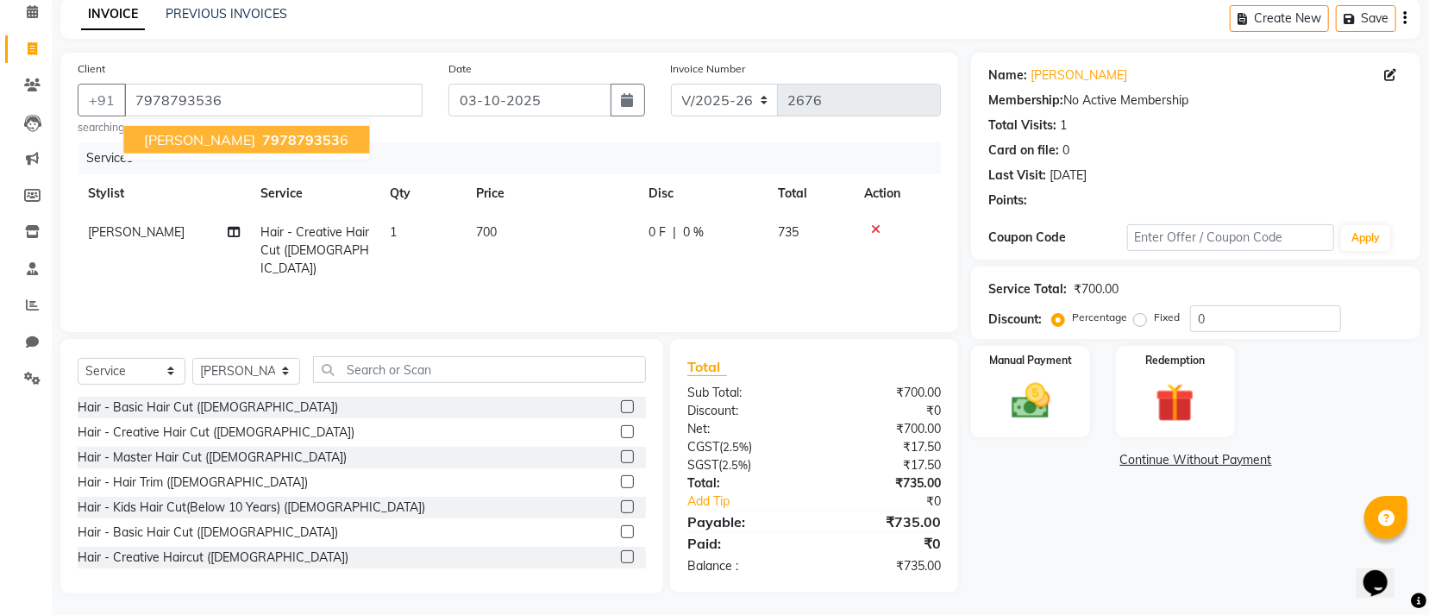
click at [262, 134] on span "797879353" at bounding box center [301, 139] width 78 height 17
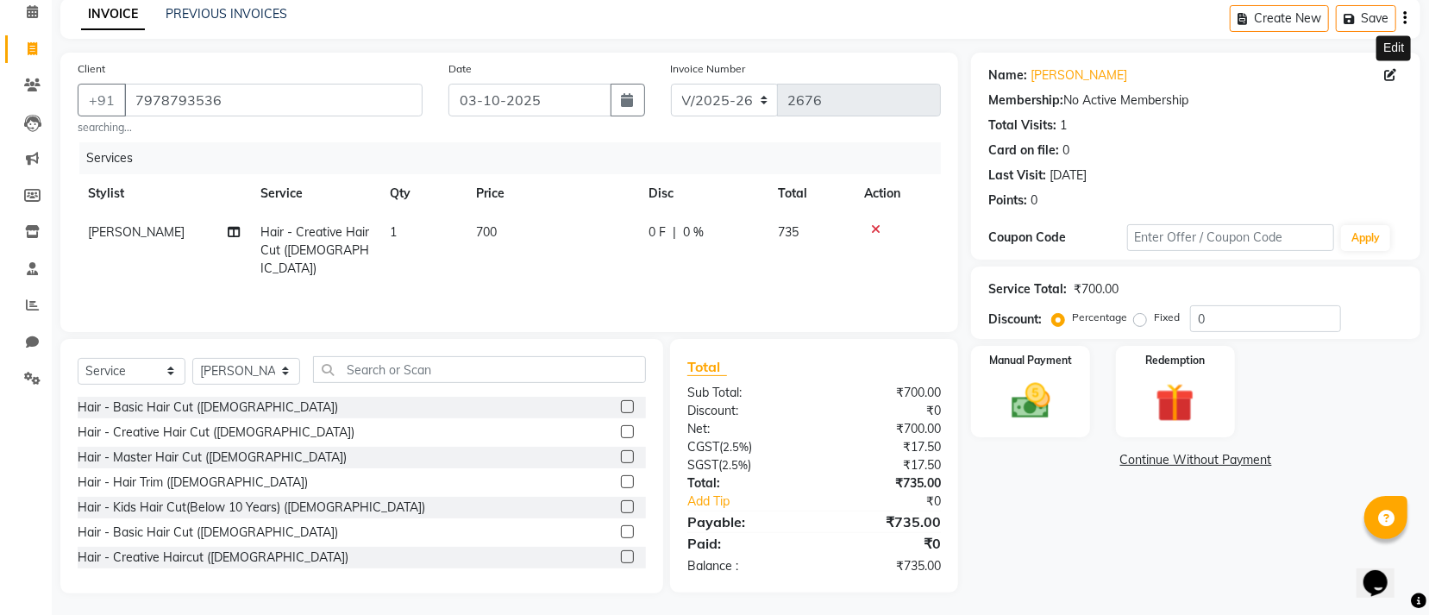
click at [1384, 77] on icon at bounding box center [1390, 75] width 12 height 12
click at [1393, 72] on icon at bounding box center [1390, 75] width 12 height 12
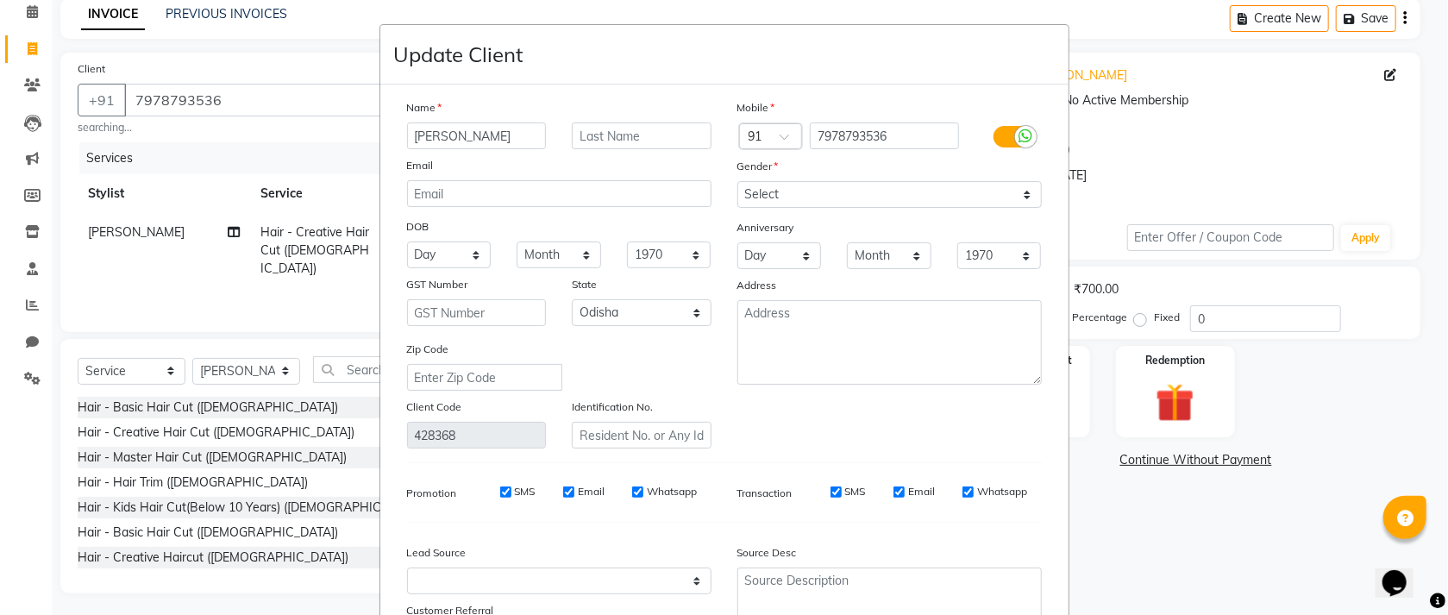
click at [527, 135] on input "chiki nihar" at bounding box center [477, 135] width 140 height 27
click at [621, 135] on input "text" at bounding box center [642, 135] width 140 height 27
click at [803, 191] on select "Select Male Female Other Prefer Not To Say" at bounding box center [889, 194] width 304 height 27
click at [737, 183] on select "Select Male Female Other Prefer Not To Say" at bounding box center [889, 194] width 304 height 27
click at [449, 256] on select "Day 01 02 03 04 05 06 07 08 09 10 11 12 13 14 15 16 17 18 19 20 21 22 23 24 25 …" at bounding box center [449, 255] width 85 height 27
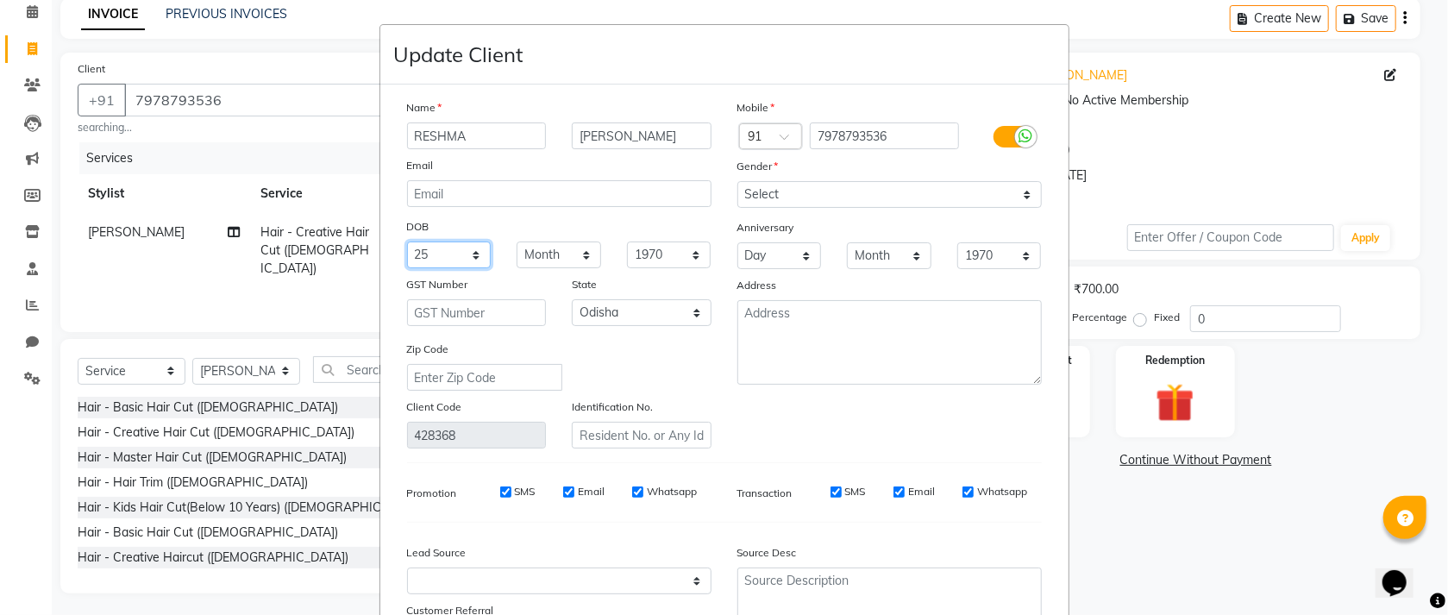
click at [407, 244] on select "Day 01 02 03 04 05 06 07 08 09 10 11 12 13 14 15 16 17 18 19 20 21 22 23 24 25 …" at bounding box center [449, 255] width 85 height 27
click at [420, 258] on select "Day 01 02 03 04 05 06 07 08 09 10 11 12 13 14 15 16 17 18 19 20 21 22 23 24 25 …" at bounding box center [449, 255] width 85 height 27
click at [407, 244] on select "Day 01 02 03 04 05 06 07 08 09 10 11 12 13 14 15 16 17 18 19 20 21 22 23 24 25 …" at bounding box center [449, 255] width 85 height 27
click at [560, 256] on select "Month January February March April May June July August September October Novem…" at bounding box center [559, 255] width 85 height 27
click at [517, 244] on select "Month January February March April May June July August September October Novem…" at bounding box center [559, 255] width 85 height 27
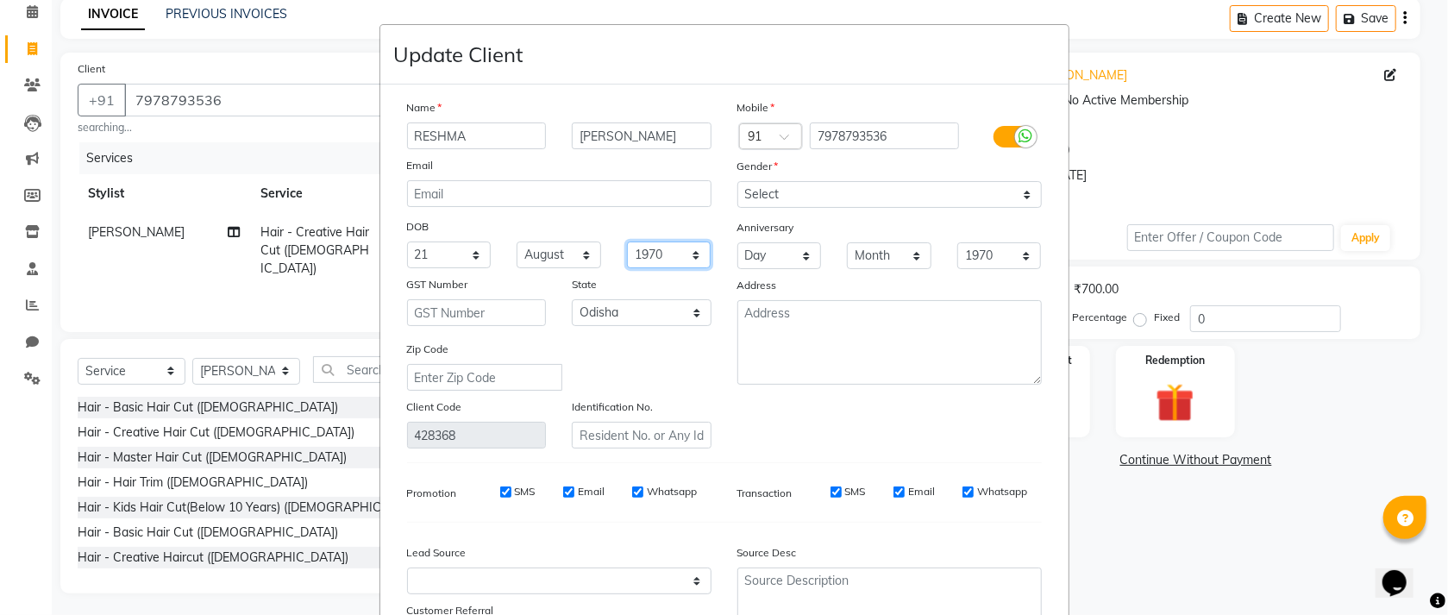
click at [655, 264] on select "1940 1941 1942 1943 1944 1945 1946 1947 1948 1949 1950 1951 1952 1953 1954 1955…" at bounding box center [669, 255] width 85 height 27
click at [627, 244] on select "1940 1941 1942 1943 1944 1945 1946 1947 1948 1949 1950 1951 1952 1953 1954 1955…" at bounding box center [669, 255] width 85 height 27
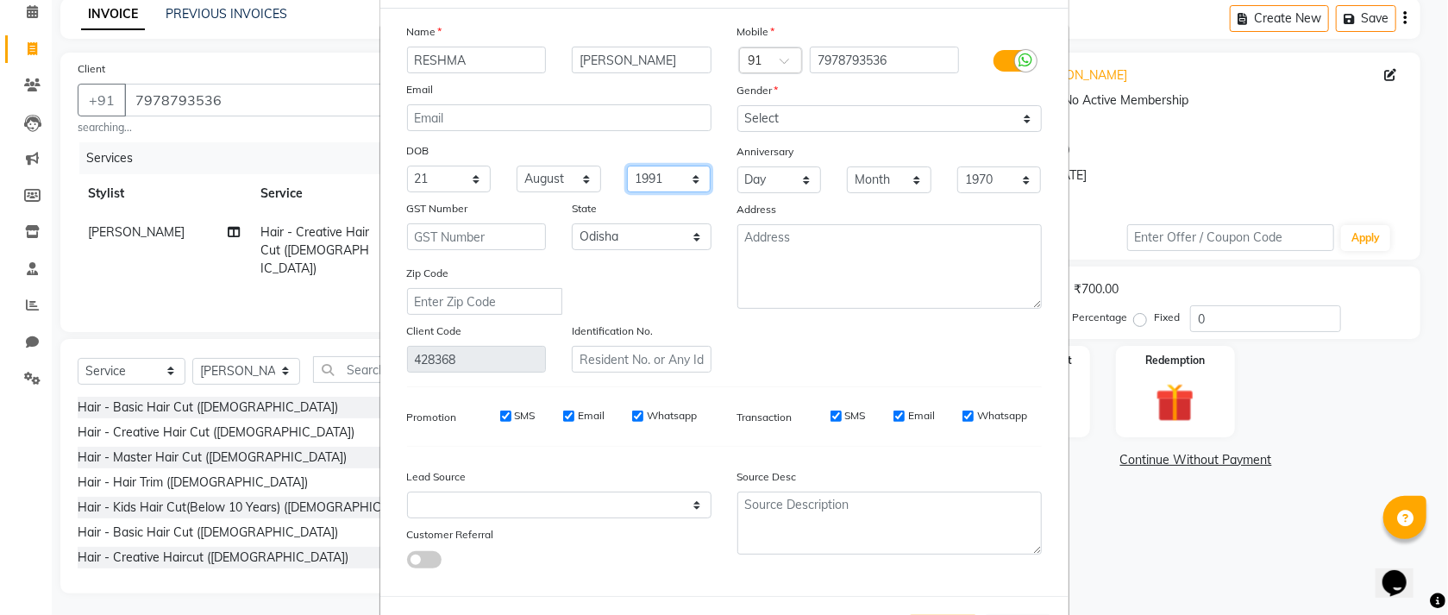
scroll to position [160, 0]
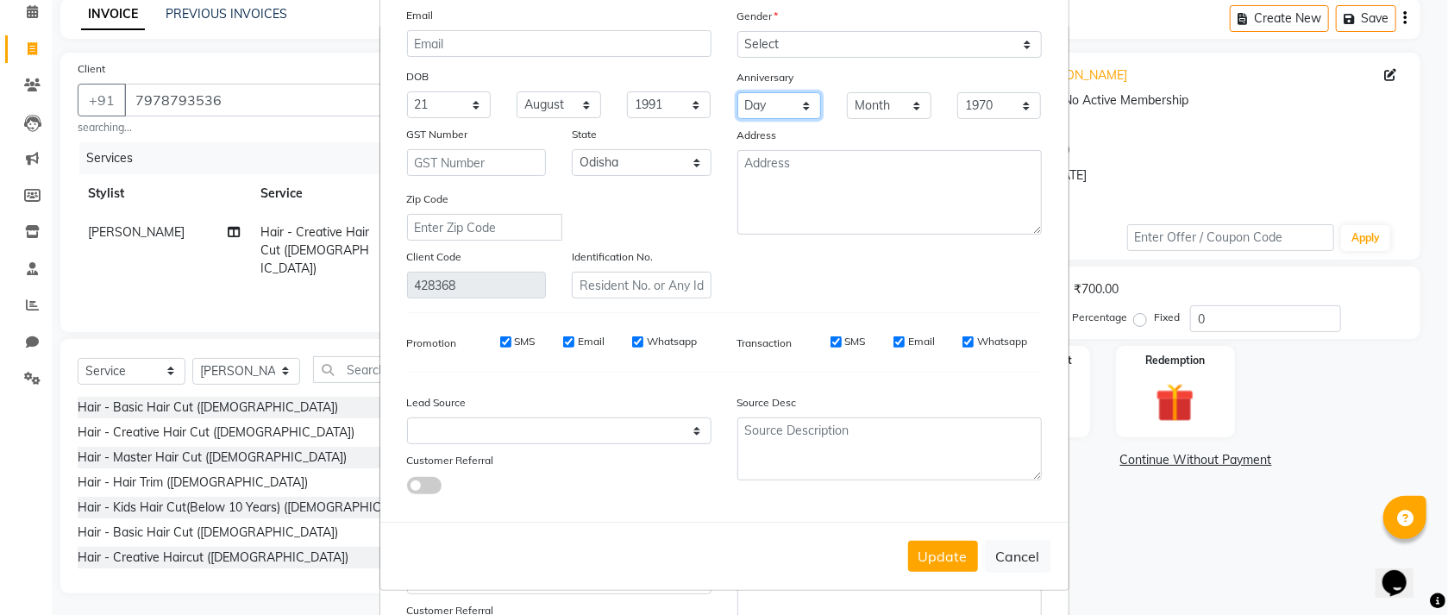
click at [764, 99] on select "Day 01 02 03 04 05 06 07 08 09 10 11 12 13 14 15 16 17 18 19 20 21 22 23 24 25 …" at bounding box center [779, 105] width 85 height 27
click at [737, 92] on select "Day 01 02 03 04 05 06 07 08 09 10 11 12 13 14 15 16 17 18 19 20 21 22 23 24 25 …" at bounding box center [779, 105] width 85 height 27
click at [892, 98] on select "Month January February March April May June July August September October Novem…" at bounding box center [889, 105] width 85 height 27
click at [847, 92] on select "Month January February March April May June July August September October Novem…" at bounding box center [889, 105] width 85 height 27
click at [992, 93] on select "1970 1971 1972 1973 1974 1975 1976 1977 1978 1979 1980 1981 1982 1983 1984 1985…" at bounding box center [999, 105] width 85 height 27
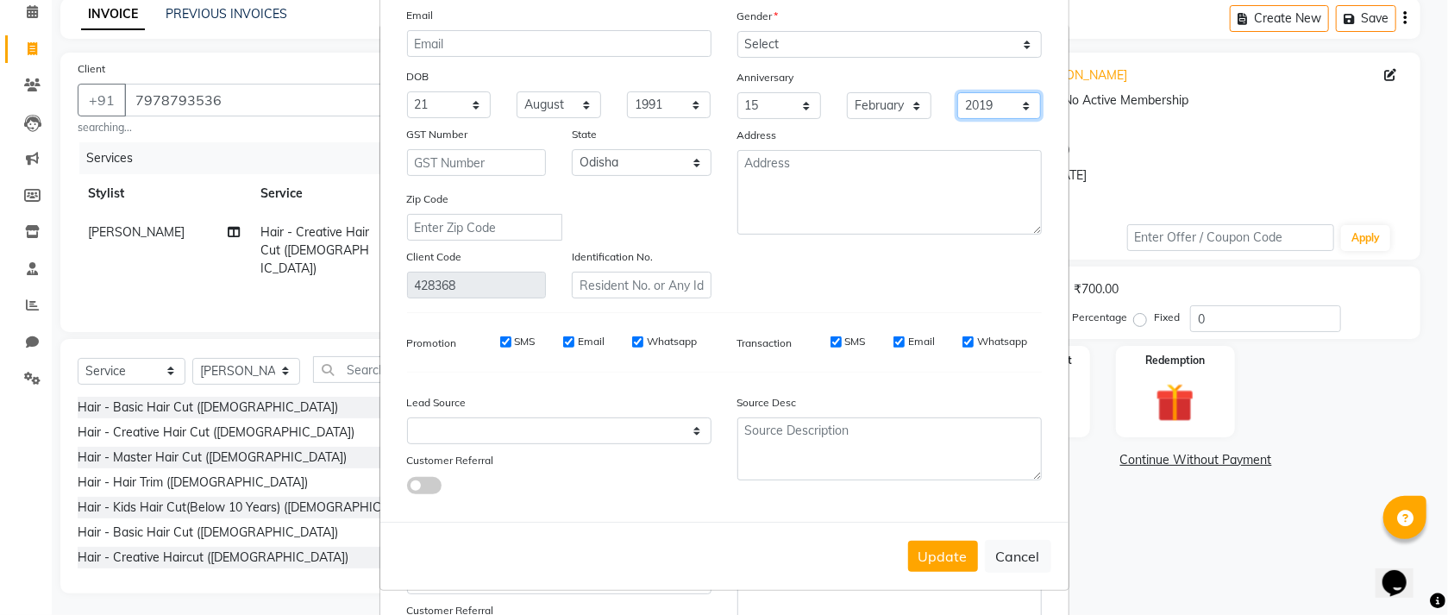
click at [957, 92] on select "1970 1971 1972 1973 1974 1975 1976 1977 1978 1979 1980 1981 1982 1983 1984 1985…" at bounding box center [999, 105] width 85 height 27
click at [921, 554] on button "Update" at bounding box center [943, 556] width 70 height 31
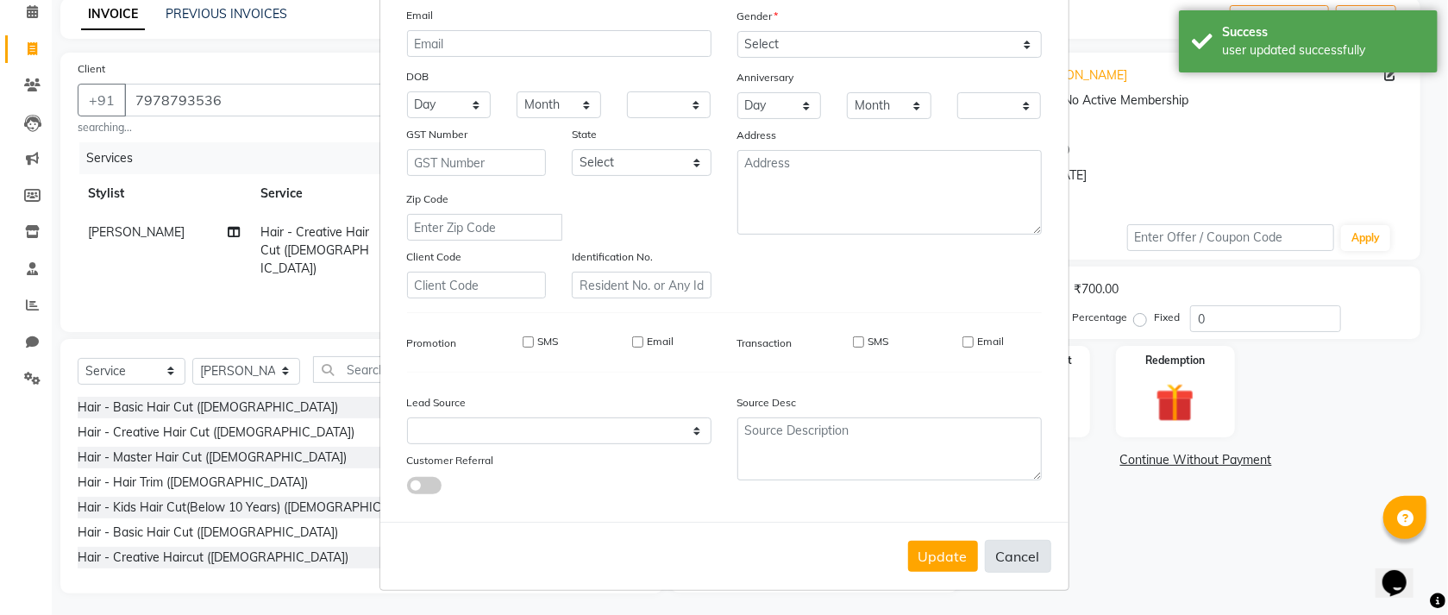
click at [1007, 551] on button "Cancel" at bounding box center [1018, 556] width 66 height 33
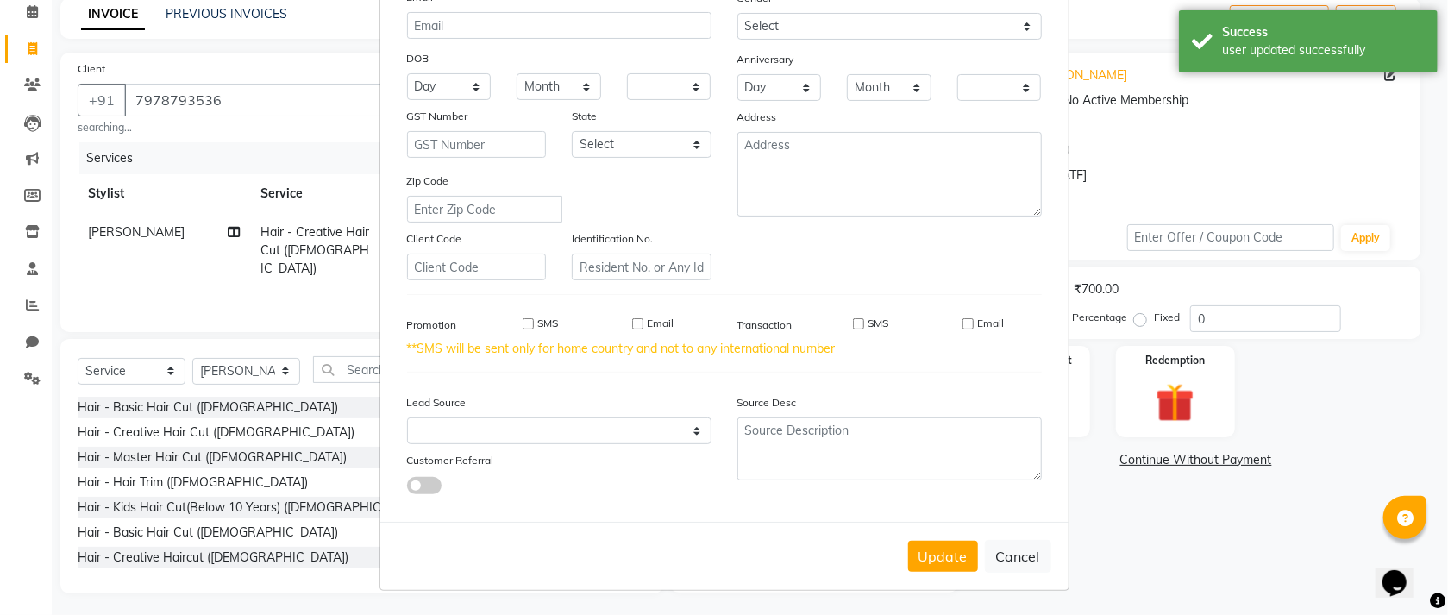
scroll to position [178, 0]
click at [1029, 549] on button "Cancel" at bounding box center [1018, 556] width 66 height 33
click at [933, 549] on button "Update" at bounding box center [943, 556] width 70 height 31
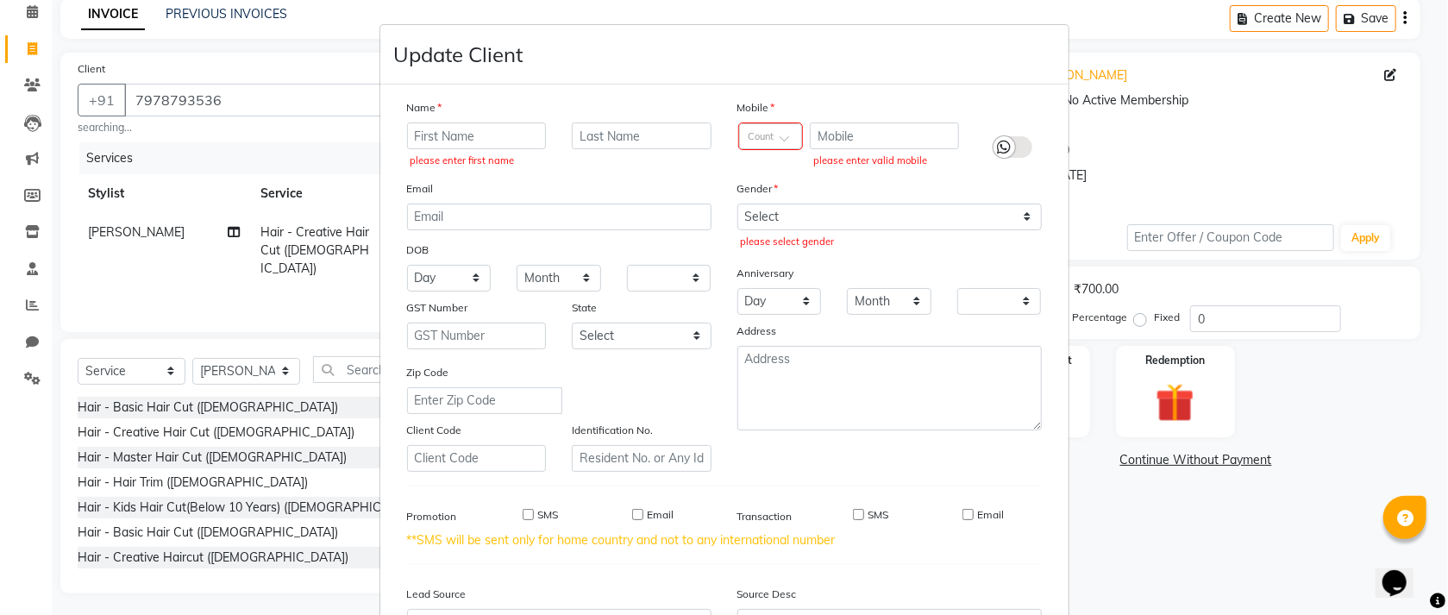
scroll to position [200, 0]
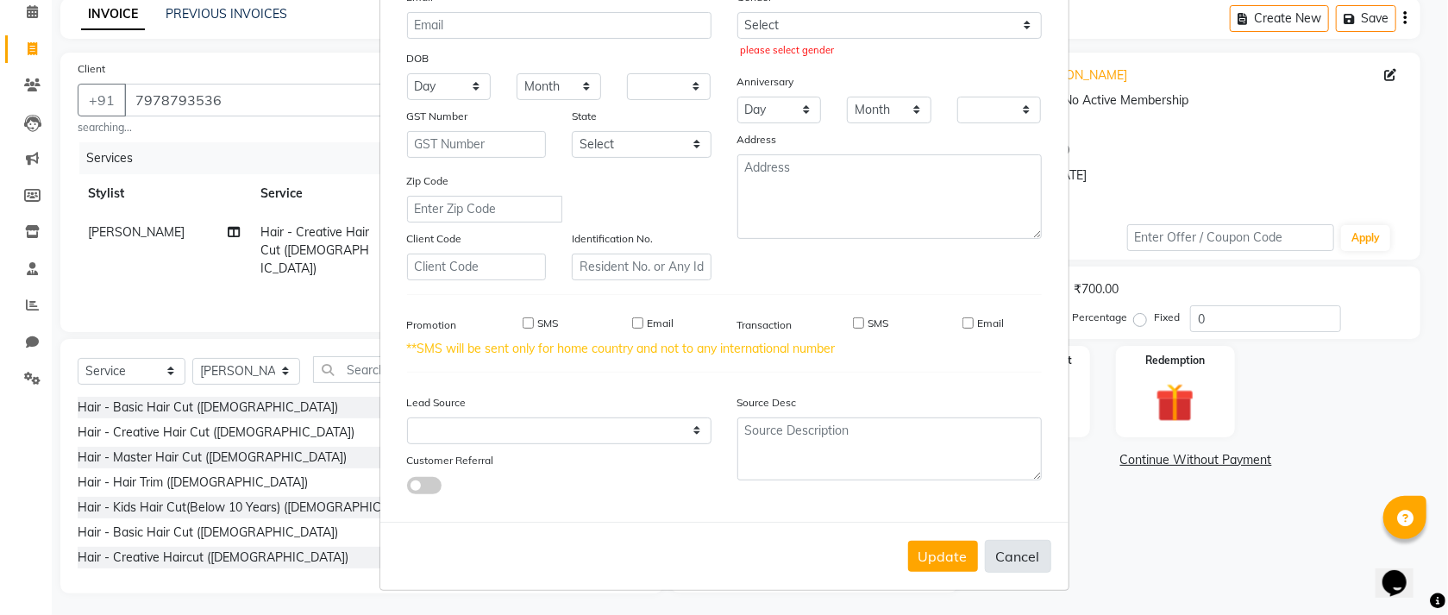
click at [1011, 571] on button "Cancel" at bounding box center [1018, 556] width 66 height 33
click at [1011, 567] on button "Cancel" at bounding box center [1018, 556] width 66 height 33
click at [1012, 562] on button "Cancel" at bounding box center [1018, 556] width 66 height 33
click at [1139, 448] on ngb-modal-window "Update Client Name Email DOB Day 01 02 03 04 05 06 07 08 09 10 11 12 13 14 15 1…" at bounding box center [724, 307] width 1448 height 615
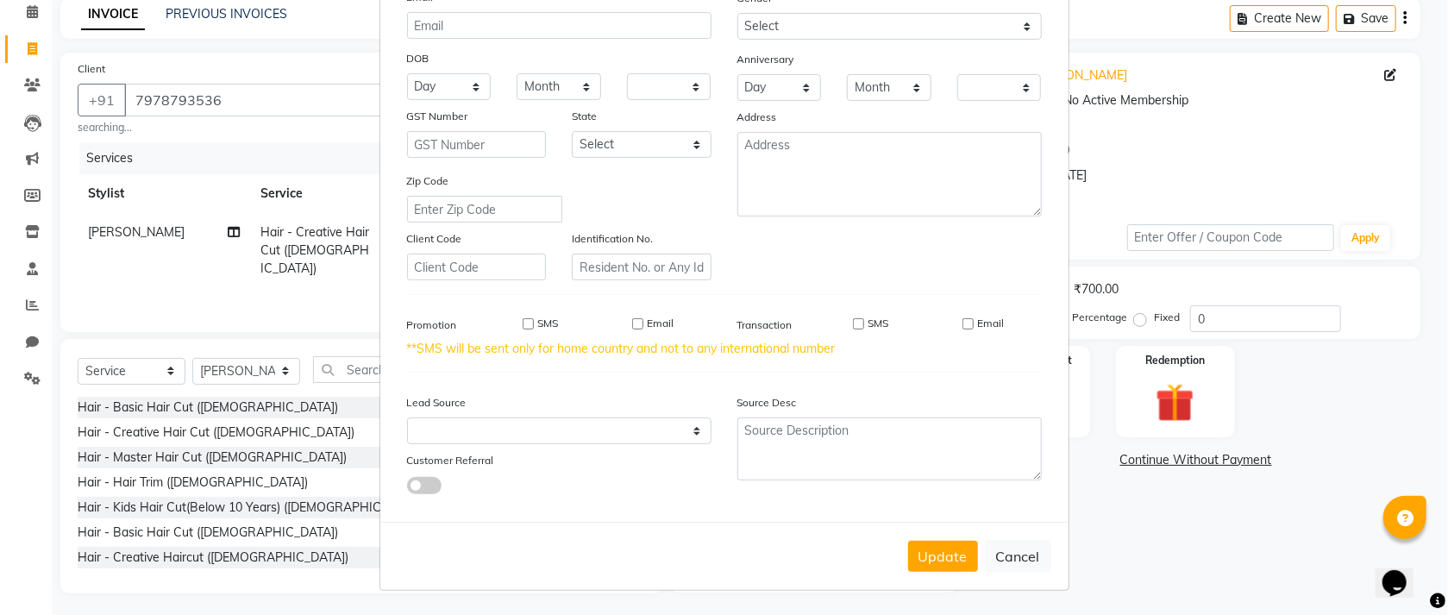
click at [1297, 116] on ngb-modal-window "Update Client Name Email DOB Day 01 02 03 04 05 06 07 08 09 10 11 12 13 14 15 1…" at bounding box center [724, 307] width 1448 height 615
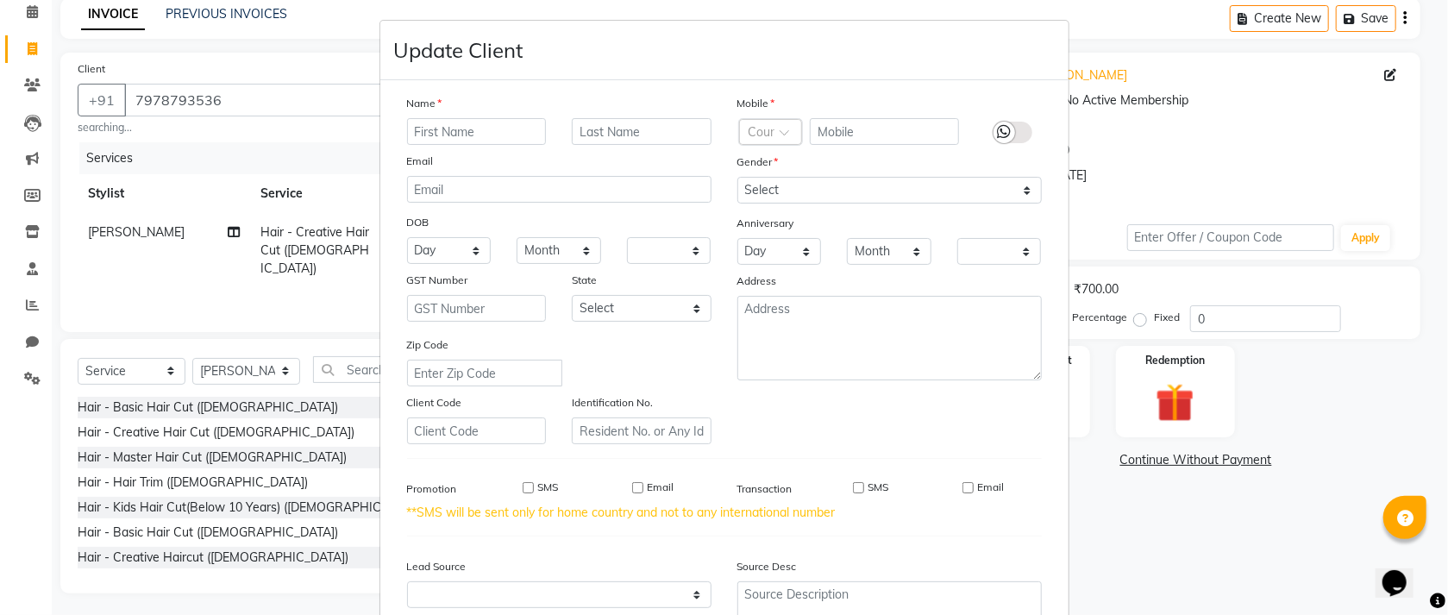
scroll to position [0, 0]
drag, startPoint x: 254, startPoint y: 88, endPoint x: 247, endPoint y: 104, distance: 17.4
click at [248, 101] on ngb-modal-window "Update Client Name Email DOB Day 01 02 03 04 05 06 07 08 09 10 11 12 13 14 15 1…" at bounding box center [724, 307] width 1448 height 615
click at [247, 104] on ngb-modal-window "Update Client Name Email DOB Day 01 02 03 04 05 06 07 08 09 10 11 12 13 14 15 1…" at bounding box center [724, 307] width 1448 height 615
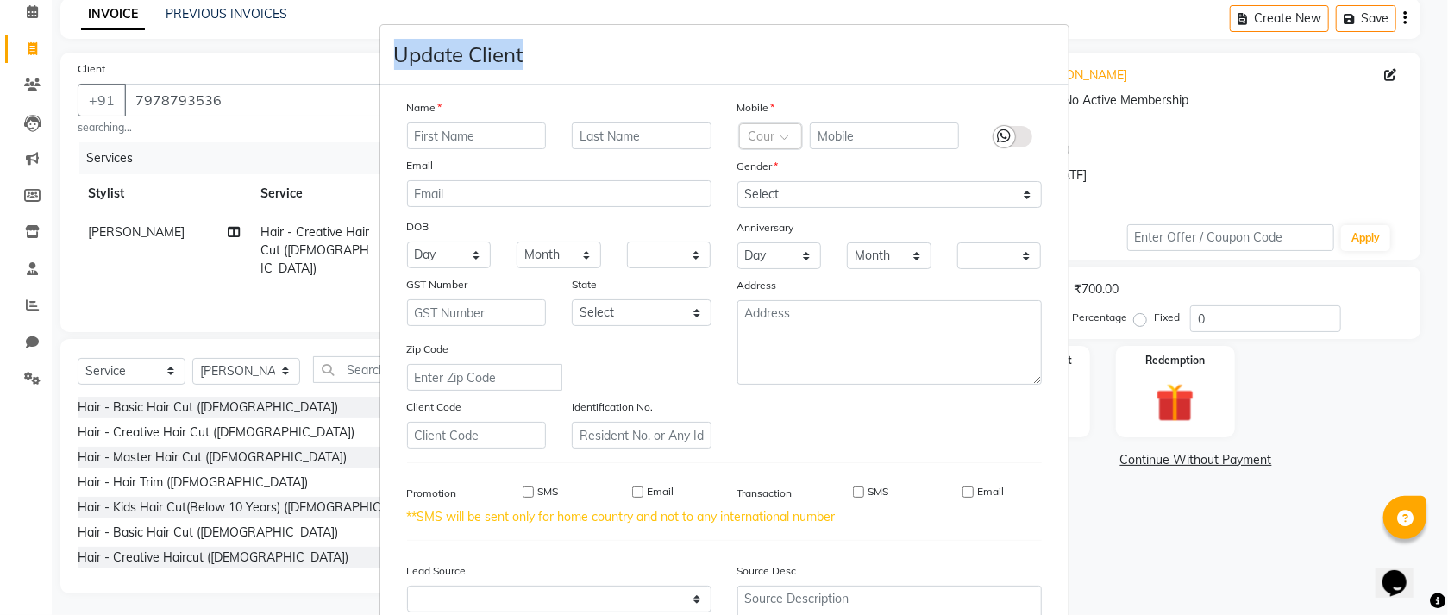
click at [247, 104] on ngb-modal-window "Update Client Name Email DOB Day 01 02 03 04 05 06 07 08 09 10 11 12 13 14 15 1…" at bounding box center [724, 307] width 1448 height 615
click at [893, 125] on input "text" at bounding box center [884, 135] width 149 height 27
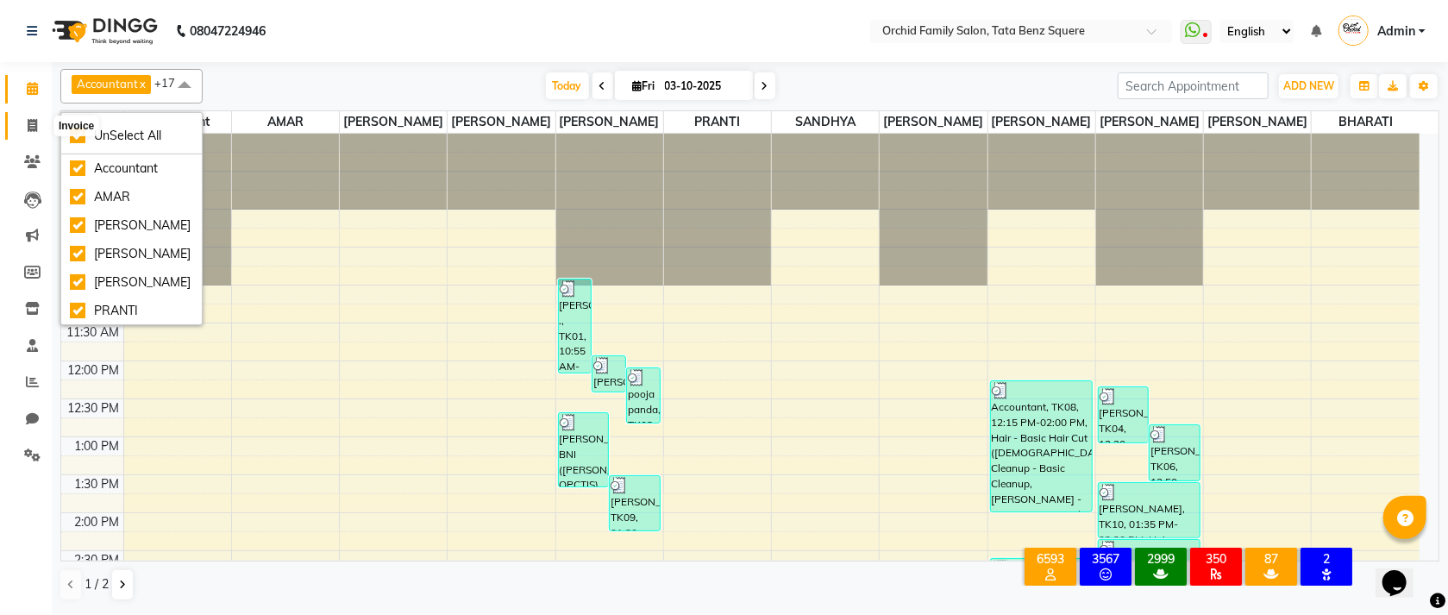
click at [28, 119] on icon at bounding box center [32, 125] width 9 height 13
select select "service"
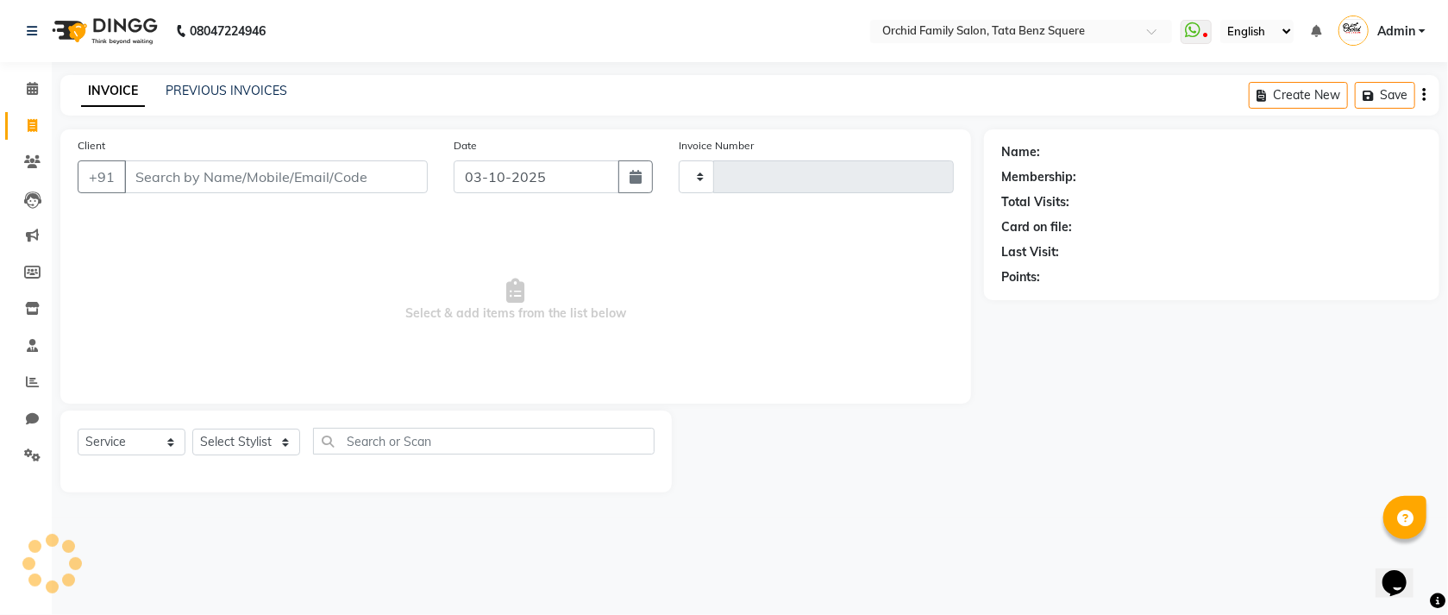
type input "2668"
select select "107"
click at [262, 174] on input "Client" at bounding box center [276, 176] width 304 height 33
click at [213, 441] on select "Select Stylist Accountant [PERSON_NAME] [PERSON_NAME] [PERSON_NAME] [PERSON_NAM…" at bounding box center [246, 442] width 108 height 27
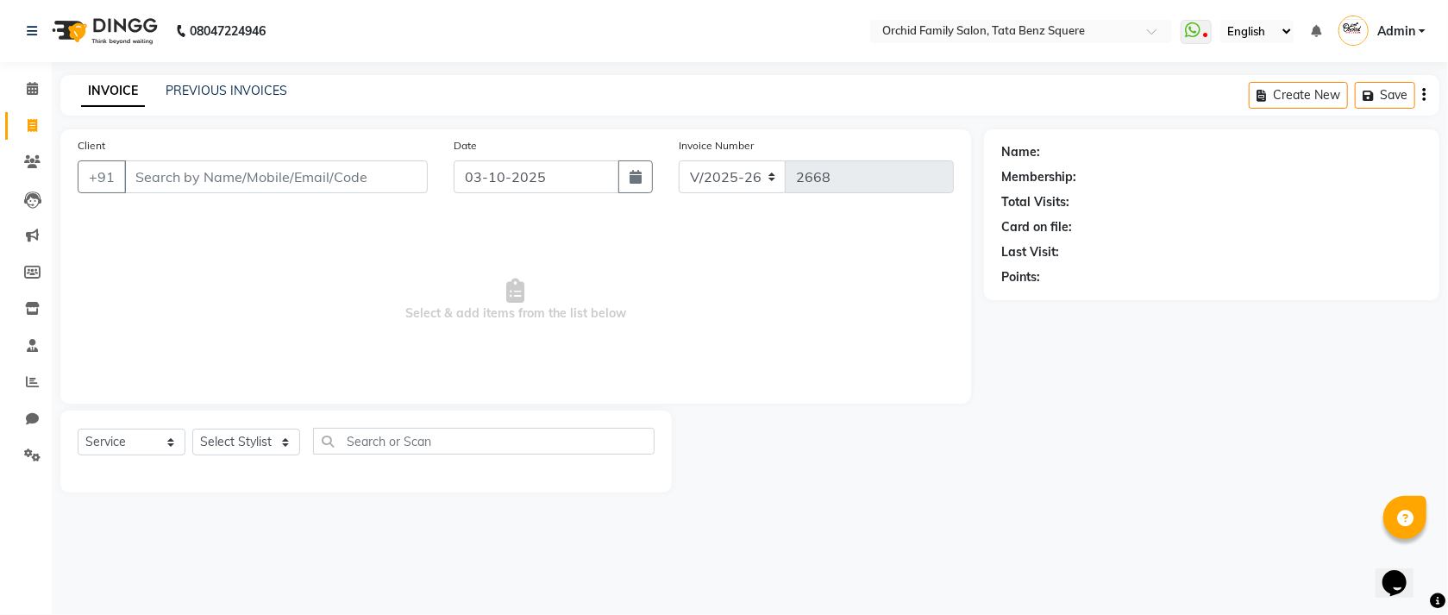
drag, startPoint x: 229, startPoint y: 476, endPoint x: 229, endPoint y: 460, distance: 16.4
click at [229, 468] on div "Select Service Product Membership Package Voucher Prepaid Gift Card Select Styl…" at bounding box center [366, 452] width 612 height 82
click at [235, 440] on select "Select Stylist Accountant [PERSON_NAME] [PERSON_NAME] [PERSON_NAME] [PERSON_NAM…" at bounding box center [246, 442] width 108 height 27
select select "90905"
click at [192, 430] on select "Select Stylist Accountant [PERSON_NAME] [PERSON_NAME] [PERSON_NAME] [PERSON_NAM…" at bounding box center [246, 442] width 108 height 27
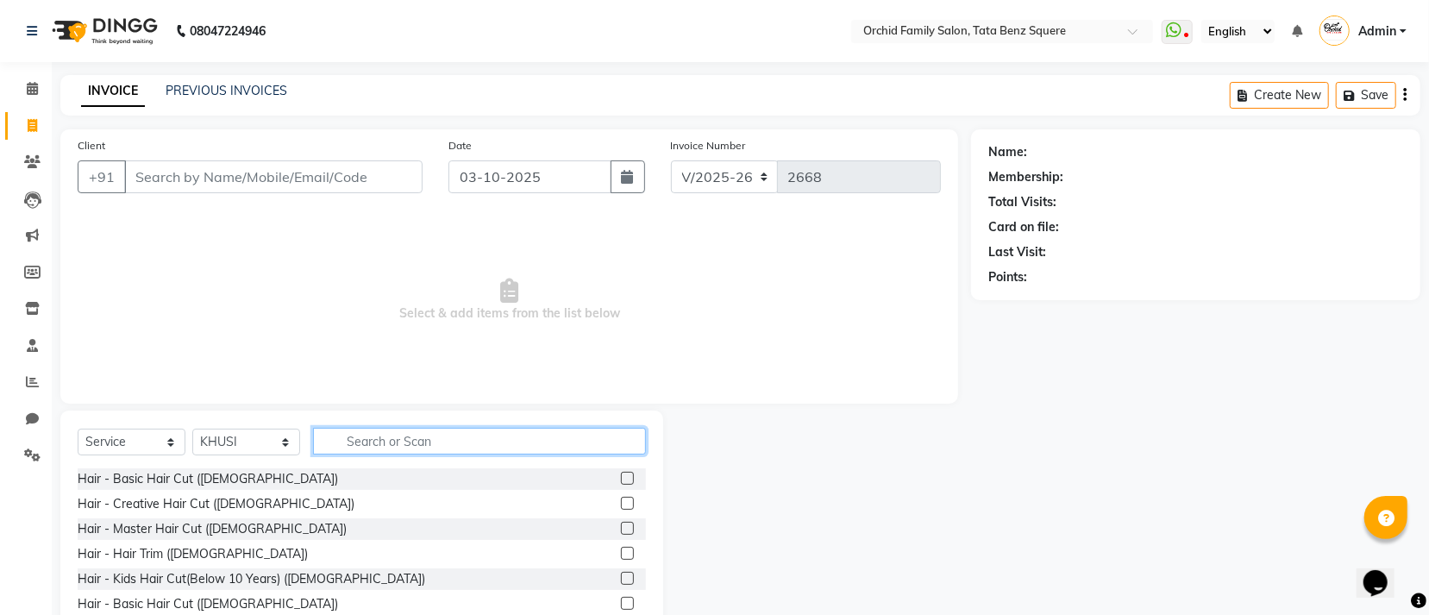
click at [482, 445] on input "text" at bounding box center [479, 441] width 333 height 27
click at [426, 442] on input "text" at bounding box center [479, 441] width 333 height 27
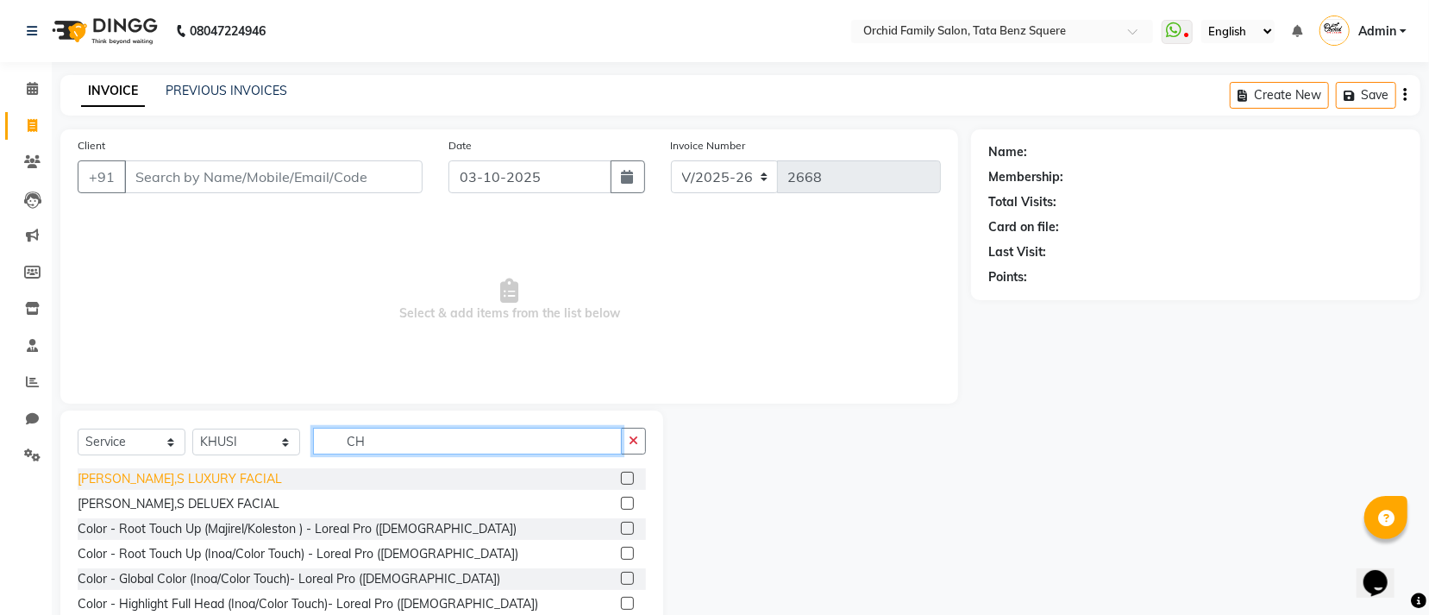
type input "CH"
click at [213, 480] on div "[PERSON_NAME],S LUXURY FACIAL" at bounding box center [180, 479] width 204 height 18
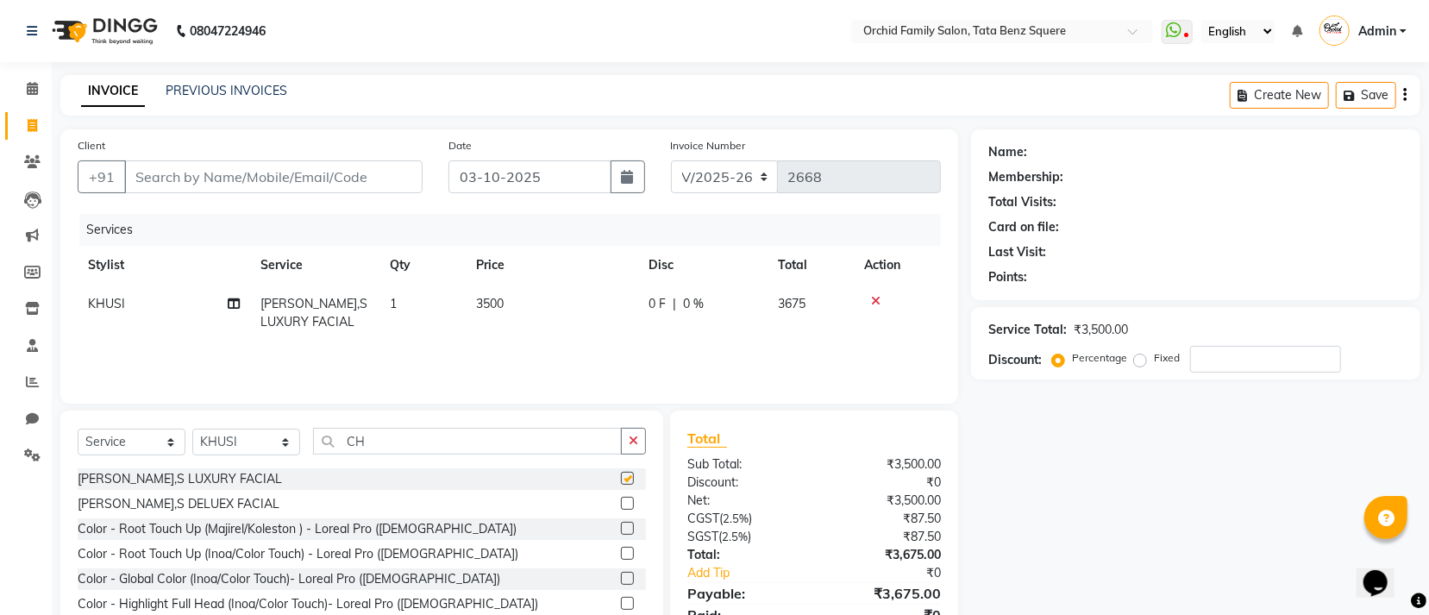
checkbox input "false"
click at [177, 500] on div "[PERSON_NAME],S DELUEX FACIAL" at bounding box center [179, 504] width 202 height 18
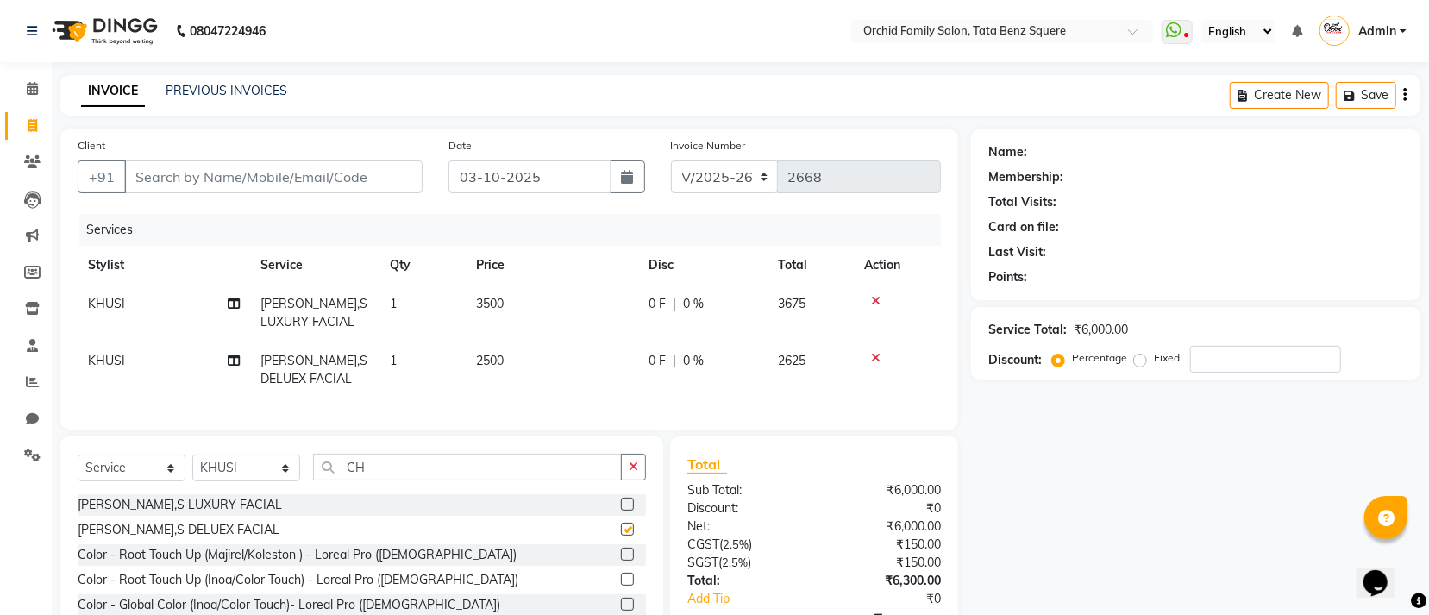
checkbox input "false"
click at [871, 300] on icon at bounding box center [875, 301] width 9 height 12
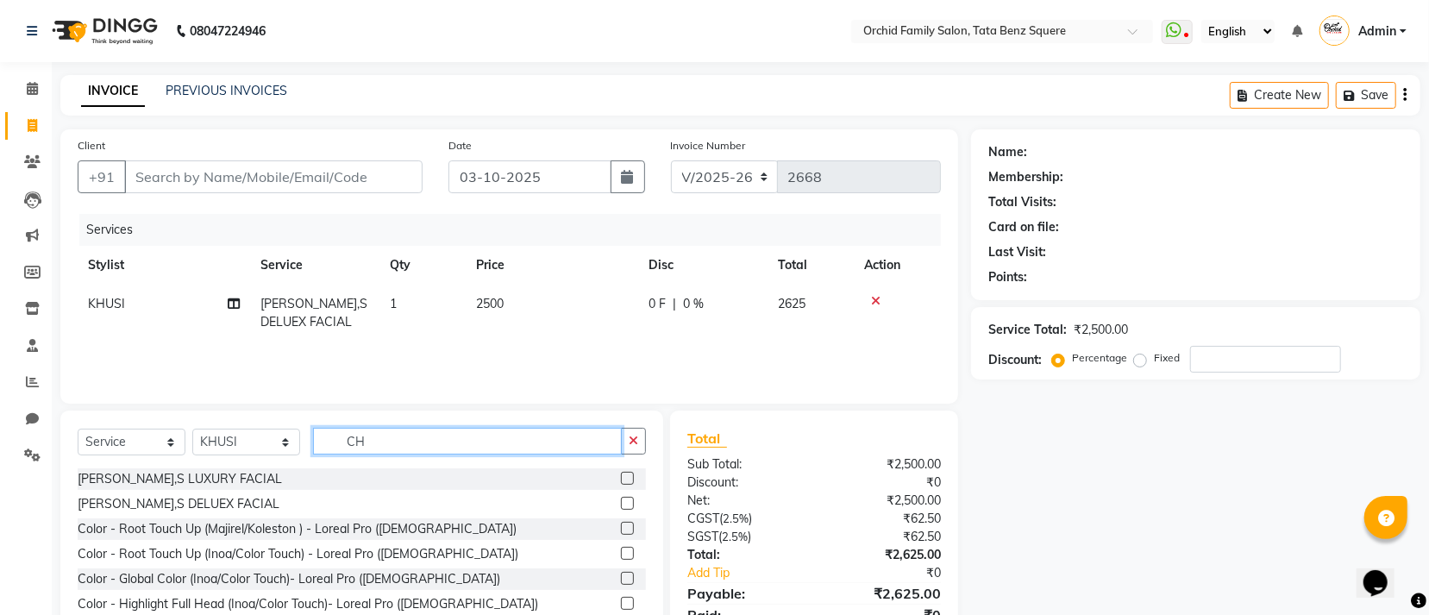
click at [435, 433] on input "CH" at bounding box center [467, 441] width 309 height 27
type input "C"
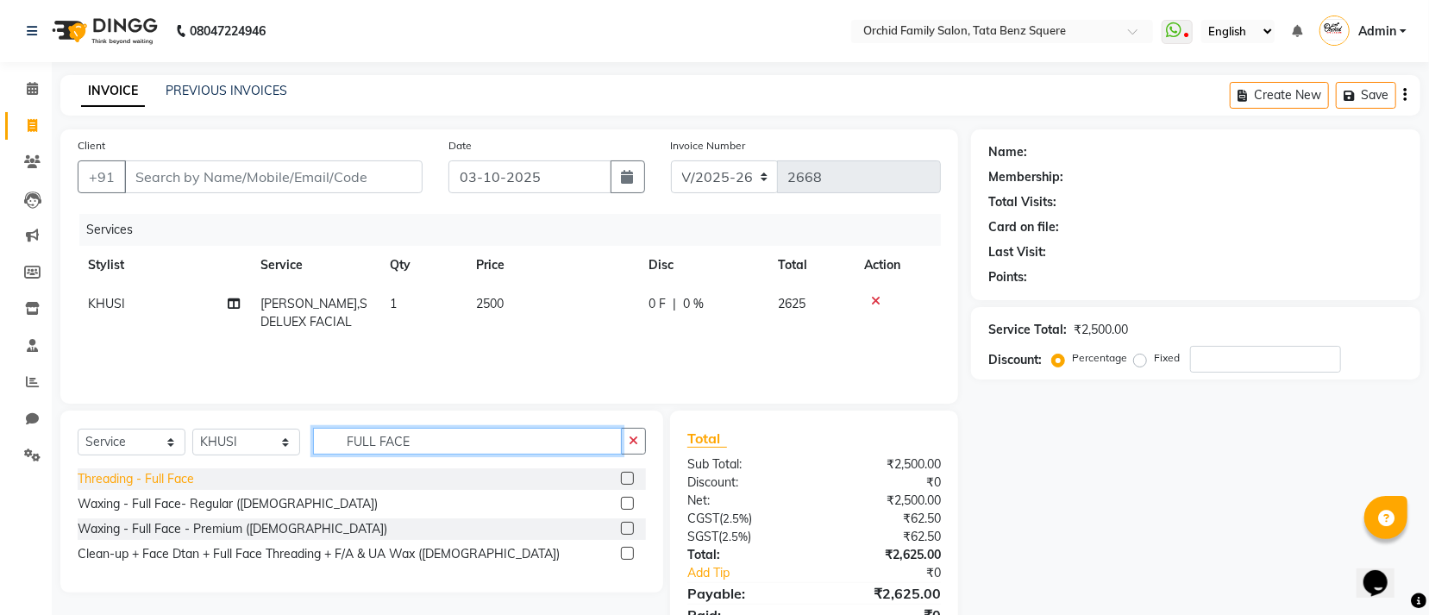
type input "FULL FACE"
click at [172, 481] on div "Threading - Full Face" at bounding box center [136, 479] width 116 height 18
checkbox input "false"
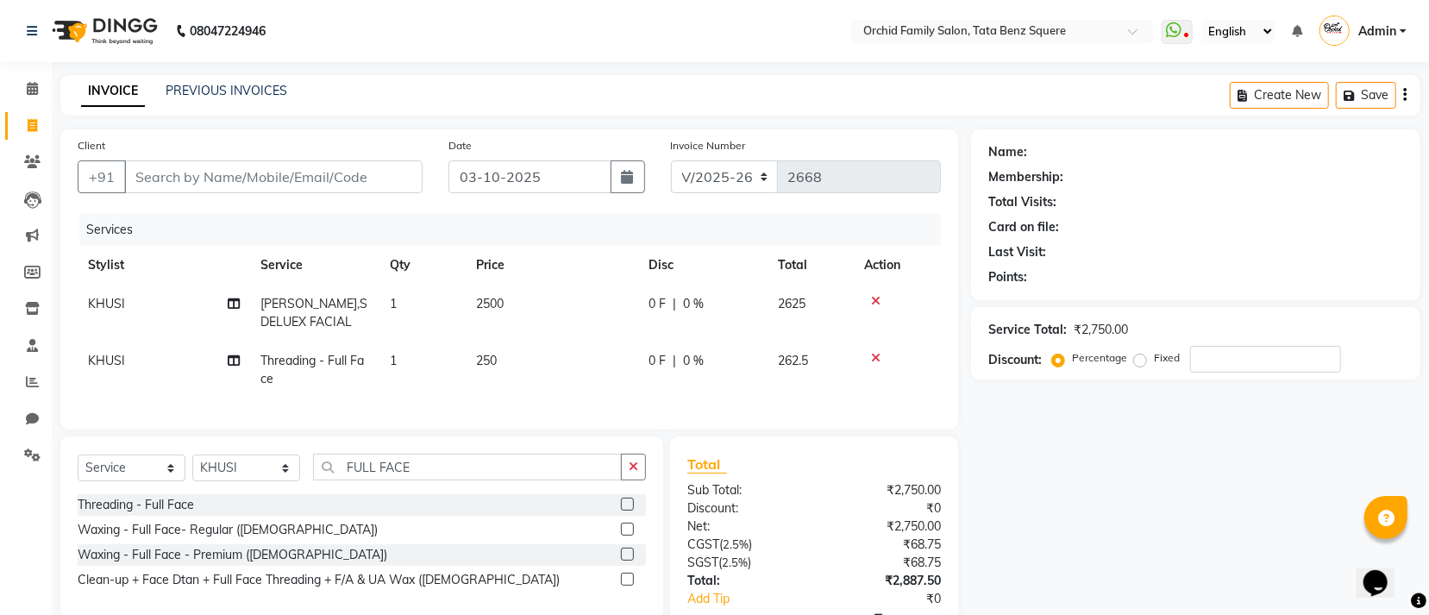
scroll to position [122, 0]
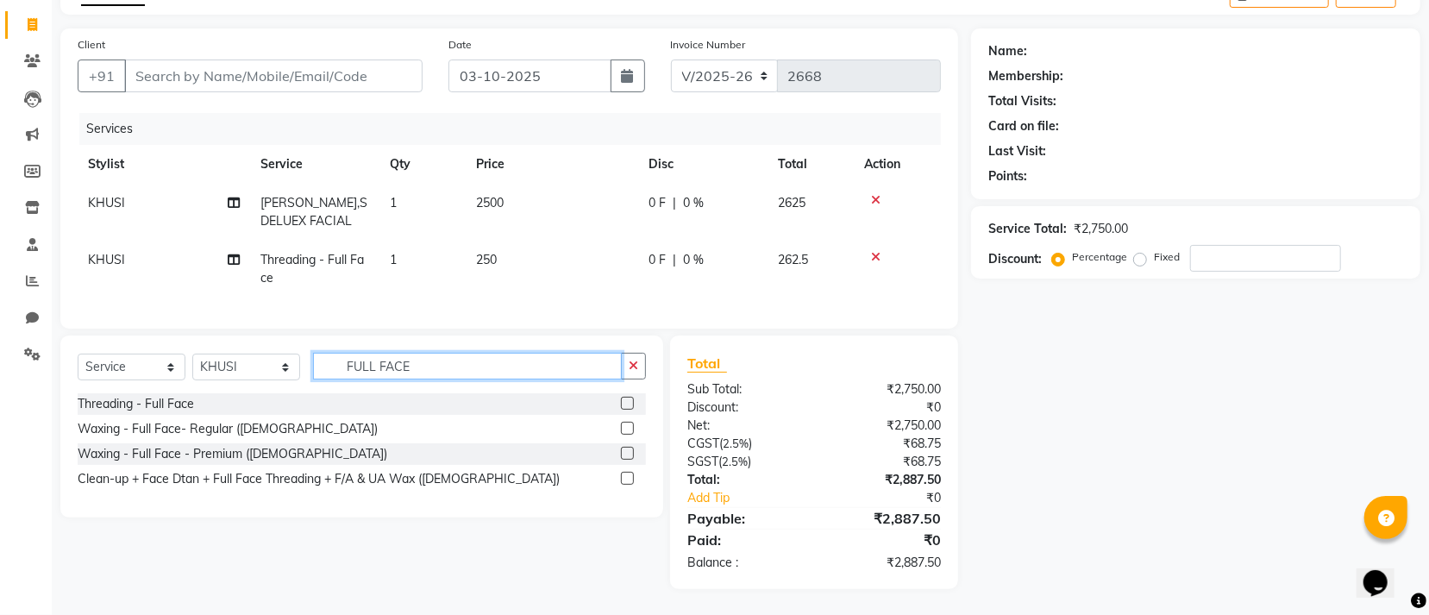
click at [478, 357] on input "FULL FACE" at bounding box center [467, 366] width 309 height 27
click at [247, 363] on select "Select Stylist Accountant [PERSON_NAME] [PERSON_NAME] [PERSON_NAME] [PERSON_NAM…" at bounding box center [246, 367] width 108 height 27
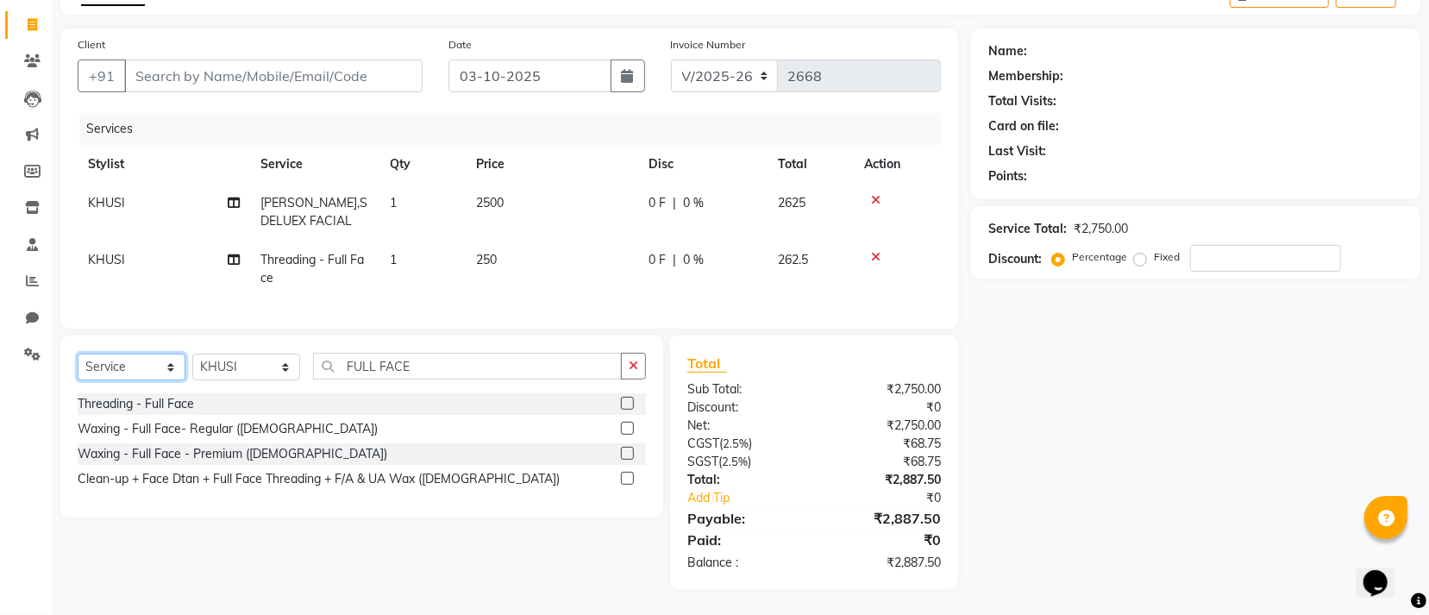
click at [114, 366] on select "Select Service Product Membership Package Voucher Prepaid Gift Card" at bounding box center [132, 367] width 108 height 27
select select "product"
click at [78, 354] on select "Select Service Product Membership Package Voucher Prepaid Gift Card" at bounding box center [132, 367] width 108 height 27
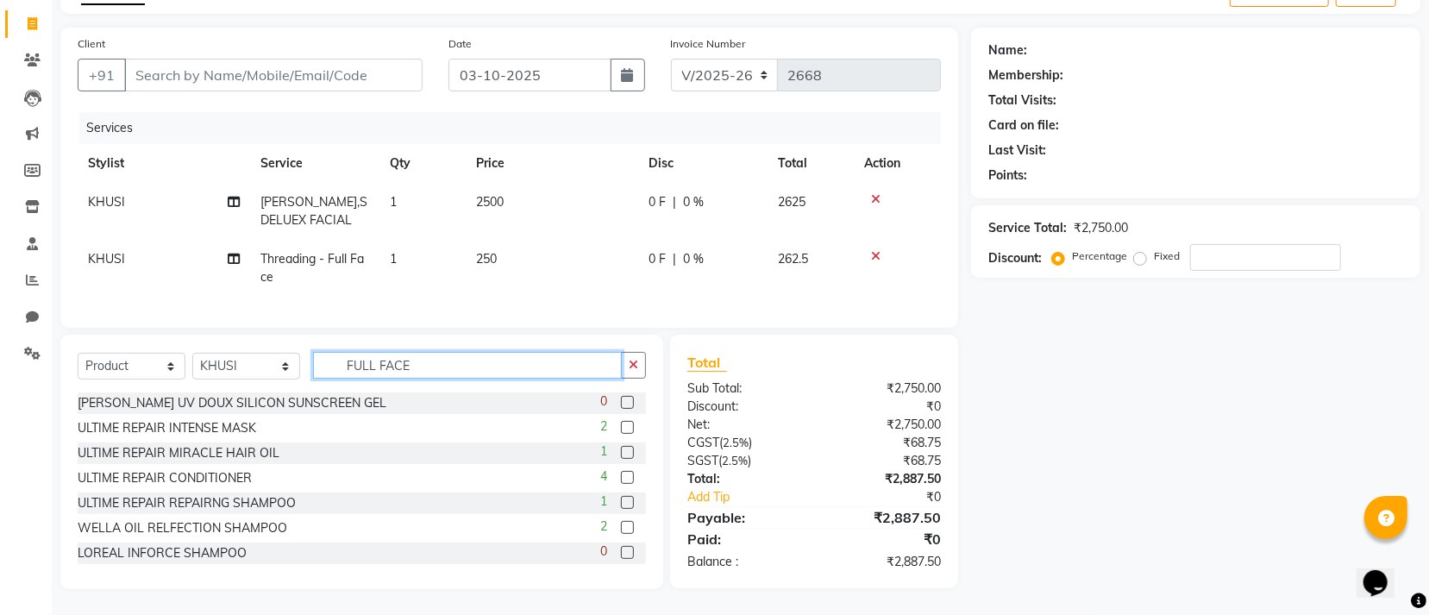
click at [549, 369] on input "FULL FACE" at bounding box center [467, 365] width 309 height 27
type input "F"
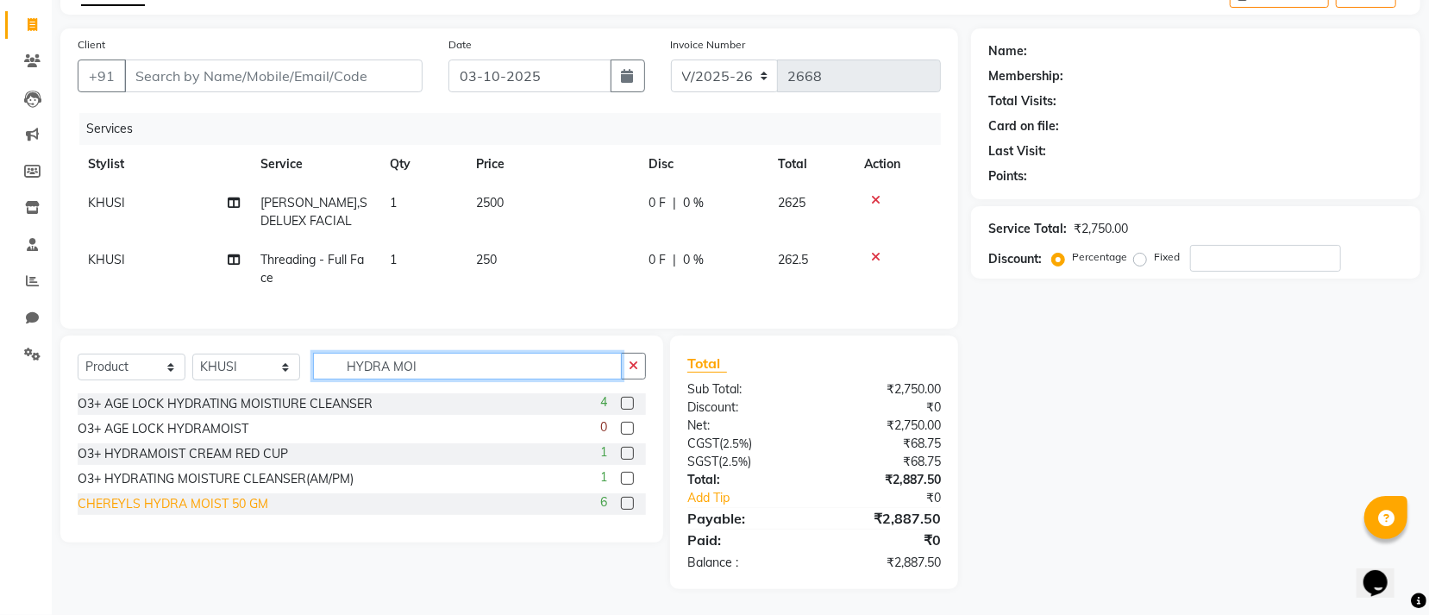
type input "HYDRA MOI"
click at [156, 500] on div "CHEREYLS HYDRA MOIST 50 GM" at bounding box center [173, 504] width 191 height 18
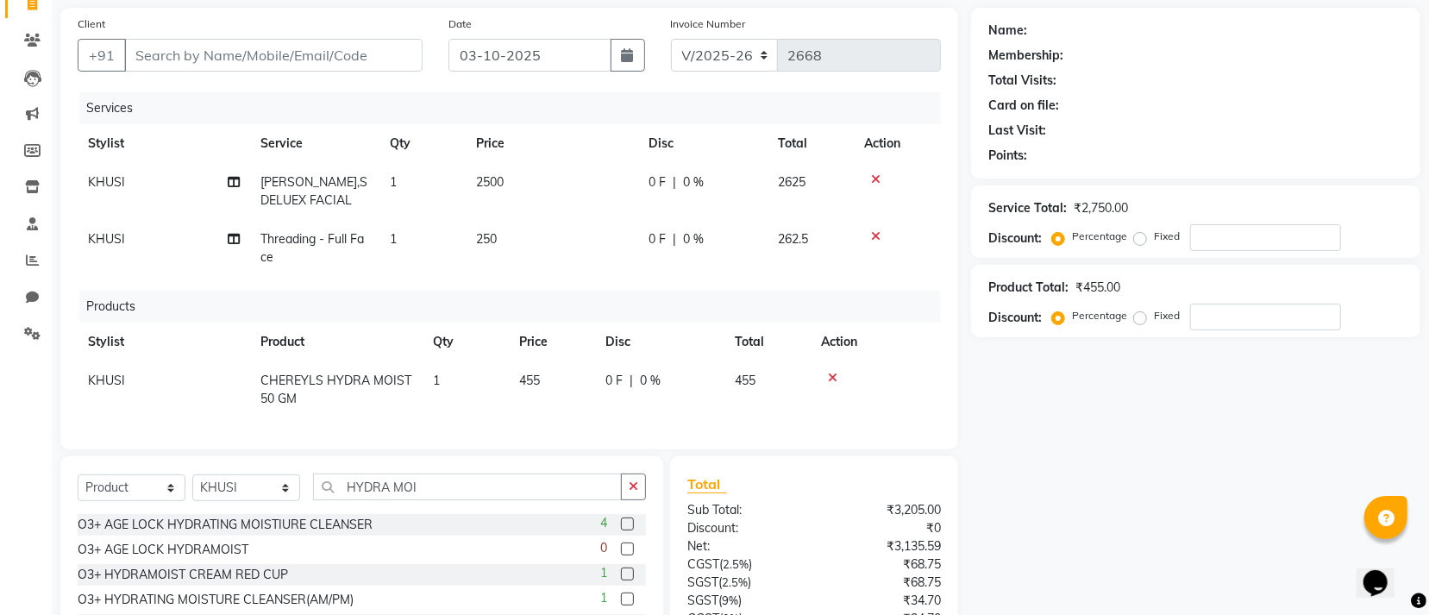
checkbox input "false"
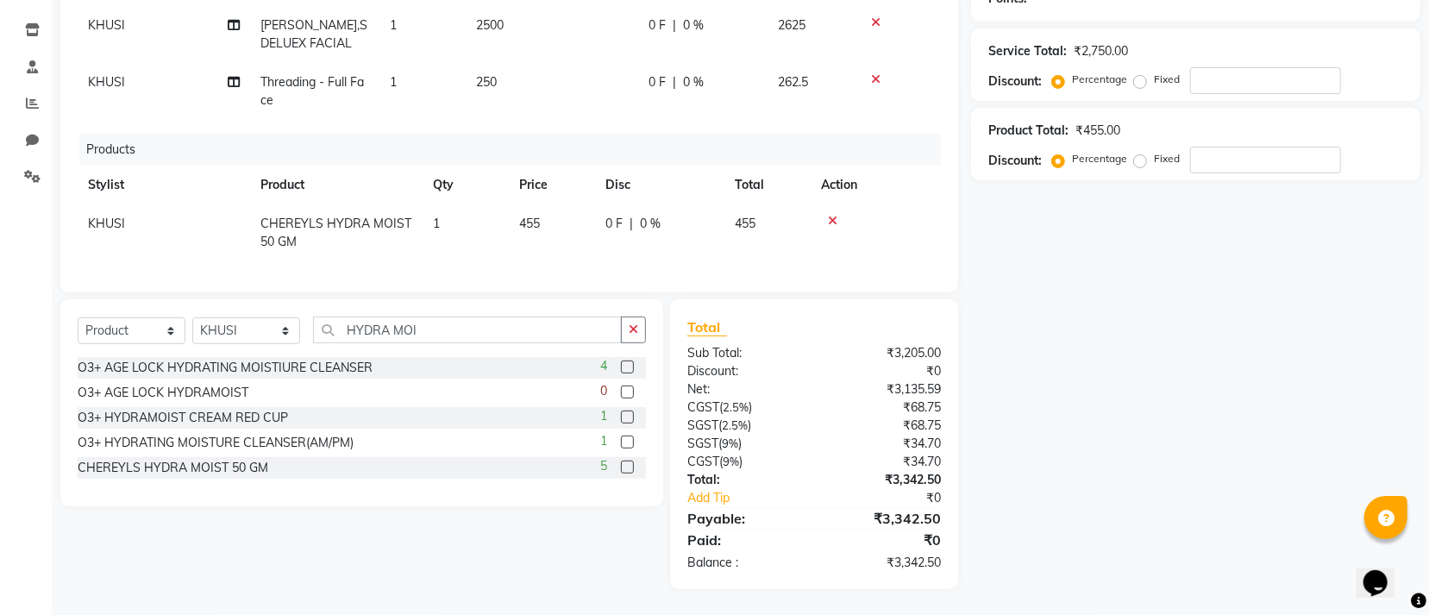
click at [556, 209] on td "455" at bounding box center [552, 232] width 86 height 57
select select "90905"
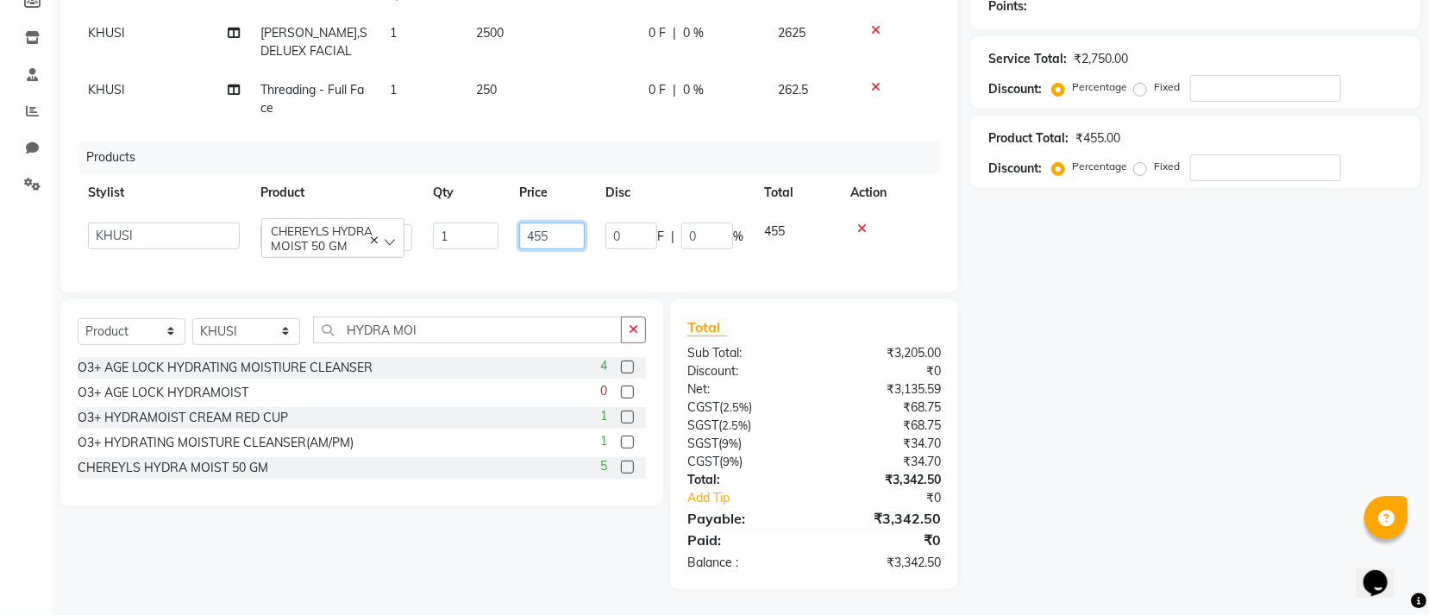
click at [562, 223] on input "455" at bounding box center [552, 236] width 66 height 27
type input "4"
click at [472, 109] on div "Services Stylist Service Qty Price Disc Total Action KHUSI CHERYL,S DELUEX FACI…" at bounding box center [509, 109] width 863 height 332
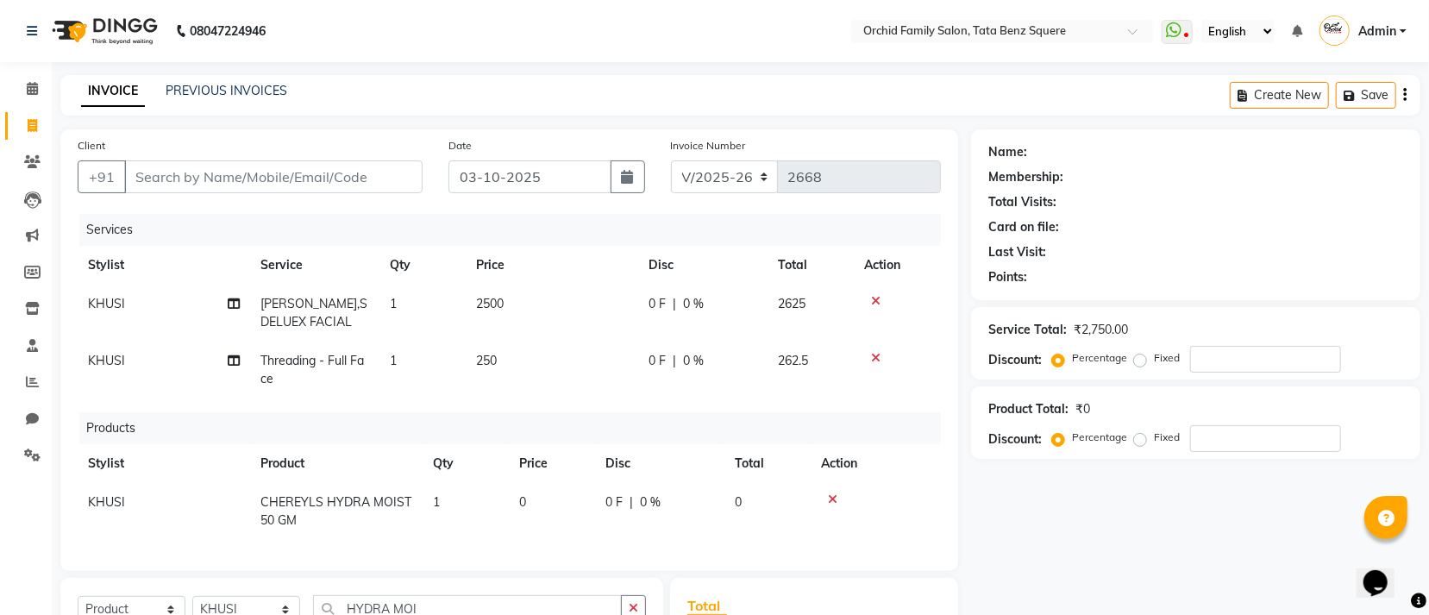
scroll to position [263, 0]
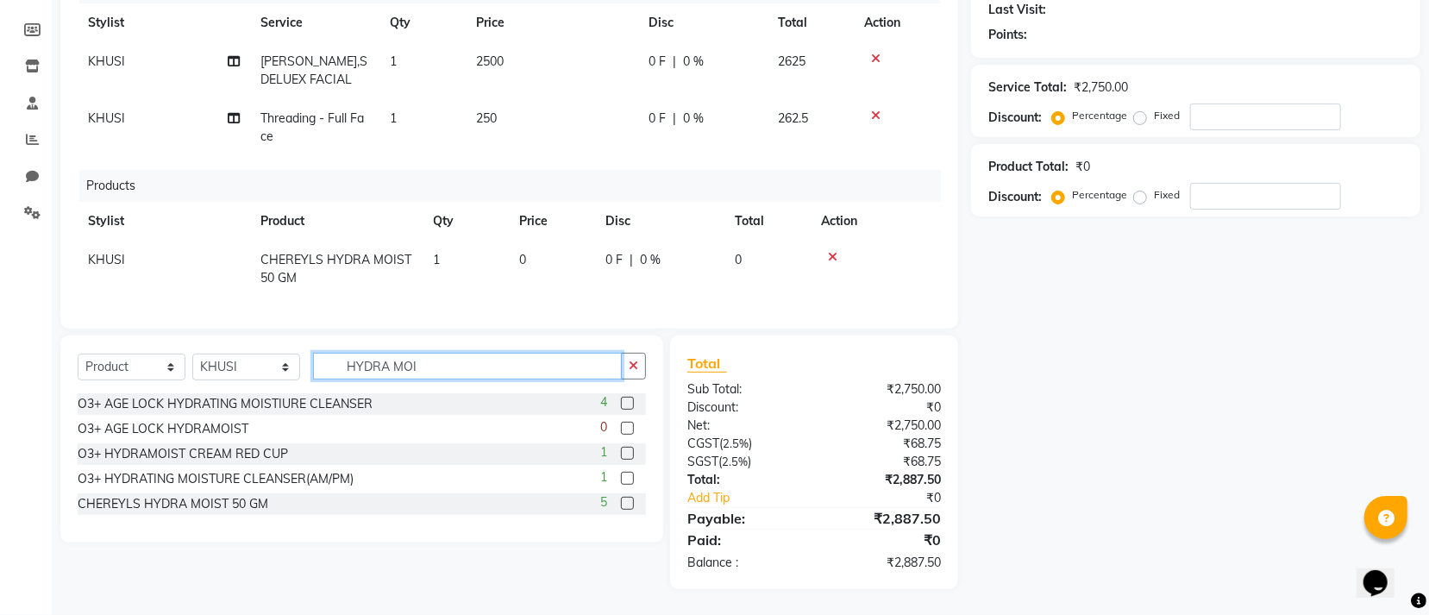
click at [444, 361] on input "HYDRA MOI" at bounding box center [467, 366] width 309 height 27
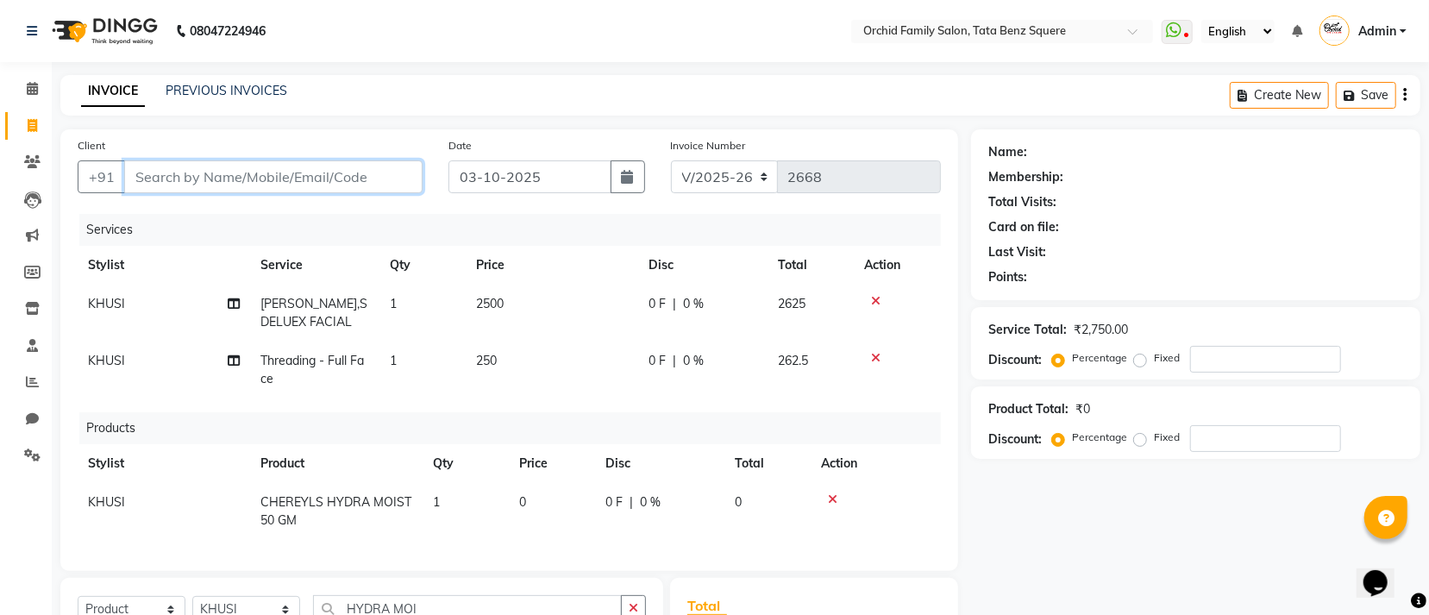
click at [381, 174] on input "Client" at bounding box center [273, 176] width 298 height 33
type input "7"
type input "0"
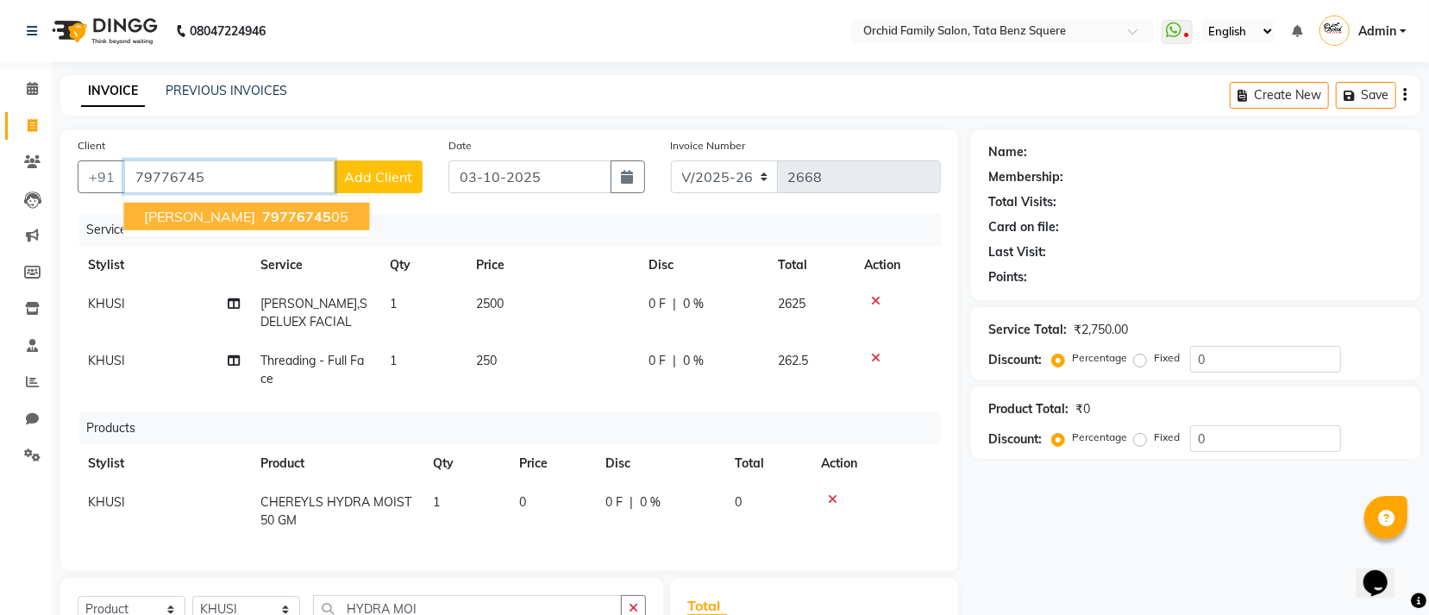
click at [348, 213] on ngb-highlight "79776745 05" at bounding box center [304, 216] width 90 height 17
type input "7977674505"
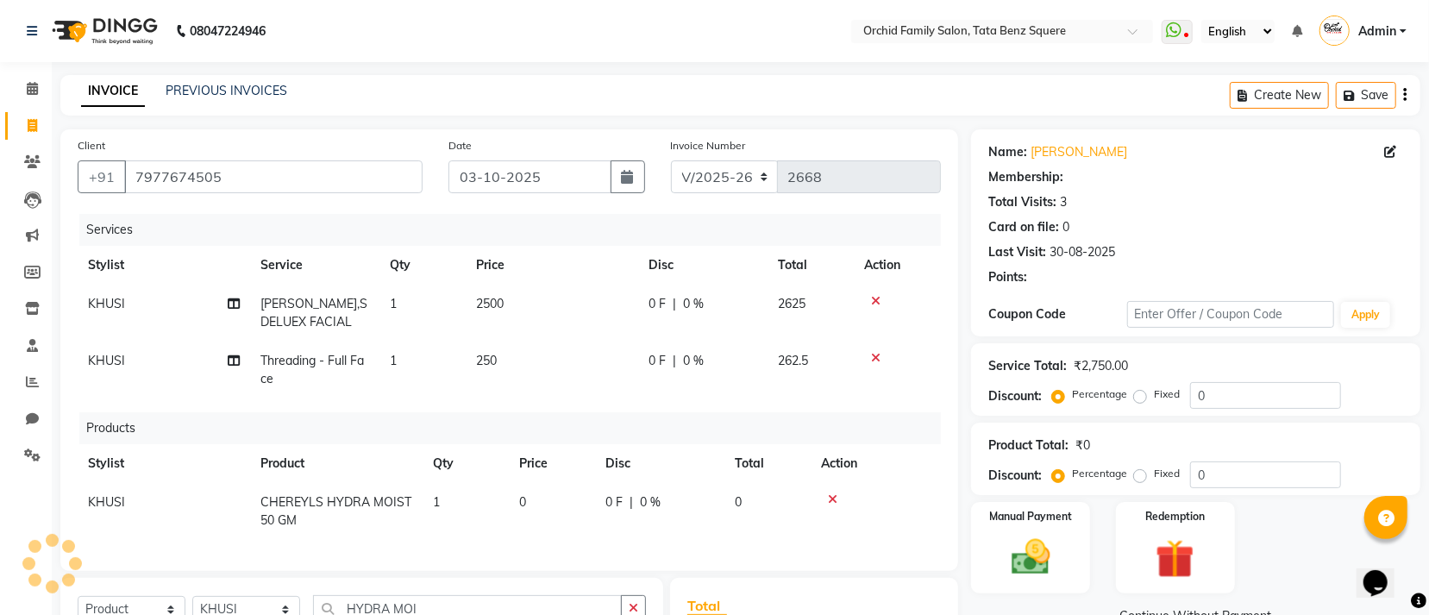
scroll to position [263, 0]
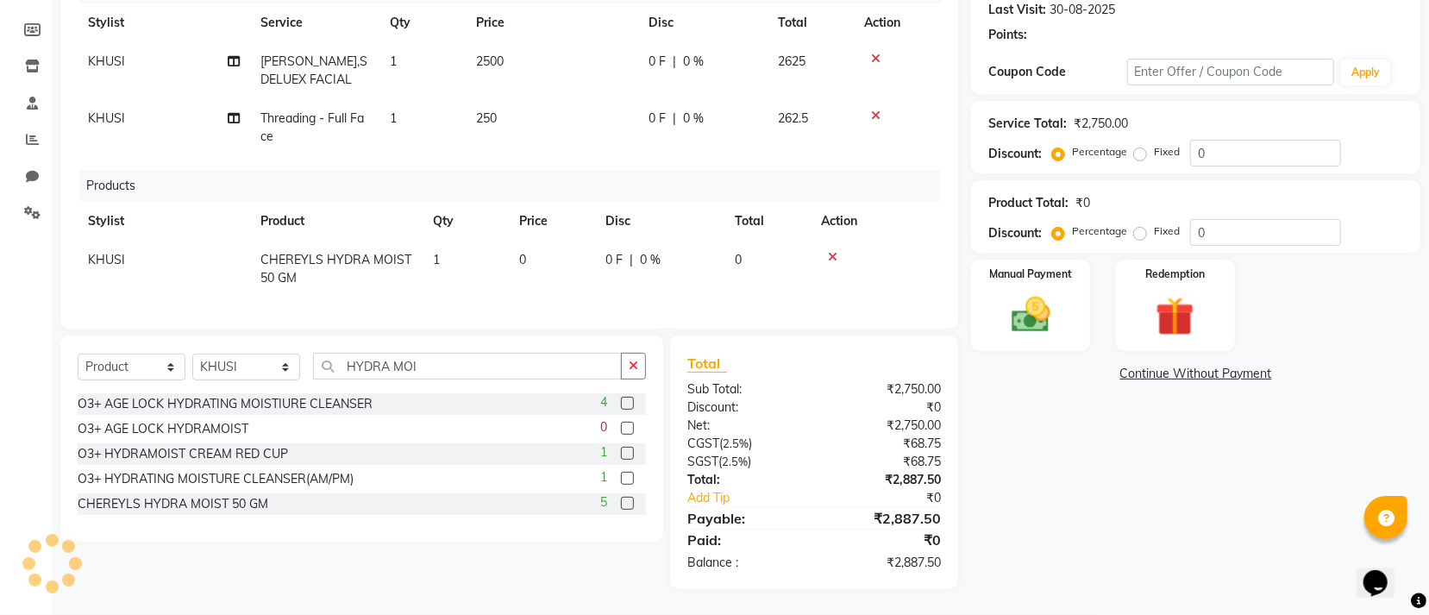
select select "1: Object"
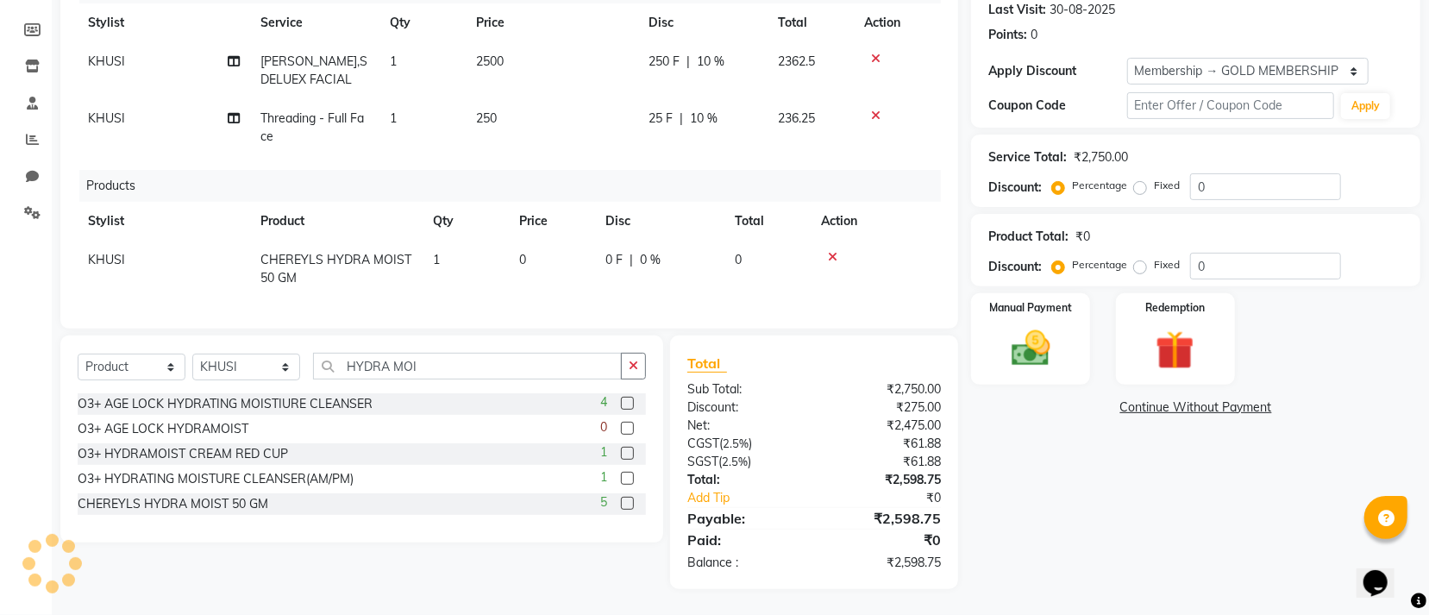
type input "10"
drag, startPoint x: 254, startPoint y: 365, endPoint x: 238, endPoint y: 372, distance: 17.0
click at [254, 365] on select "Select Stylist Accountant AJAYA AMAR BHARATI BINDIYA JHUMA KALYANI SATAPATHY KH…" at bounding box center [246, 367] width 108 height 27
select select "20474"
click at [192, 354] on select "Select Stylist Accountant AJAYA AMAR BHARATI BINDIYA JHUMA KALYANI SATAPATHY KH…" at bounding box center [246, 367] width 108 height 27
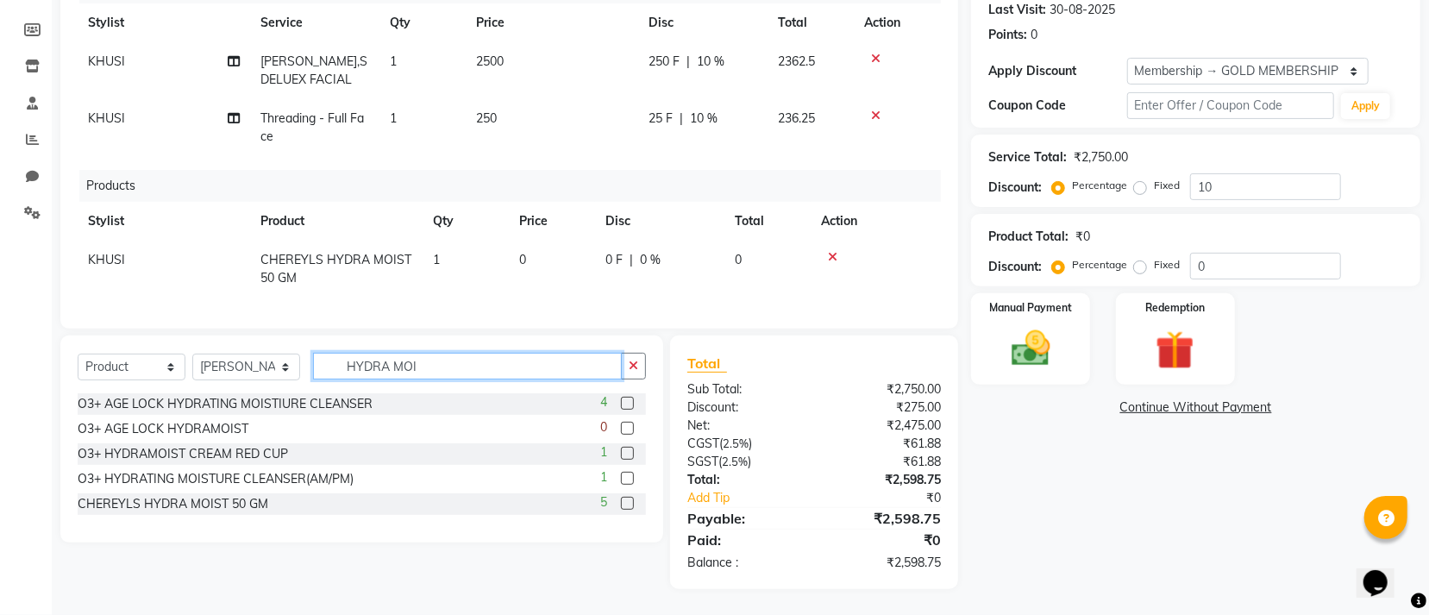
click at [456, 373] on input "HYDRA MOI" at bounding box center [467, 366] width 309 height 27
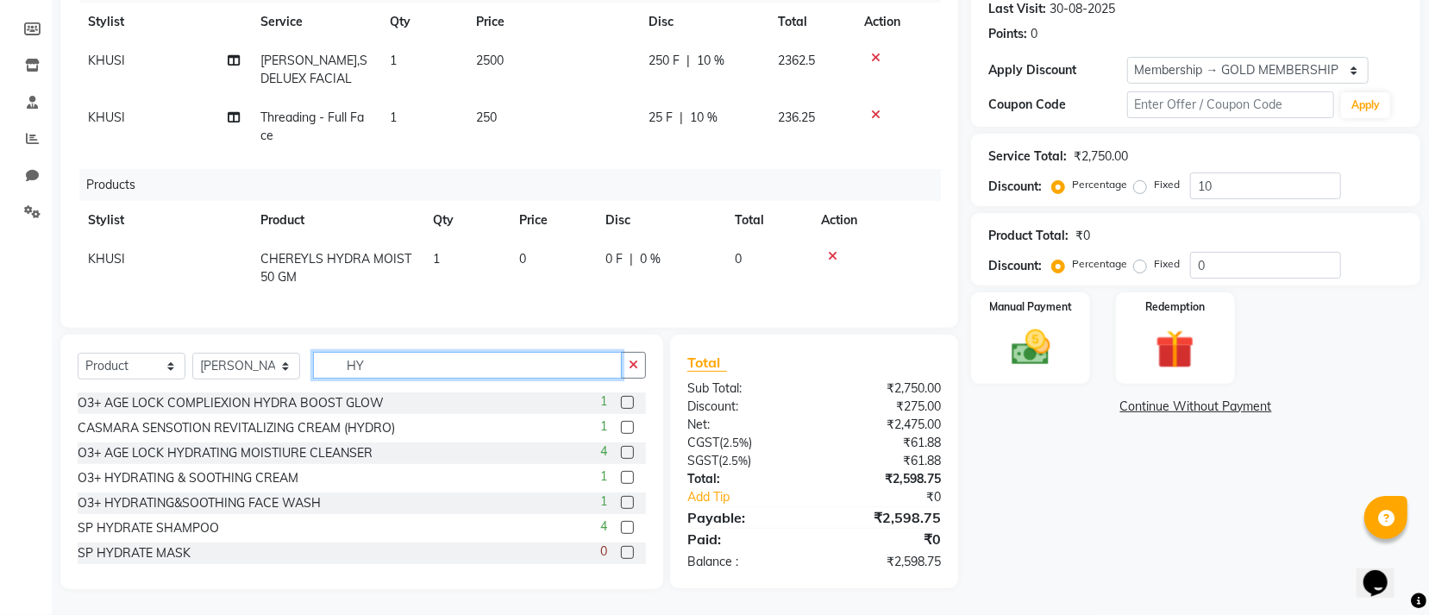
type input "H"
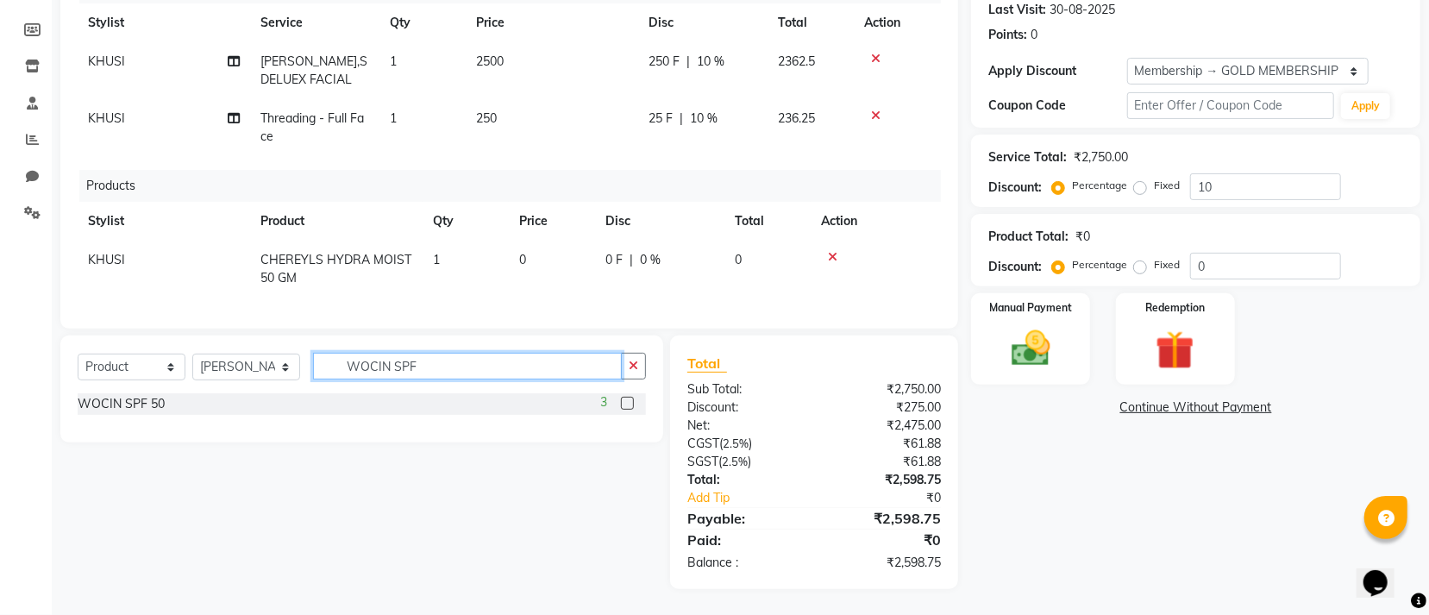
type input "WOCIN SPF"
click at [633, 403] on label at bounding box center [627, 403] width 13 height 13
click at [632, 403] on input "checkbox" at bounding box center [626, 403] width 11 height 11
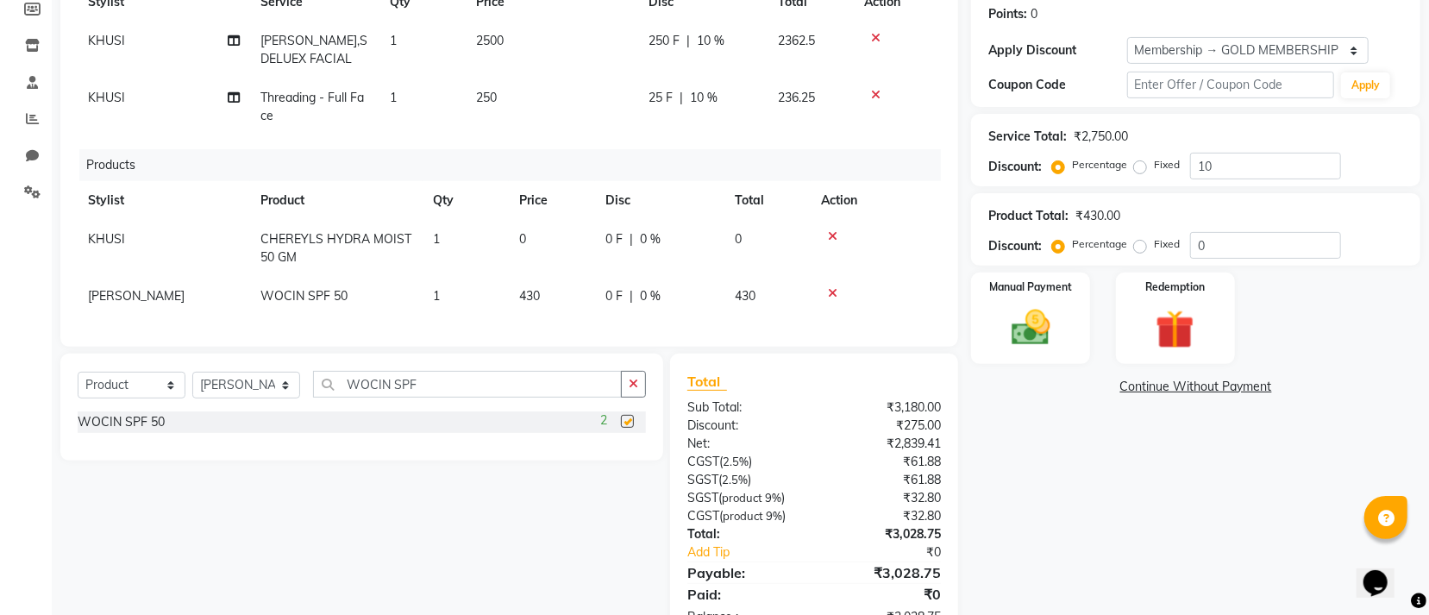
checkbox input "false"
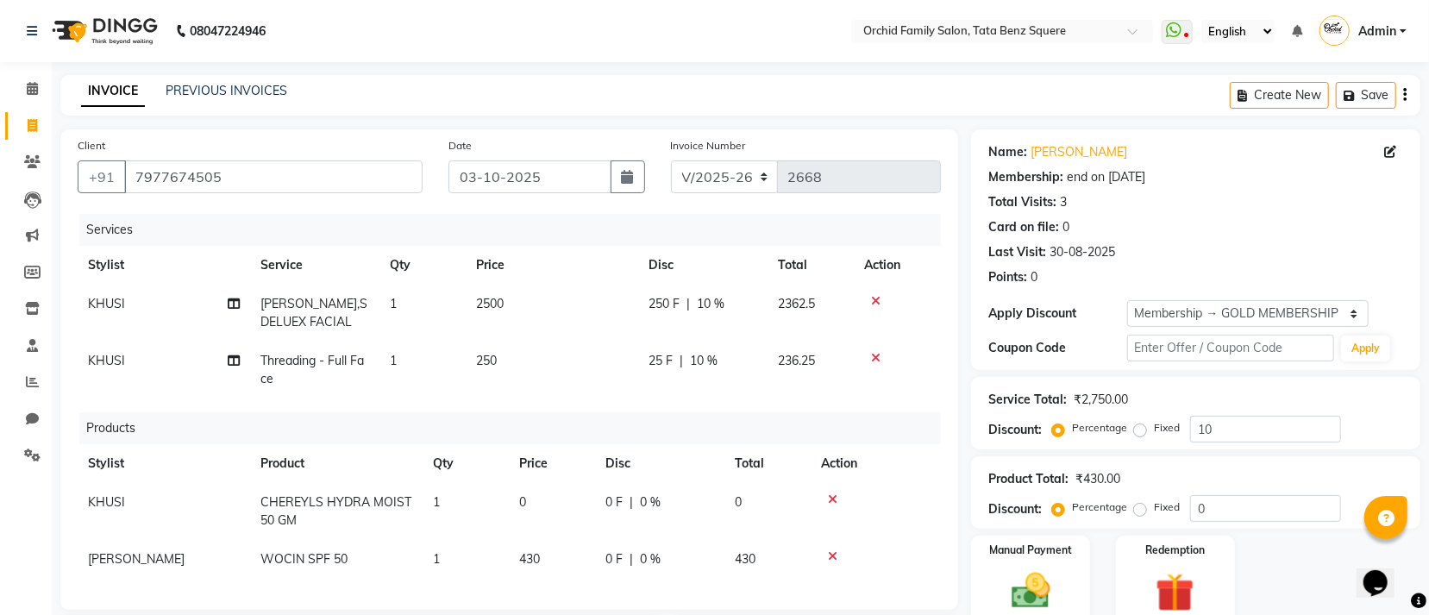
scroll to position [339, 0]
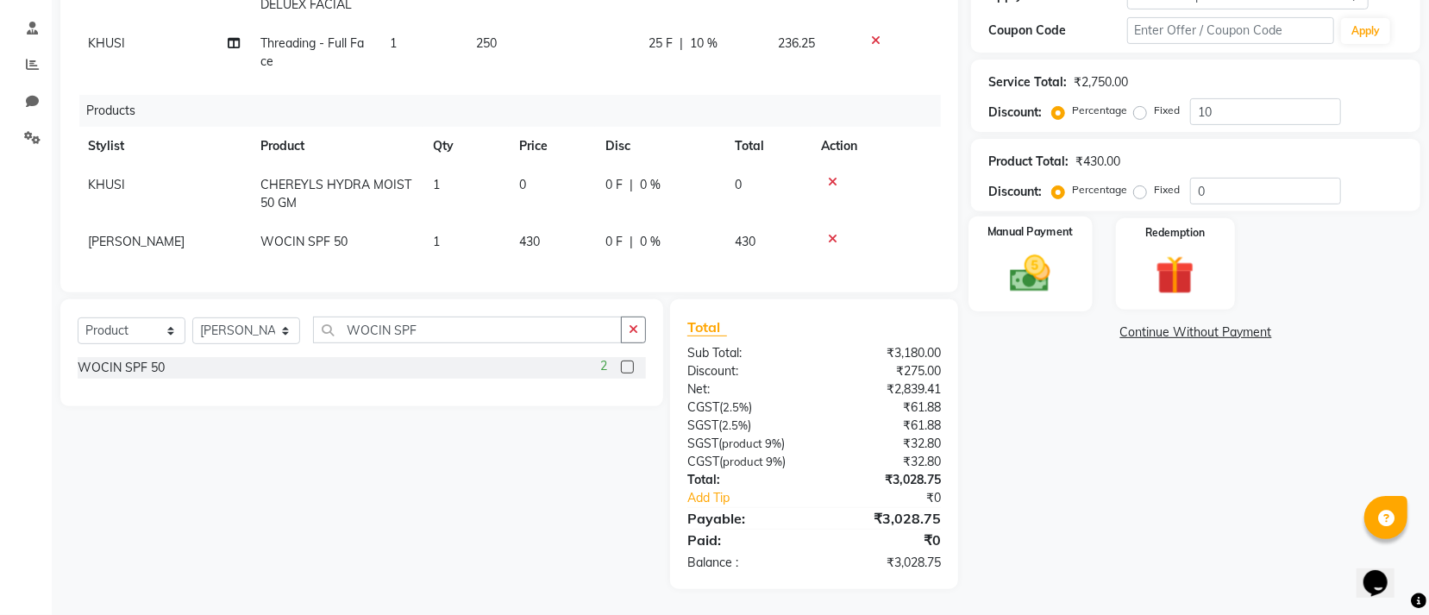
click at [1043, 250] on img at bounding box center [1031, 273] width 66 height 47
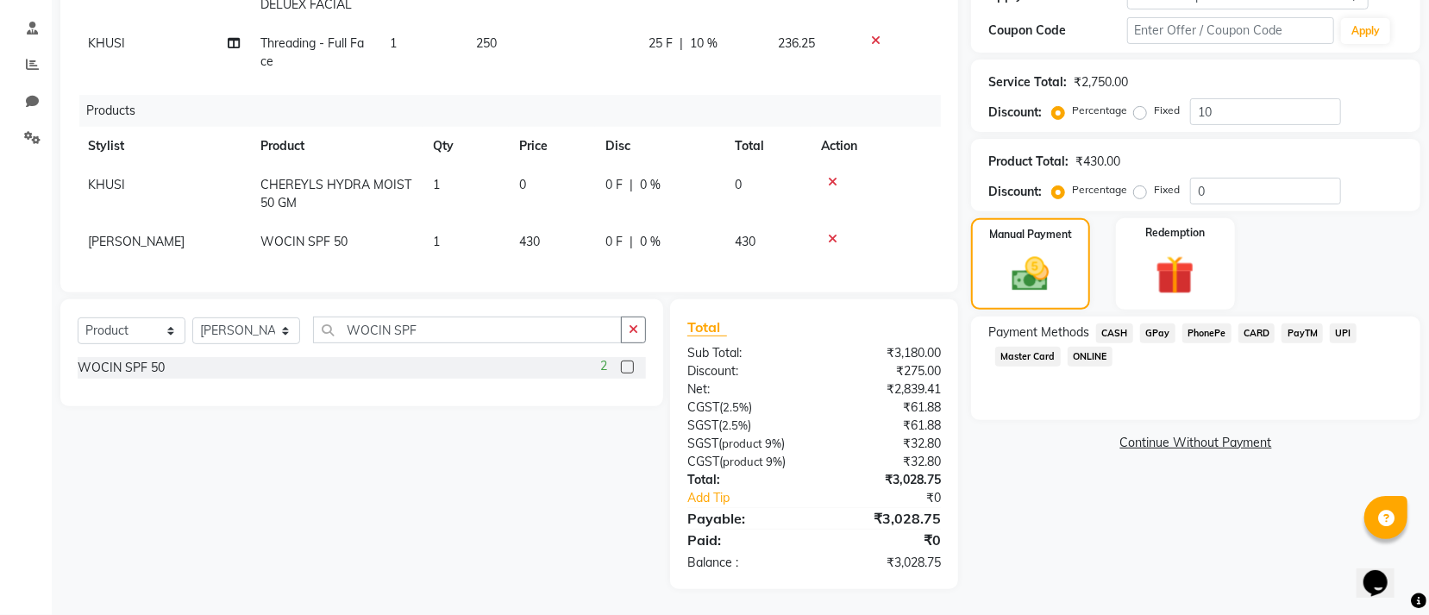
click at [1126, 323] on span "CASH" at bounding box center [1114, 333] width 37 height 20
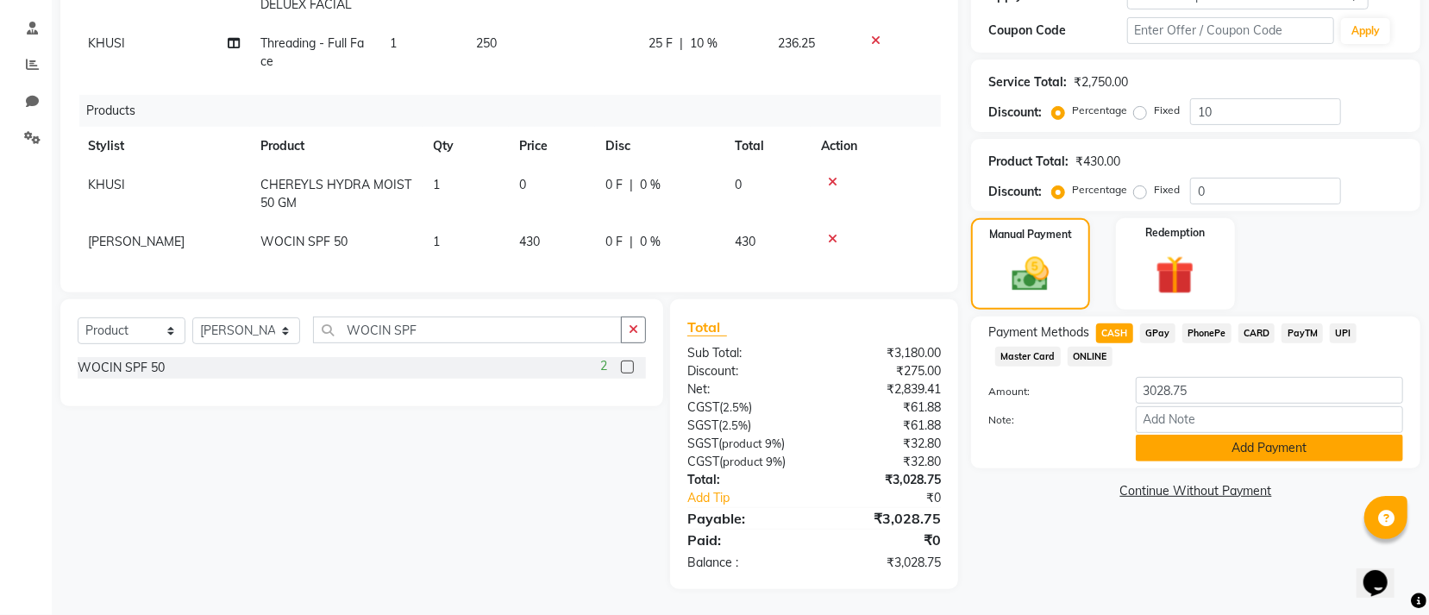
click at [1190, 439] on button "Add Payment" at bounding box center [1269, 448] width 267 height 27
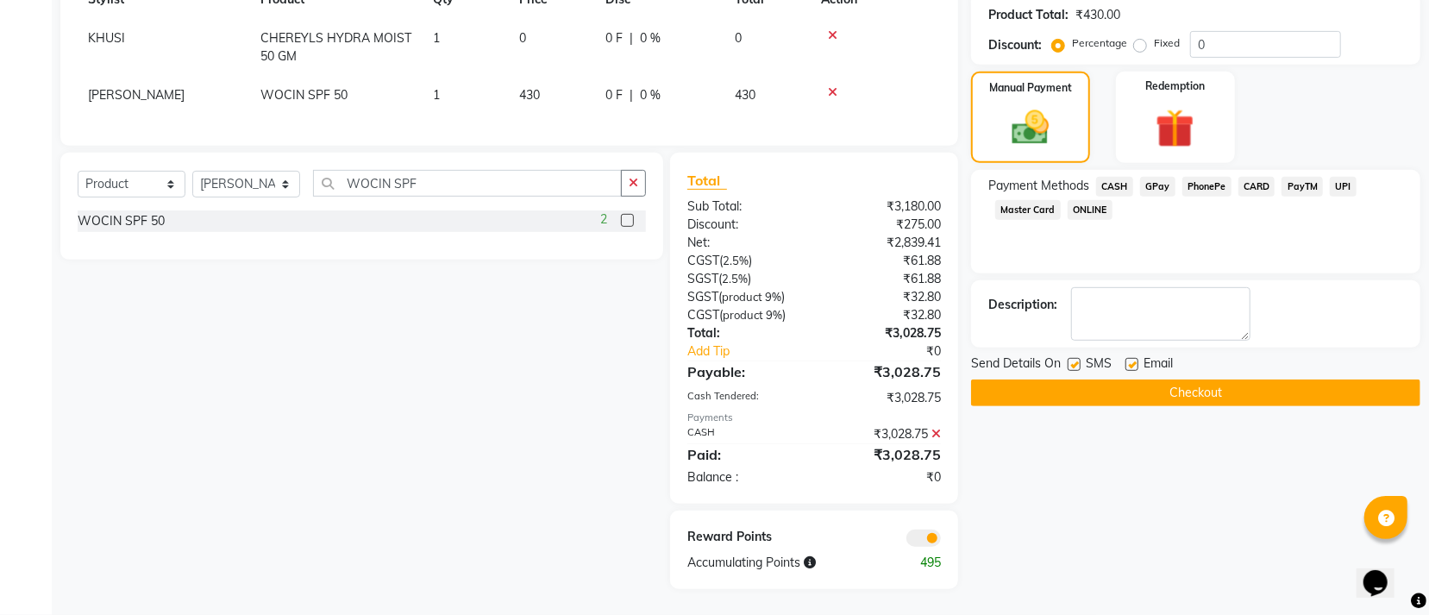
scroll to position [228, 0]
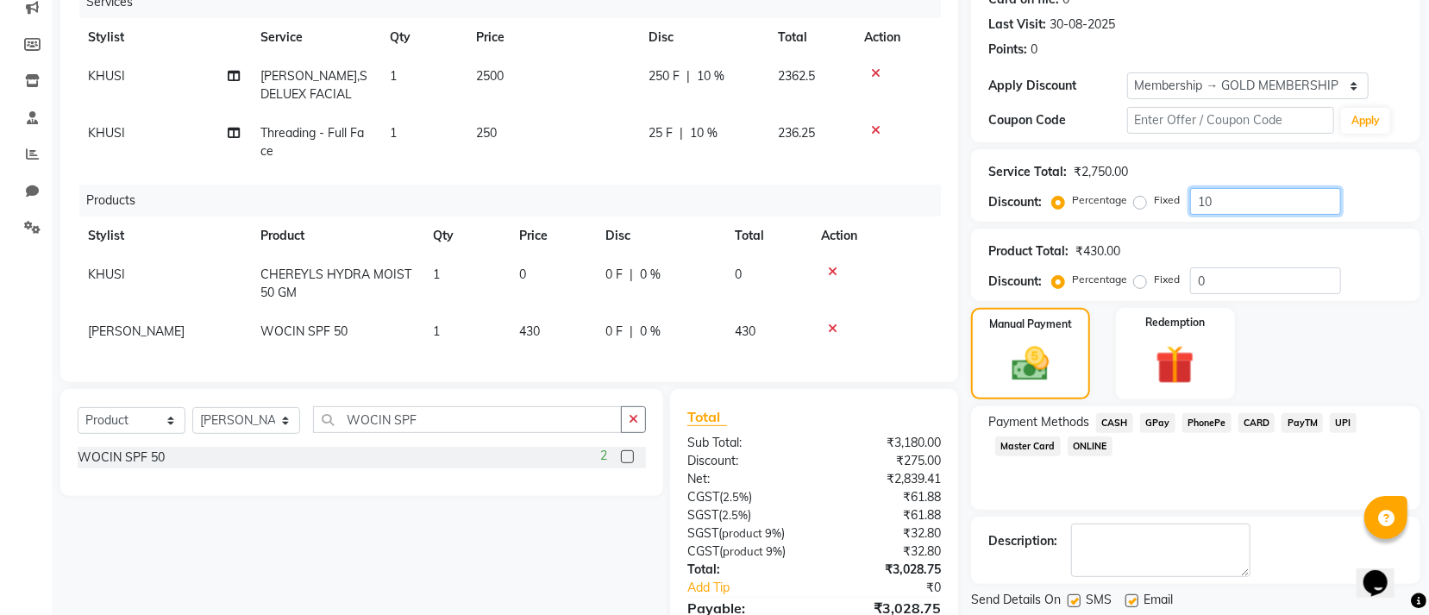
click at [1255, 206] on input "10" at bounding box center [1265, 201] width 151 height 27
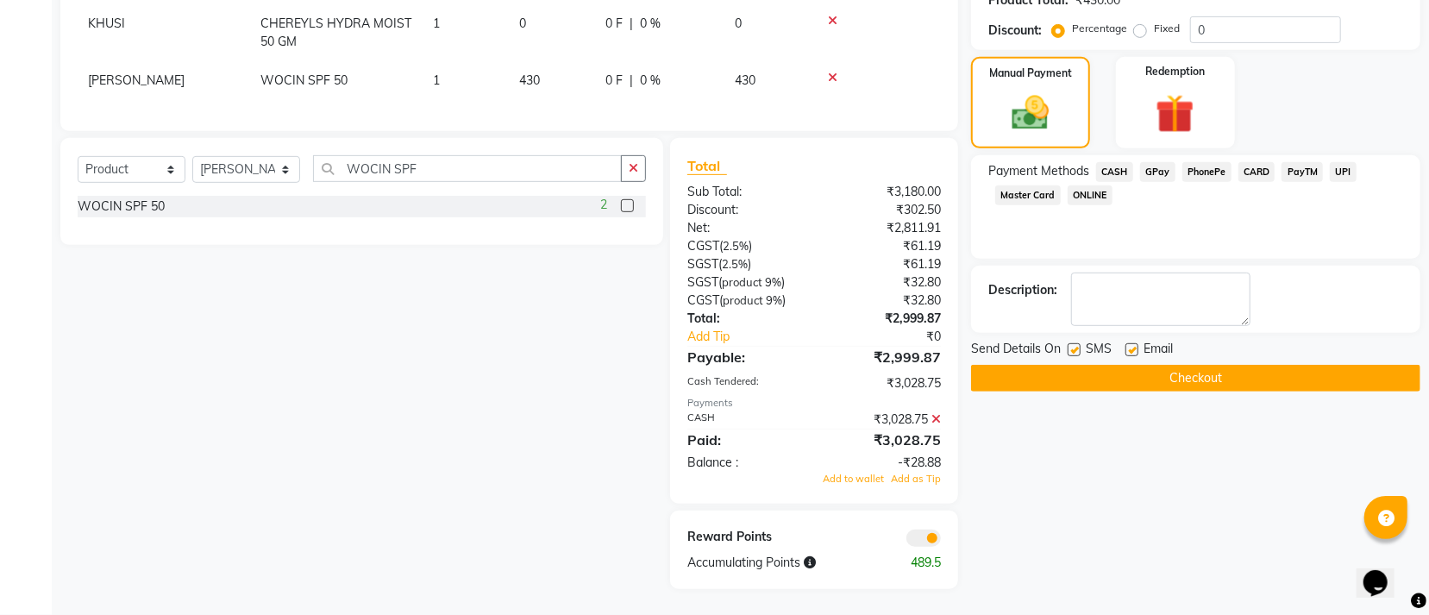
type input "11"
click at [932, 417] on icon at bounding box center [936, 419] width 9 height 12
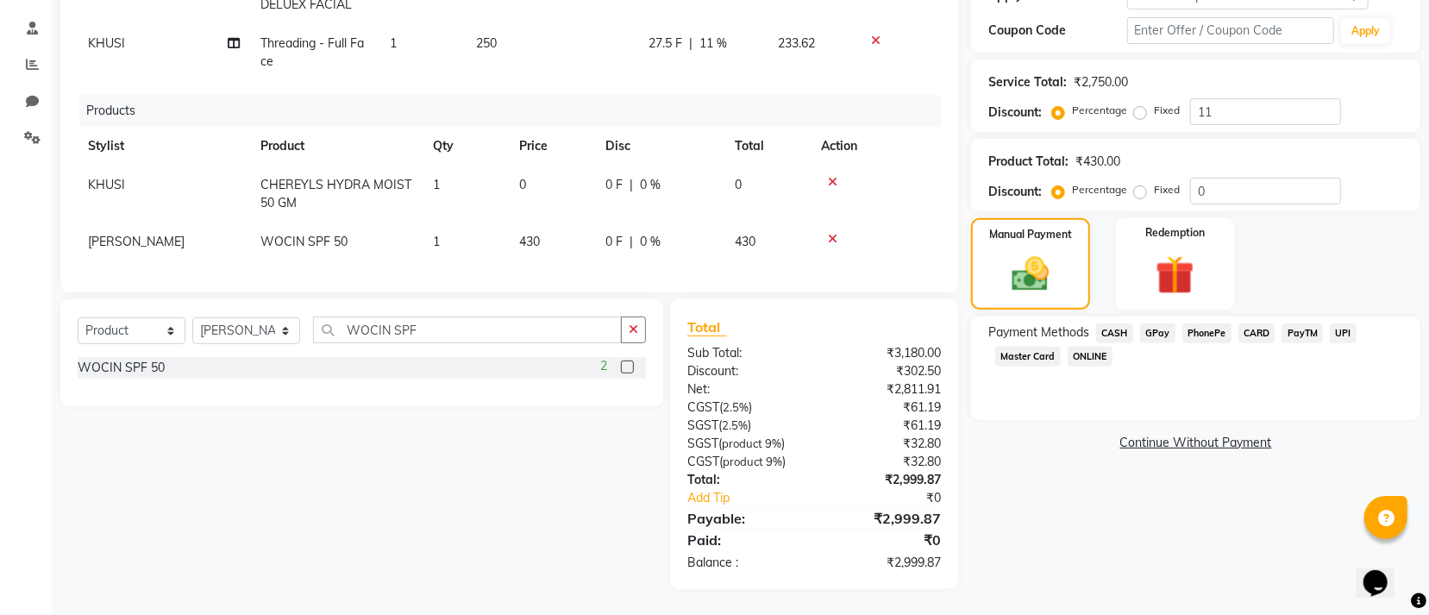
click at [1114, 323] on span "CASH" at bounding box center [1114, 333] width 37 height 20
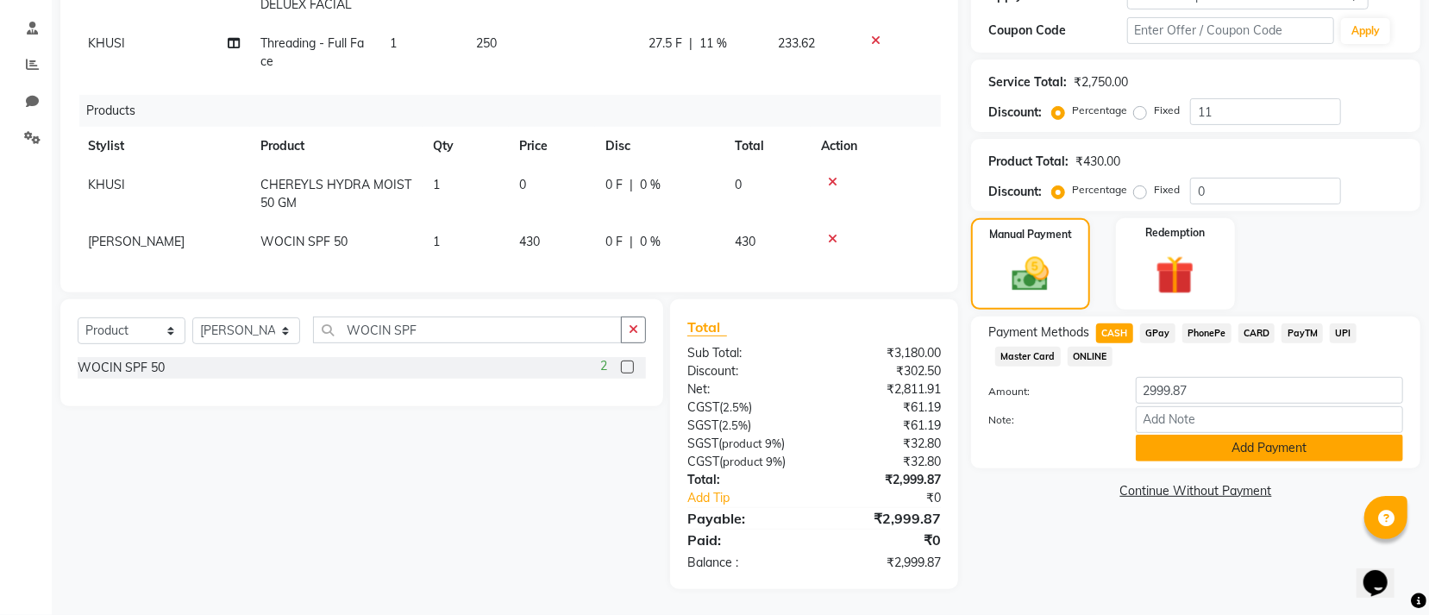
click at [1203, 435] on button "Add Payment" at bounding box center [1269, 448] width 267 height 27
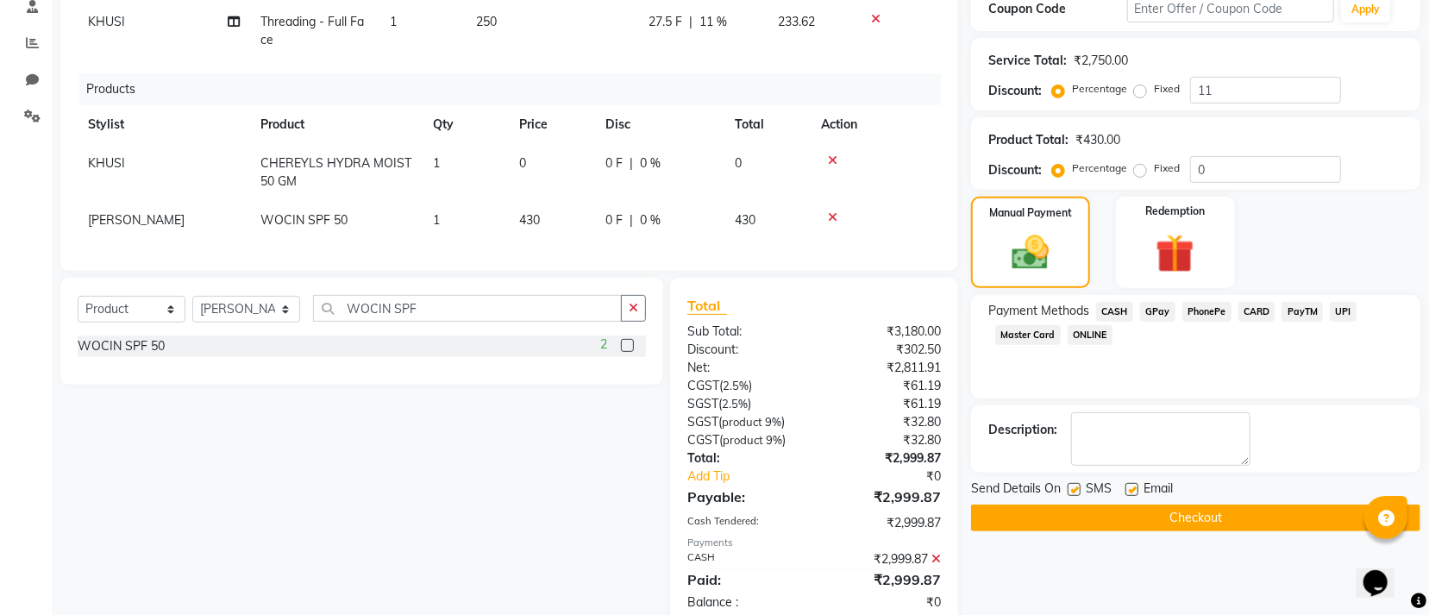
scroll to position [486, 0]
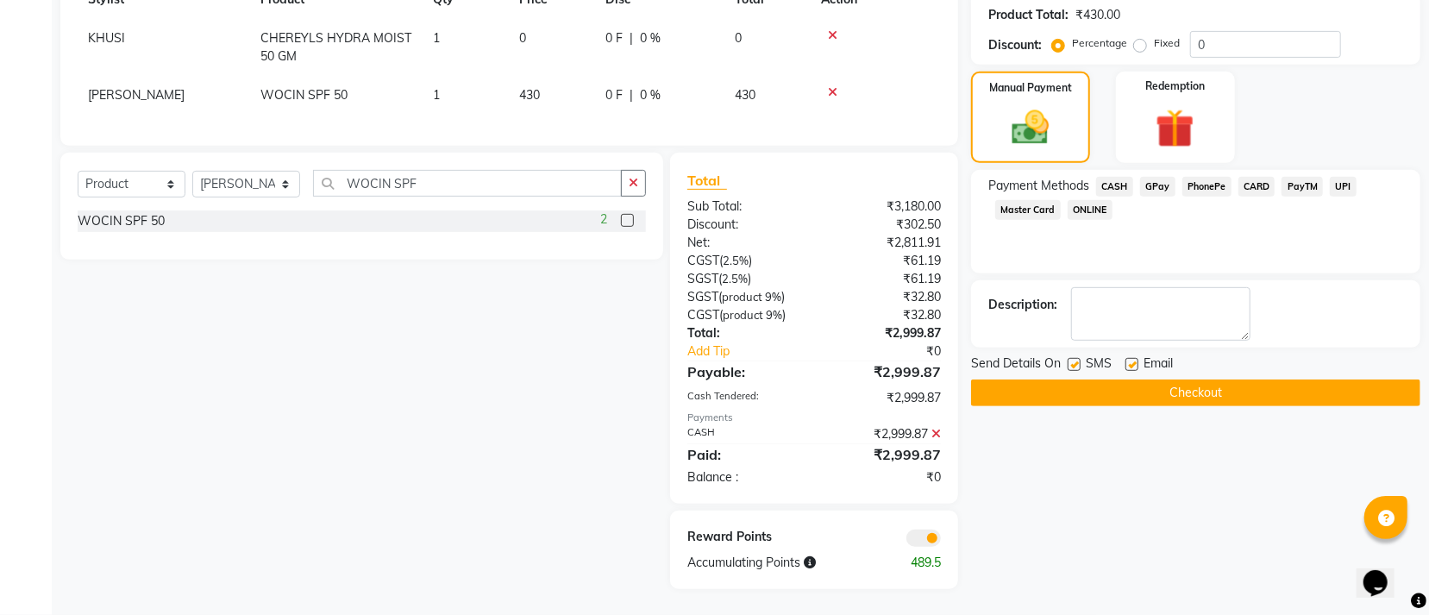
click at [1051, 380] on button "Checkout" at bounding box center [1195, 393] width 449 height 27
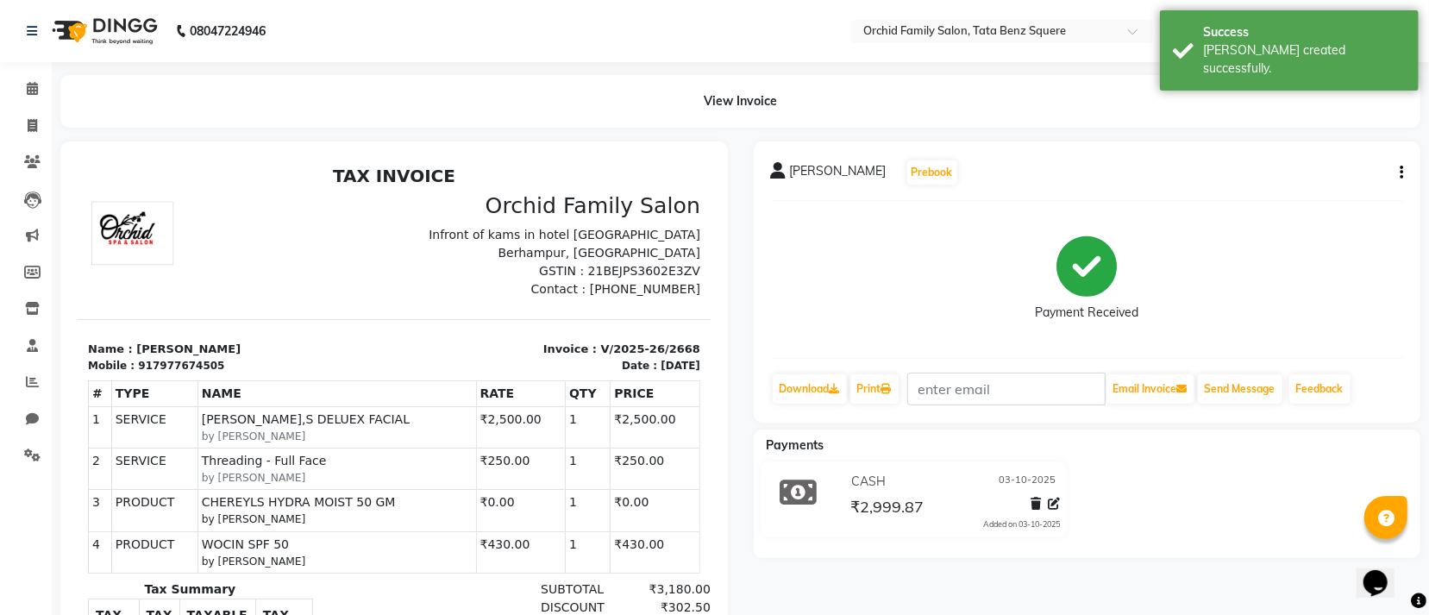
click at [1400, 173] on icon "button" at bounding box center [1401, 173] width 3 height 1
click at [1327, 201] on div "Edit Invoice" at bounding box center [1315, 194] width 118 height 22
select select "service"
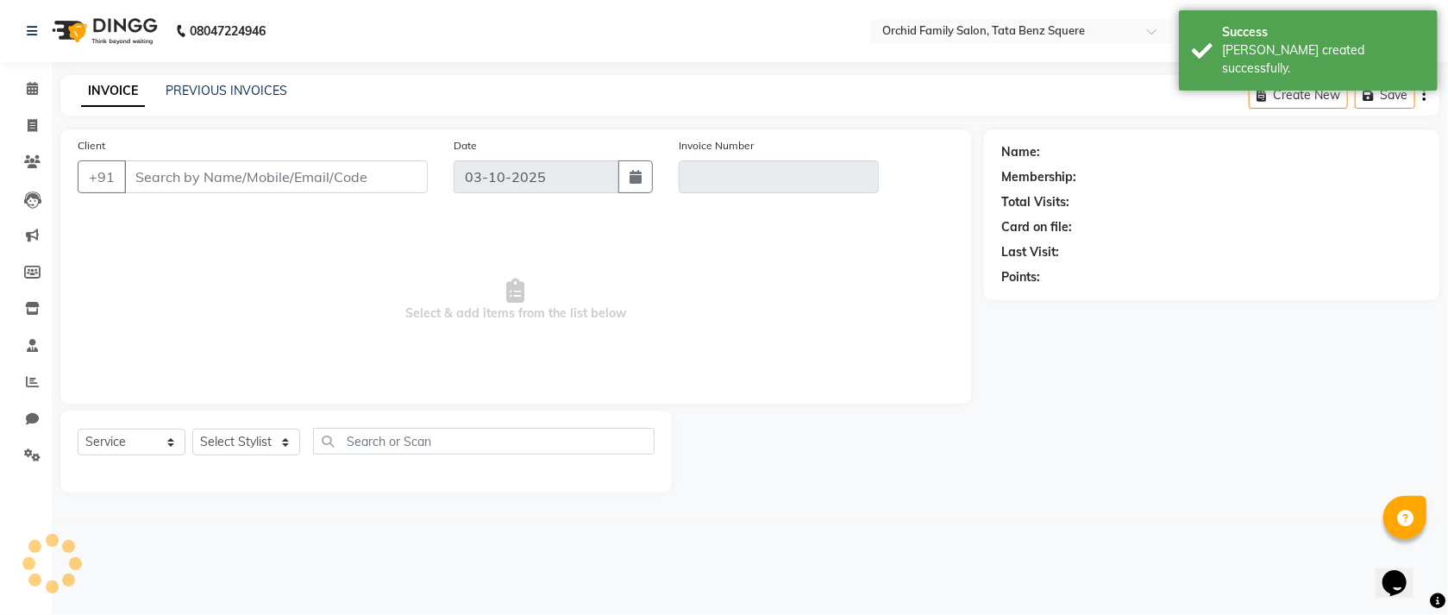
type input "7977674505"
type input "V/2025-26/2668"
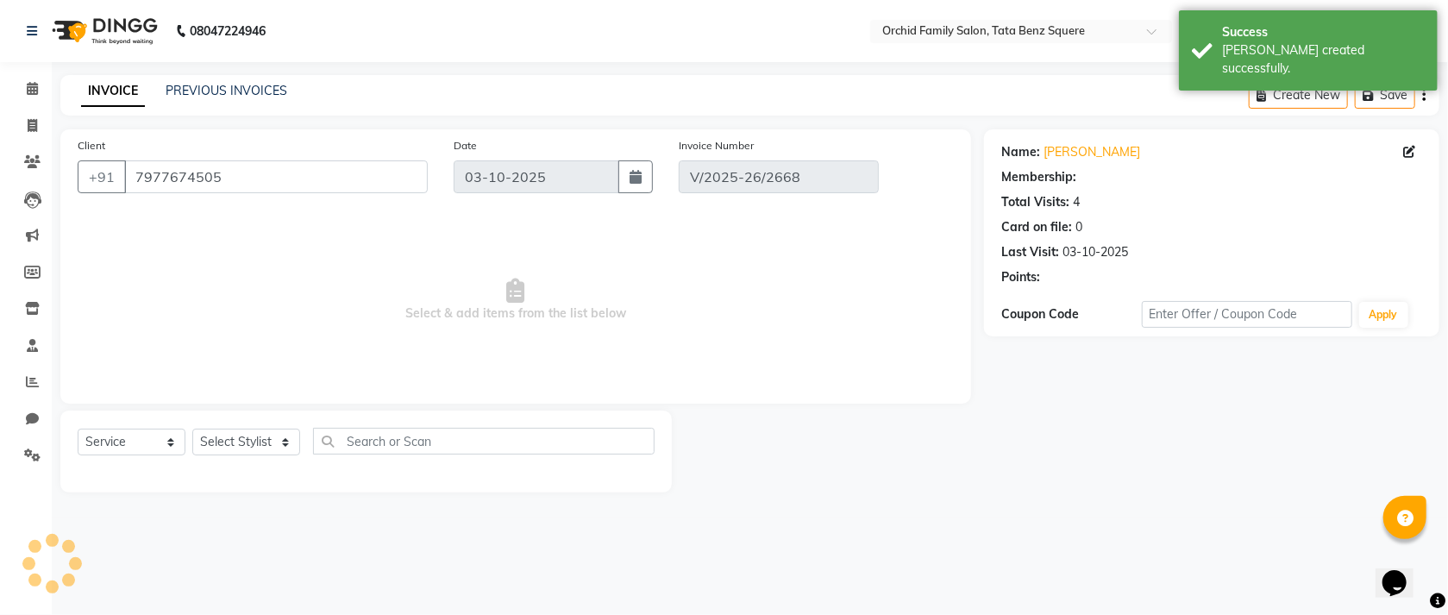
select select "1: Object"
select select "select"
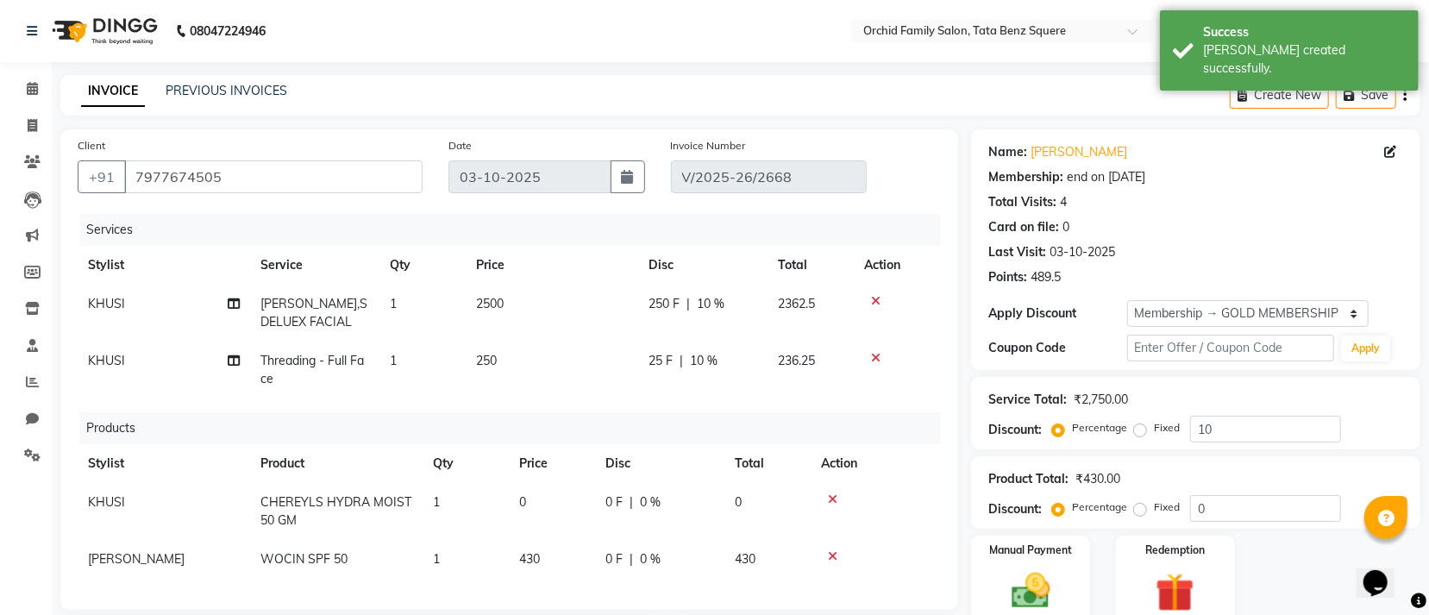
scroll to position [388, 0]
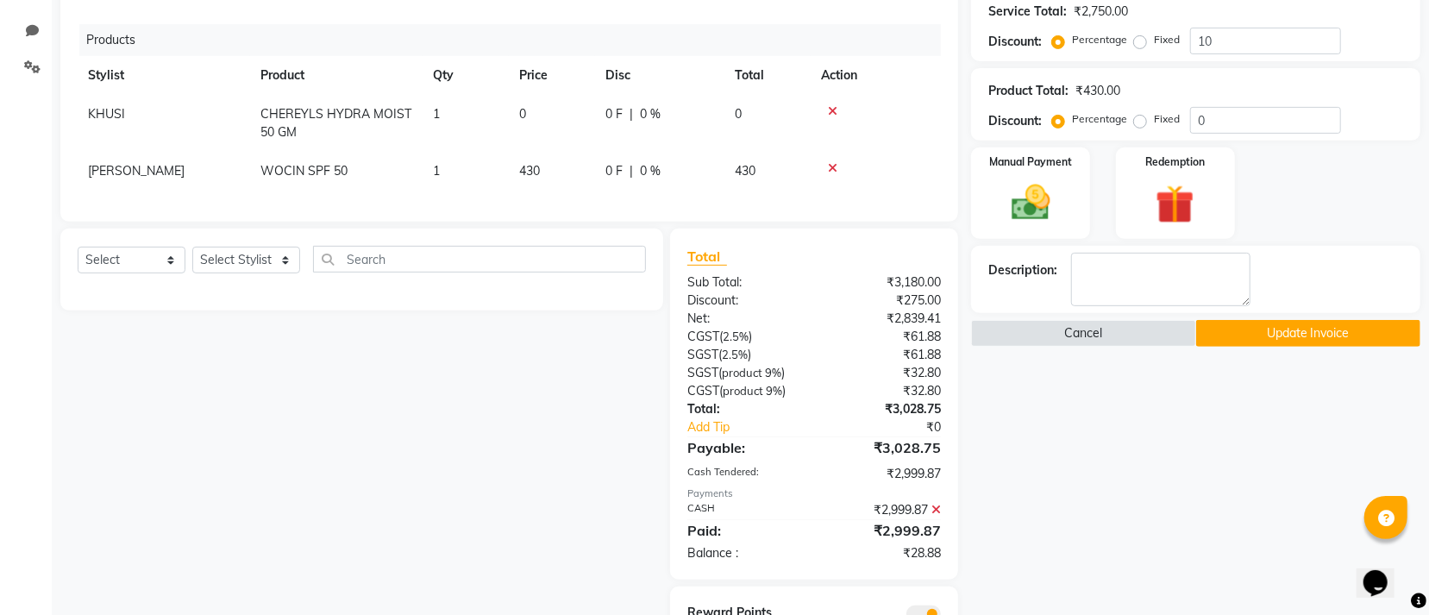
click at [939, 516] on icon at bounding box center [936, 510] width 9 height 12
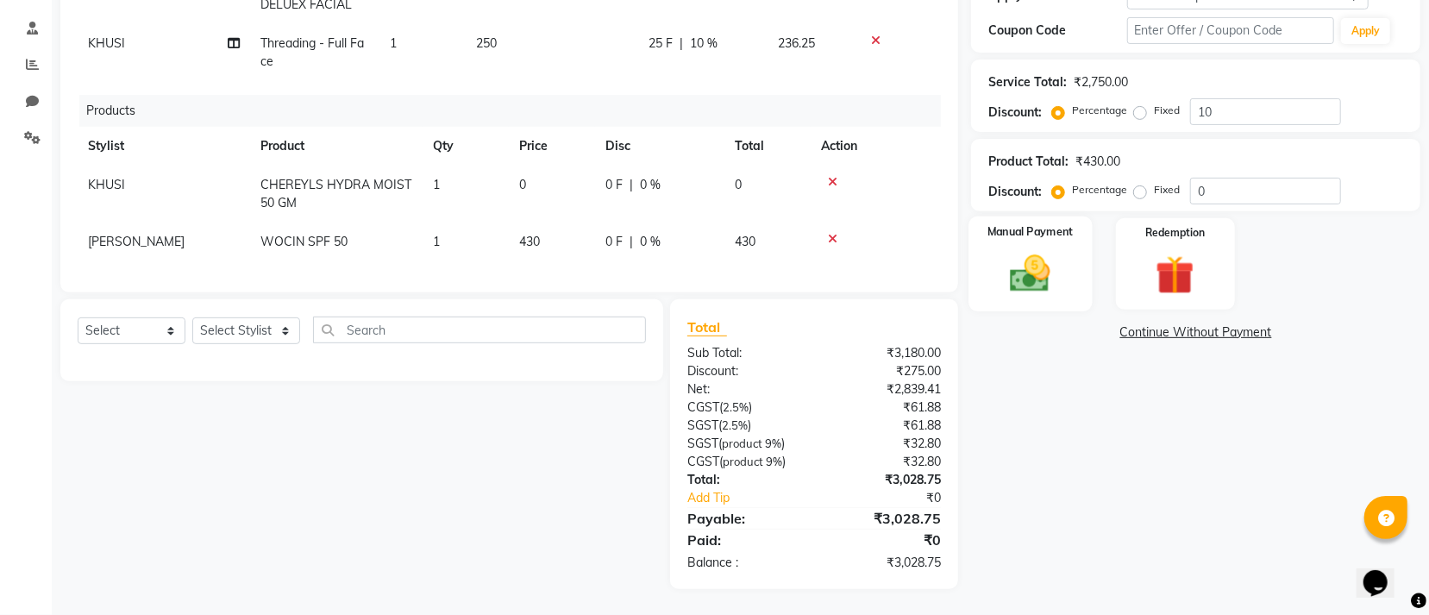
click at [1039, 273] on img at bounding box center [1031, 273] width 66 height 47
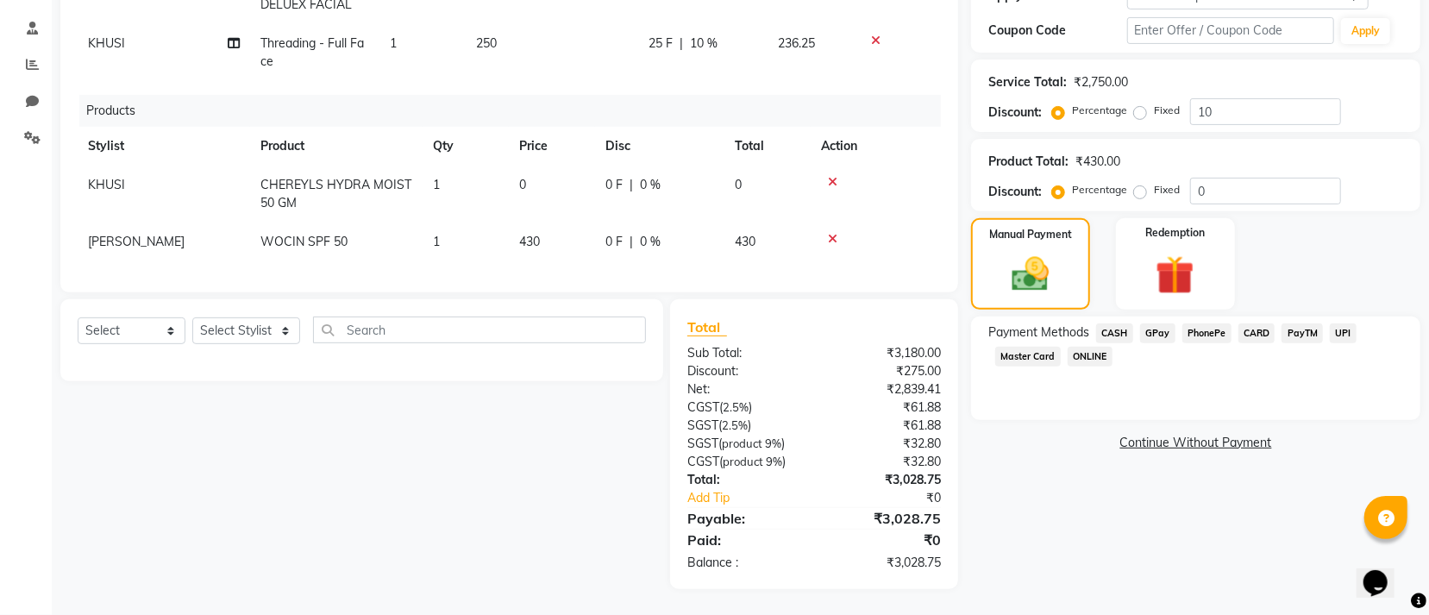
click at [1116, 323] on span "CASH" at bounding box center [1114, 333] width 37 height 20
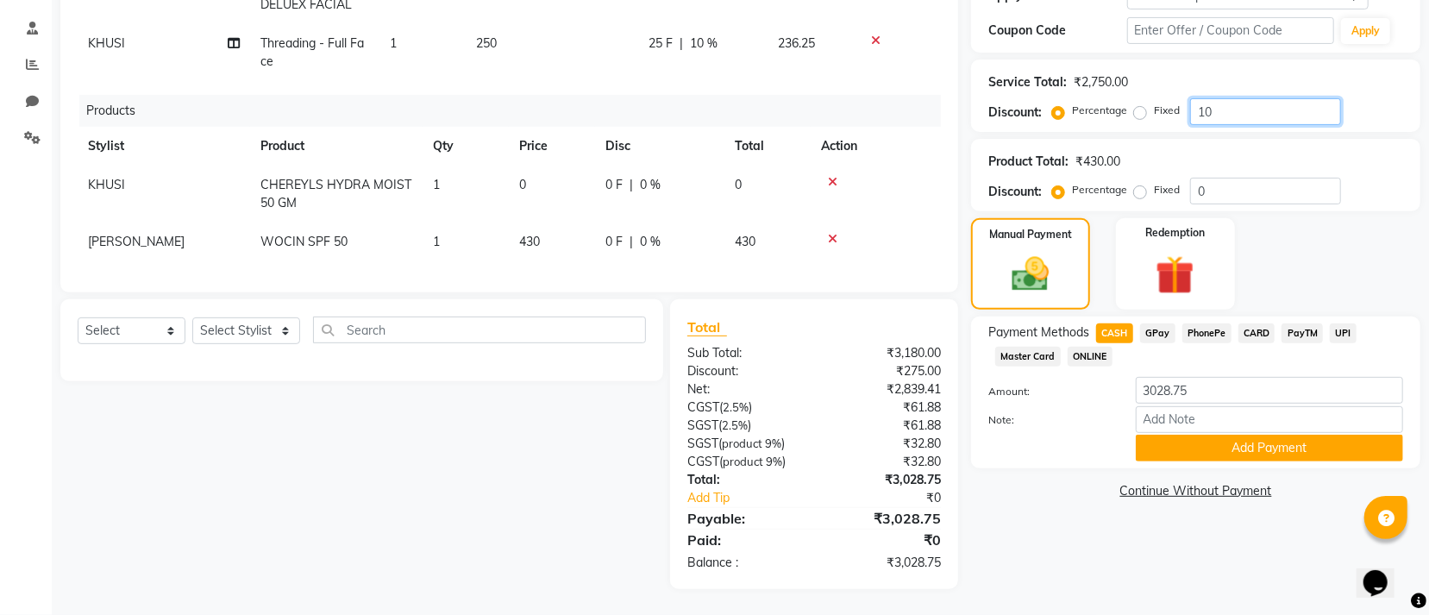
click at [1271, 98] on input "10" at bounding box center [1265, 111] width 151 height 27
type input "11"
click at [1195, 377] on input "3028.75" at bounding box center [1269, 390] width 267 height 27
type input "3"
type input "3000"
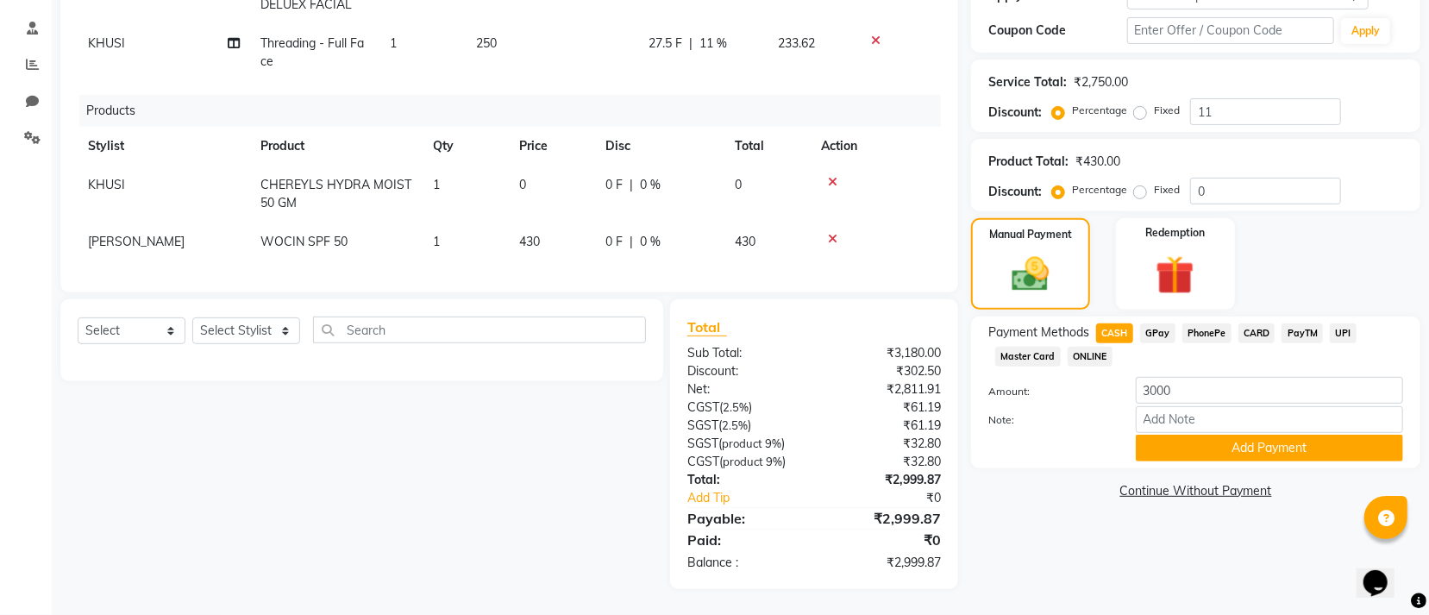
click at [1077, 406] on div "Note:" at bounding box center [1196, 420] width 441 height 29
click at [1185, 435] on button "Add Payment" at bounding box center [1269, 448] width 267 height 27
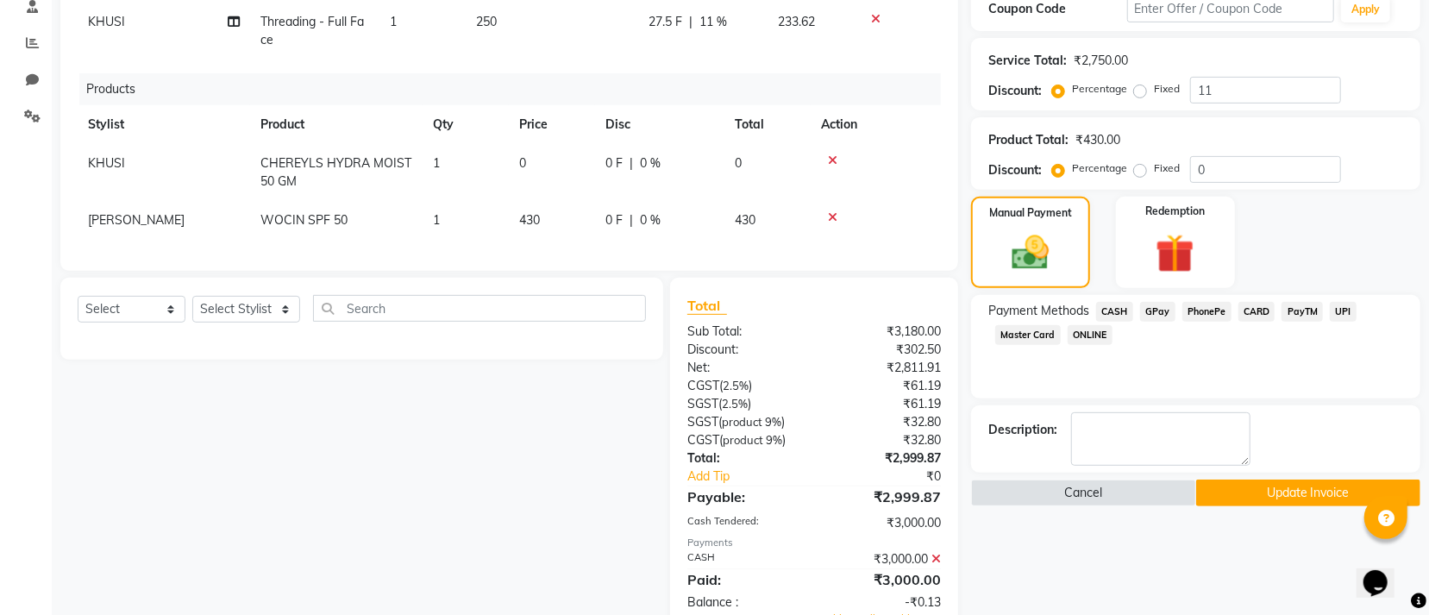
scroll to position [501, 0]
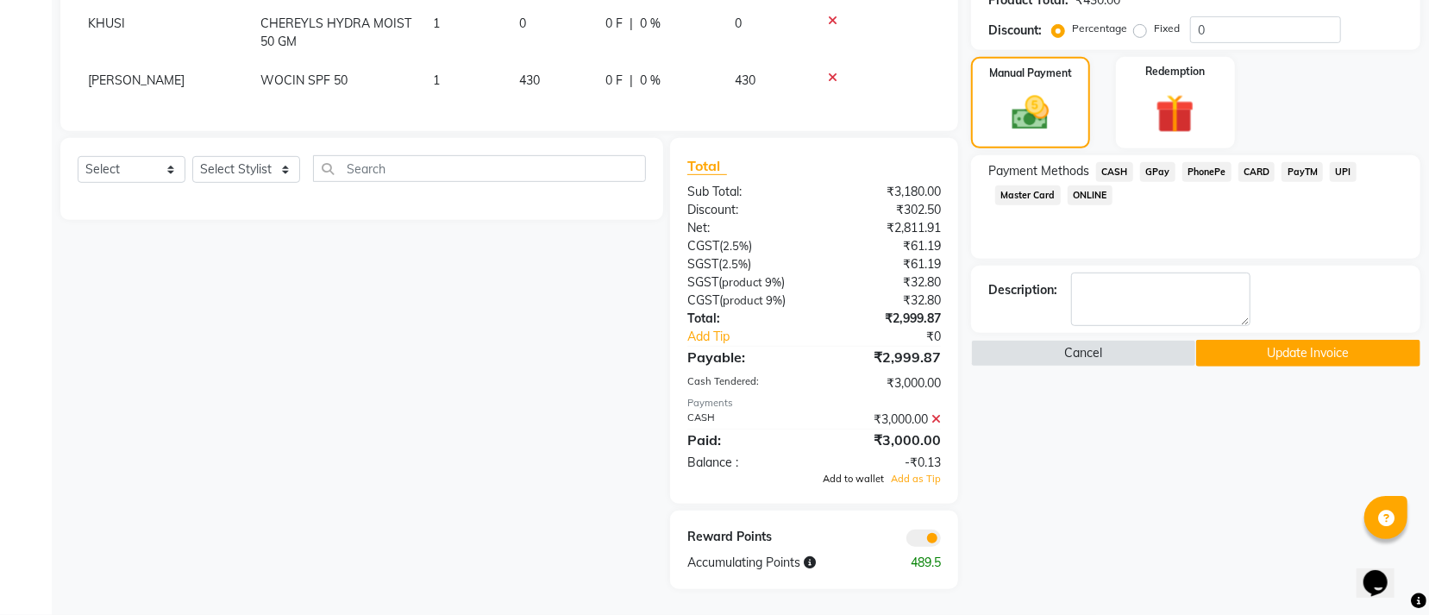
click at [872, 475] on span "Add to wallet" at bounding box center [853, 479] width 61 height 12
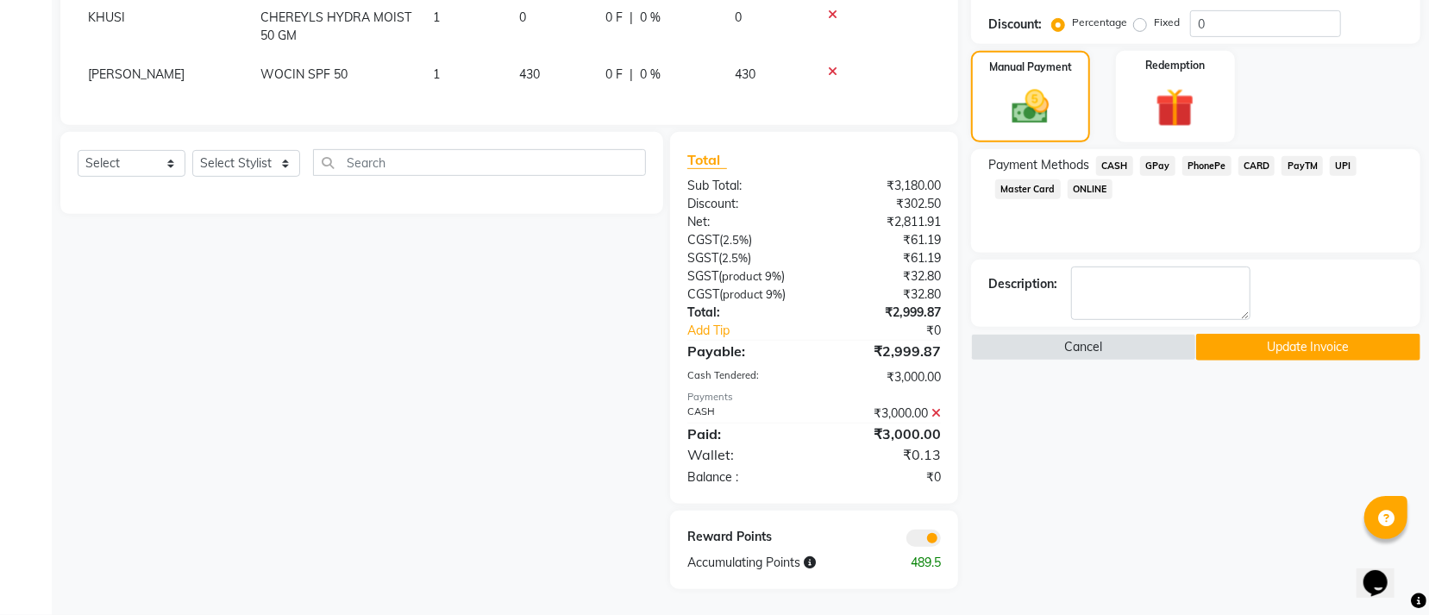
scroll to position [507, 0]
click at [1321, 334] on button "Update Invoice" at bounding box center [1308, 347] width 224 height 27
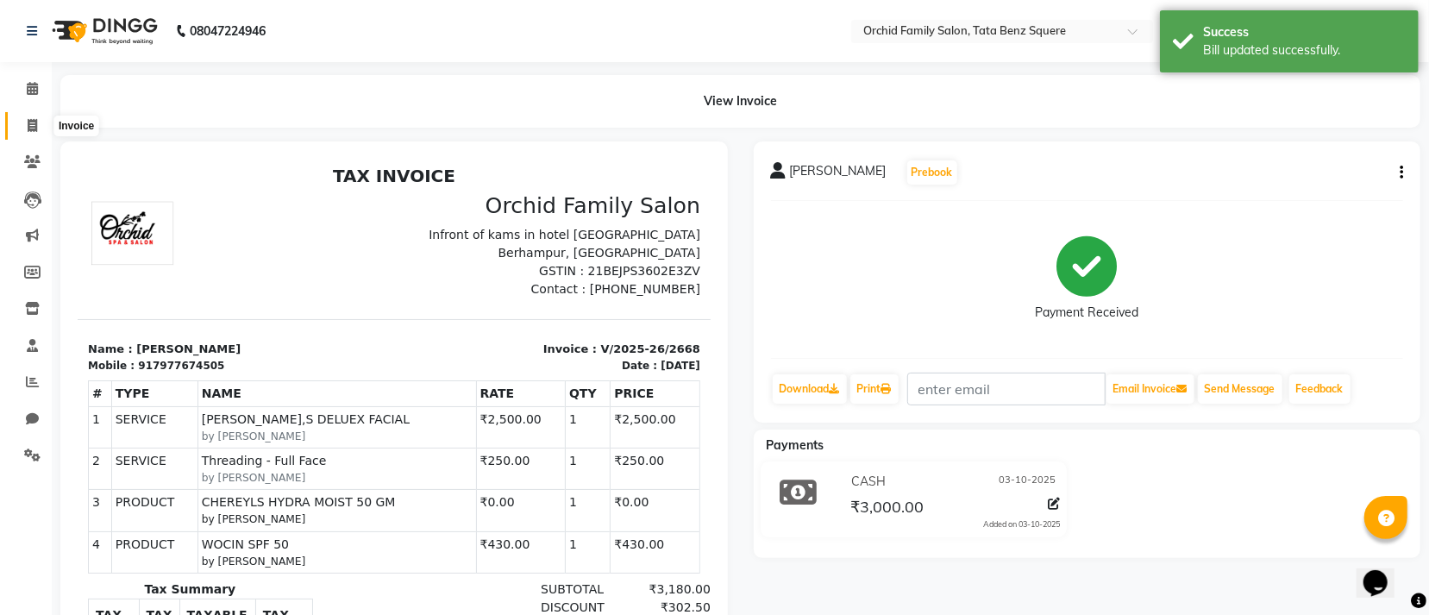
click at [22, 120] on span at bounding box center [32, 126] width 30 height 20
select select "107"
select select "service"
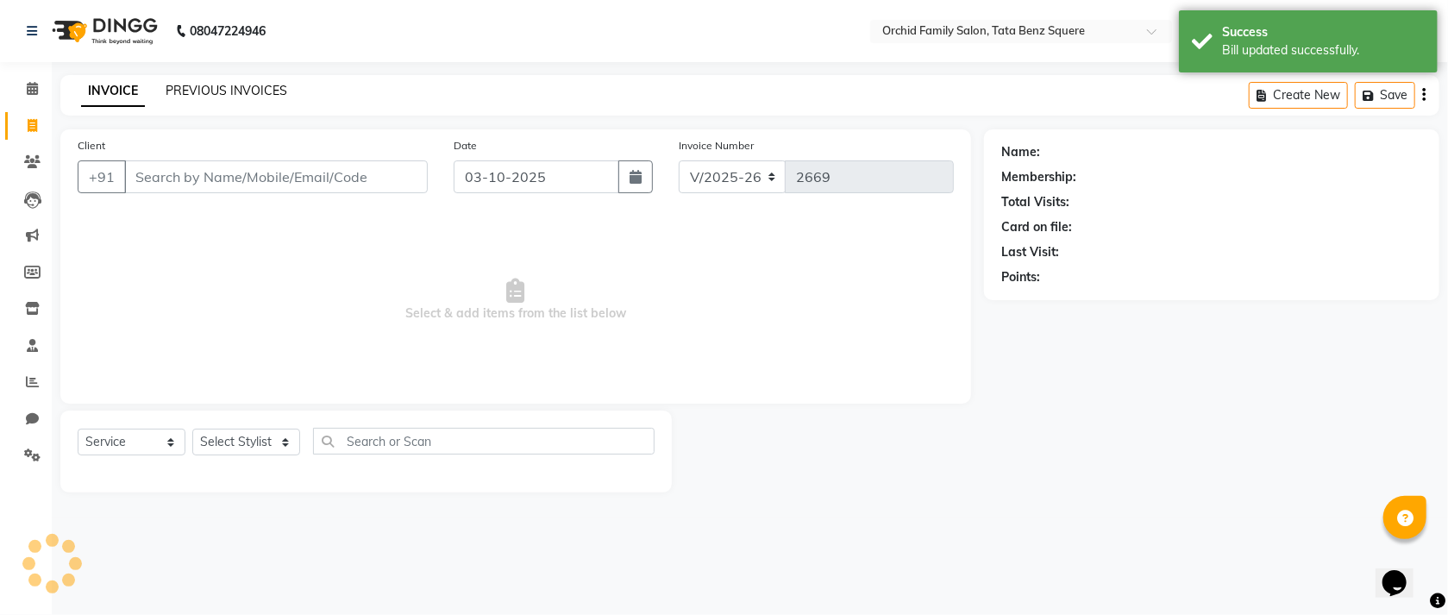
click at [264, 95] on link "PREVIOUS INVOICES" at bounding box center [227, 91] width 122 height 16
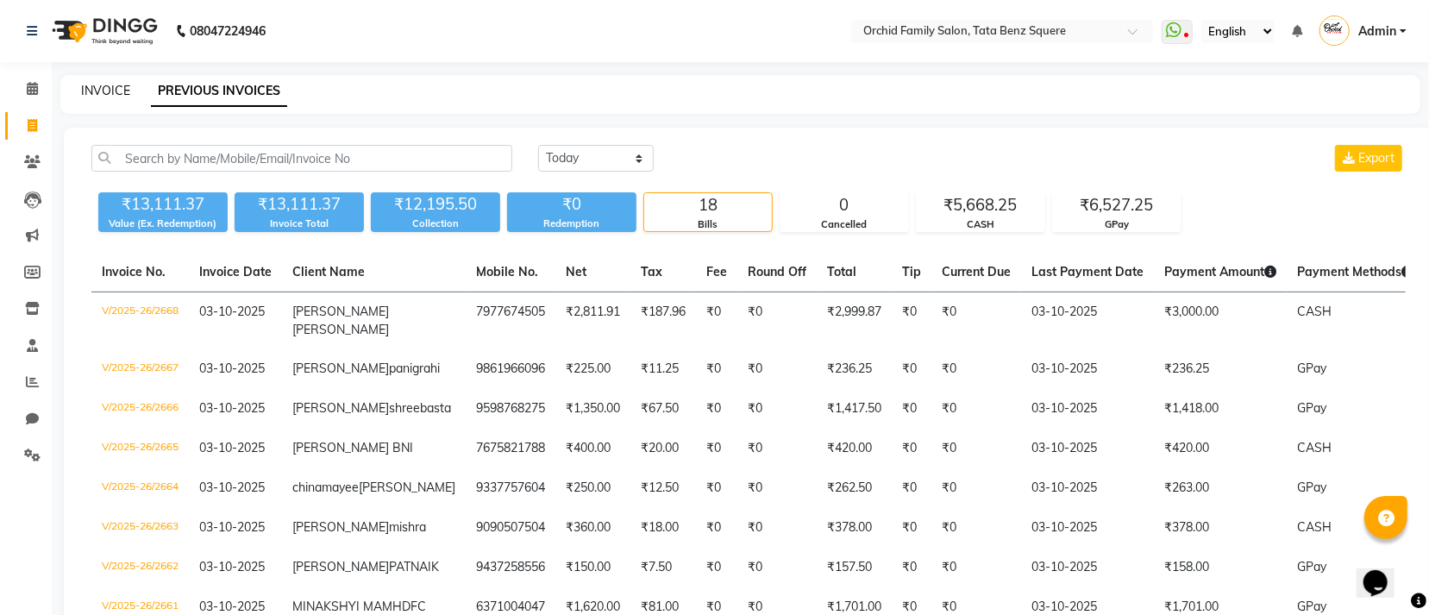
click at [106, 89] on link "INVOICE" at bounding box center [105, 91] width 49 height 16
select select "service"
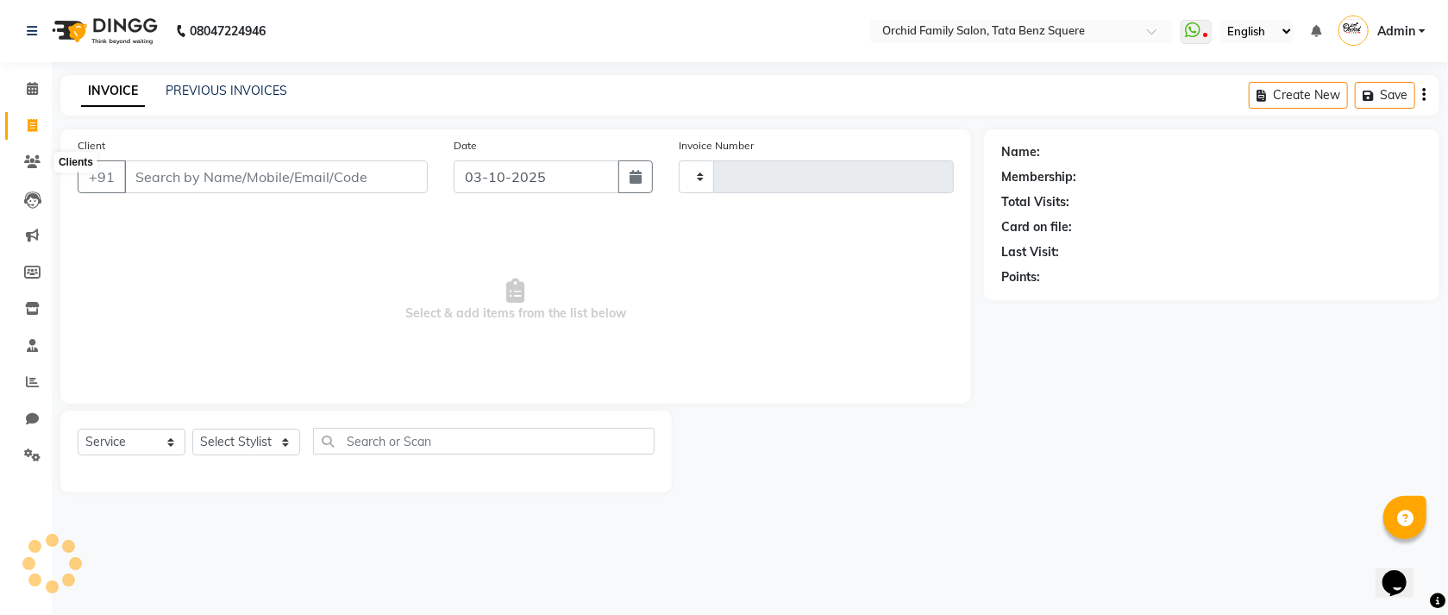
type input "2669"
select select "107"
click at [241, 442] on select "Select Stylist" at bounding box center [246, 442] width 108 height 27
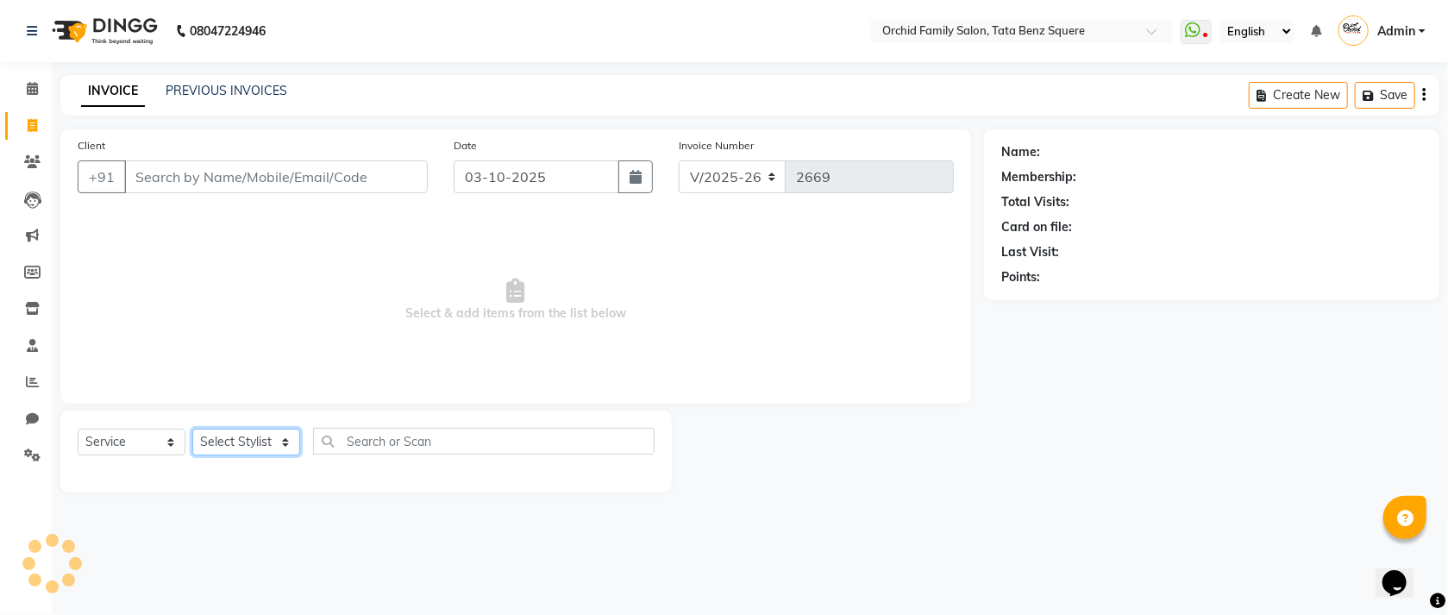
click at [241, 442] on select "Select Stylist Accountant AJAYA AMAR BHARATI BINDIYA JHUMA KALYANI SATAPATHY KH…" at bounding box center [246, 442] width 108 height 27
select select "11441"
click at [192, 430] on select "Select Stylist Accountant AJAYA AMAR BHARATI BINDIYA JHUMA KALYANI SATAPATHY KH…" at bounding box center [246, 442] width 108 height 27
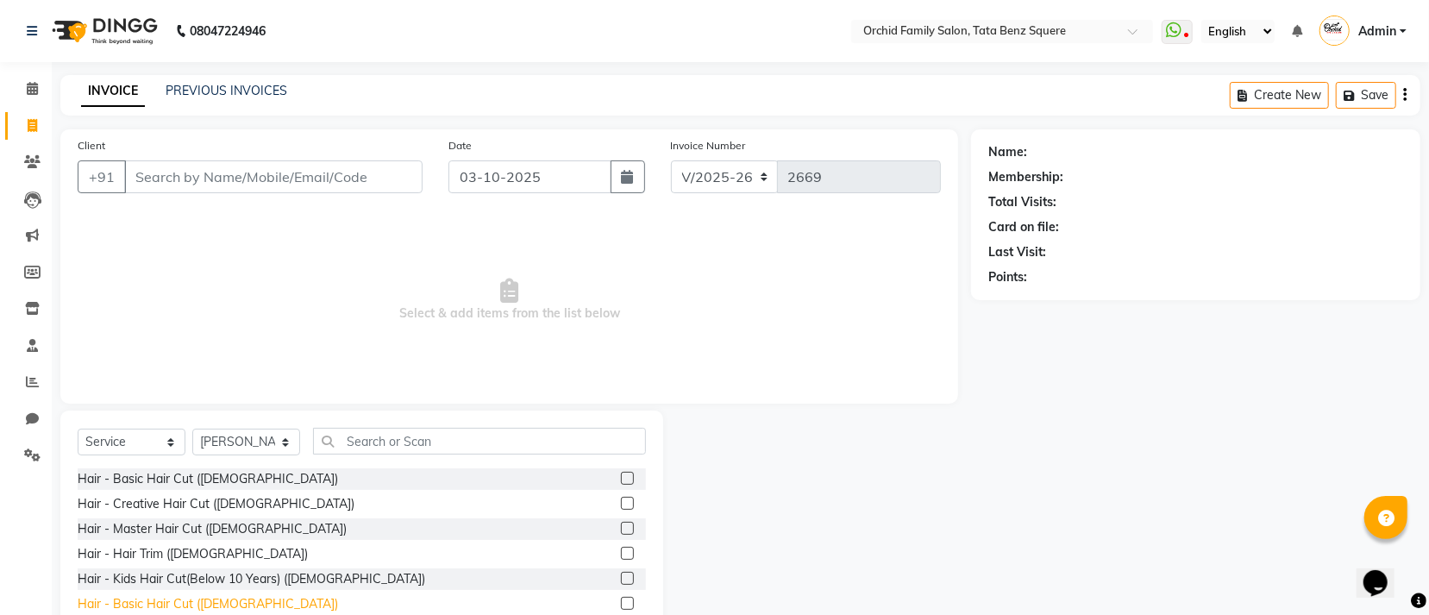
click at [212, 596] on div "Hair - Basic Hair Cut (Male)" at bounding box center [208, 604] width 260 height 18
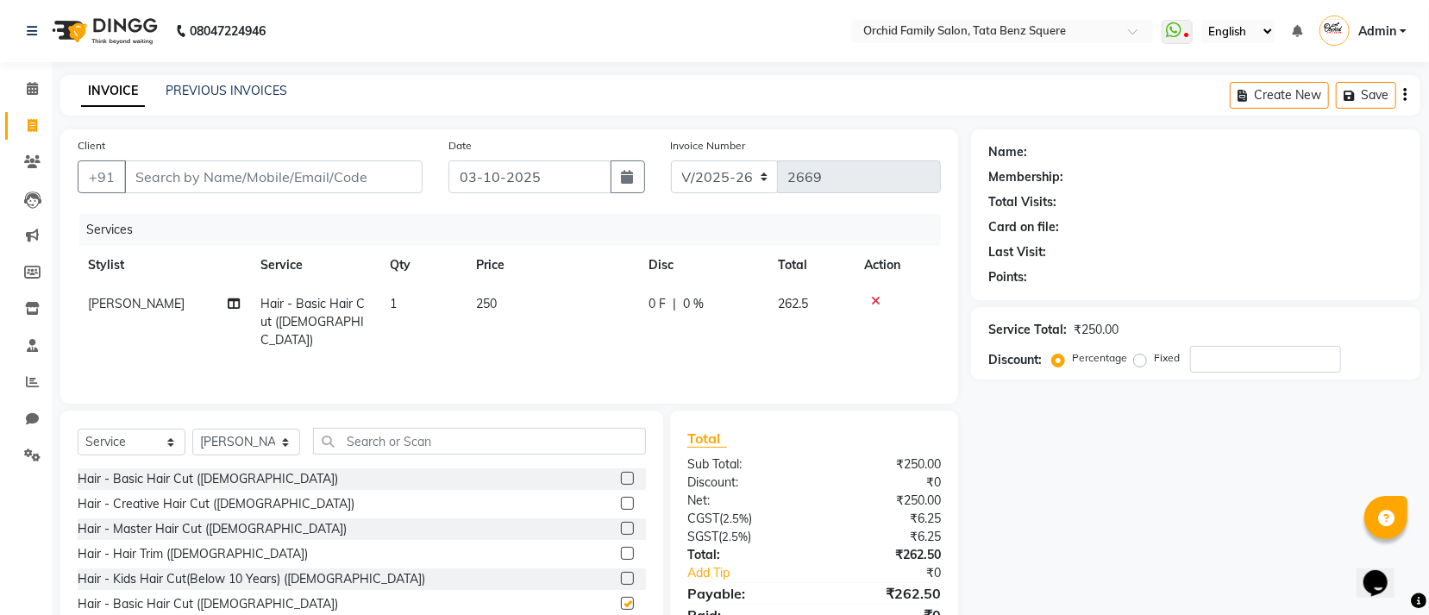
checkbox input "false"
click at [426, 423] on div "Select Service Product Membership Package Voucher Prepaid Gift Card Select Styl…" at bounding box center [361, 538] width 603 height 254
click at [425, 447] on input "text" at bounding box center [479, 441] width 333 height 27
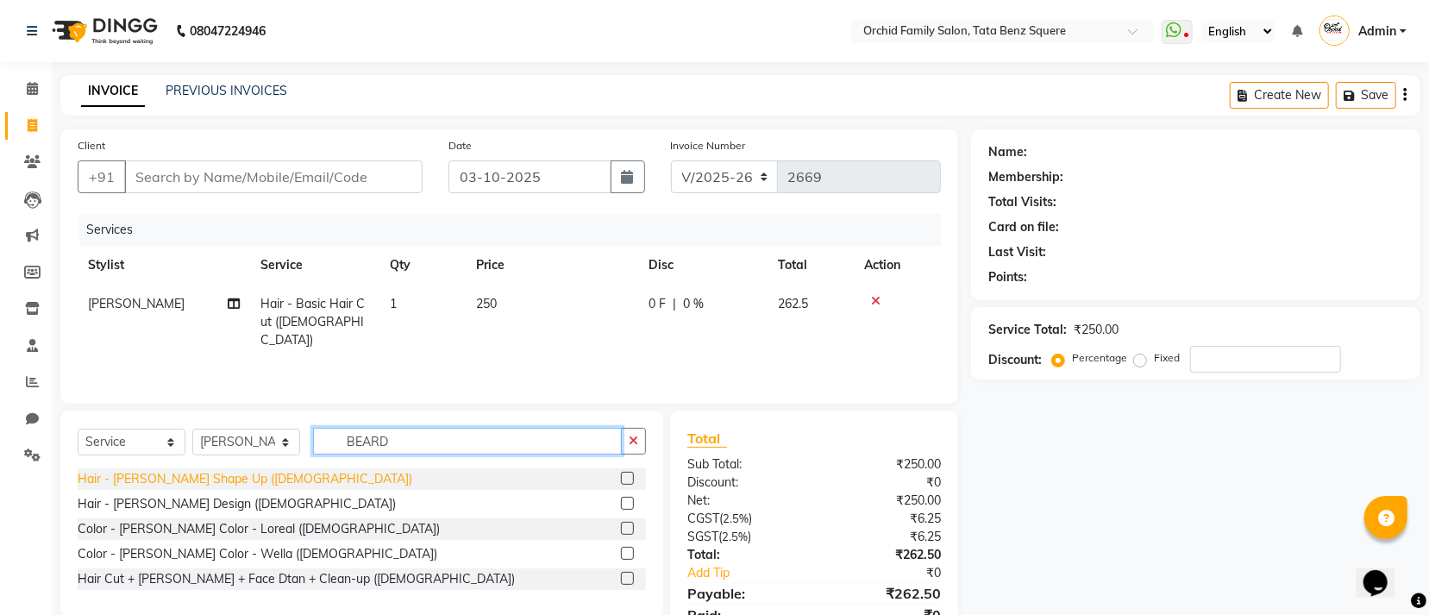
type input "BEARD"
click at [128, 480] on div "Hair - Beard Shape Up (Male)" at bounding box center [245, 479] width 335 height 18
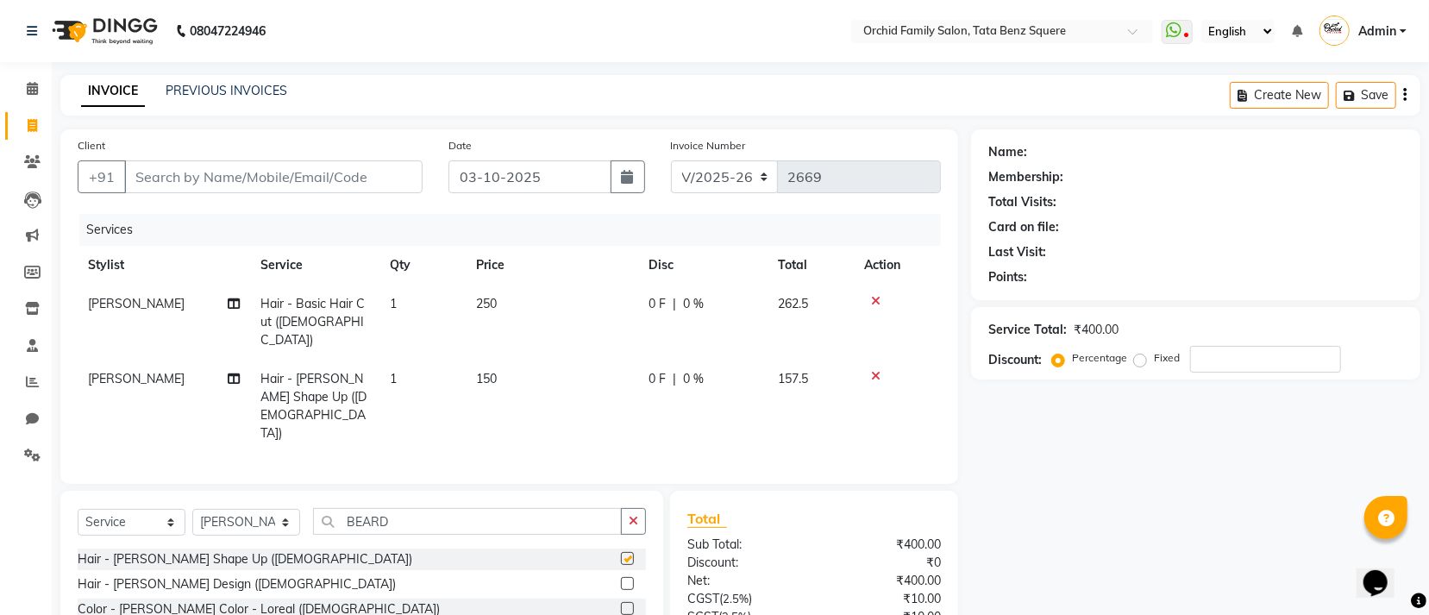
checkbox input "false"
click at [377, 173] on input "Client" at bounding box center [273, 176] width 298 height 33
type input "7"
type input "0"
type input "7978063945"
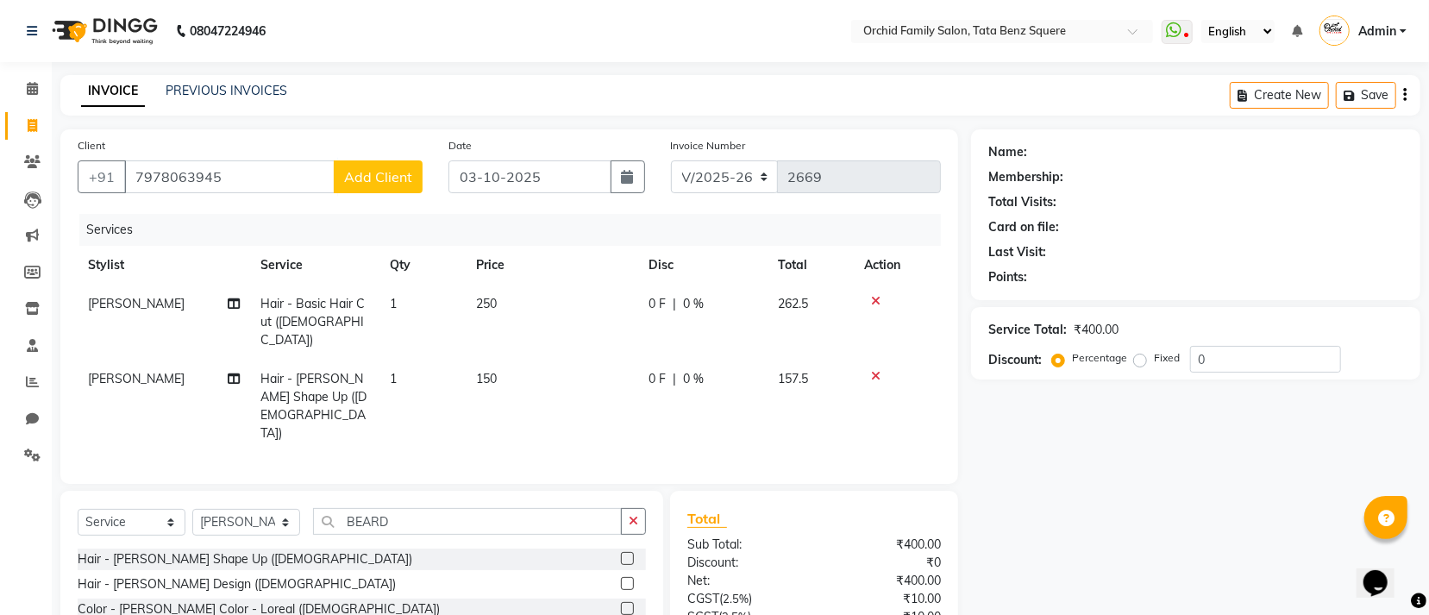
click at [377, 173] on span "Add Client" at bounding box center [378, 176] width 68 height 17
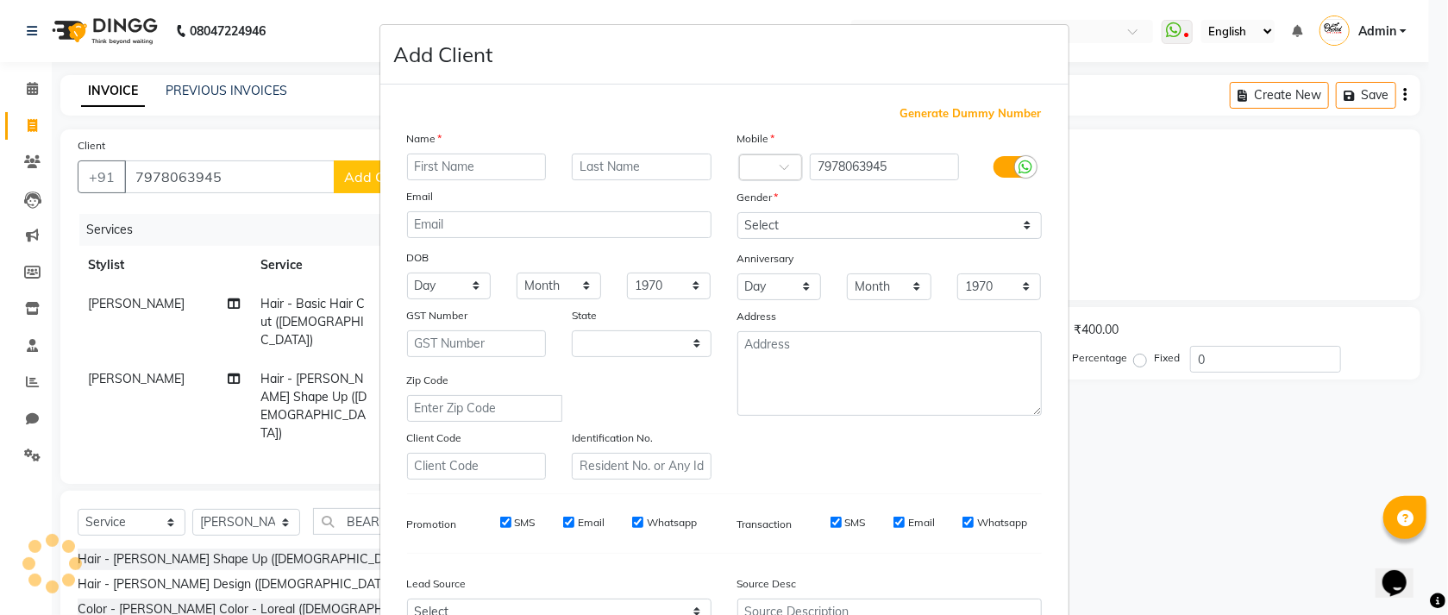
select select "29"
click at [445, 177] on input "text" at bounding box center [477, 167] width 140 height 27
type input "GOPAL"
click at [607, 160] on input "text" at bounding box center [642, 167] width 140 height 27
type input "PADHY"
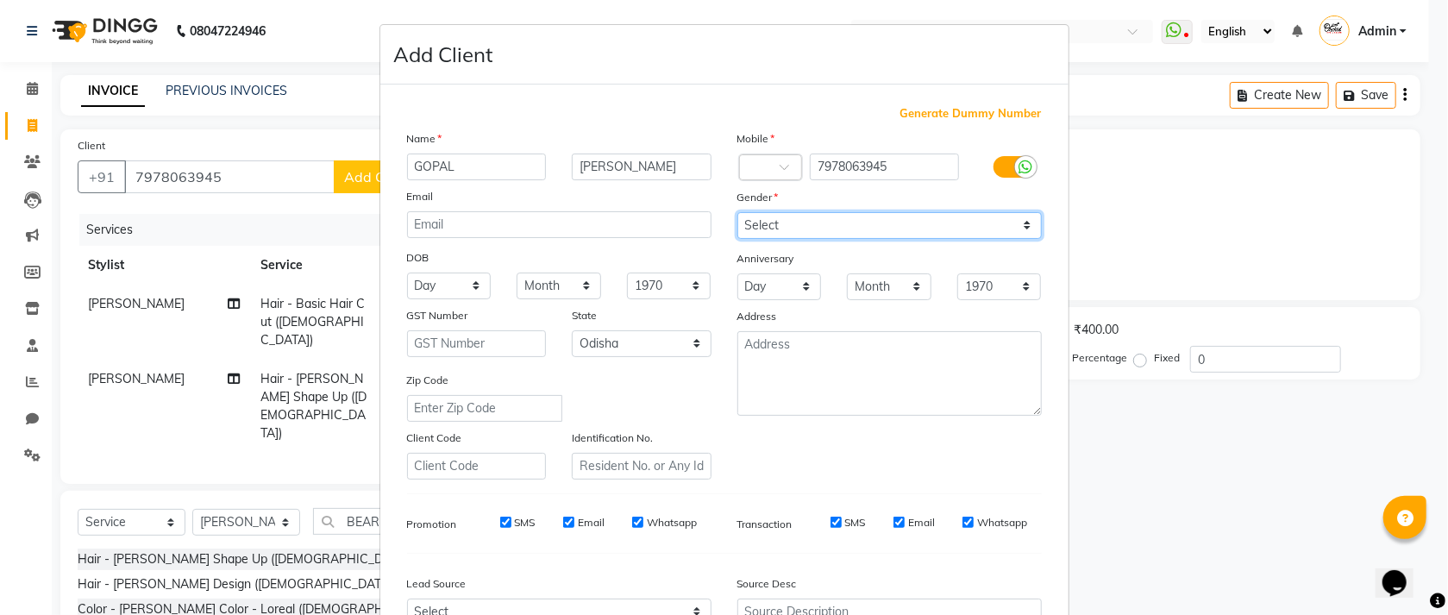
click at [787, 235] on select "Select Male Female Other Prefer Not To Say" at bounding box center [889, 225] width 304 height 27
select select "male"
click at [737, 213] on select "Select Male Female Other Prefer Not To Say" at bounding box center [889, 225] width 304 height 27
click at [447, 282] on select "Day 01 02 03 04 05 06 07 08 09 10 11 12 13 14 15 16 17 18 19 20 21 22 23 24 25 …" at bounding box center [449, 286] width 85 height 27
select select "11"
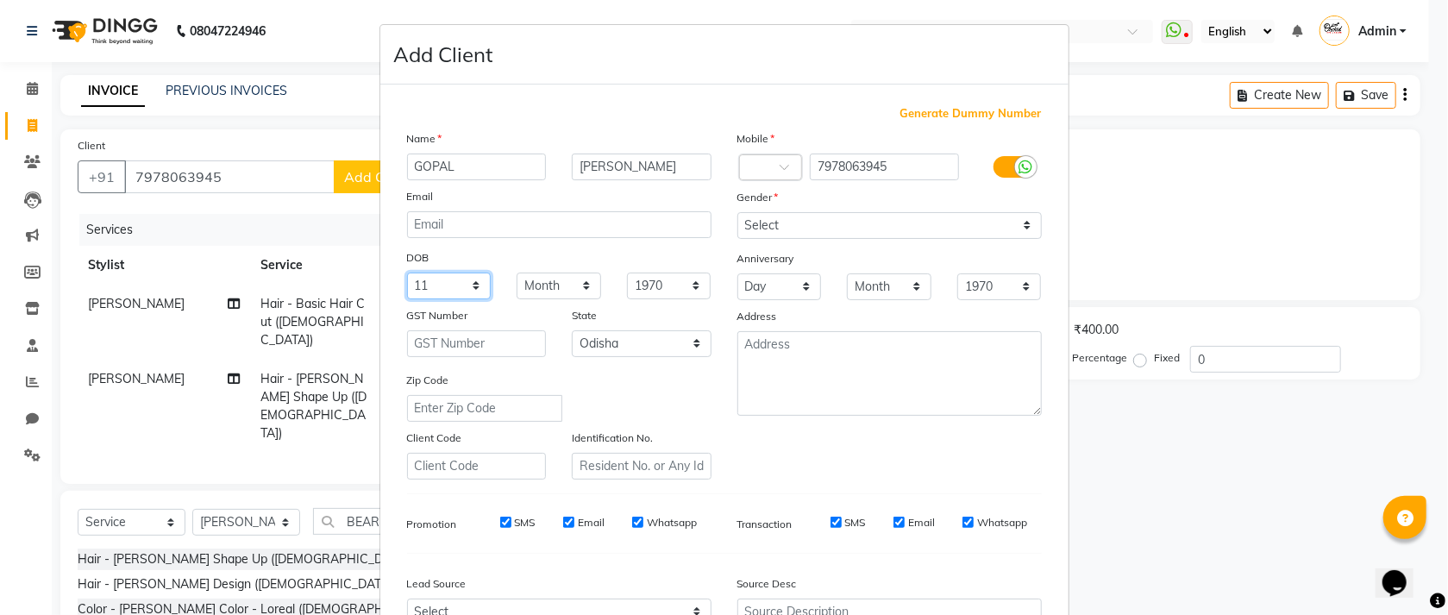
click at [407, 274] on select "Day 01 02 03 04 05 06 07 08 09 10 11 12 13 14 15 16 17 18 19 20 21 22 23 24 25 …" at bounding box center [449, 286] width 85 height 27
click at [548, 298] on select "Month January February March April May June July August September October Novem…" at bounding box center [559, 286] width 85 height 27
select select "05"
click at [517, 274] on select "Month January February March April May June July August September October Novem…" at bounding box center [559, 286] width 85 height 27
click at [666, 289] on select "1940 1941 1942 1943 1944 1945 1946 1947 1948 1949 1950 1951 1952 1953 1954 1955…" at bounding box center [669, 286] width 85 height 27
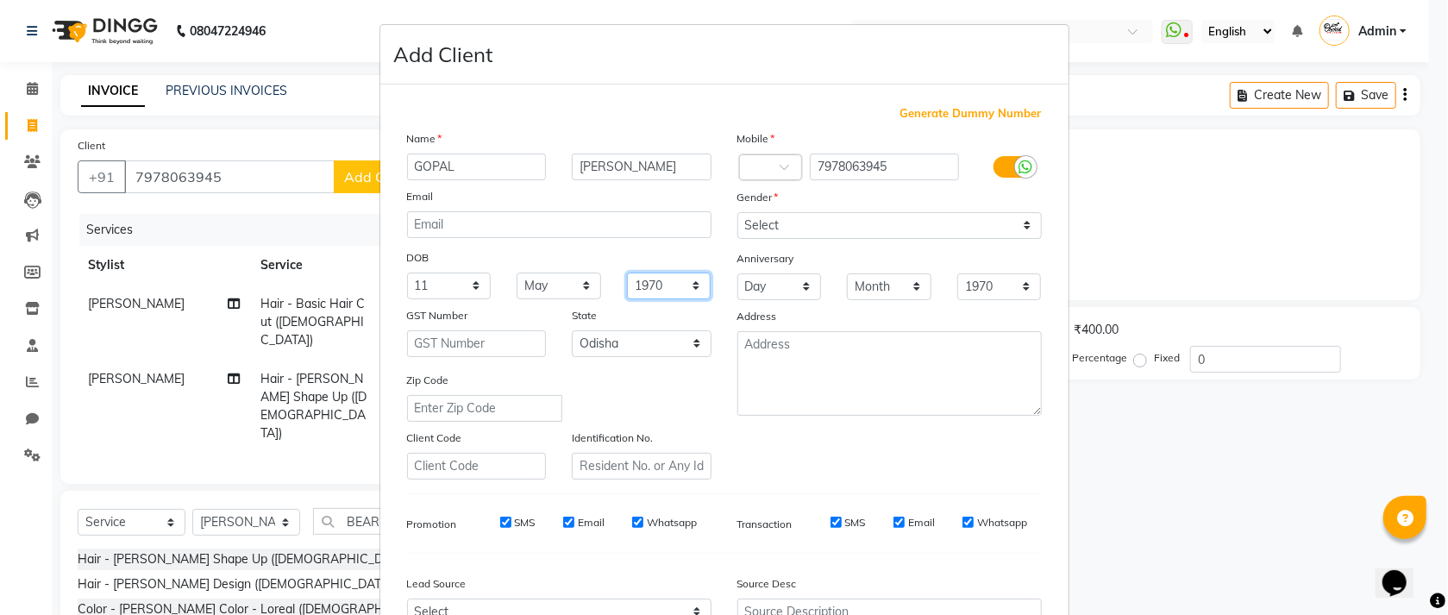
select select "1996"
click at [627, 274] on select "1940 1941 1942 1943 1944 1945 1946 1947 1948 1949 1950 1951 1952 1953 1954 1955…" at bounding box center [669, 286] width 85 height 27
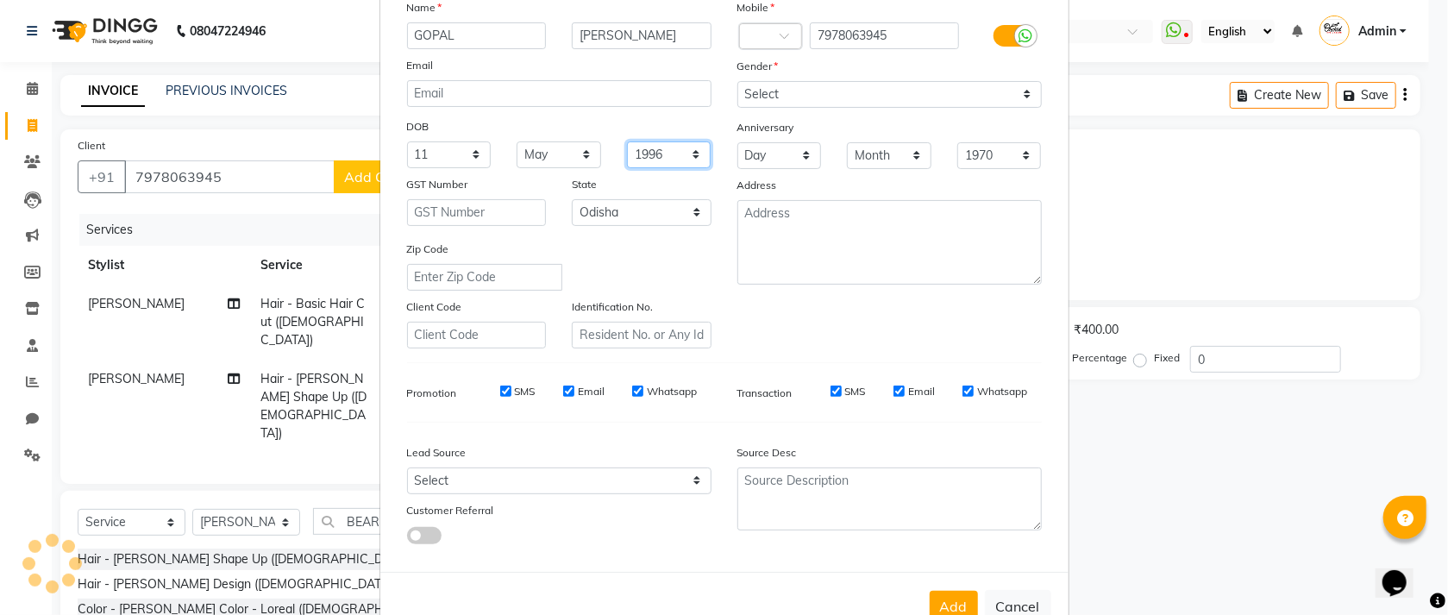
scroll to position [191, 0]
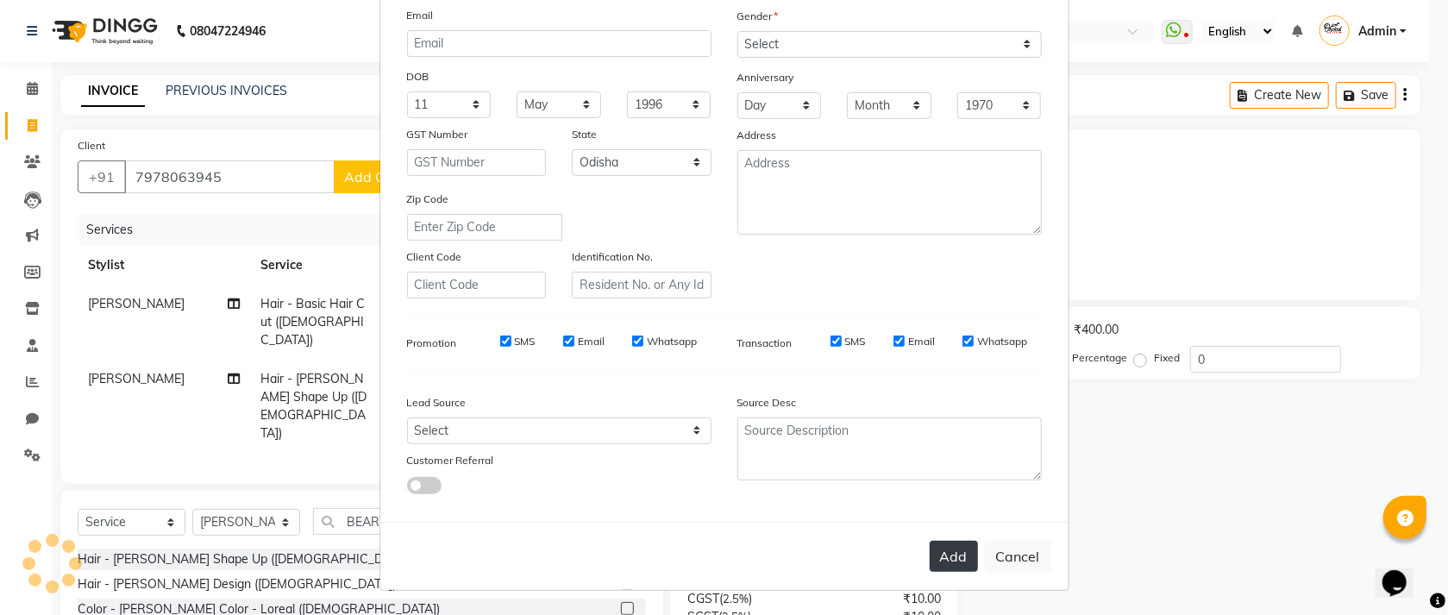
click at [941, 547] on button "Add" at bounding box center [954, 556] width 48 height 31
click at [951, 554] on div "Add Cancel" at bounding box center [724, 556] width 688 height 68
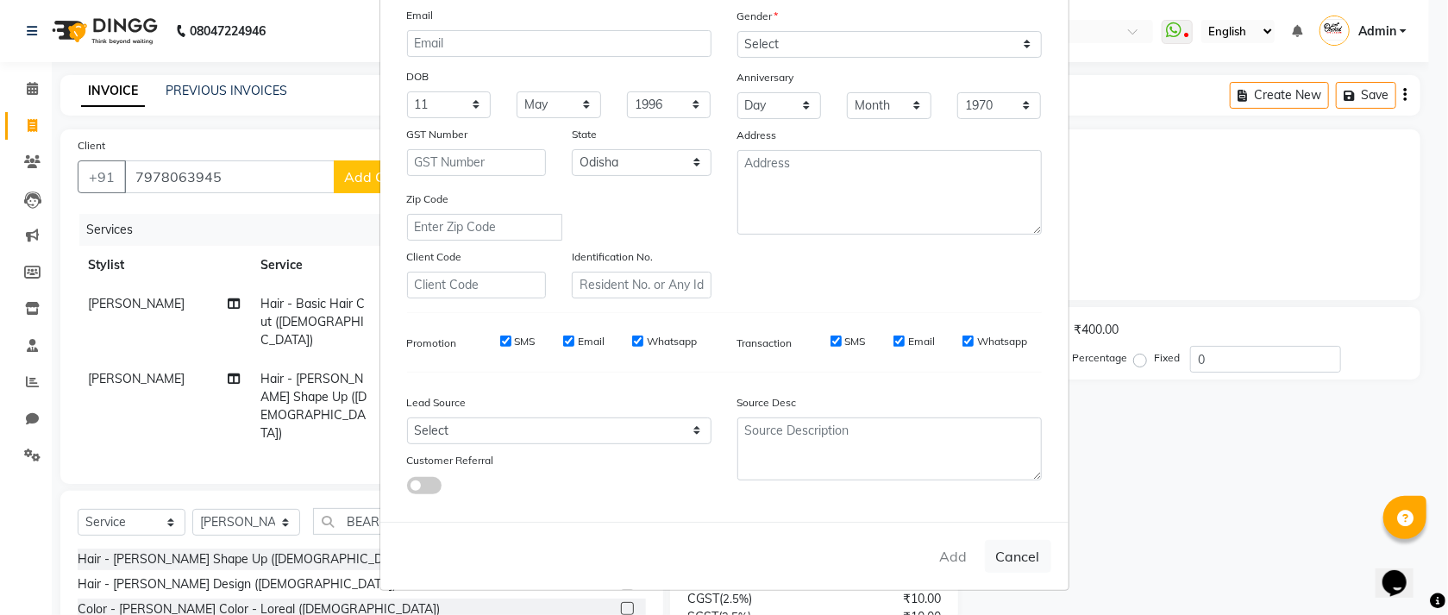
click at [1336, 305] on ngb-modal-window "Add Client Generate Dummy Number Name GOPAL PADHY Email DOB Day 01 02 03 04 05 …" at bounding box center [724, 307] width 1448 height 615
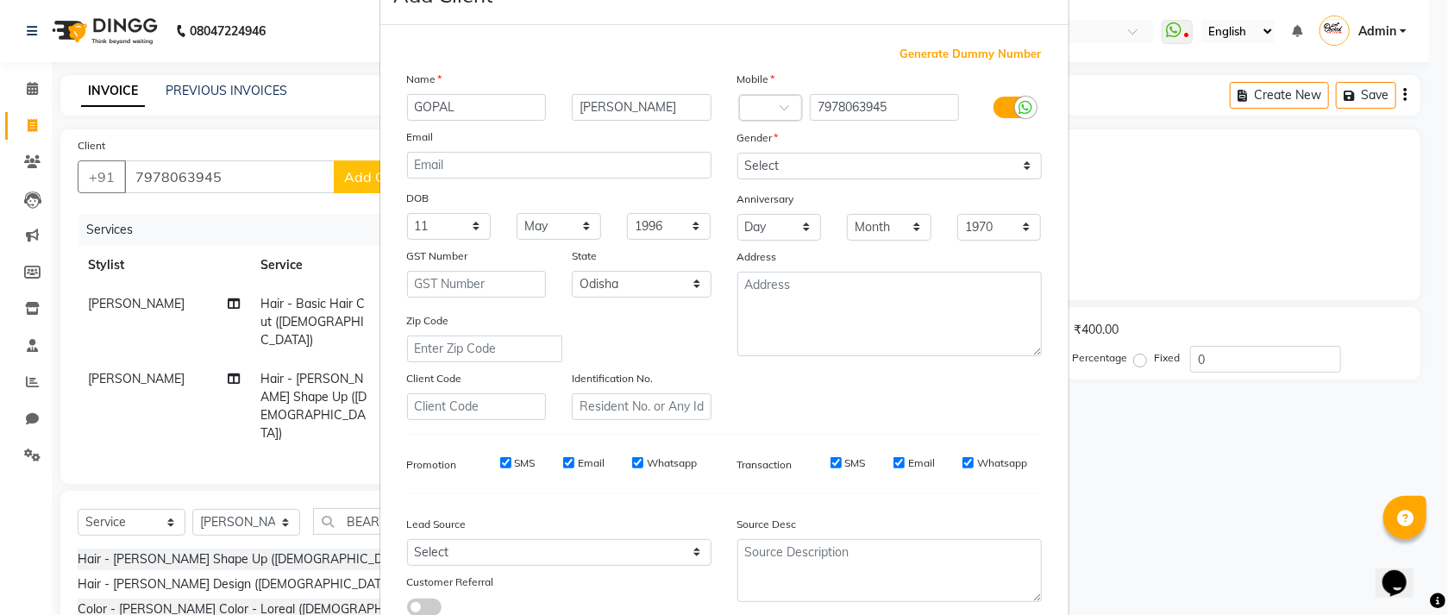
scroll to position [0, 0]
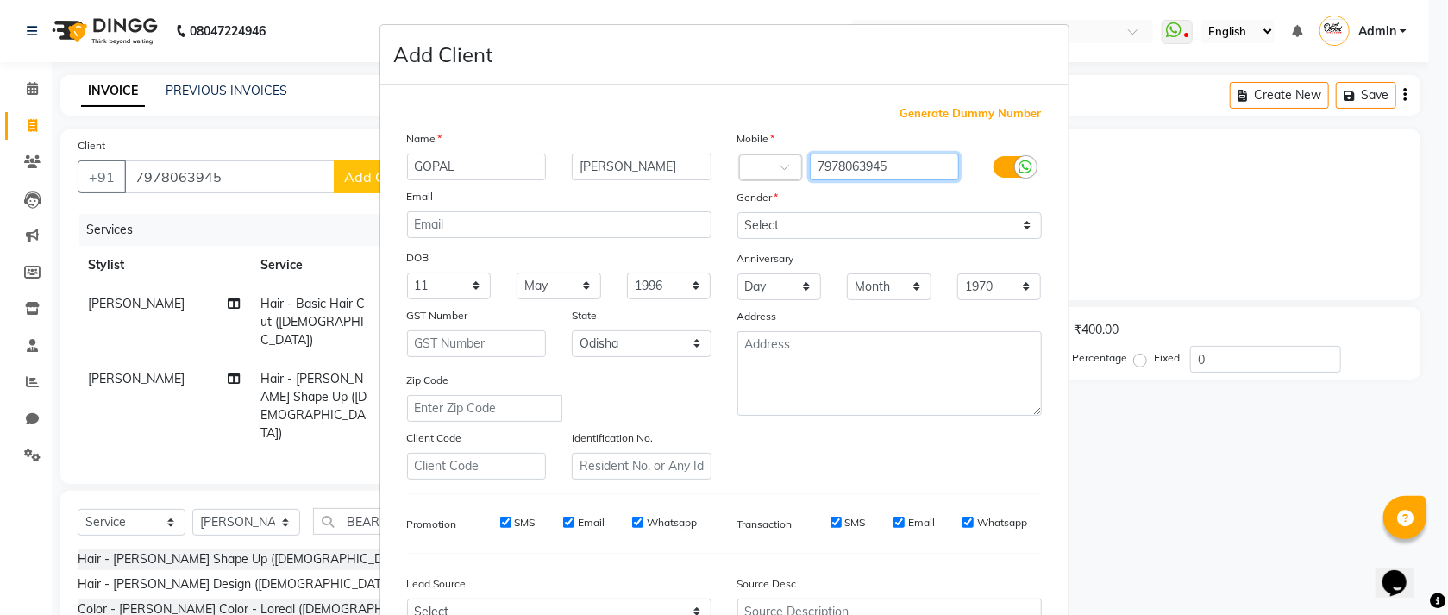
drag, startPoint x: 894, startPoint y: 160, endPoint x: 782, endPoint y: 169, distance: 111.6
click at [782, 169] on div "Country Code × 7978063945" at bounding box center [890, 168] width 330 height 28
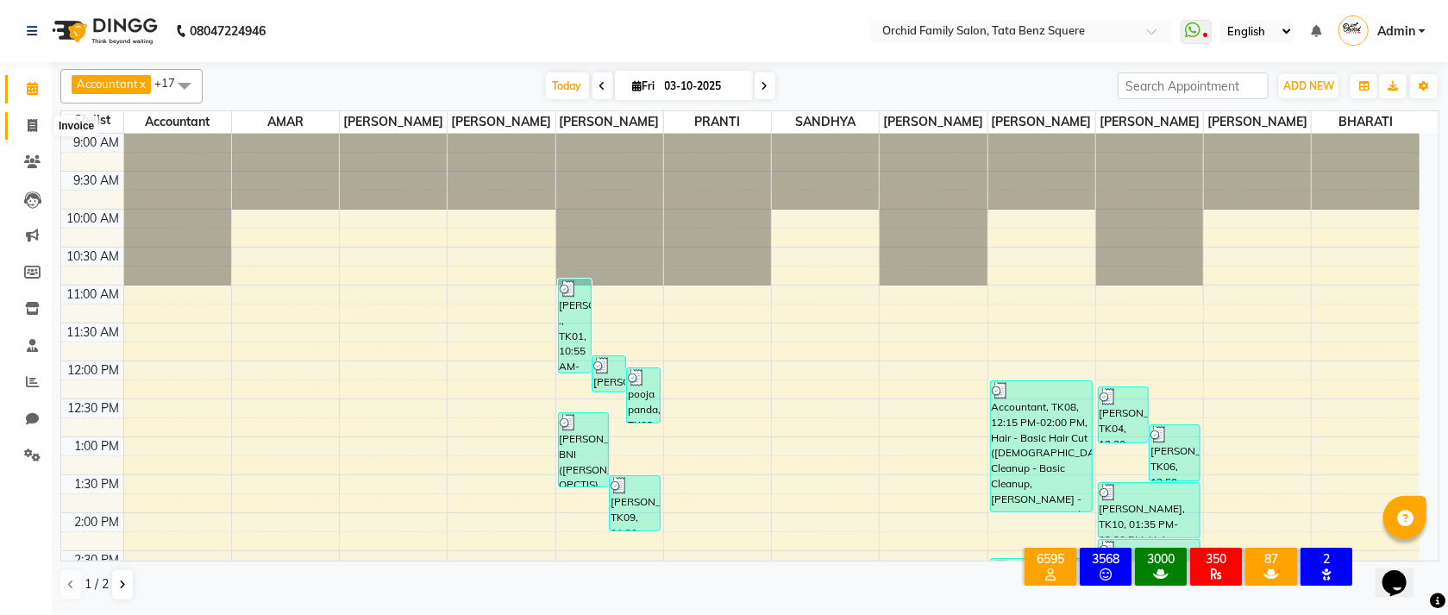
click at [20, 125] on span at bounding box center [32, 126] width 30 height 20
select select "service"
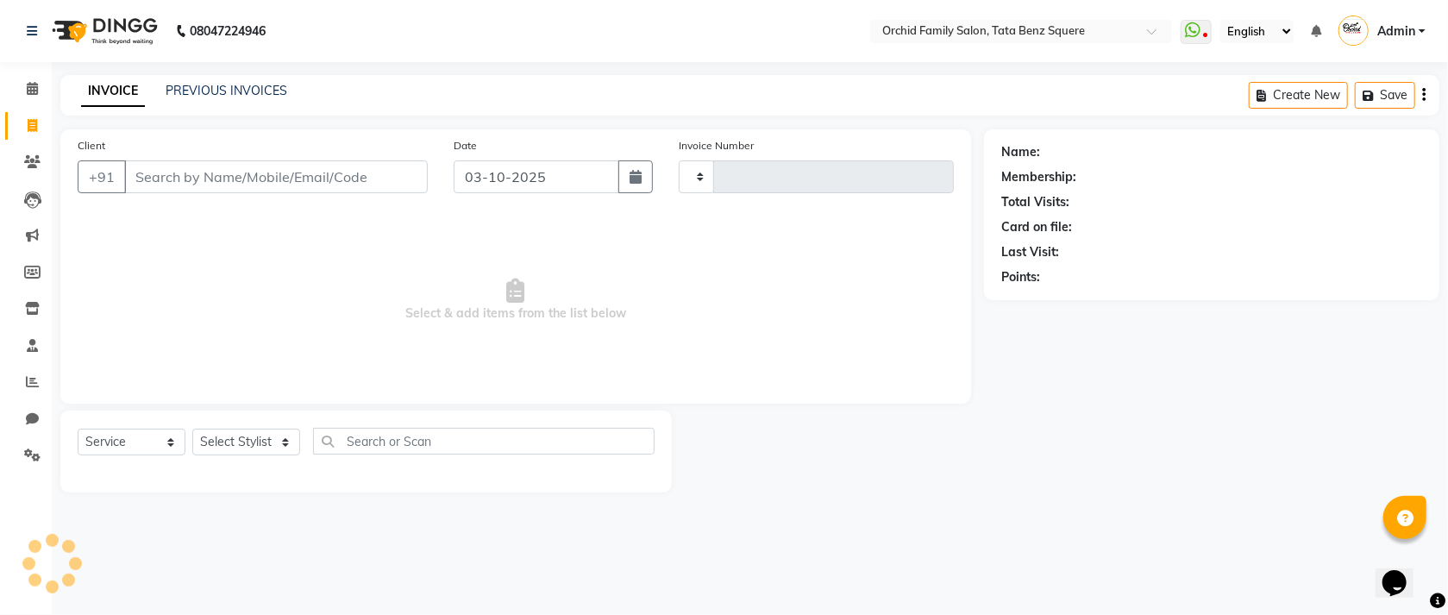
type input "2669"
select select "107"
click at [304, 177] on input "Client" at bounding box center [276, 176] width 304 height 33
type input "7978063945"
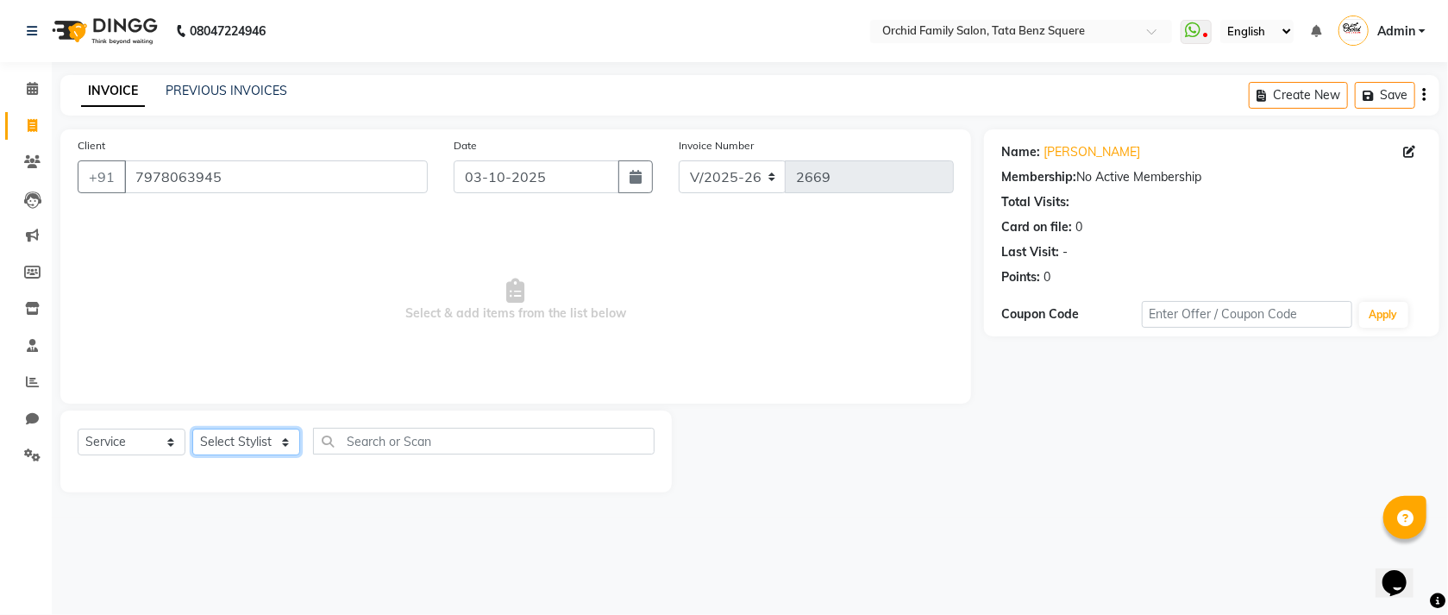
click at [220, 453] on select "Select Stylist Accountant [PERSON_NAME] [PERSON_NAME] [PERSON_NAME] [PERSON_NAM…" at bounding box center [246, 442] width 108 height 27
select select "11441"
click at [192, 430] on select "Select Stylist Accountant [PERSON_NAME] [PERSON_NAME] [PERSON_NAME] [PERSON_NAM…" at bounding box center [246, 442] width 108 height 27
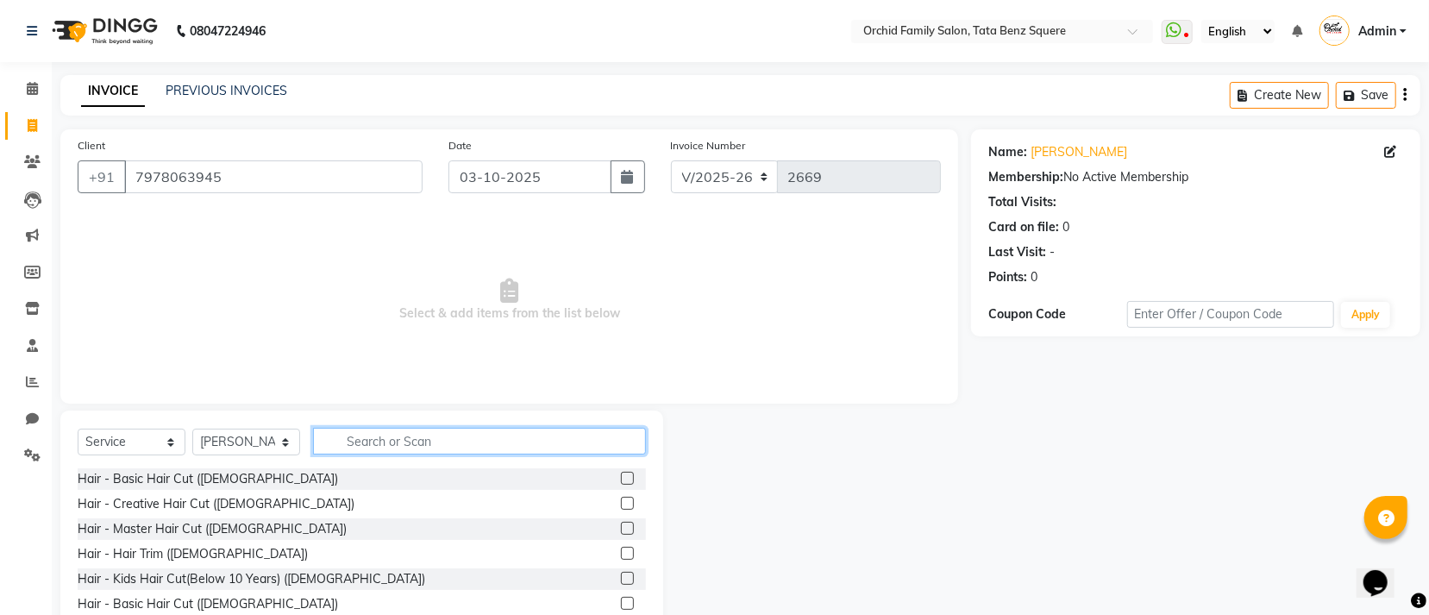
click at [471, 449] on input "text" at bounding box center [479, 441] width 333 height 27
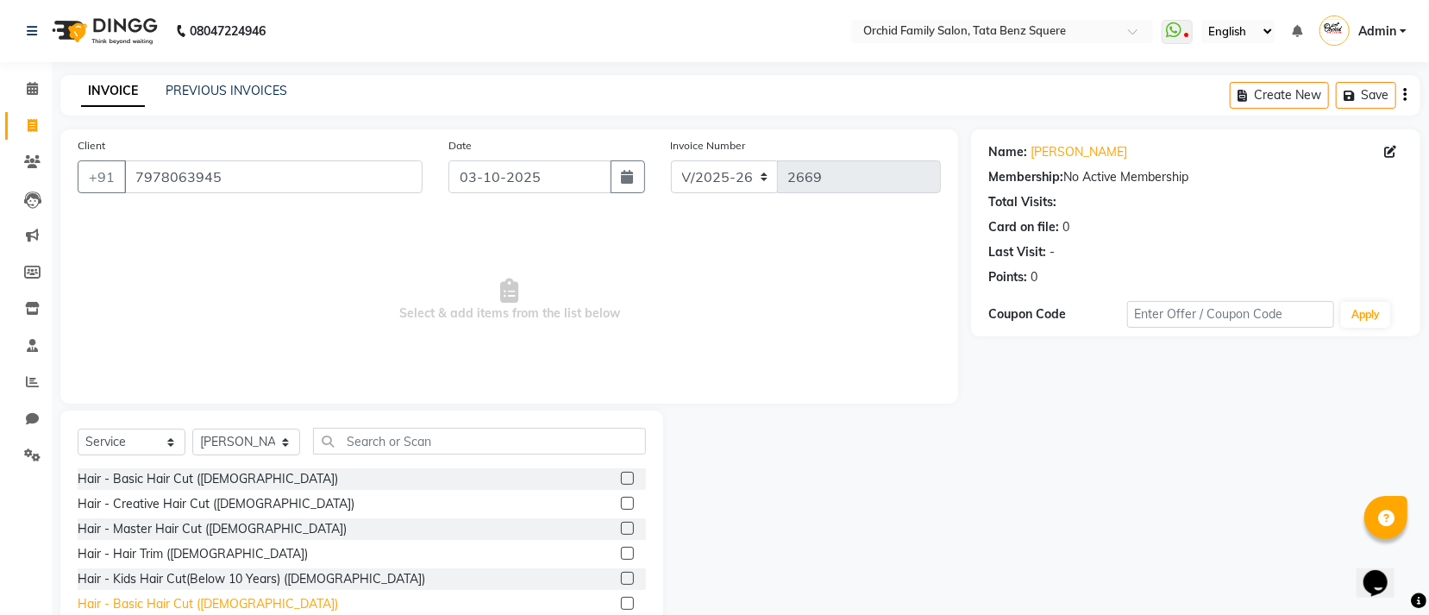
click at [164, 599] on div "Hair - Basic Hair Cut ([DEMOGRAPHIC_DATA])" at bounding box center [208, 604] width 260 height 18
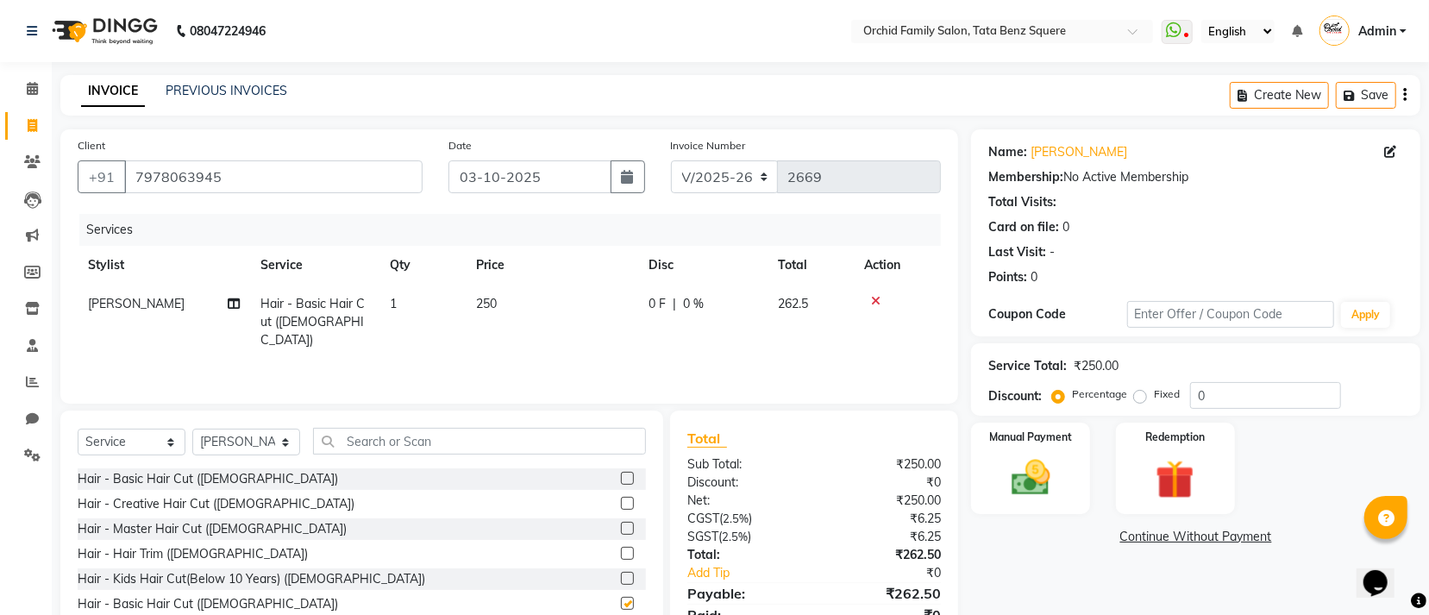
checkbox input "false"
click at [574, 442] on input "text" at bounding box center [479, 441] width 333 height 27
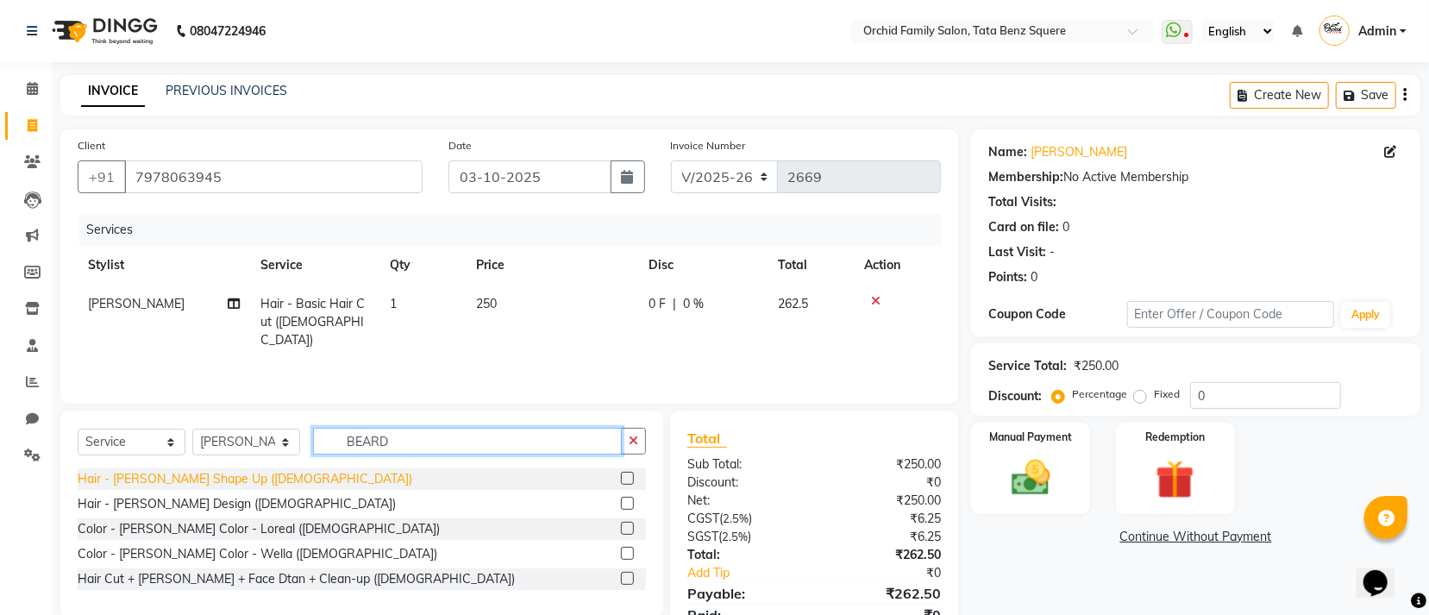
type input "BEARD"
click at [224, 478] on div "Hair - [PERSON_NAME] Shape Up ([DEMOGRAPHIC_DATA])" at bounding box center [245, 479] width 335 height 18
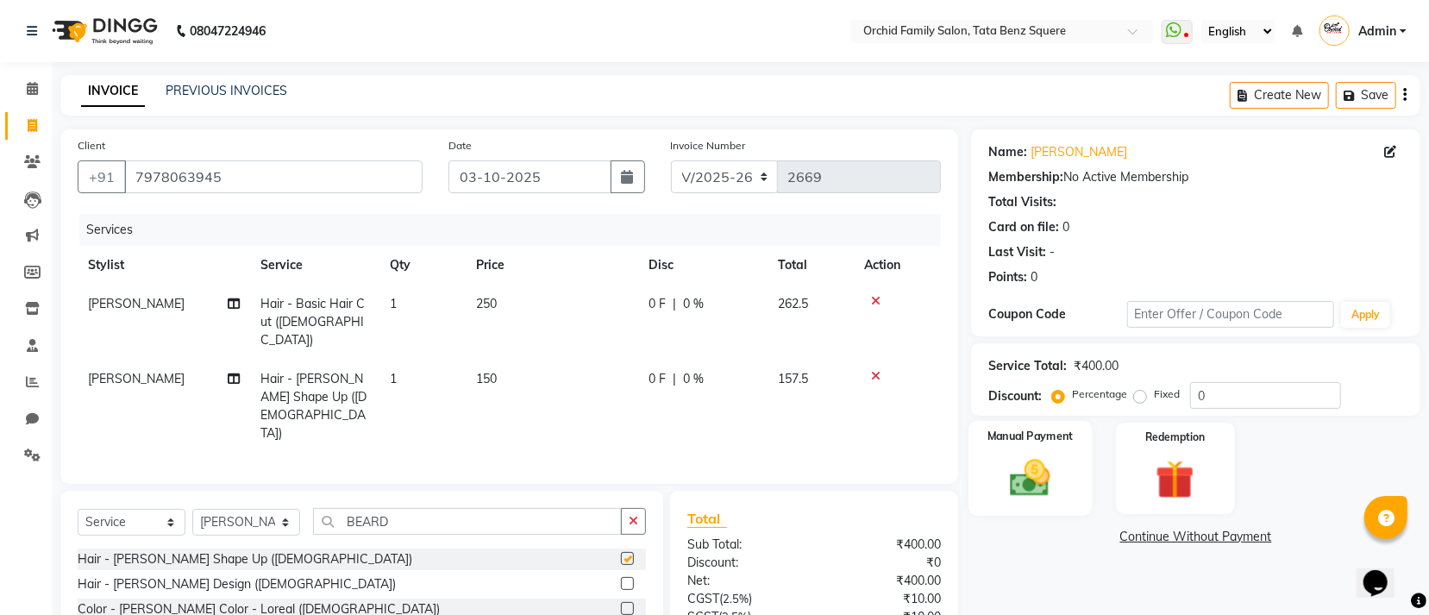
checkbox input "false"
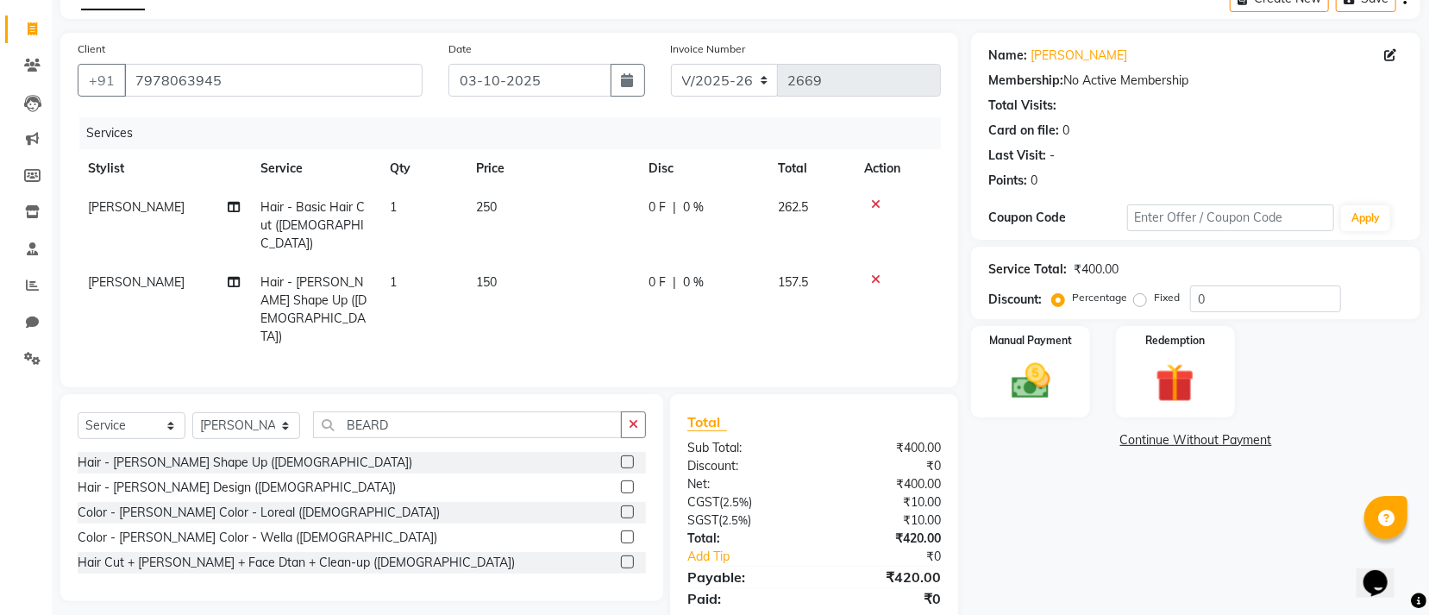
scroll to position [122, 0]
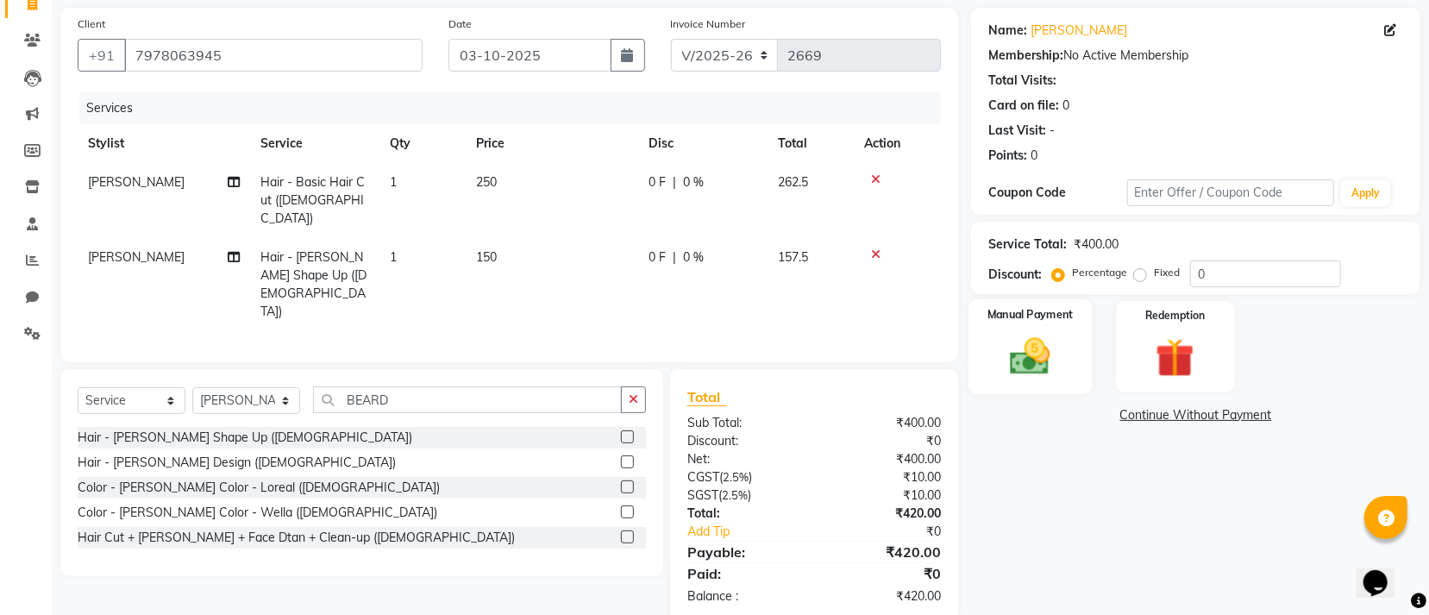
click at [1085, 356] on div "Manual Payment" at bounding box center [1030, 346] width 123 height 95
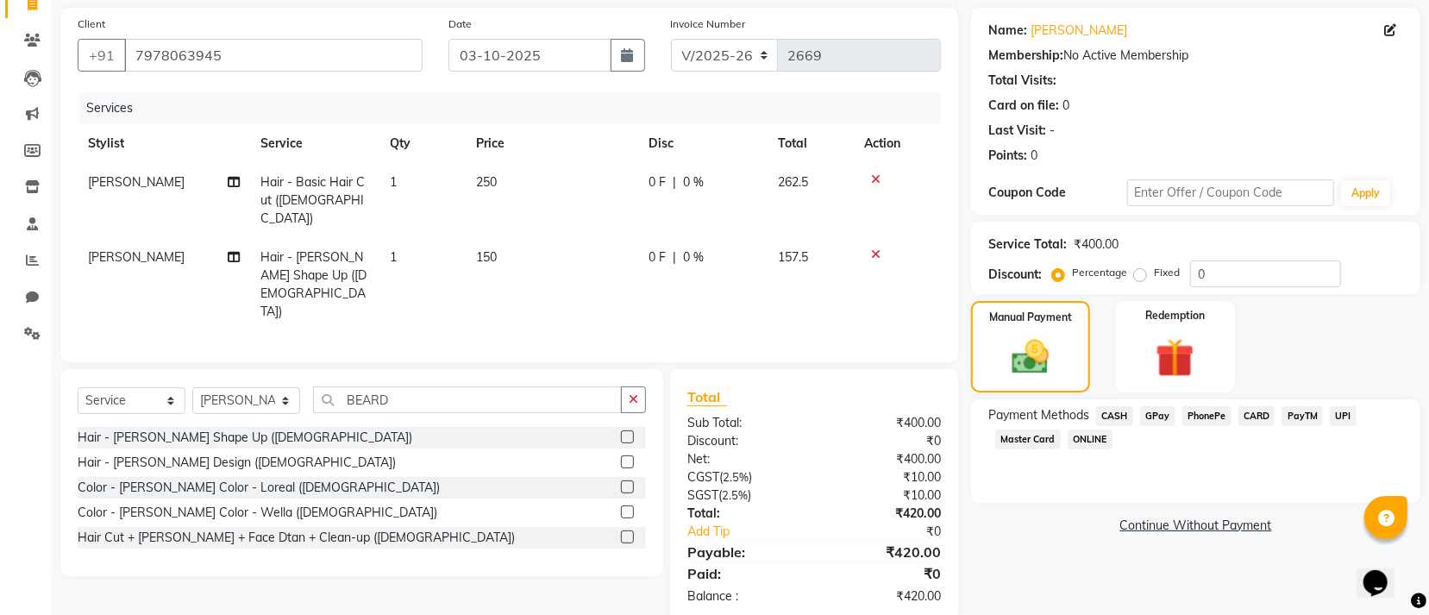
click at [1158, 417] on span "GPay" at bounding box center [1157, 416] width 35 height 20
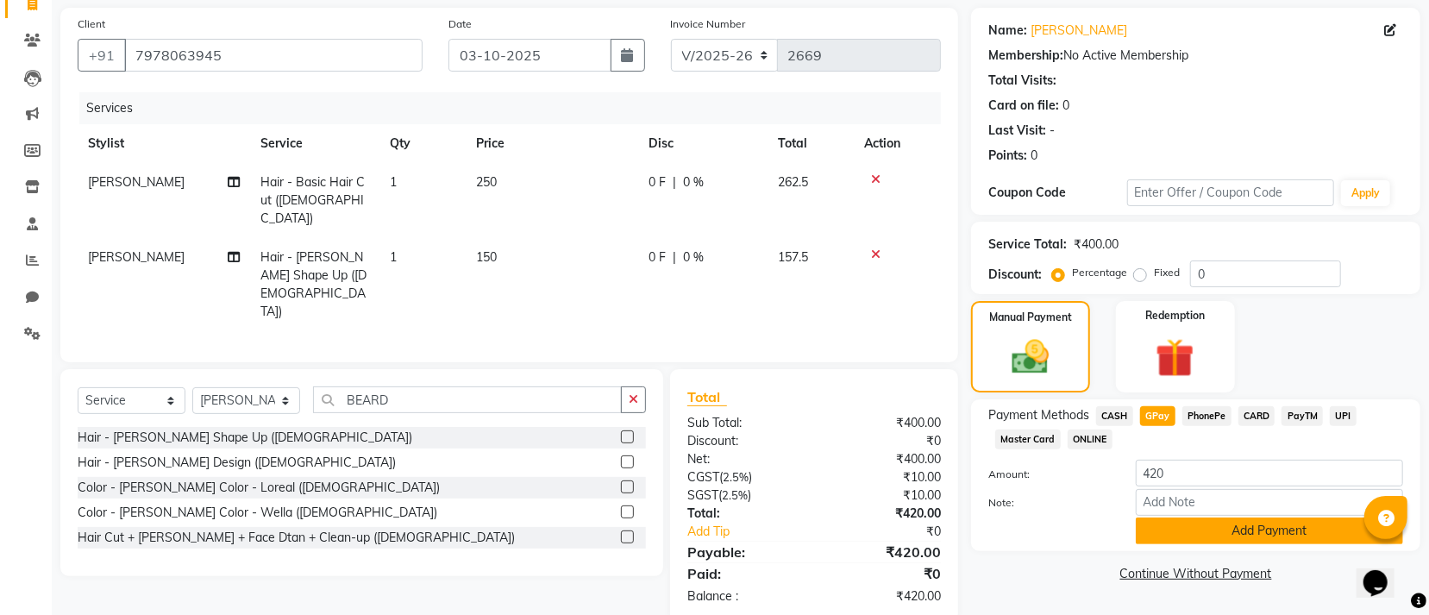
click at [1173, 532] on button "Add Payment" at bounding box center [1269, 531] width 267 height 27
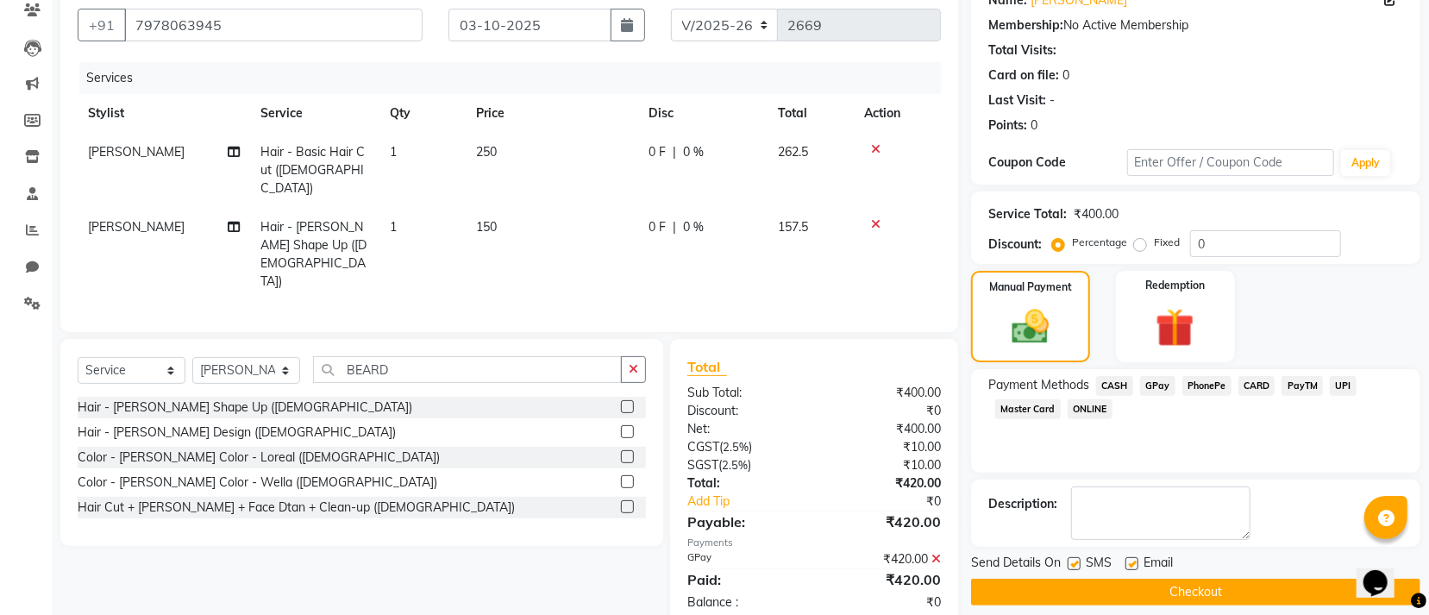
scroll to position [168, 0]
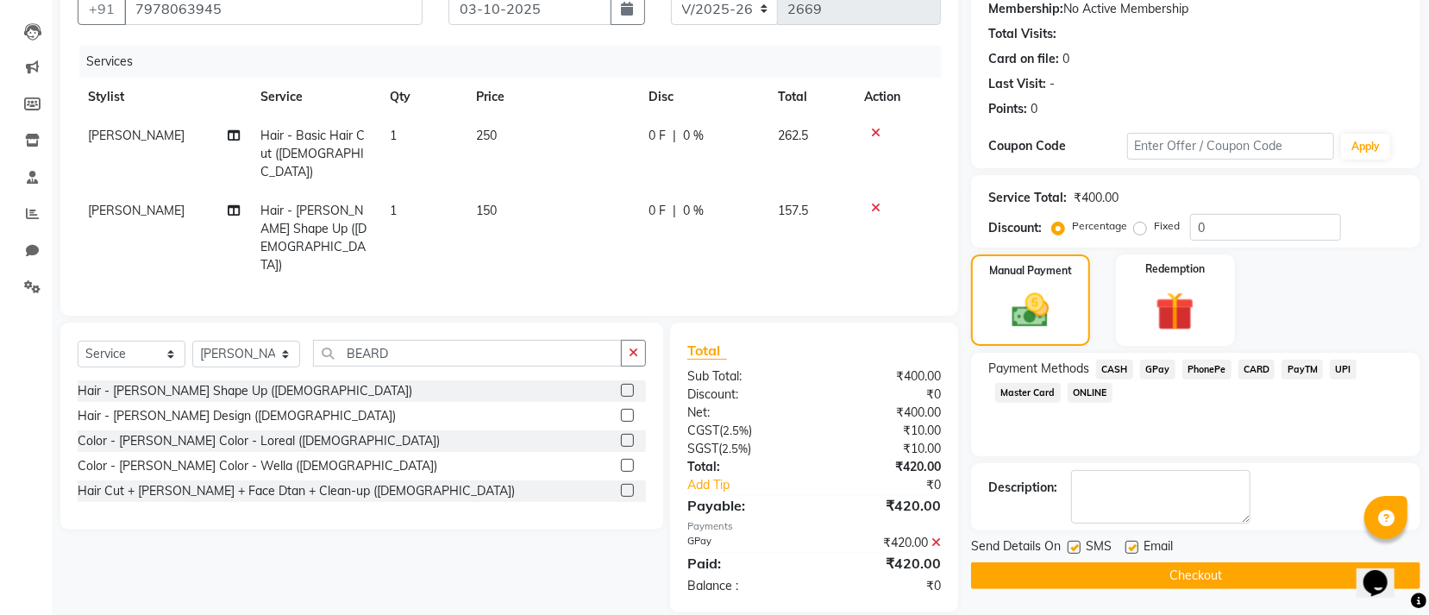
click at [1095, 571] on button "Checkout" at bounding box center [1195, 575] width 449 height 27
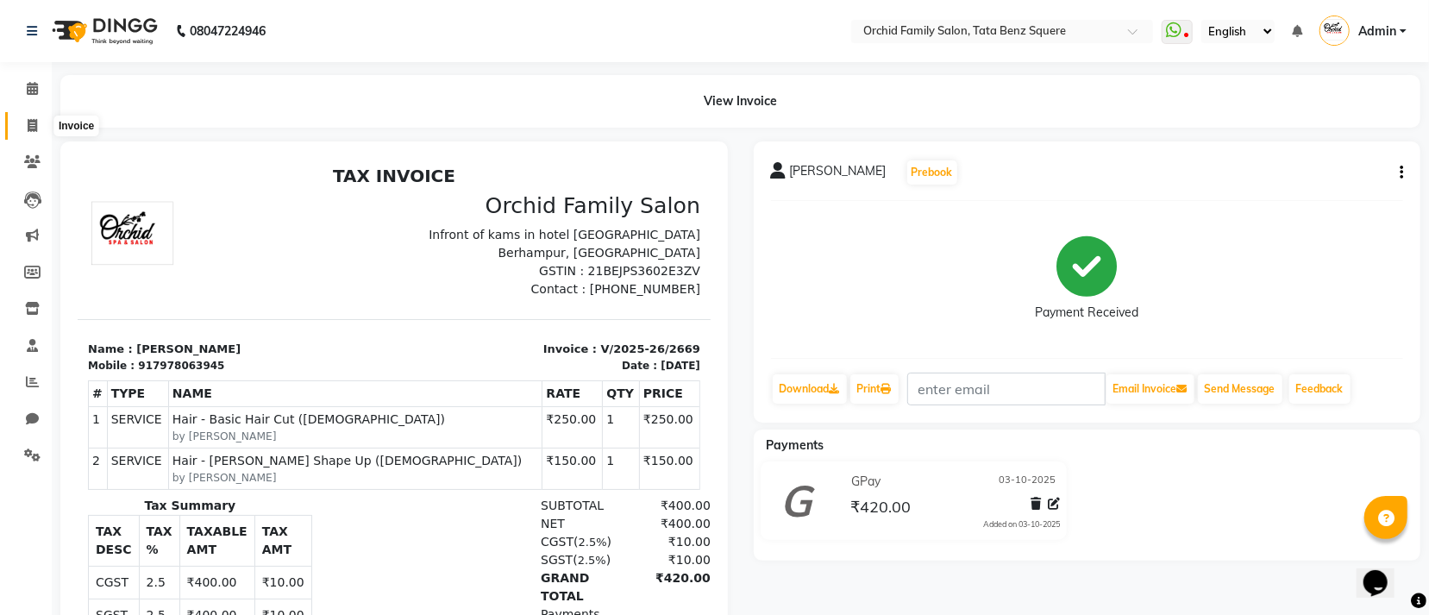
click at [25, 122] on span at bounding box center [32, 126] width 30 height 20
select select "service"
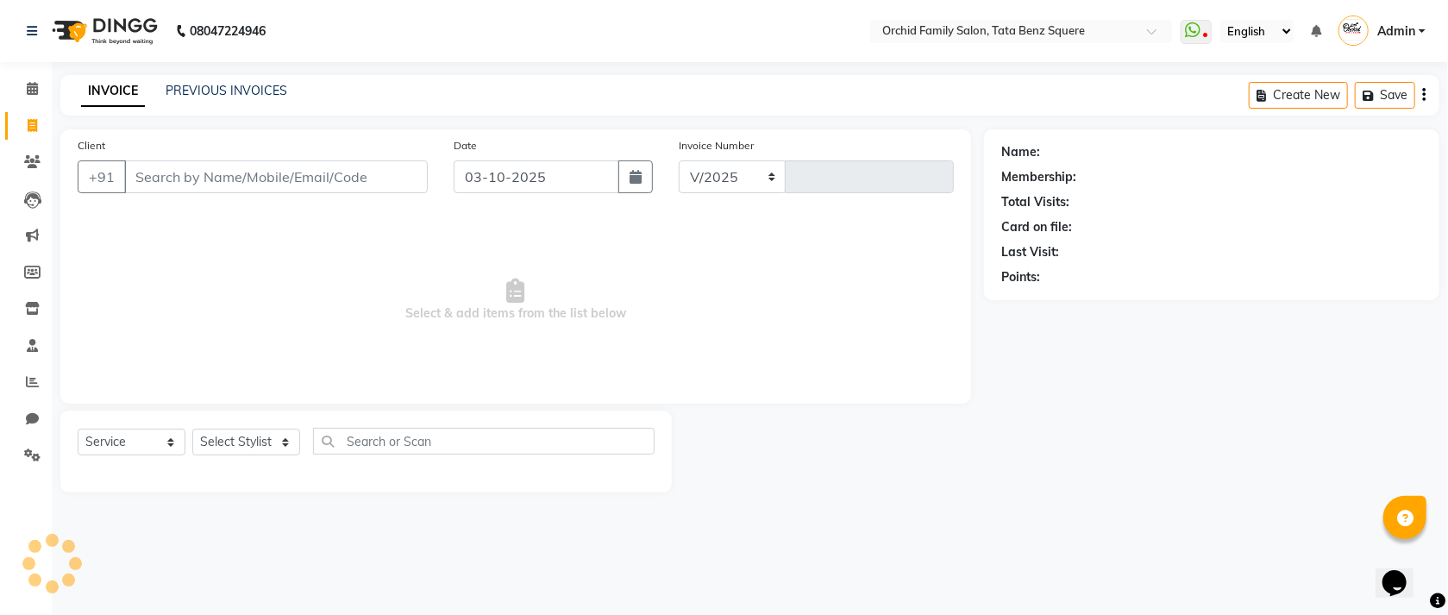
select select "107"
type input "2676"
click at [319, 180] on input "Client" at bounding box center [276, 176] width 304 height 33
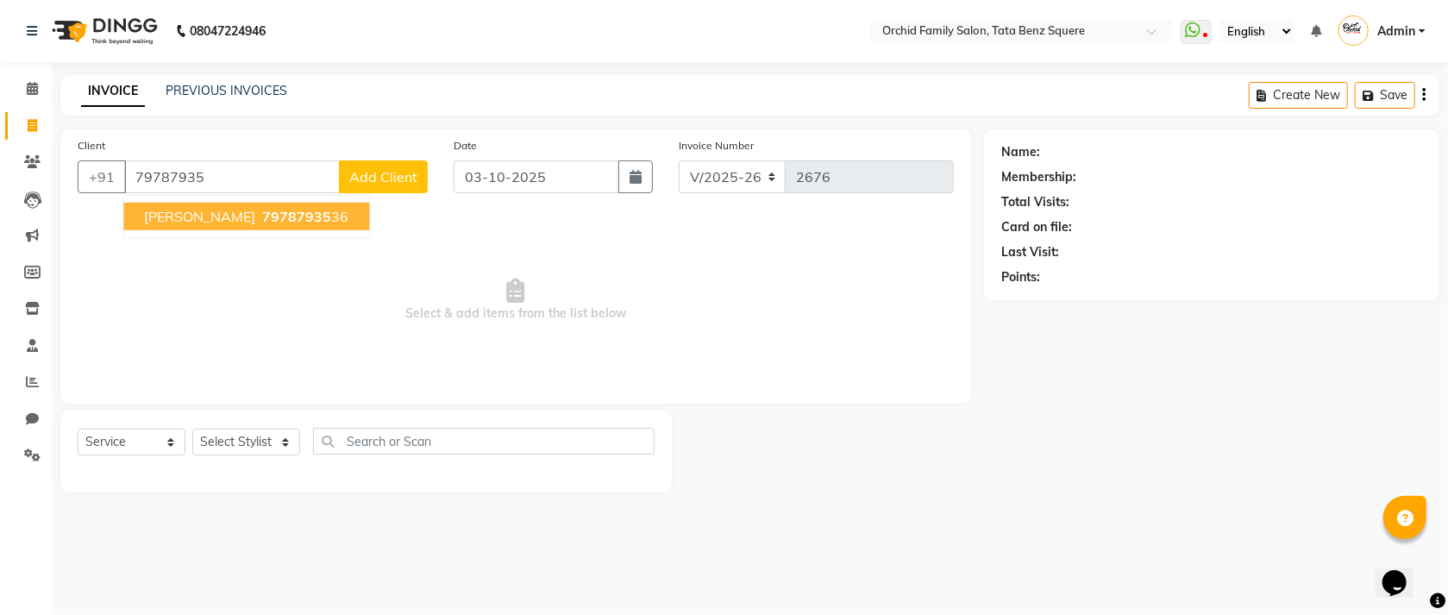
click at [255, 221] on span "RESHMA SATAPATHY" at bounding box center [199, 216] width 111 height 17
type input "7978793536"
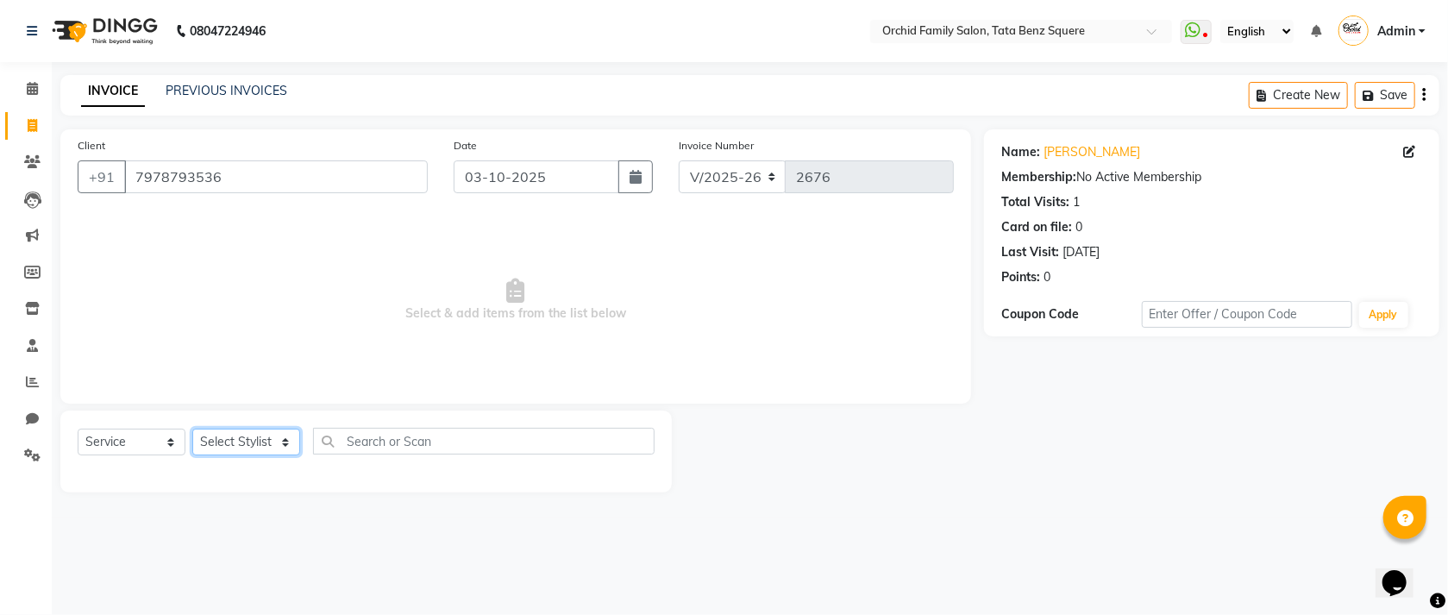
click at [253, 432] on select "Select Stylist Accountant [PERSON_NAME] [PERSON_NAME] [PERSON_NAME] [PERSON_NAM…" at bounding box center [246, 442] width 108 height 27
click at [253, 434] on select "Select Stylist Accountant [PERSON_NAME] [PERSON_NAME] [PERSON_NAME] [PERSON_NAM…" at bounding box center [246, 442] width 108 height 27
select select "7335"
click at [192, 430] on select "Select Stylist Accountant [PERSON_NAME] [PERSON_NAME] [PERSON_NAME] [PERSON_NAM…" at bounding box center [246, 442] width 108 height 27
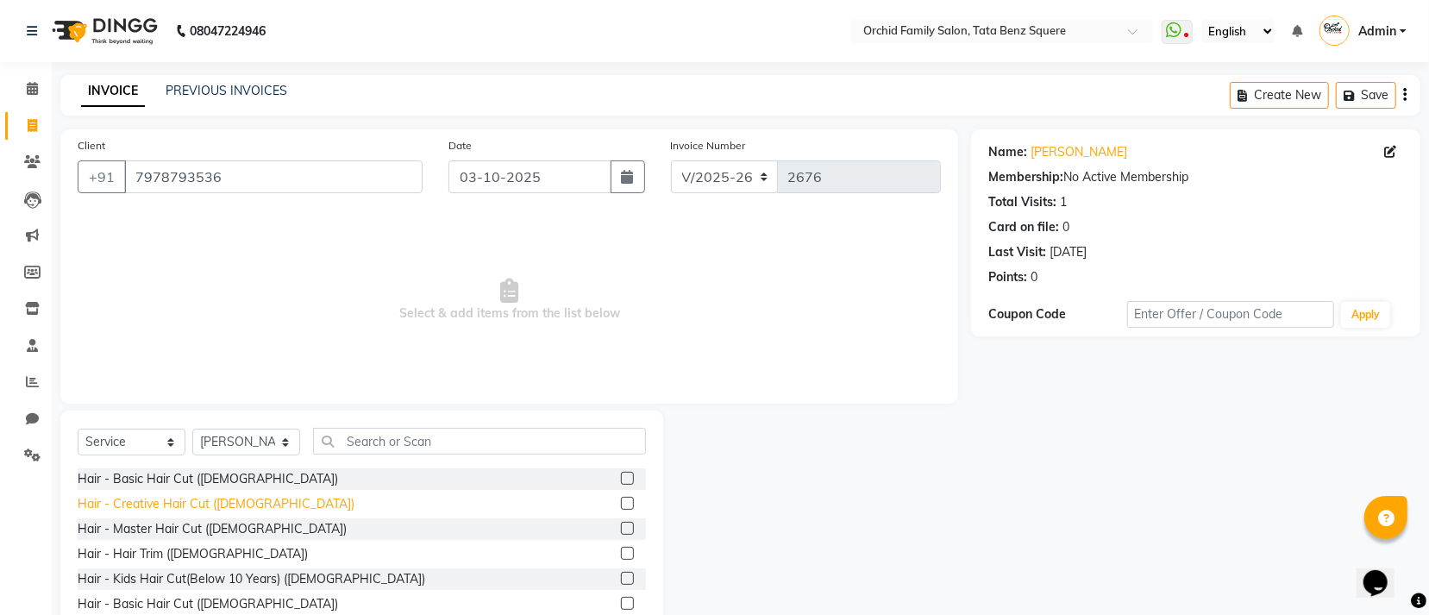
click at [137, 500] on div "Hair - Creative Hair Cut ([DEMOGRAPHIC_DATA])" at bounding box center [216, 504] width 277 height 18
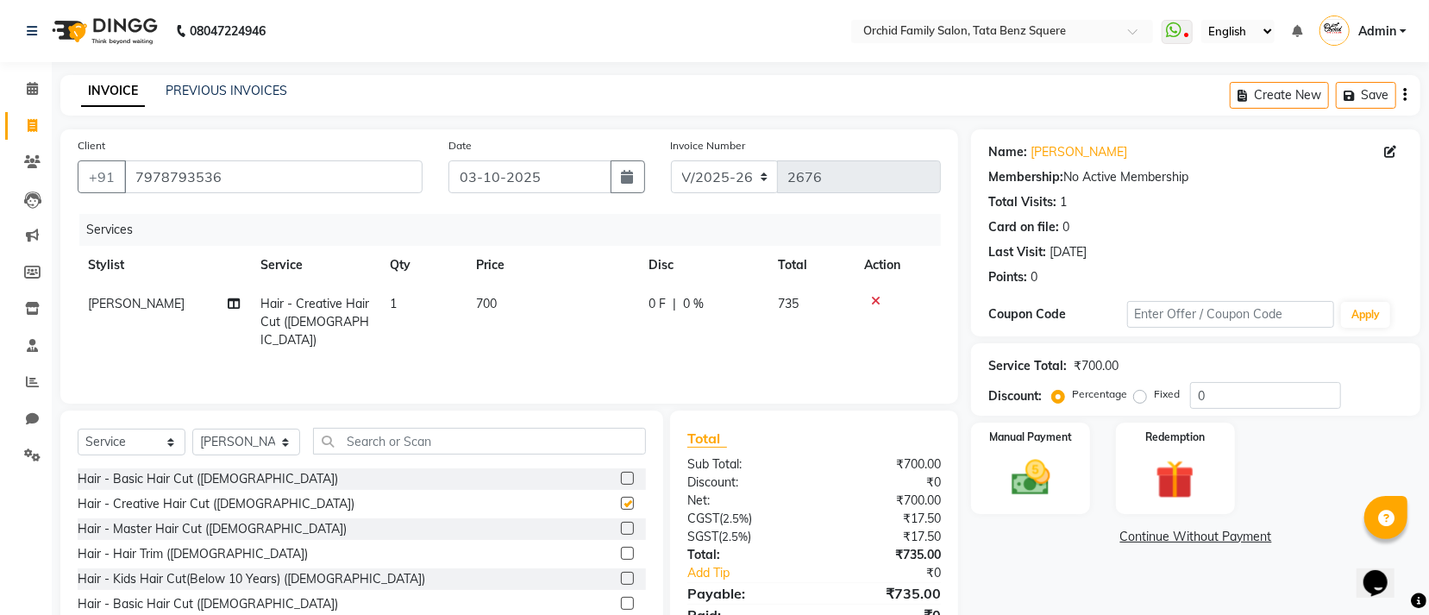
checkbox input "false"
click at [1046, 439] on label "Manual Payment" at bounding box center [1031, 436] width 86 height 16
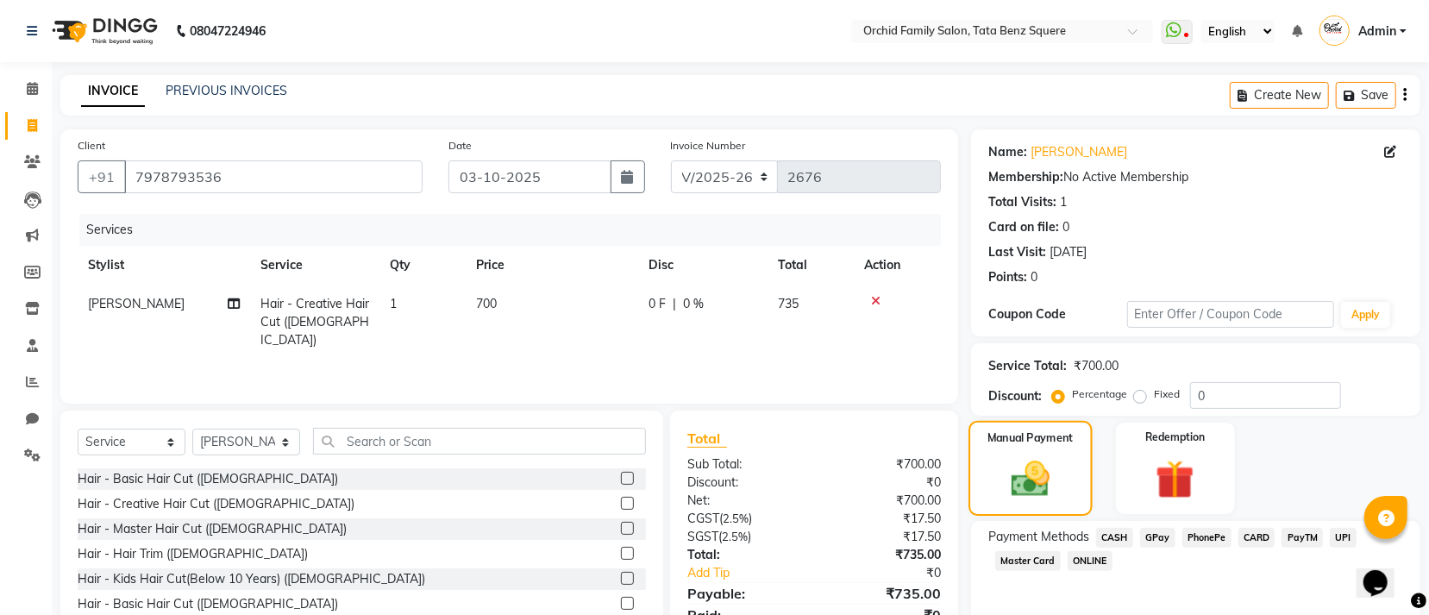
scroll to position [77, 0]
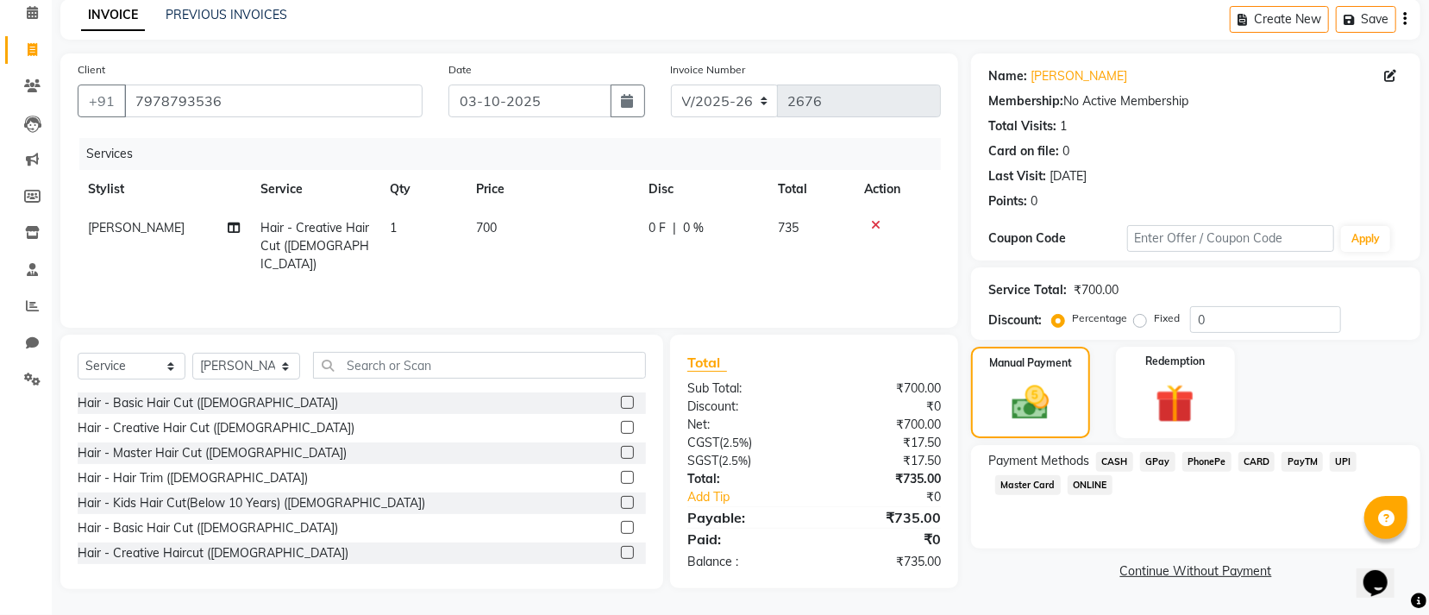
click at [1152, 463] on span "GPay" at bounding box center [1157, 462] width 35 height 20
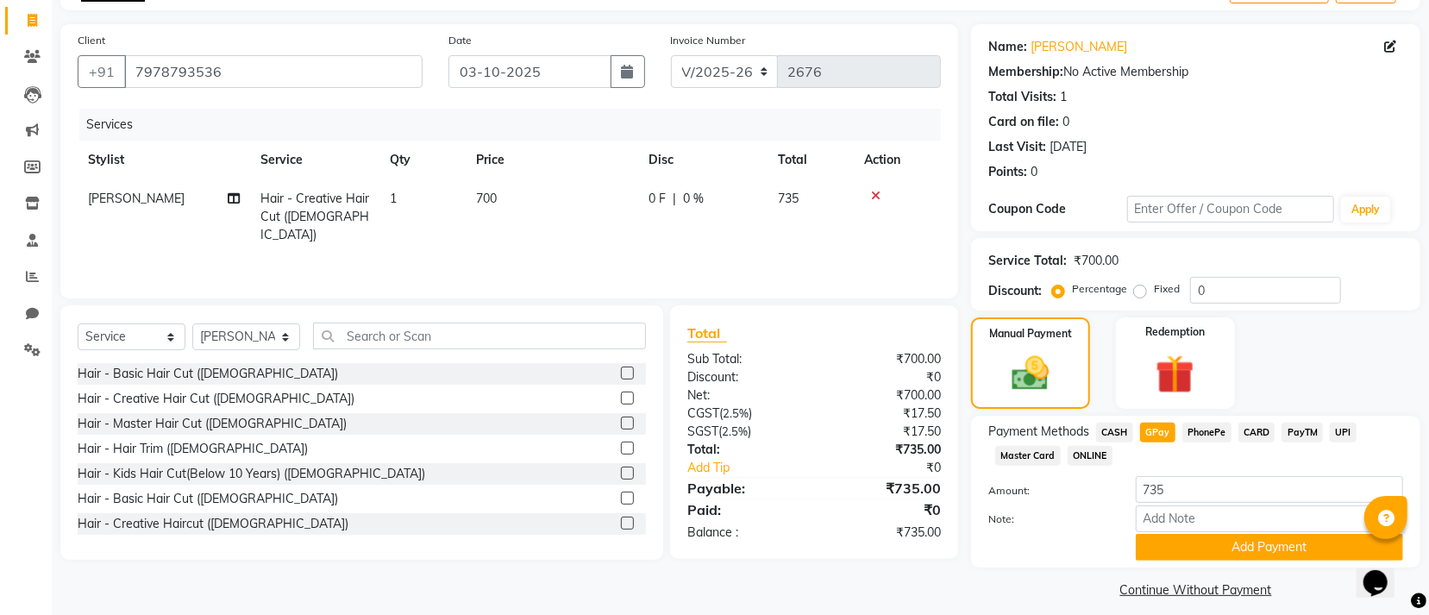
scroll to position [122, 0]
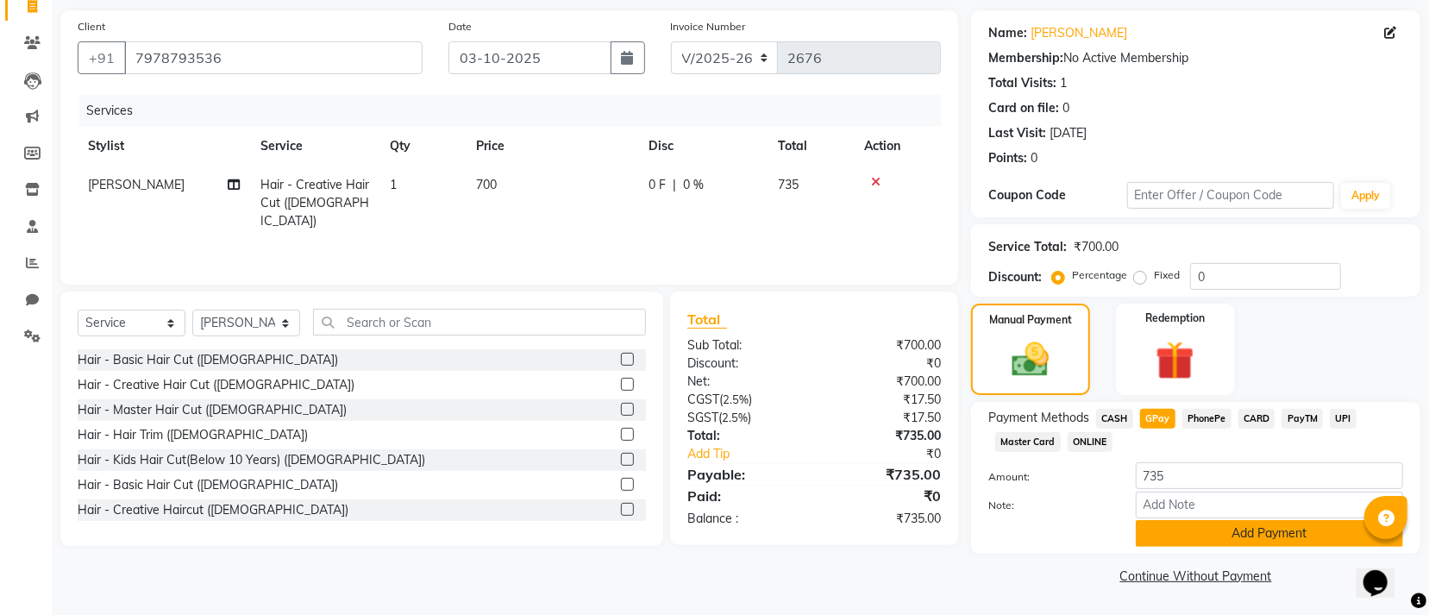
click at [1279, 539] on button "Add Payment" at bounding box center [1269, 533] width 267 height 27
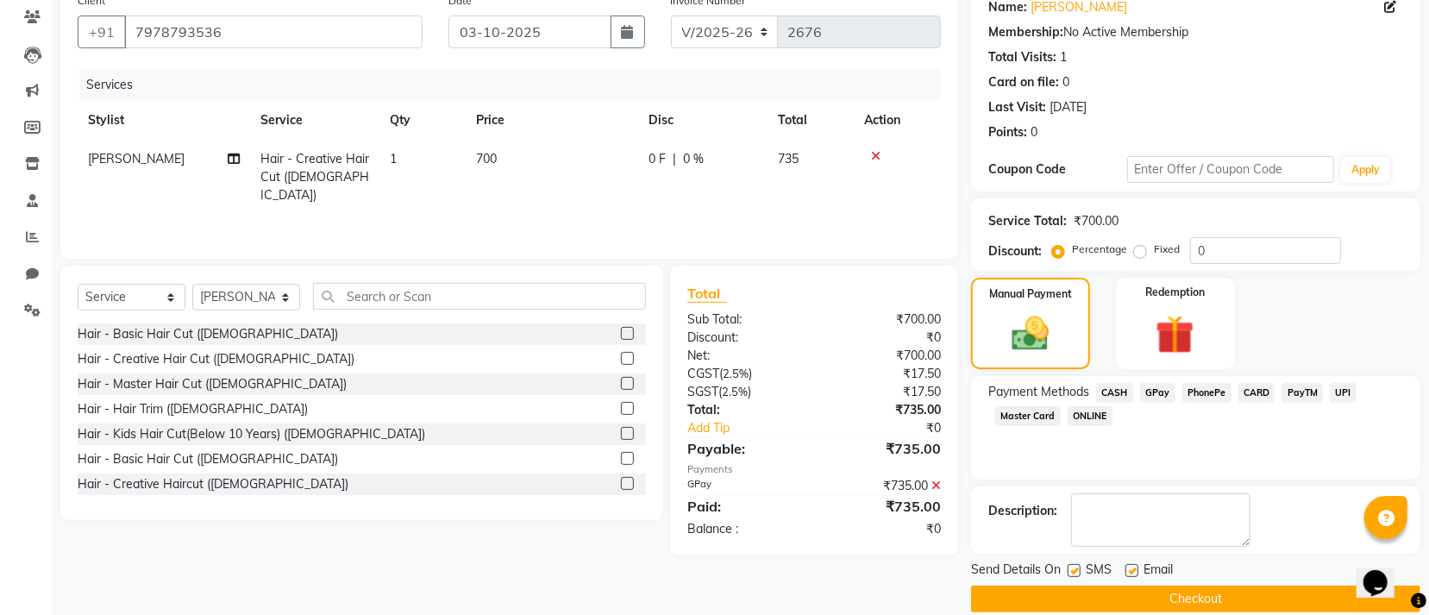
scroll to position [168, 0]
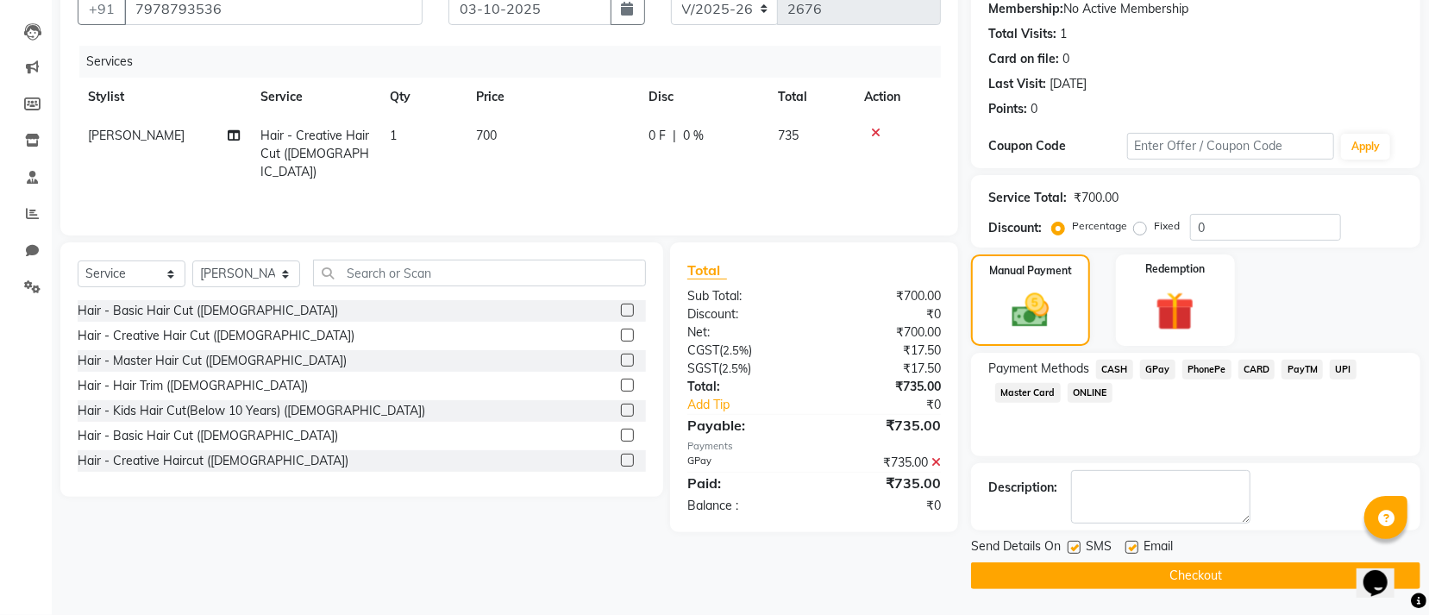
click at [1095, 562] on button "Checkout" at bounding box center [1195, 575] width 449 height 27
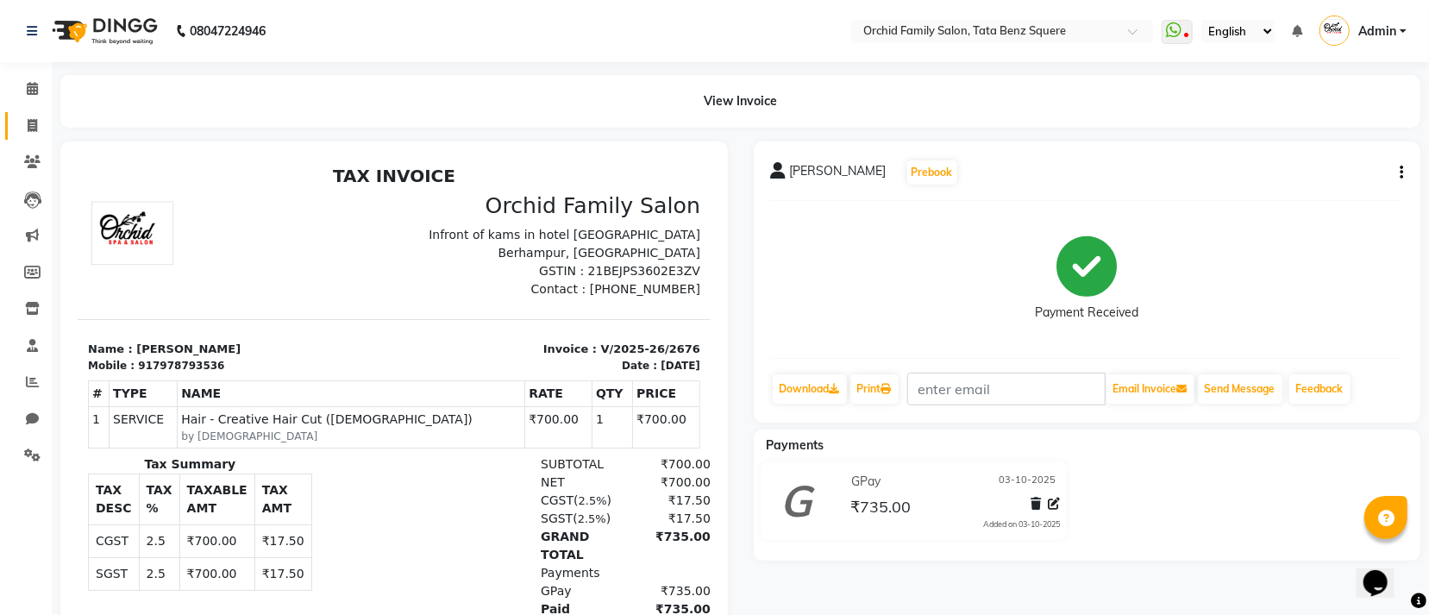
click at [30, 114] on link "Invoice" at bounding box center [25, 126] width 41 height 28
select select "service"
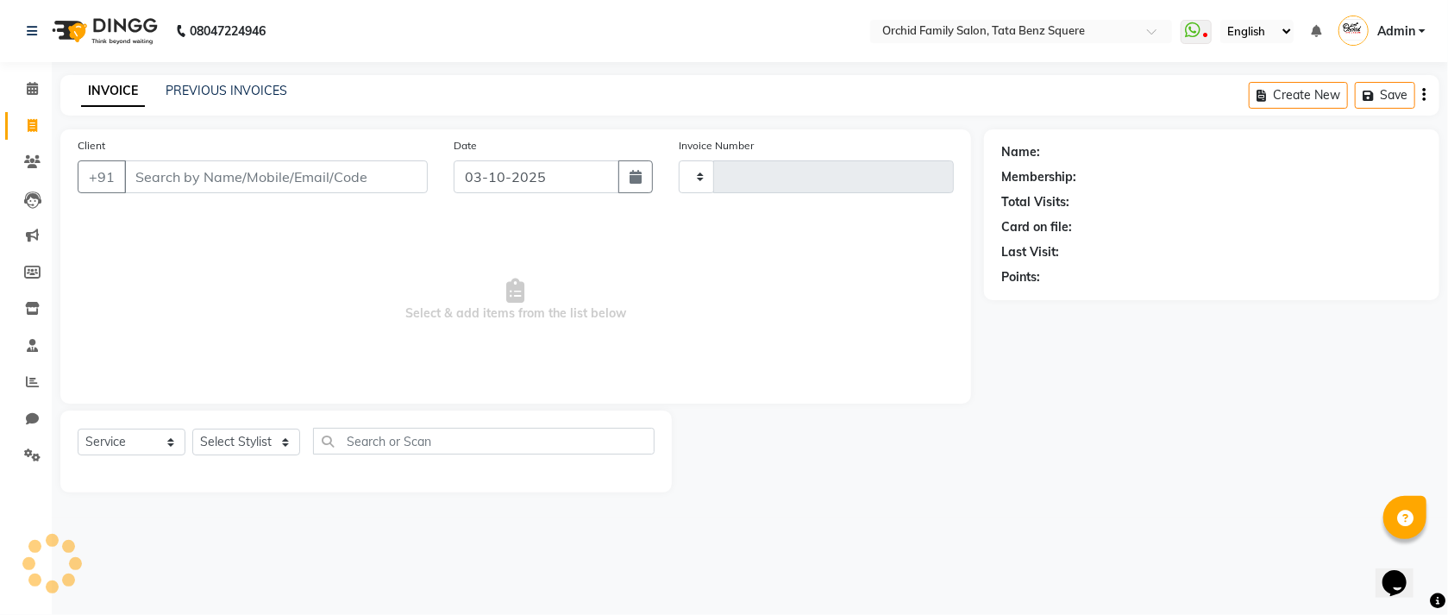
type input "2677"
select select "107"
click at [270, 85] on link "PREVIOUS INVOICES" at bounding box center [227, 91] width 122 height 16
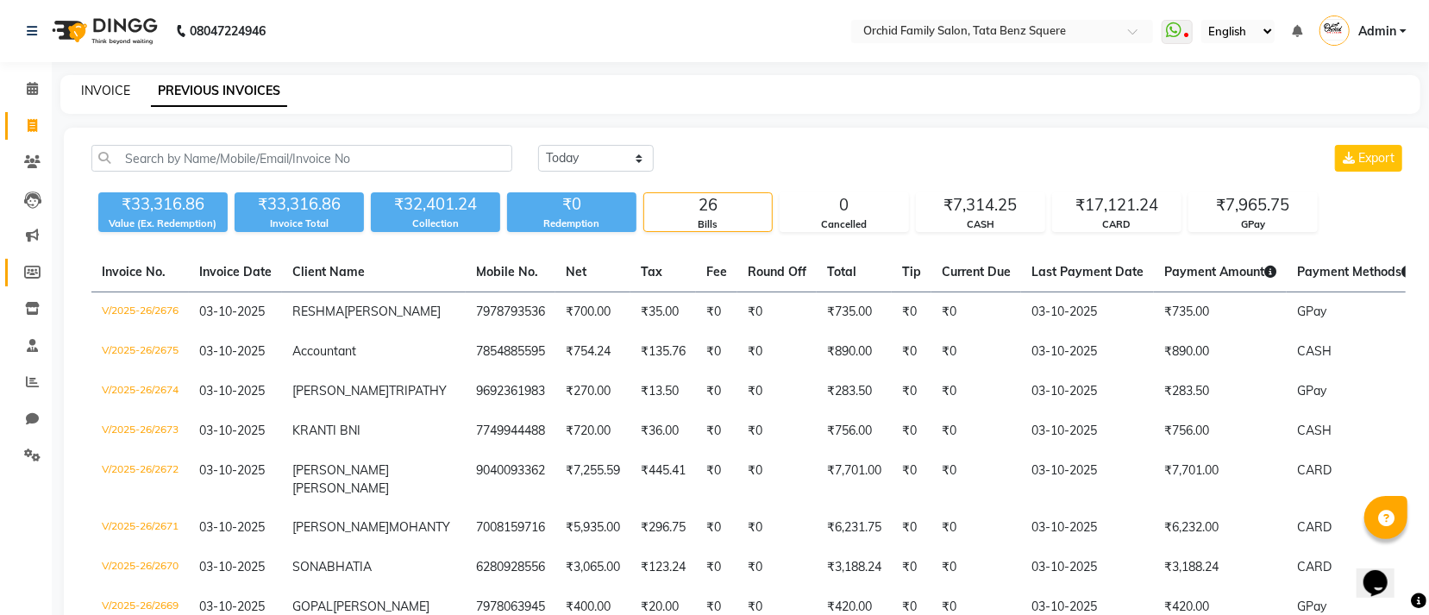
drag, startPoint x: 101, startPoint y: 87, endPoint x: 23, endPoint y: 280, distance: 208.2
click at [101, 87] on link "INVOICE" at bounding box center [105, 91] width 49 height 16
select select "service"
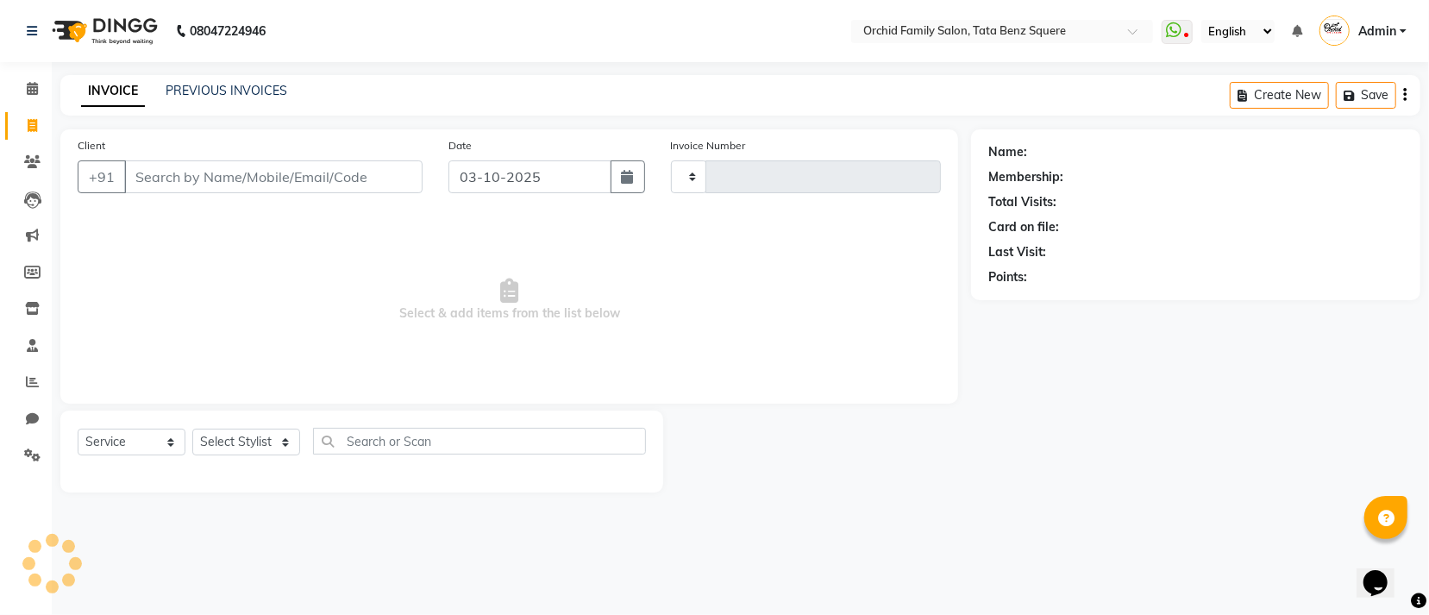
type input "2677"
select select "107"
click at [227, 451] on select "Select Stylist Accountant AJAYA AMAR BHARATI BINDIYA JHUMA KALYANI SATAPATHY KH…" at bounding box center [246, 442] width 108 height 27
select select "90905"
click at [192, 430] on select "Select Stylist Accountant AJAYA AMAR BHARATI BINDIYA JHUMA KALYANI SATAPATHY KH…" at bounding box center [246, 442] width 108 height 27
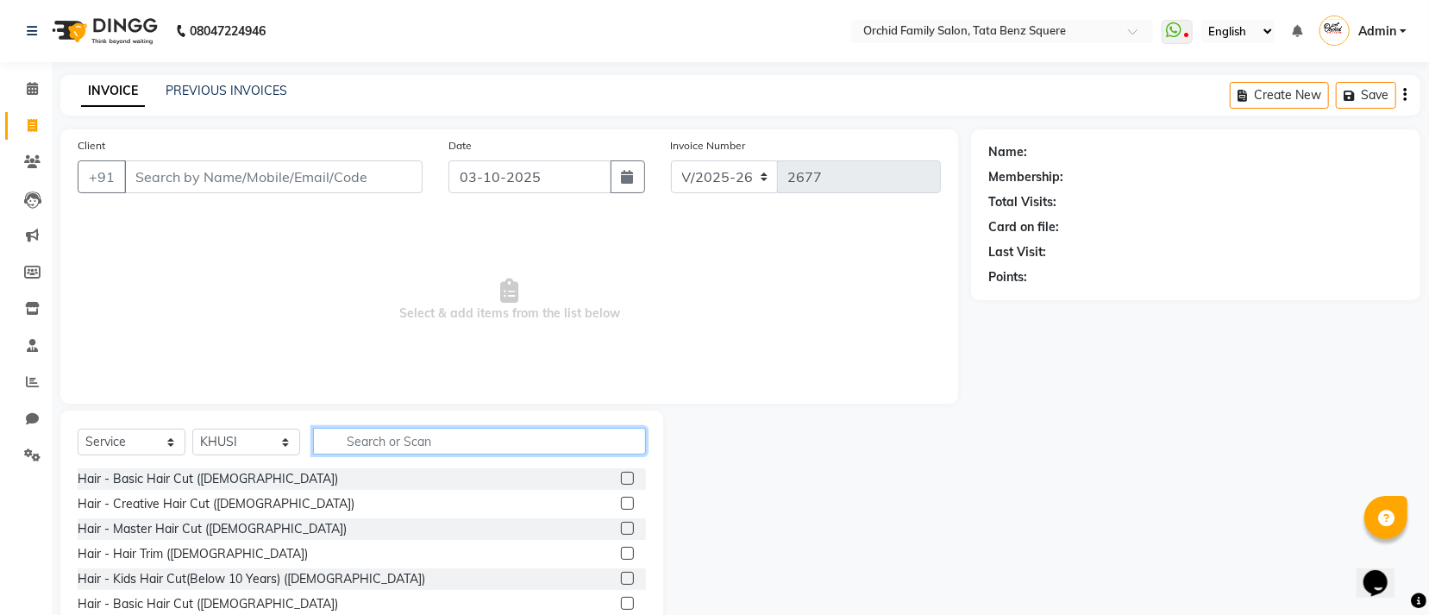
click at [417, 431] on input "text" at bounding box center [479, 441] width 333 height 27
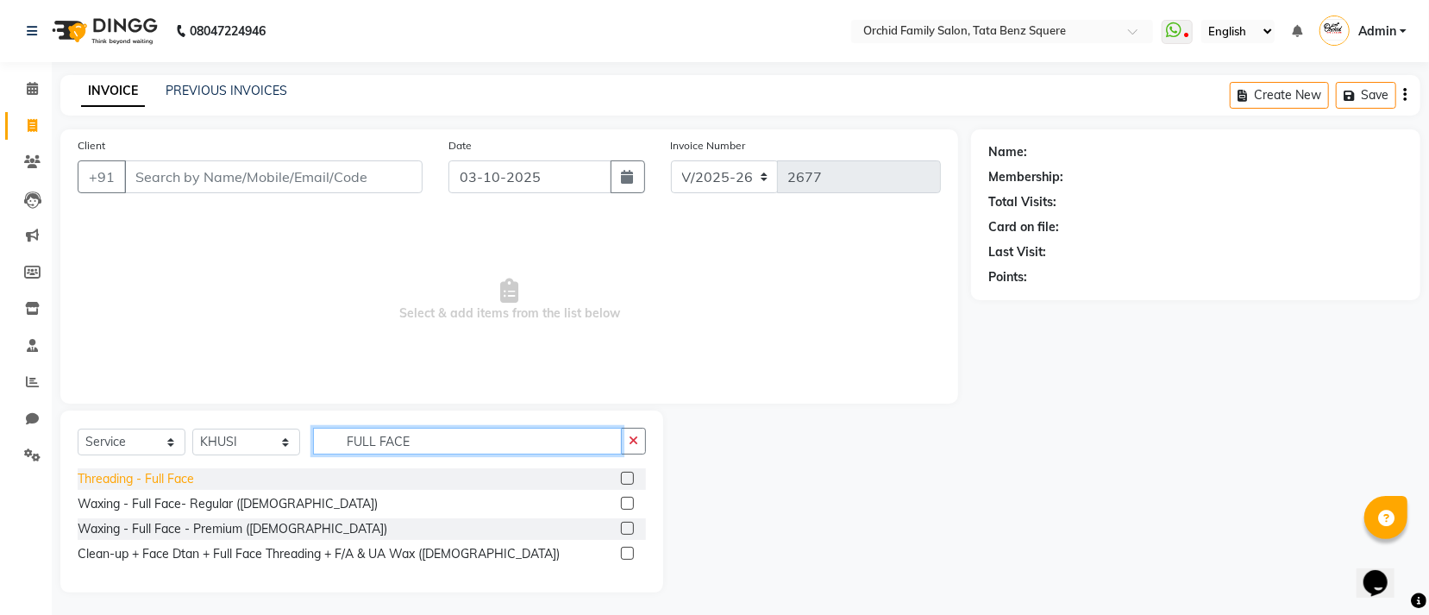
type input "FULL FACE"
click at [116, 477] on div "Threading - Full Face" at bounding box center [136, 479] width 116 height 18
checkbox input "false"
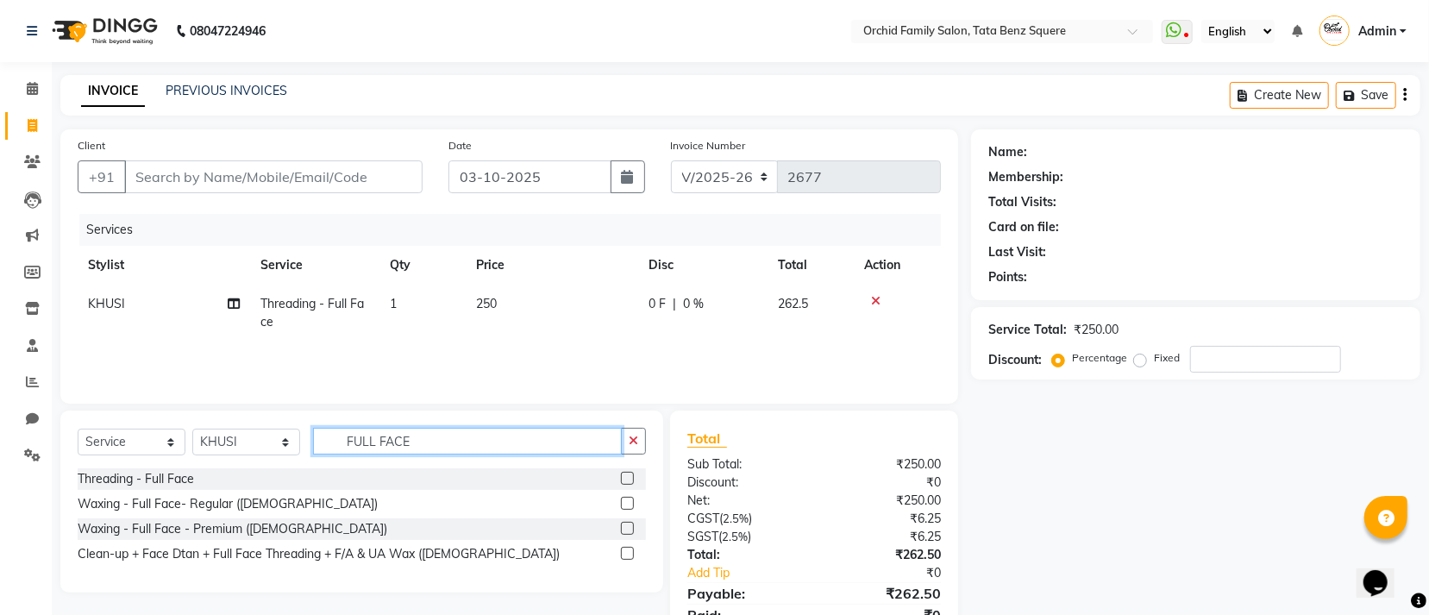
click at [460, 442] on input "FULL FACE" at bounding box center [467, 441] width 309 height 27
type input "F"
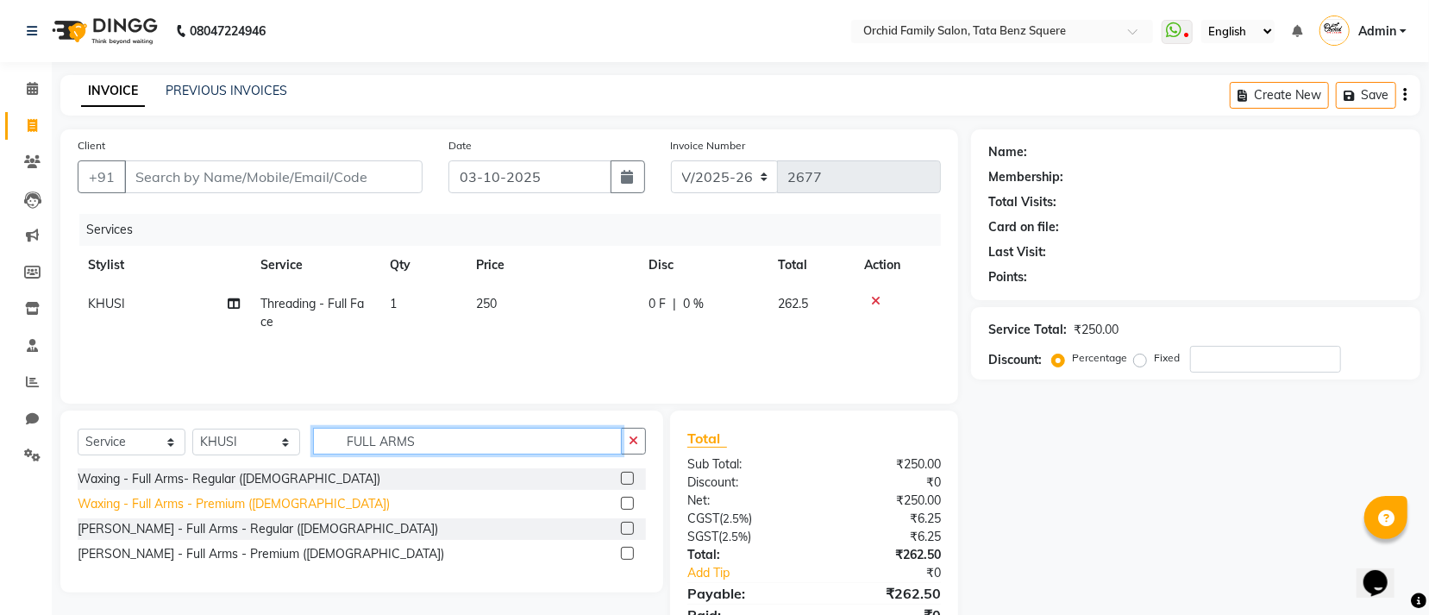
type input "FULL ARMS"
click at [209, 507] on div "Waxing - Full Arms - Premium (Female)" at bounding box center [234, 504] width 312 height 18
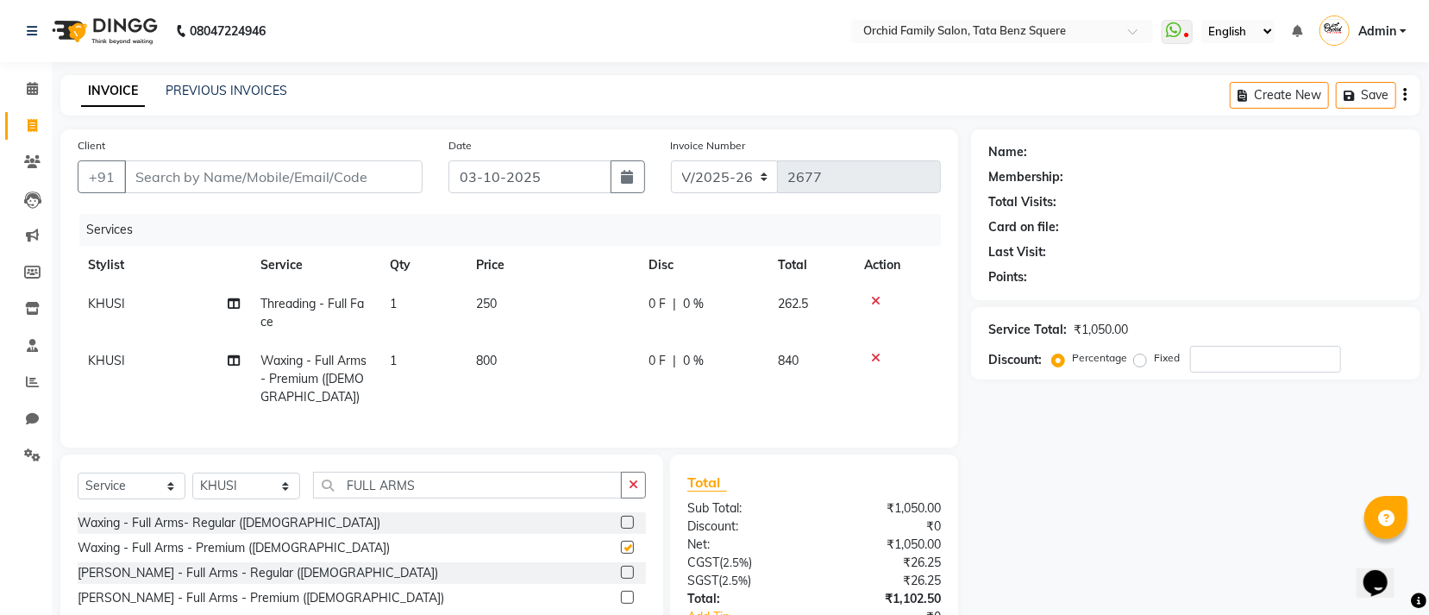
checkbox input "false"
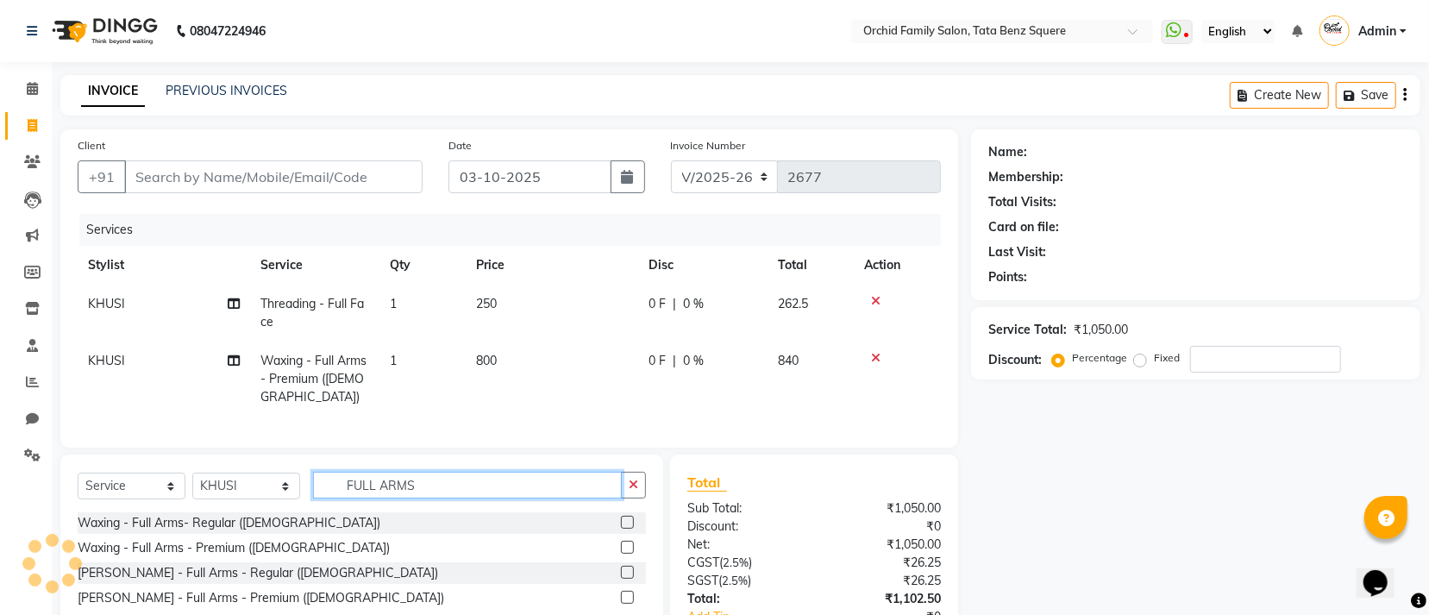
click at [515, 499] on input "FULL ARMS" at bounding box center [467, 485] width 309 height 27
type input "F"
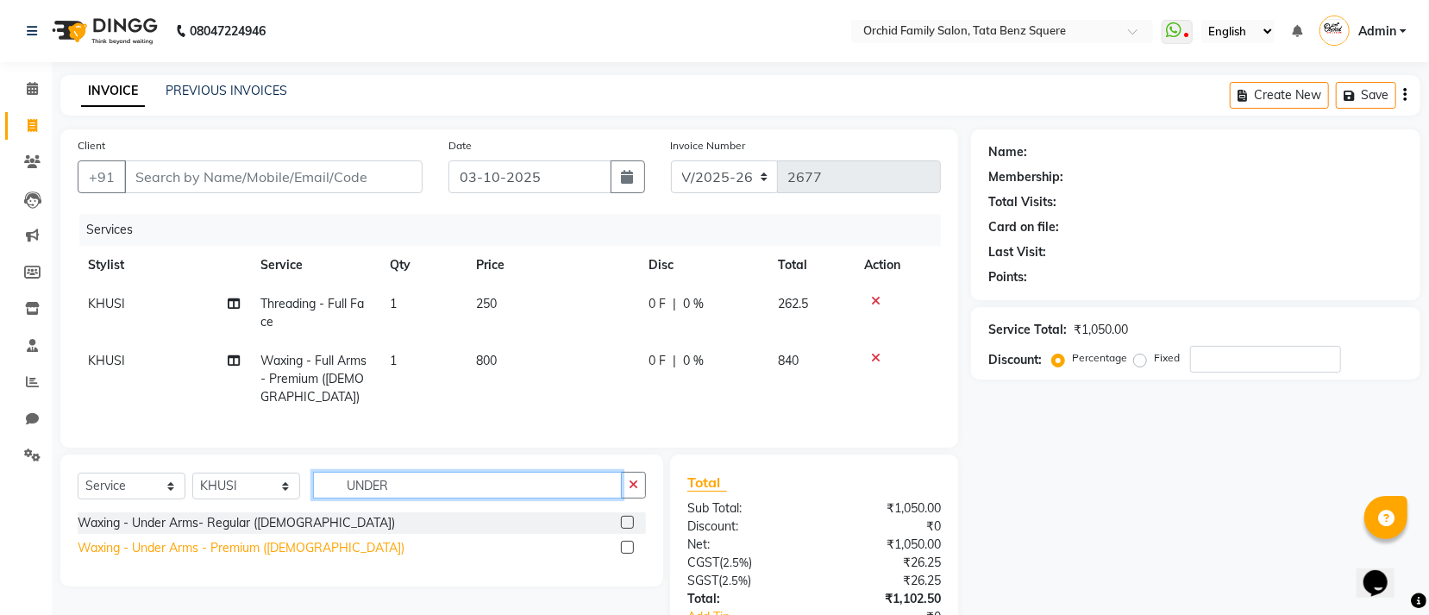
type input "UNDER"
click at [216, 557] on div "Waxing - Under Arms - Premium (Female)" at bounding box center [241, 548] width 327 height 18
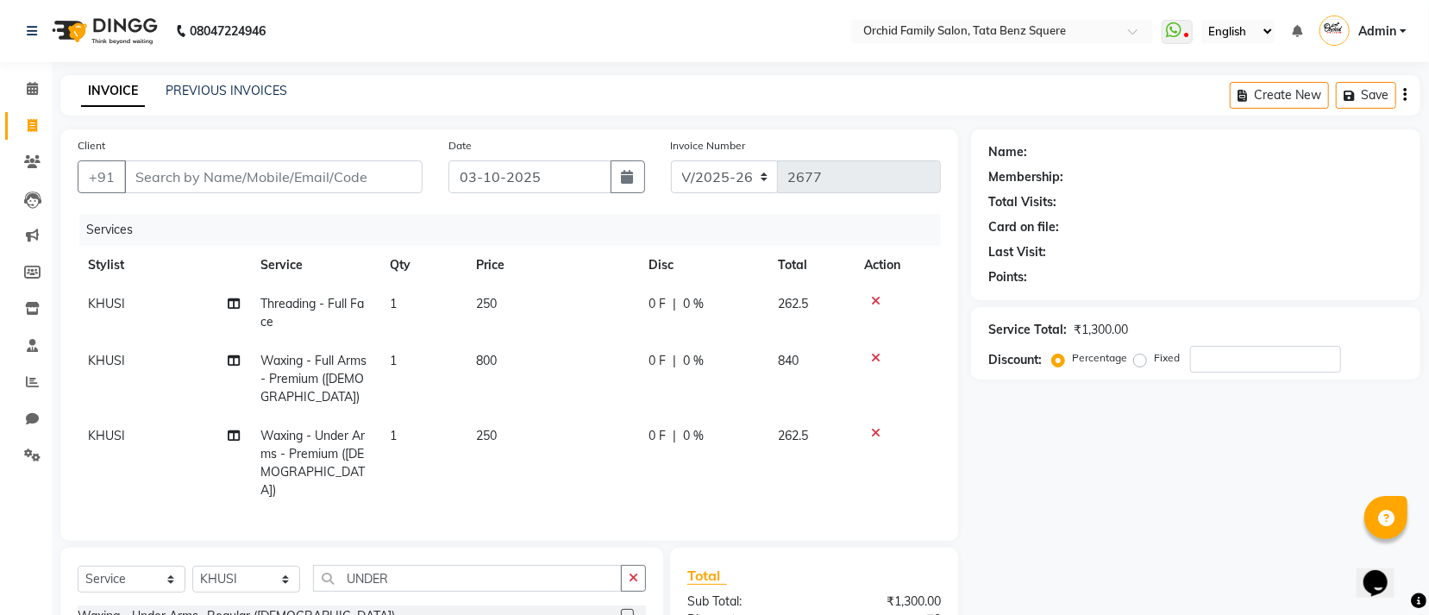
checkbox input "false"
click at [490, 570] on input "UNDER" at bounding box center [467, 578] width 309 height 27
type input "U"
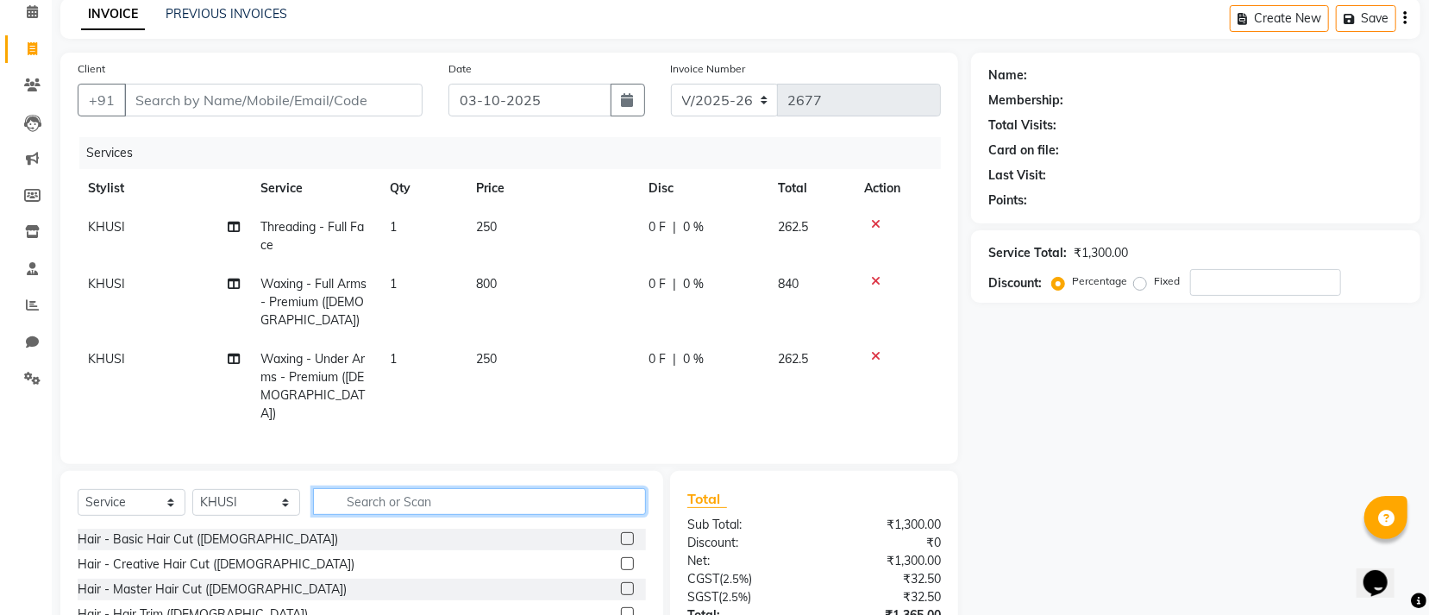
scroll to position [214, 0]
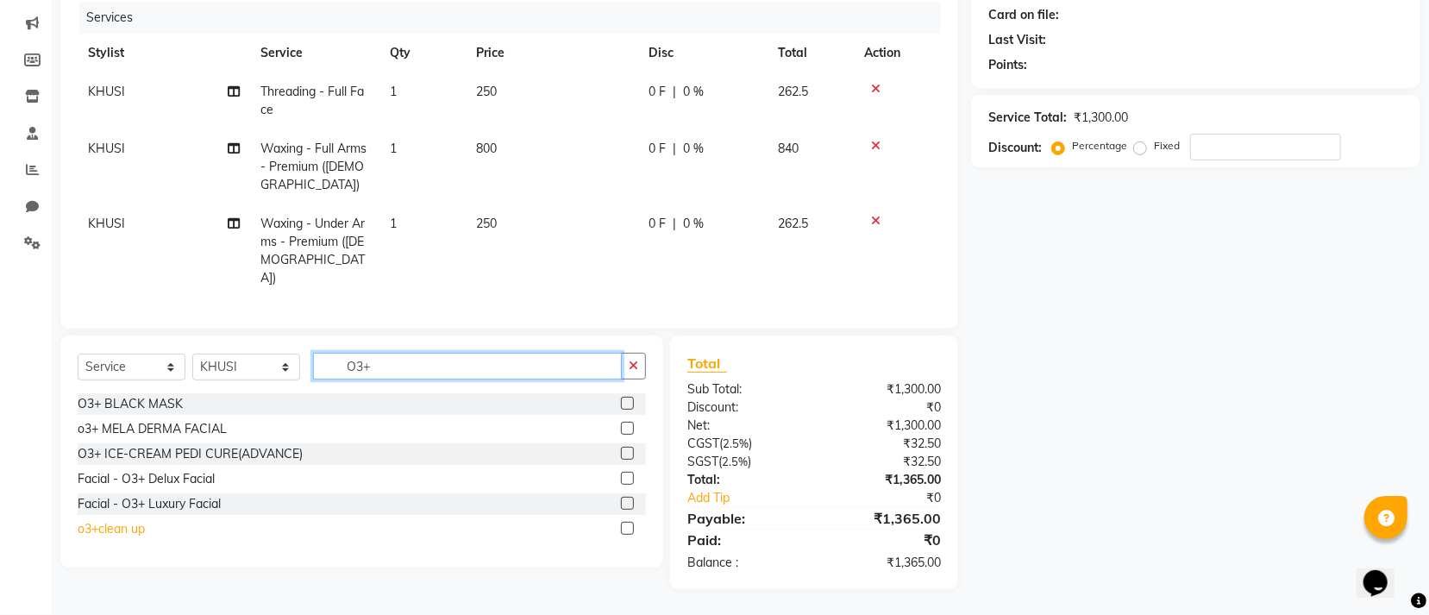
type input "O3+"
click at [129, 527] on div "o3+clean up" at bounding box center [111, 529] width 67 height 18
checkbox input "false"
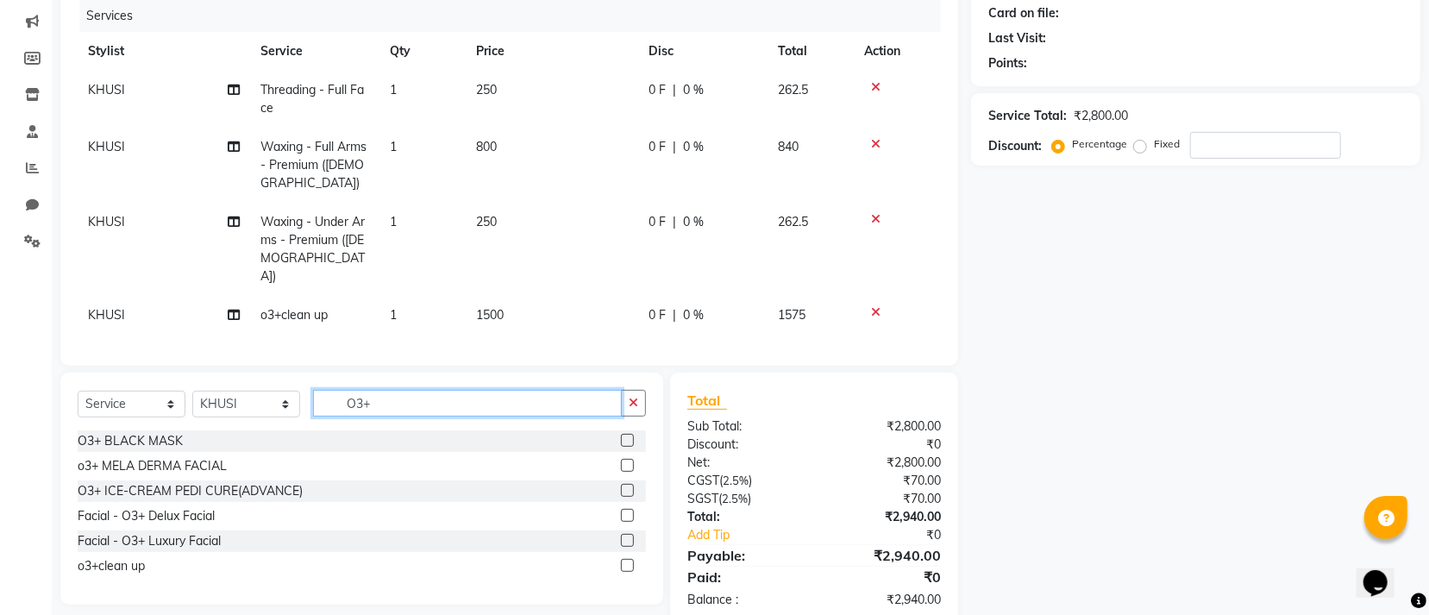
click at [469, 398] on input "O3+" at bounding box center [467, 403] width 309 height 27
type input "O"
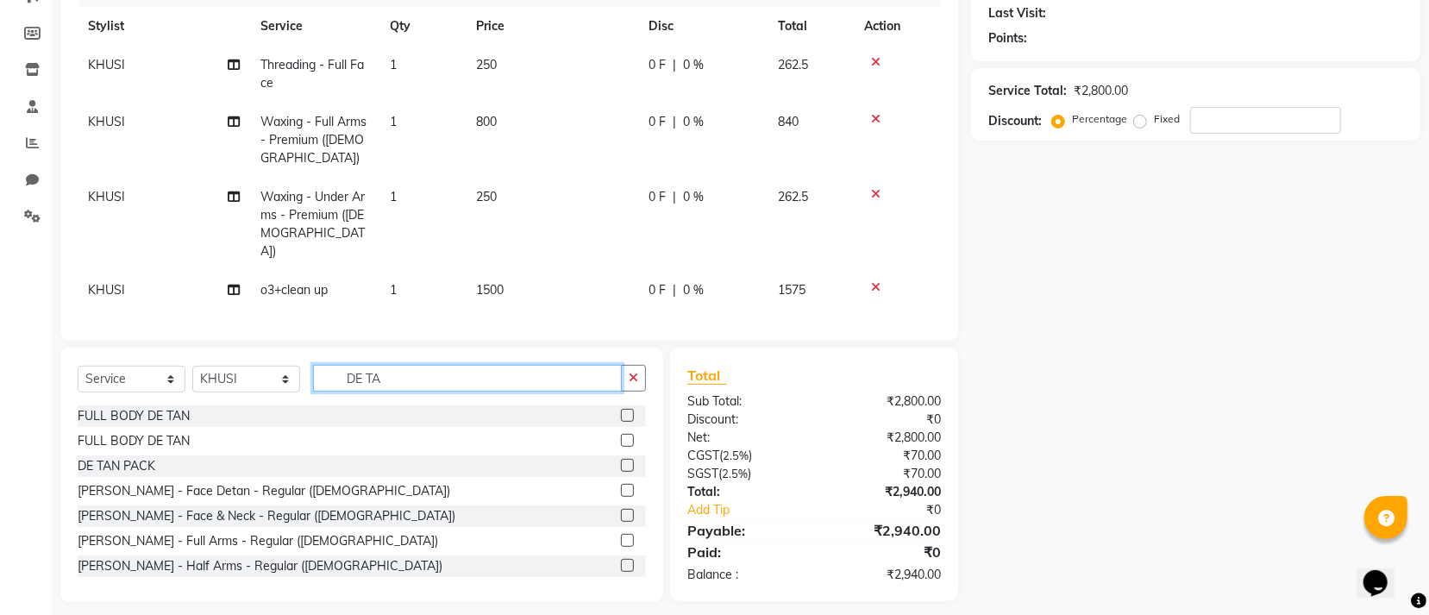
scroll to position [253, 0]
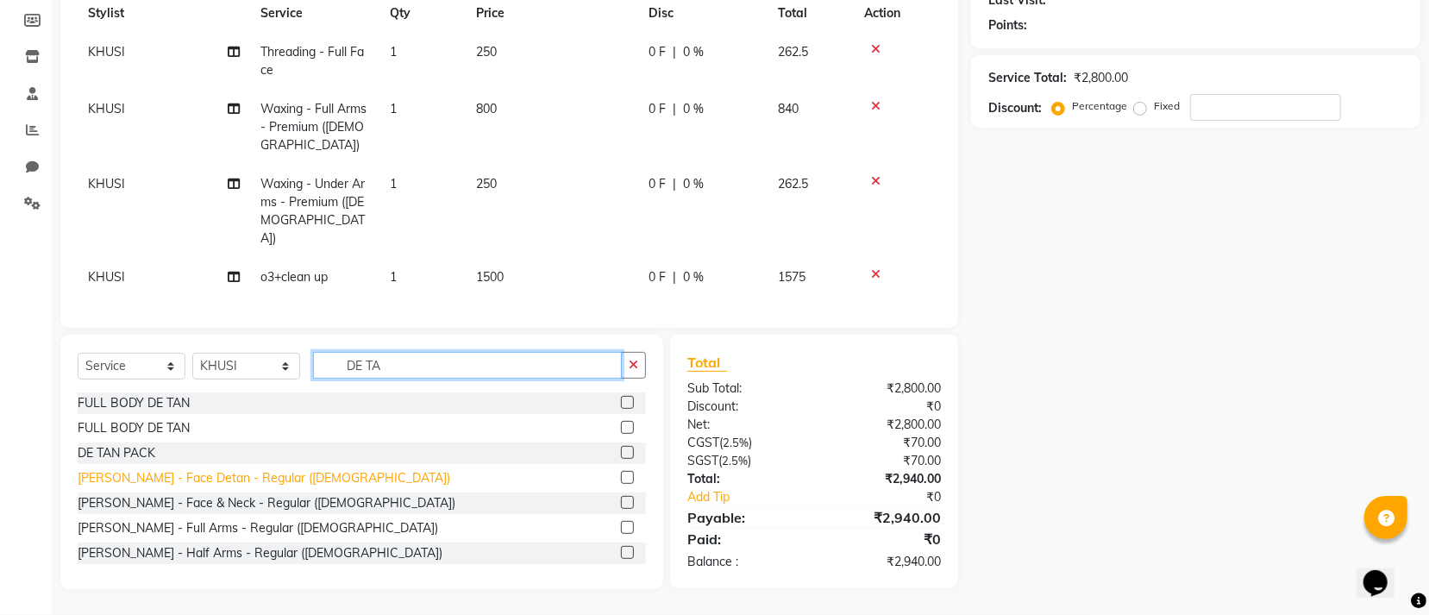
type input "DE TA"
click at [243, 479] on div "[PERSON_NAME] - Face Detan - Regular ([DEMOGRAPHIC_DATA])" at bounding box center [264, 478] width 373 height 18
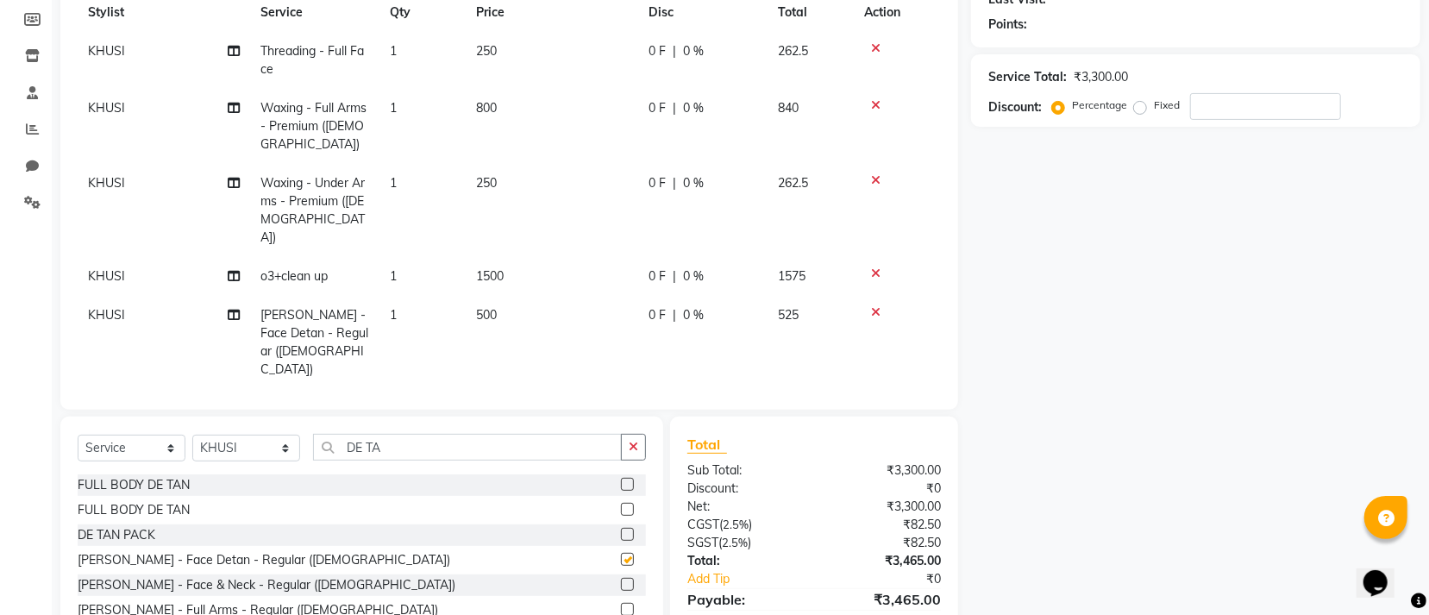
checkbox input "false"
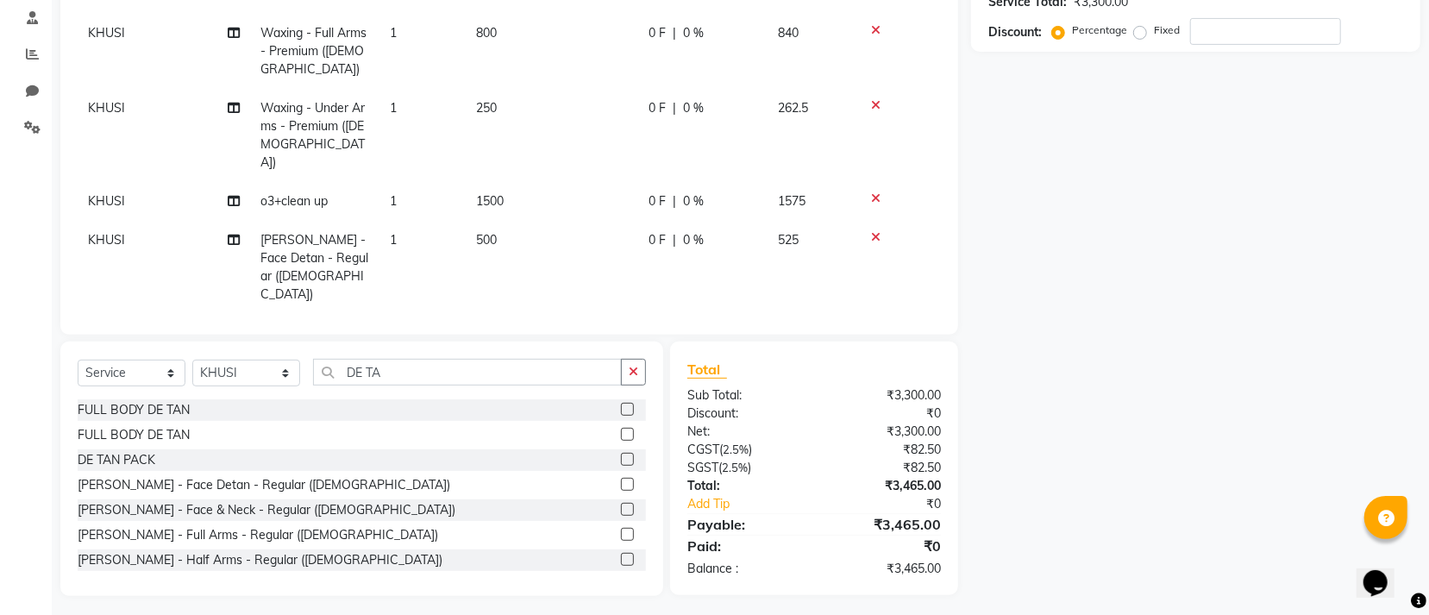
click at [428, 384] on div "Select Service Product Membership Package Voucher Prepaid Gift Card Select Styl…" at bounding box center [362, 379] width 568 height 41
click at [445, 377] on input "DE TA" at bounding box center [467, 372] width 309 height 27
type input "D"
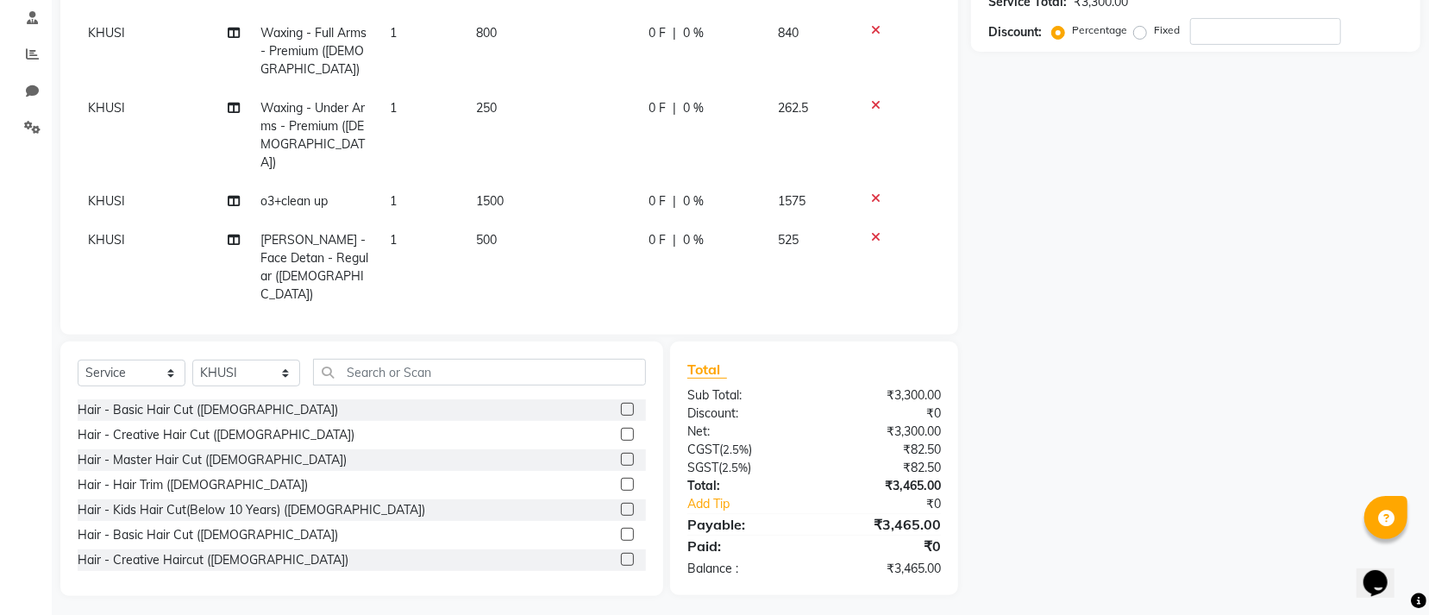
click at [557, 182] on td "1500" at bounding box center [552, 201] width 173 height 39
select select "90905"
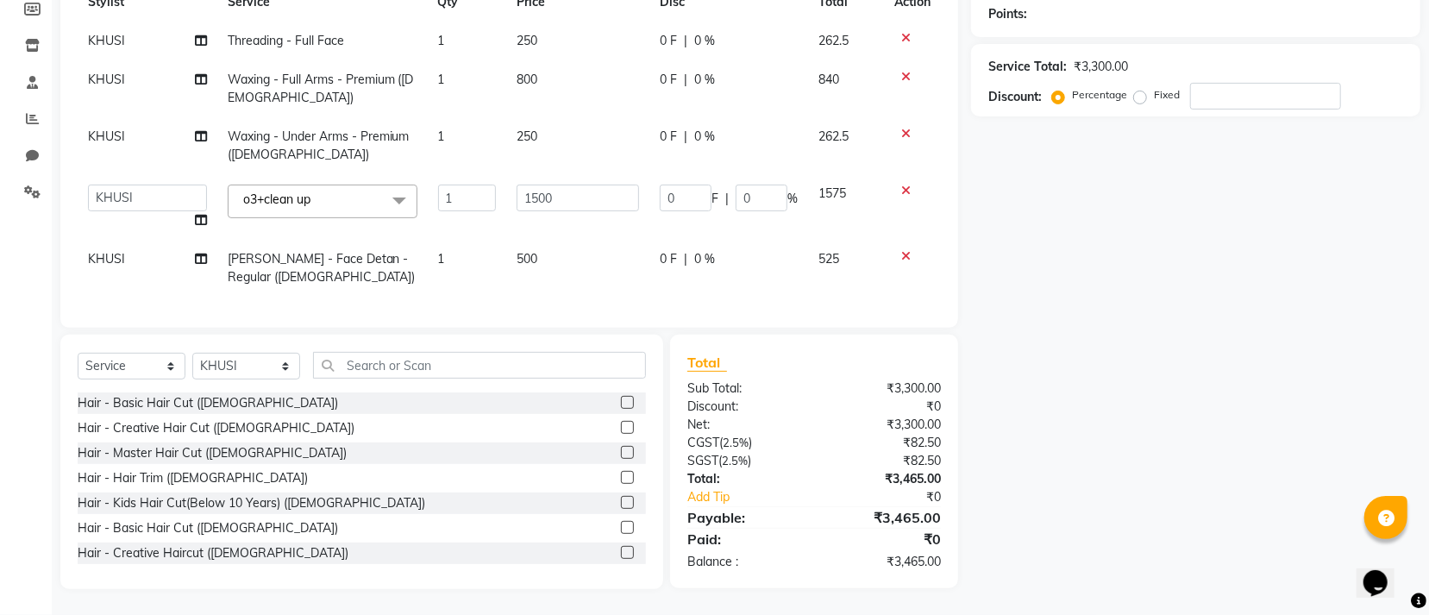
scroll to position [283, 0]
click at [557, 185] on input "1500" at bounding box center [578, 198] width 123 height 27
type input "1"
type input "1000"
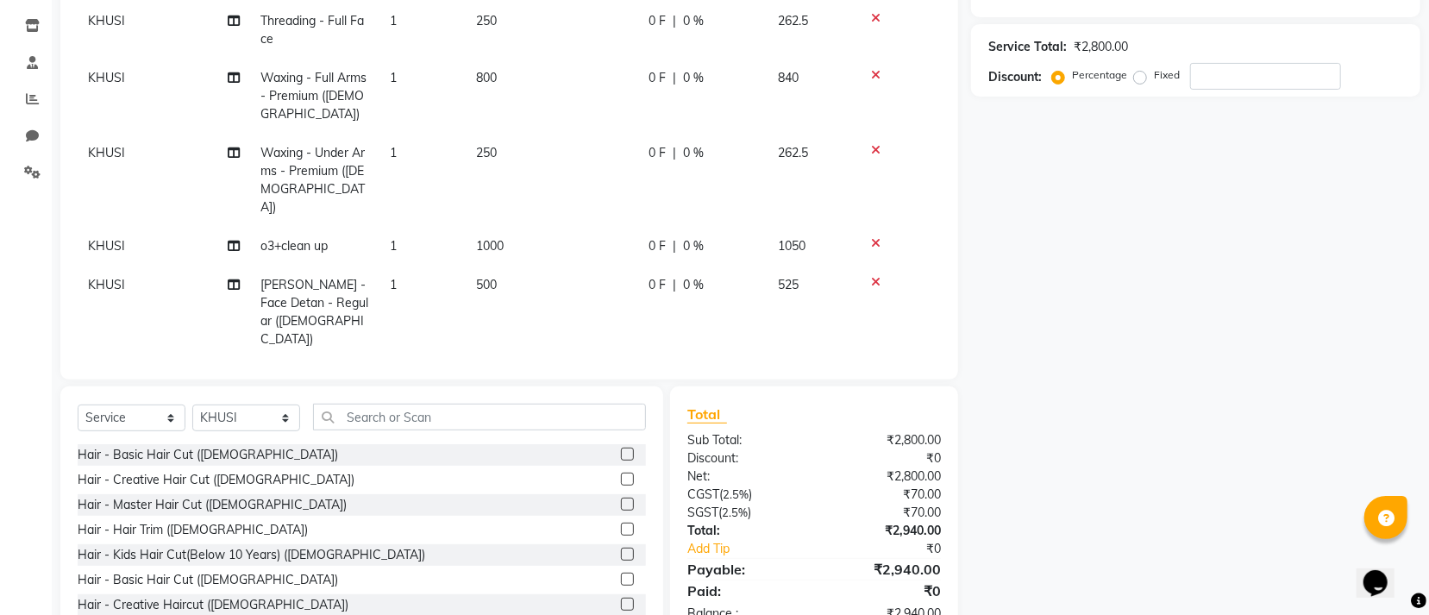
click at [582, 243] on tbody "KHUSI Threading - Full Face 1 250 0 F | 0 % 262.5 KHUSI Waxing - Full Arms - Pr…" at bounding box center [509, 180] width 863 height 357
click at [555, 276] on td "500" at bounding box center [552, 312] width 173 height 93
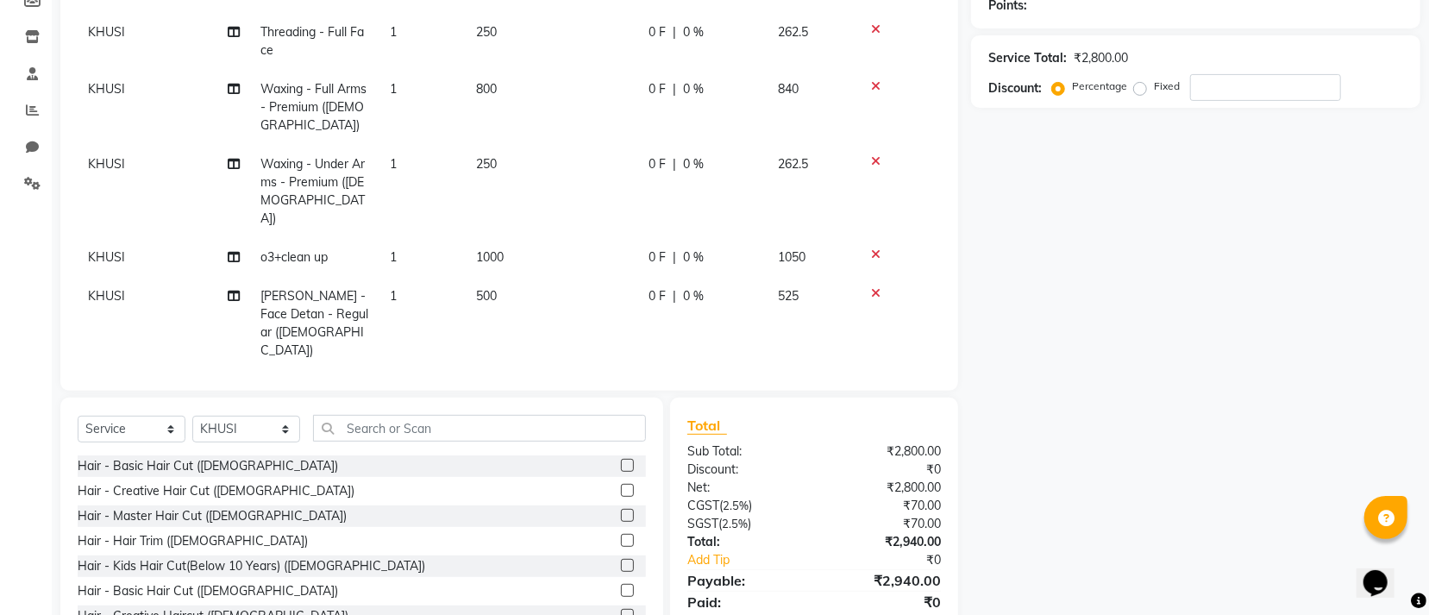
select select "90905"
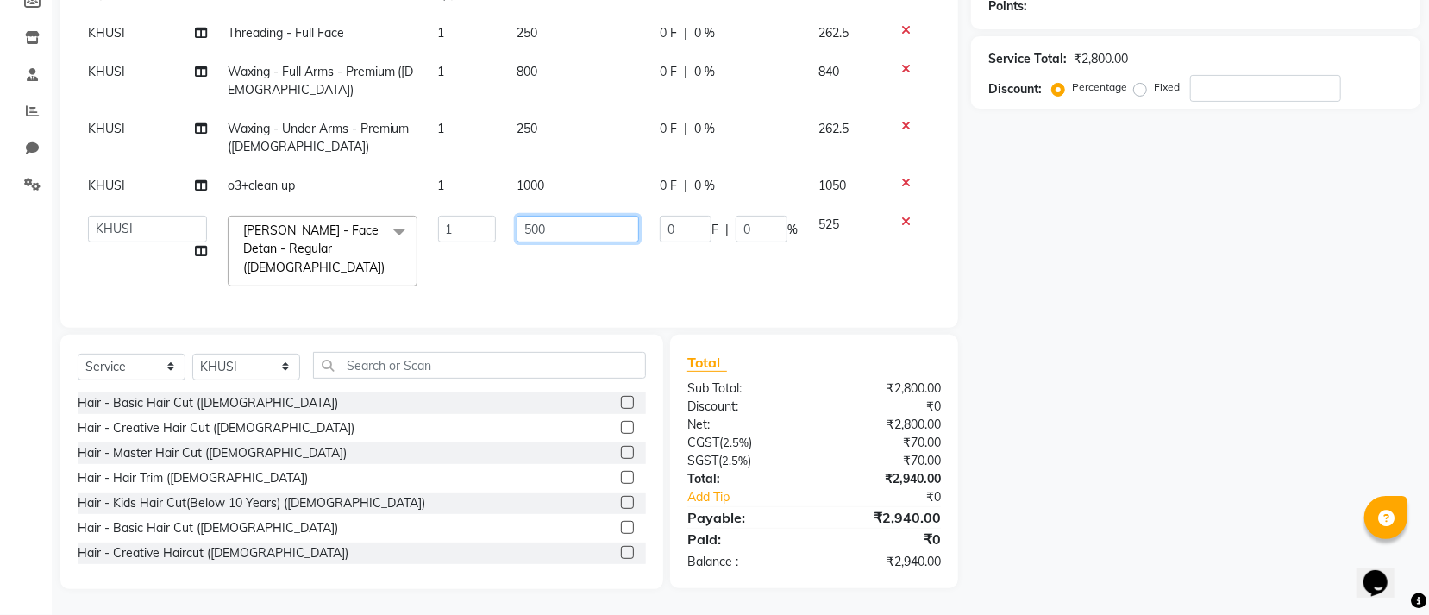
click at [571, 232] on input "500" at bounding box center [578, 229] width 123 height 27
type input "5"
type input "1000"
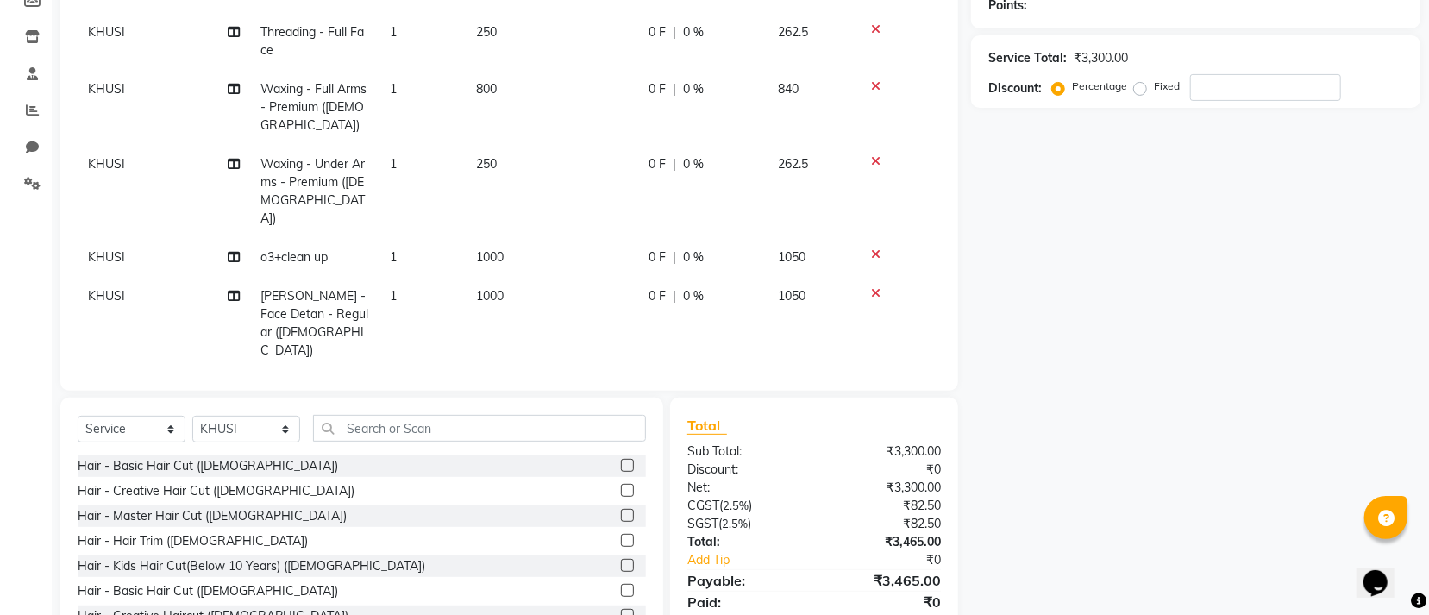
click at [577, 253] on tbody "KHUSI Threading - Full Face 1 250 0 F | 0 % 262.5 KHUSI Waxing - Full Arms - Pr…" at bounding box center [509, 191] width 863 height 357
click at [535, 417] on input "text" at bounding box center [479, 428] width 333 height 27
click at [1226, 93] on input "number" at bounding box center [1265, 87] width 151 height 27
type input "1"
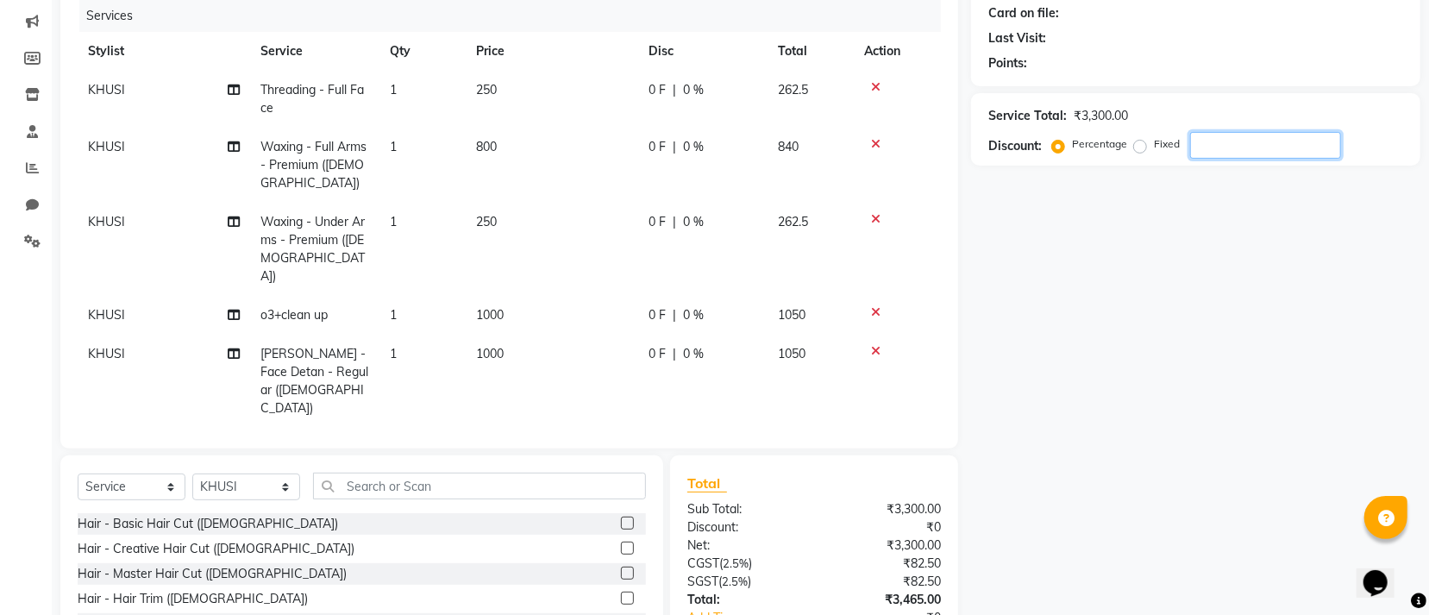
scroll to position [328, 0]
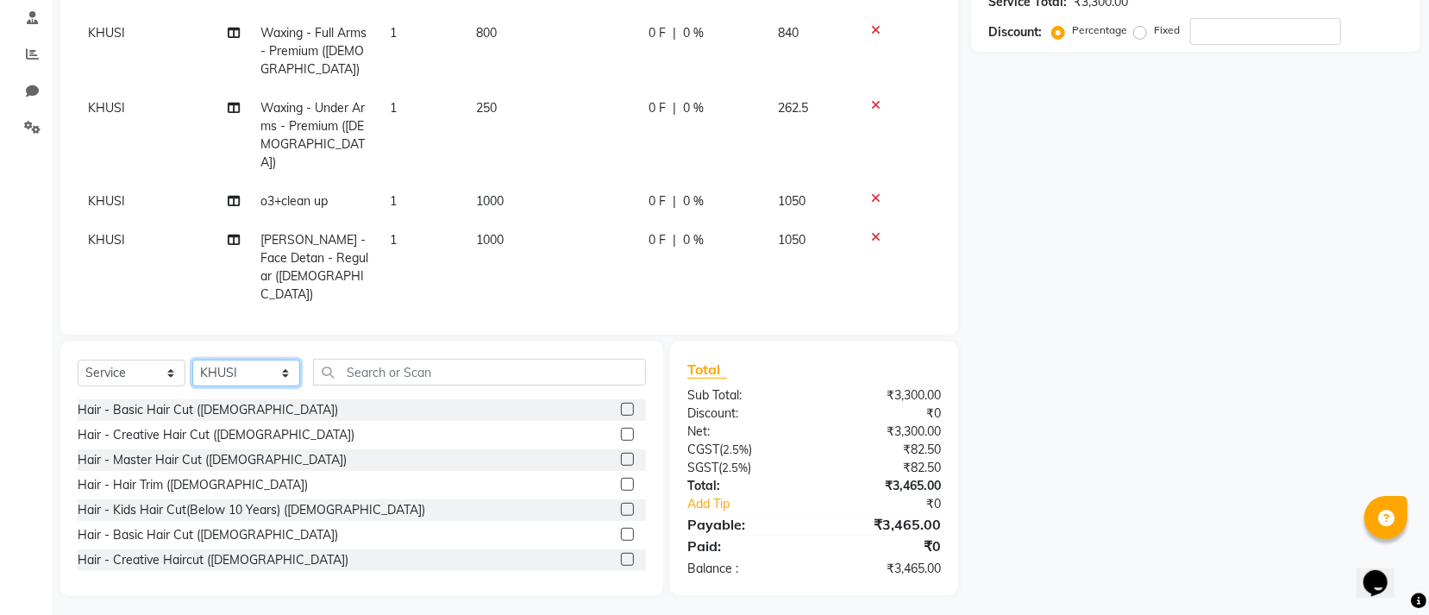
click at [259, 371] on select "Select Stylist Accountant AJAYA AMAR BHARATI BINDIYA JHUMA KALYANI SATAPATHY KH…" at bounding box center [246, 373] width 108 height 27
select select "7335"
click at [192, 360] on select "Select Stylist Accountant AJAYA AMAR BHARATI BINDIYA JHUMA KALYANI SATAPATHY KH…" at bounding box center [246, 373] width 108 height 27
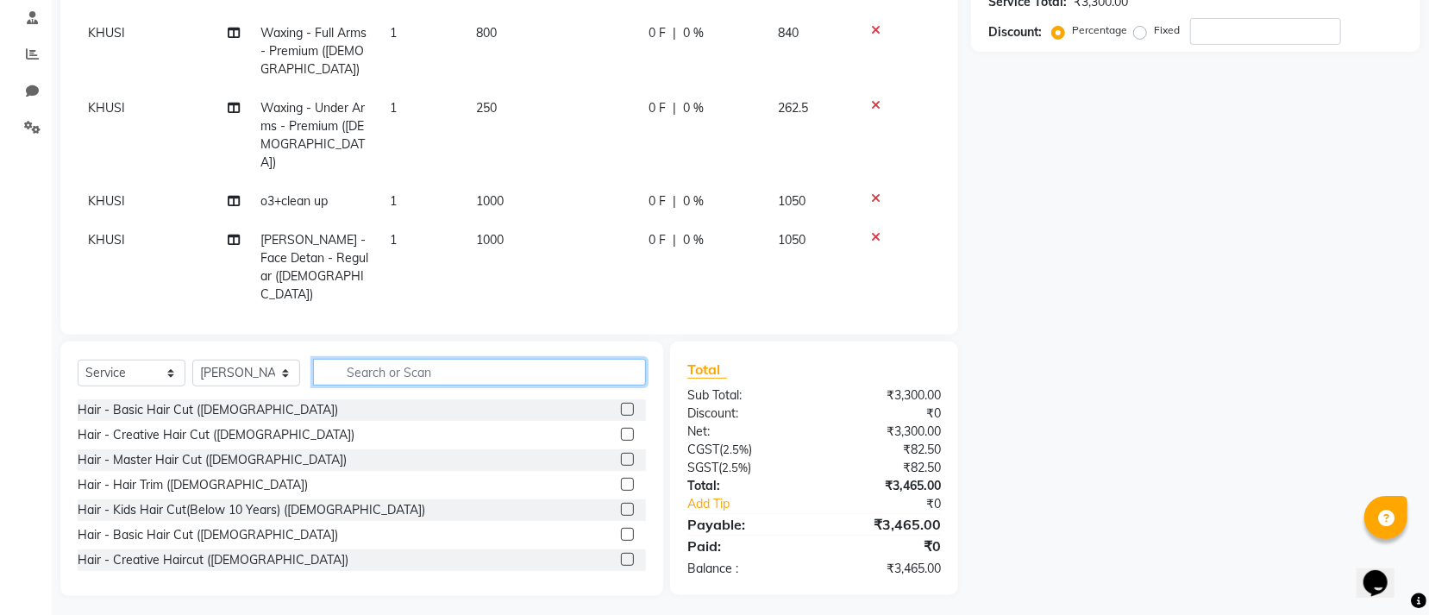
click at [524, 368] on input "text" at bounding box center [479, 372] width 333 height 27
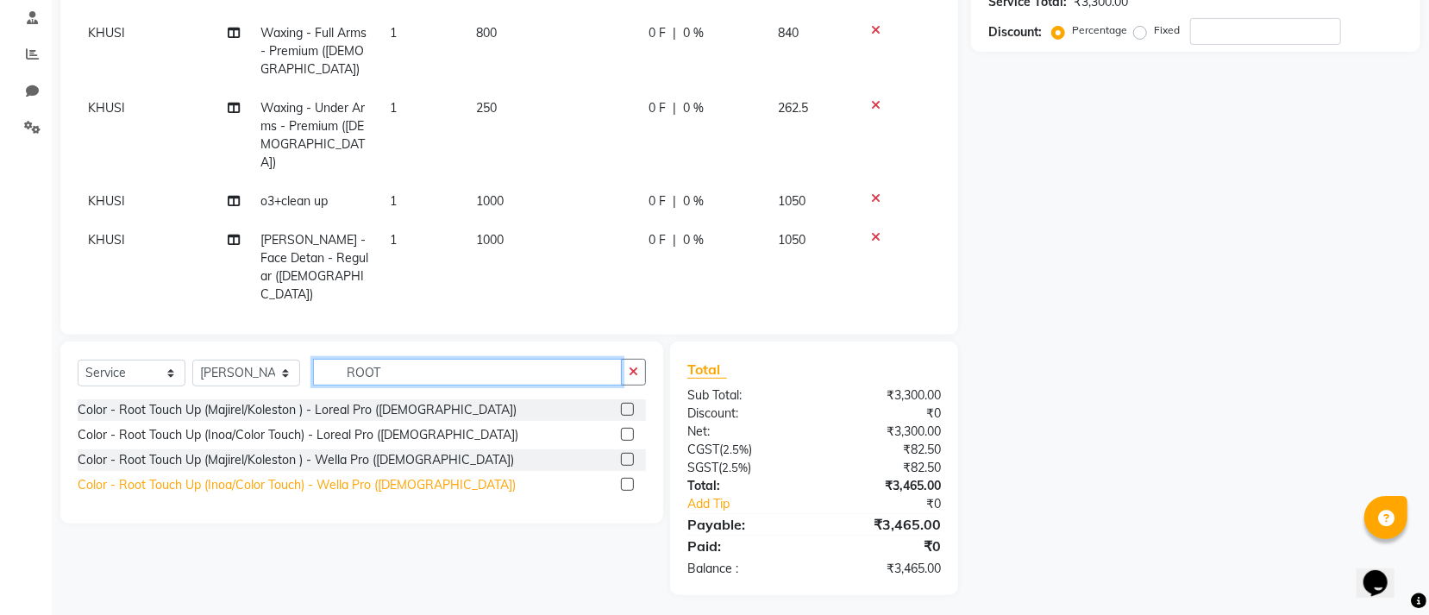
type input "ROOT"
click at [407, 476] on div "Color - Root Touch Up (Inoa/Color Touch) - Wella Pro ([DEMOGRAPHIC_DATA])" at bounding box center [297, 485] width 438 height 18
checkbox input "false"
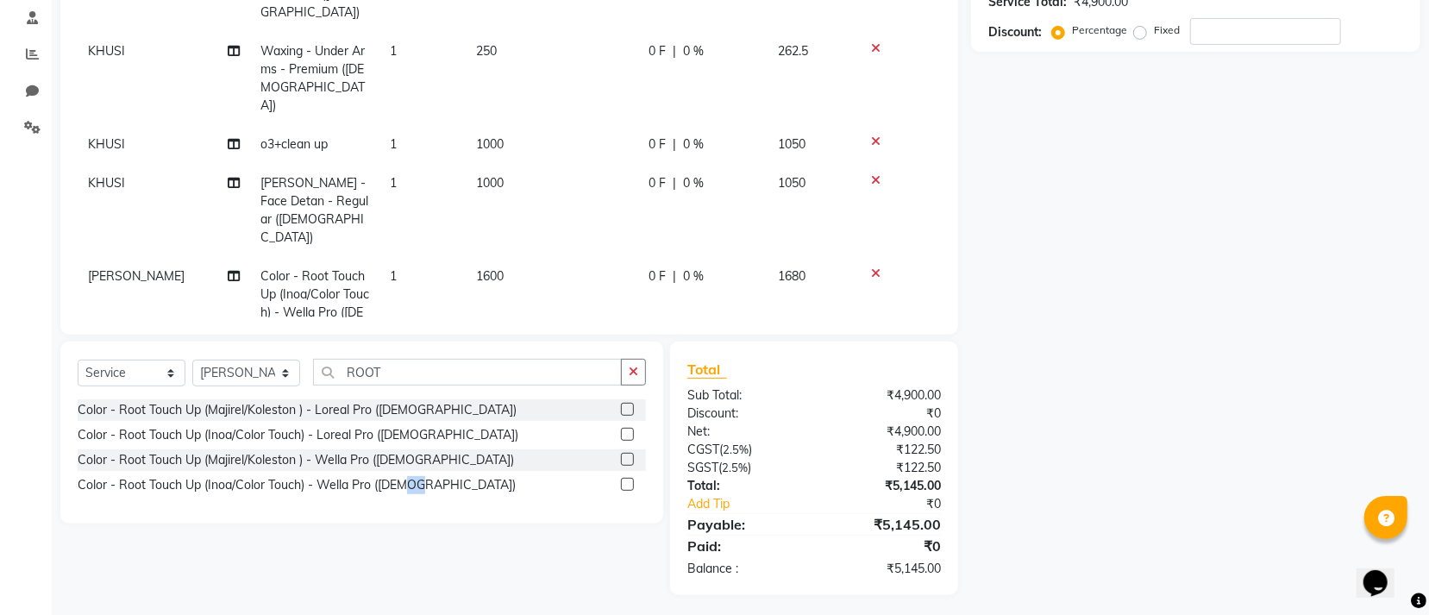
scroll to position [85, 0]
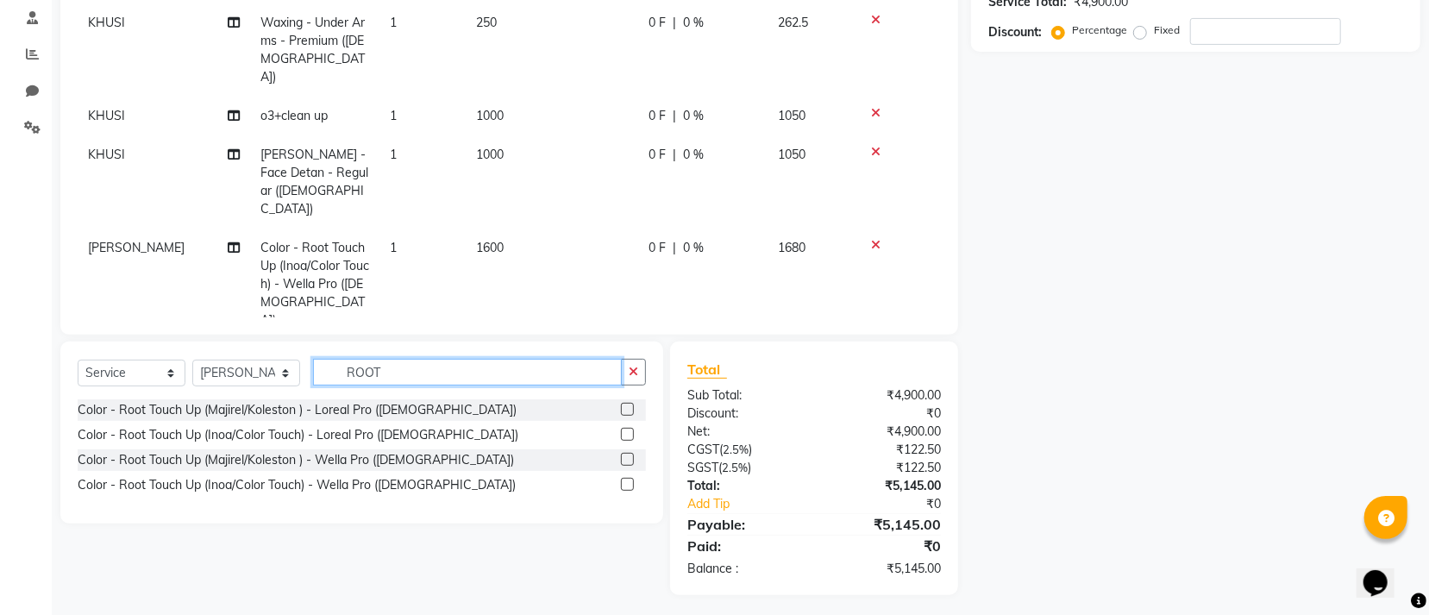
click at [432, 375] on input "ROOT" at bounding box center [467, 372] width 309 height 27
type input "R"
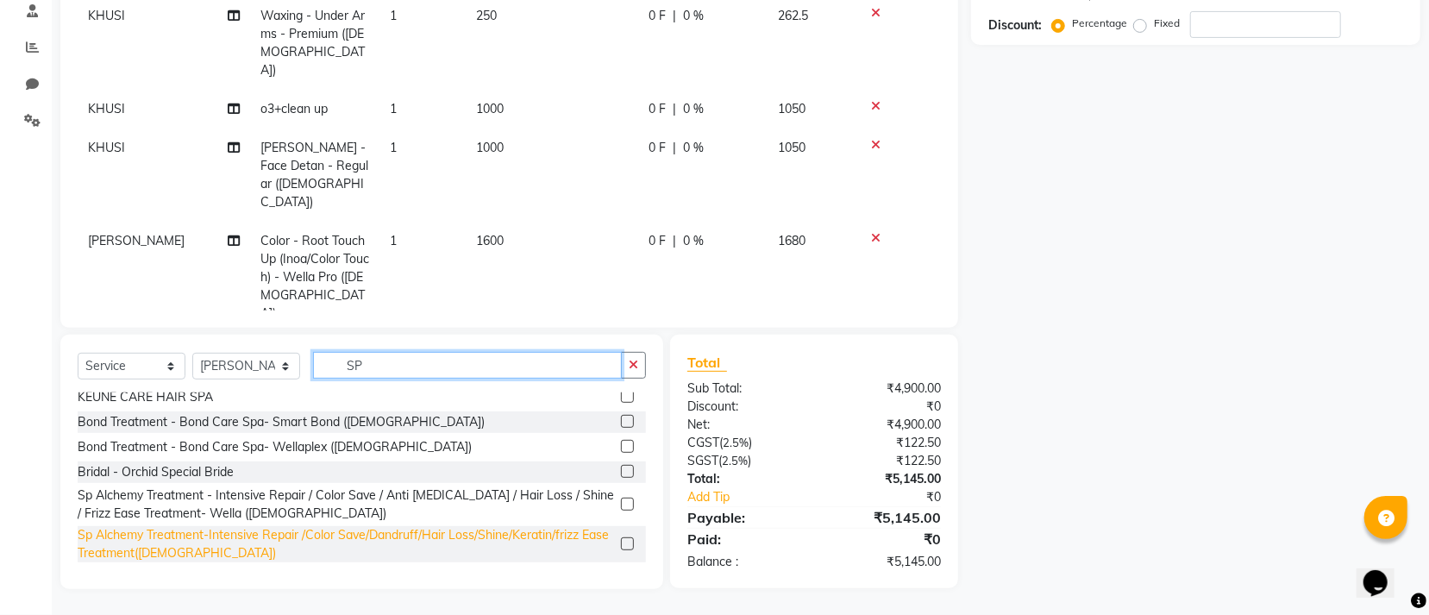
scroll to position [336, 0]
type input "SP"
click at [141, 535] on div "Sp Alchemy Treatment-Intensive Repair /Color Save/Dandruff/Hair Loss/Shine/Kera…" at bounding box center [346, 544] width 536 height 36
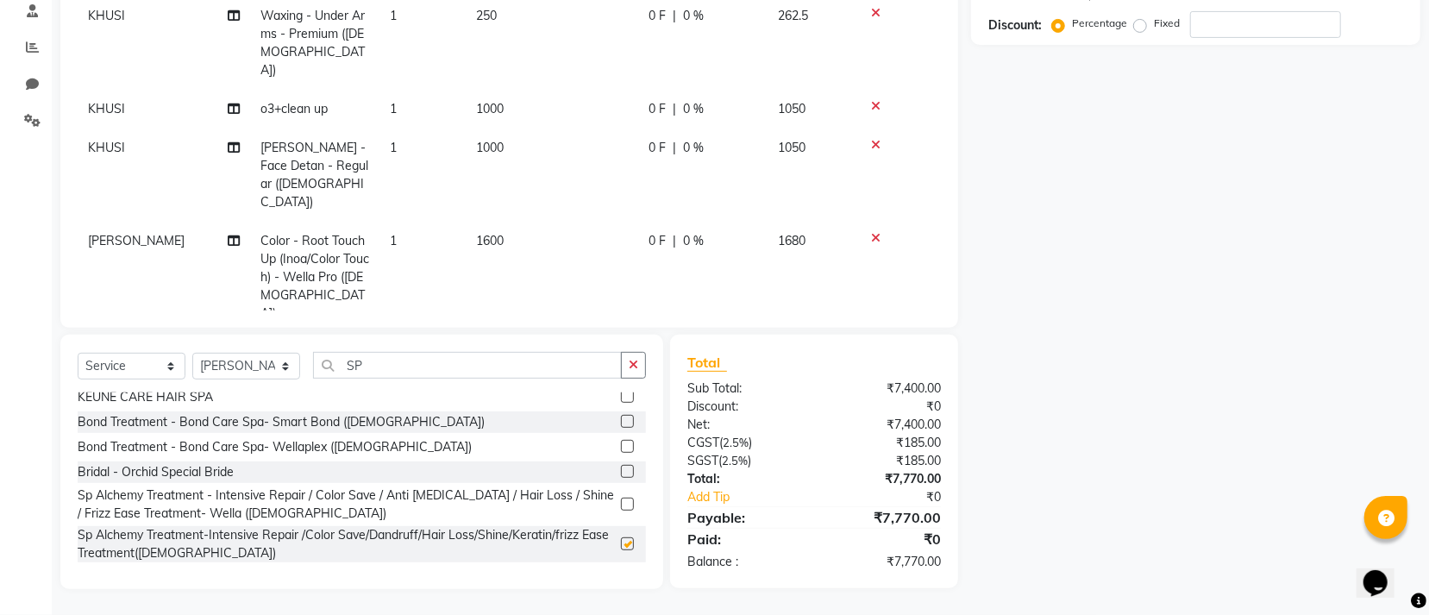
checkbox input "false"
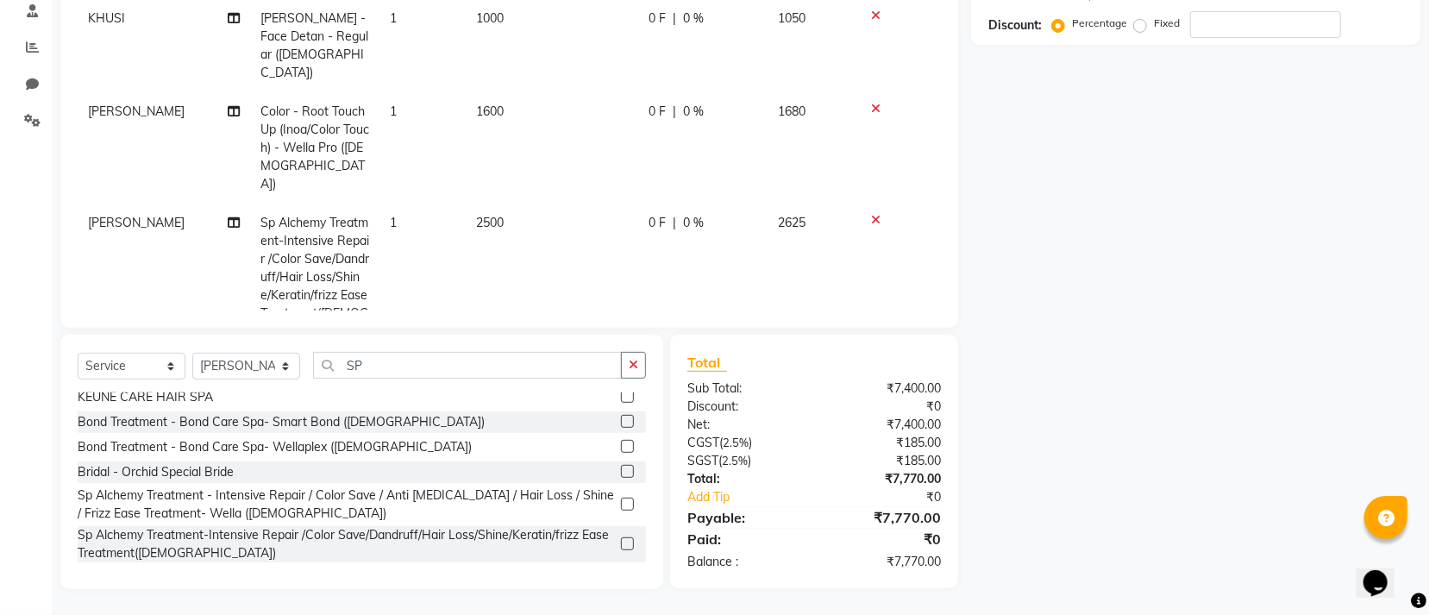
click at [569, 204] on td "2500" at bounding box center [552, 277] width 173 height 147
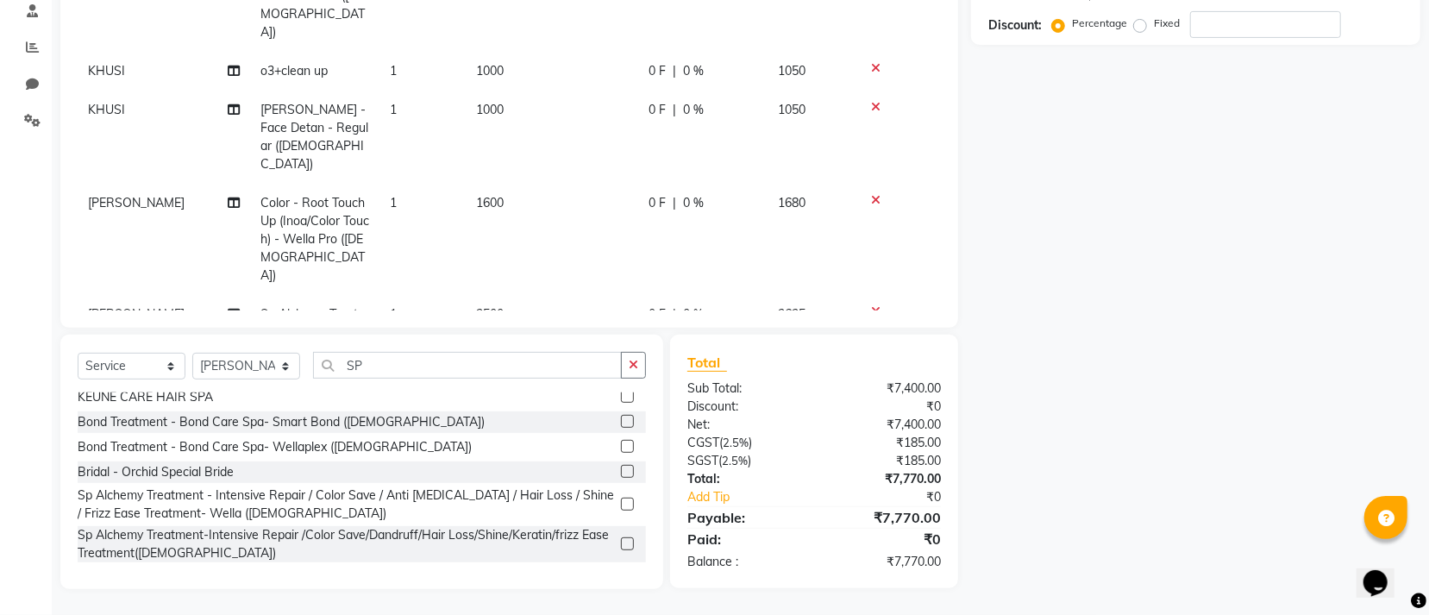
select select "7335"
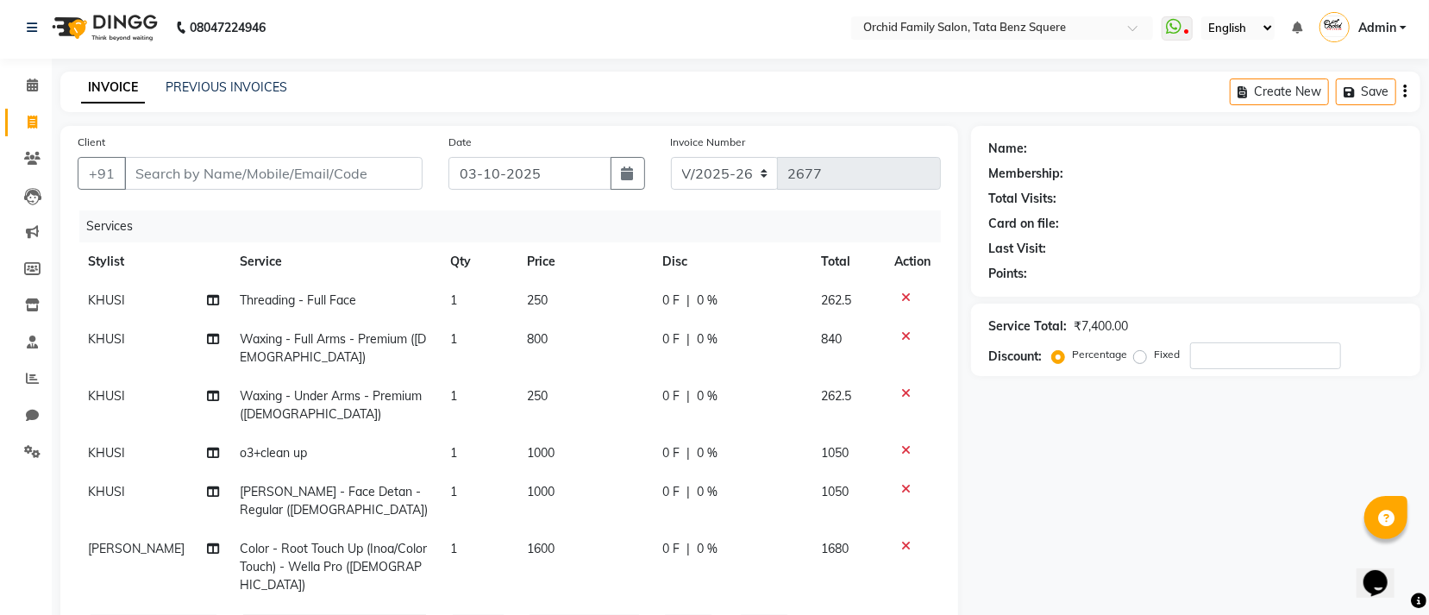
scroll to position [0, 0]
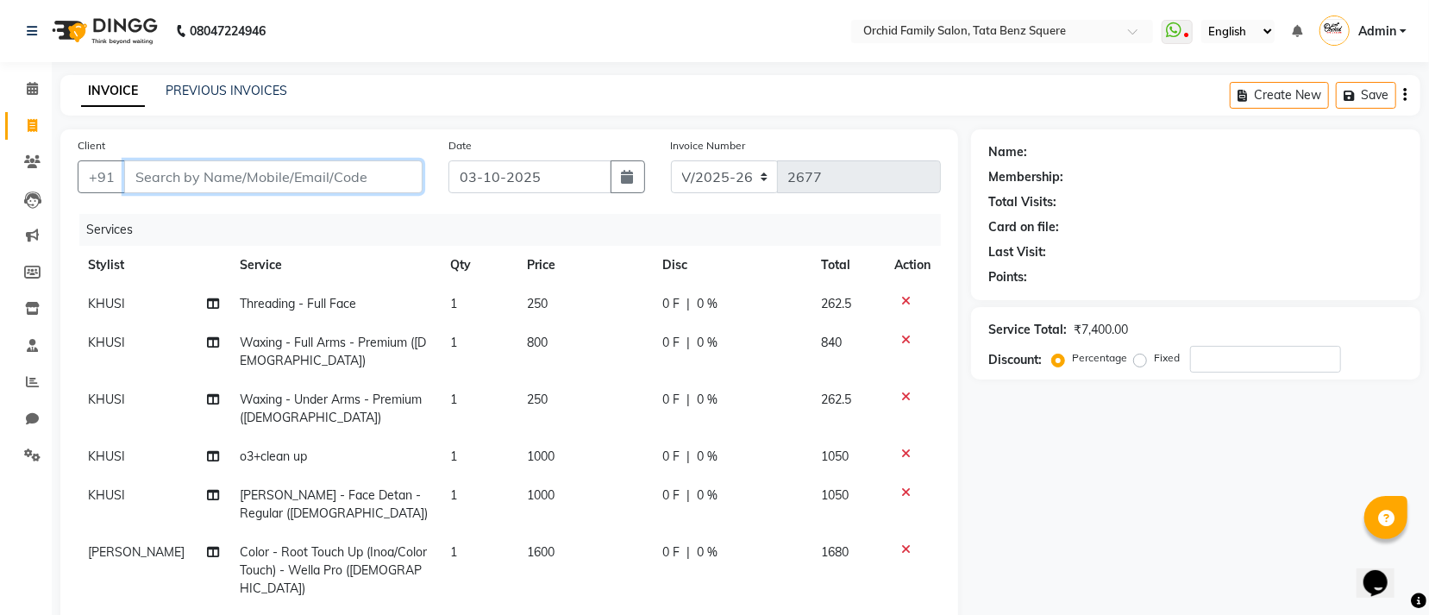
click at [397, 177] on input "Client" at bounding box center [273, 176] width 298 height 33
type input "8"
type input "0"
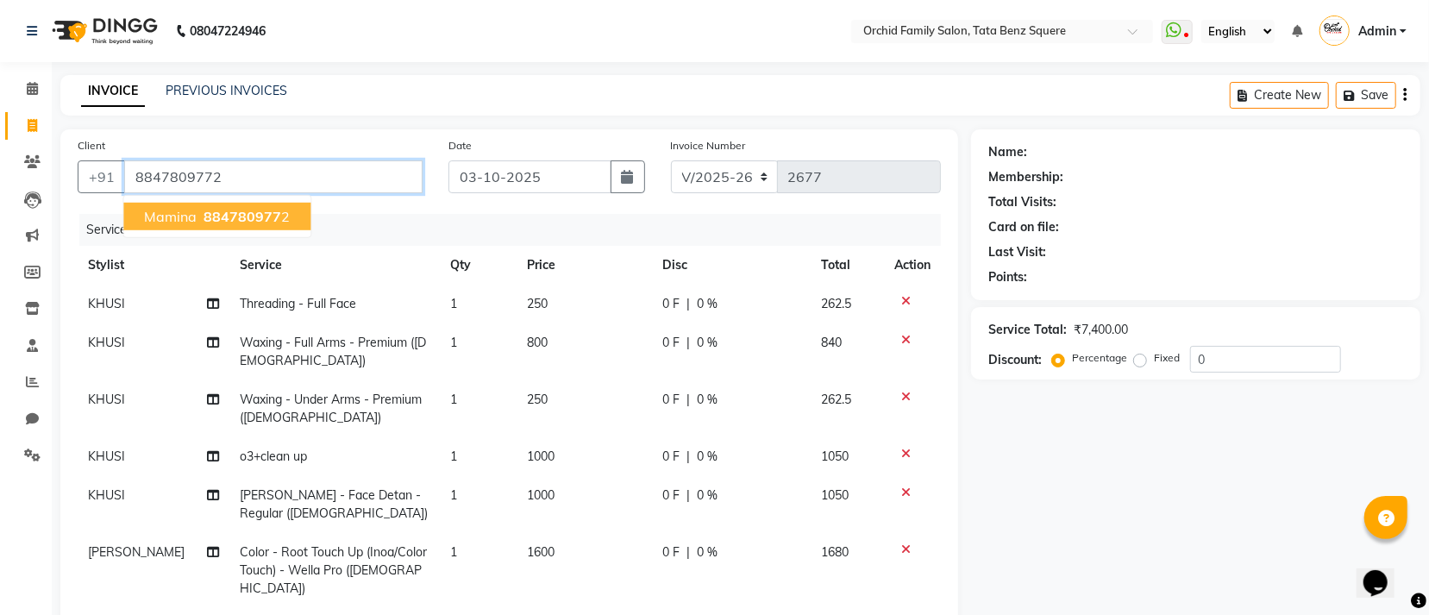
type input "8847809772"
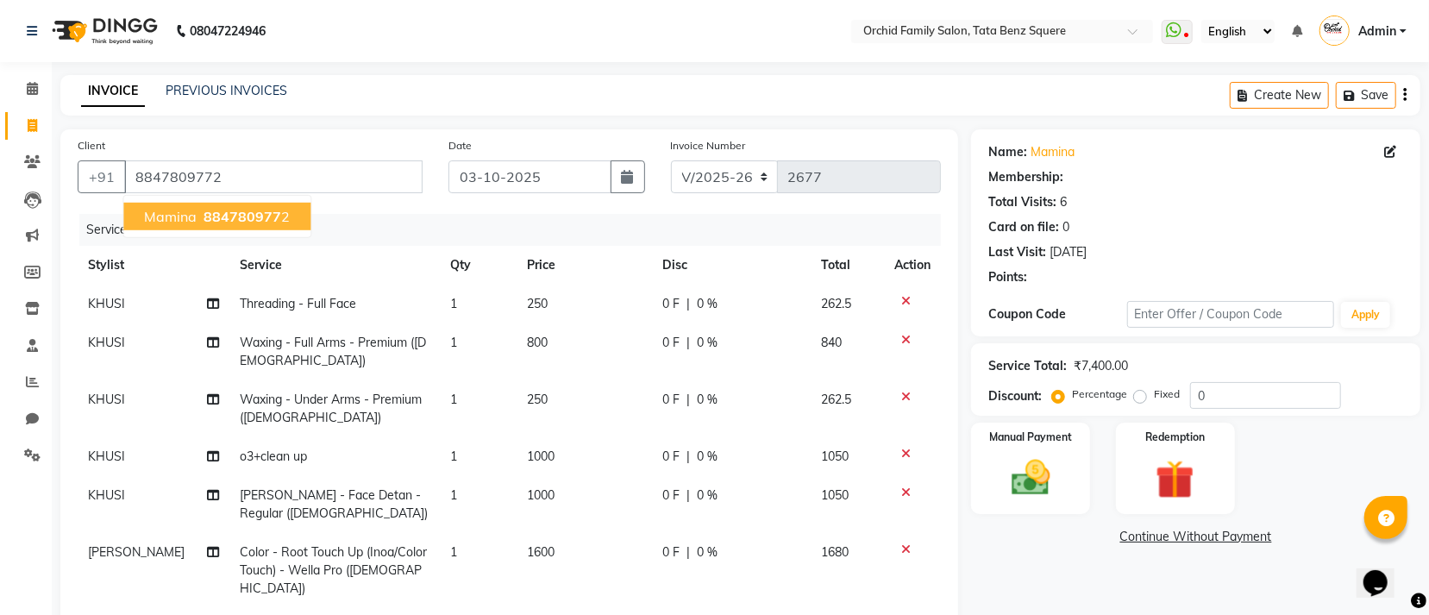
type input "500"
type input "20"
select select "1: Object"
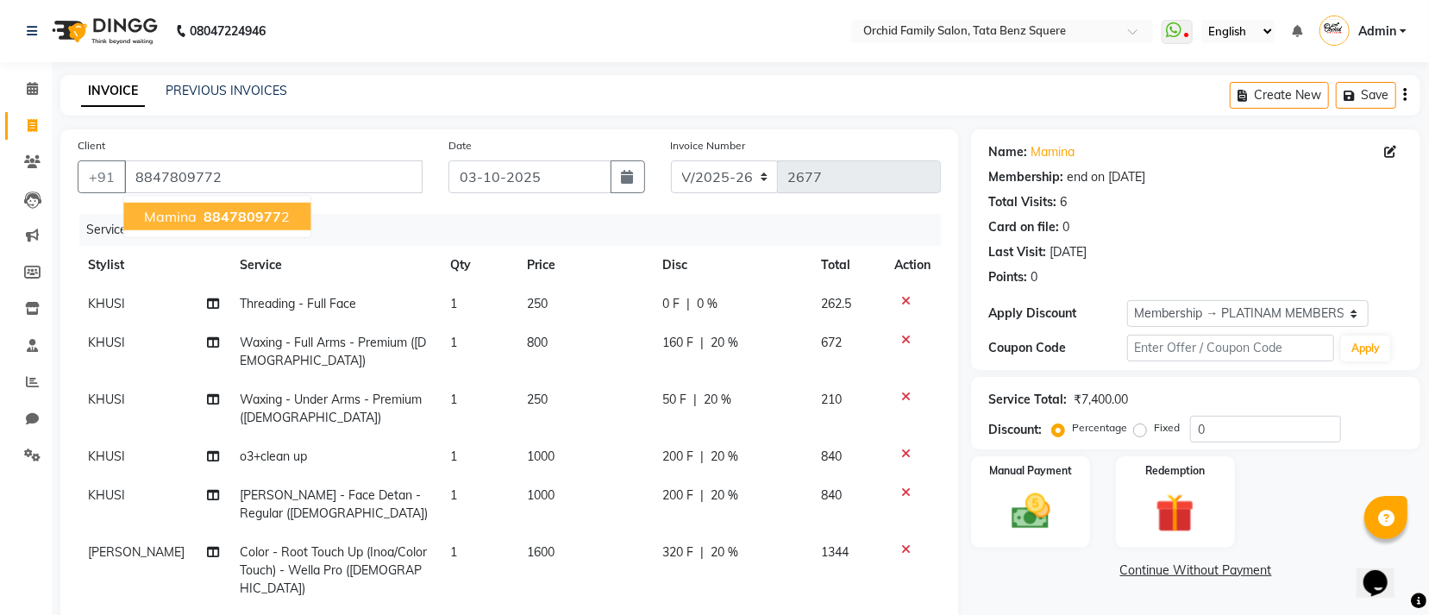
click at [219, 220] on span "884780977" at bounding box center [243, 216] width 78 height 17
type input "0"
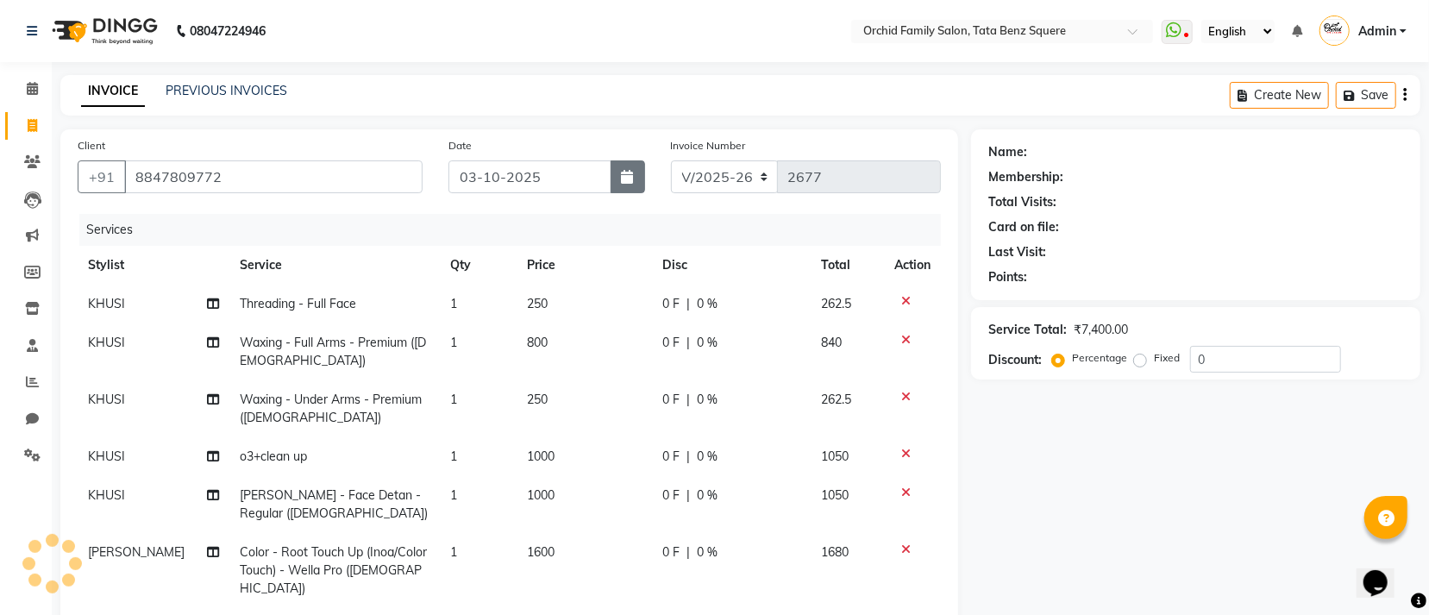
type input "500"
type input "20"
select select "1: Object"
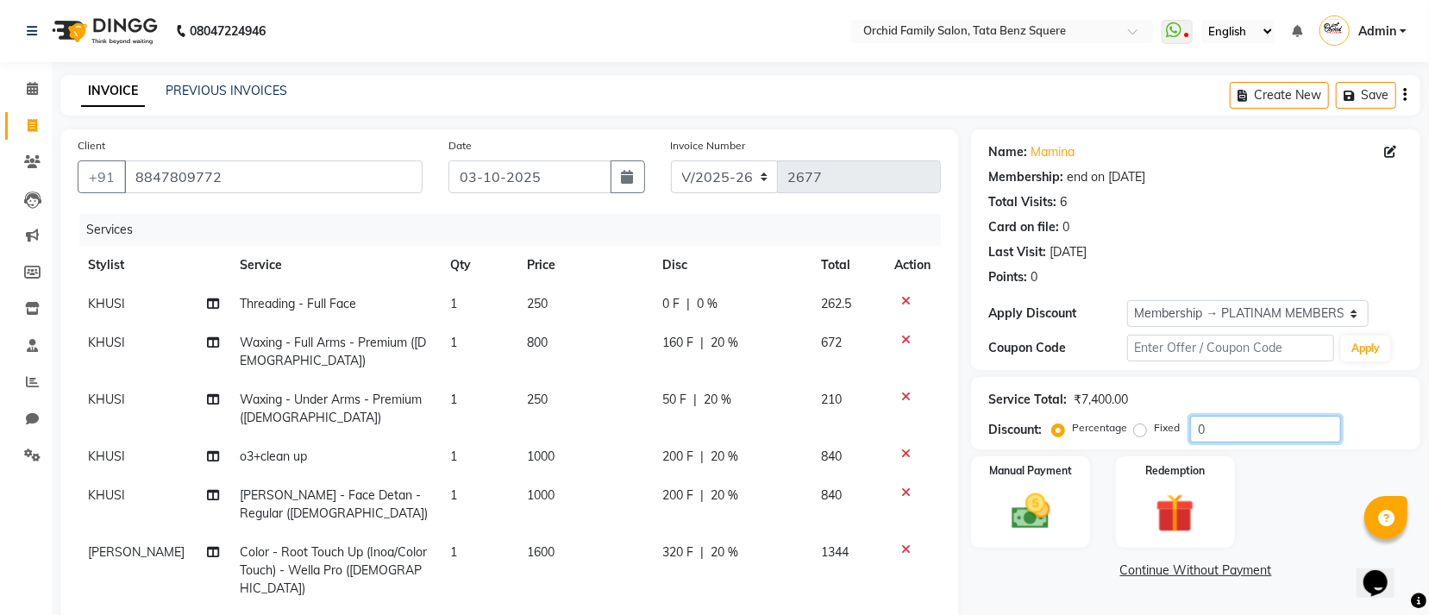
click at [1285, 432] on input "0" at bounding box center [1265, 429] width 151 height 27
type input "0"
type input "1"
type input "25"
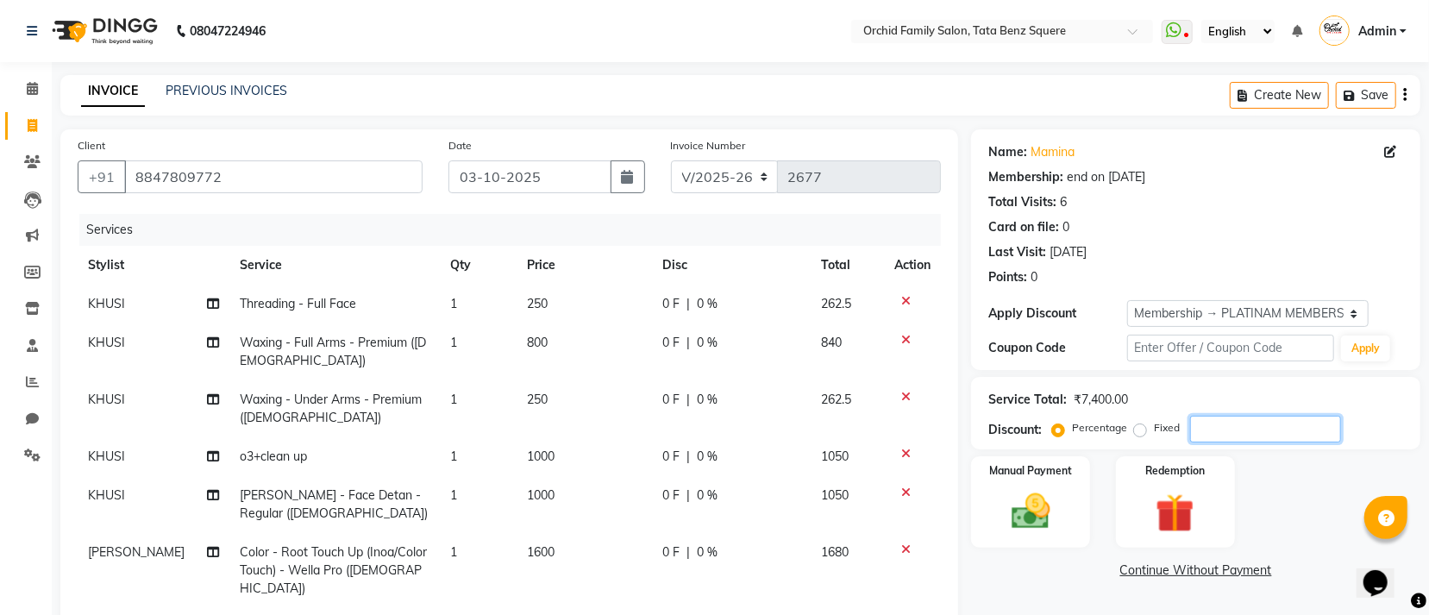
type input "1"
type input "10"
type input "250"
type input "10"
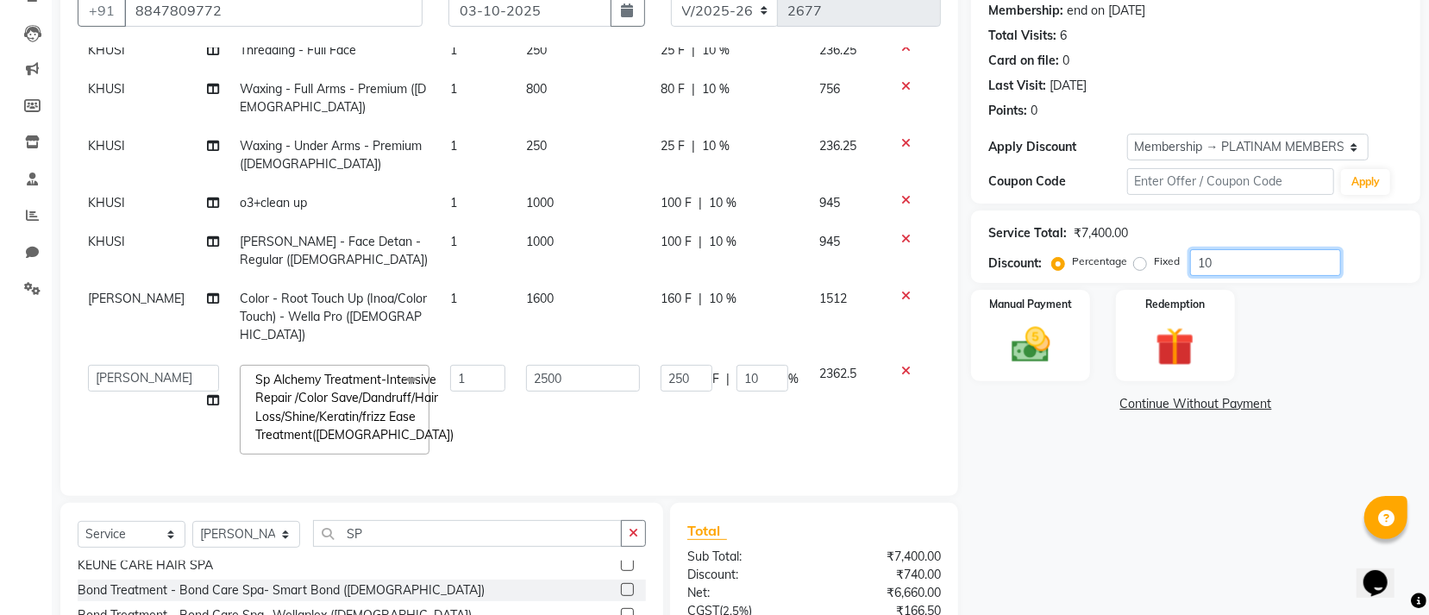
scroll to position [336, 0]
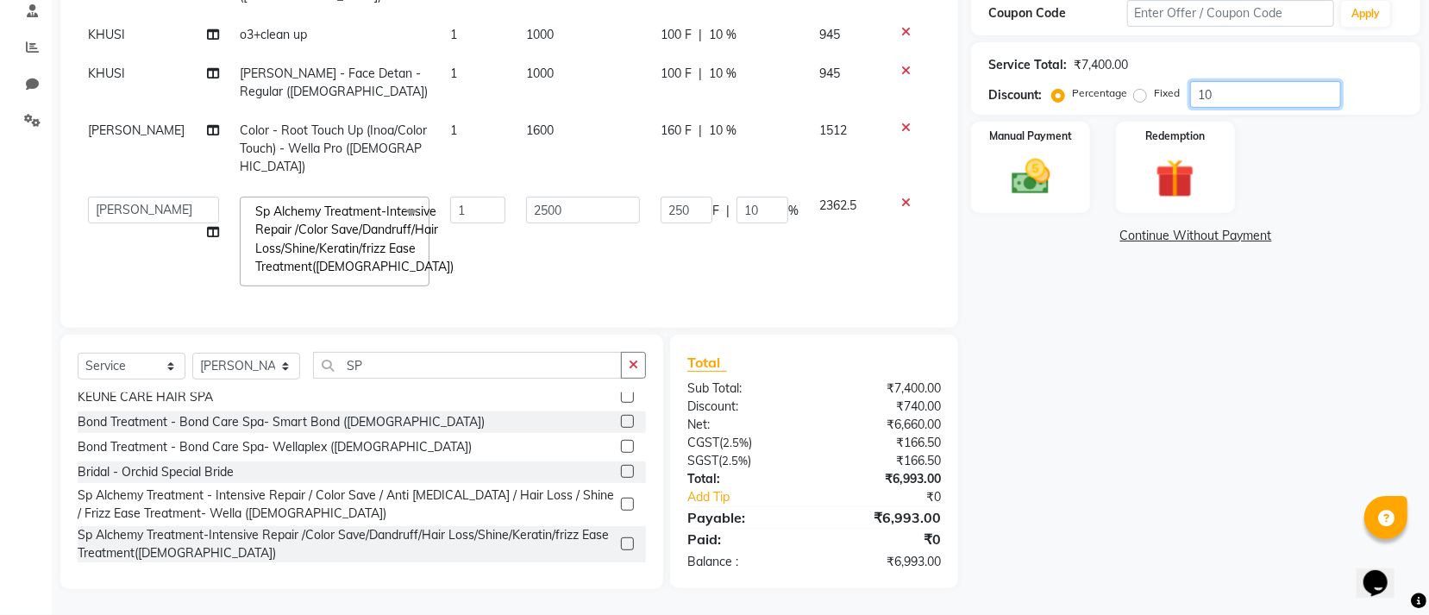
type input "10"
click at [232, 375] on select "Select Stylist Accountant AJAYA AMAR BHARATI BINDIYA JHUMA KALYANI SATAPATHY KH…" at bounding box center [246, 366] width 108 height 27
select select "90905"
click at [192, 353] on select "Select Stylist Accountant AJAYA AMAR BHARATI BINDIYA JHUMA KALYANI SATAPATHY KH…" at bounding box center [246, 366] width 108 height 27
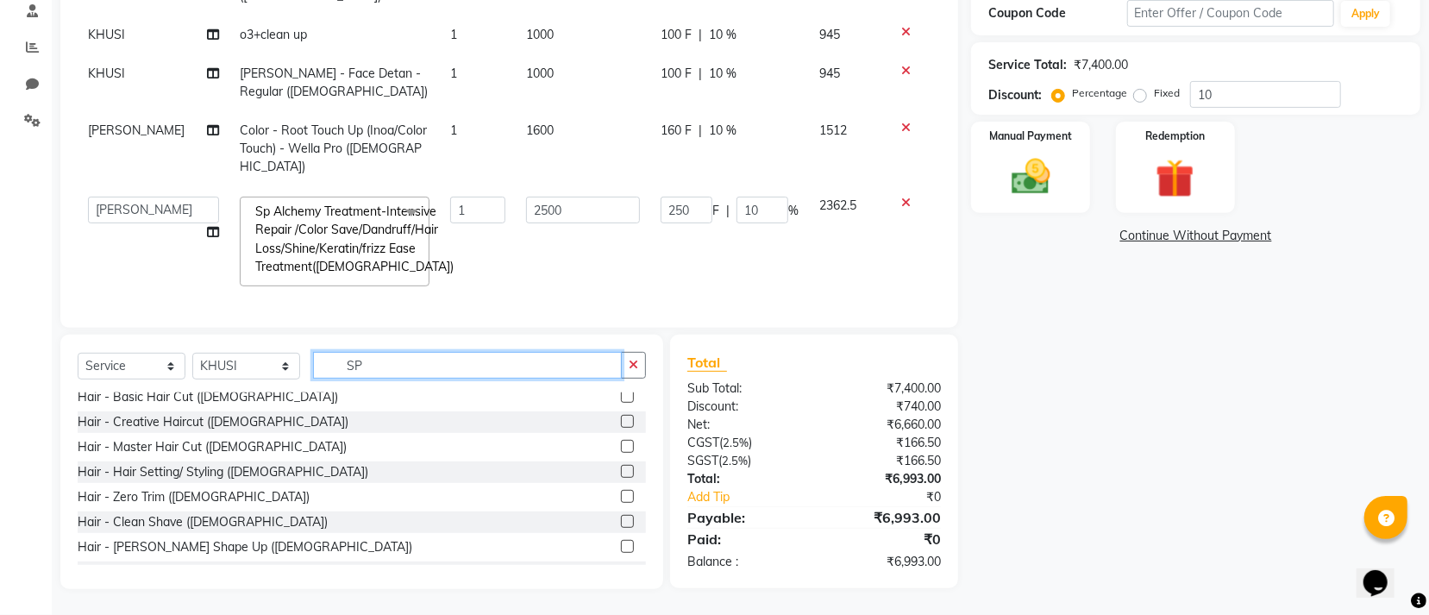
click at [467, 374] on input "SP" at bounding box center [467, 365] width 309 height 27
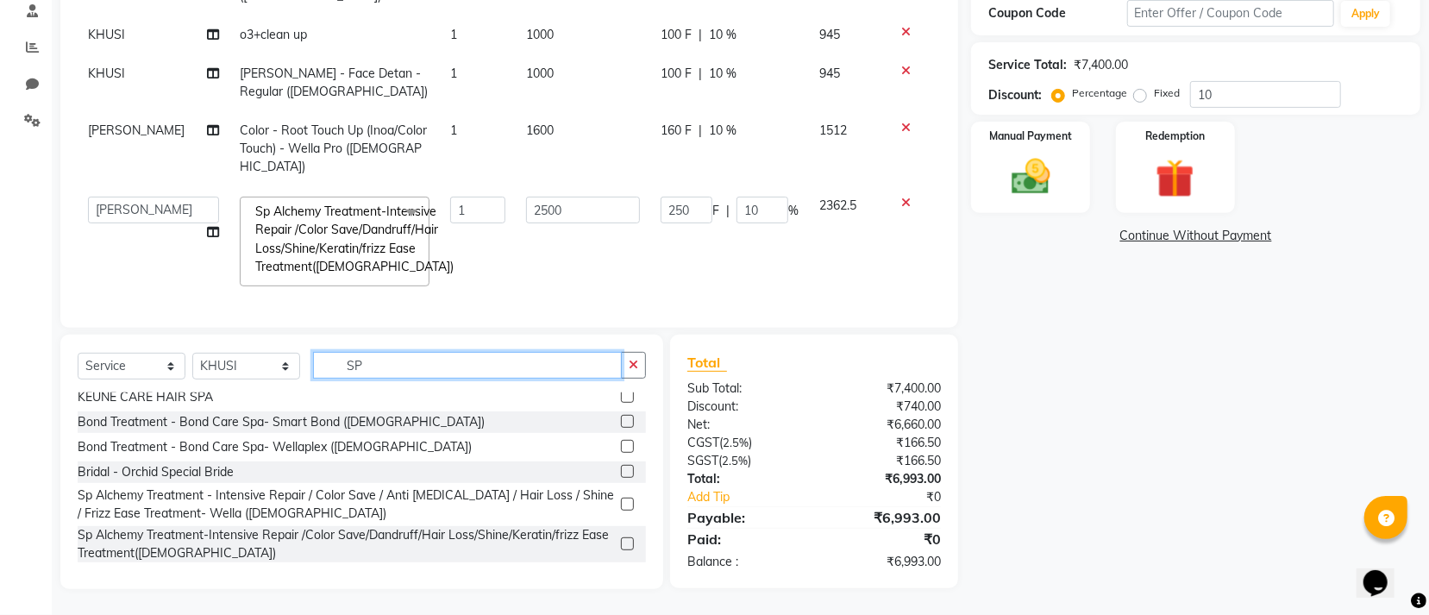
type input "S"
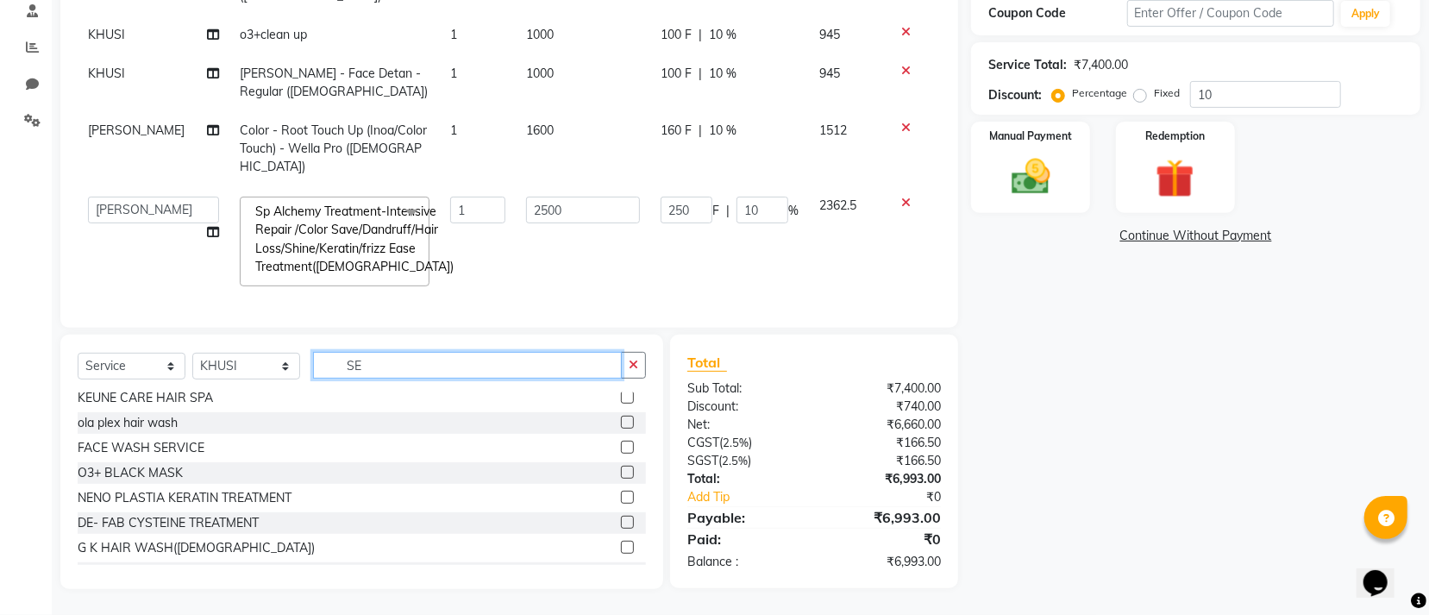
scroll to position [0, 0]
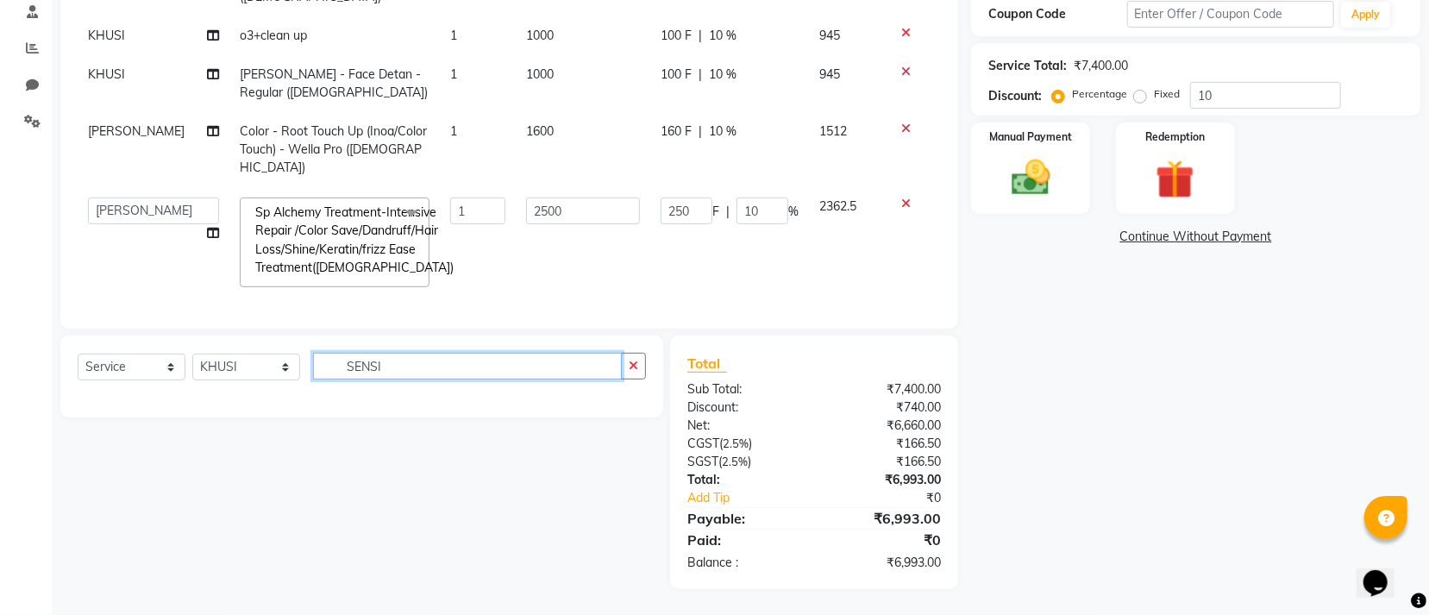
type input "SENSI"
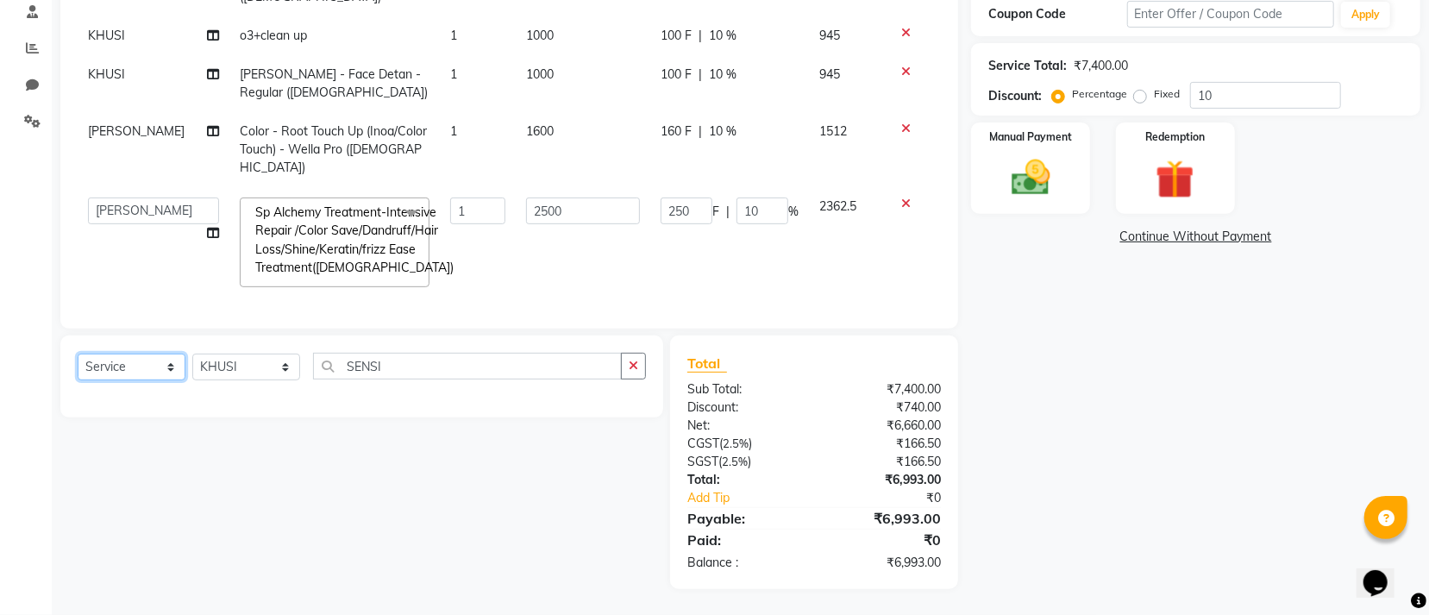
click at [133, 367] on select "Select Service Product Membership Package Voucher Prepaid Gift Card" at bounding box center [132, 367] width 108 height 27
select select "product"
click at [78, 354] on select "Select Service Product Membership Package Voucher Prepaid Gift Card" at bounding box center [132, 367] width 108 height 27
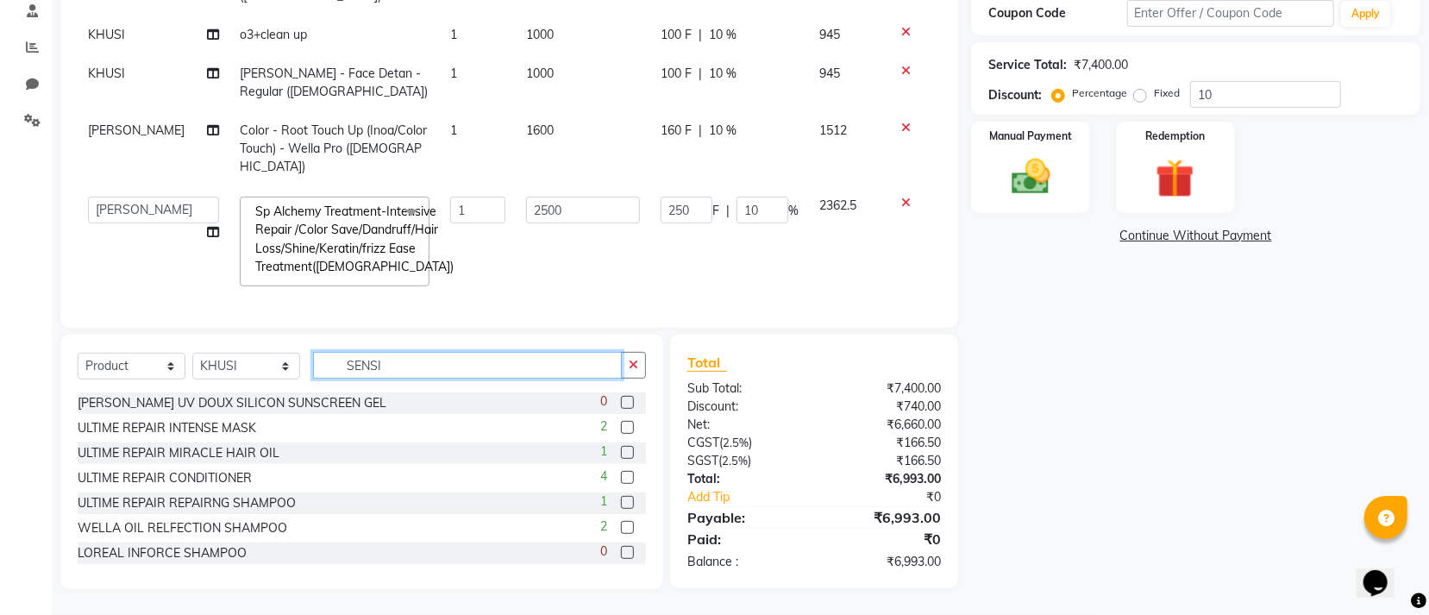
click at [430, 371] on input "SENSI" at bounding box center [467, 365] width 309 height 27
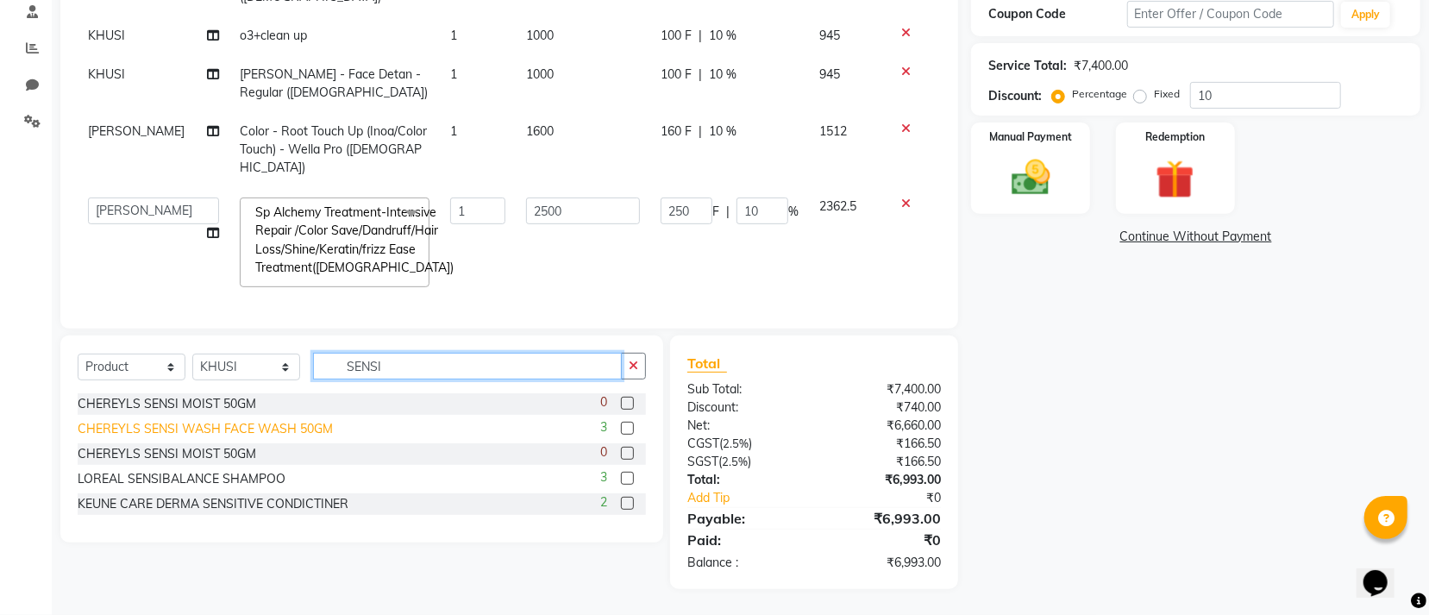
type input "SENSI"
click at [250, 426] on div "CHEREYLS SENSI WASH FACE WASH 50GM" at bounding box center [205, 429] width 255 height 18
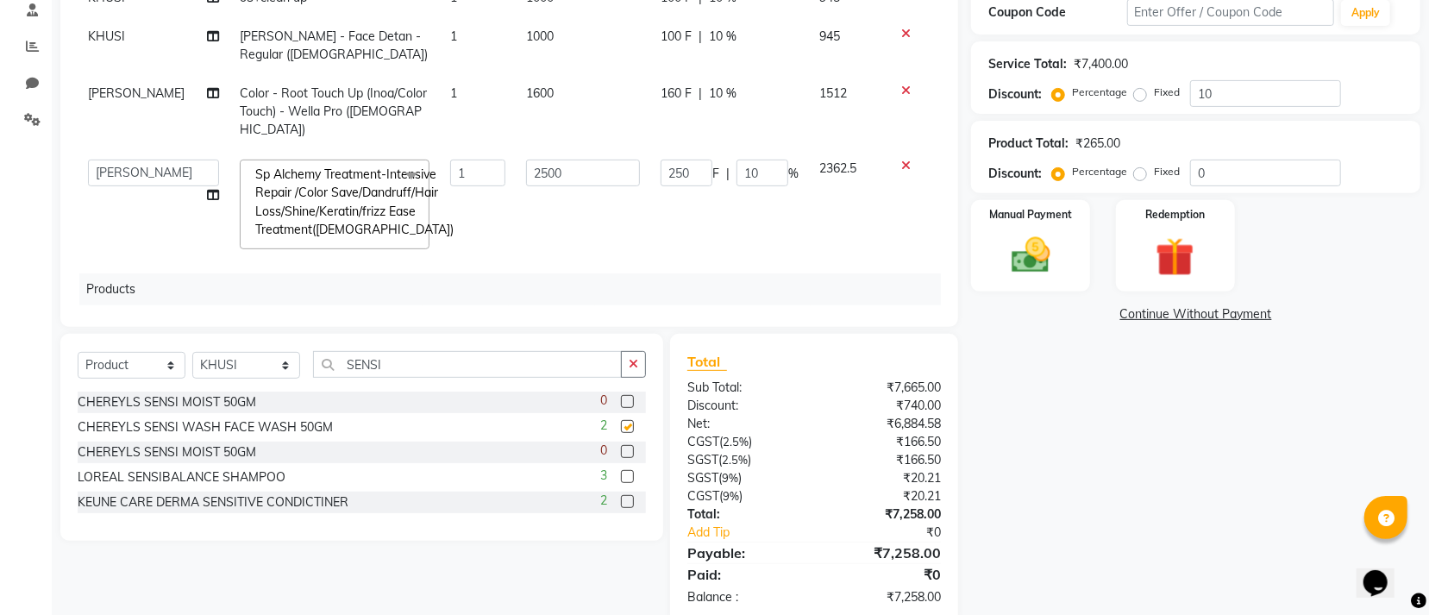
checkbox input "false"
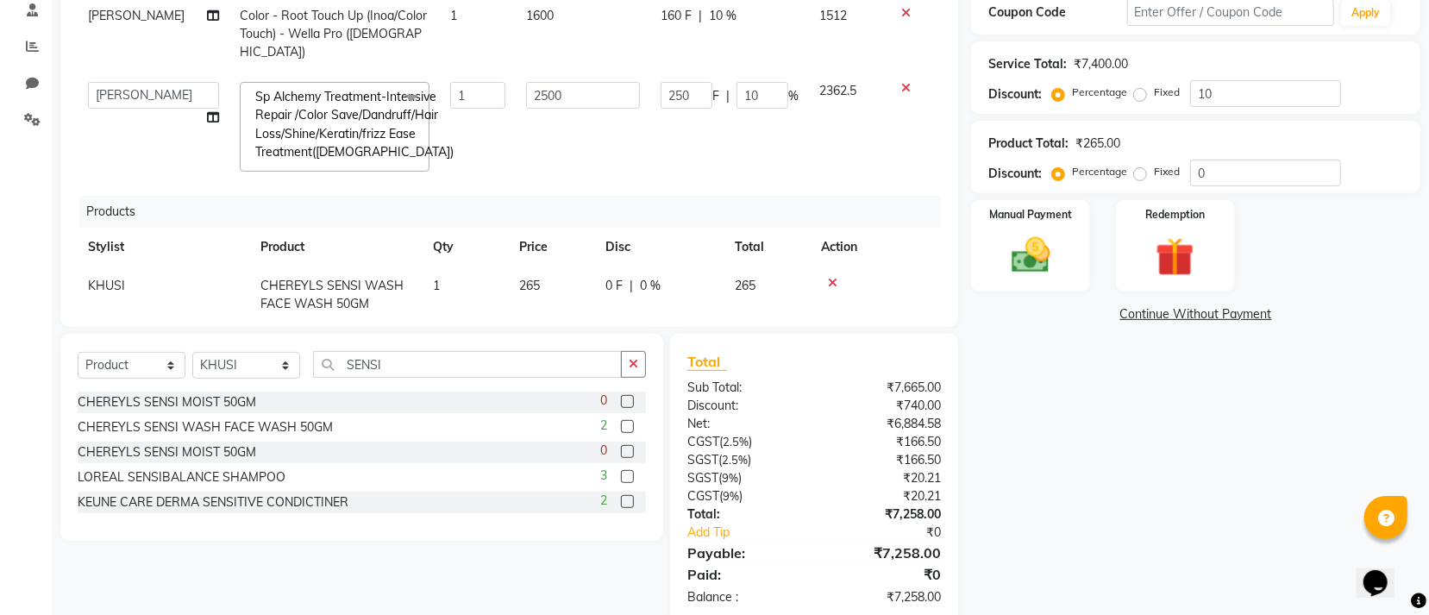
scroll to position [266, 0]
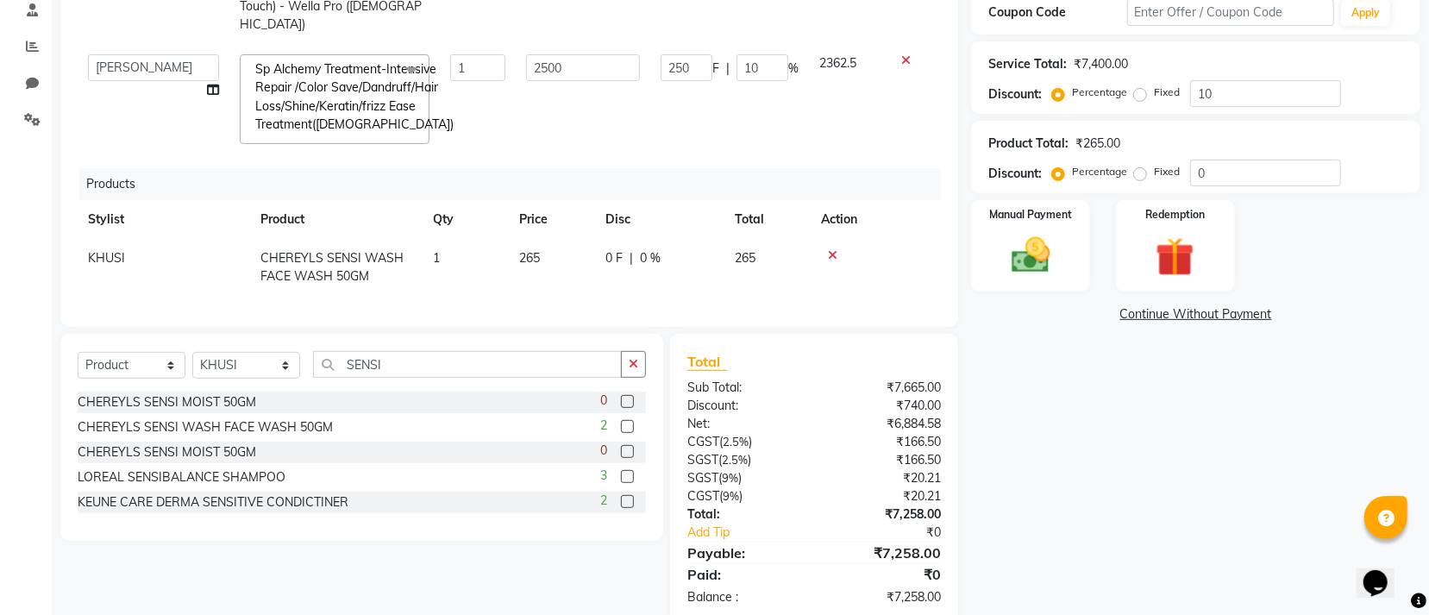
click at [566, 239] on td "265" at bounding box center [552, 267] width 86 height 57
select select "90905"
click at [566, 249] on input "265" at bounding box center [552, 262] width 66 height 27
type input "2"
type input "0"
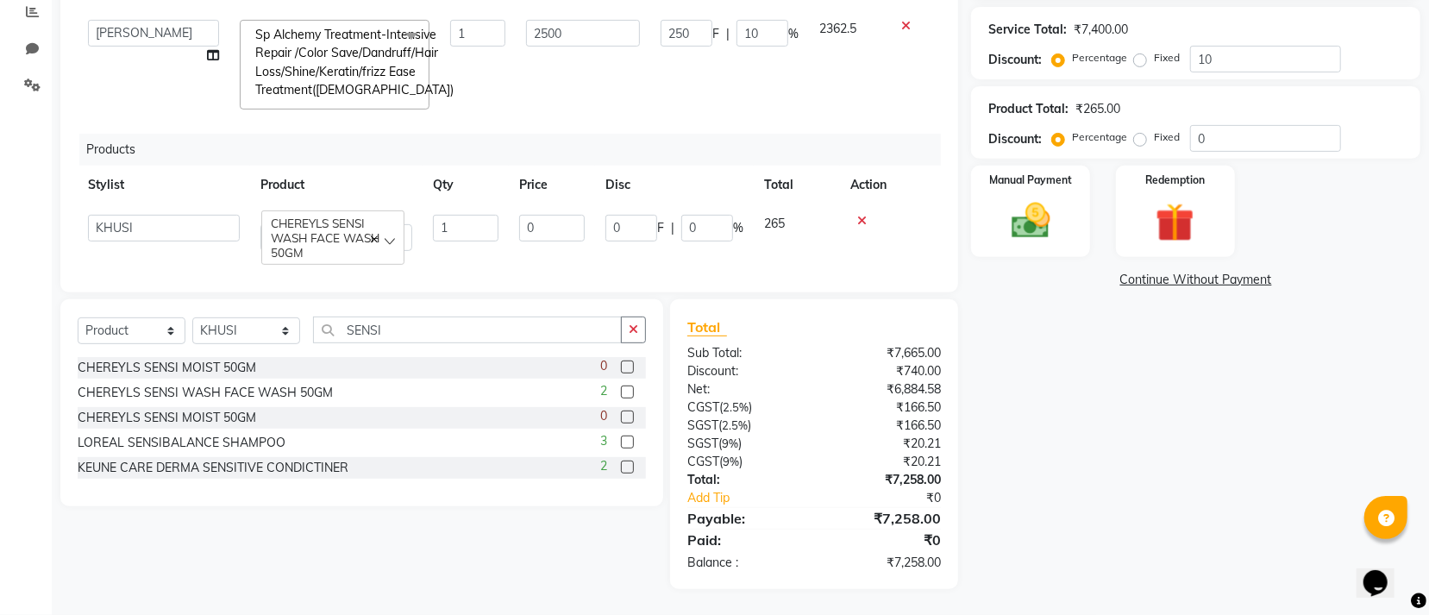
scroll to position [336, 0]
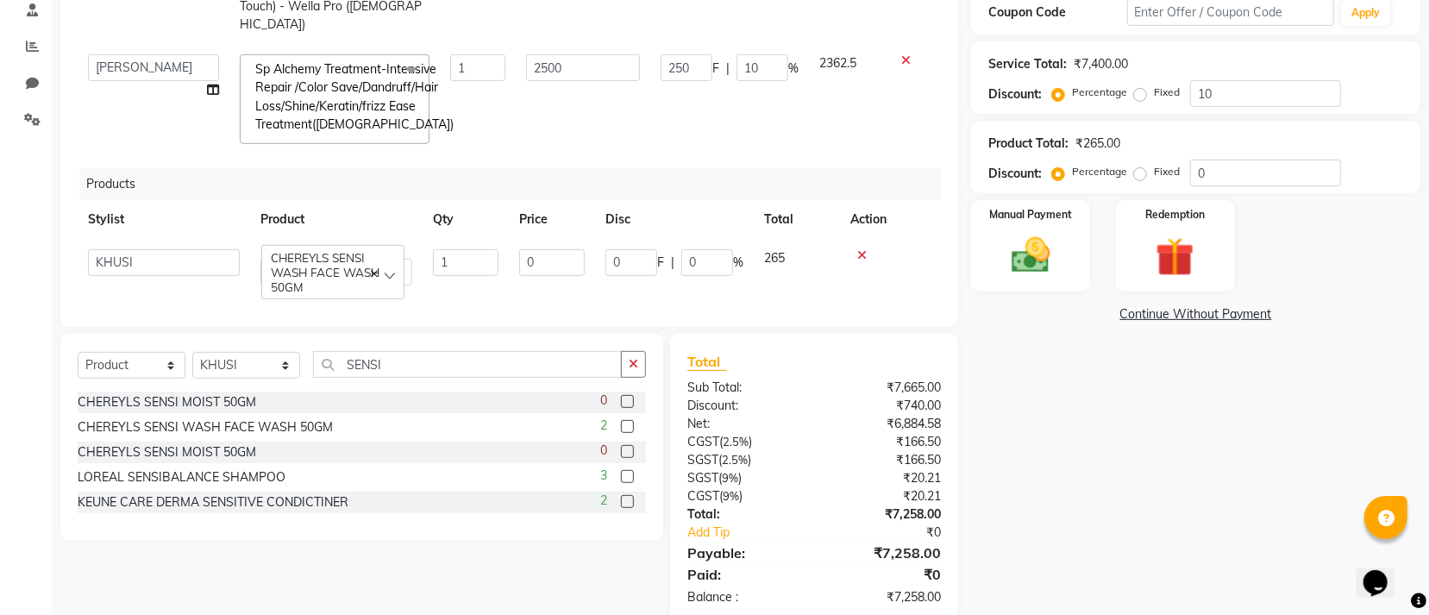
click at [803, 239] on td "265" at bounding box center [797, 267] width 86 height 57
select select "90905"
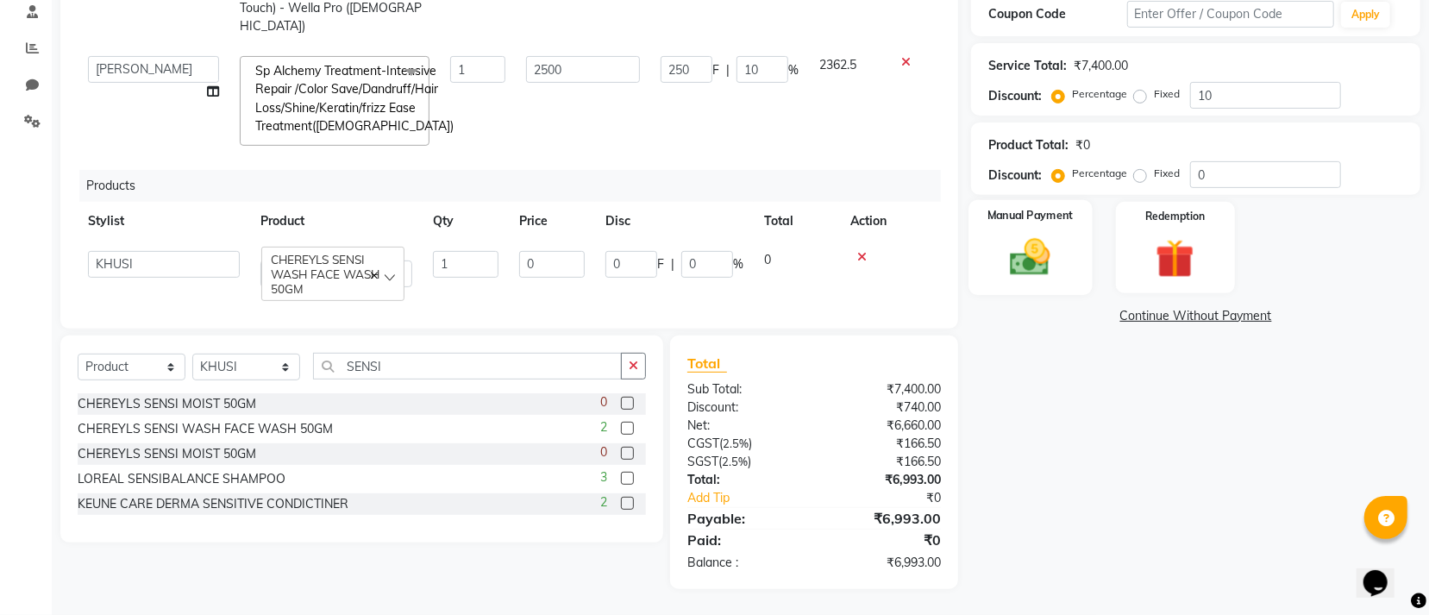
click at [1032, 280] on div "Manual Payment" at bounding box center [1030, 247] width 123 height 95
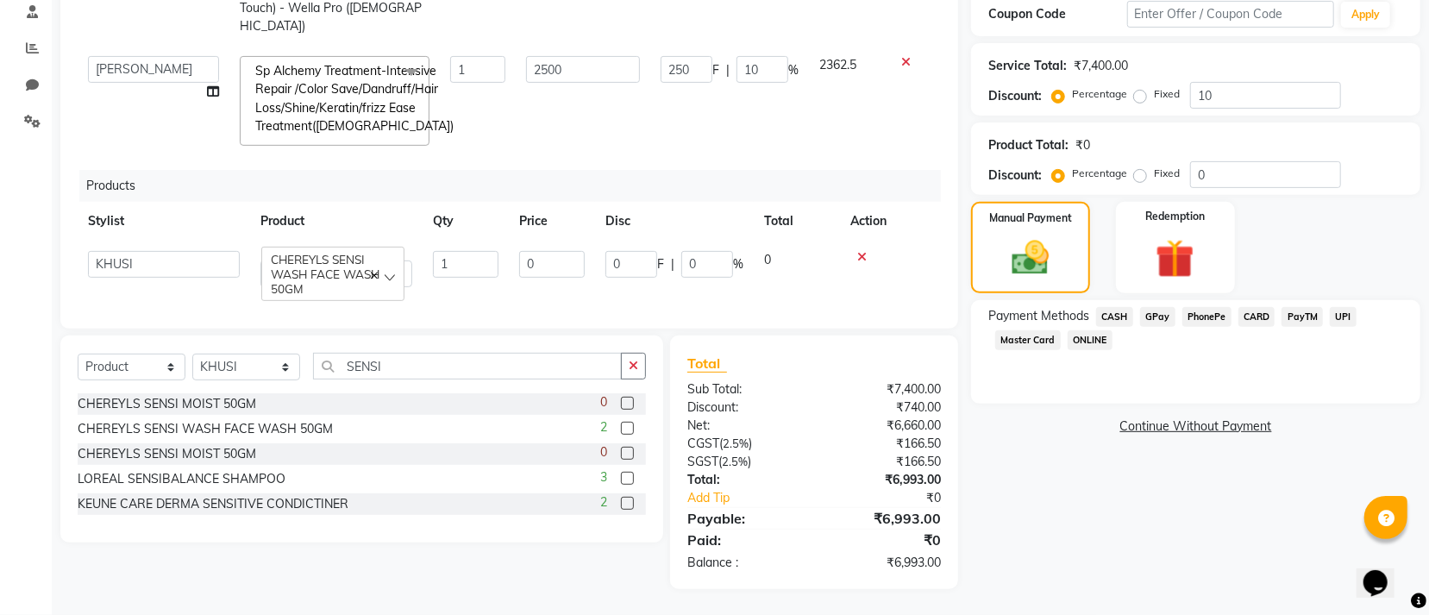
click at [1120, 313] on span "CASH" at bounding box center [1114, 317] width 37 height 20
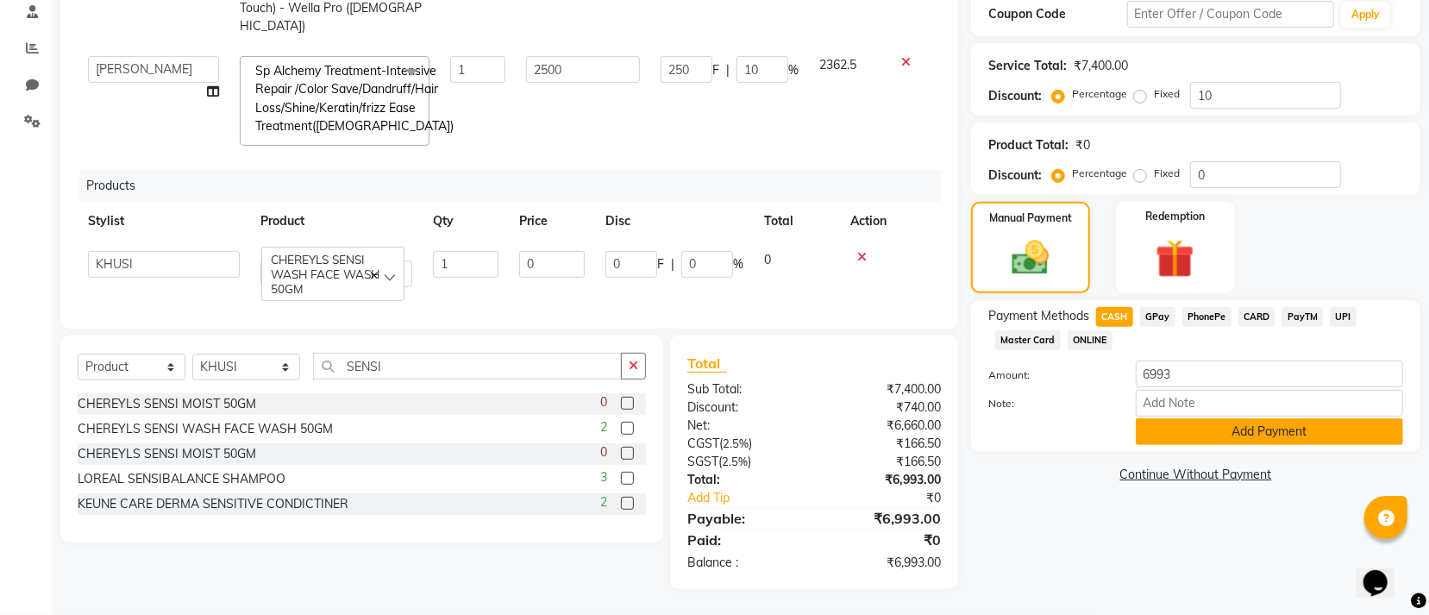
click at [1176, 430] on button "Add Payment" at bounding box center [1269, 431] width 267 height 27
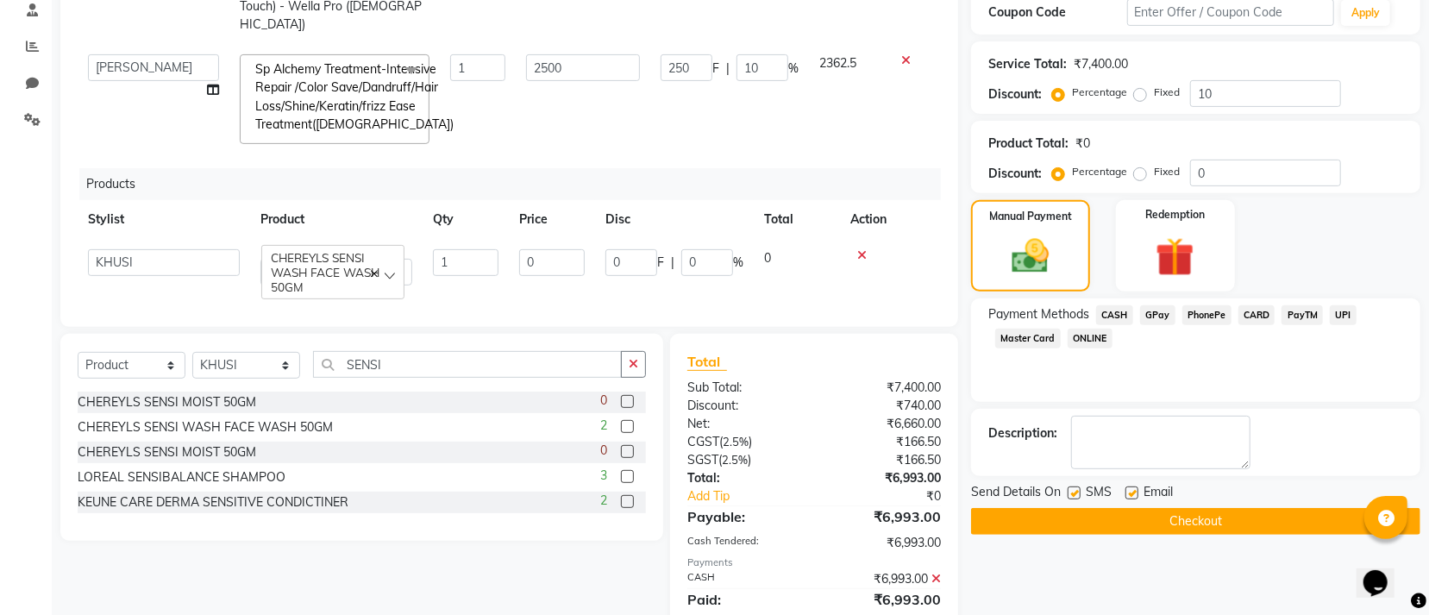
scroll to position [396, 0]
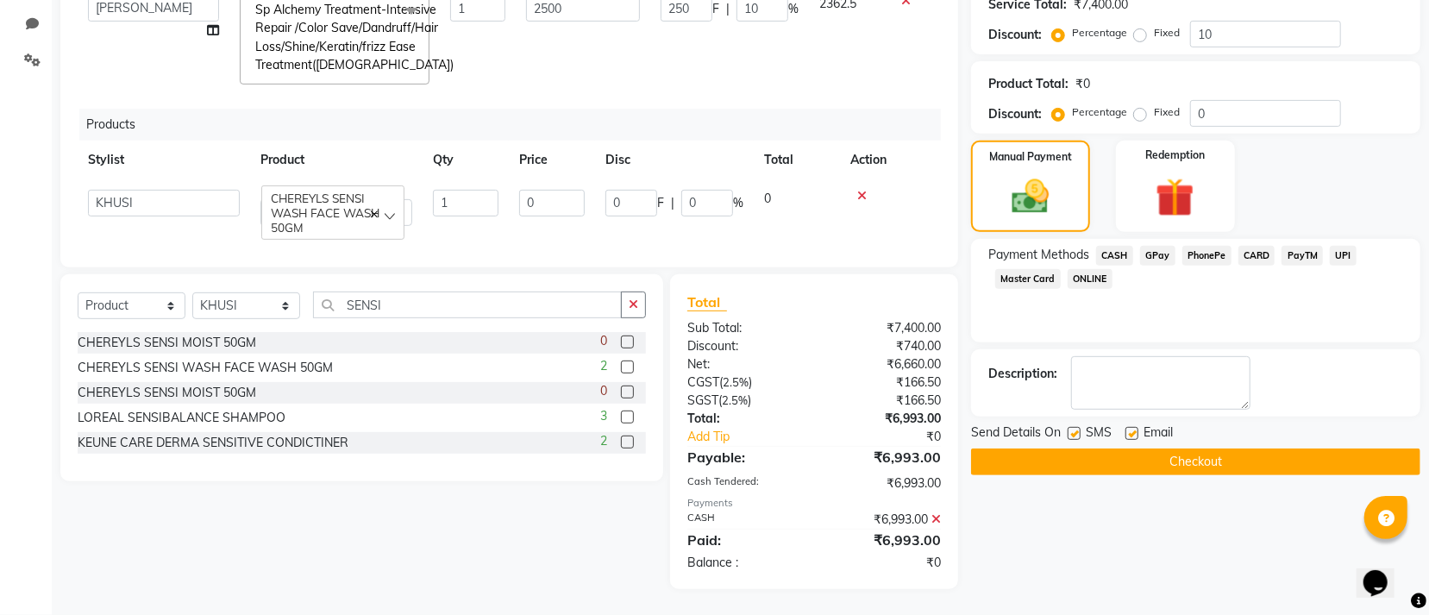
click at [1120, 468] on button "Checkout" at bounding box center [1195, 462] width 449 height 27
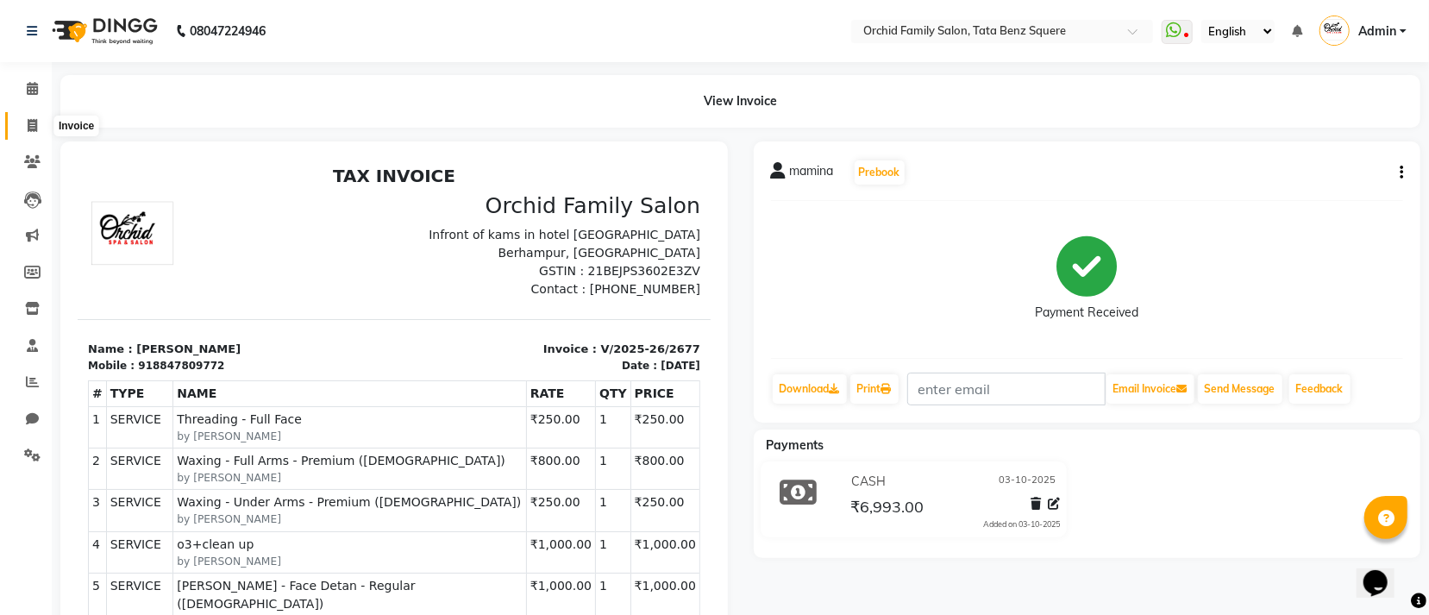
click at [31, 124] on icon at bounding box center [32, 125] width 9 height 13
select select "service"
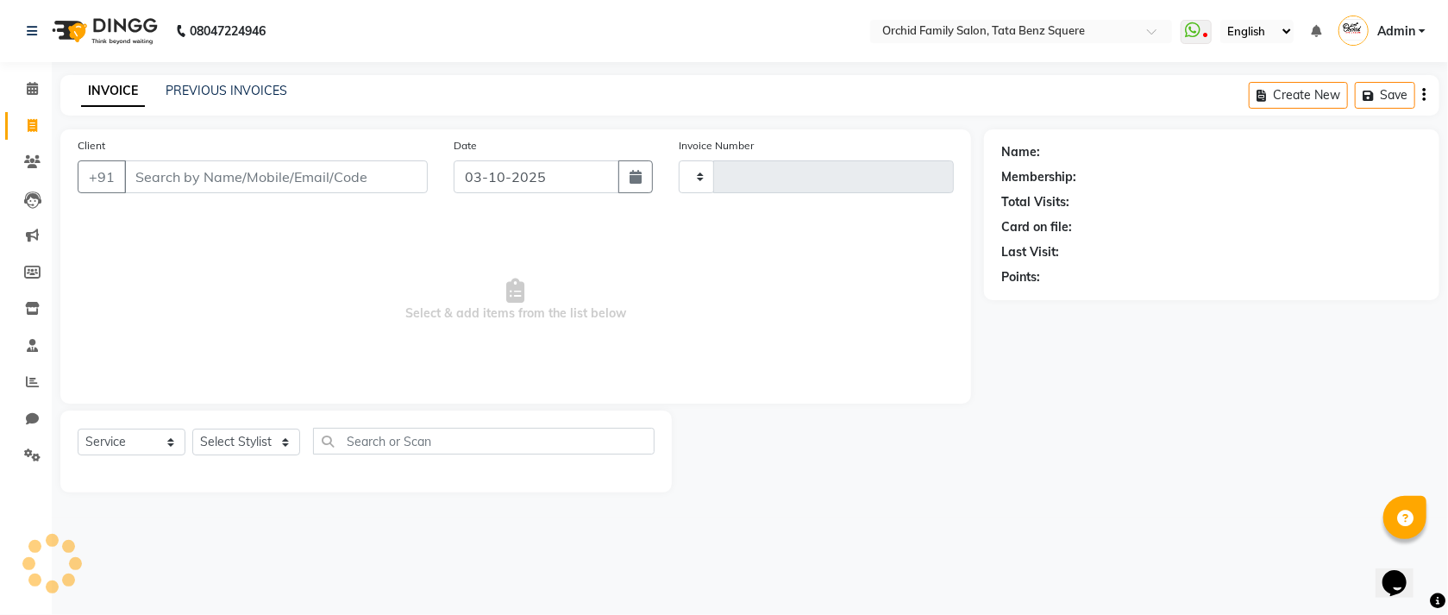
type input "2678"
select select "107"
click at [248, 91] on link "PREVIOUS INVOICES" at bounding box center [227, 91] width 122 height 16
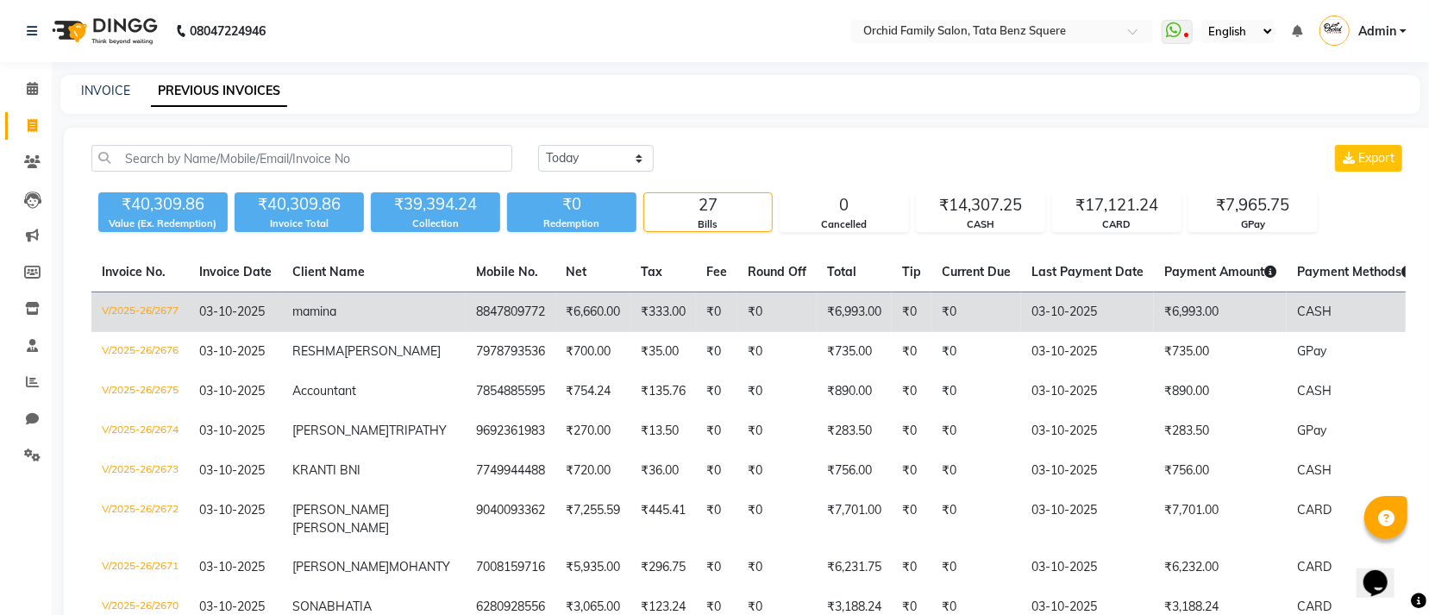
click at [1154, 309] on td "₹6,993.00" at bounding box center [1220, 312] width 133 height 41
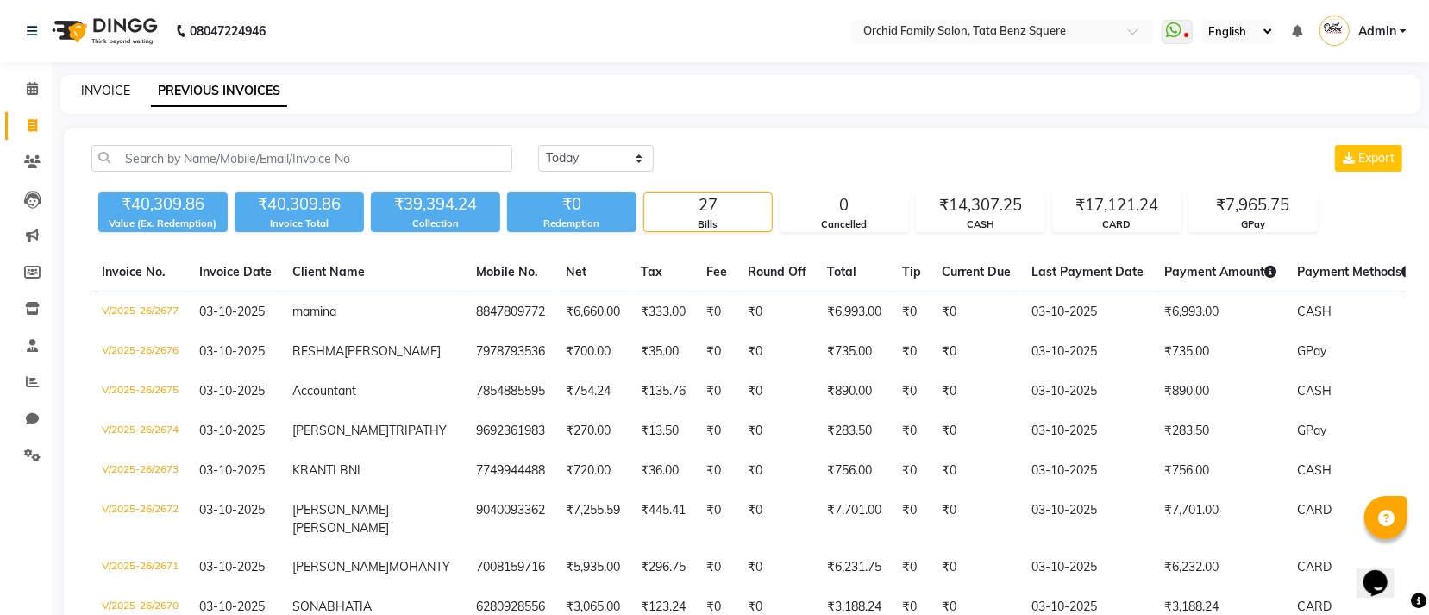
click at [103, 94] on link "INVOICE" at bounding box center [105, 91] width 49 height 16
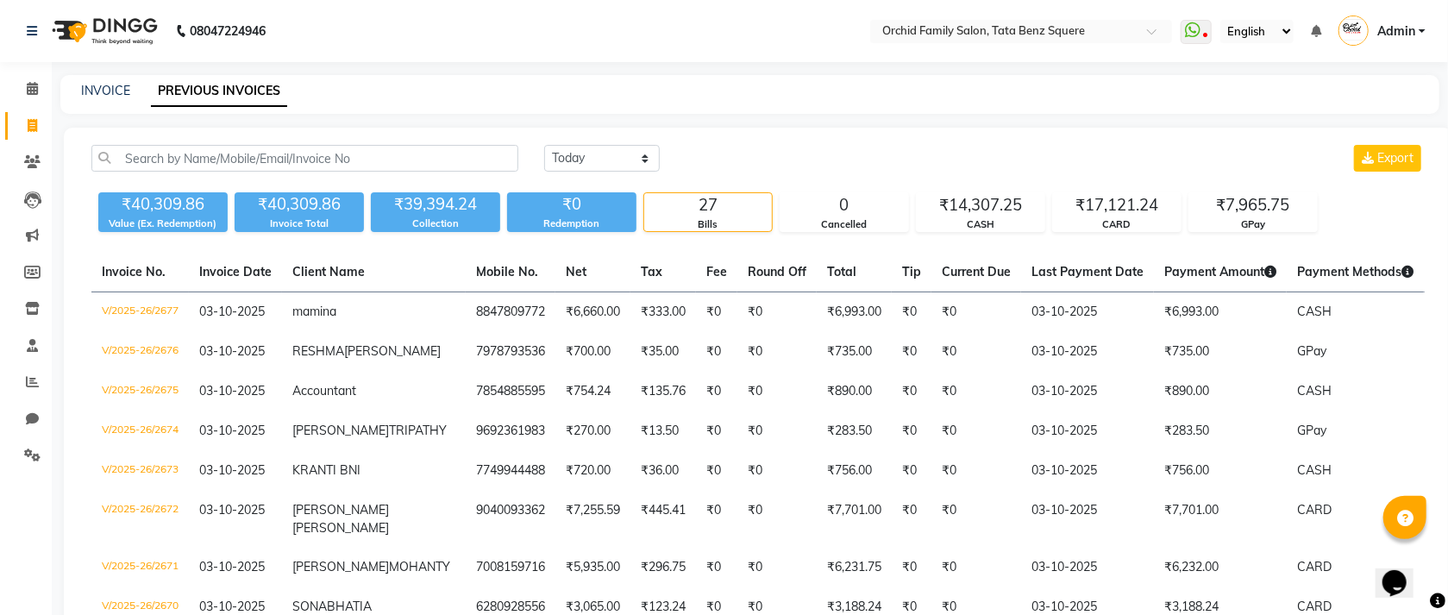
select select "service"
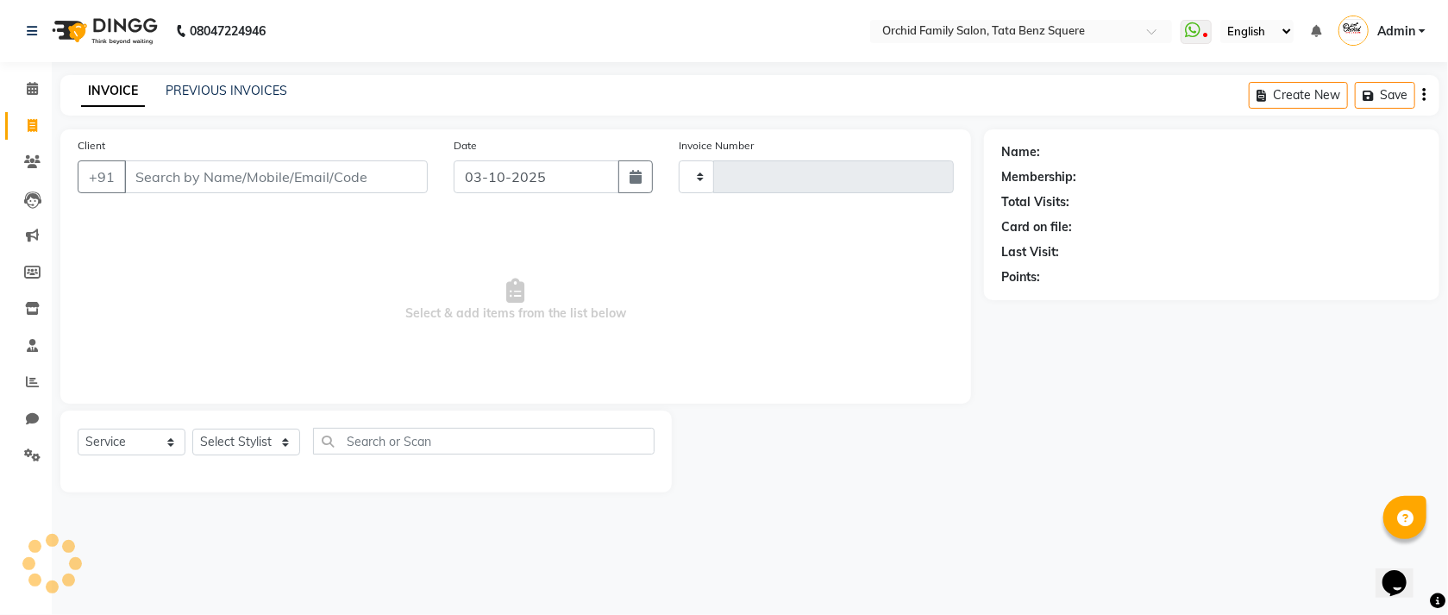
type input "2678"
select select "107"
click at [248, 442] on select "Select Stylist Accountant AJAYA AMAR BHARATI BINDIYA JHUMA KALYANI SATAPATHY KH…" at bounding box center [246, 442] width 108 height 27
select select "11441"
click at [192, 430] on select "Select Stylist Accountant AJAYA AMAR BHARATI BINDIYA JHUMA KALYANI SATAPATHY KH…" at bounding box center [246, 442] width 108 height 27
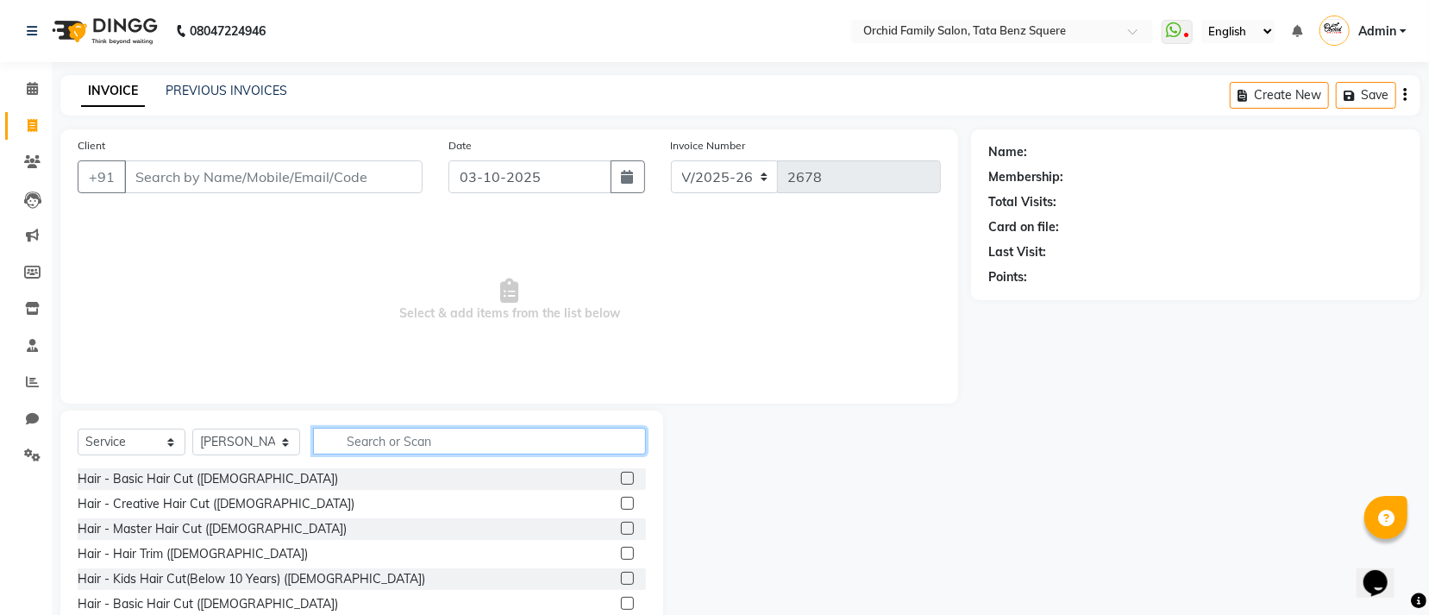
click at [436, 436] on input "text" at bounding box center [479, 441] width 333 height 27
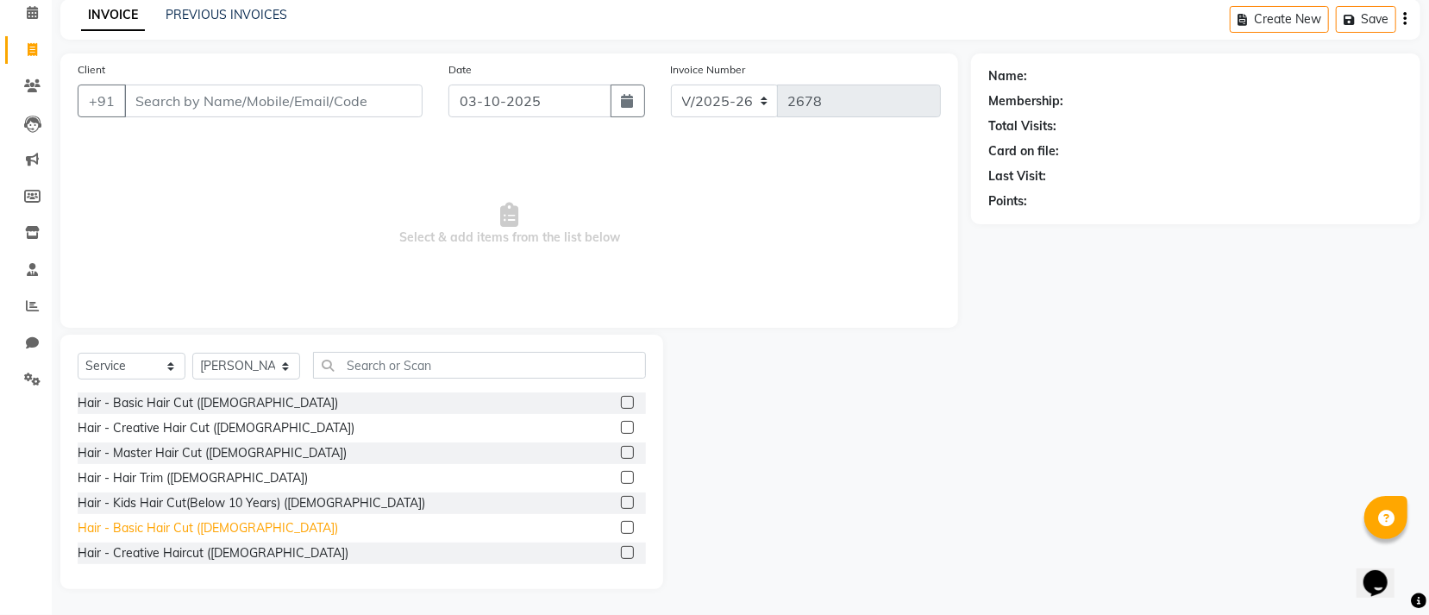
click at [175, 529] on div "Hair - Basic Hair Cut (Male)" at bounding box center [208, 528] width 260 height 18
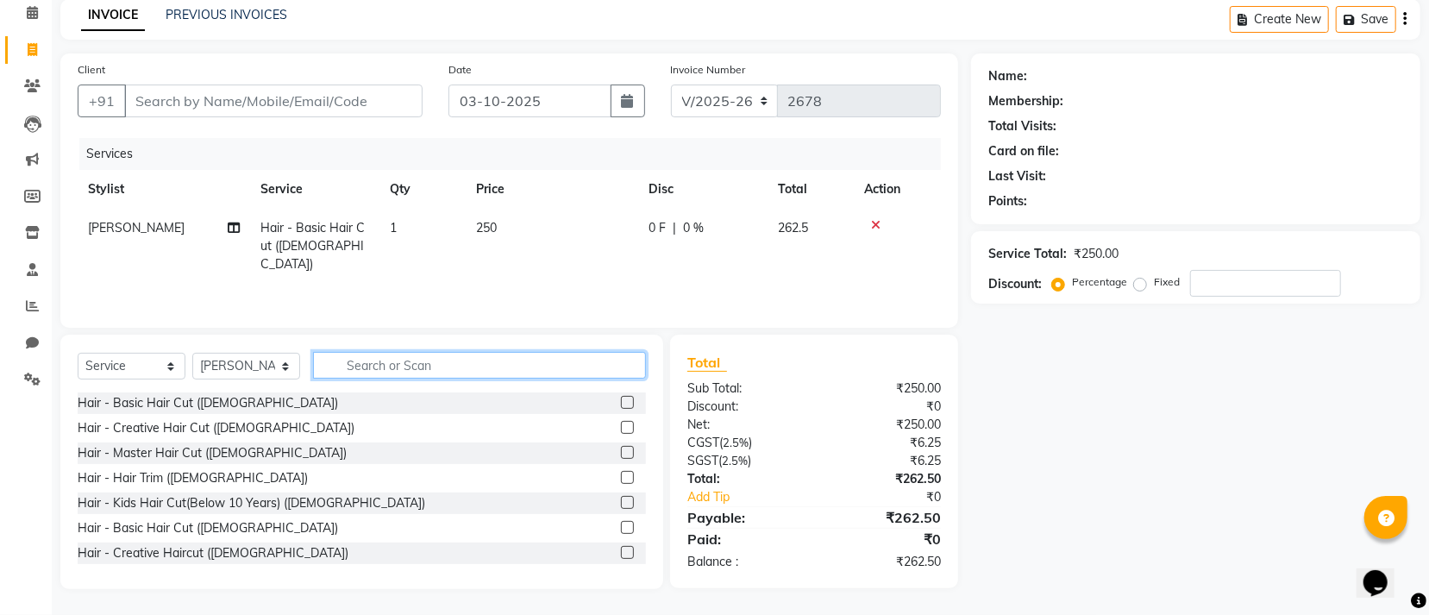
click at [516, 373] on input "text" at bounding box center [479, 365] width 333 height 27
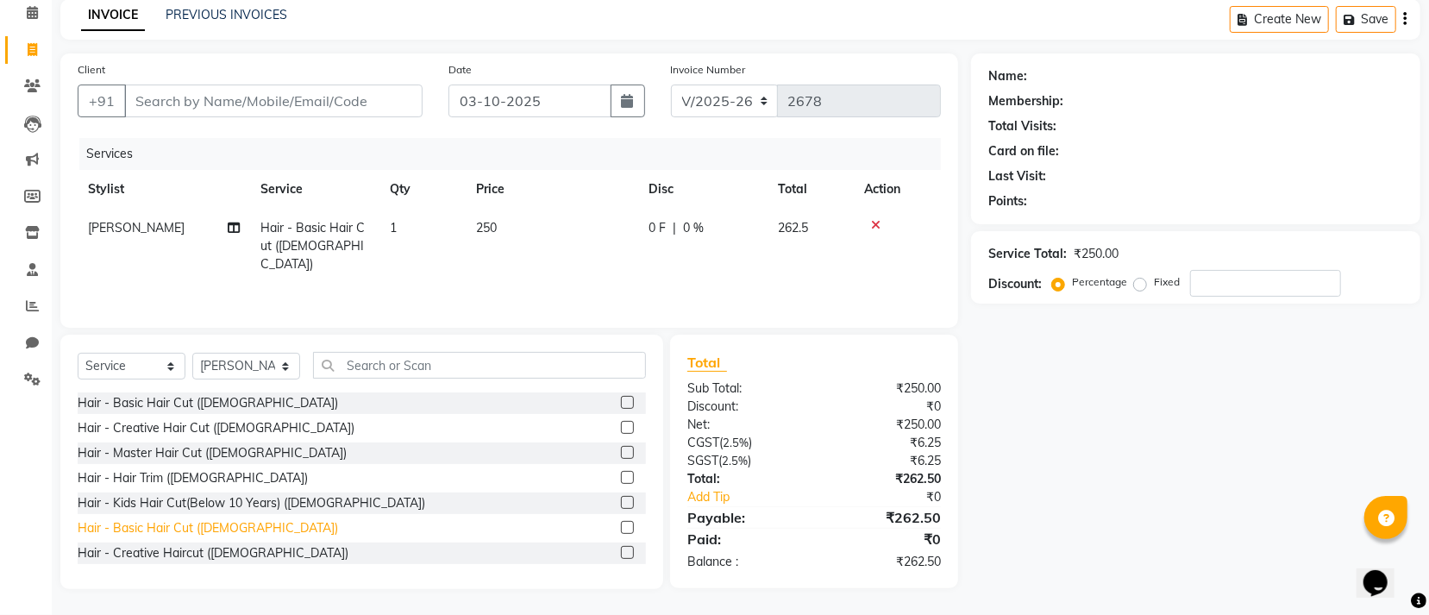
click at [143, 525] on div "Hair - Basic Hair Cut (Male)" at bounding box center [208, 528] width 260 height 18
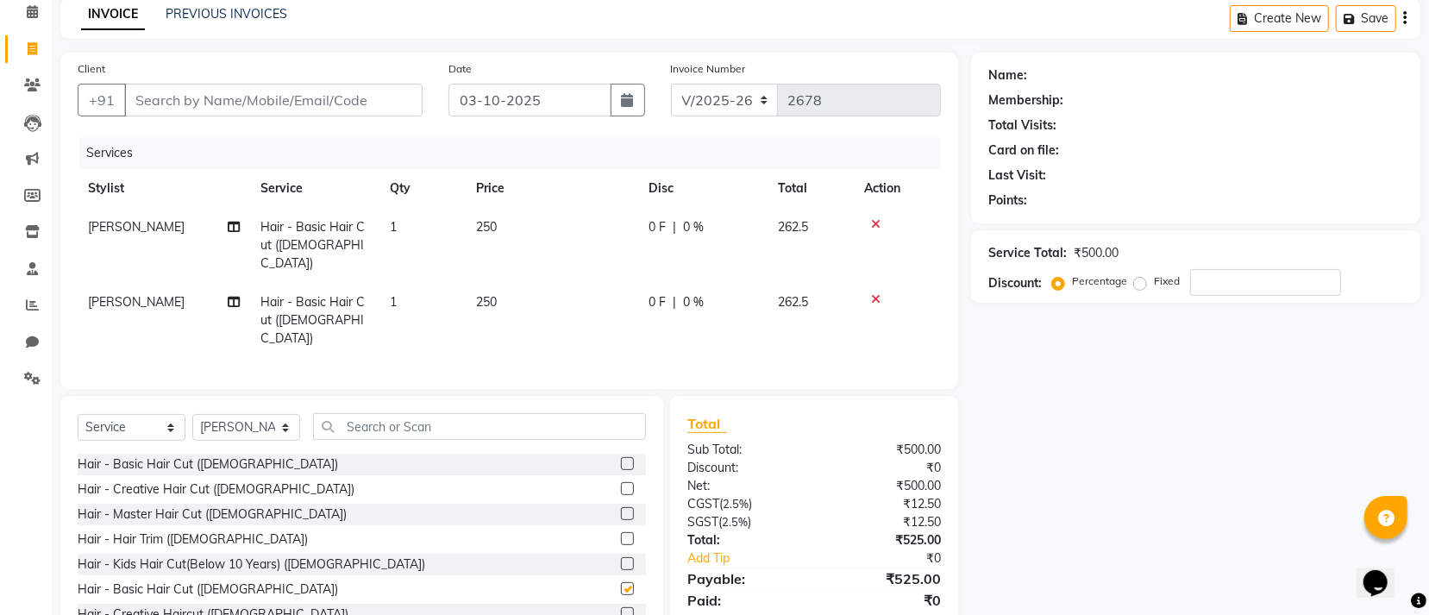
checkbox input "false"
click at [459, 413] on input "text" at bounding box center [479, 426] width 333 height 27
click at [875, 293] on icon at bounding box center [875, 299] width 9 height 12
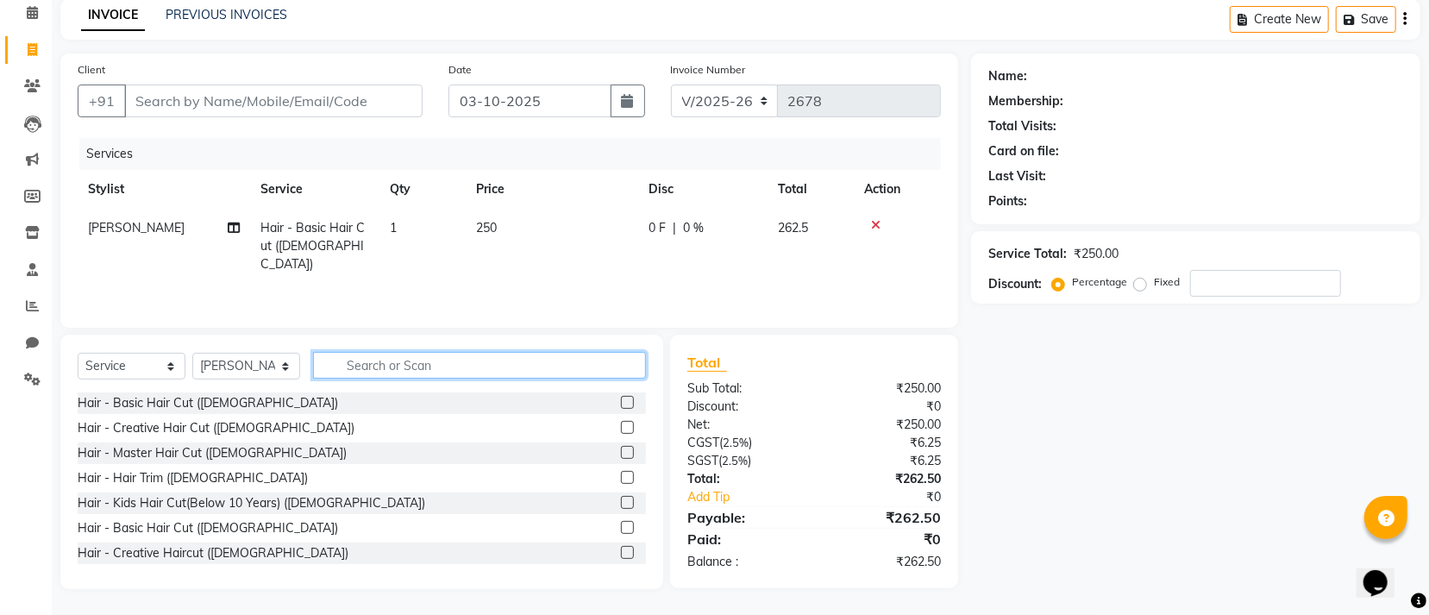
click at [522, 374] on input "text" at bounding box center [479, 365] width 333 height 27
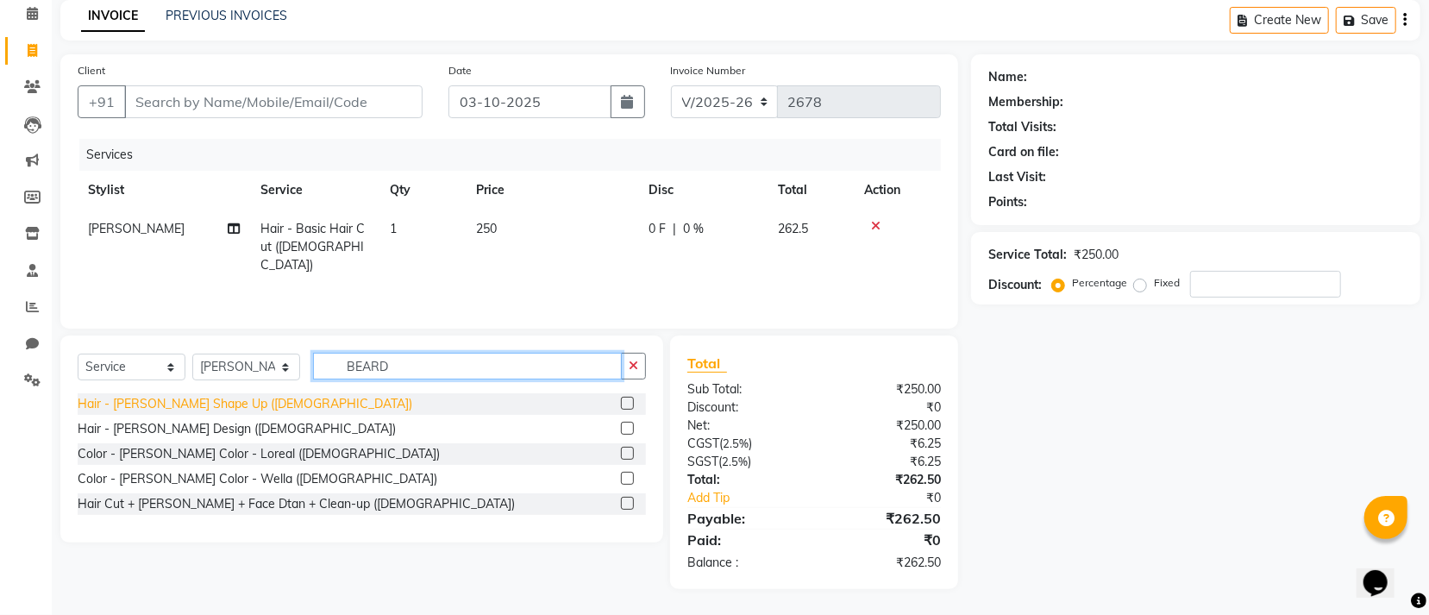
type input "BEARD"
click at [226, 399] on div "Hair - Beard Shape Up (Male)" at bounding box center [245, 404] width 335 height 18
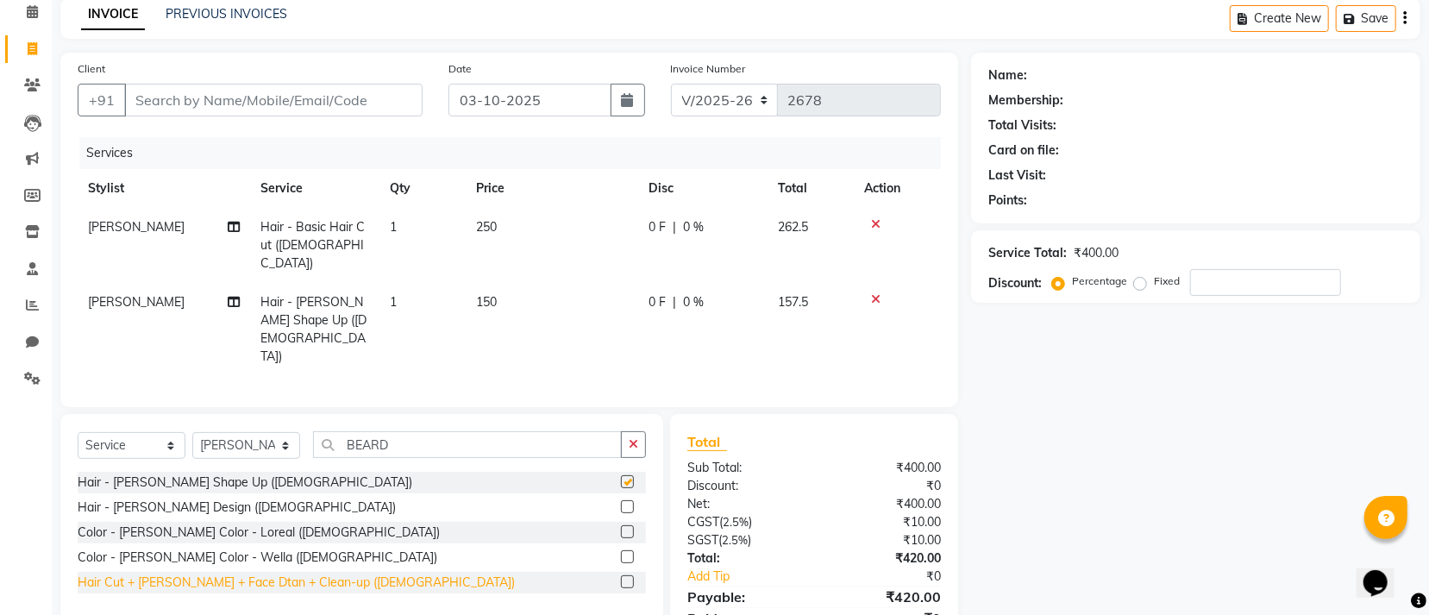
checkbox input "false"
click at [562, 283] on td "150" at bounding box center [552, 329] width 173 height 93
select select "11441"
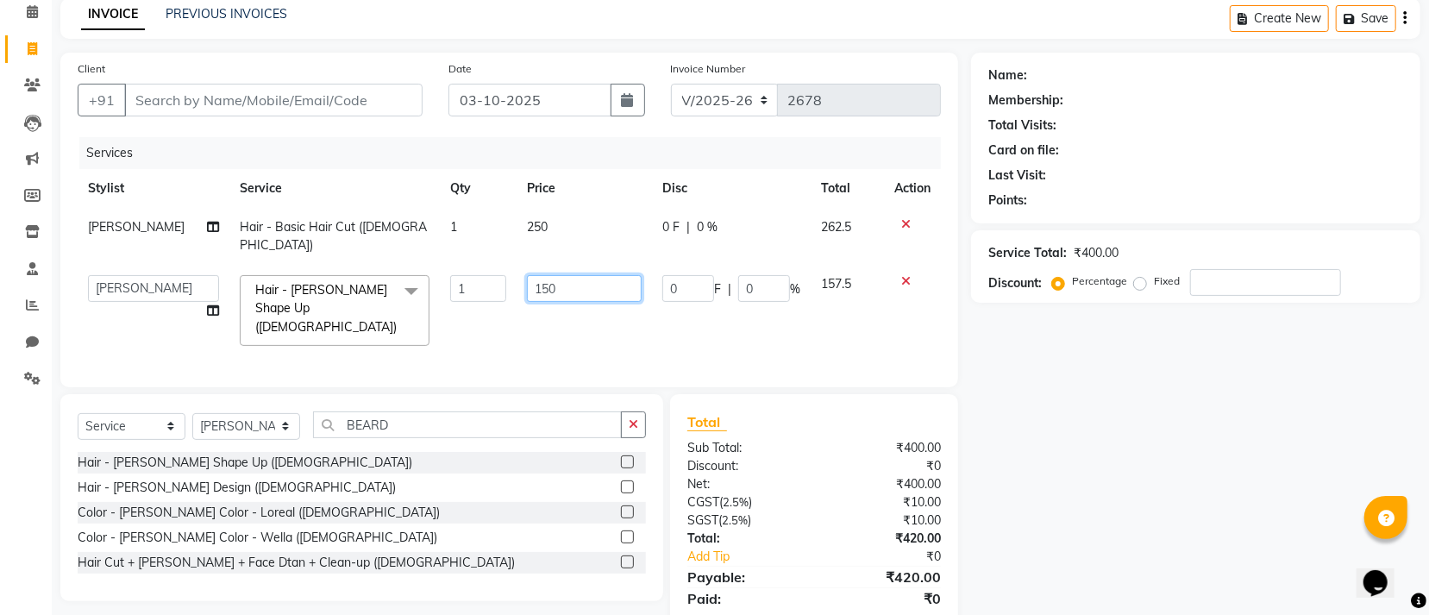
click at [563, 277] on input "150" at bounding box center [584, 288] width 115 height 27
type input "1"
type input "0"
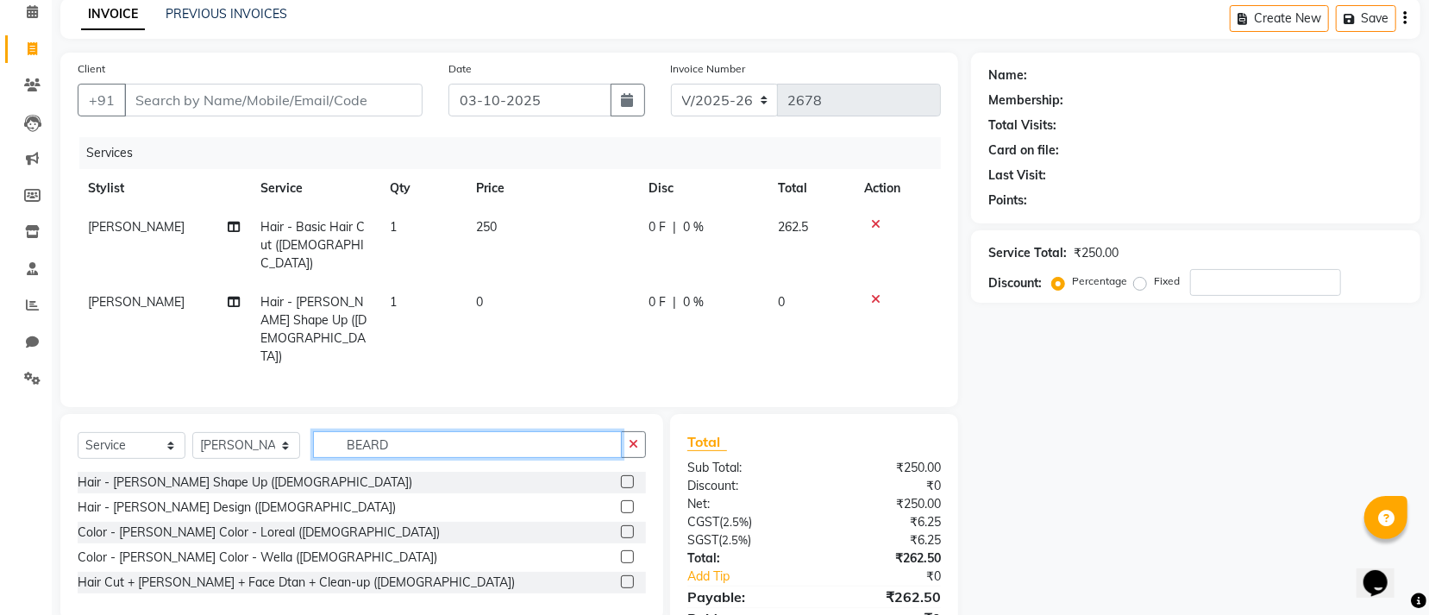
click at [429, 431] on input "BEARD" at bounding box center [467, 444] width 309 height 27
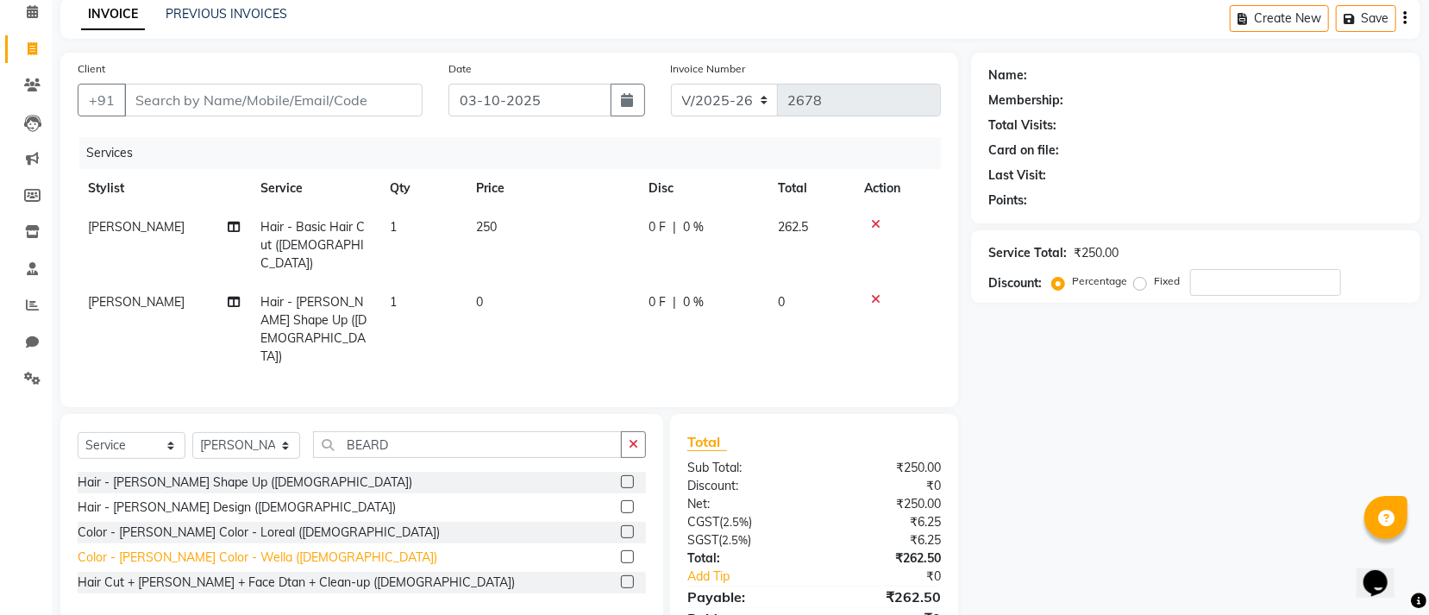
click at [146, 549] on div "Color - Beard Color - Wella (Male)" at bounding box center [258, 558] width 360 height 18
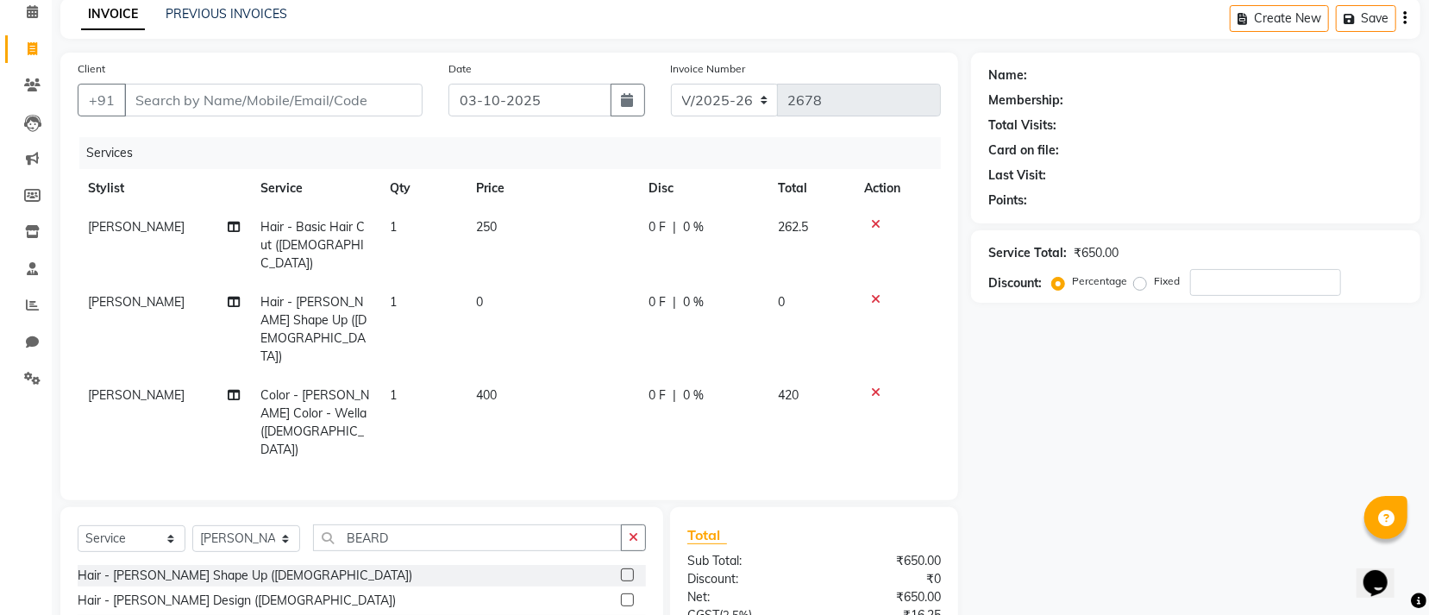
checkbox input "false"
click at [486, 524] on input "BEARD" at bounding box center [467, 537] width 309 height 27
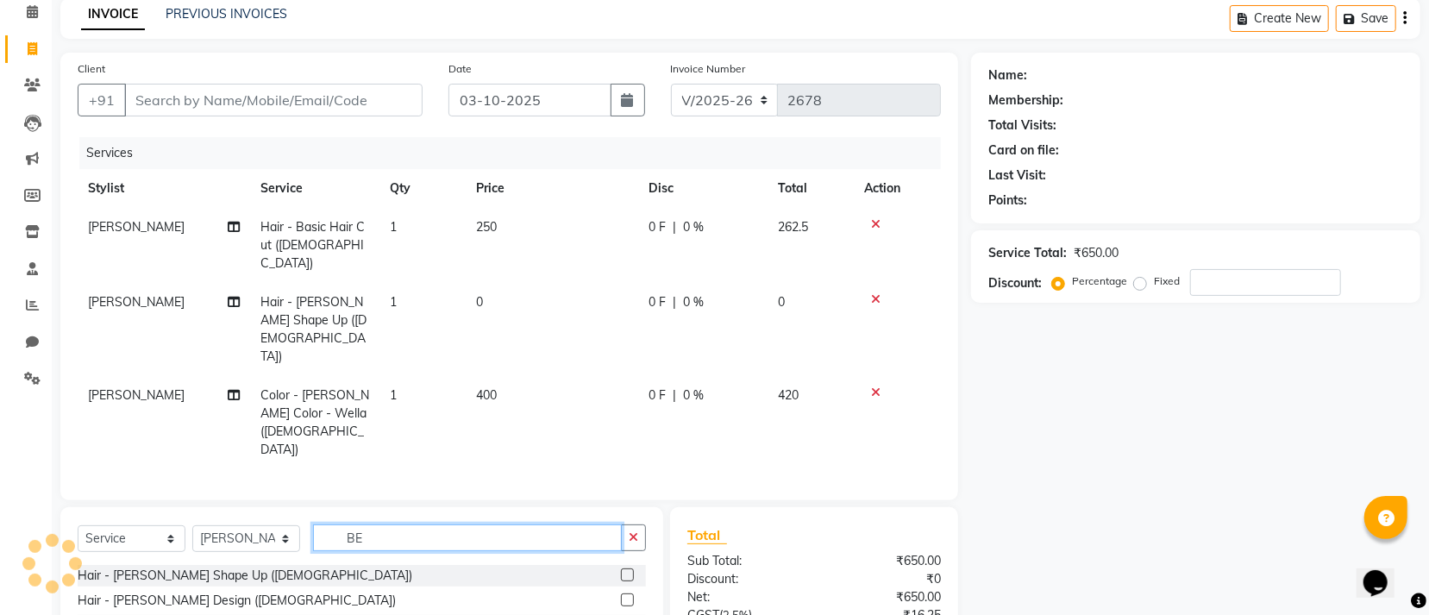
type input "B"
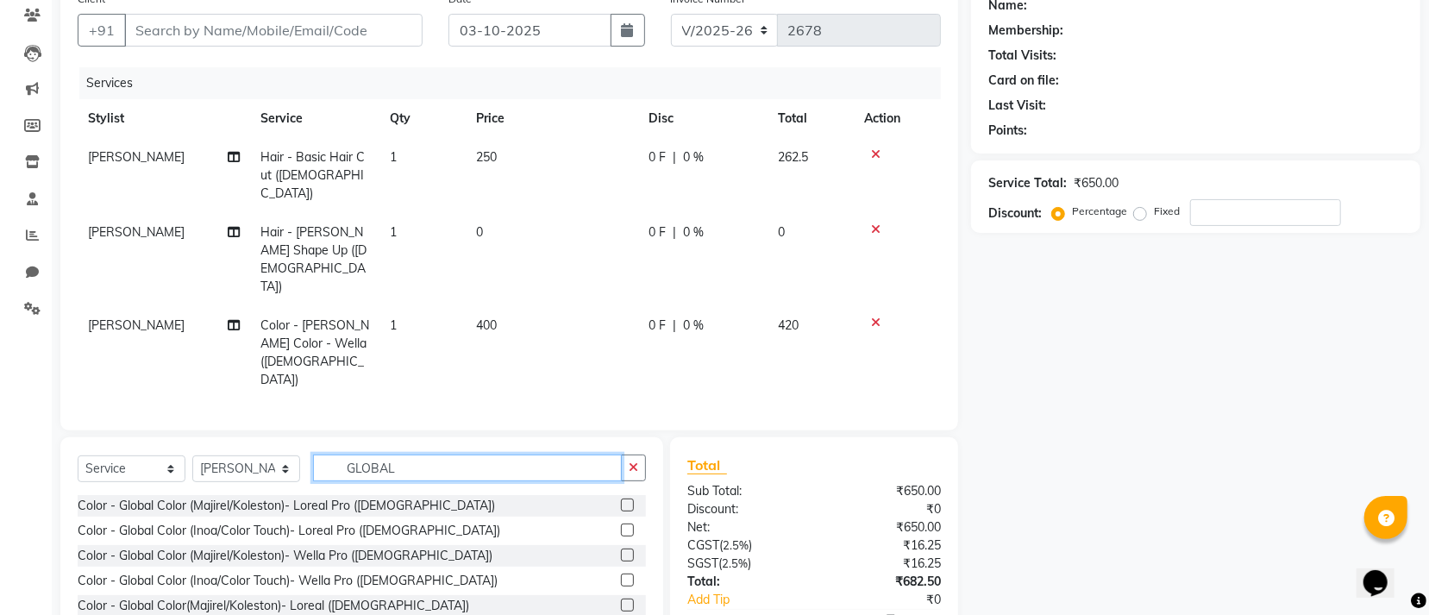
scroll to position [178, 0]
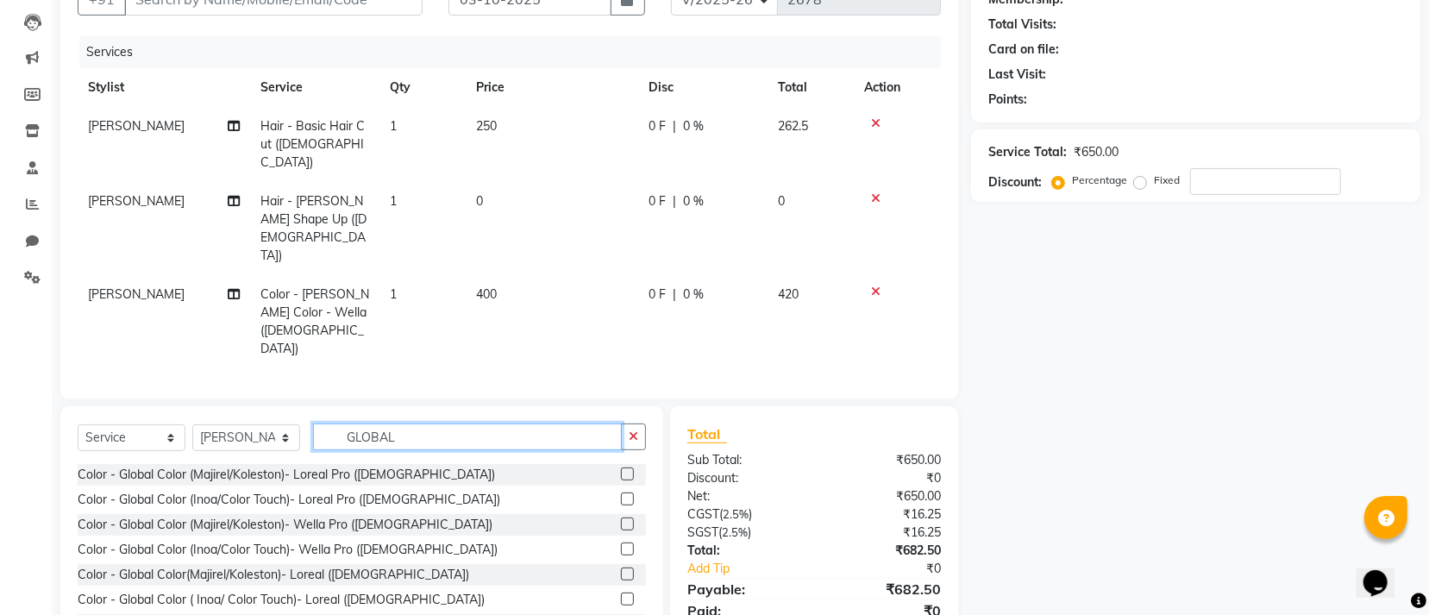
type input "GLOBAL"
click at [276, 614] on div "Color - Global Color(Majirel/Koleston)- Wella (Male)" at bounding box center [272, 625] width 389 height 18
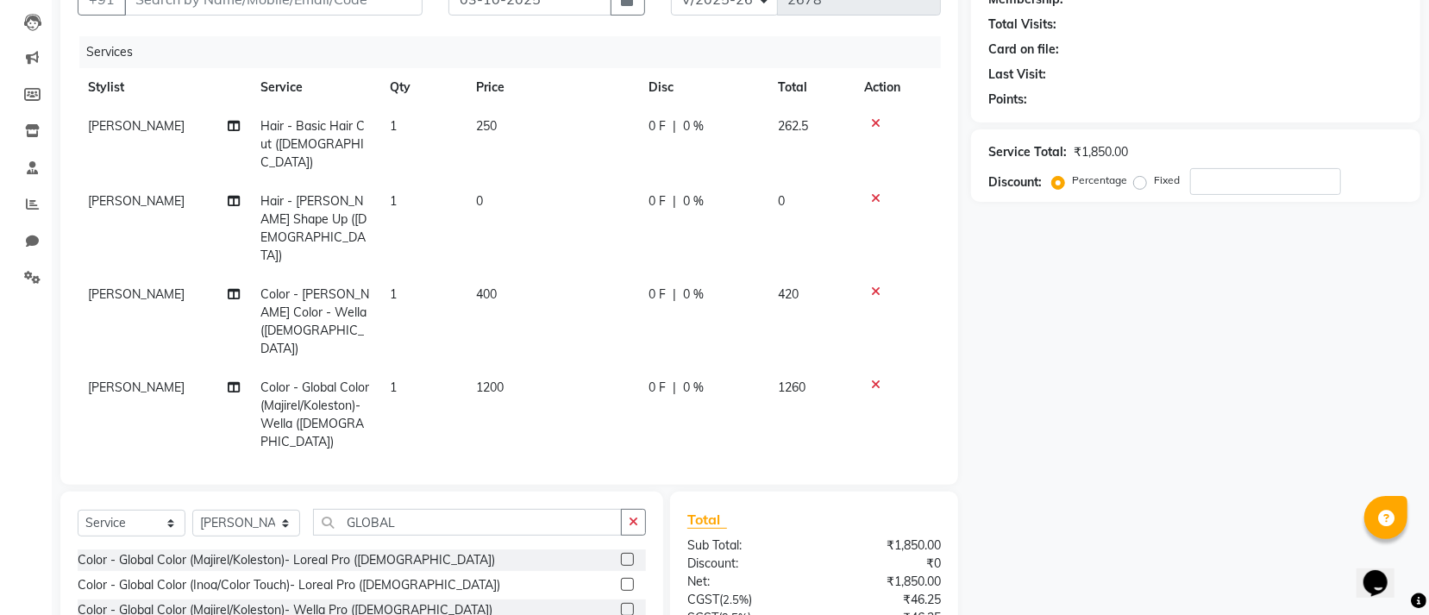
checkbox input "false"
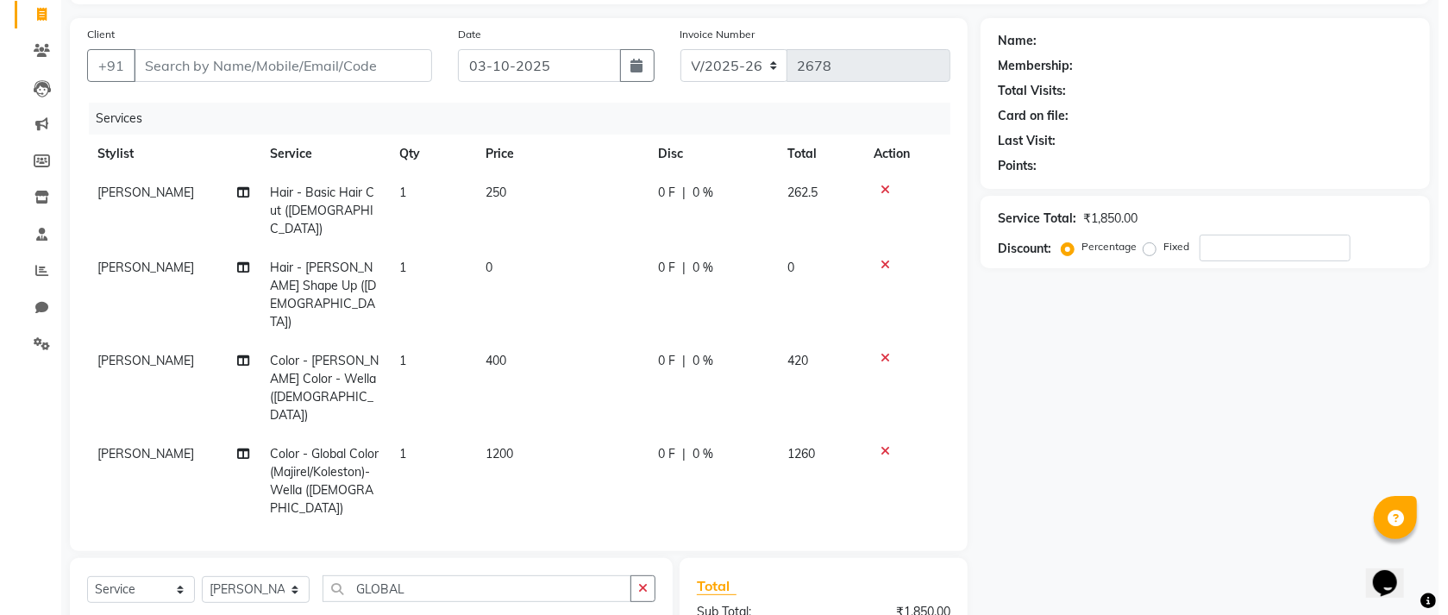
scroll to position [0, 0]
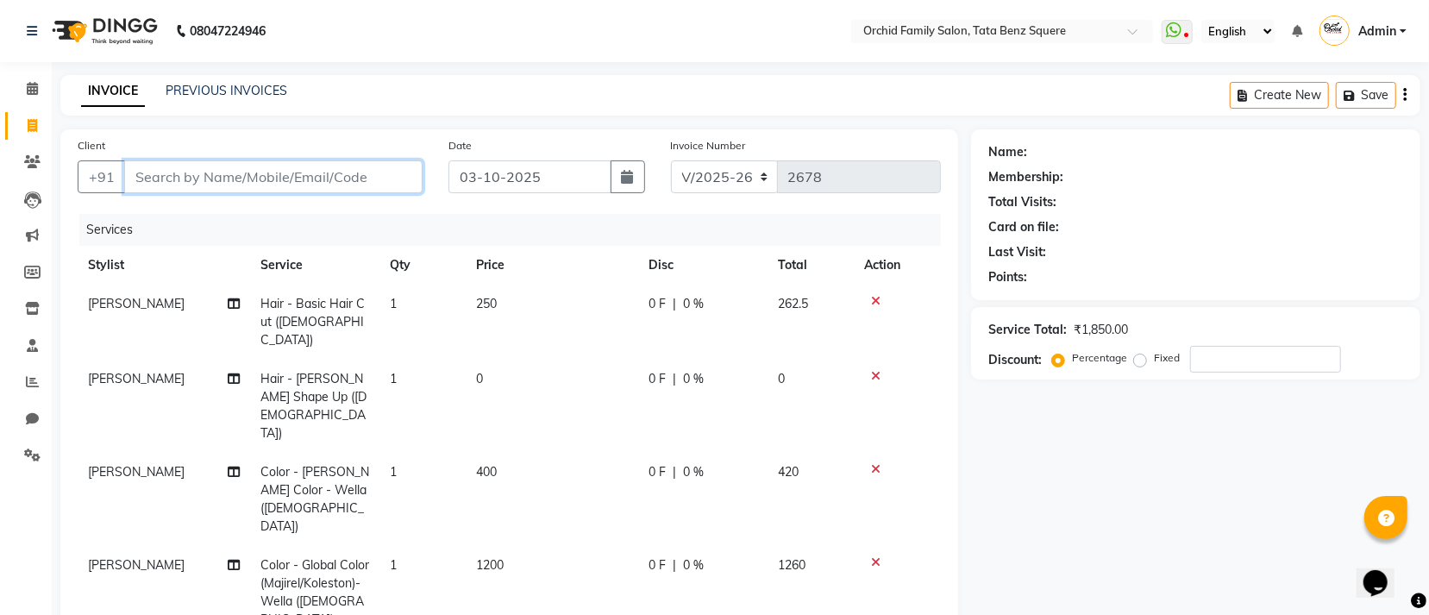
click at [383, 177] on input "Client" at bounding box center [273, 176] width 298 height 33
type input "7"
type input "0"
type input "7008834592"
click at [410, 179] on span "Add Client" at bounding box center [378, 176] width 68 height 17
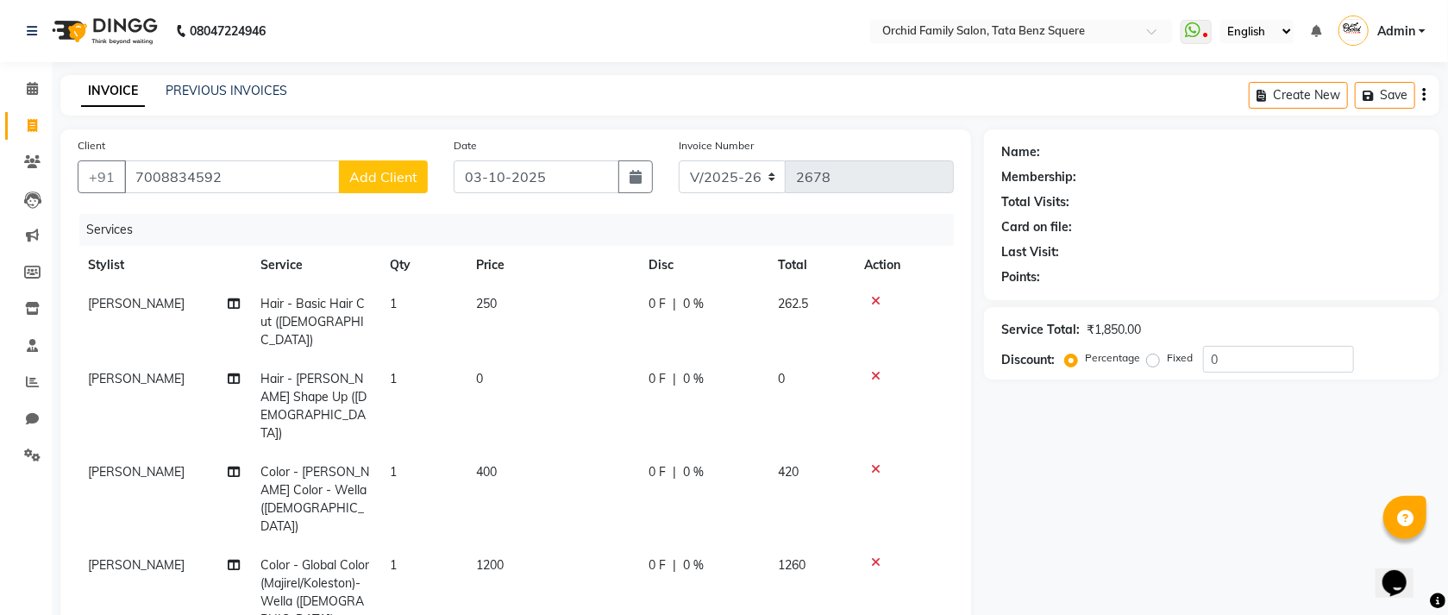
select select "29"
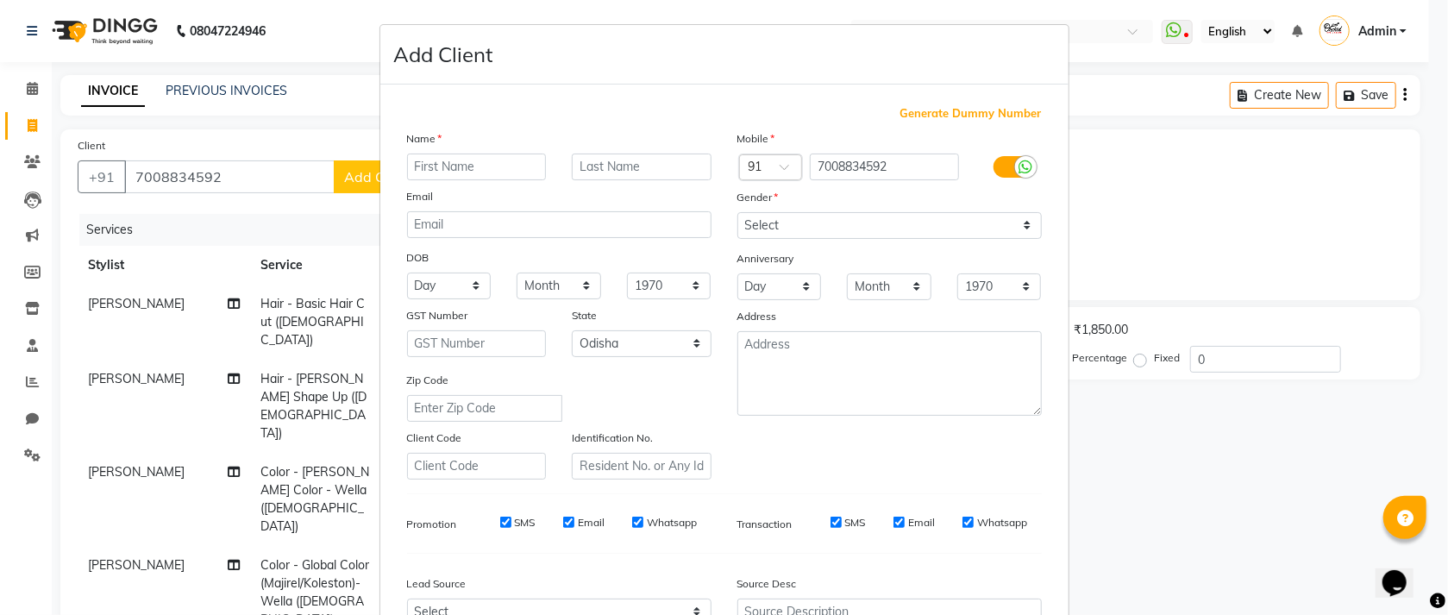
drag, startPoint x: 491, startPoint y: 173, endPoint x: 497, endPoint y: 164, distance: 10.5
click at [491, 170] on input "text" at bounding box center [477, 167] width 140 height 27
click at [623, 165] on input "text" at bounding box center [642, 167] width 140 height 27
click at [489, 169] on input "BISWAJIT SAHU" at bounding box center [477, 167] width 140 height 27
click at [539, 161] on div "BISWAJIT SAHU" at bounding box center [477, 167] width 166 height 27
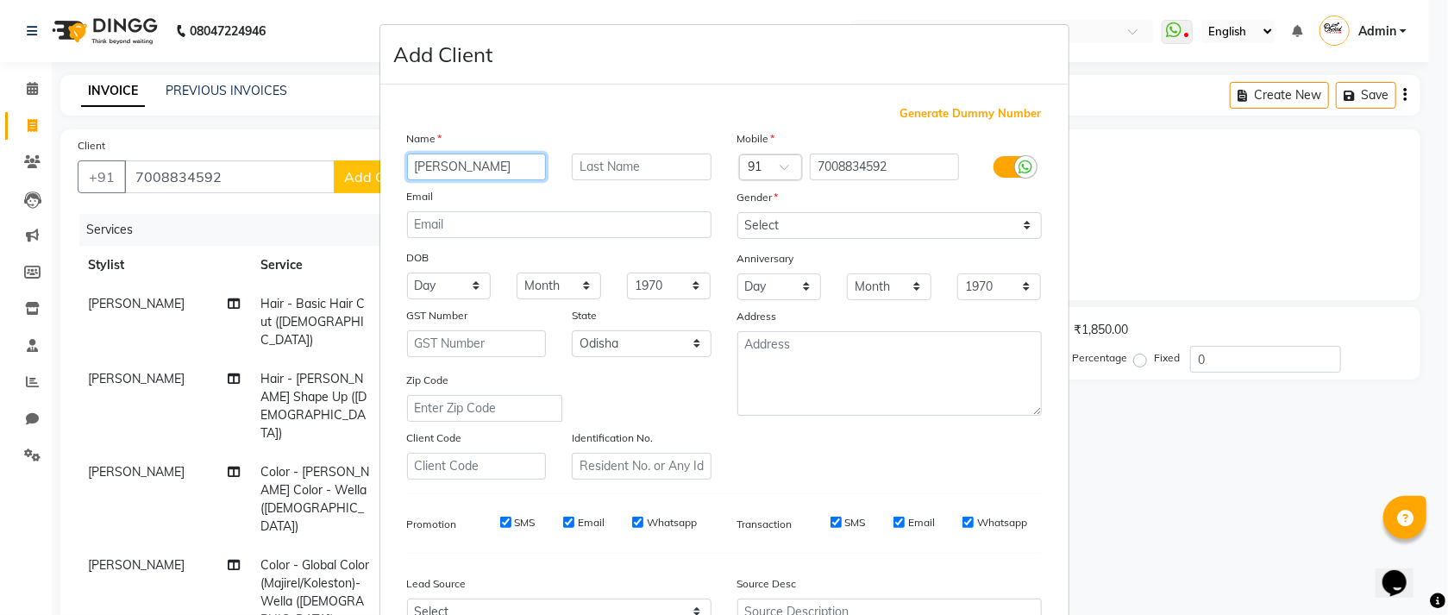
click at [519, 165] on input "BISWAJIT SAHU" at bounding box center [477, 167] width 140 height 27
type input "BISWAJIT"
click at [582, 163] on input "text" at bounding box center [642, 167] width 140 height 27
type input "SAHU"
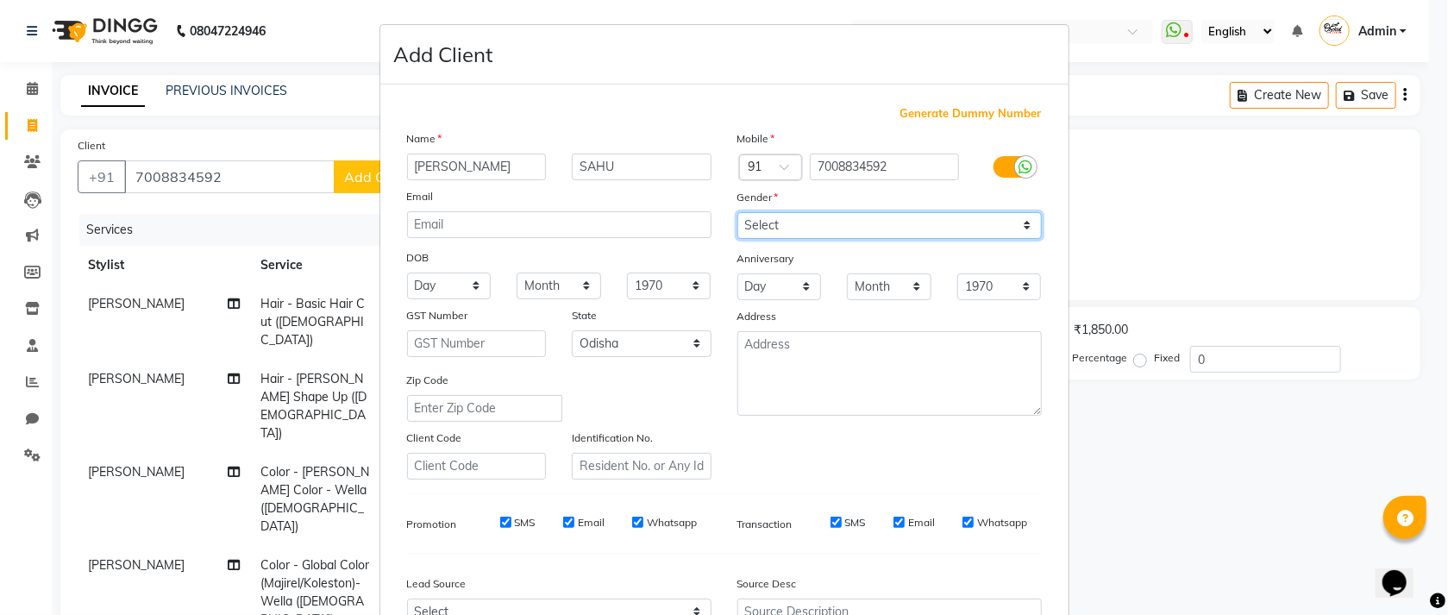
click at [945, 219] on select "Select Male Female Other Prefer Not To Say" at bounding box center [889, 225] width 304 height 27
select select "male"
click at [737, 213] on select "Select Male Female Other Prefer Not To Say" at bounding box center [889, 225] width 304 height 27
click at [446, 288] on select "Day 01 02 03 04 05 06 07 08 09 10 11 12 13 14 15 16 17 18 19 20 21 22 23 24 25 …" at bounding box center [449, 286] width 85 height 27
select select "20"
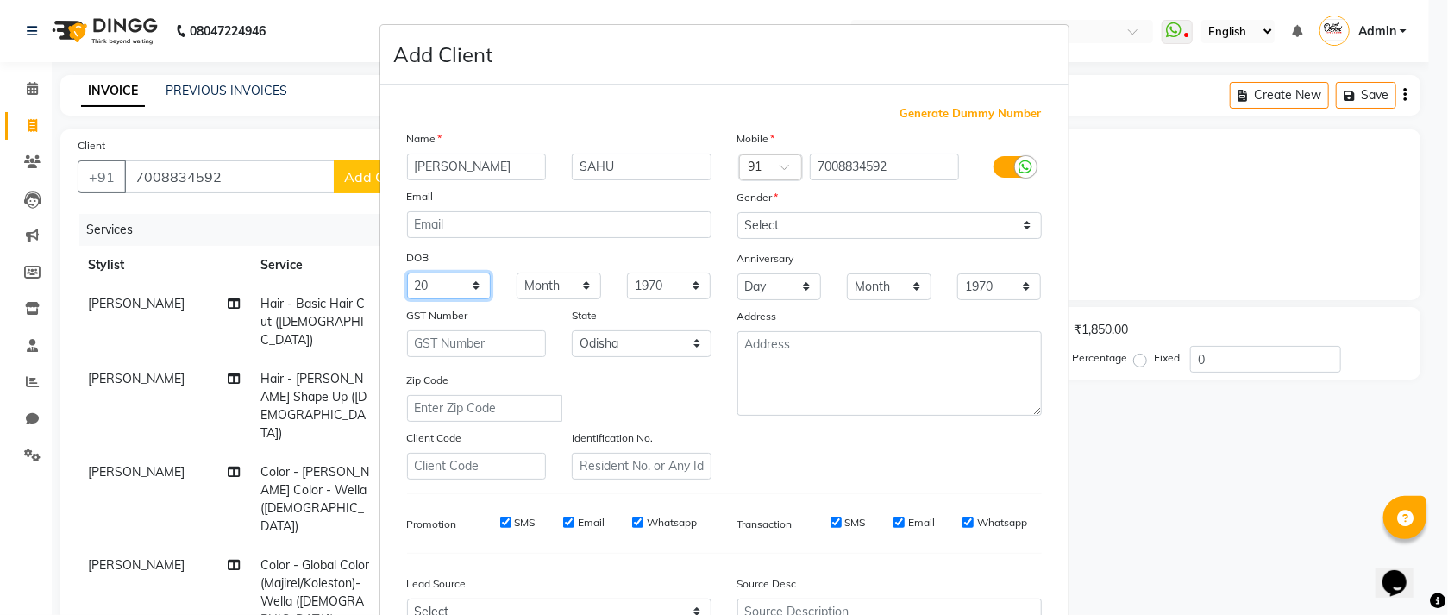
click at [407, 274] on select "Day 01 02 03 04 05 06 07 08 09 10 11 12 13 14 15 16 17 18 19 20 21 22 23 24 25 …" at bounding box center [449, 286] width 85 height 27
click at [546, 290] on select "Month January February March April May June July August September October Novem…" at bounding box center [559, 286] width 85 height 27
select select "05"
click at [517, 274] on select "Month January February March April May June July August September October Novem…" at bounding box center [559, 286] width 85 height 27
click at [654, 285] on select "1940 1941 1942 1943 1944 1945 1946 1947 1948 1949 1950 1951 1952 1953 1954 1955…" at bounding box center [669, 286] width 85 height 27
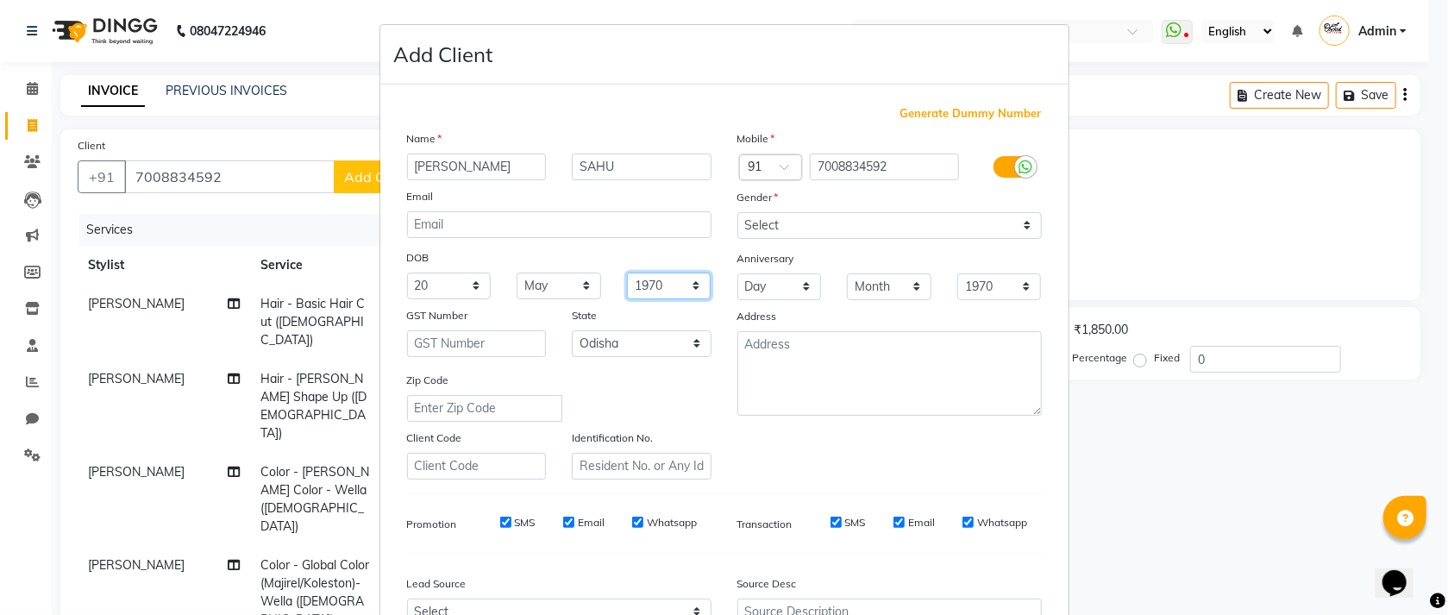
select select "1997"
click at [627, 274] on select "1940 1941 1942 1943 1944 1945 1946 1947 1948 1949 1950 1951 1952 1953 1954 1955…" at bounding box center [669, 286] width 85 height 27
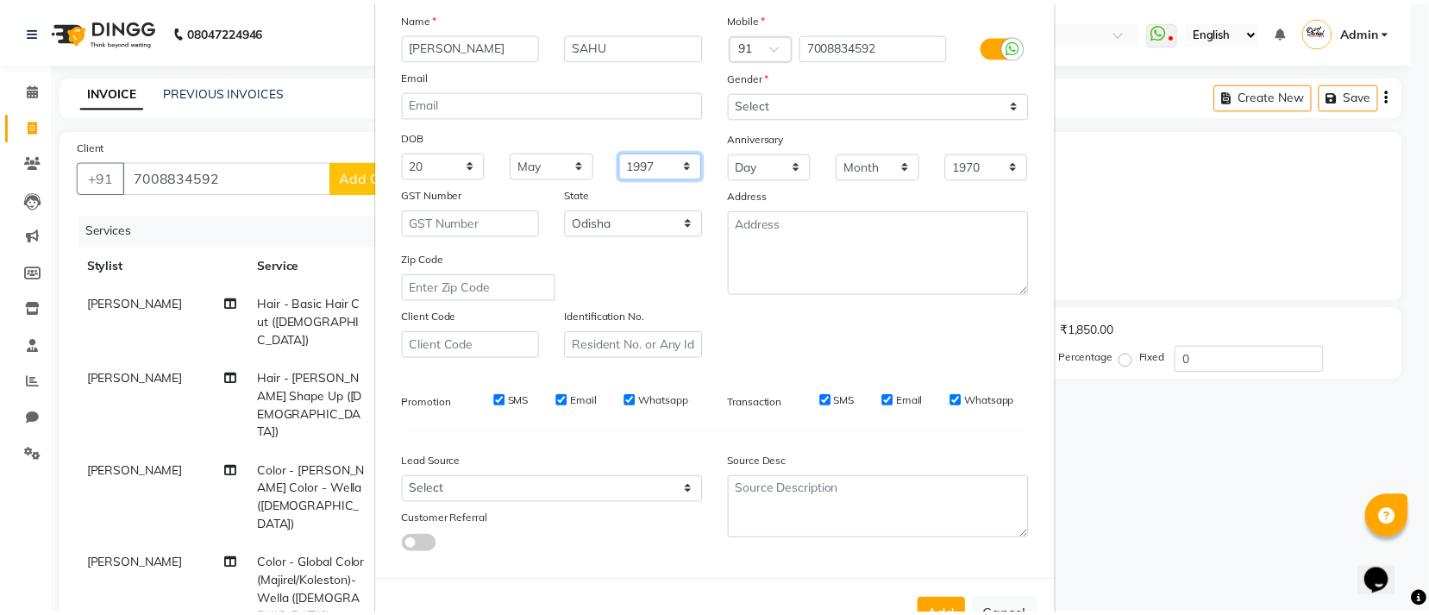
scroll to position [191, 0]
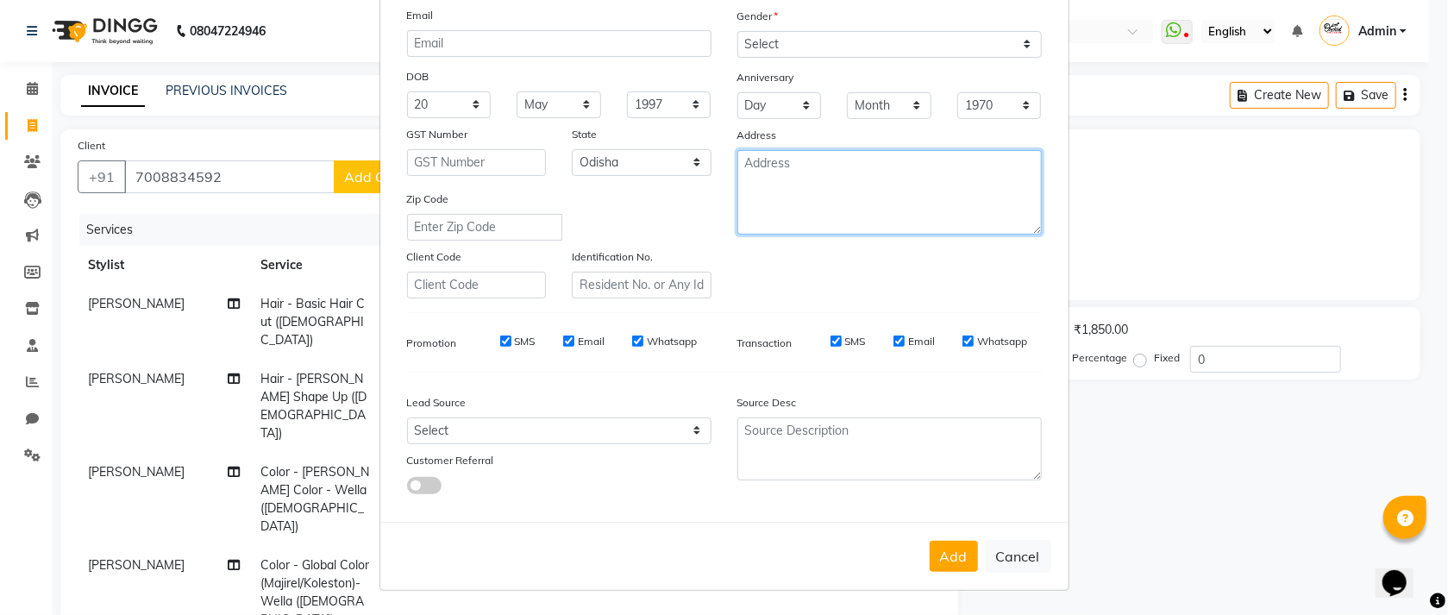
click at [863, 204] on textarea at bounding box center [889, 192] width 304 height 85
type textarea "BEARMHAPUR"
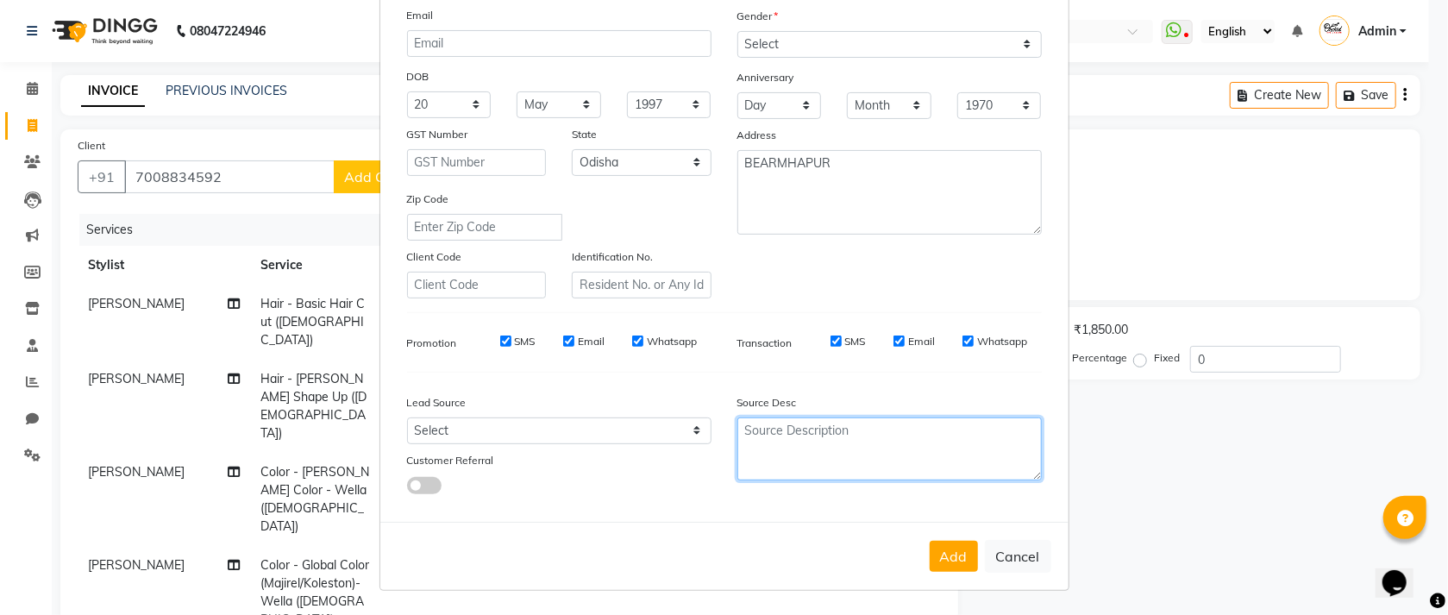
click at [834, 428] on textarea at bounding box center [889, 448] width 304 height 63
type textarea "SERVICE"
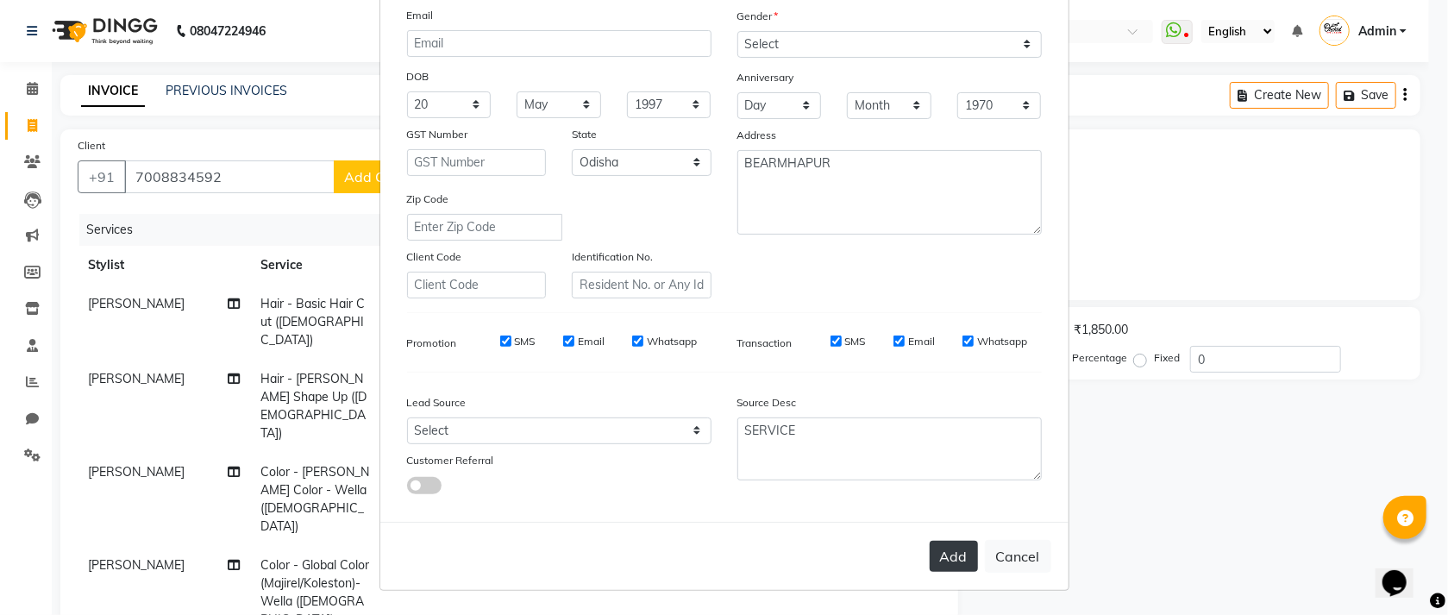
click at [943, 551] on button "Add" at bounding box center [954, 556] width 48 height 31
select select
select select "null"
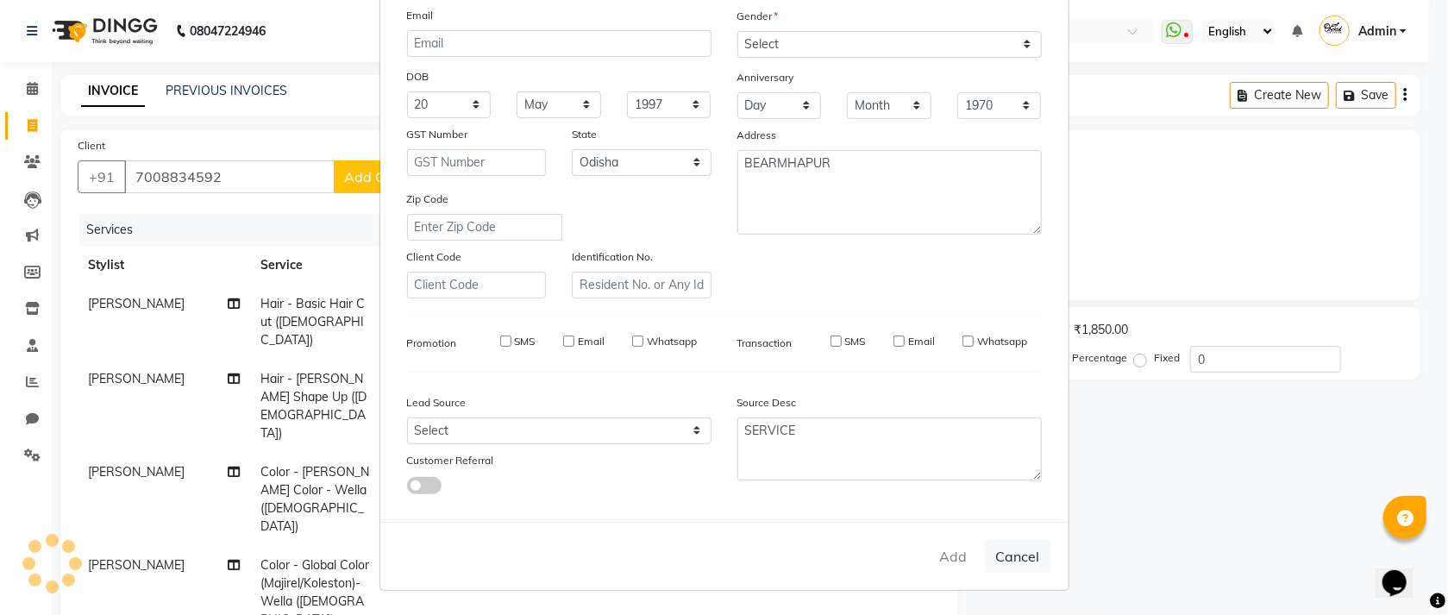
select select
checkbox input "false"
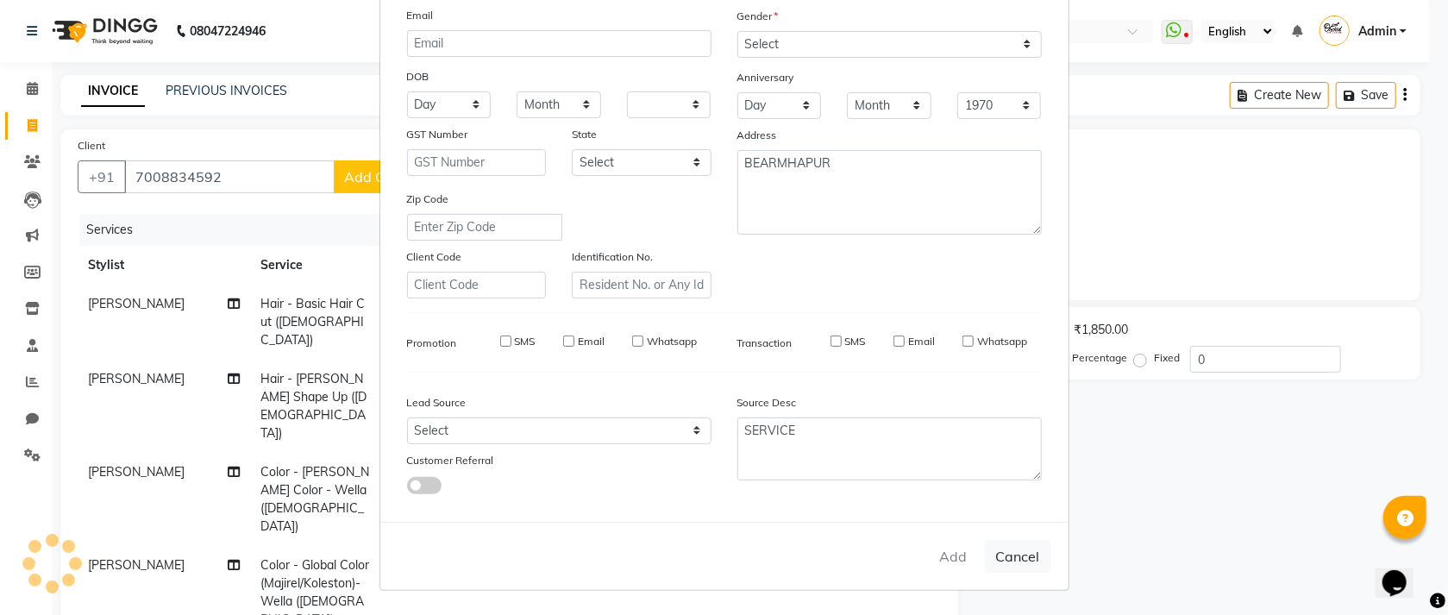
checkbox input "false"
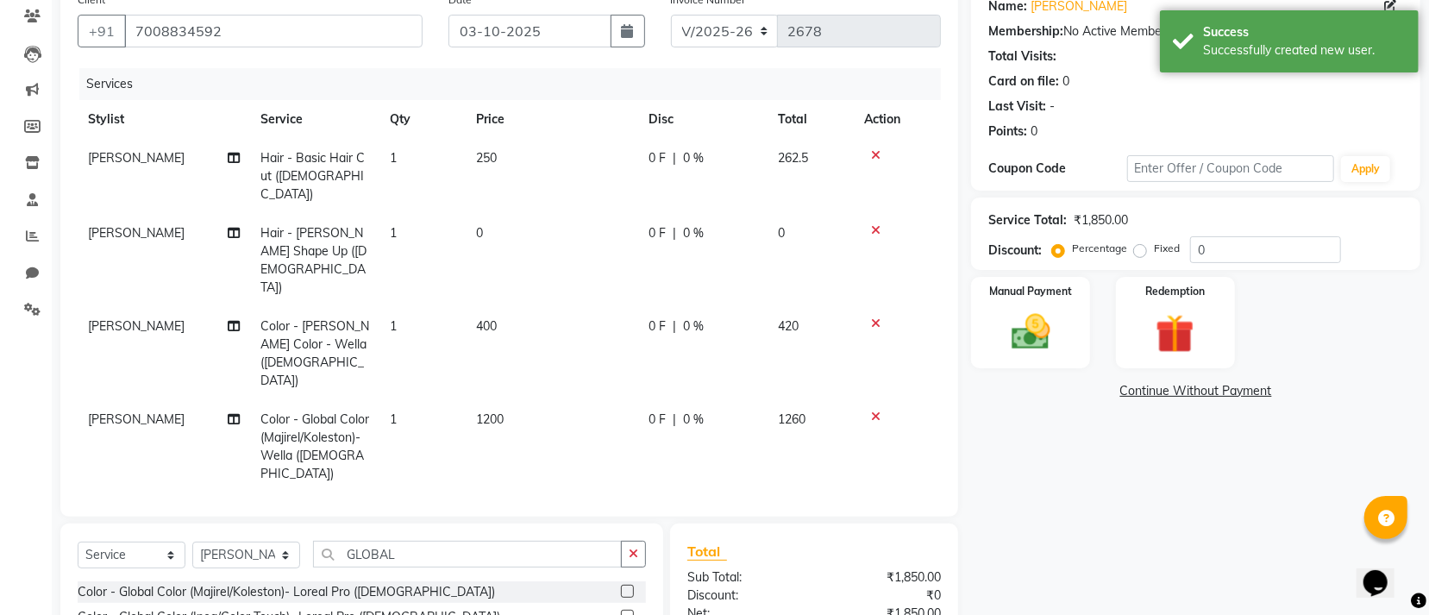
scroll to position [253, 0]
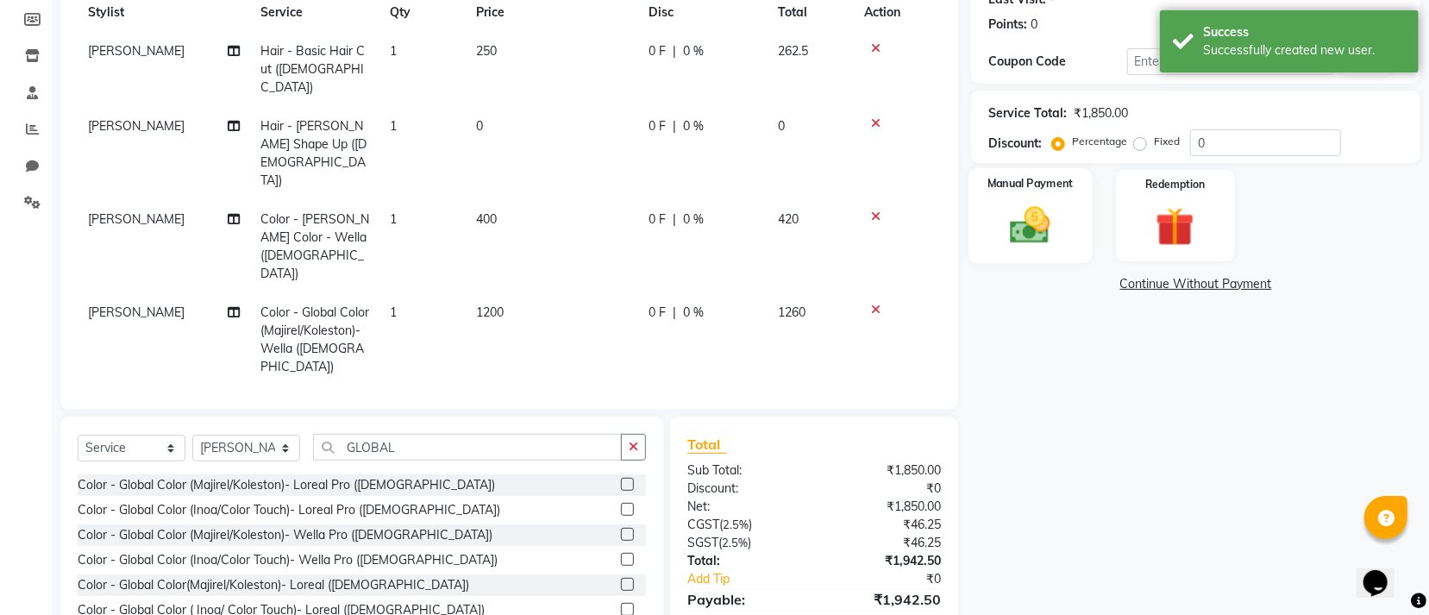
click at [1069, 225] on div "Manual Payment" at bounding box center [1030, 215] width 123 height 95
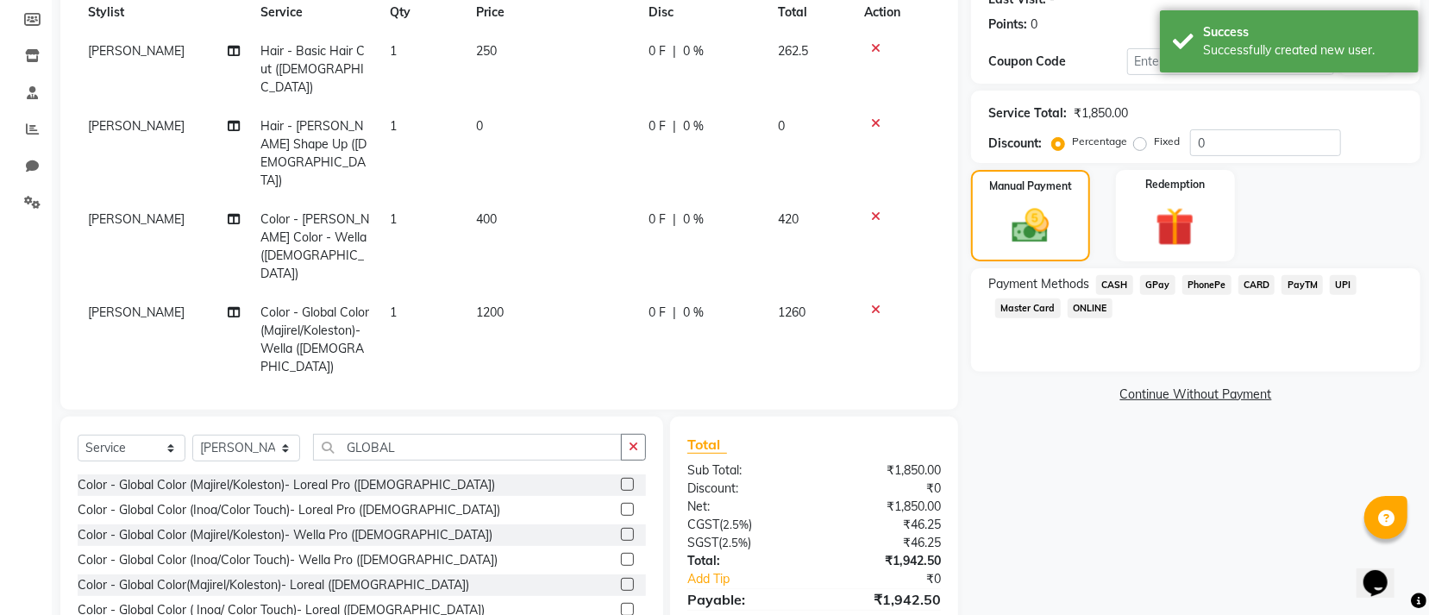
click at [1168, 287] on span "GPay" at bounding box center [1157, 285] width 35 height 20
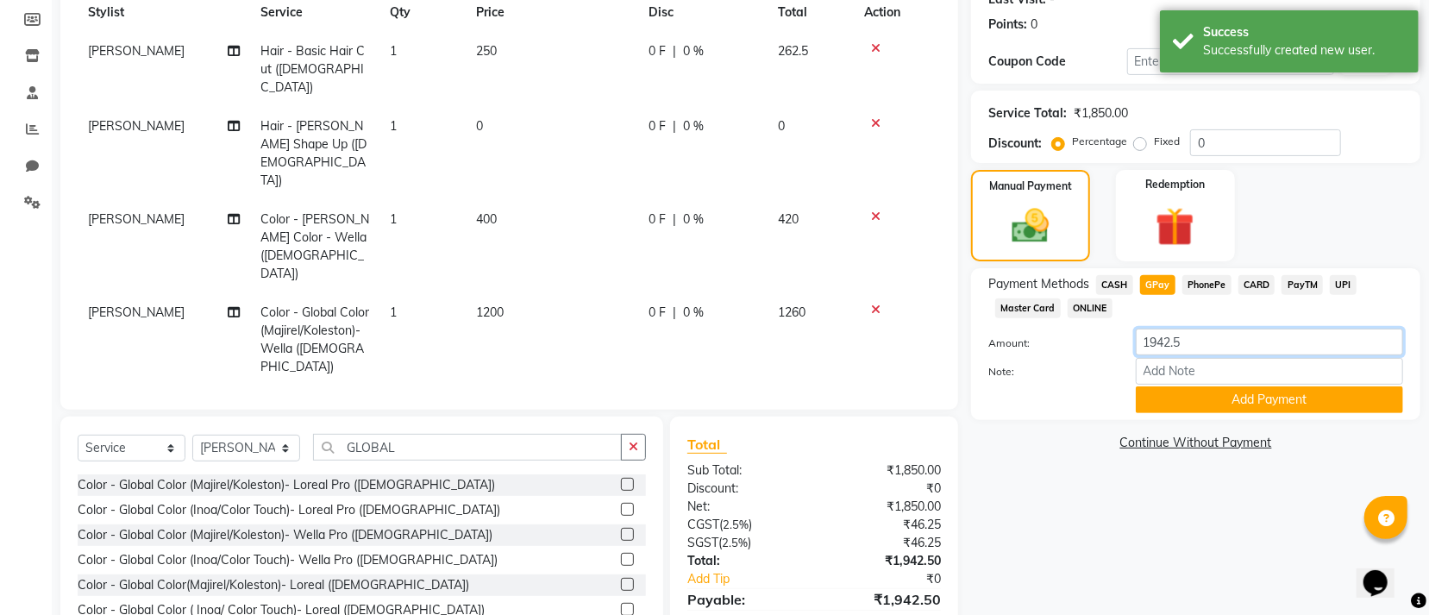
click at [1270, 334] on input "1942.5" at bounding box center [1269, 342] width 267 height 27
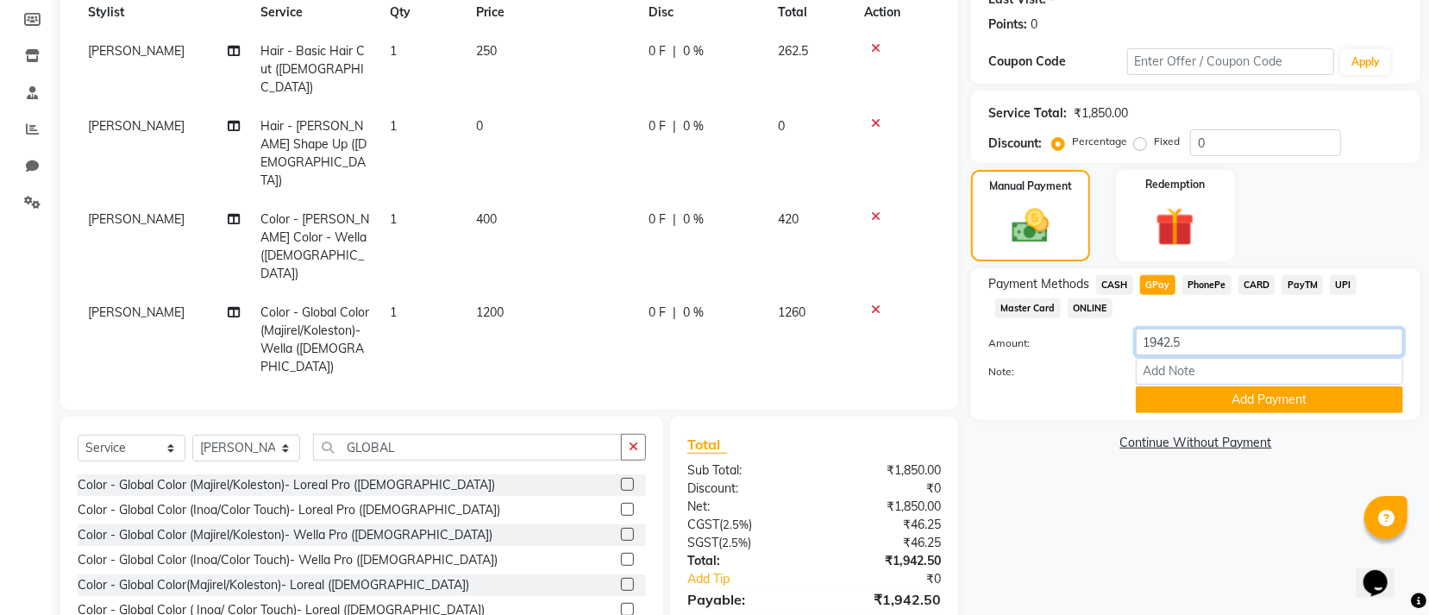
click at [1214, 336] on input "1942.5" at bounding box center [1269, 342] width 267 height 27
type input "1943"
click at [1163, 408] on button "Add Payment" at bounding box center [1269, 399] width 267 height 27
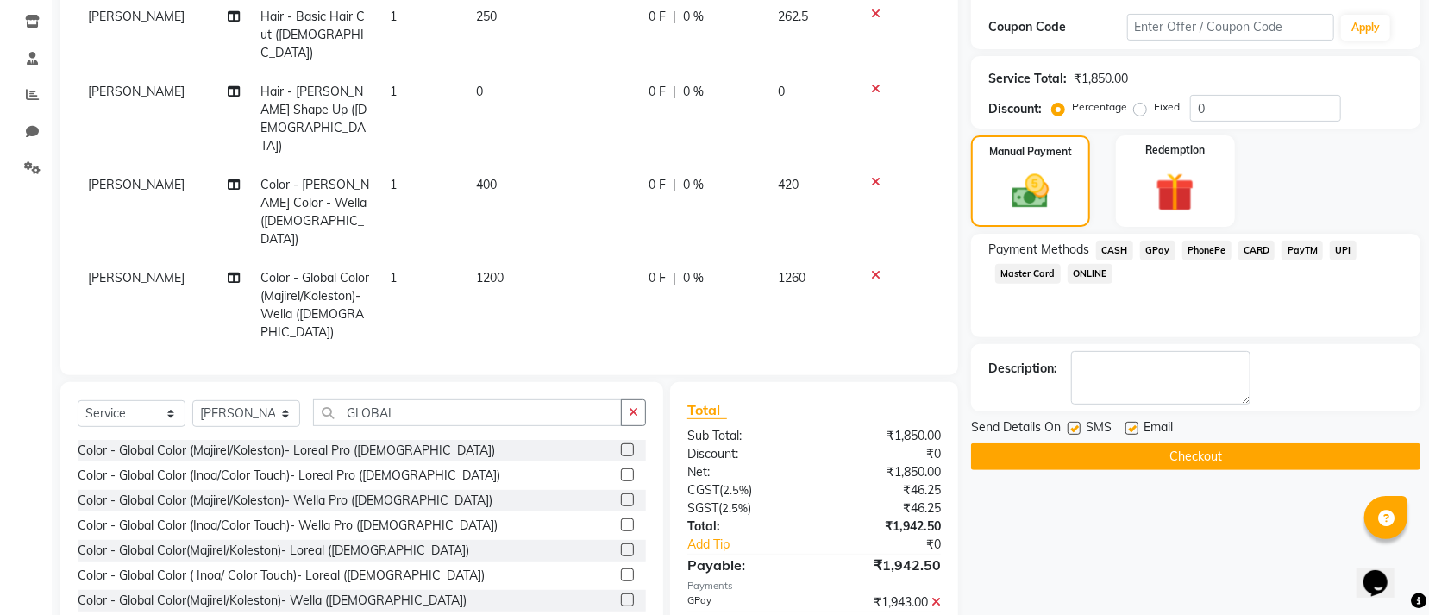
scroll to position [304, 0]
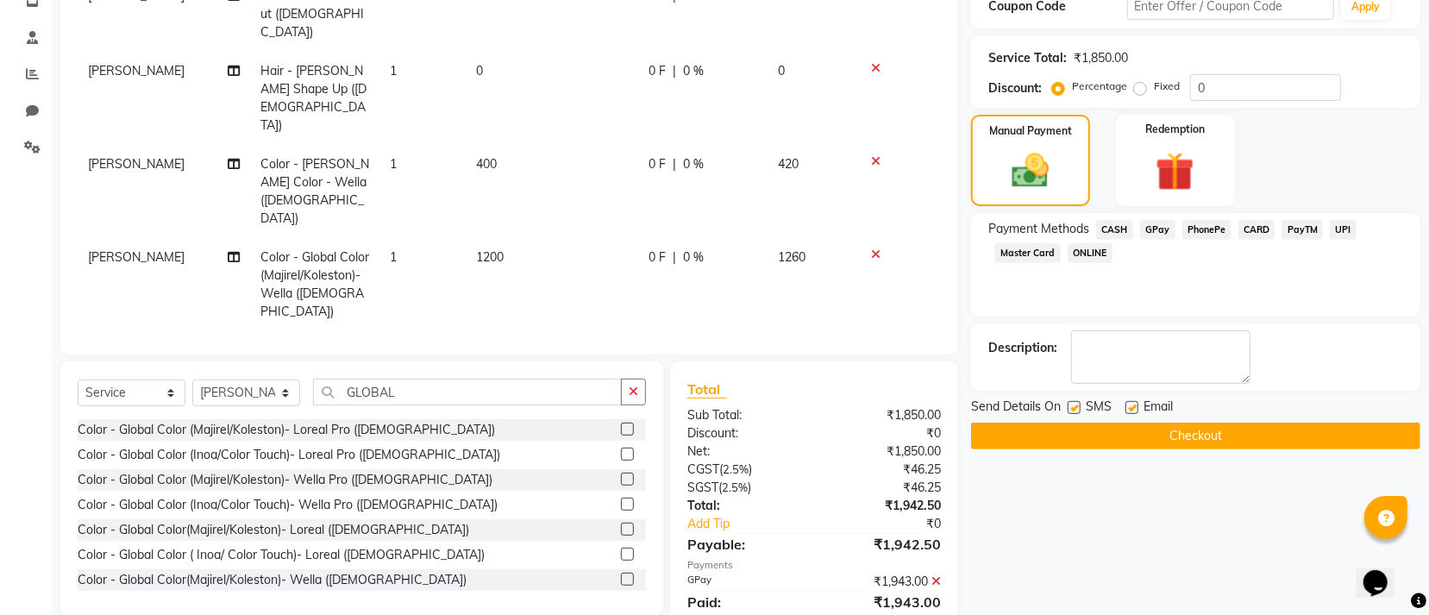
scroll to position [310, 0]
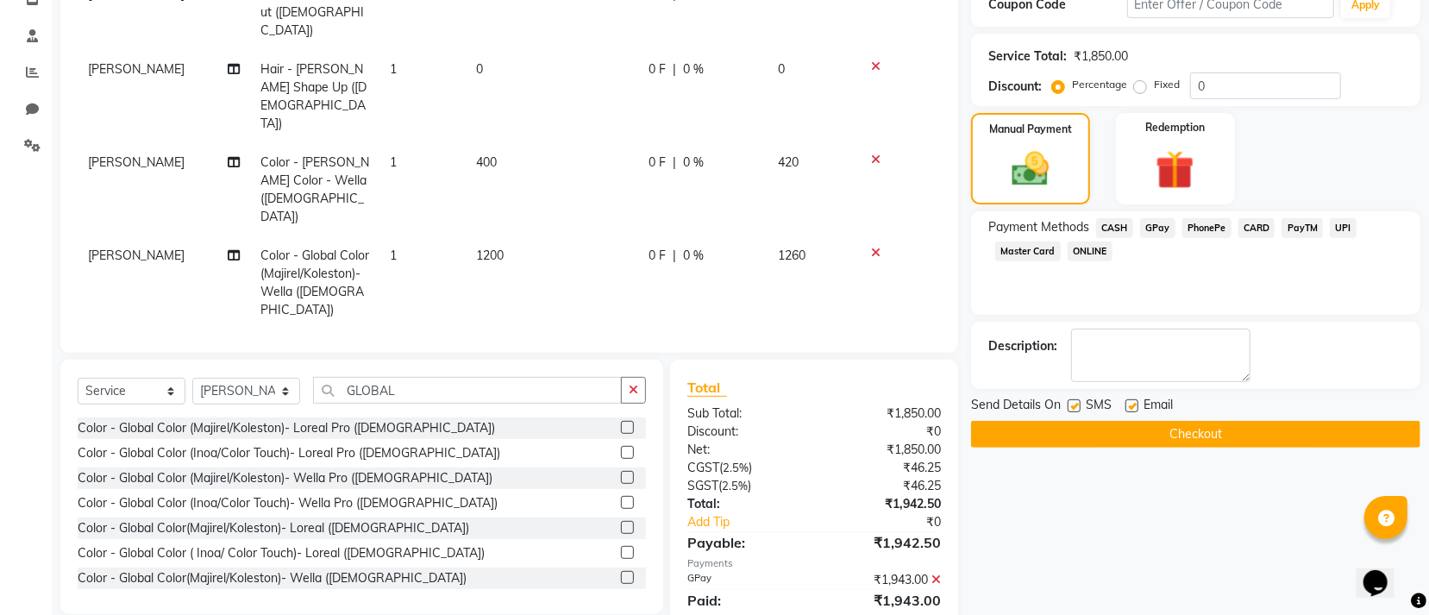
click at [1074, 424] on button "Checkout" at bounding box center [1195, 434] width 449 height 27
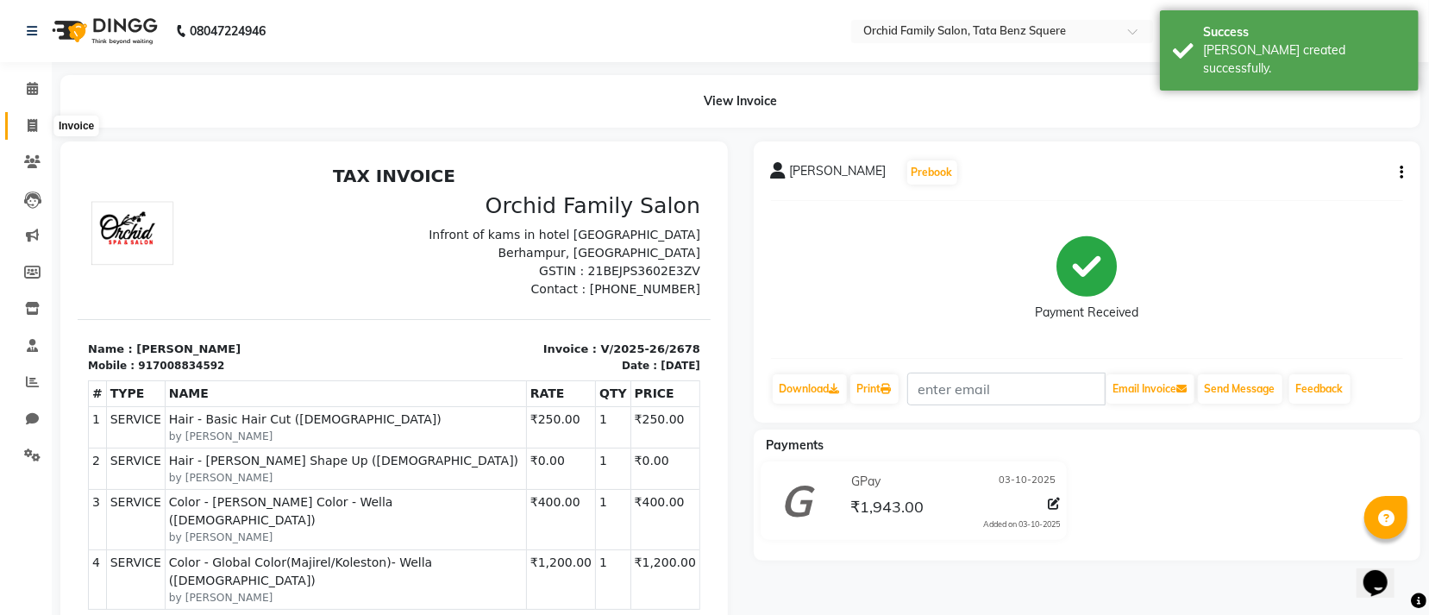
click at [25, 121] on span at bounding box center [32, 126] width 30 height 20
select select "service"
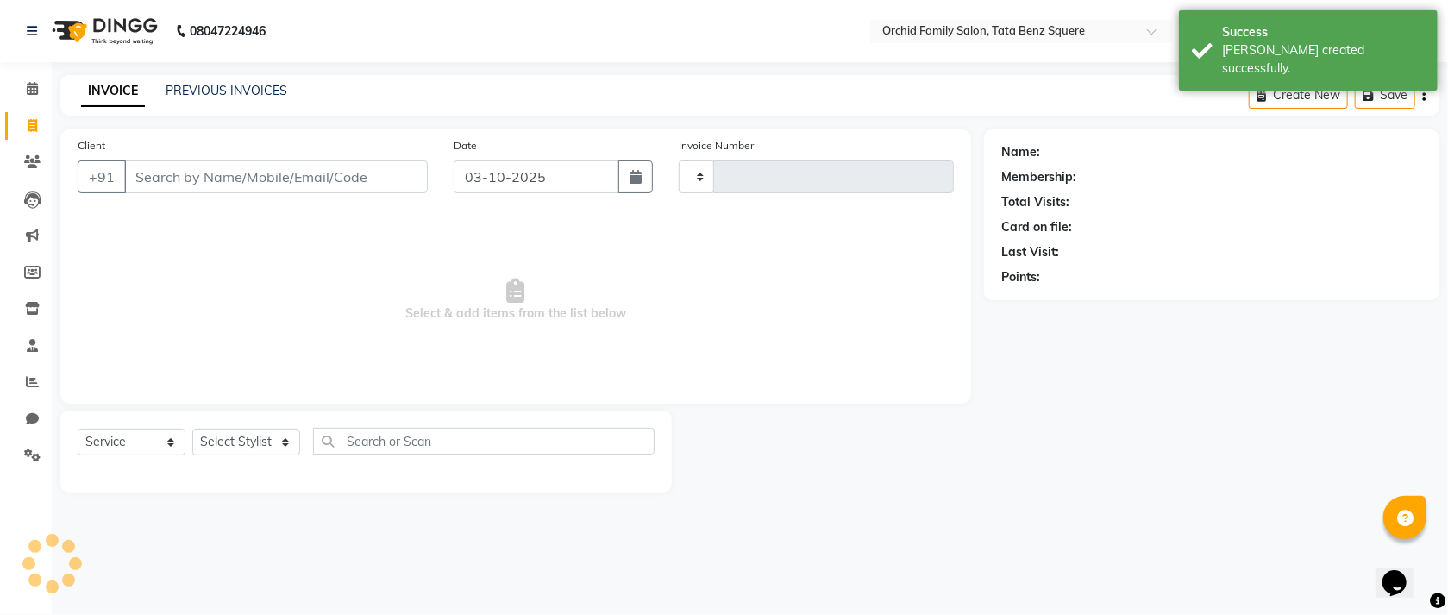
type input "2679"
select select "107"
click at [256, 448] on select "Select Stylist Accountant AJAYA AMAR BHARATI BINDIYA JHUMA KALYANI SATAPATHY KH…" at bounding box center [246, 442] width 108 height 27
select select "7335"
click at [192, 430] on select "Select Stylist Accountant AJAYA AMAR BHARATI BINDIYA JHUMA KALYANI SATAPATHY KH…" at bounding box center [246, 442] width 108 height 27
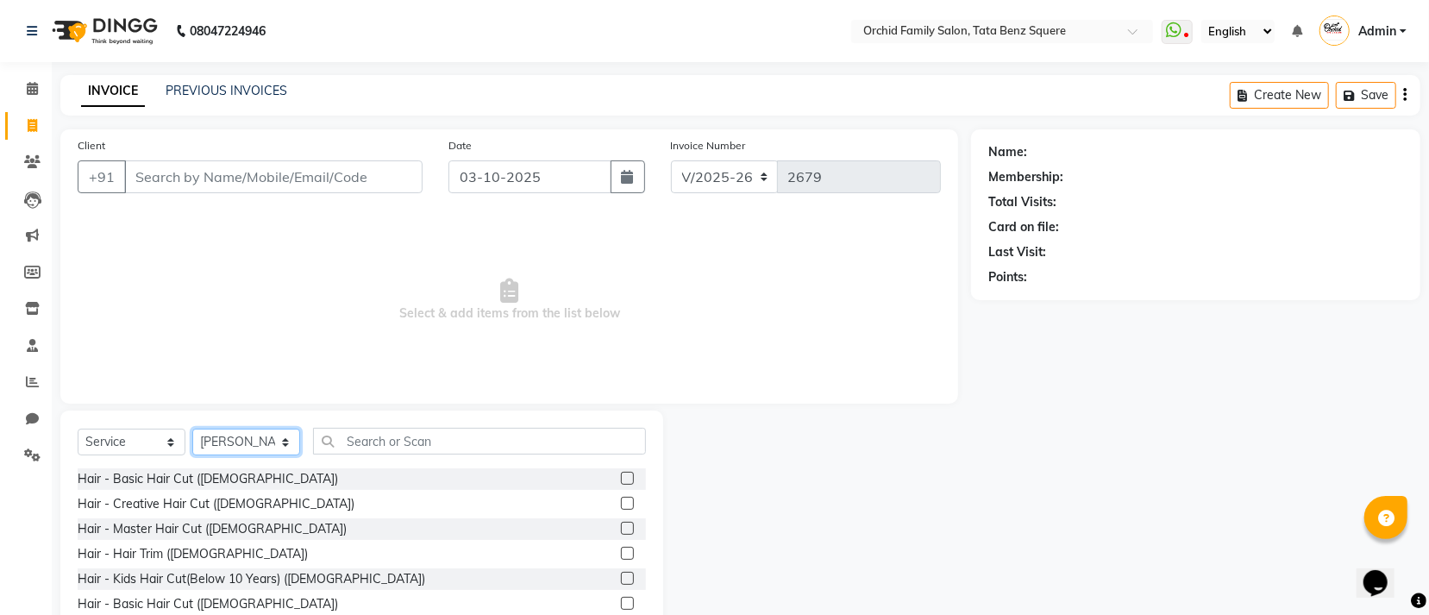
scroll to position [77, 0]
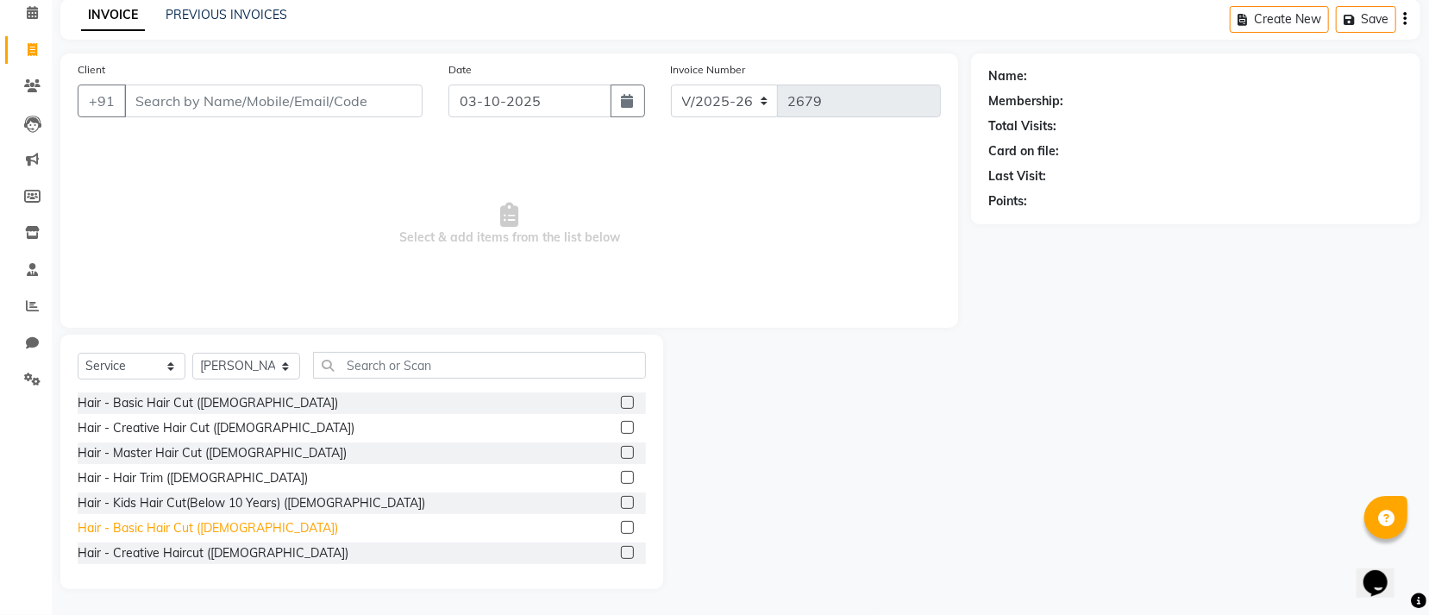
click at [197, 530] on div "Hair - Basic Hair Cut (Male)" at bounding box center [208, 528] width 260 height 18
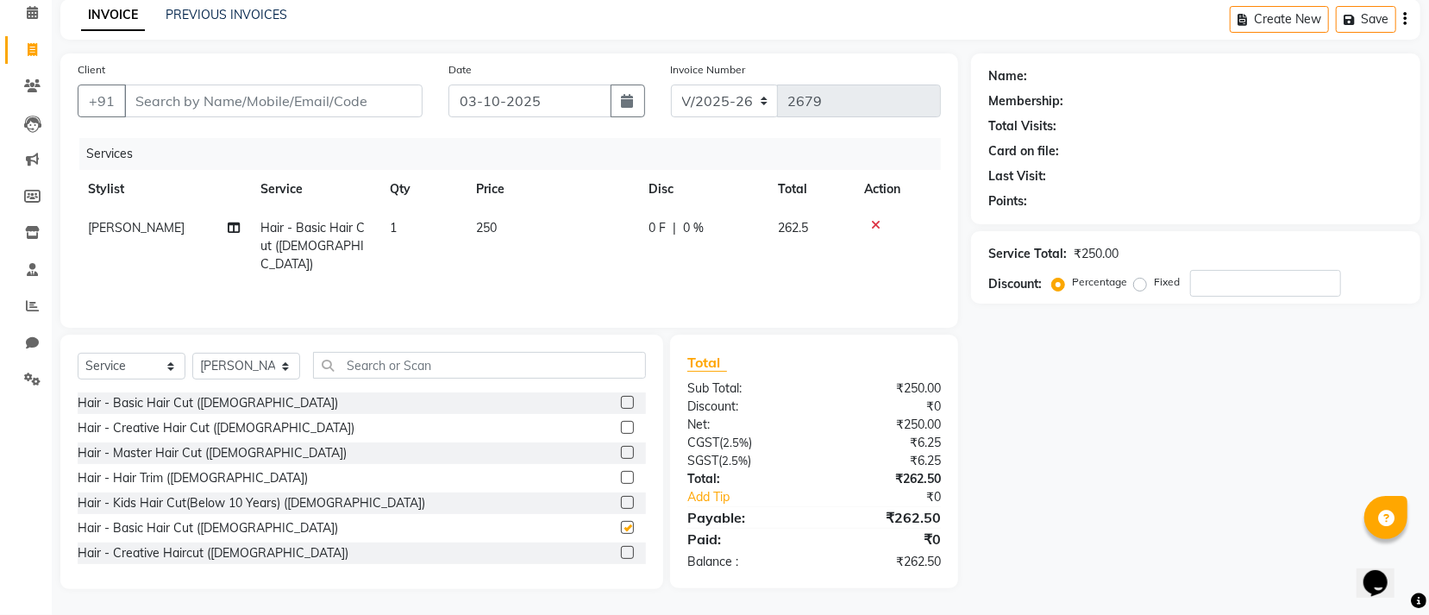
checkbox input "false"
click at [493, 366] on input "text" at bounding box center [479, 365] width 333 height 27
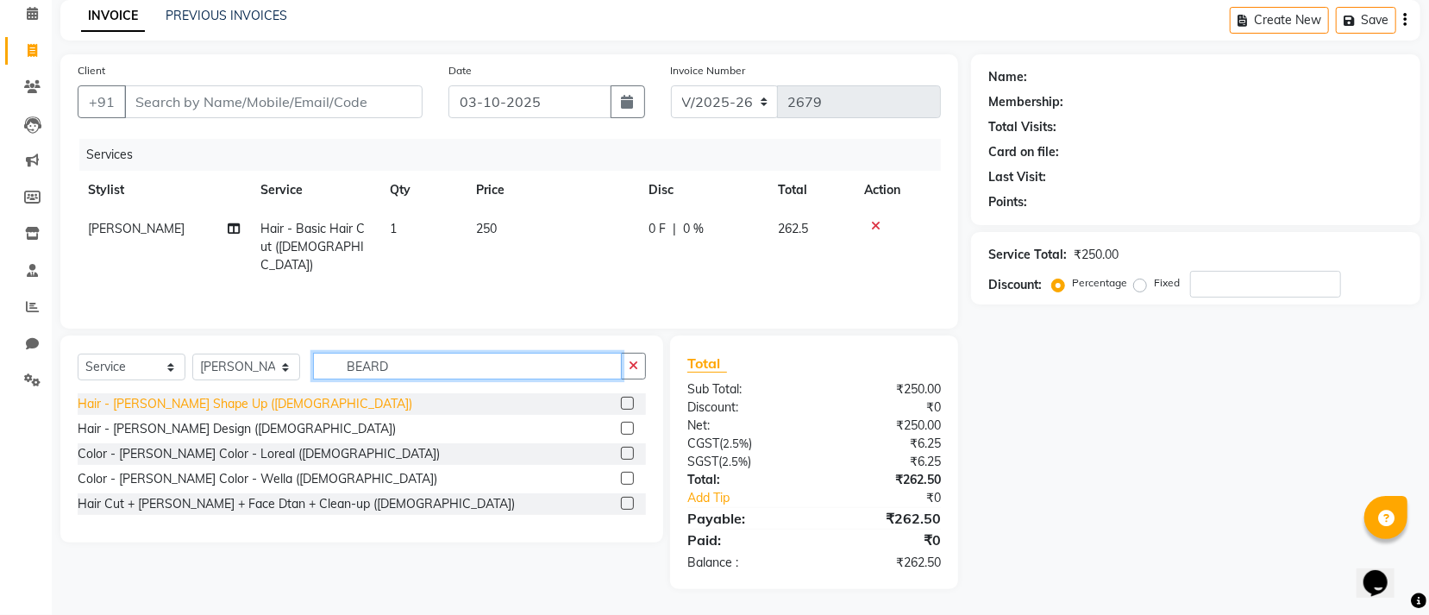
type input "BEARD"
click at [189, 402] on div "Hair - Beard Shape Up (Male)" at bounding box center [245, 404] width 335 height 18
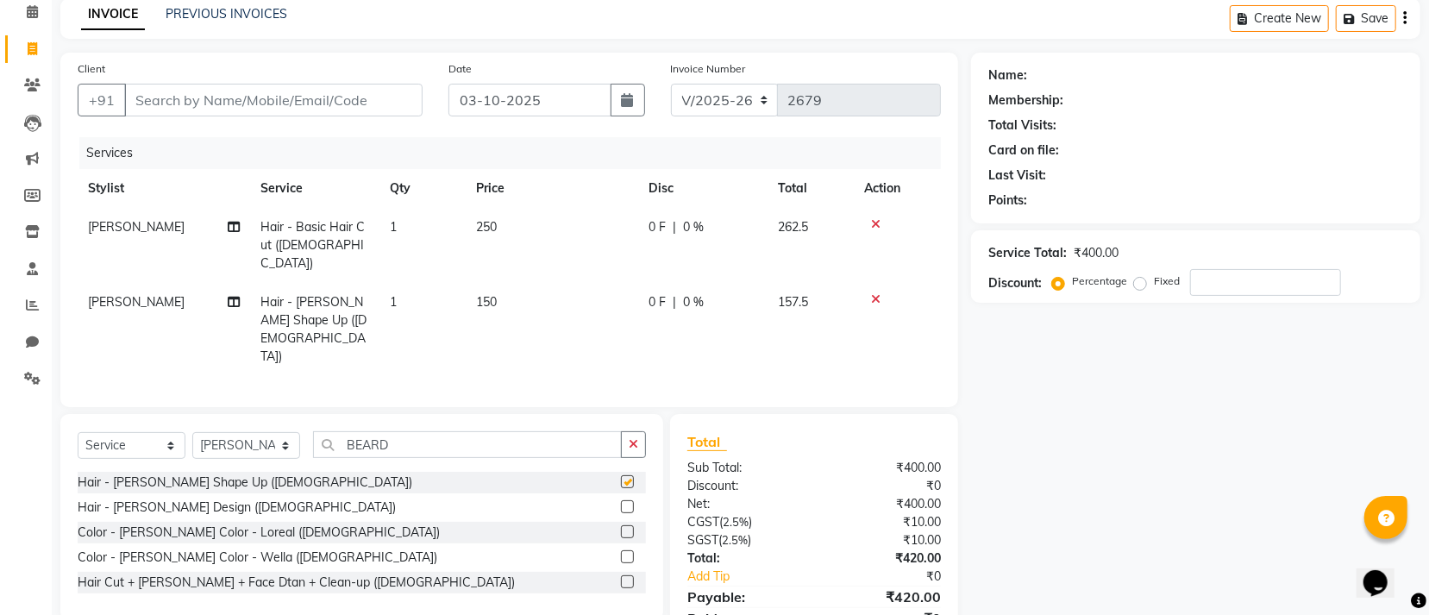
checkbox input "false"
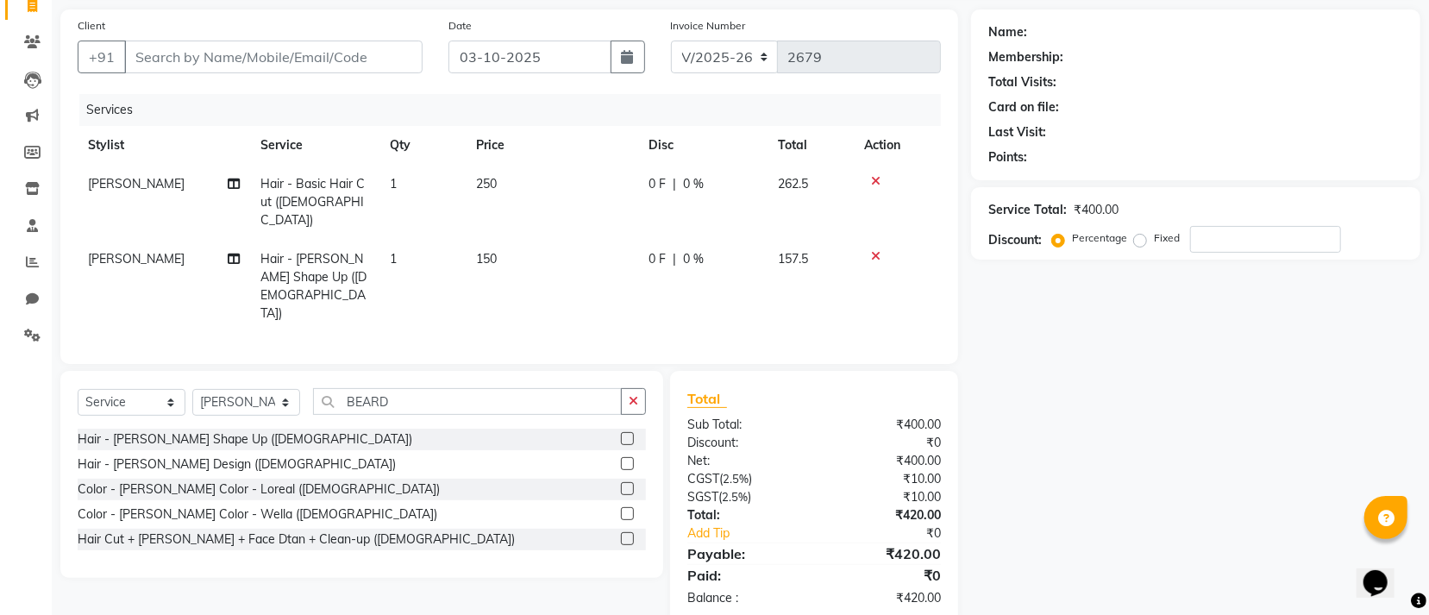
scroll to position [122, 0]
click at [303, 45] on input "Client" at bounding box center [273, 55] width 298 height 33
type input "K"
type input "0"
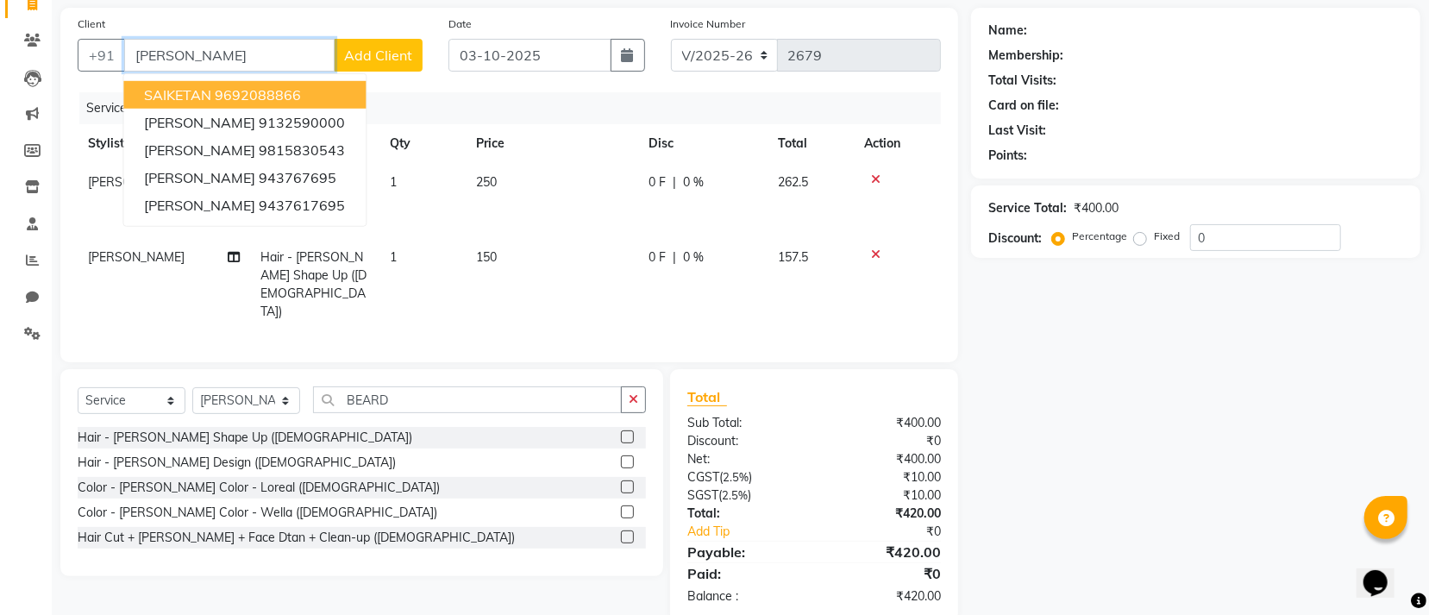
click at [248, 46] on input "KETAN" at bounding box center [229, 55] width 210 height 33
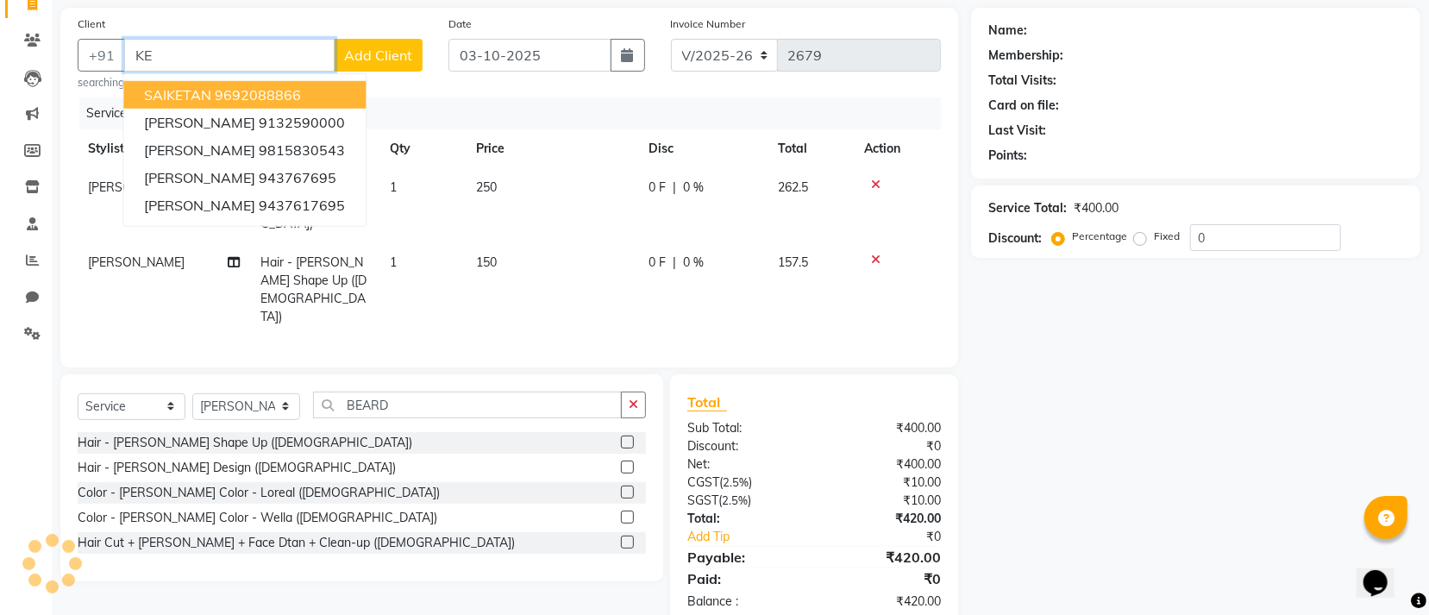
type input "K"
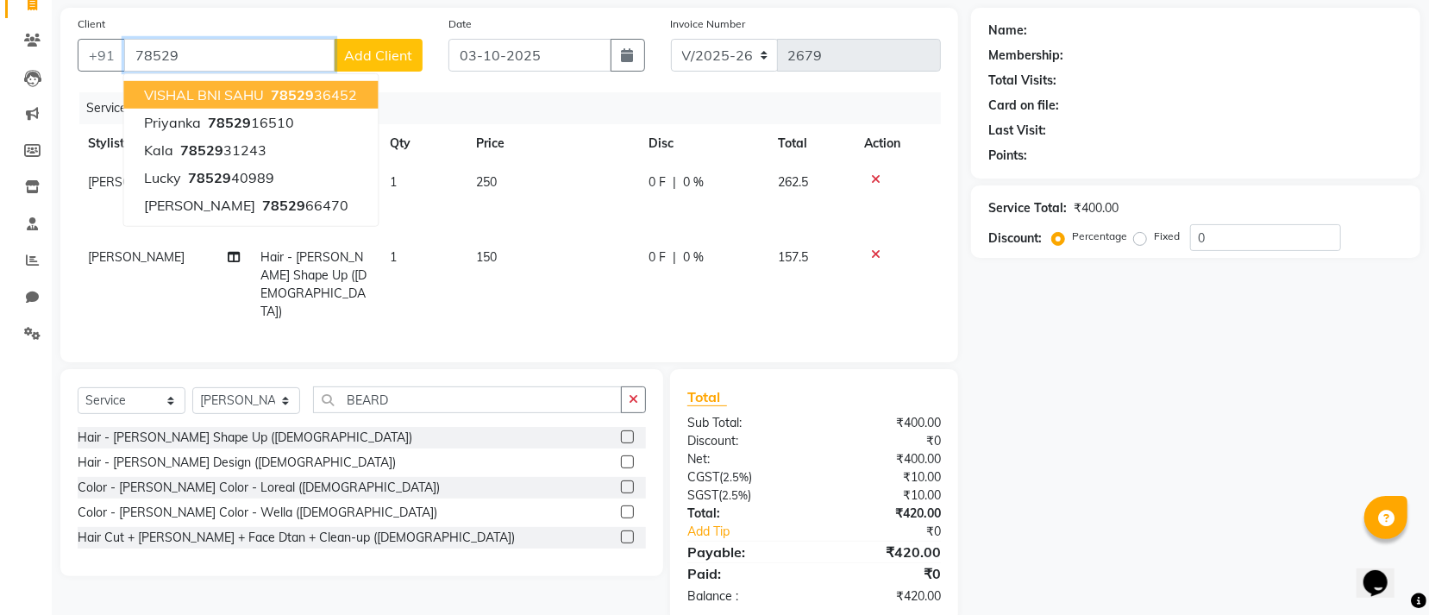
click at [340, 97] on ngb-highlight "78529 36452" at bounding box center [312, 94] width 90 height 17
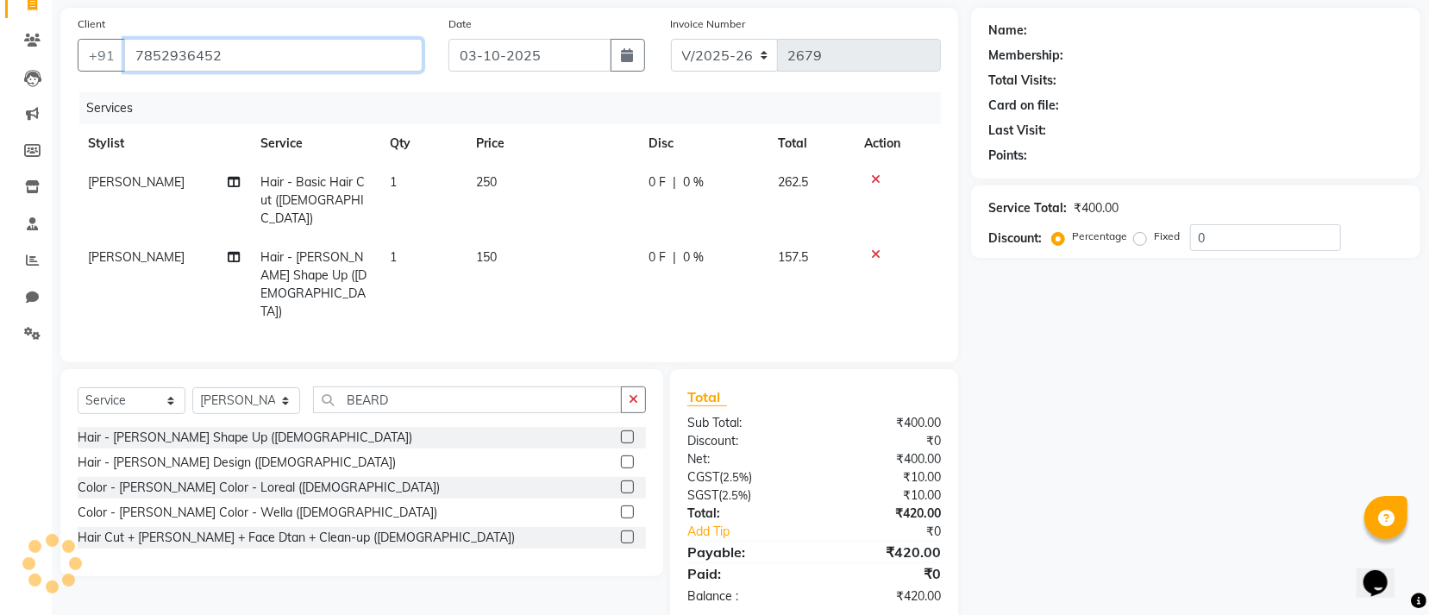
type input "7852936452"
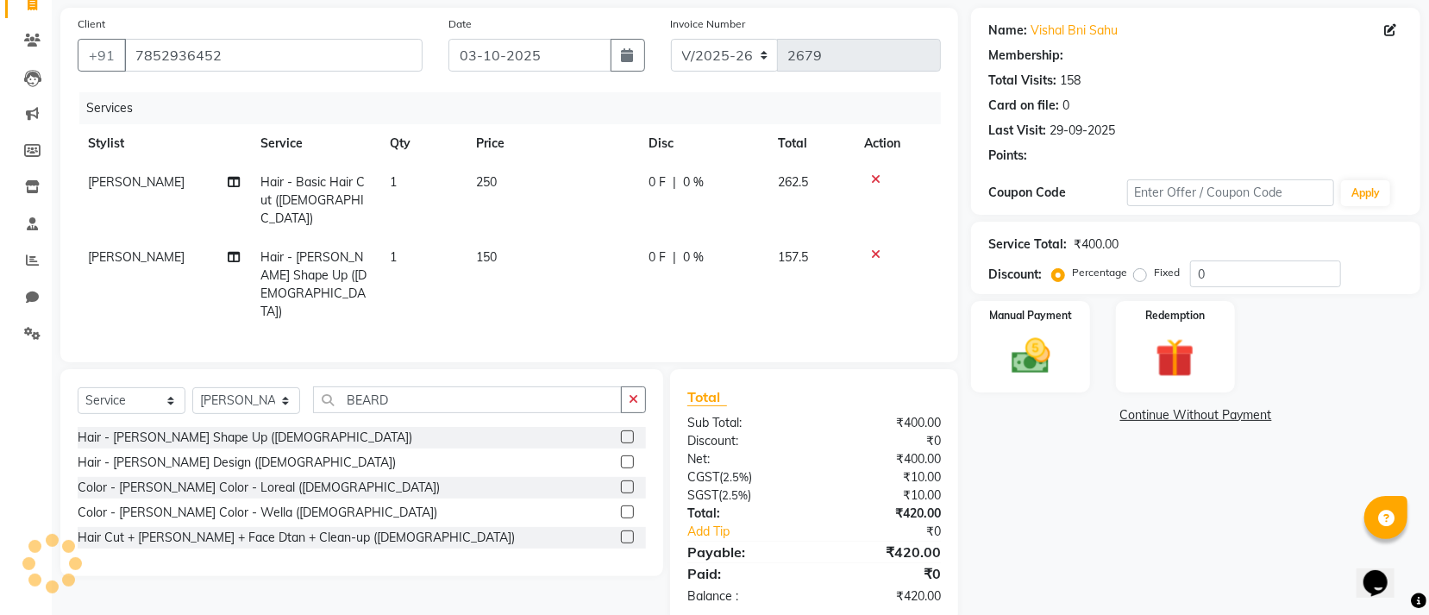
select select "1: Object"
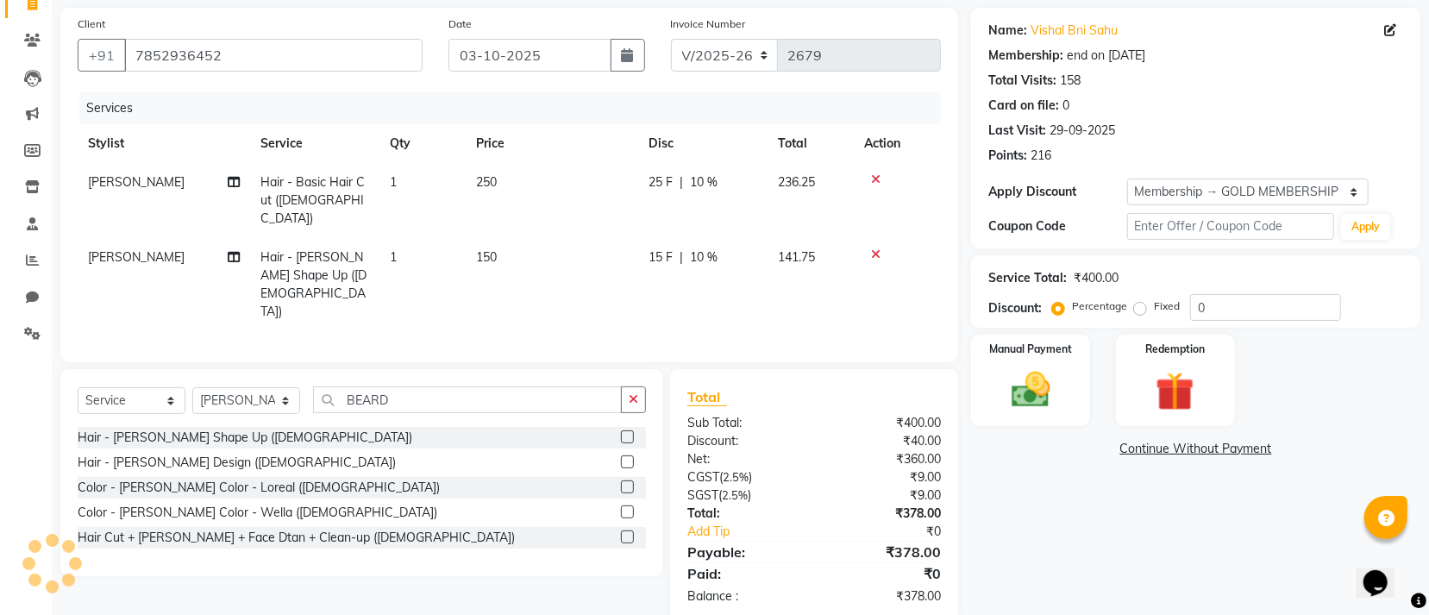
type input "10"
click at [1065, 401] on div "Manual Payment" at bounding box center [1030, 380] width 123 height 95
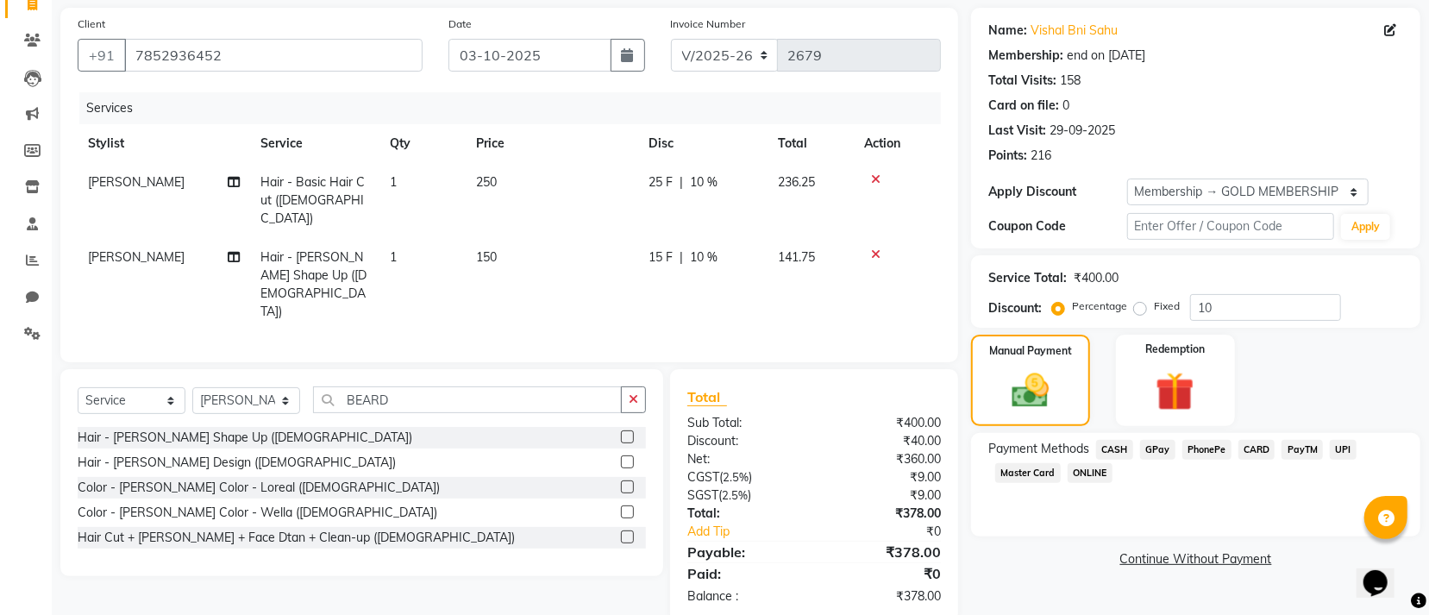
click at [1155, 449] on span "GPay" at bounding box center [1157, 450] width 35 height 20
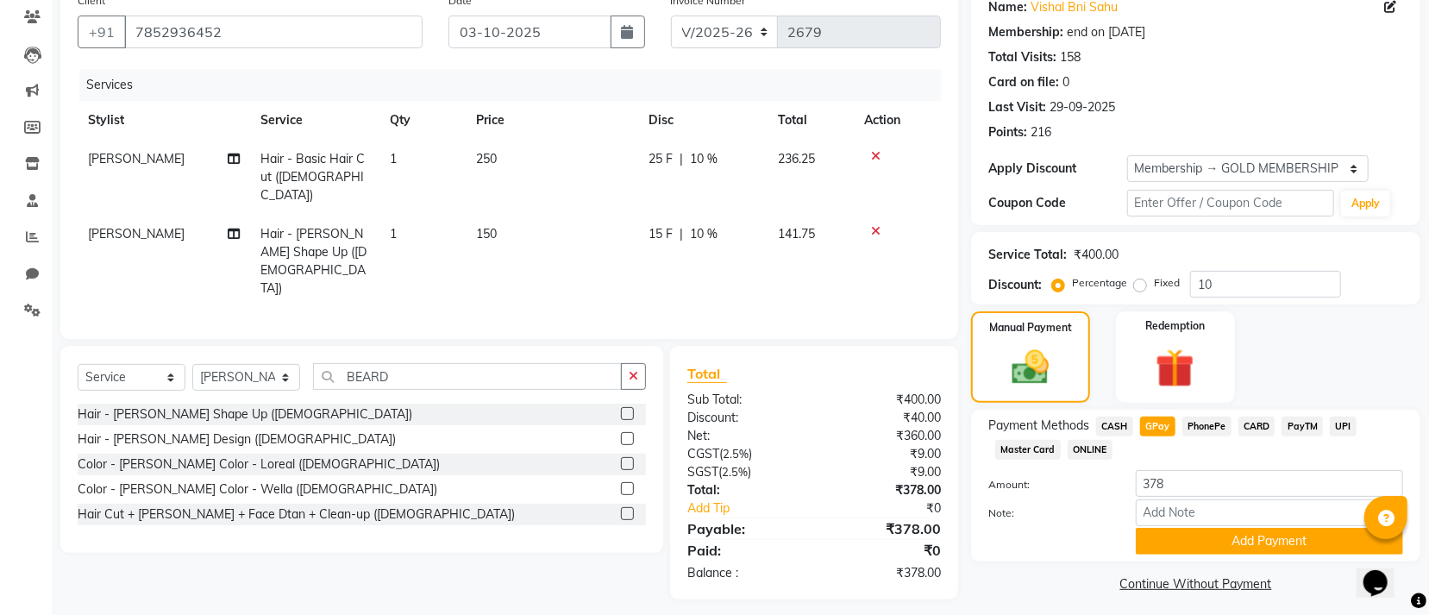
scroll to position [155, 0]
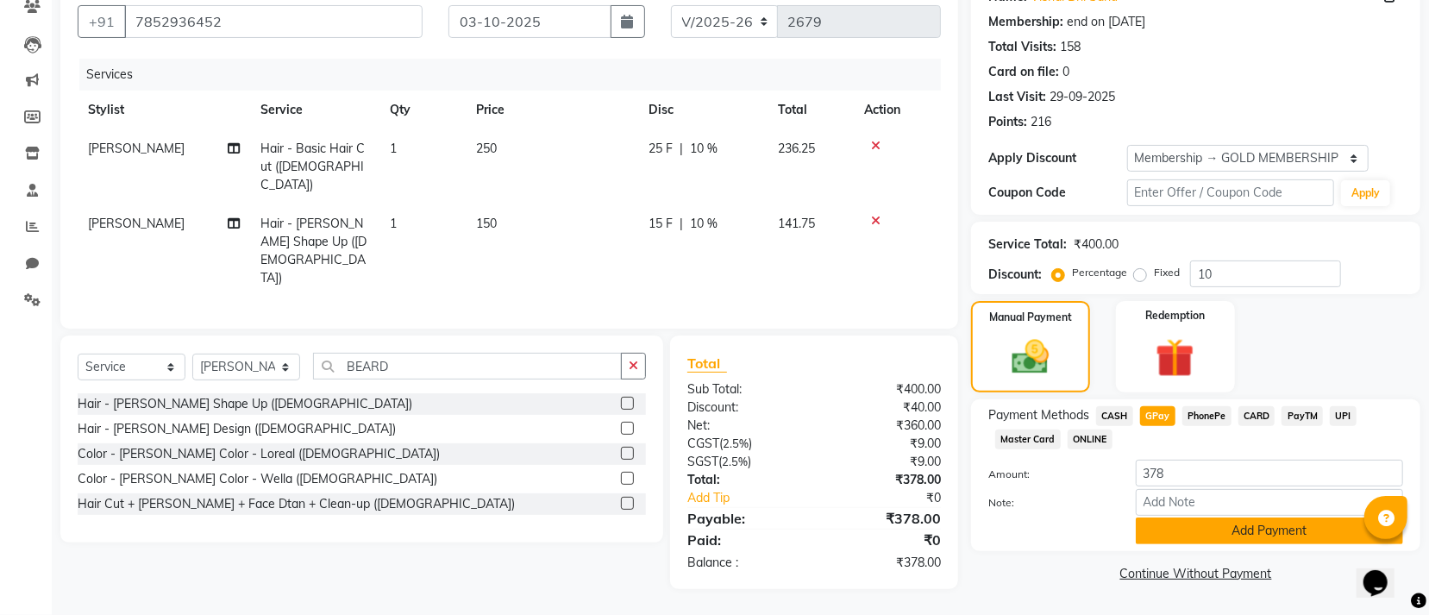
click at [1279, 528] on button "Add Payment" at bounding box center [1269, 531] width 267 height 27
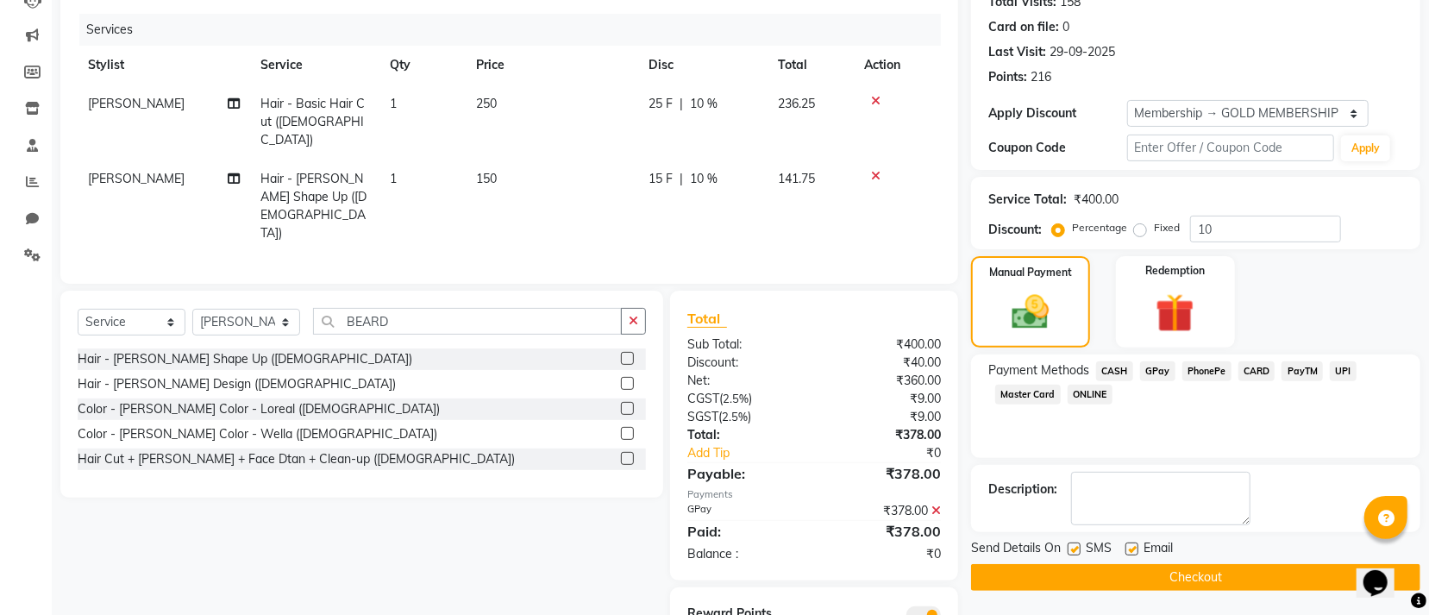
scroll to position [244, 0]
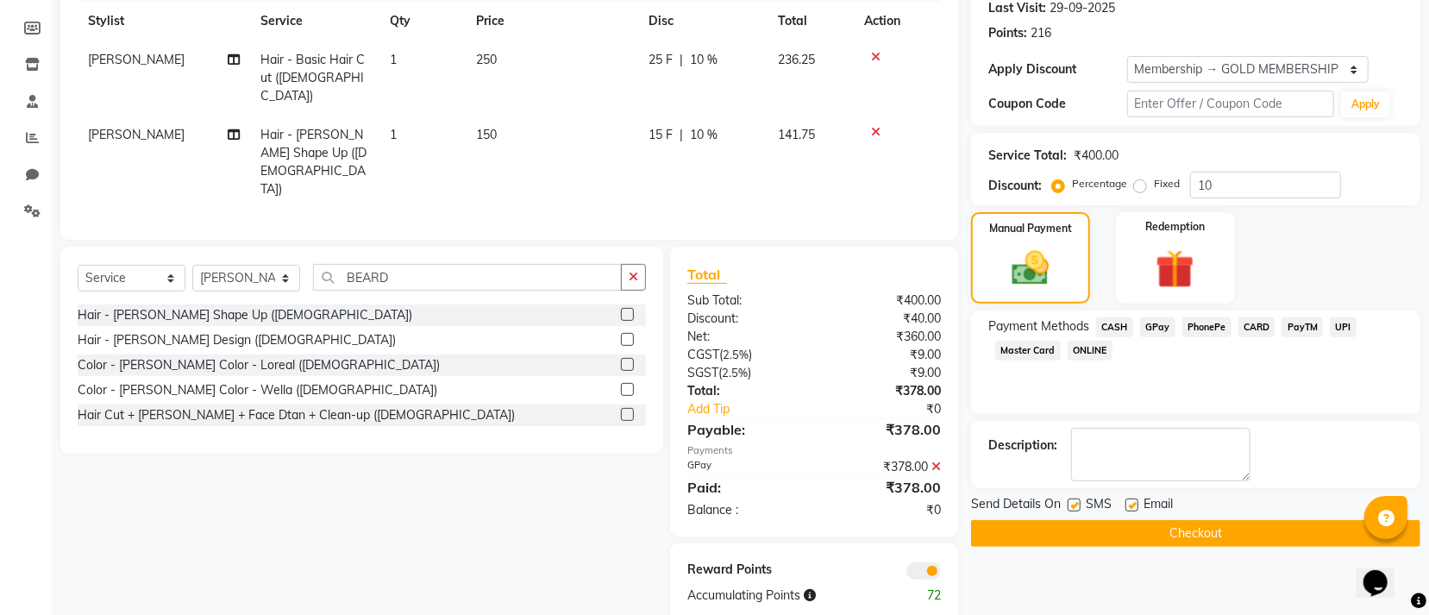
click at [1167, 526] on button "Checkout" at bounding box center [1195, 533] width 449 height 27
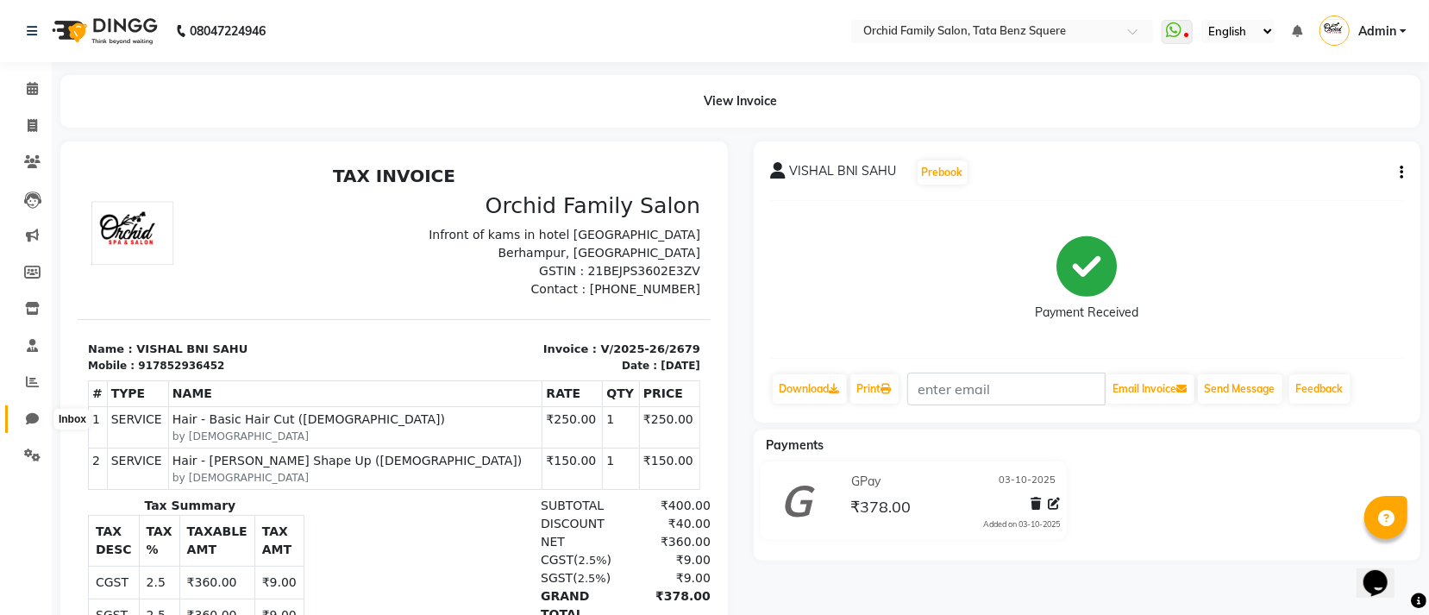
click at [27, 417] on icon at bounding box center [32, 418] width 13 height 13
select select "100"
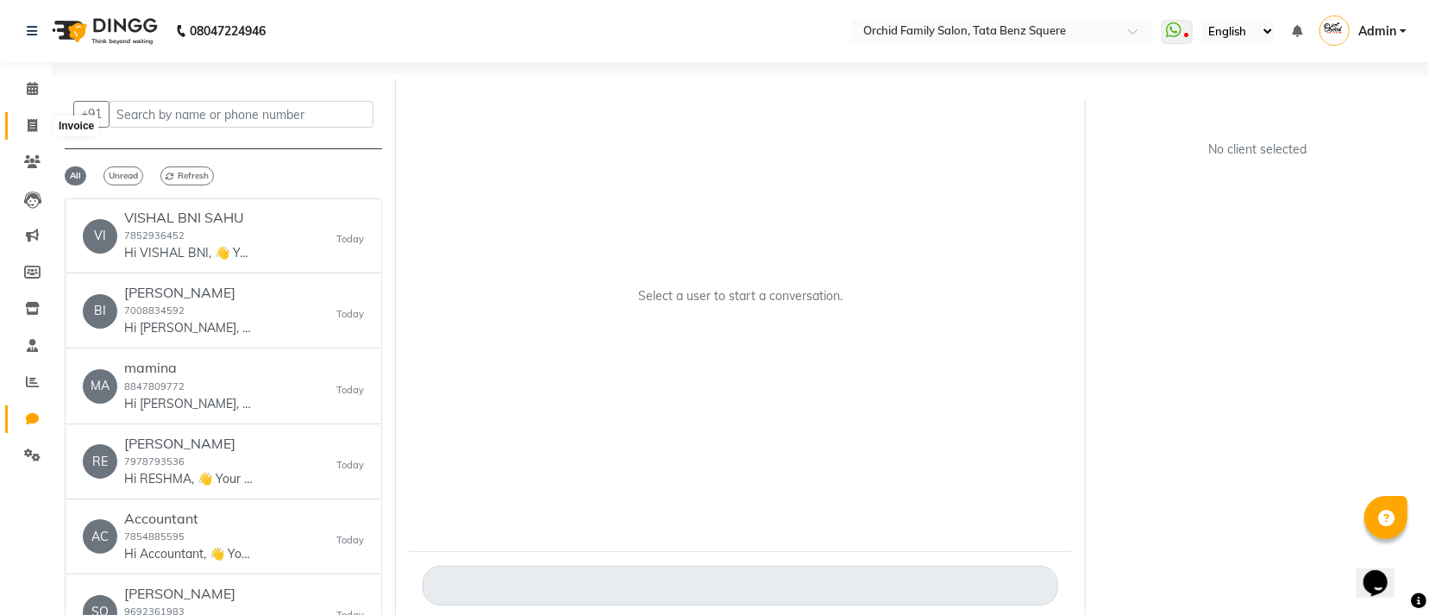
click at [39, 118] on span at bounding box center [32, 126] width 30 height 20
select select "service"
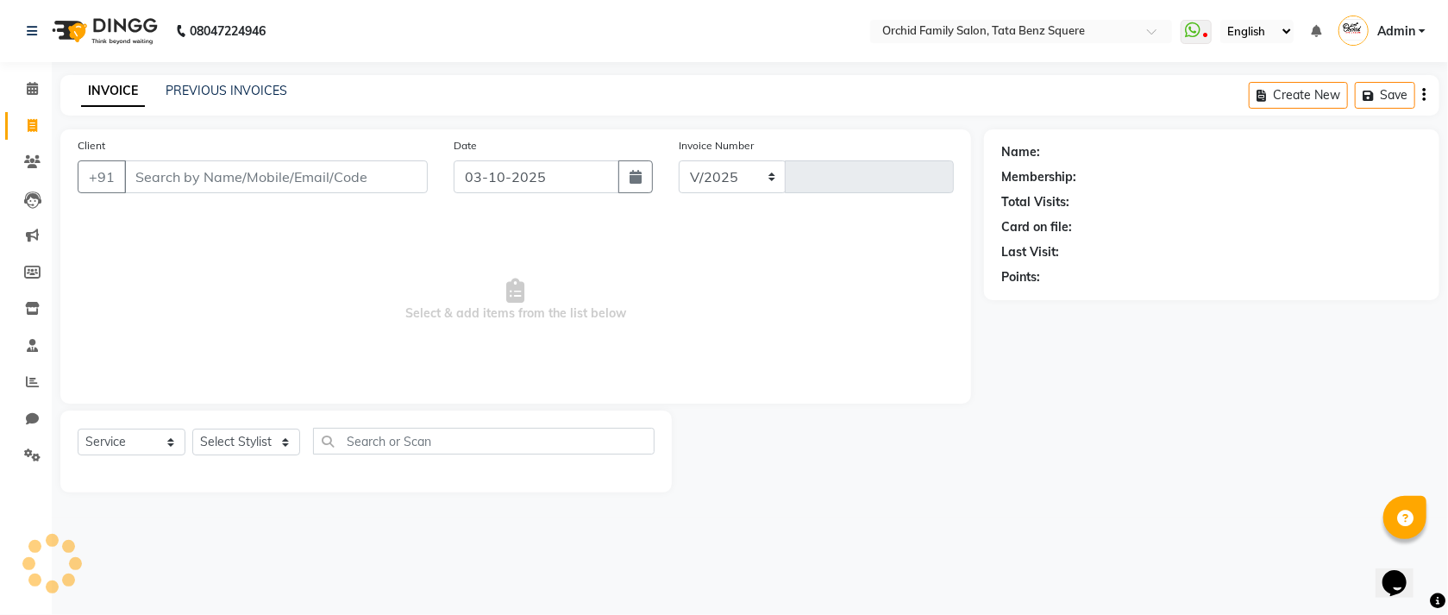
select select "107"
type input "2680"
click at [248, 91] on link "PREVIOUS INVOICES" at bounding box center [227, 91] width 122 height 16
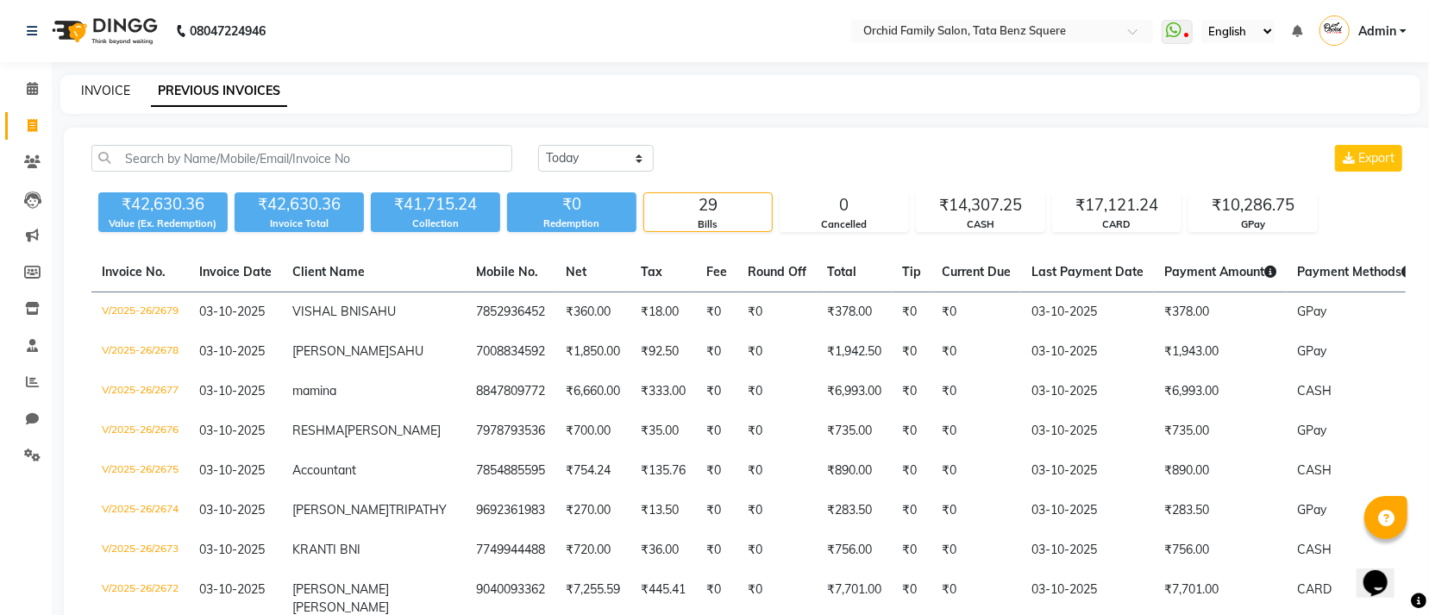
click at [106, 91] on link "INVOICE" at bounding box center [105, 91] width 49 height 16
select select "service"
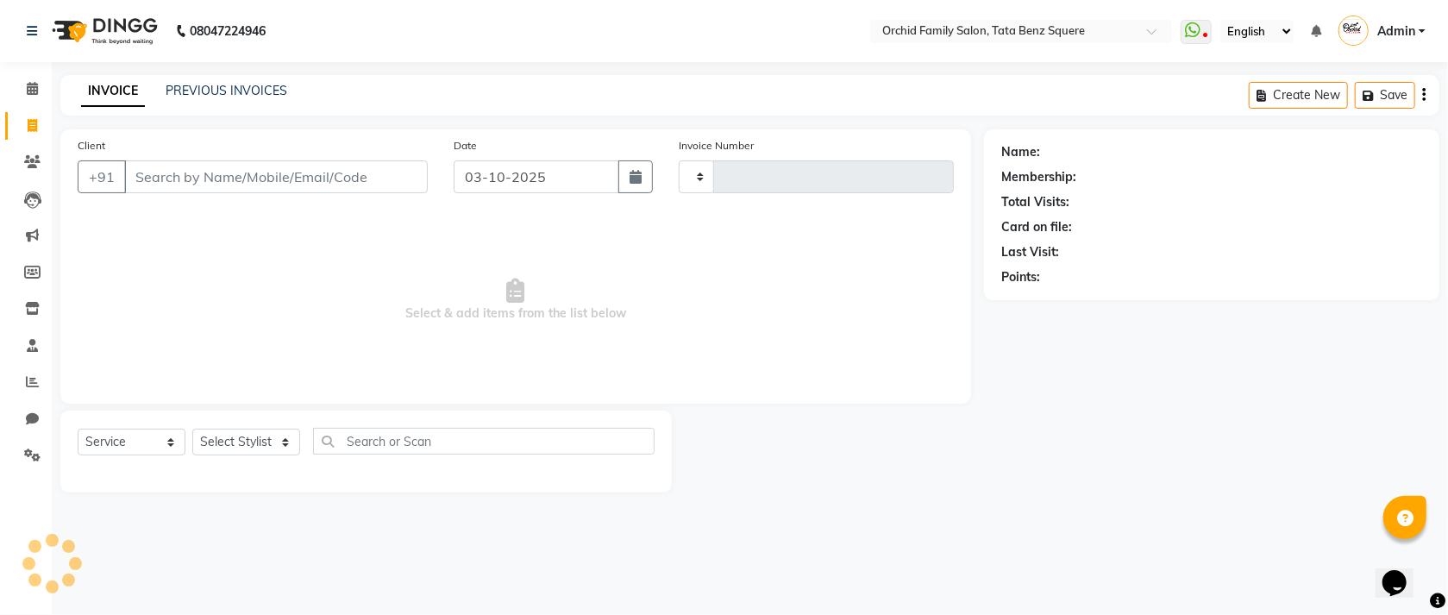
type input "2680"
select select "107"
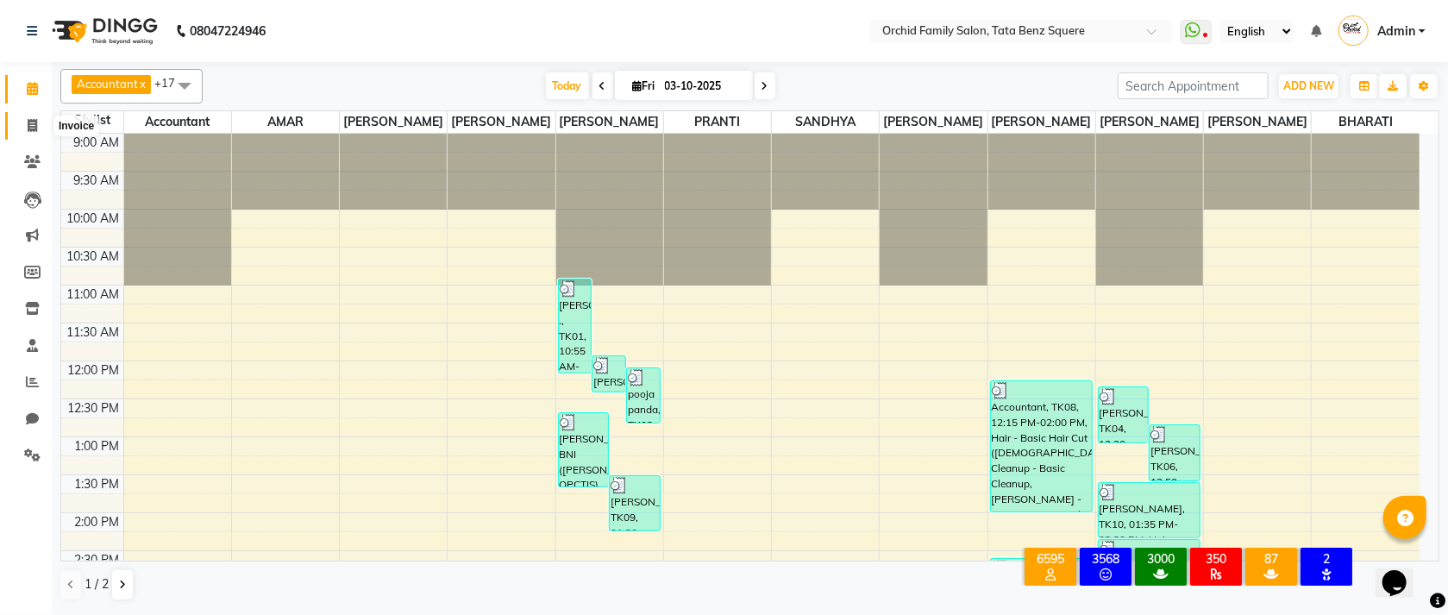
click at [28, 123] on icon at bounding box center [32, 125] width 9 height 13
select select "service"
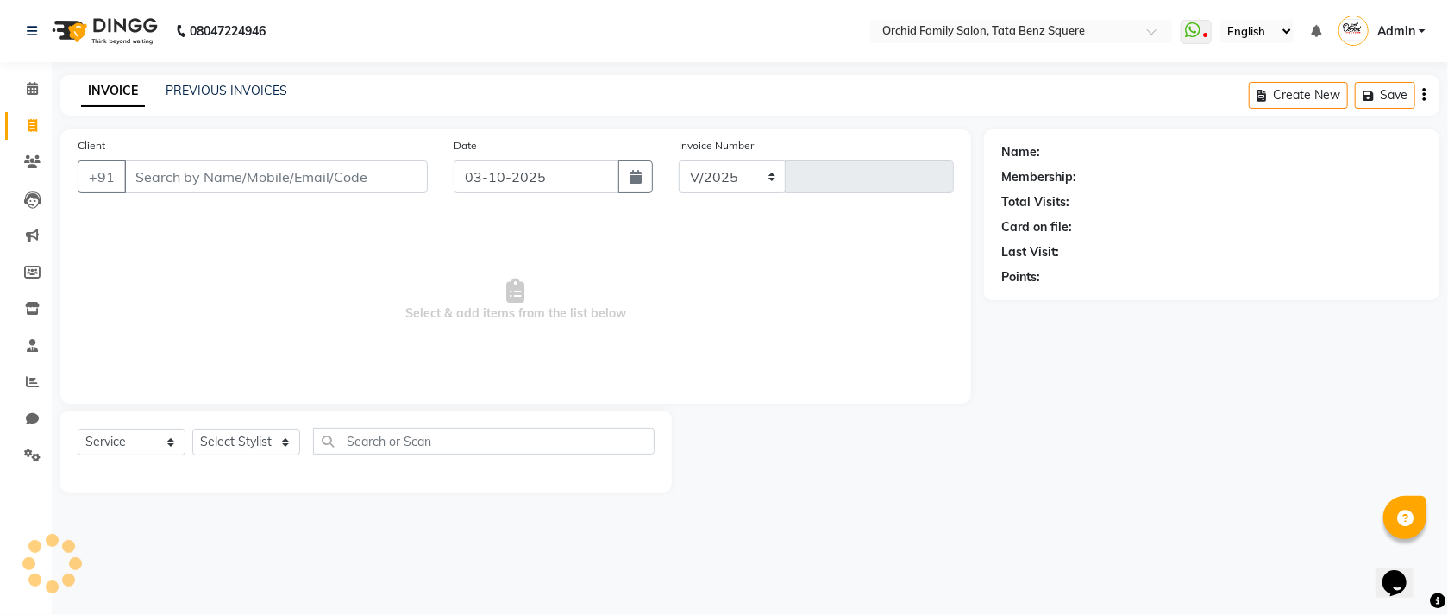
select select "107"
type input "2677"
click at [22, 83] on span at bounding box center [32, 89] width 30 height 20
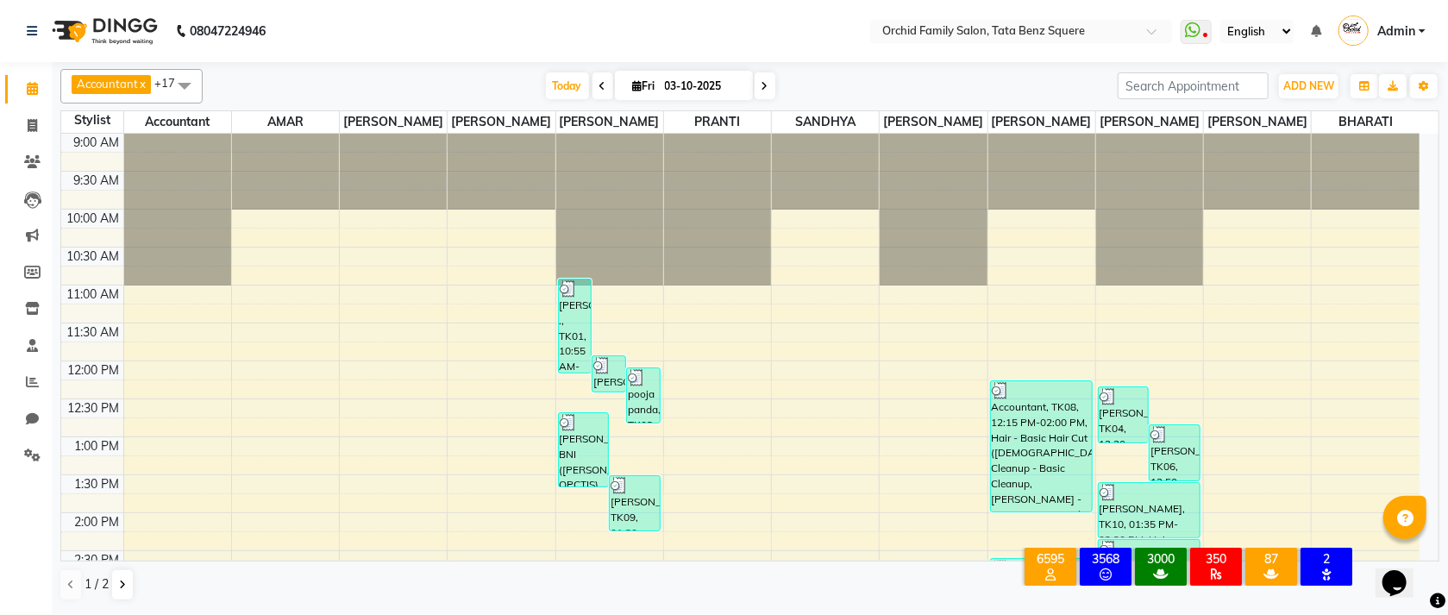
click at [593, 85] on span at bounding box center [603, 85] width 21 height 27
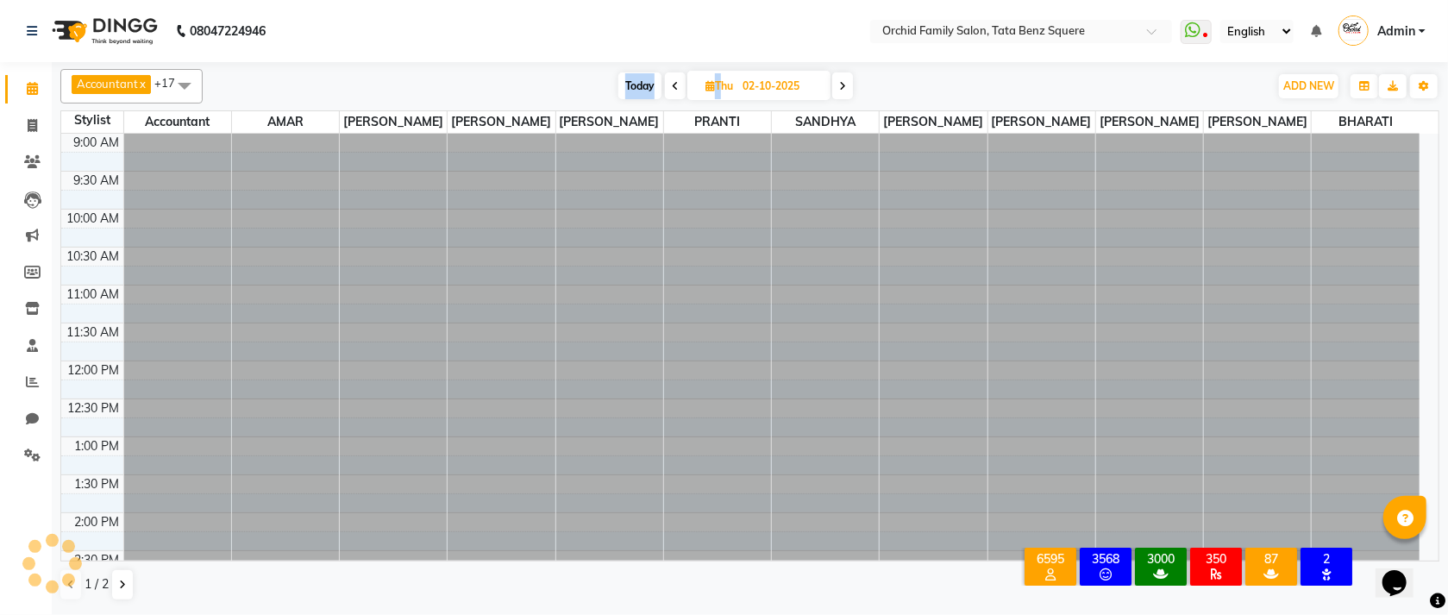
scroll to position [561, 0]
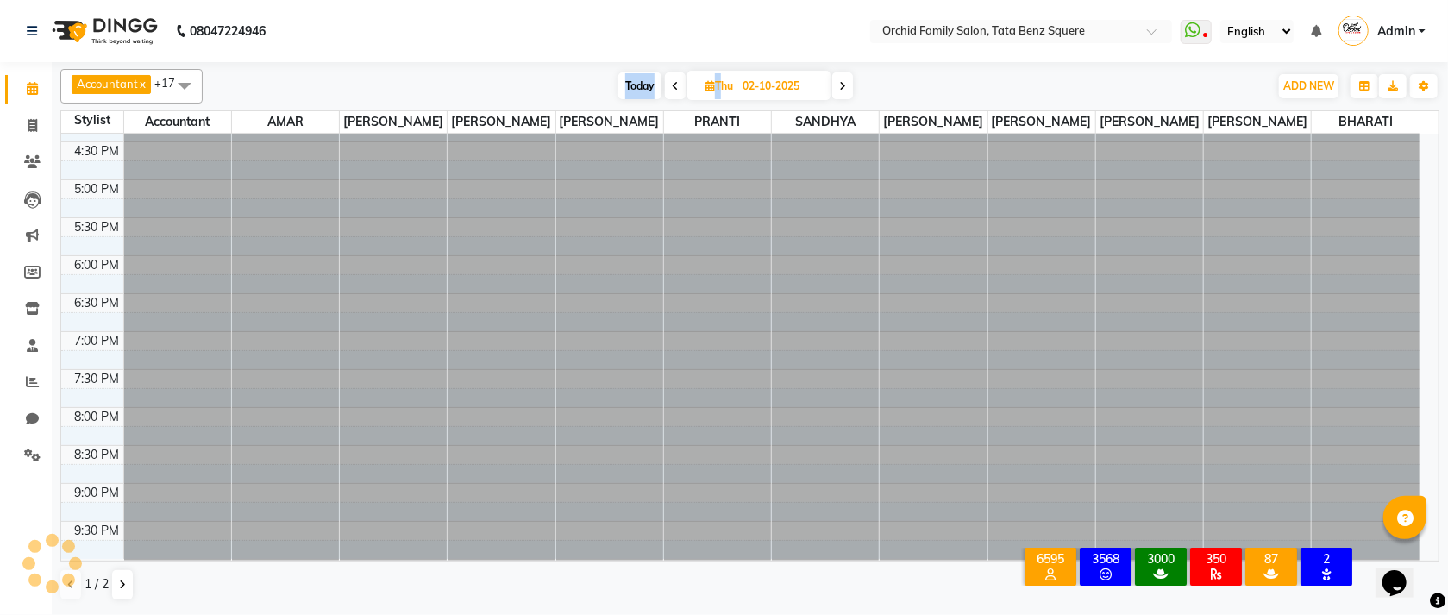
click at [592, 85] on div "Today Thu 02-10-2025" at bounding box center [735, 86] width 1049 height 26
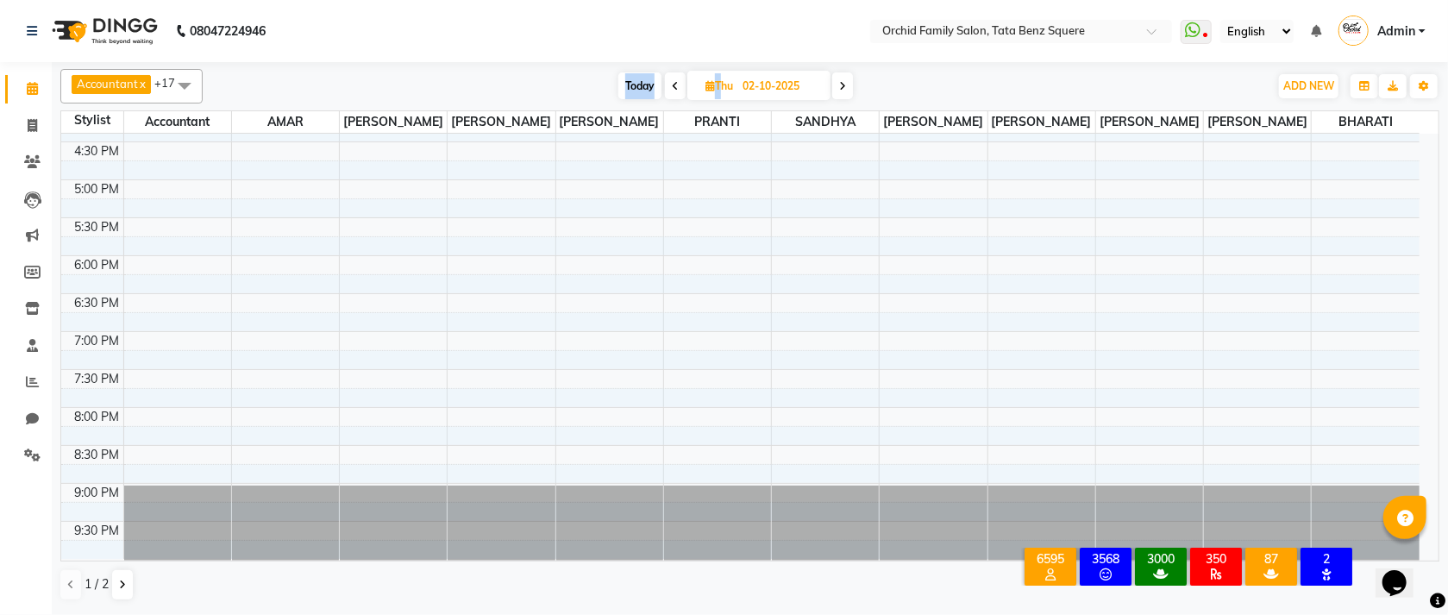
click at [672, 85] on icon at bounding box center [675, 86] width 7 height 10
type input "01-10-2025"
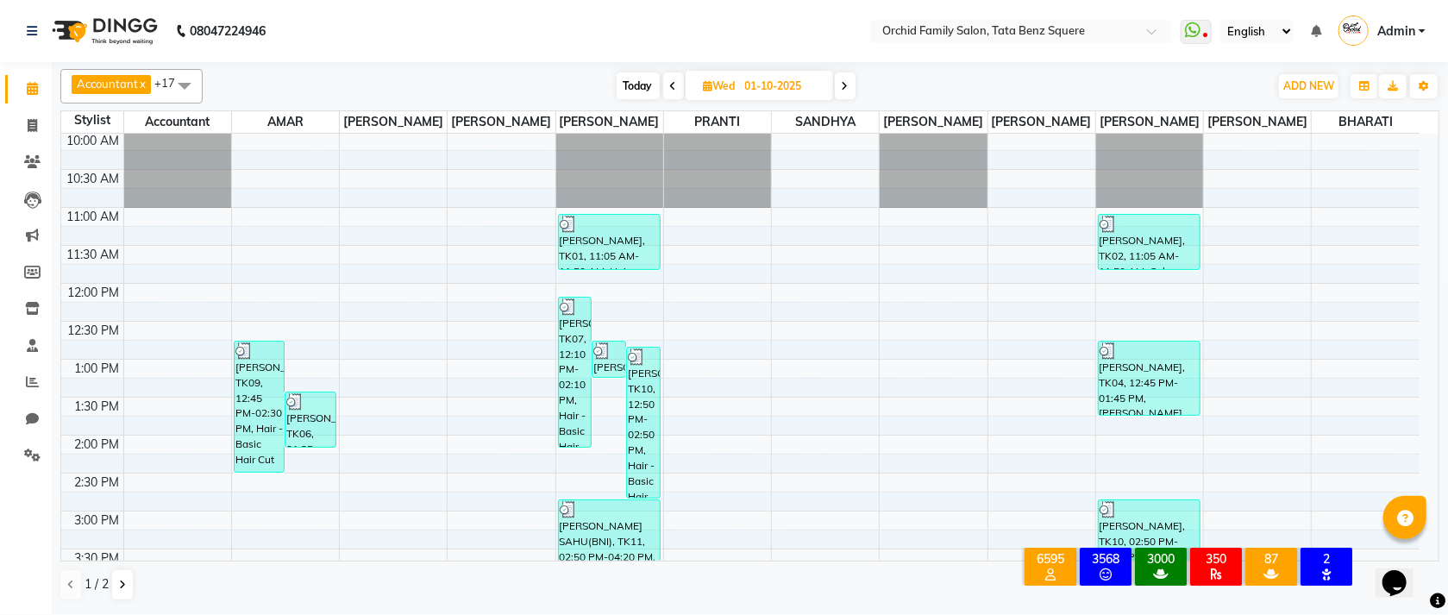
scroll to position [0, 0]
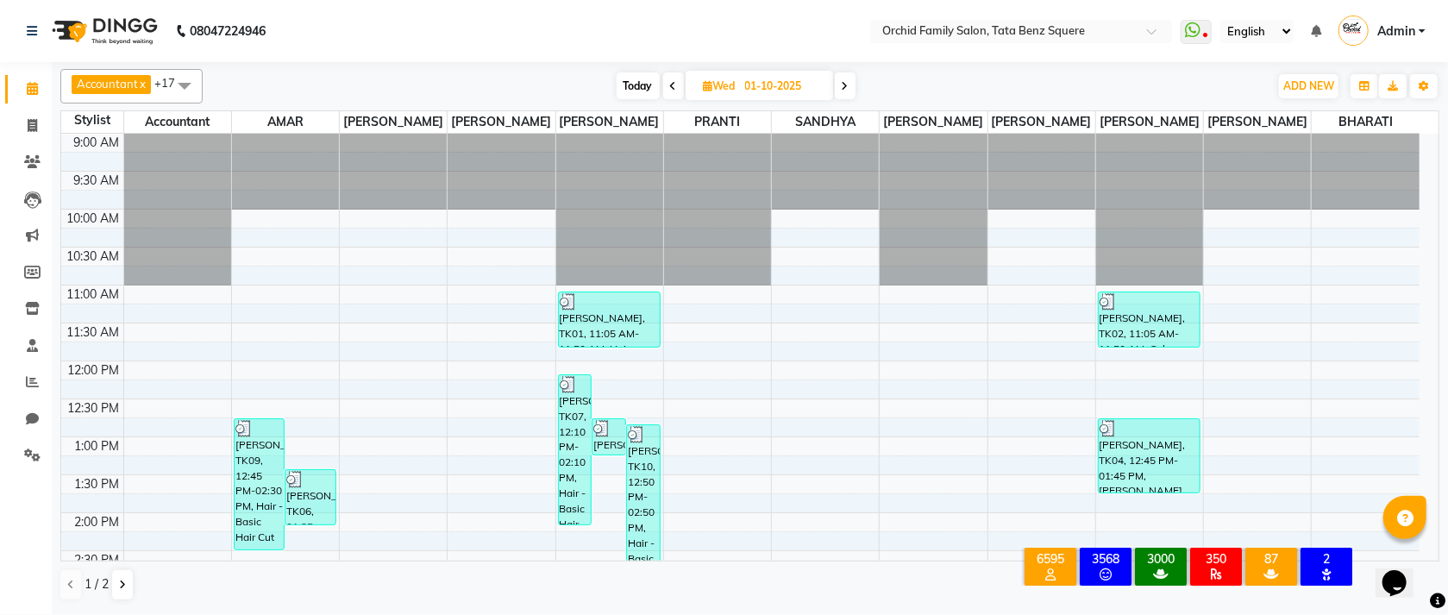
click at [190, 83] on span at bounding box center [184, 85] width 35 height 33
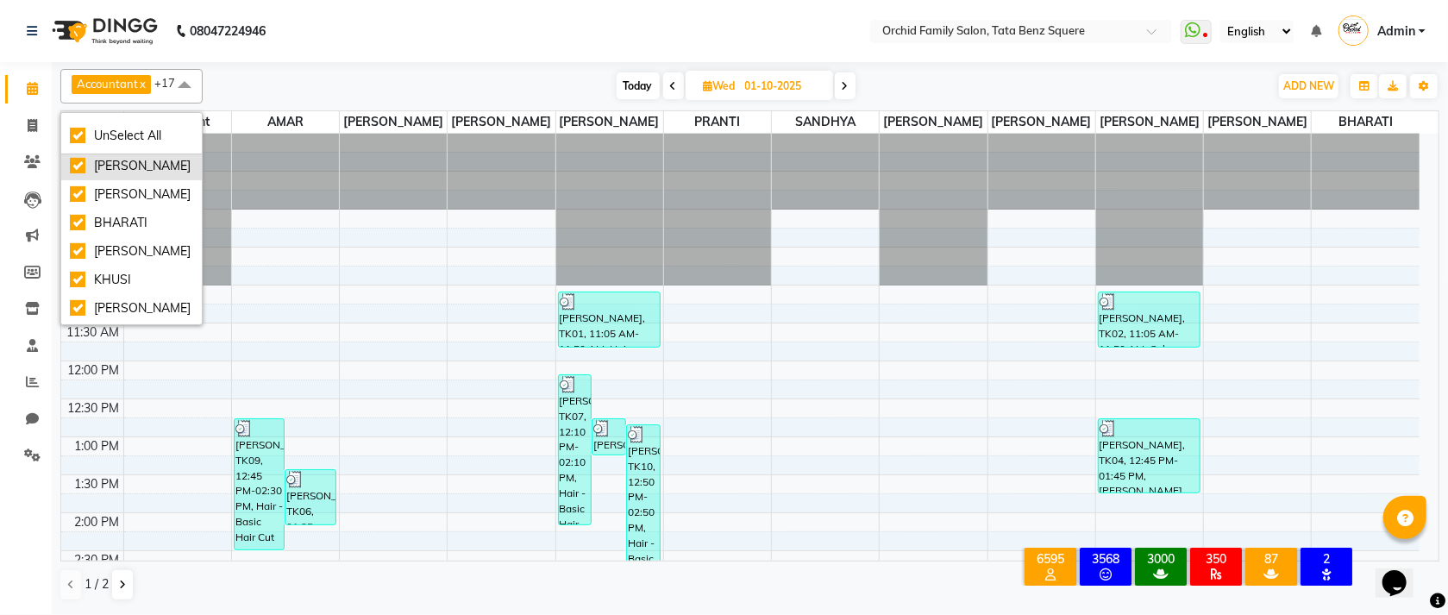
scroll to position [378, 0]
click at [107, 195] on div "KHUSI" at bounding box center [131, 196] width 123 height 18
checkbox input "false"
click at [97, 195] on div "KHUSI" at bounding box center [131, 196] width 123 height 18
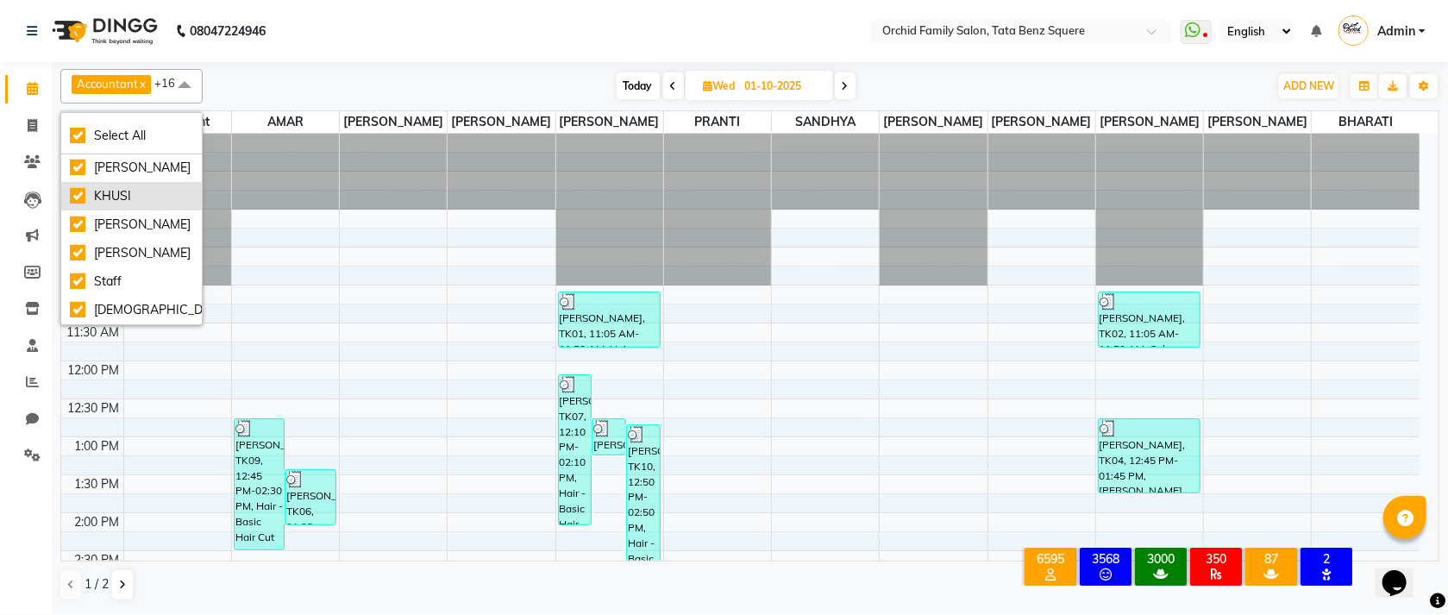
checkbox input "true"
click at [97, 195] on div "KHUSI" at bounding box center [131, 196] width 123 height 18
checkbox input "false"
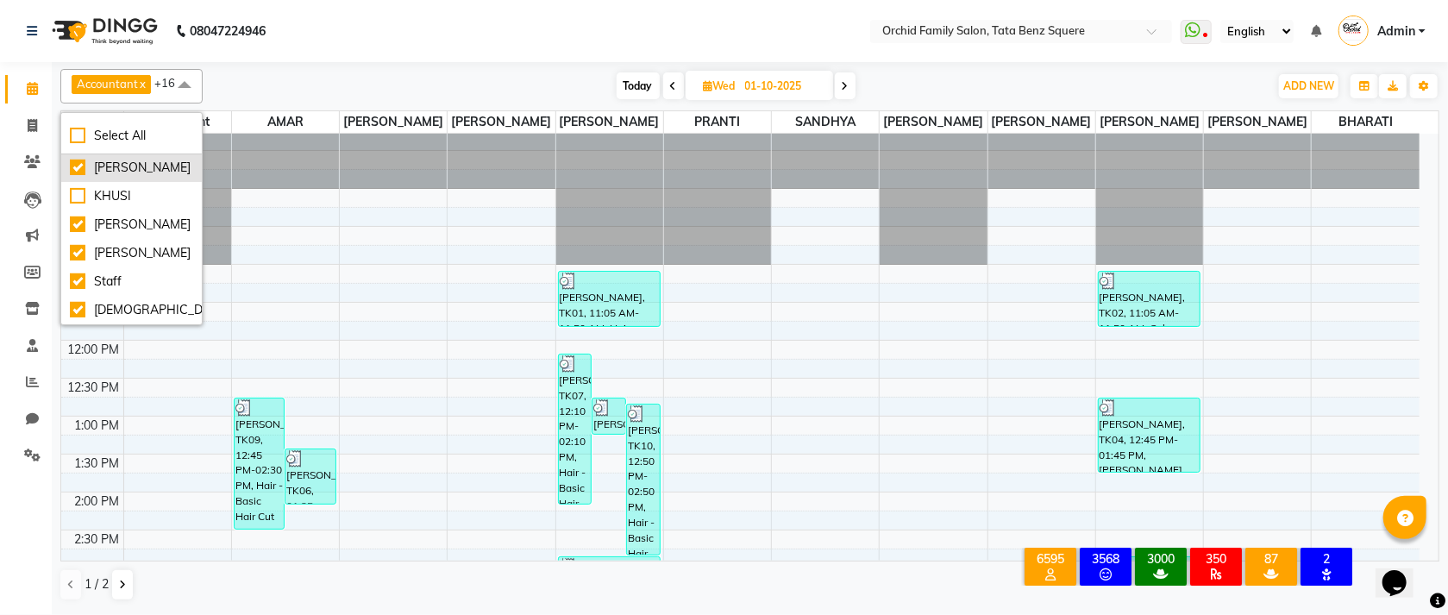
scroll to position [0, 0]
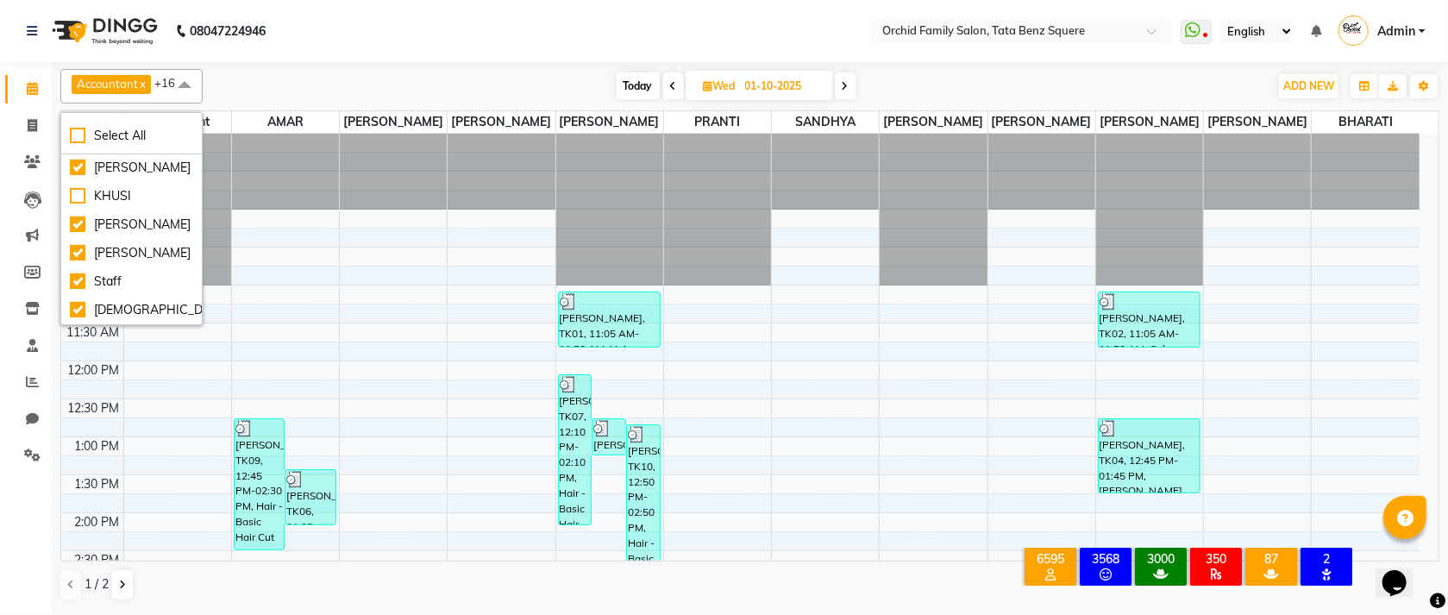
click at [178, 82] on span at bounding box center [184, 85] width 35 height 33
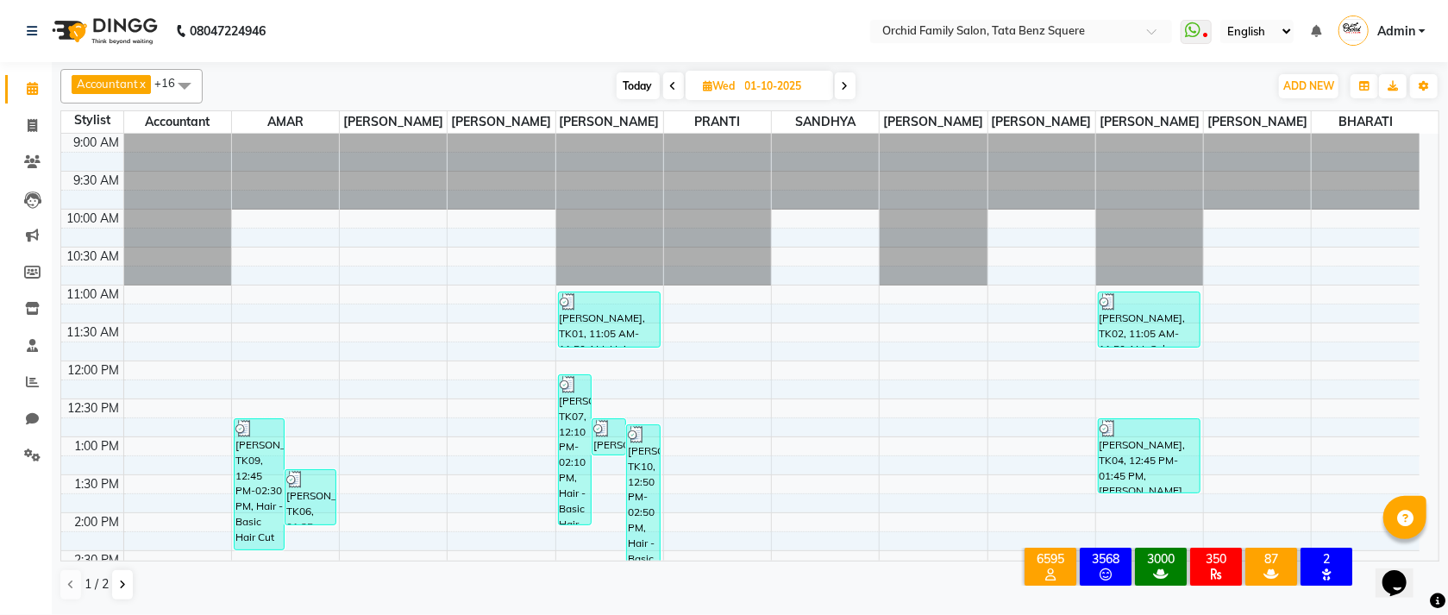
click at [148, 85] on span "Accountant x" at bounding box center [111, 84] width 79 height 19
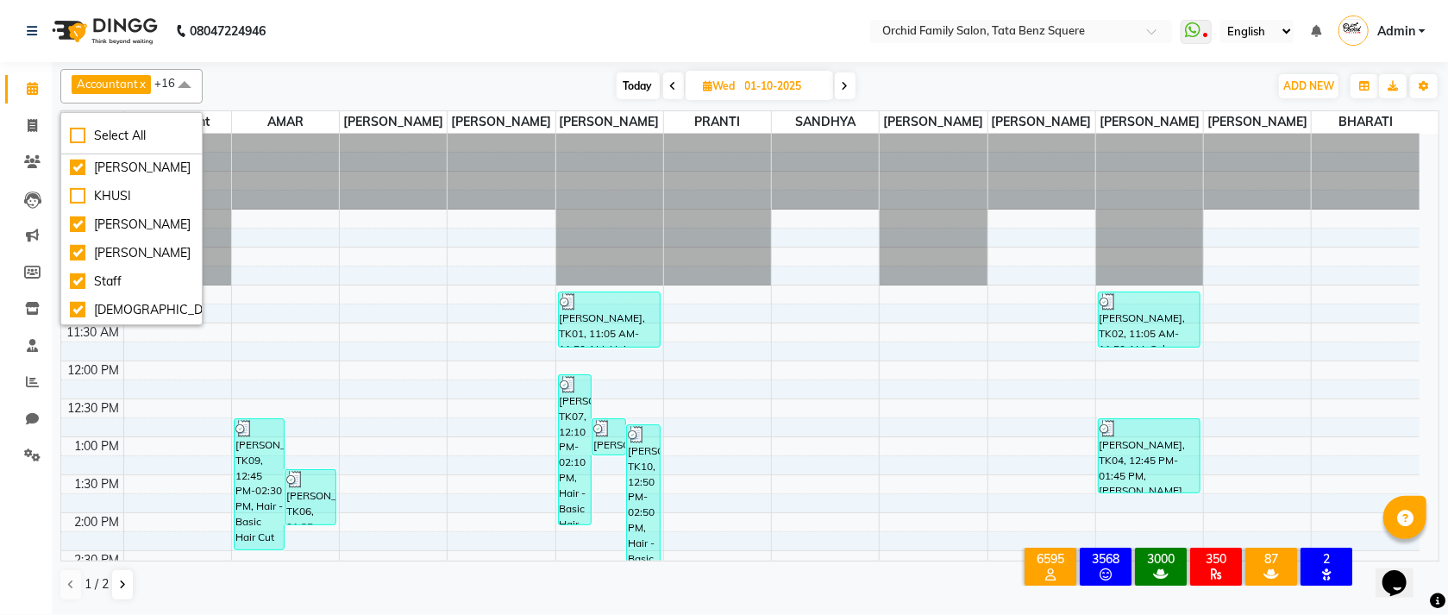
click at [140, 83] on link "x" at bounding box center [142, 84] width 8 height 14
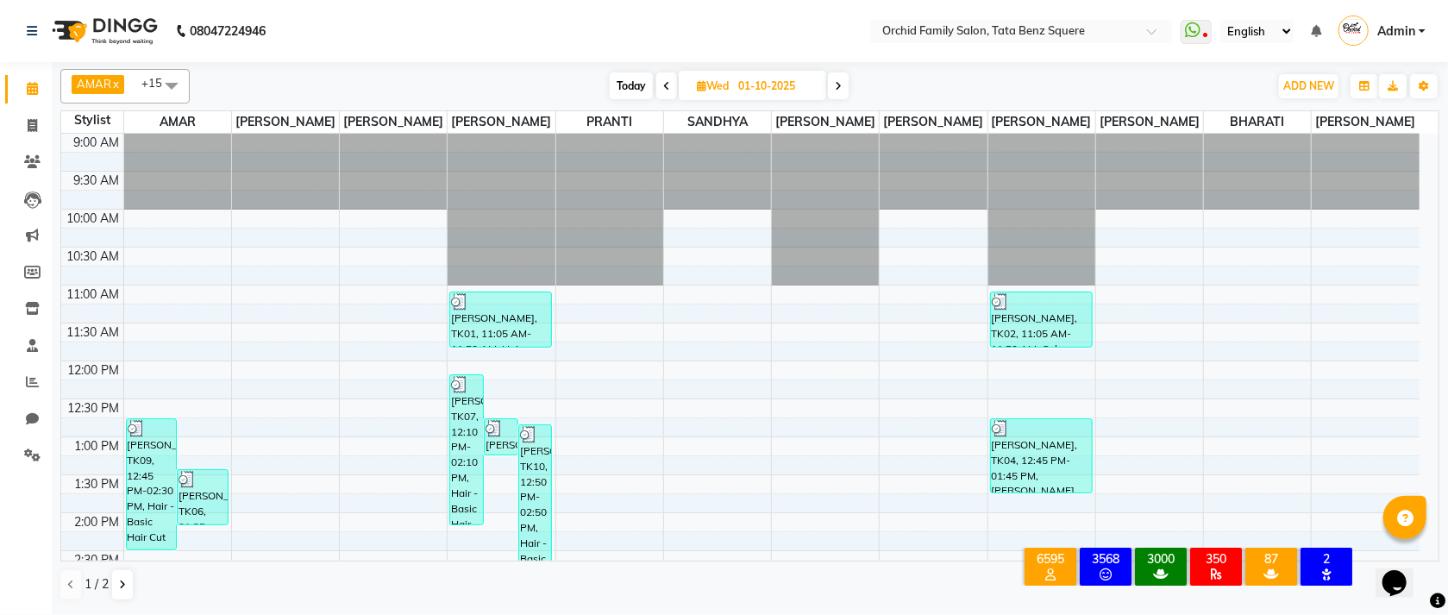
click at [138, 83] on span "AMAR x [PERSON_NAME] x KRISHNA x PRANTI x SANDHYA x [PERSON_NAME] x [PERSON_NAM…" at bounding box center [124, 86] width 129 height 35
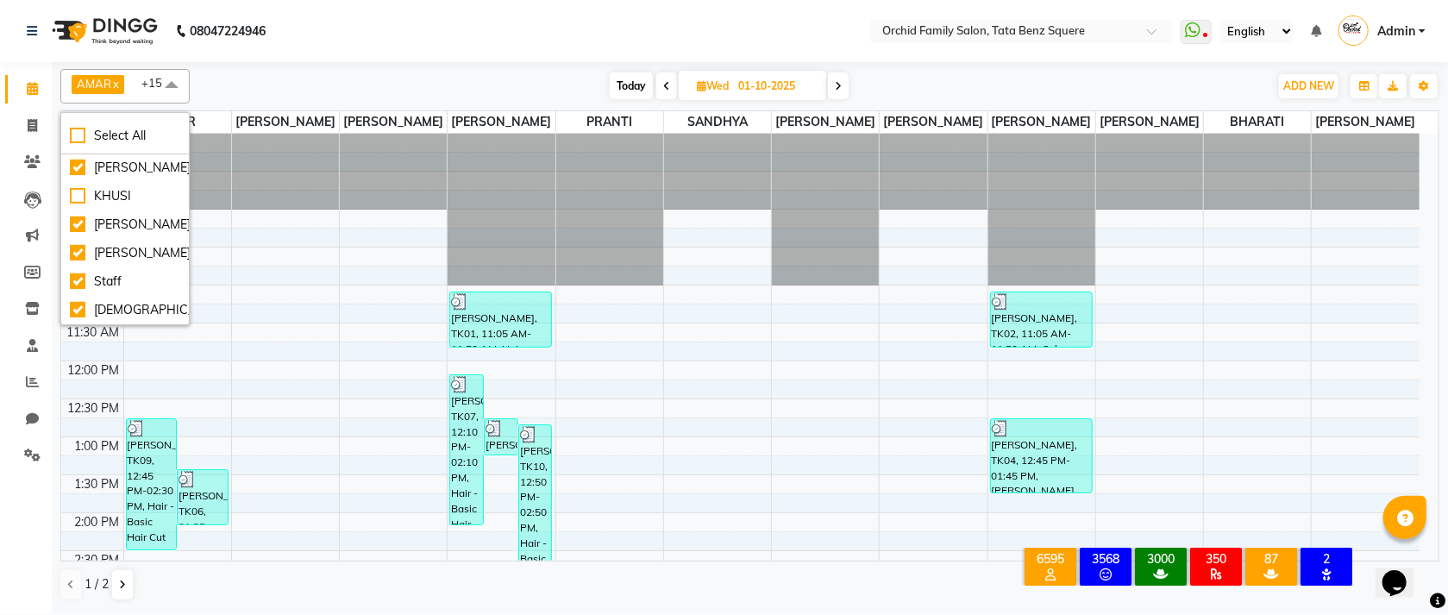
click at [135, 83] on span "AMAR x BINDIYA x JHUMA x KRISHNA x PRANTI x SANDHYA x SANJUKTA x SONU KUMAR x S…" at bounding box center [124, 86] width 129 height 35
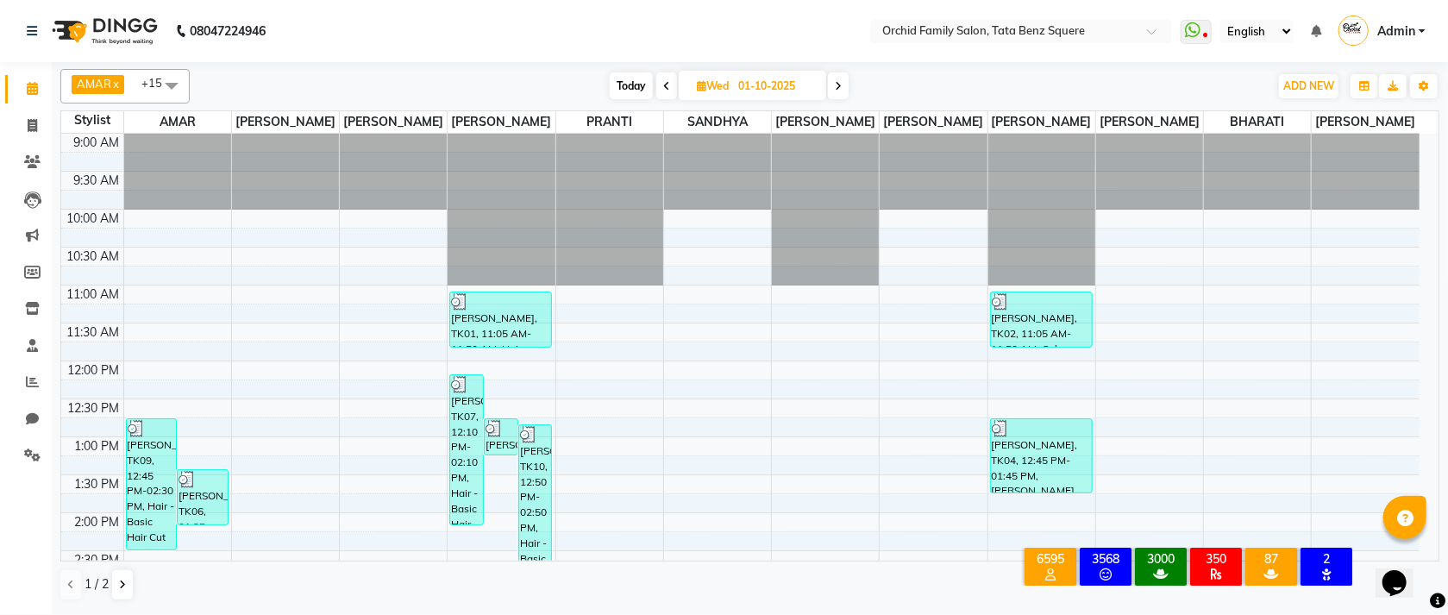
click at [135, 83] on span "AMAR x BINDIYA x JHUMA x KRISHNA x PRANTI x SANDHYA x SANJUKTA x SONU KUMAR x S…" at bounding box center [124, 86] width 129 height 35
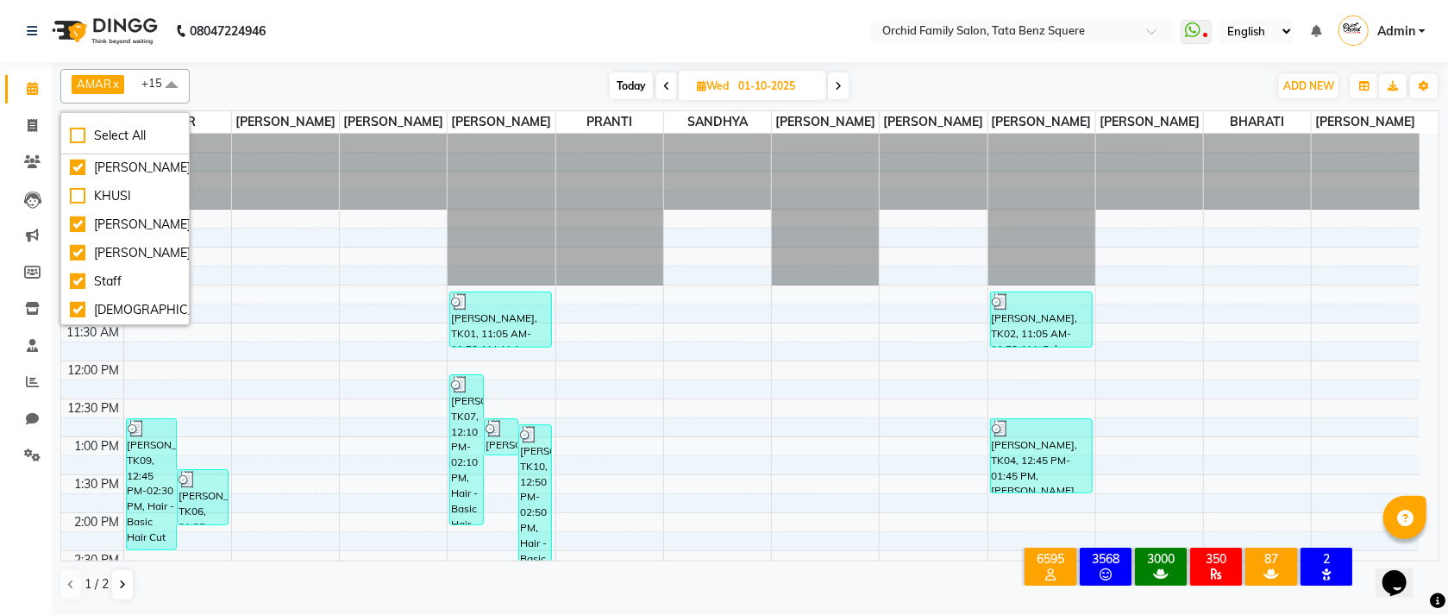
click at [311, 72] on div "AMAR x BINDIYA x JHUMA x KRISHNA x PRANTI x SANDHYA x SANJUKTA x SONU KUMAR x S…" at bounding box center [749, 86] width 1379 height 35
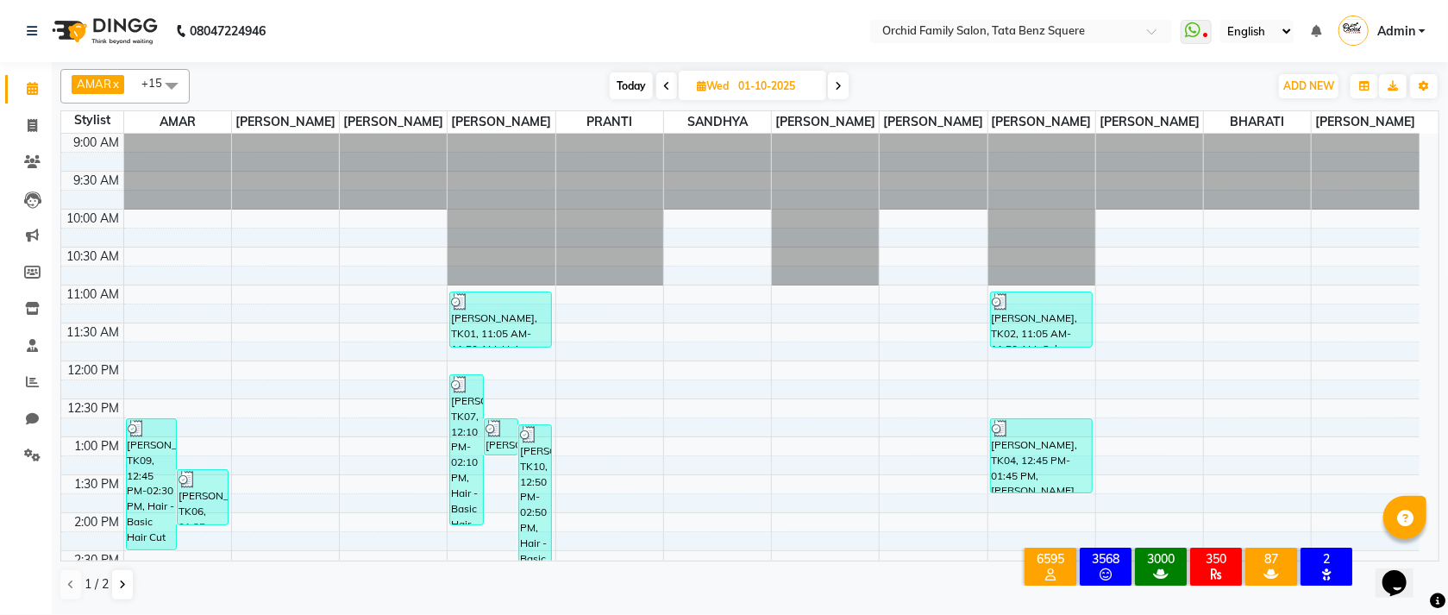
click at [118, 77] on link "x" at bounding box center [115, 84] width 8 height 14
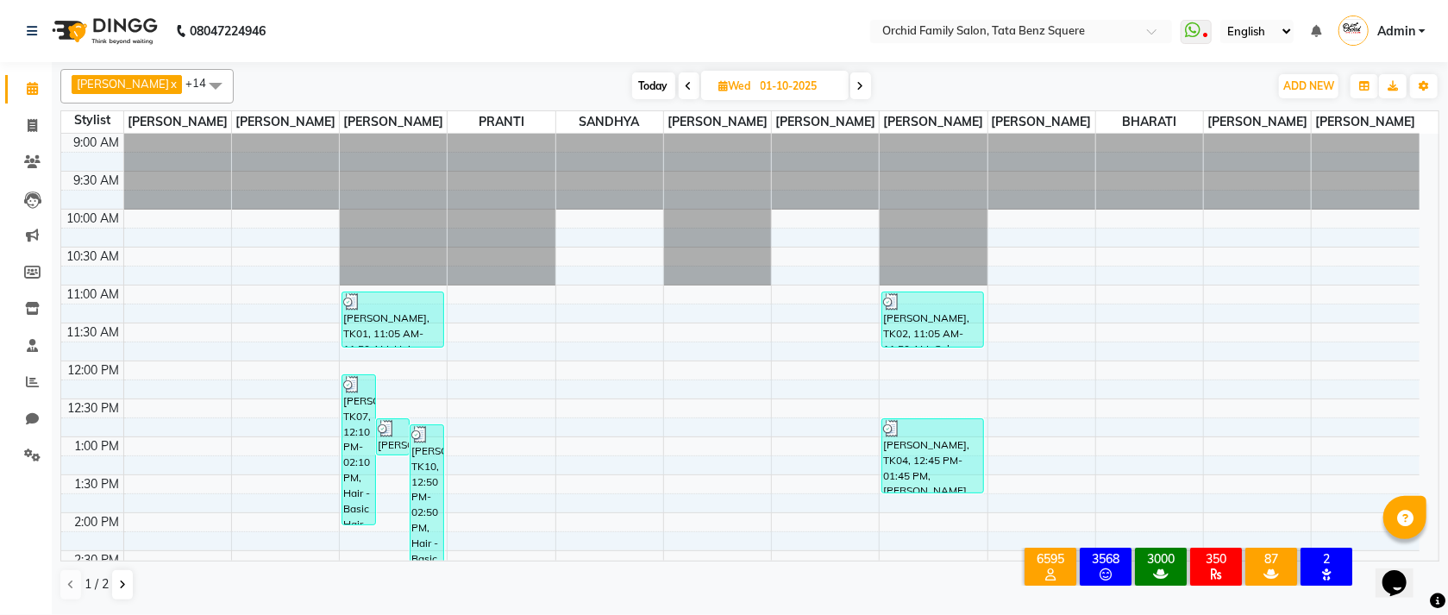
click at [169, 85] on link "x" at bounding box center [173, 84] width 8 height 14
checkbox input "false"
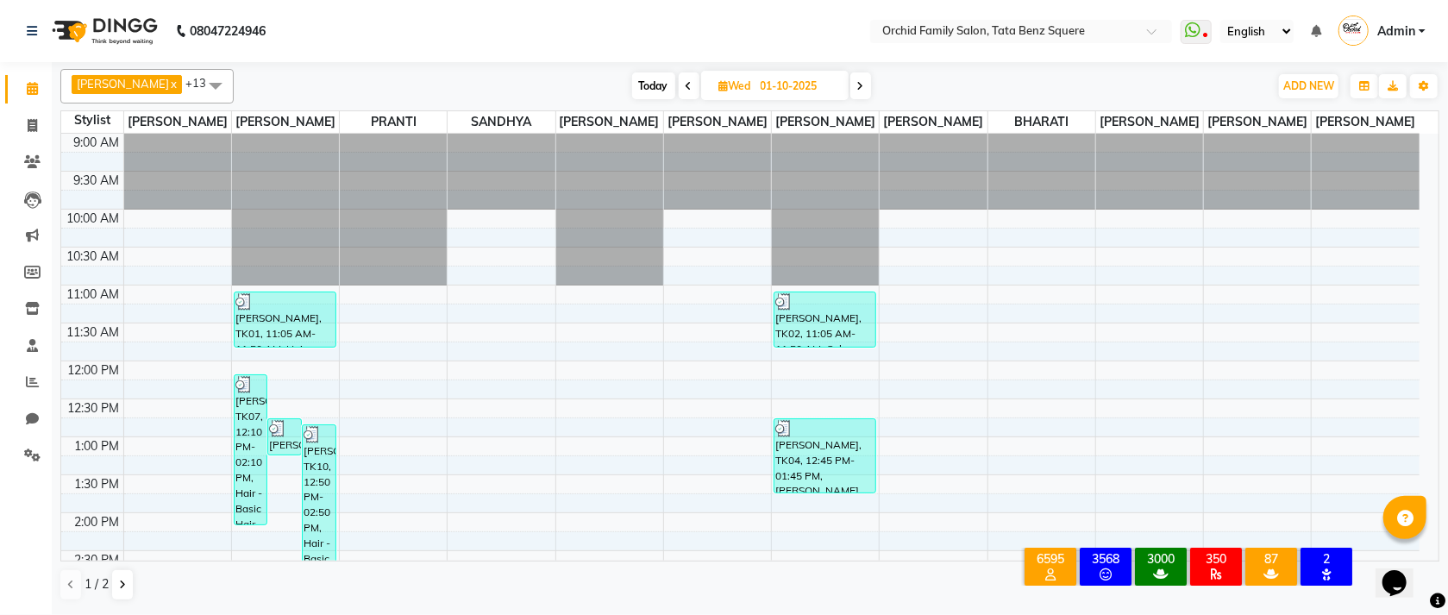
click at [128, 85] on span "JHUMA x" at bounding box center [127, 84] width 110 height 19
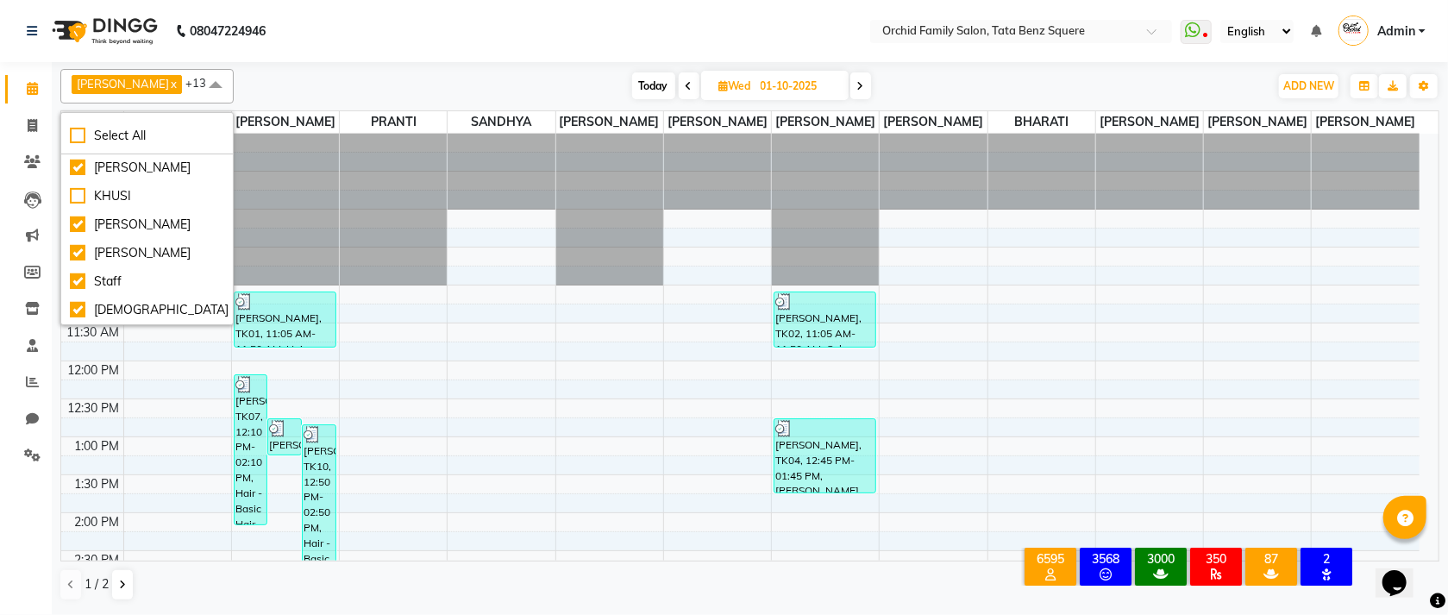
click at [128, 85] on span "JHUMA x" at bounding box center [127, 84] width 110 height 19
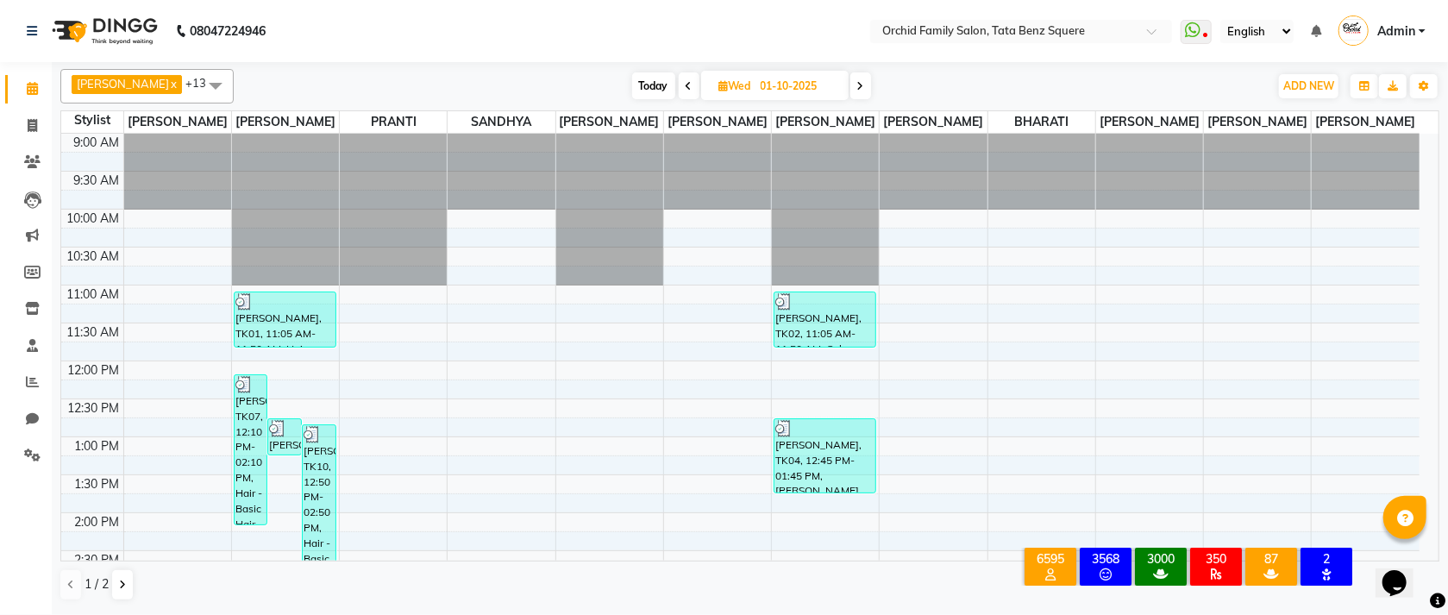
click at [169, 81] on link "x" at bounding box center [173, 84] width 8 height 14
checkbox input "false"
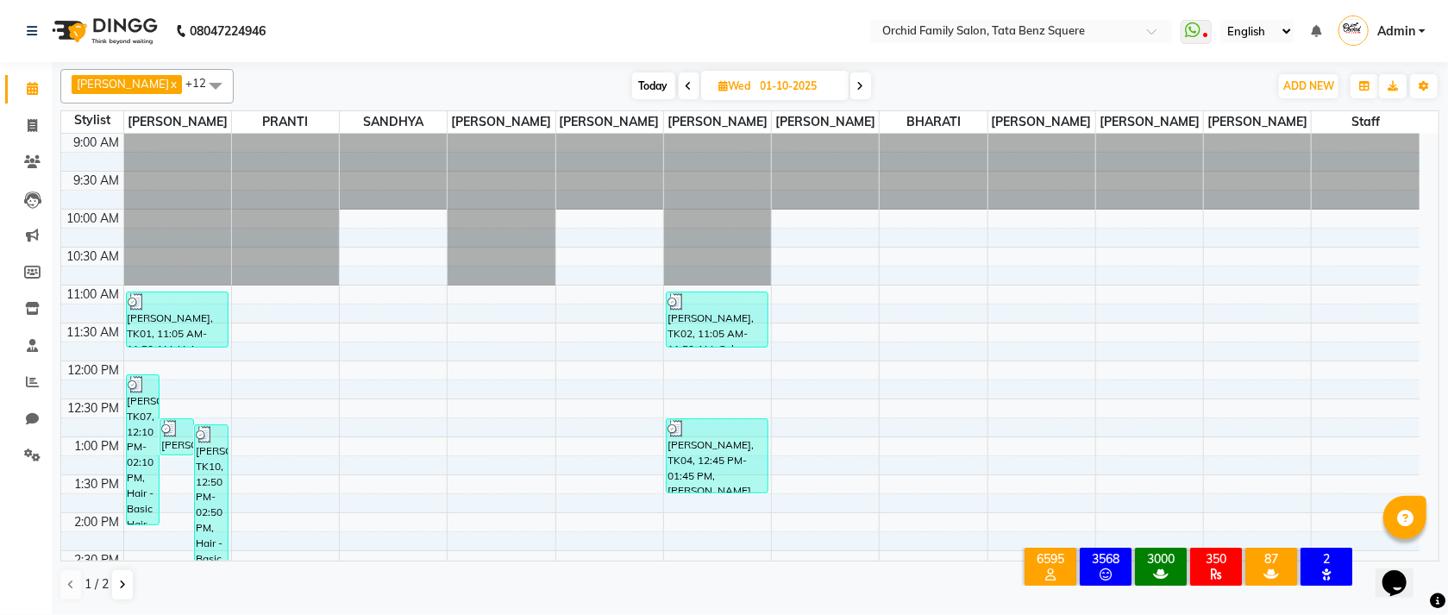
click at [123, 81] on span "KRISHNA" at bounding box center [123, 84] width 92 height 14
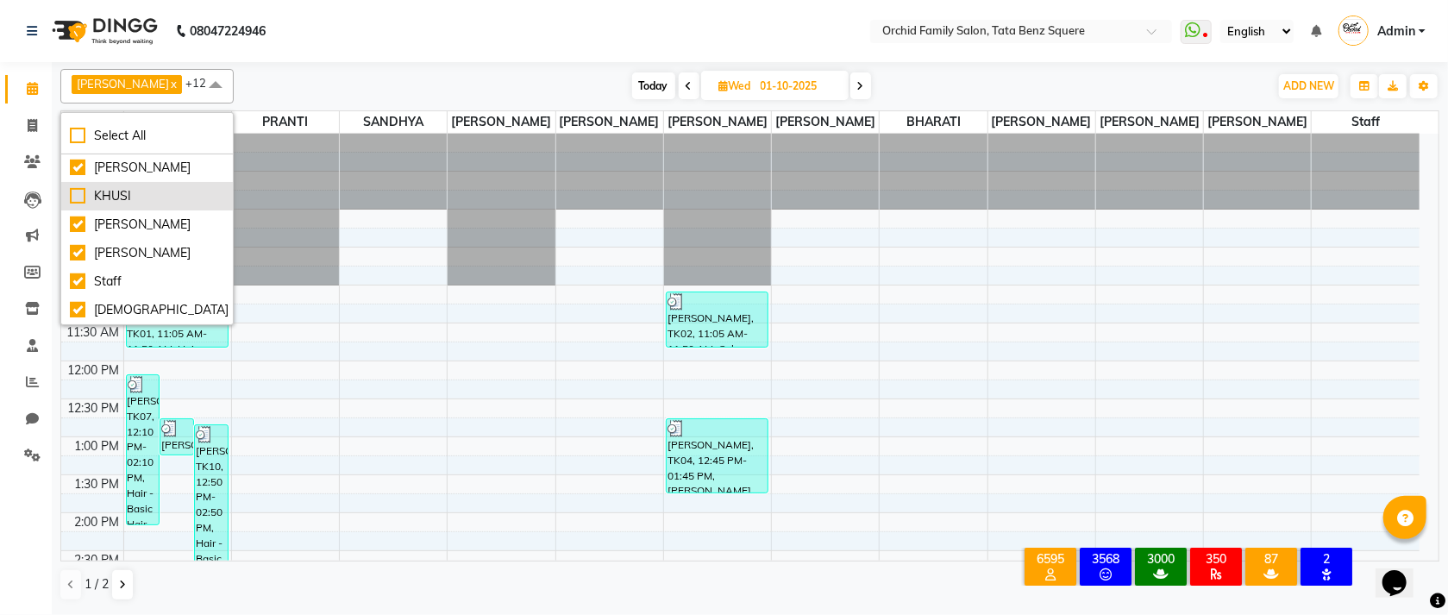
click at [78, 196] on div "KHUSI" at bounding box center [147, 196] width 154 height 18
checkbox input "true"
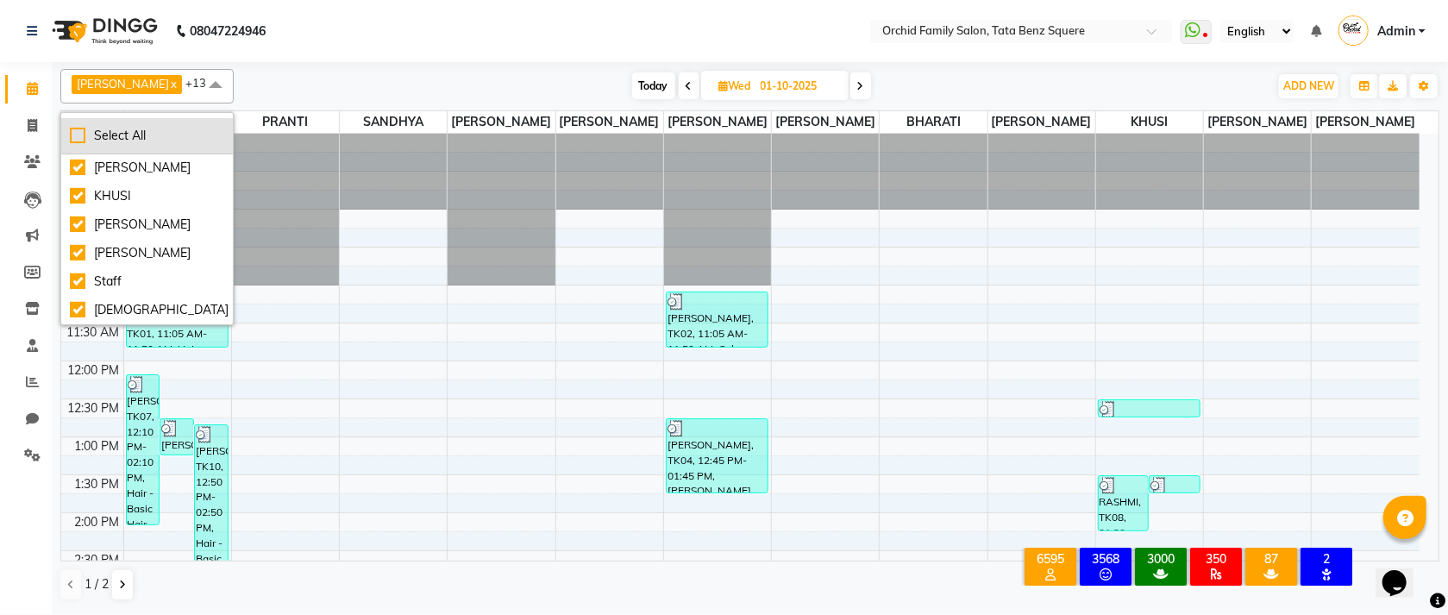
click at [80, 139] on div "Select All" at bounding box center [147, 136] width 154 height 18
checkbox input "true"
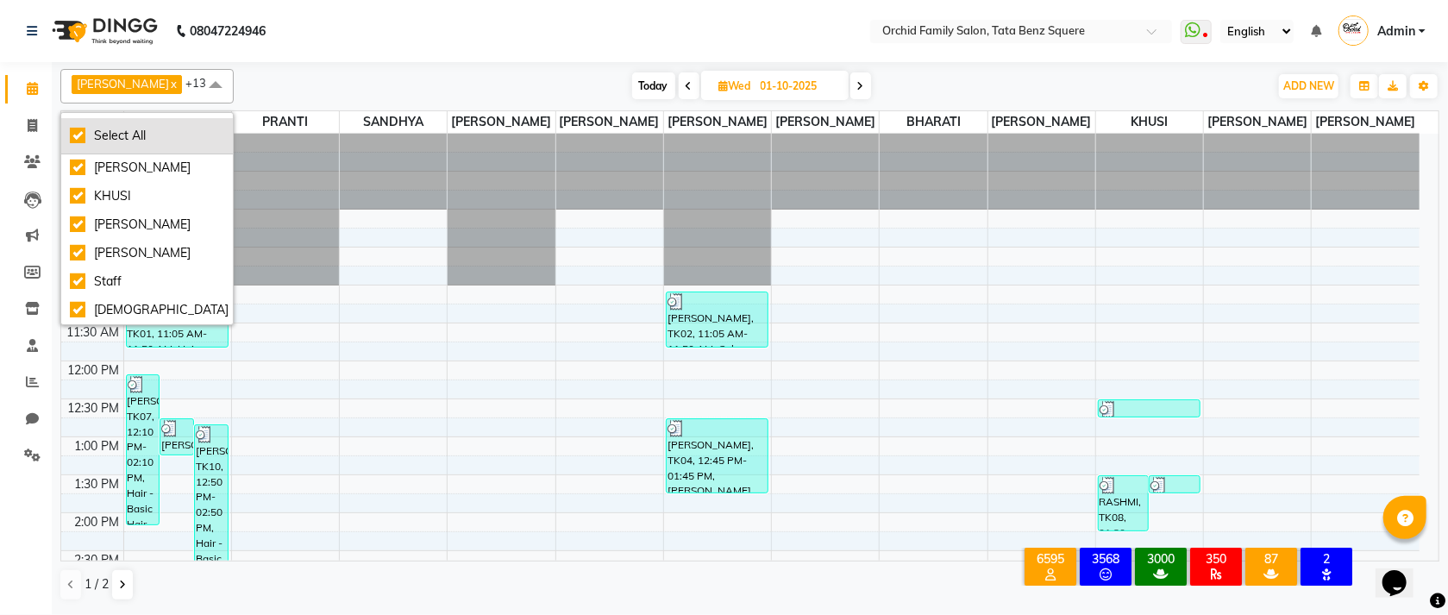
checkbox input "true"
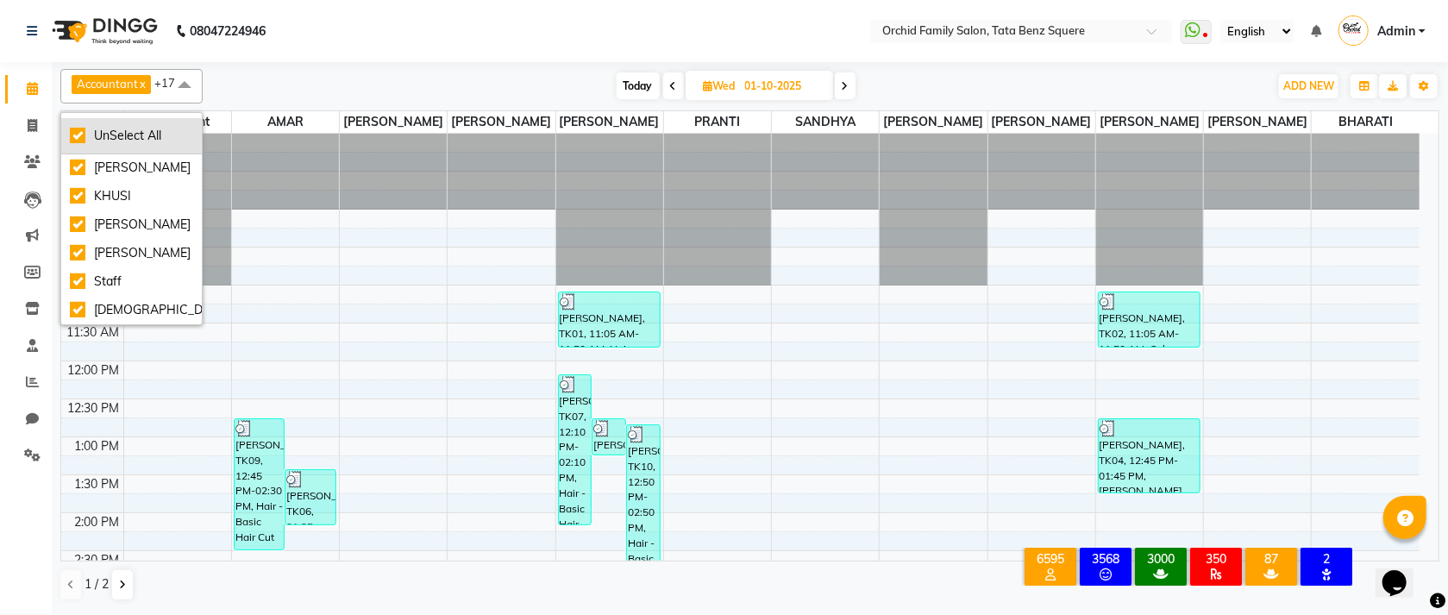
click at [80, 139] on div "UnSelect All" at bounding box center [131, 136] width 123 height 18
checkbox input "false"
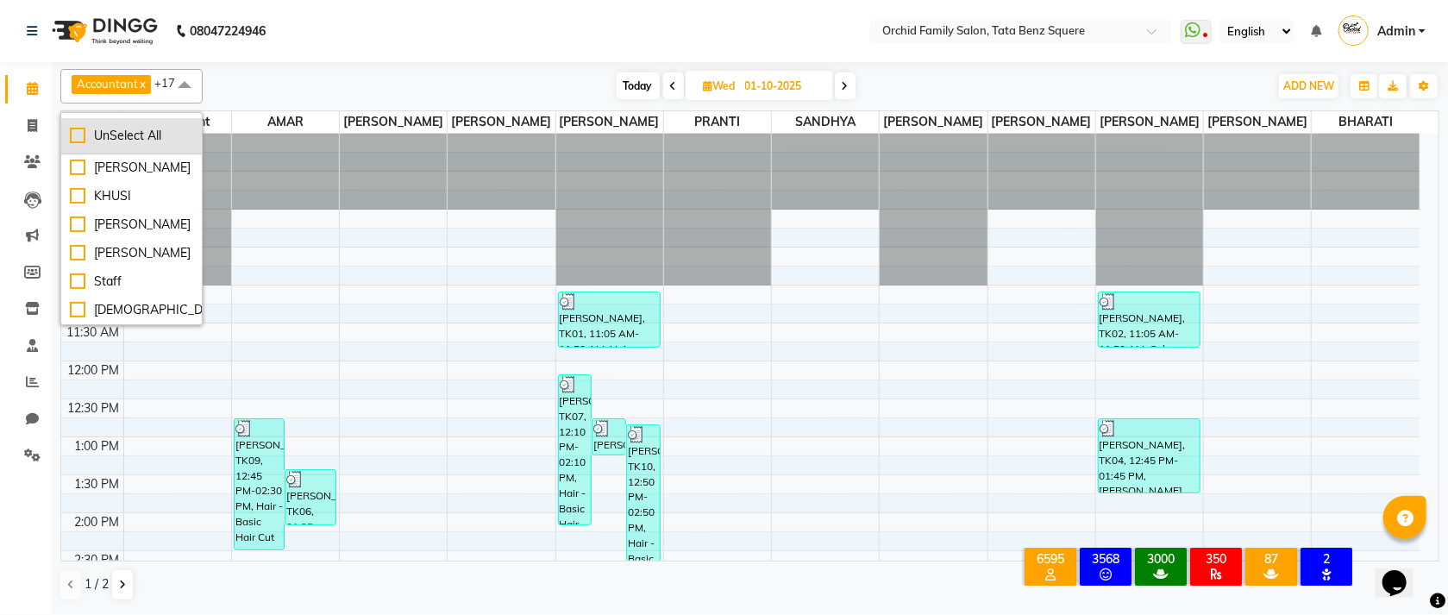
checkbox input "false"
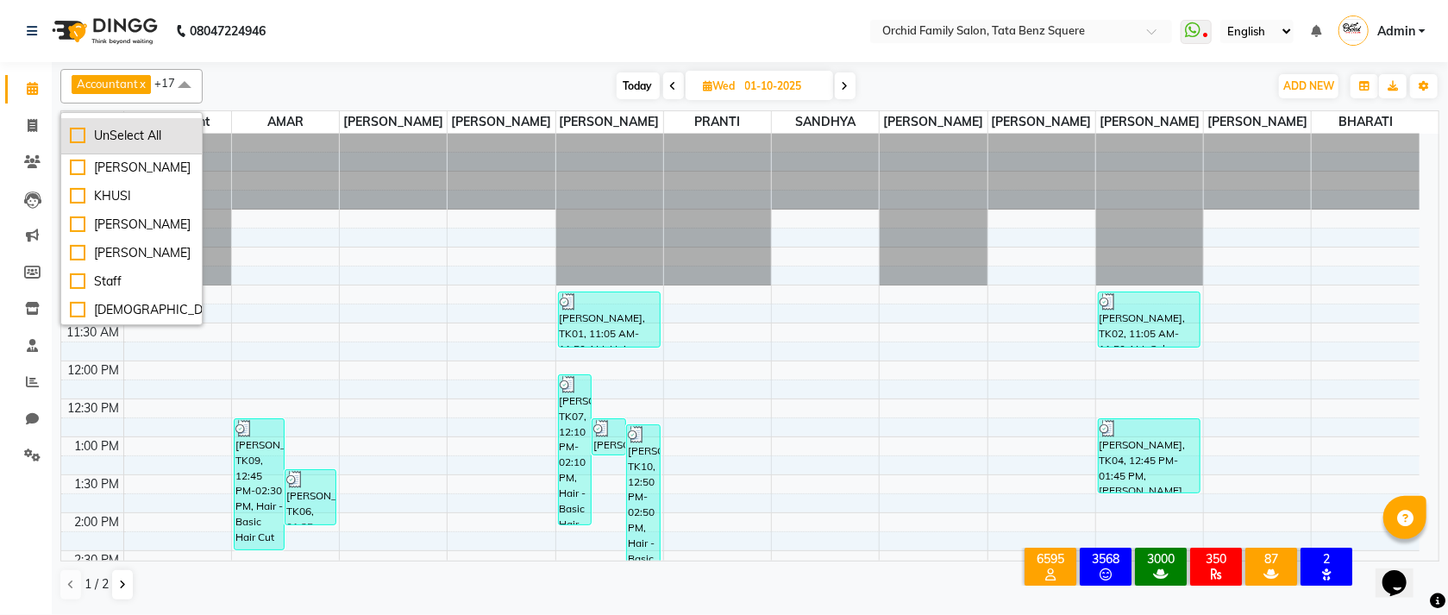
checkbox input "false"
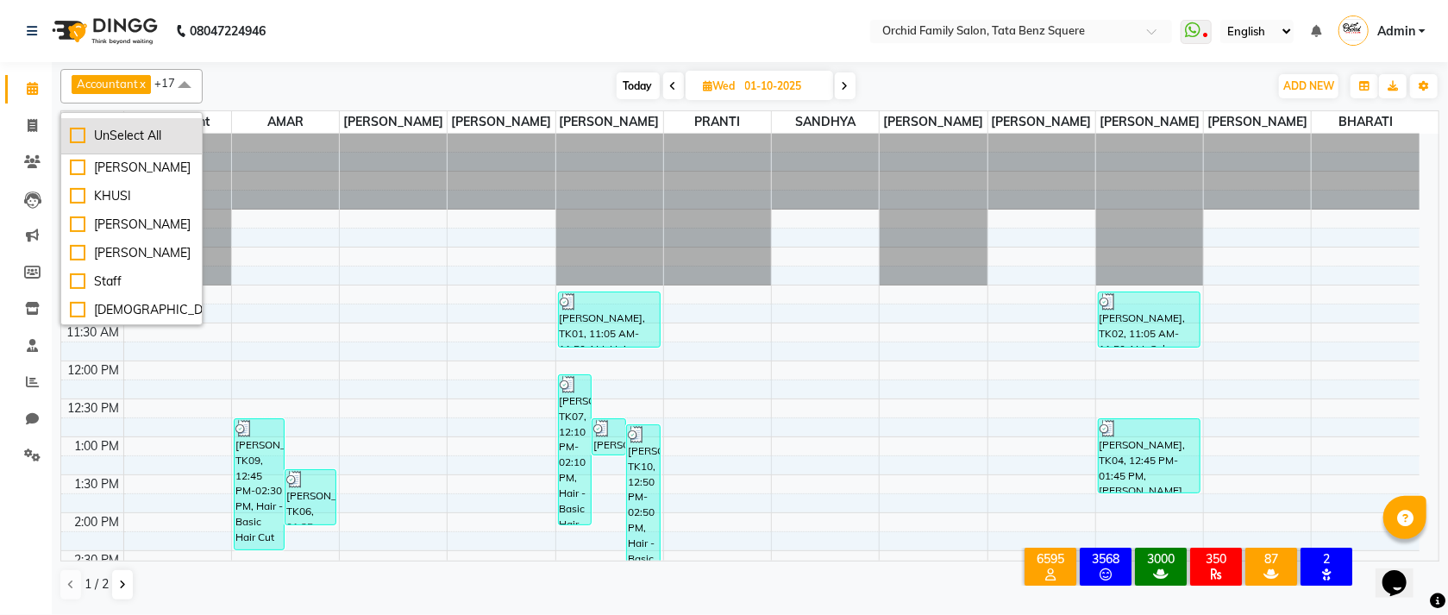
checkbox input "false"
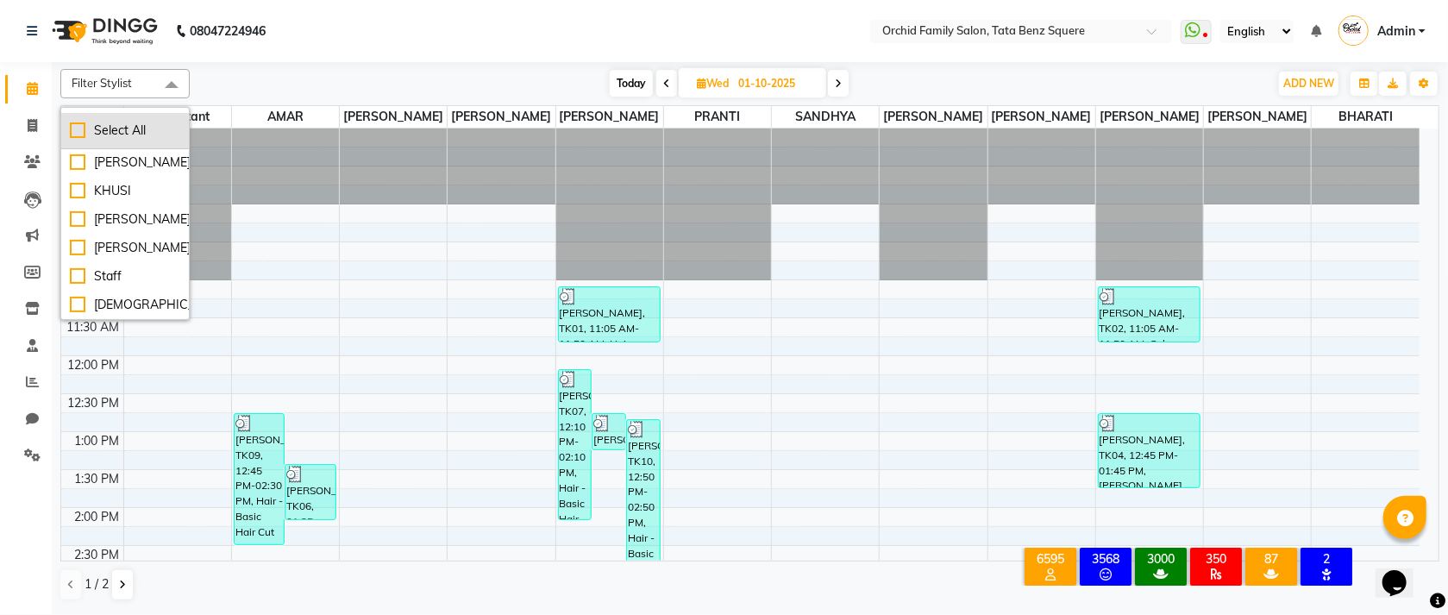
scroll to position [378, 0]
click at [134, 85] on span "Filter Stylist" at bounding box center [124, 83] width 129 height 29
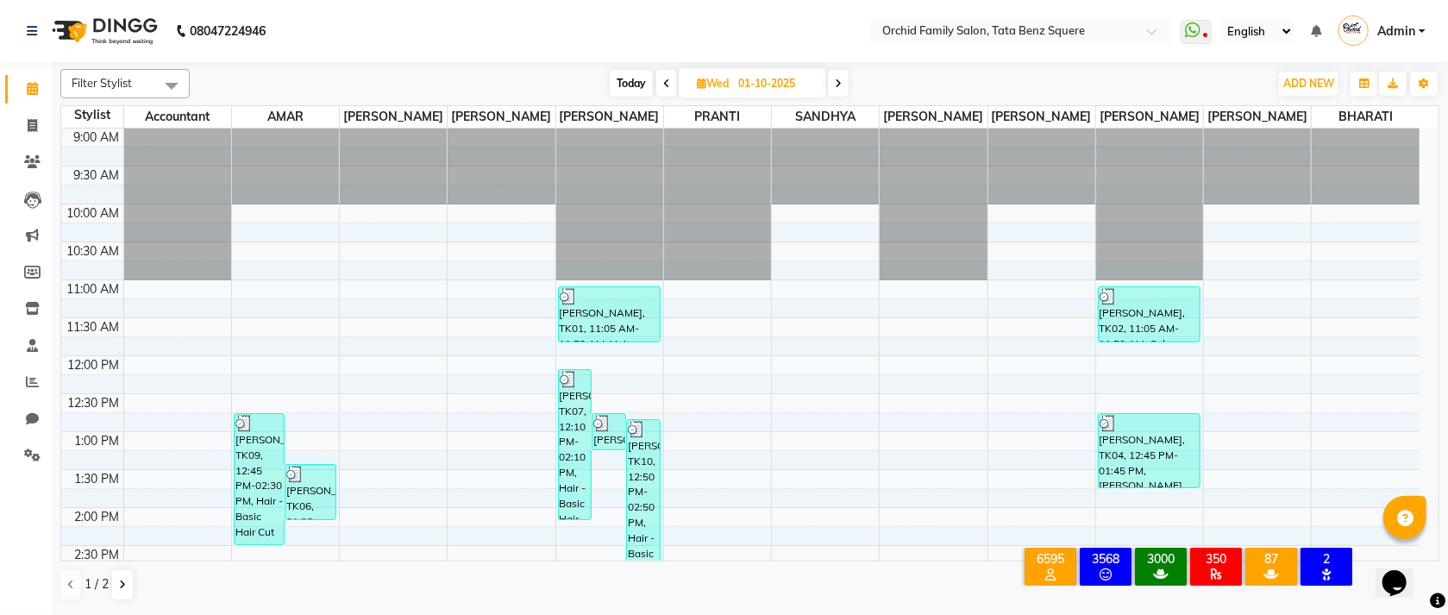
click at [112, 76] on span "Filter Stylist" at bounding box center [102, 83] width 60 height 14
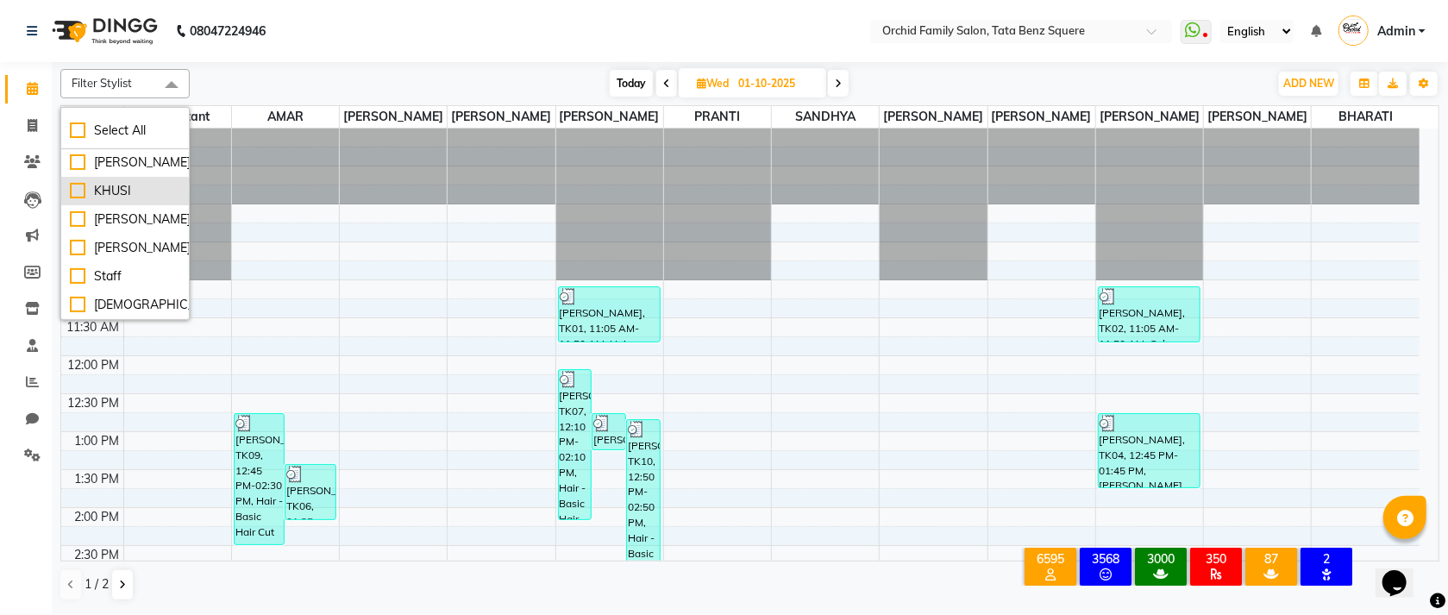
click at [77, 191] on div "KHUSI" at bounding box center [125, 191] width 110 height 18
checkbox input "true"
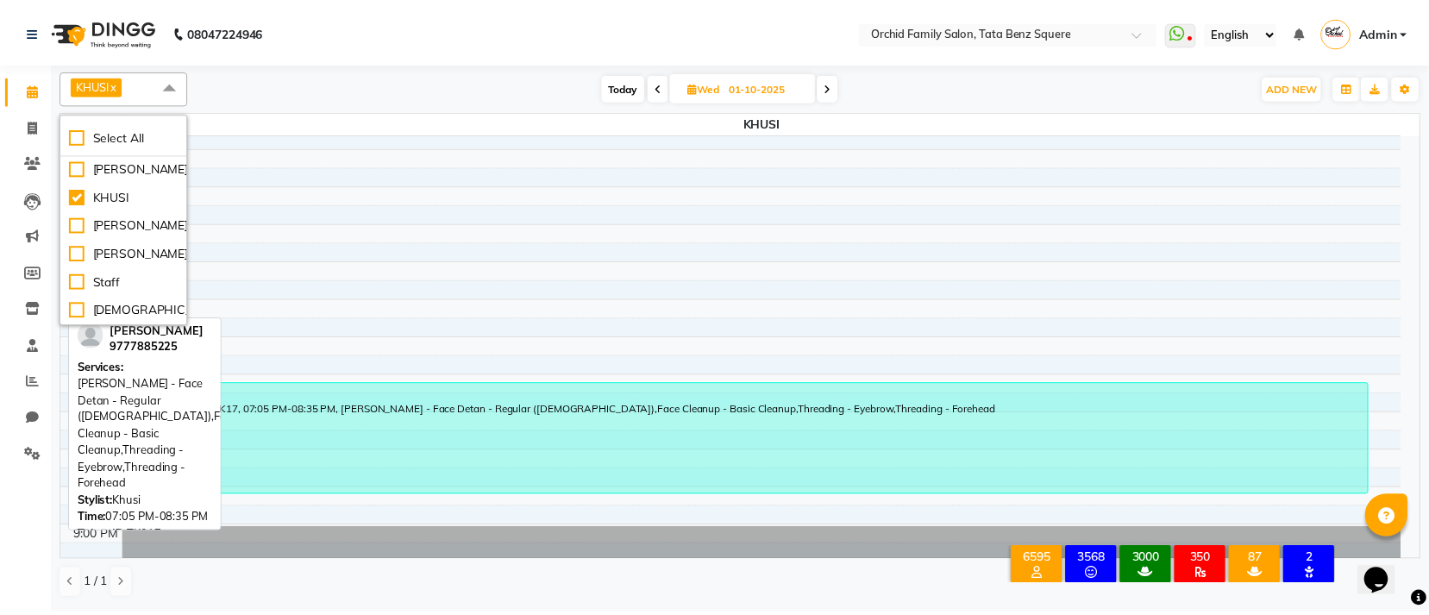
scroll to position [561, 0]
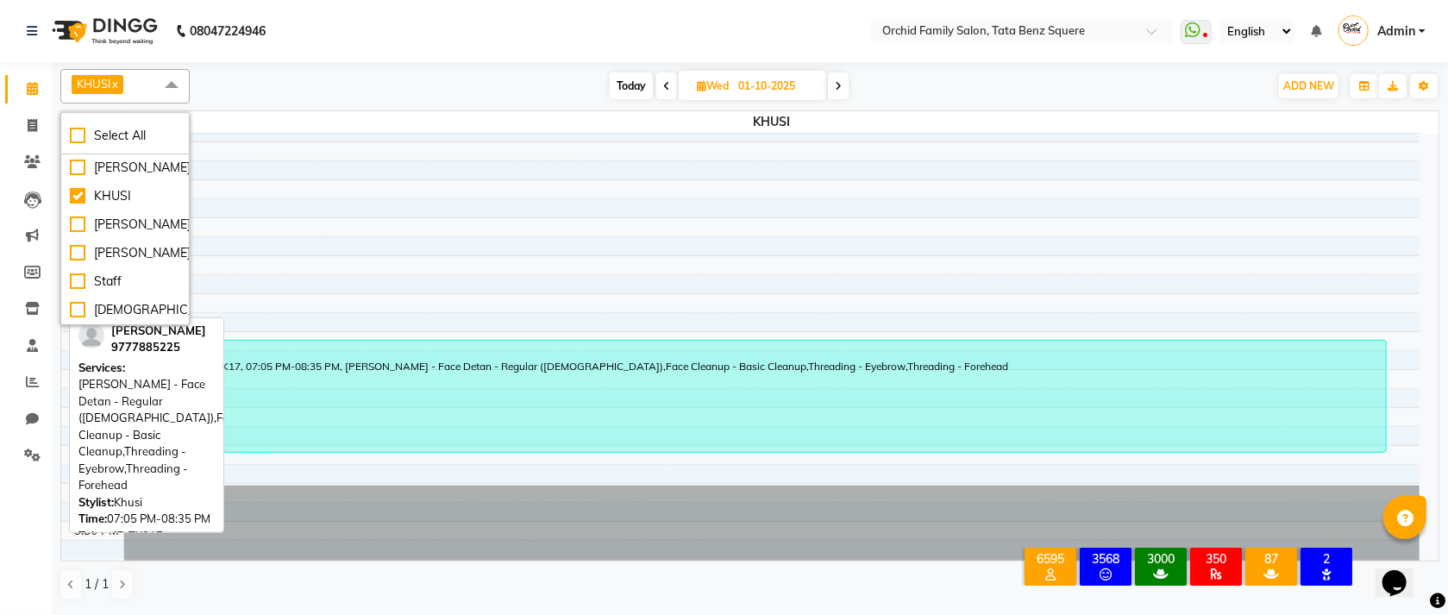
click at [608, 413] on div "gopal krushna, TK17, 07:05 PM-08:35 PM, De-Tan - Face Detan - Regular (Female),…" at bounding box center [757, 396] width 1260 height 111
select select "3"
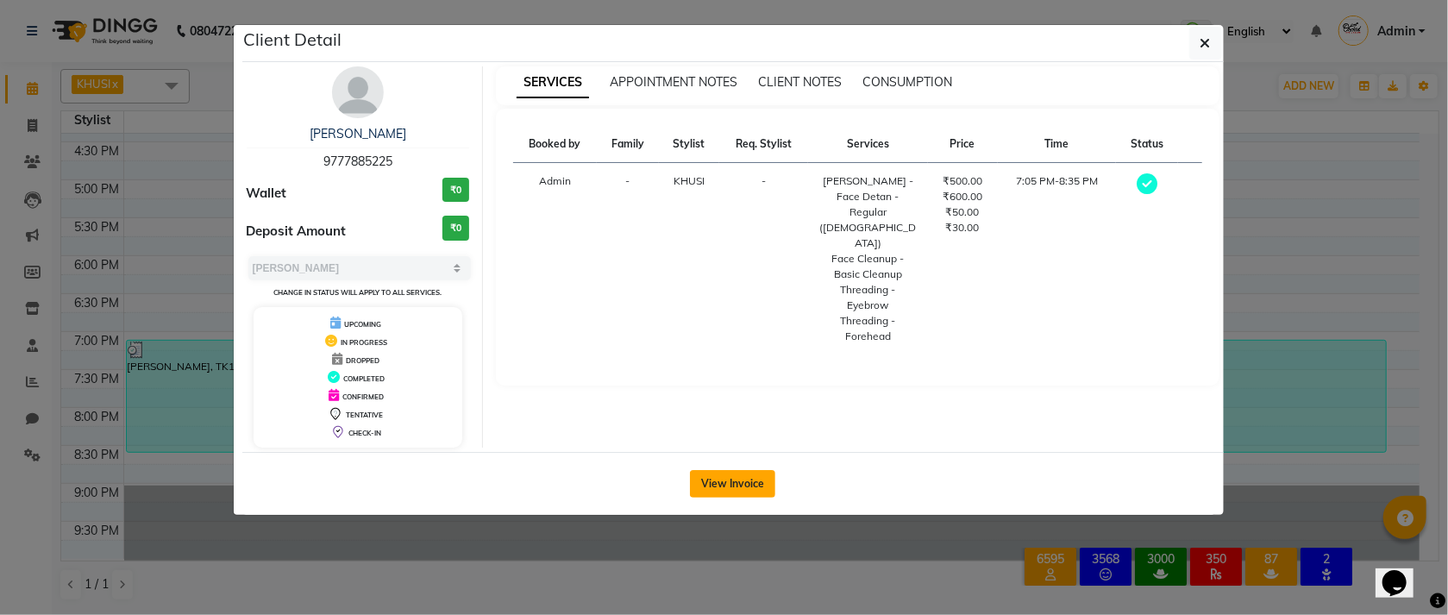
click at [722, 490] on button "View Invoice" at bounding box center [732, 484] width 85 height 28
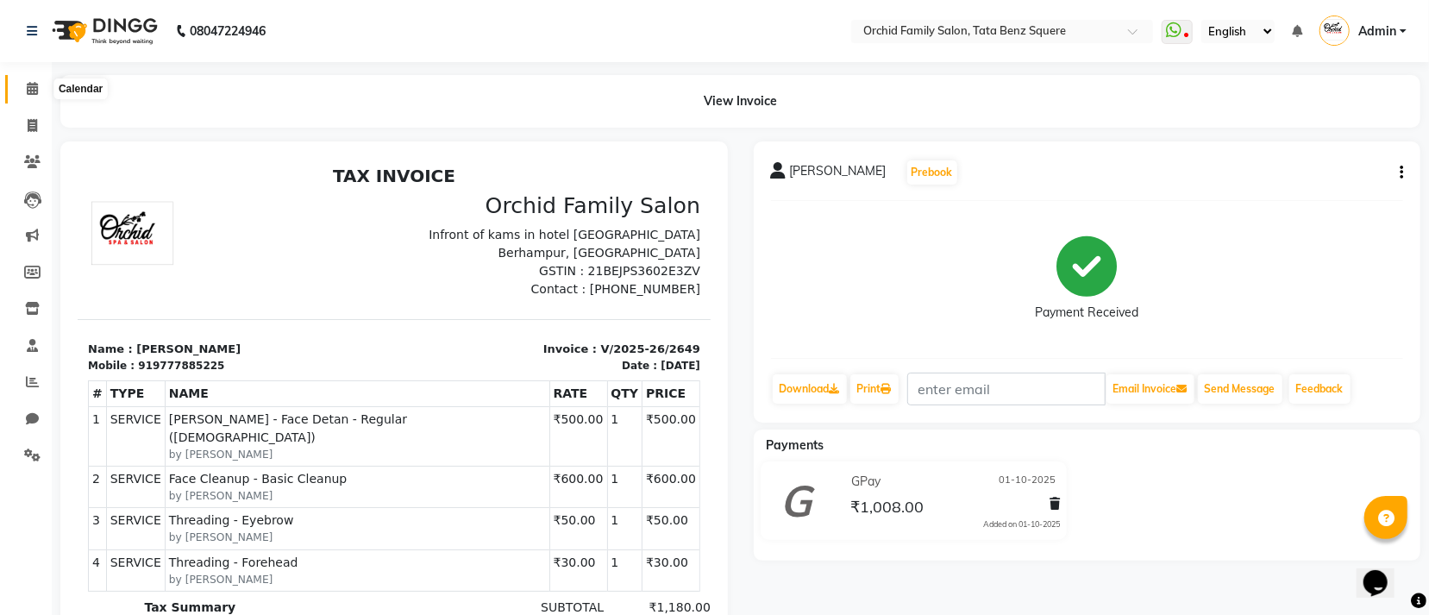
click at [28, 89] on icon at bounding box center [32, 88] width 11 height 13
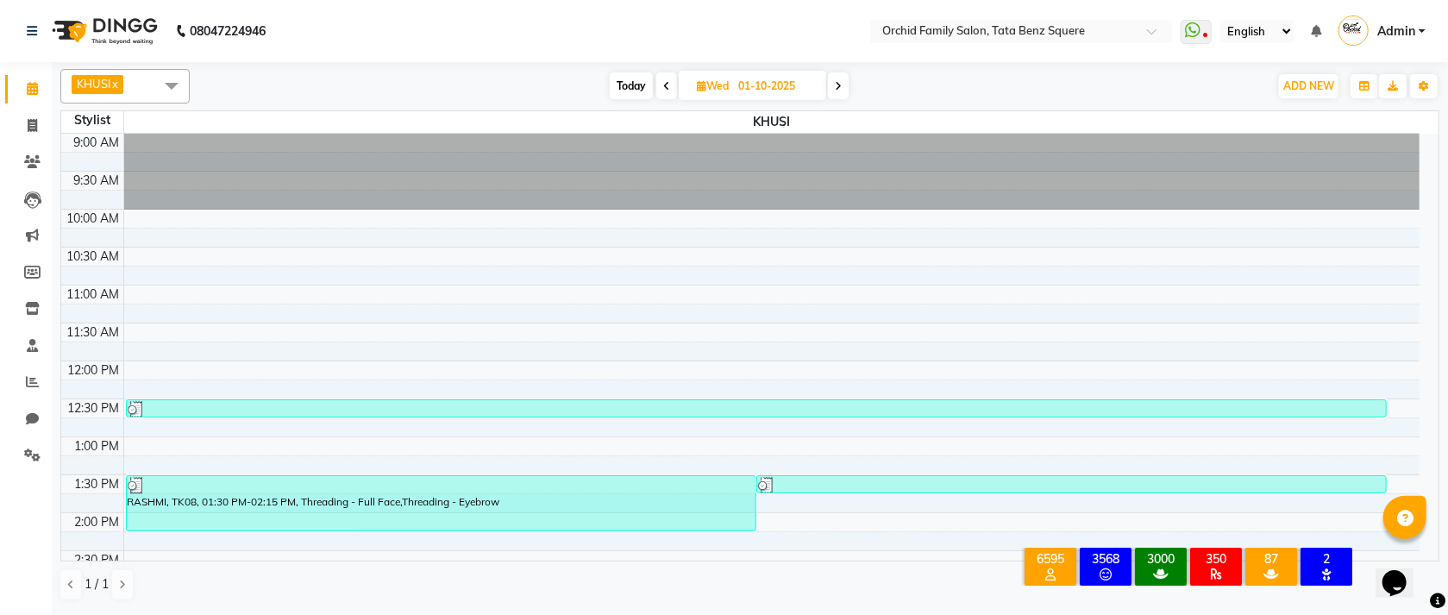
click at [663, 85] on icon at bounding box center [666, 86] width 7 height 10
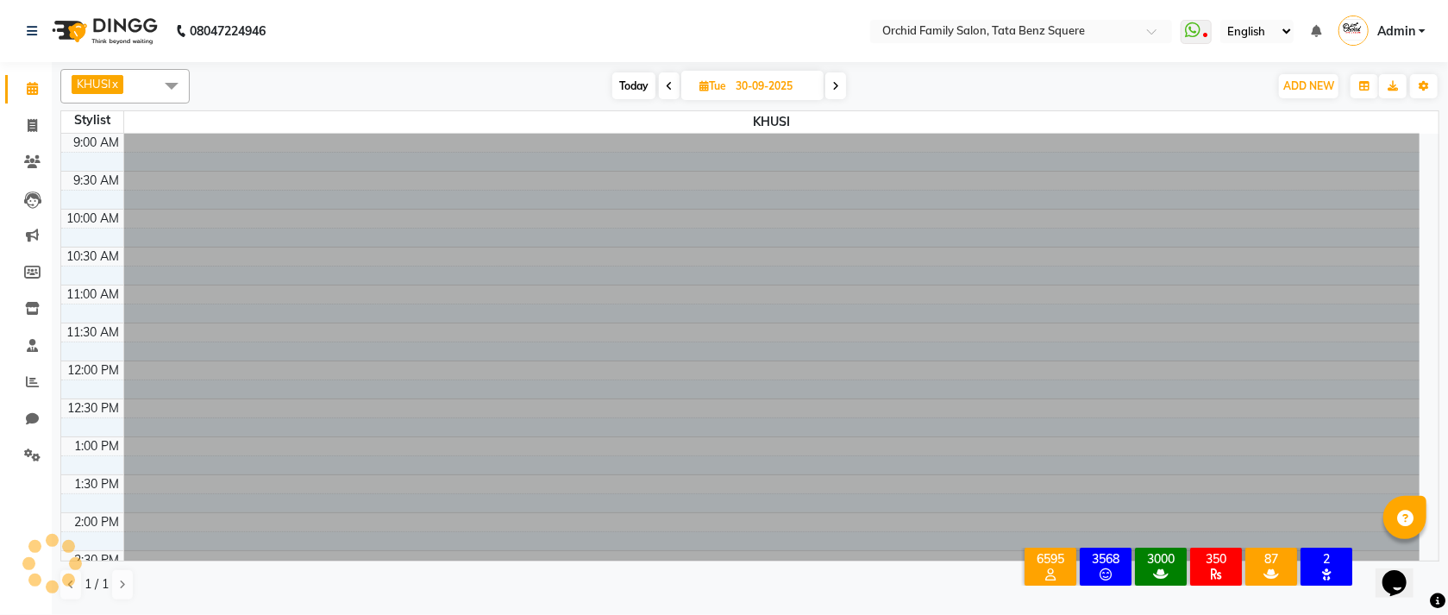
scroll to position [561, 0]
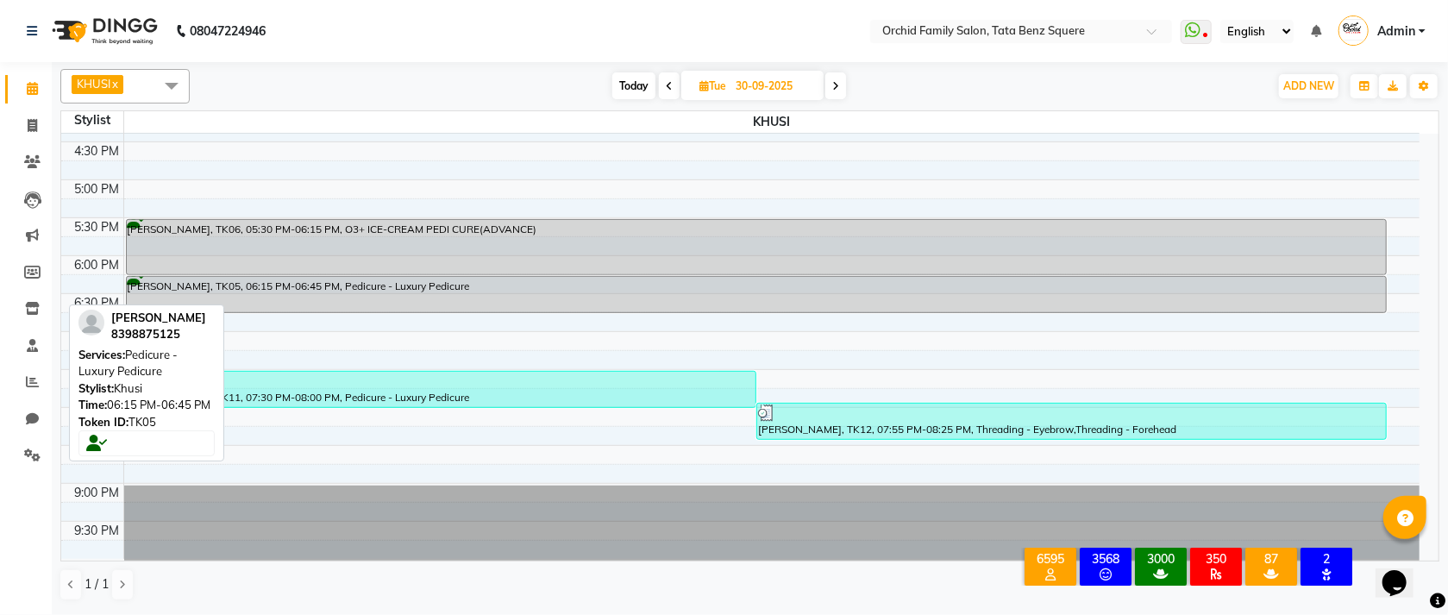
click at [348, 281] on div "SOUMYA SAHU, TK05, 06:15 PM-06:45 PM, Pedicure - Luxury Pedicure" at bounding box center [757, 294] width 1260 height 35
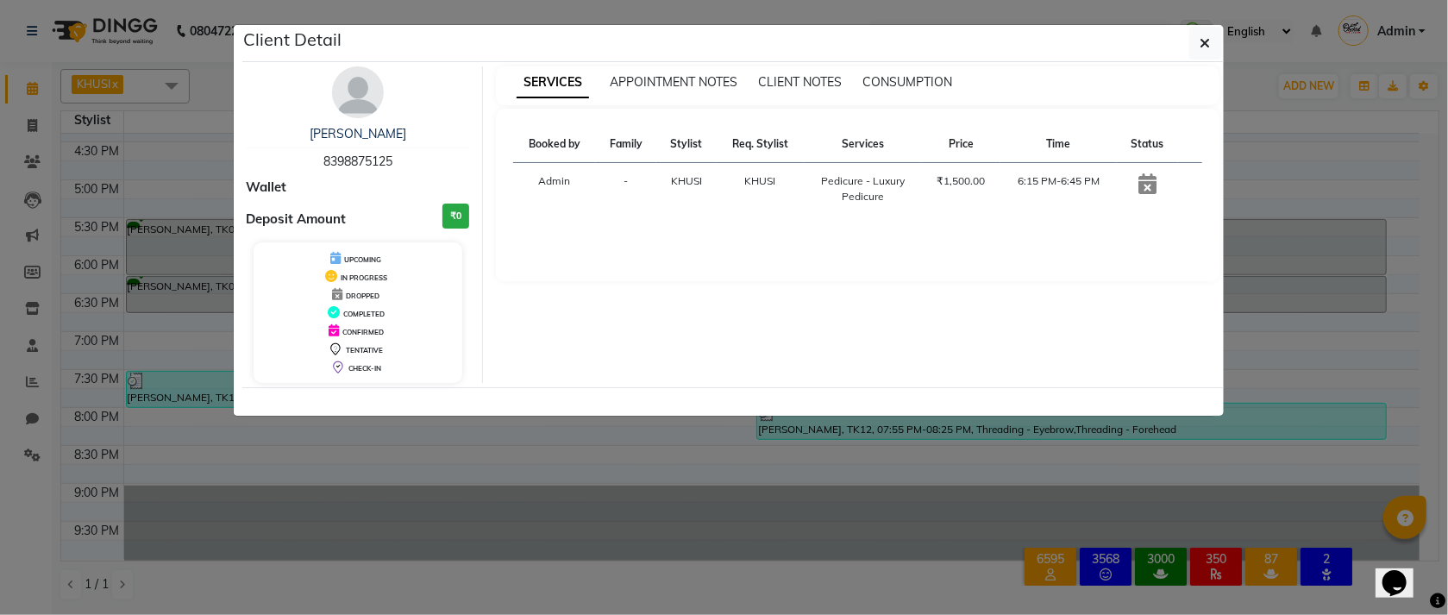
click at [179, 242] on ngb-modal-window "Client Detail SOUMYA SAHU 8398875125 Wallet Deposit Amount ₹0 UPCOMING IN PROGR…" at bounding box center [724, 307] width 1448 height 615
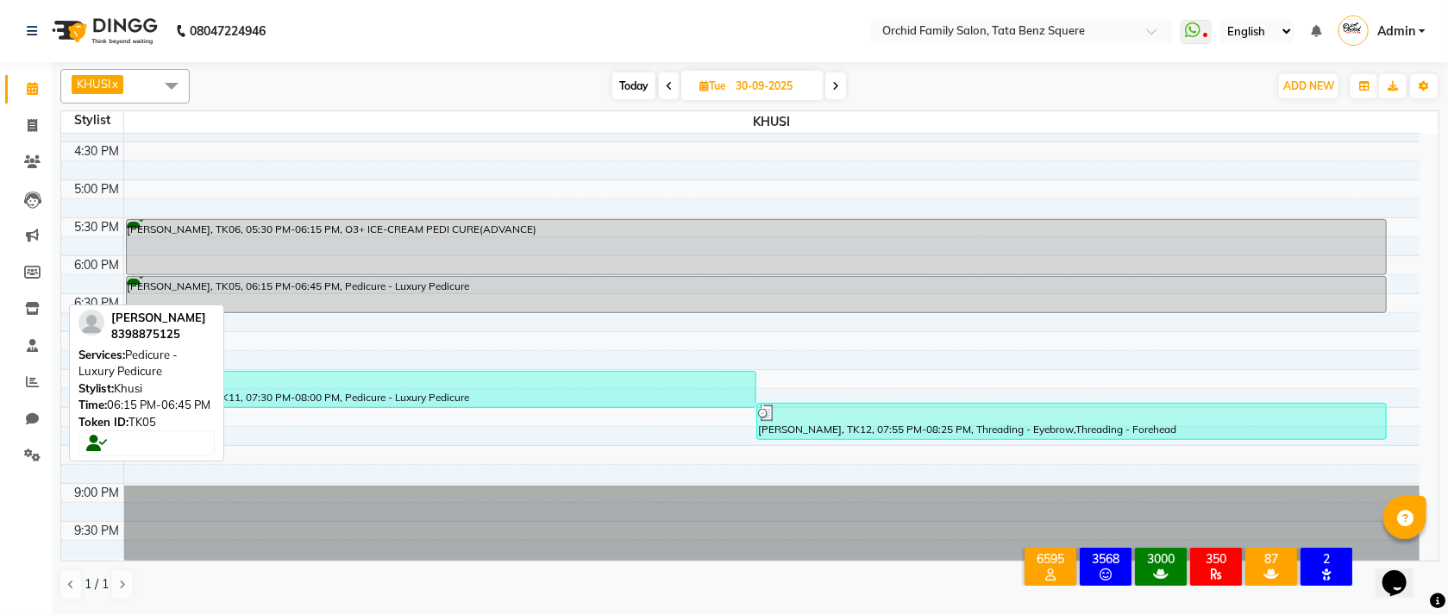
click at [436, 295] on div "SOUMYA SAHU, TK05, 06:15 PM-06:45 PM, Pedicure - Luxury Pedicure" at bounding box center [757, 294] width 1260 height 35
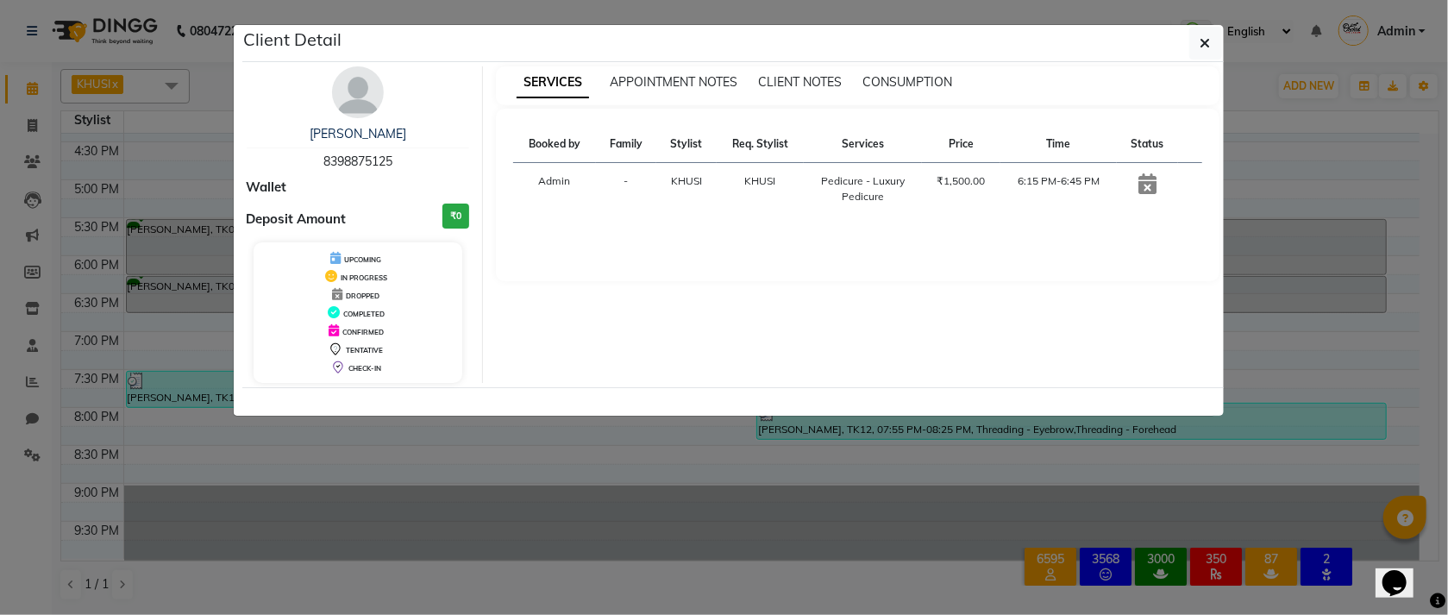
click at [859, 238] on div "Booked by Family Stylist Req. Stylist Services Price Time Status Admin - KHUSI …" at bounding box center [858, 195] width 724 height 173
click at [901, 193] on div "Pedicure - Luxury Pedicure" at bounding box center [862, 188] width 97 height 31
click at [965, 183] on div "₹1,500.00" at bounding box center [961, 181] width 58 height 16
click at [1204, 46] on icon "button" at bounding box center [1206, 43] width 10 height 14
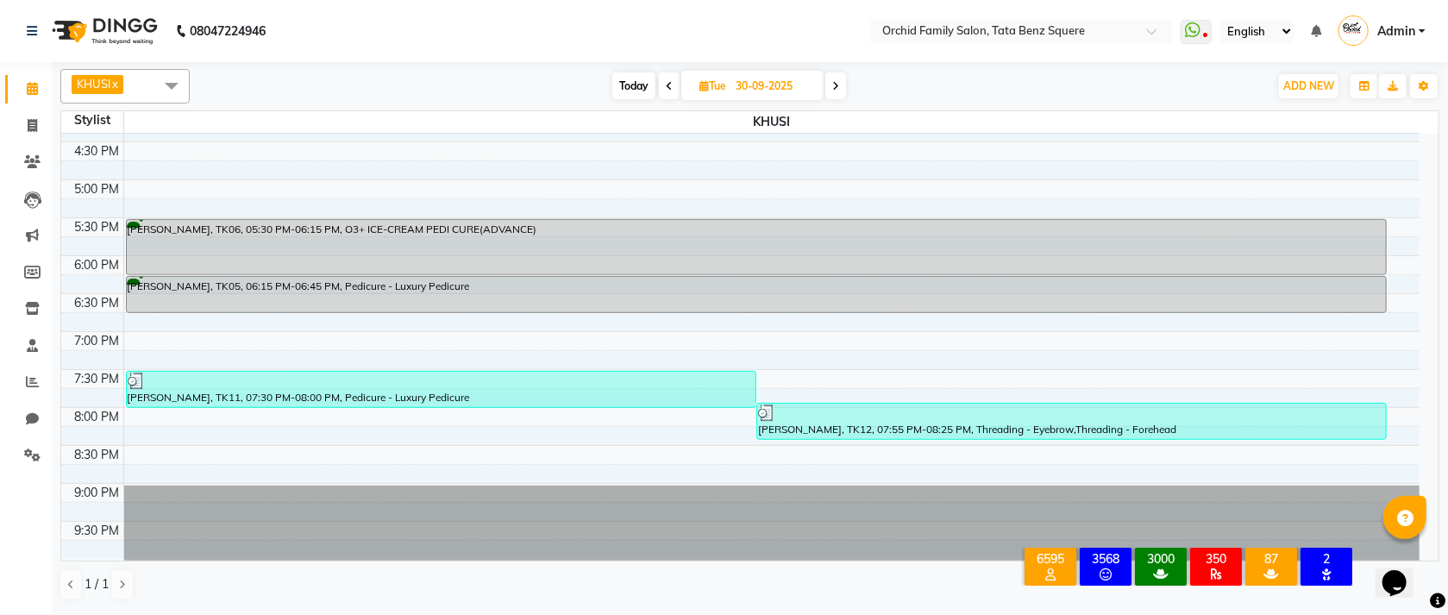
click at [668, 81] on icon at bounding box center [669, 86] width 7 height 10
type input "29-09-2025"
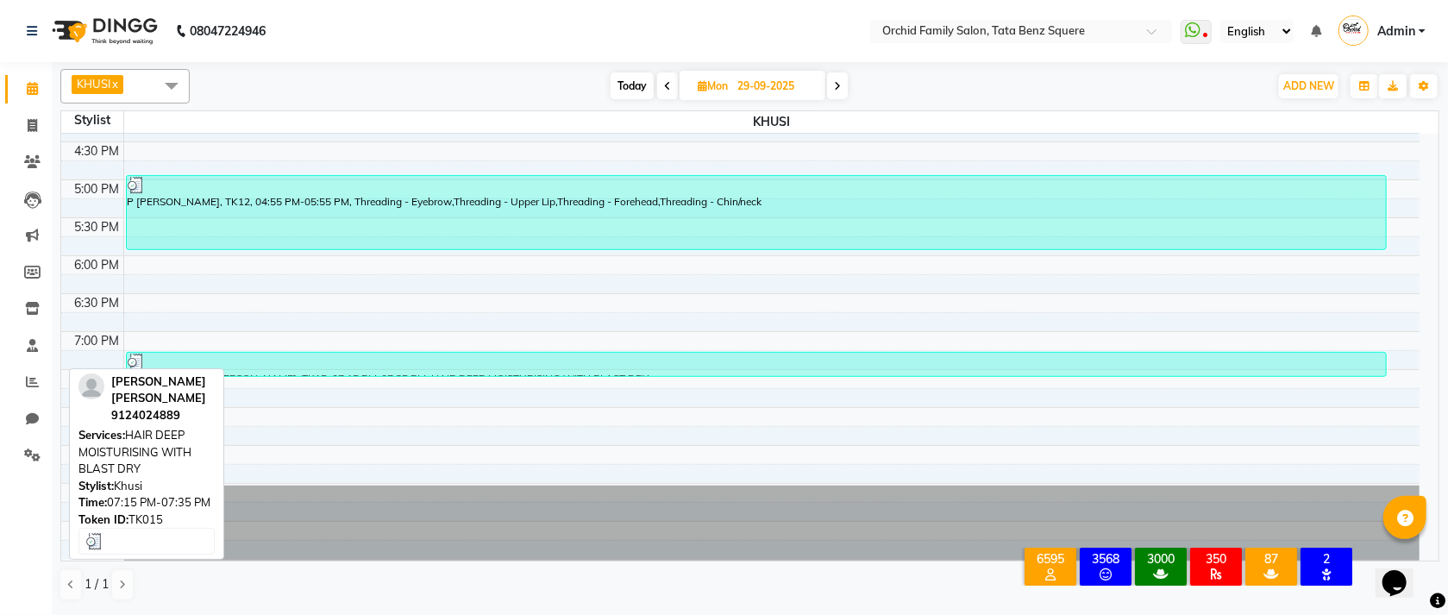
click at [679, 367] on div at bounding box center [757, 362] width 1258 height 17
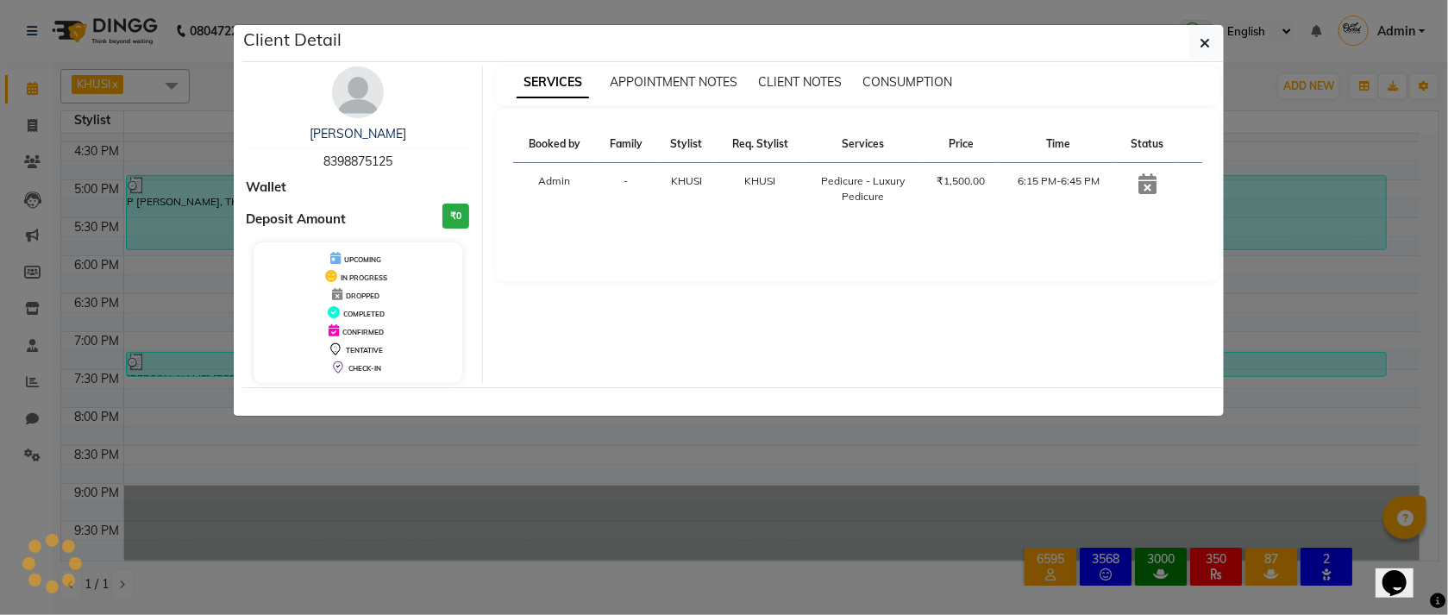
select select "3"
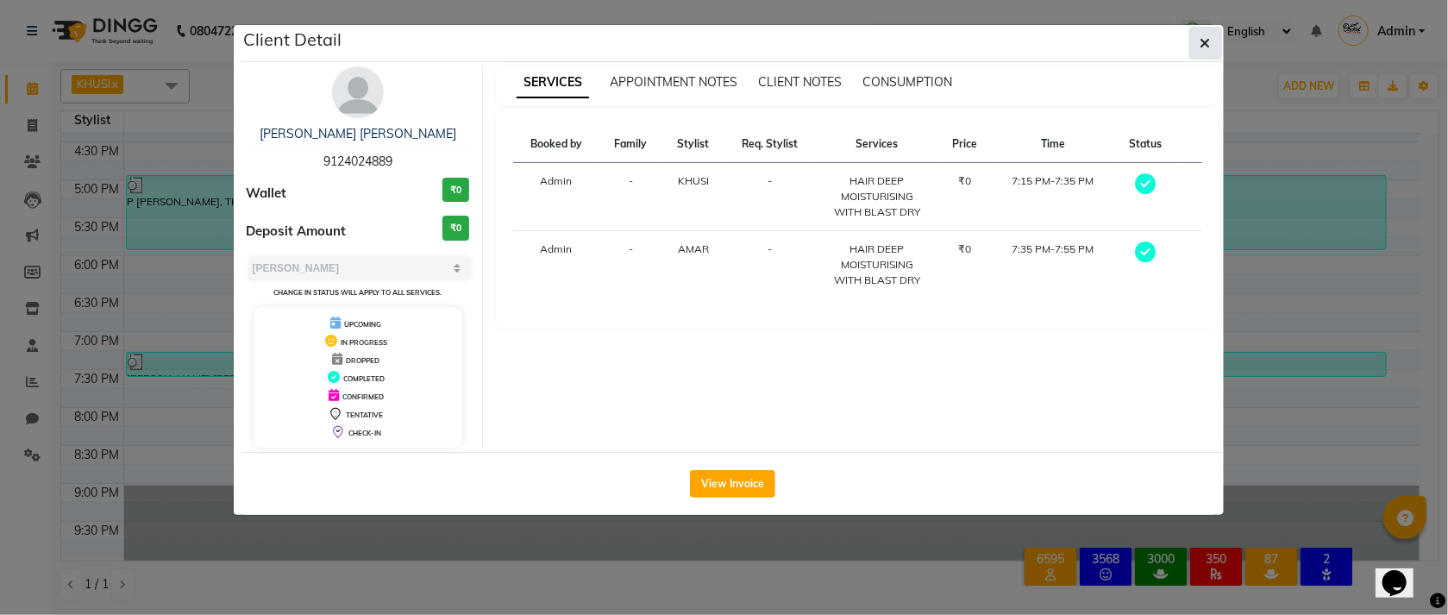
click at [1195, 49] on button "button" at bounding box center [1205, 43] width 33 height 33
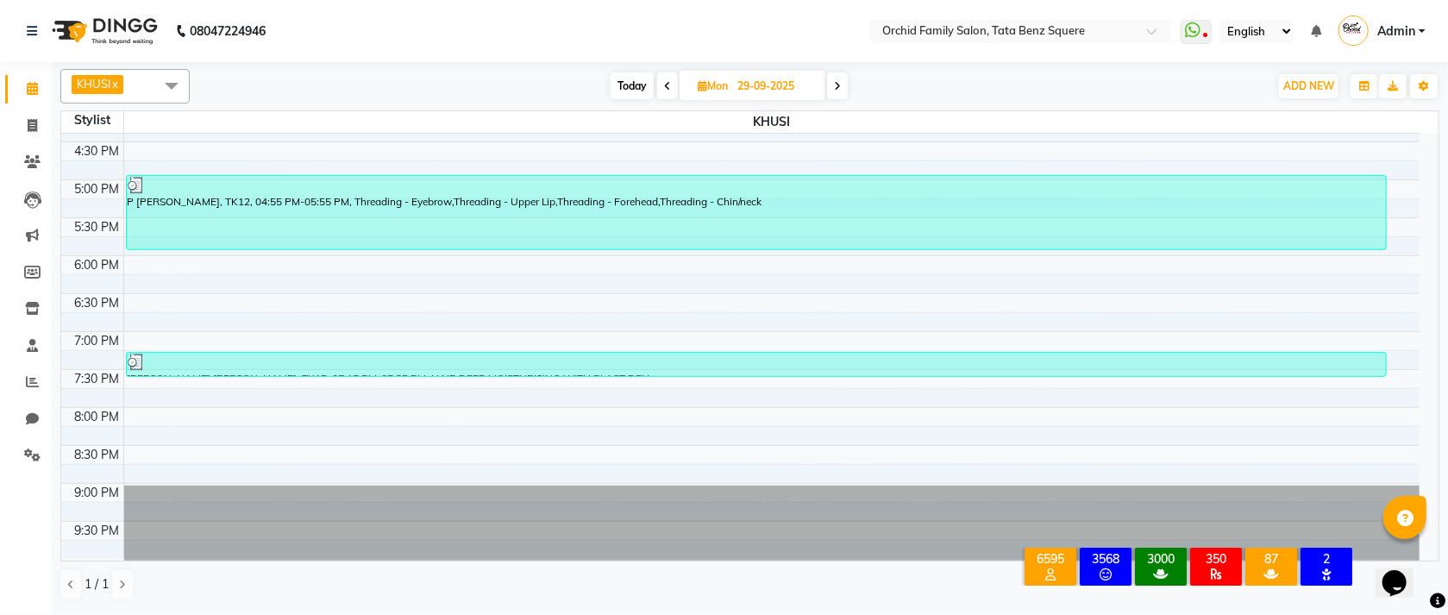
click at [661, 86] on span at bounding box center [667, 85] width 21 height 27
type input "28-09-2025"
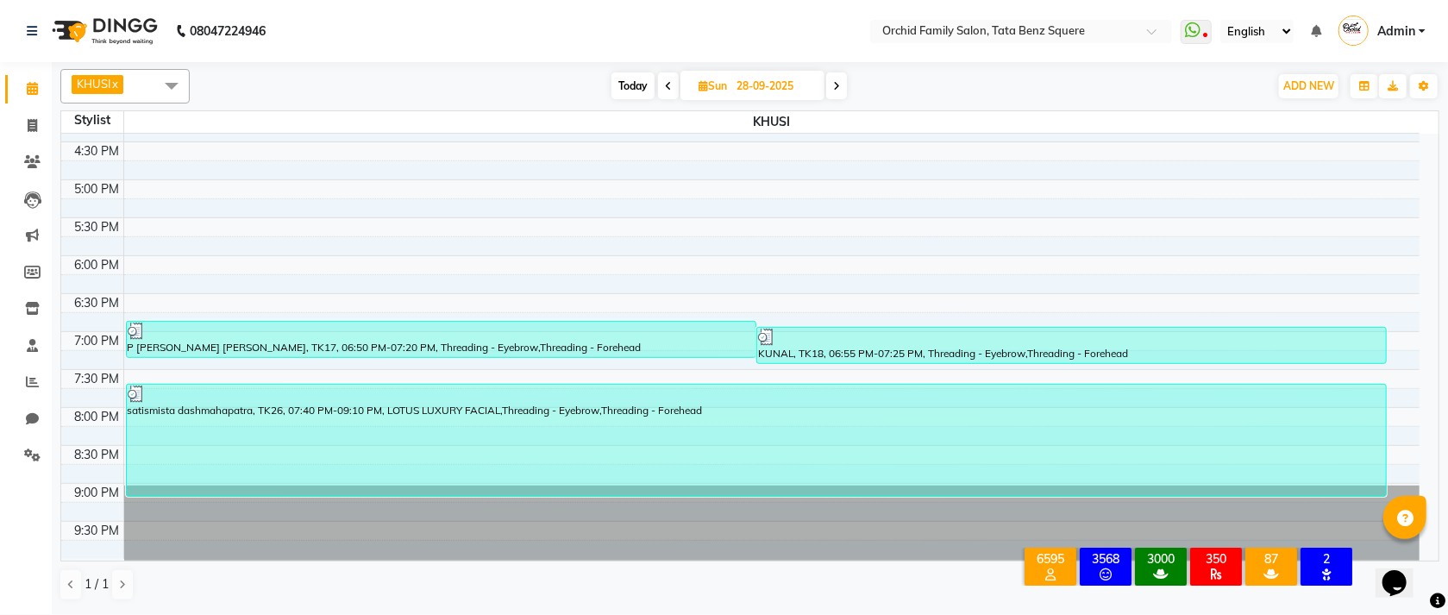
click at [710, 85] on span "Sun" at bounding box center [712, 85] width 37 height 13
select select "9"
select select "2025"
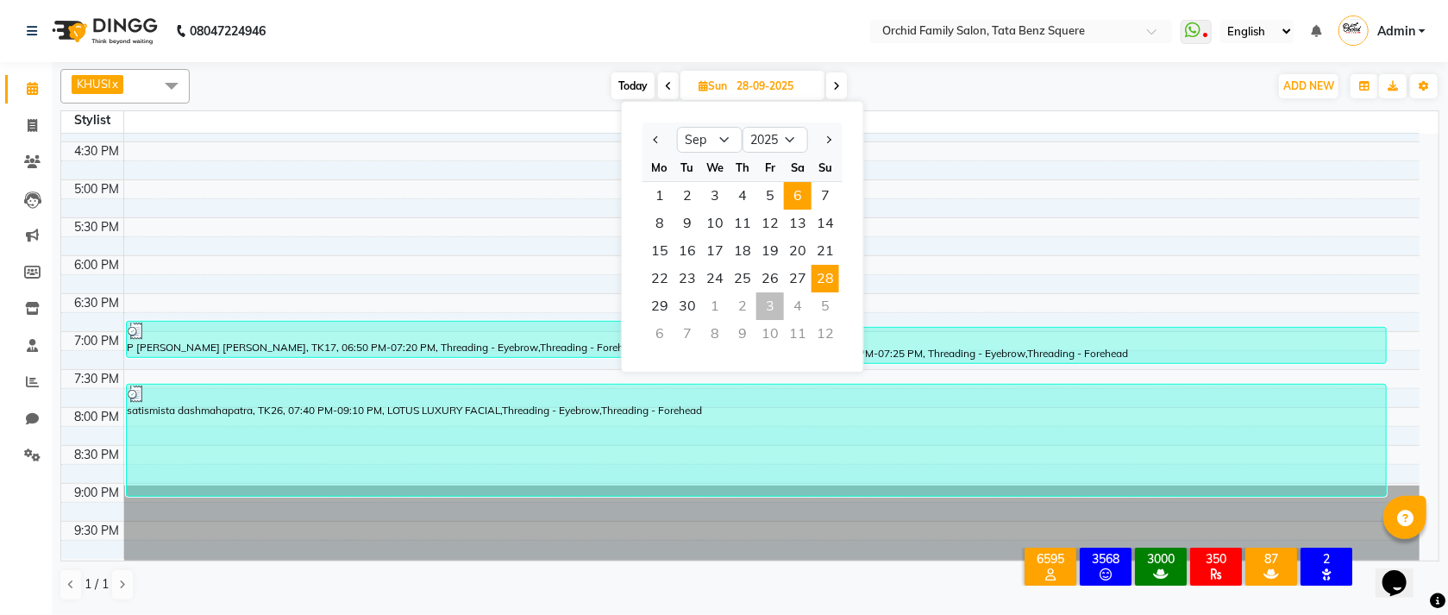
click at [787, 197] on span "6" at bounding box center [798, 196] width 28 height 28
type input "06-09-2025"
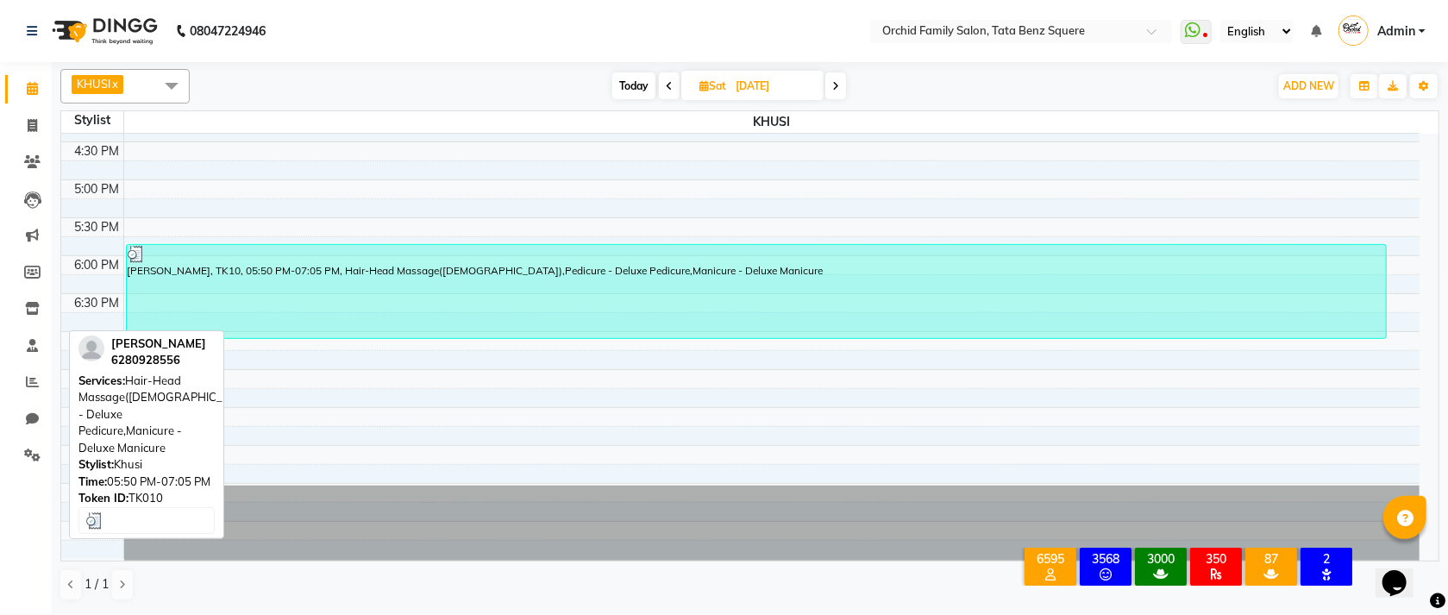
click at [546, 276] on div "SONA BHATIA, TK10, 05:50 PM-07:05 PM, Hair-Head Massage(Female),Pedicure - Delu…" at bounding box center [757, 291] width 1260 height 93
select select "3"
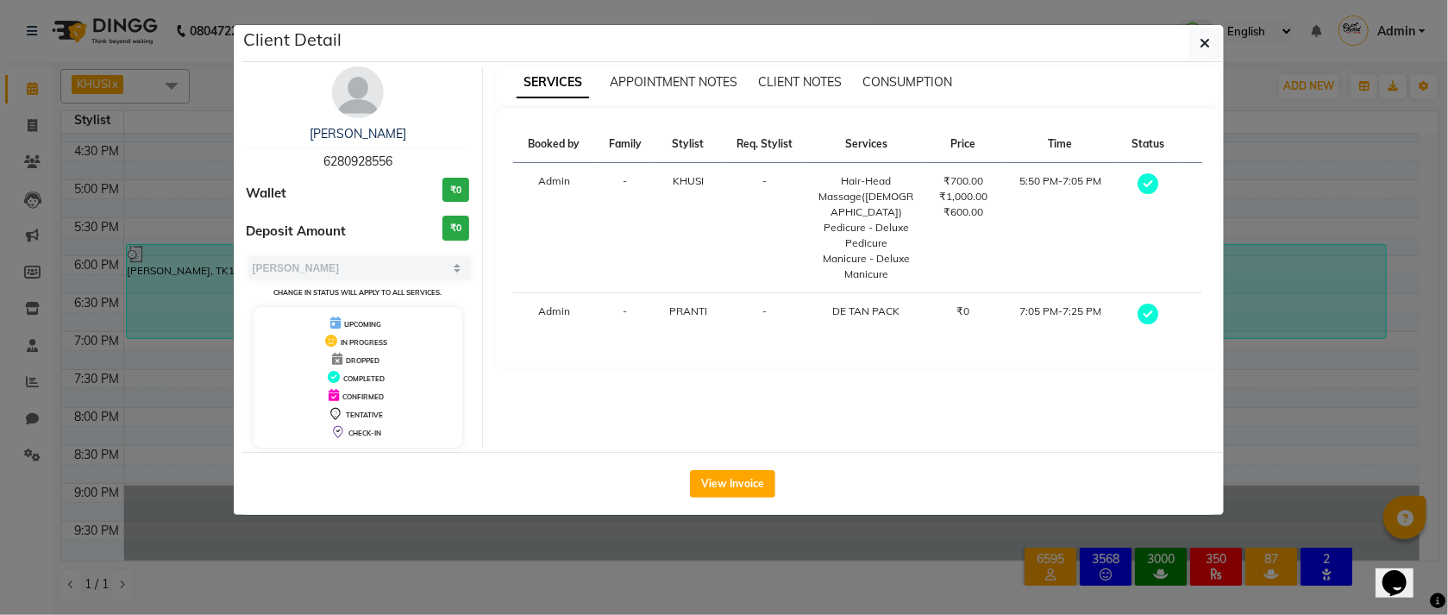
click at [975, 211] on div "₹600.00" at bounding box center [963, 212] width 57 height 16
click at [1210, 47] on icon "button" at bounding box center [1206, 43] width 10 height 14
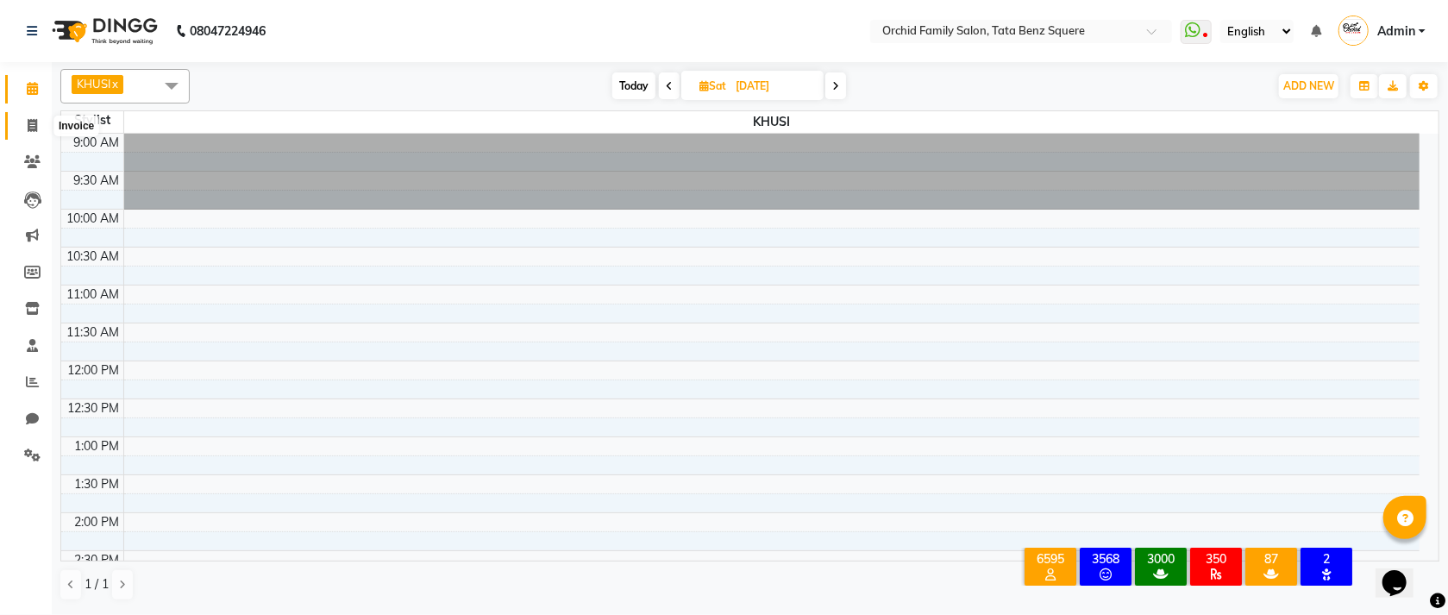
click at [28, 122] on icon at bounding box center [32, 125] width 9 height 13
select select "service"
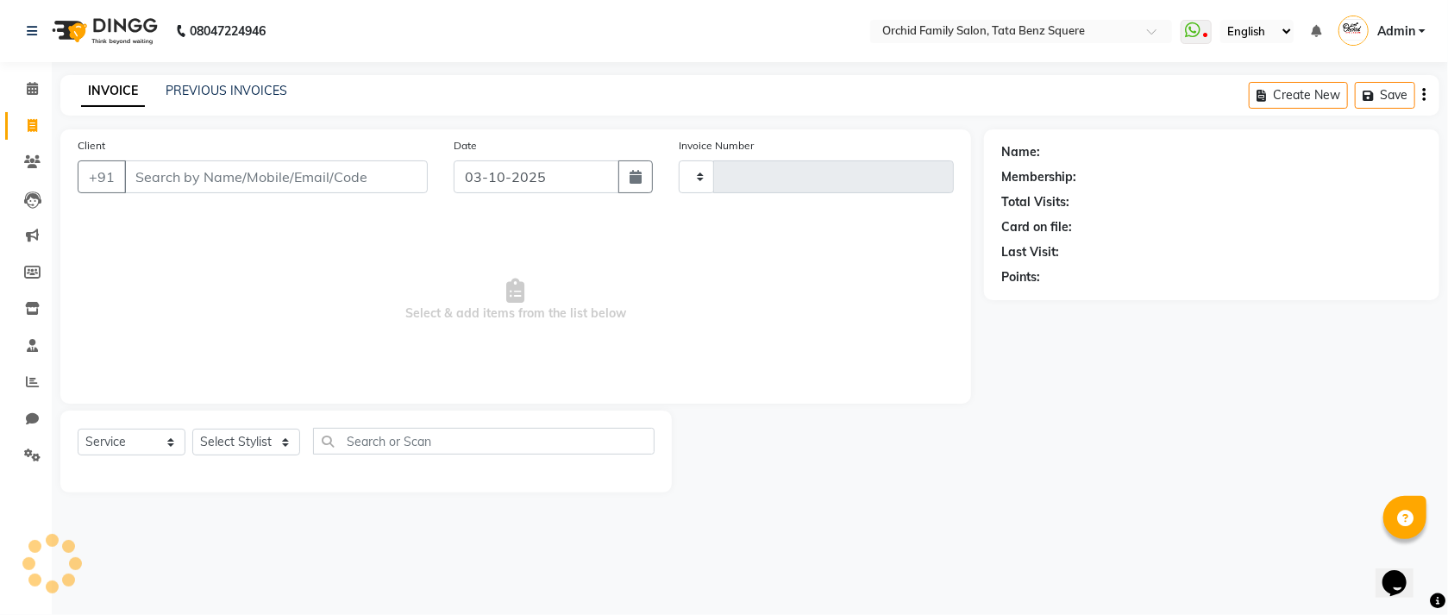
type input "2677"
select select "107"
click at [229, 93] on link "PREVIOUS INVOICES" at bounding box center [227, 91] width 122 height 16
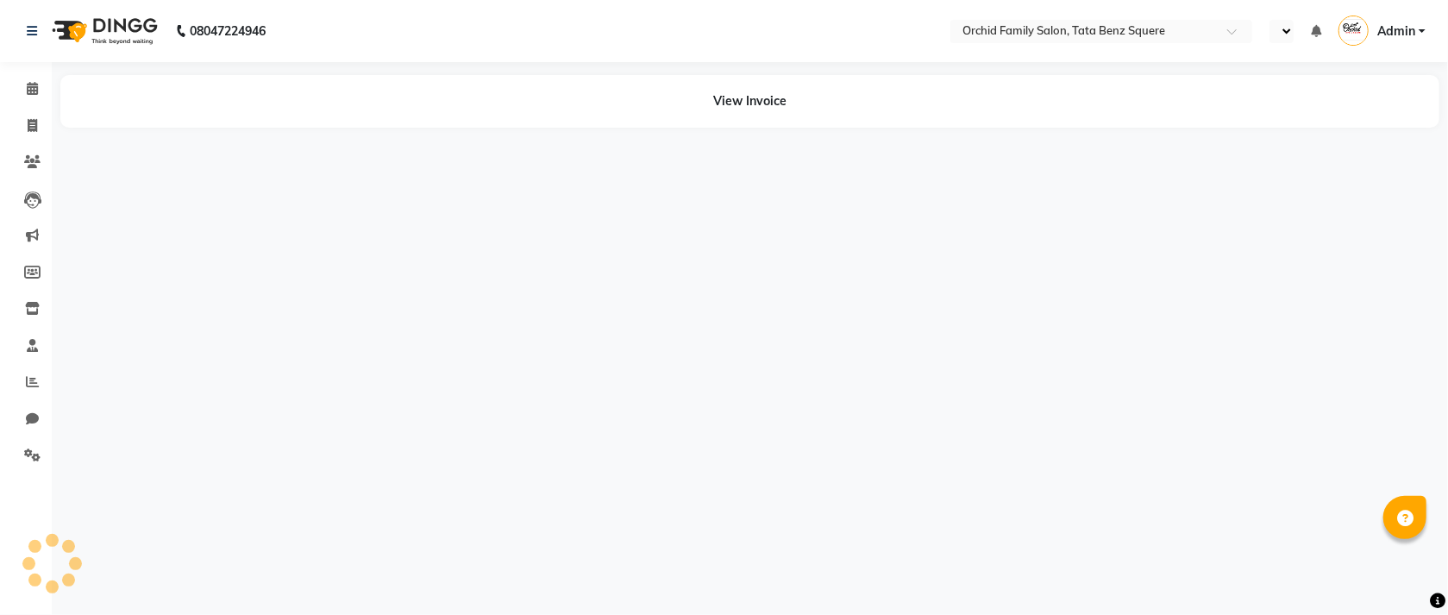
select select "en"
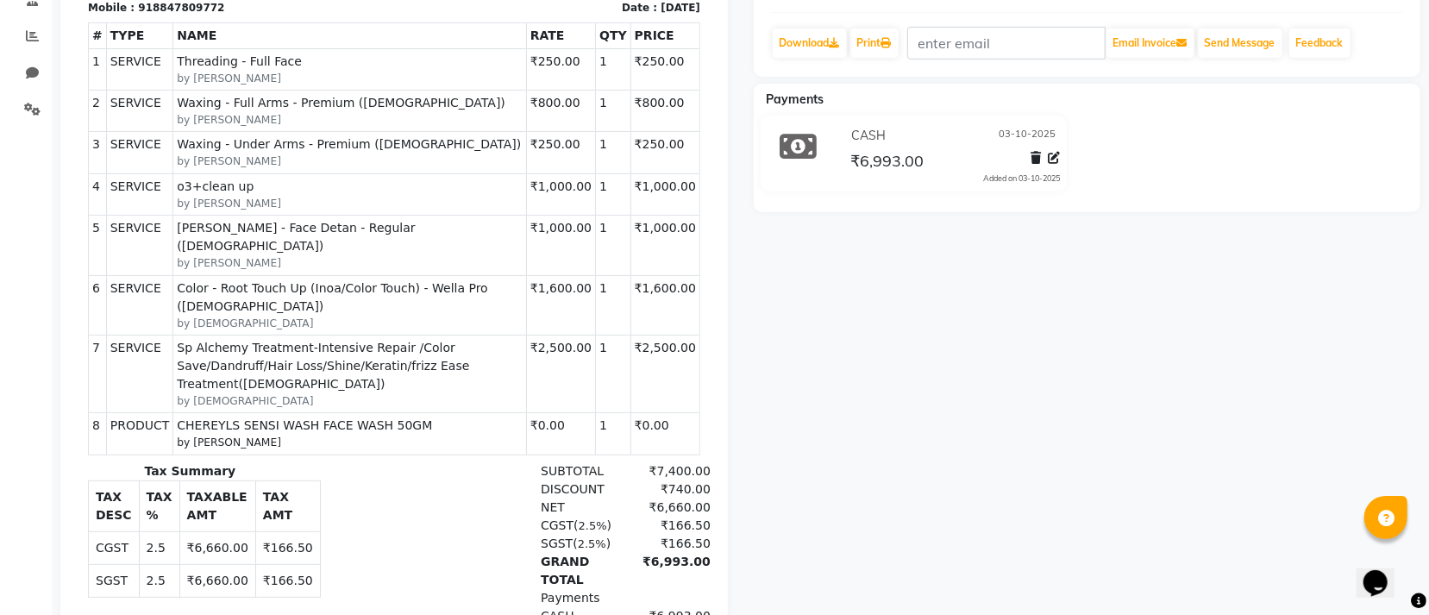
scroll to position [388, 0]
